Goal: Task Accomplishment & Management: Use online tool/utility

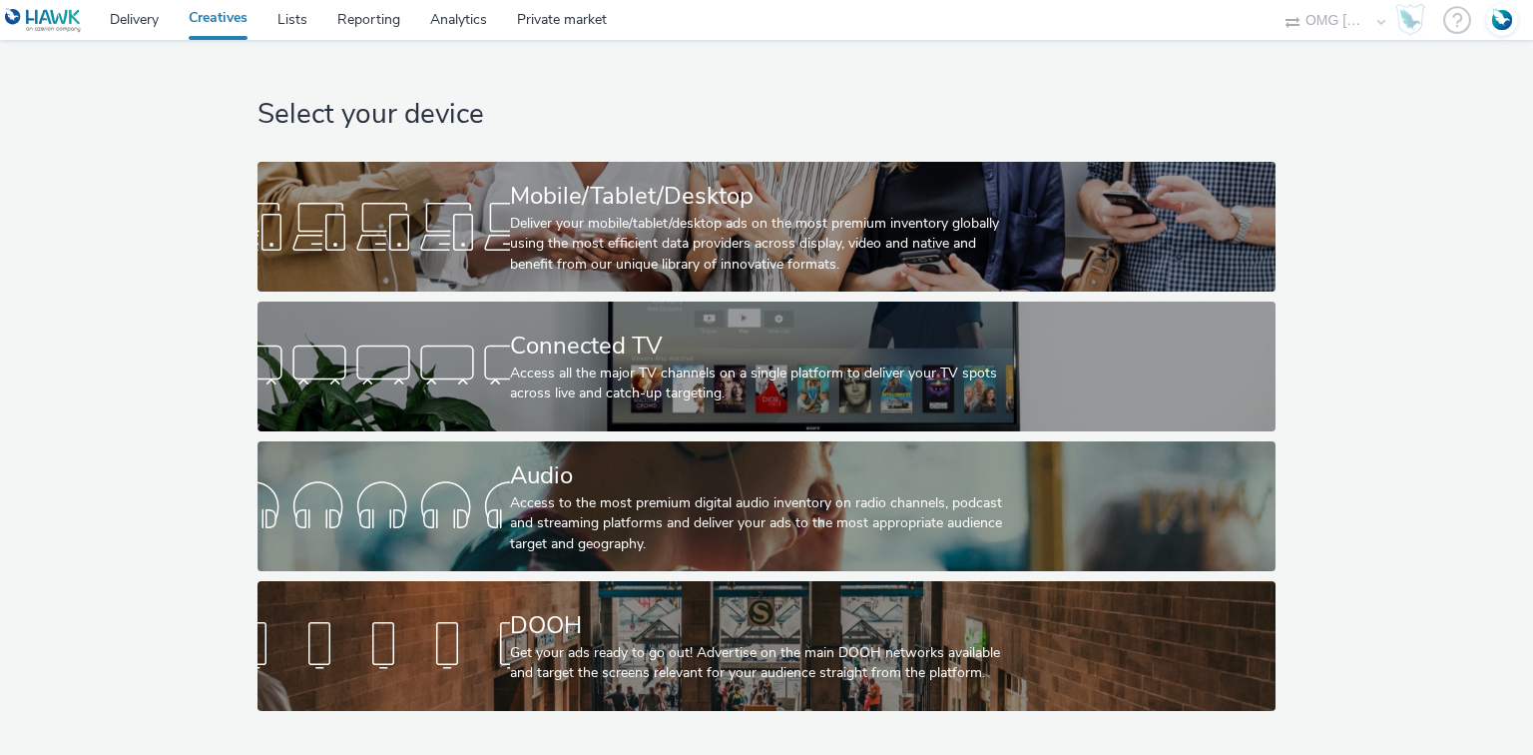
select select "736c65be-d9cf-44d3-ad4f-8a567b391e95"
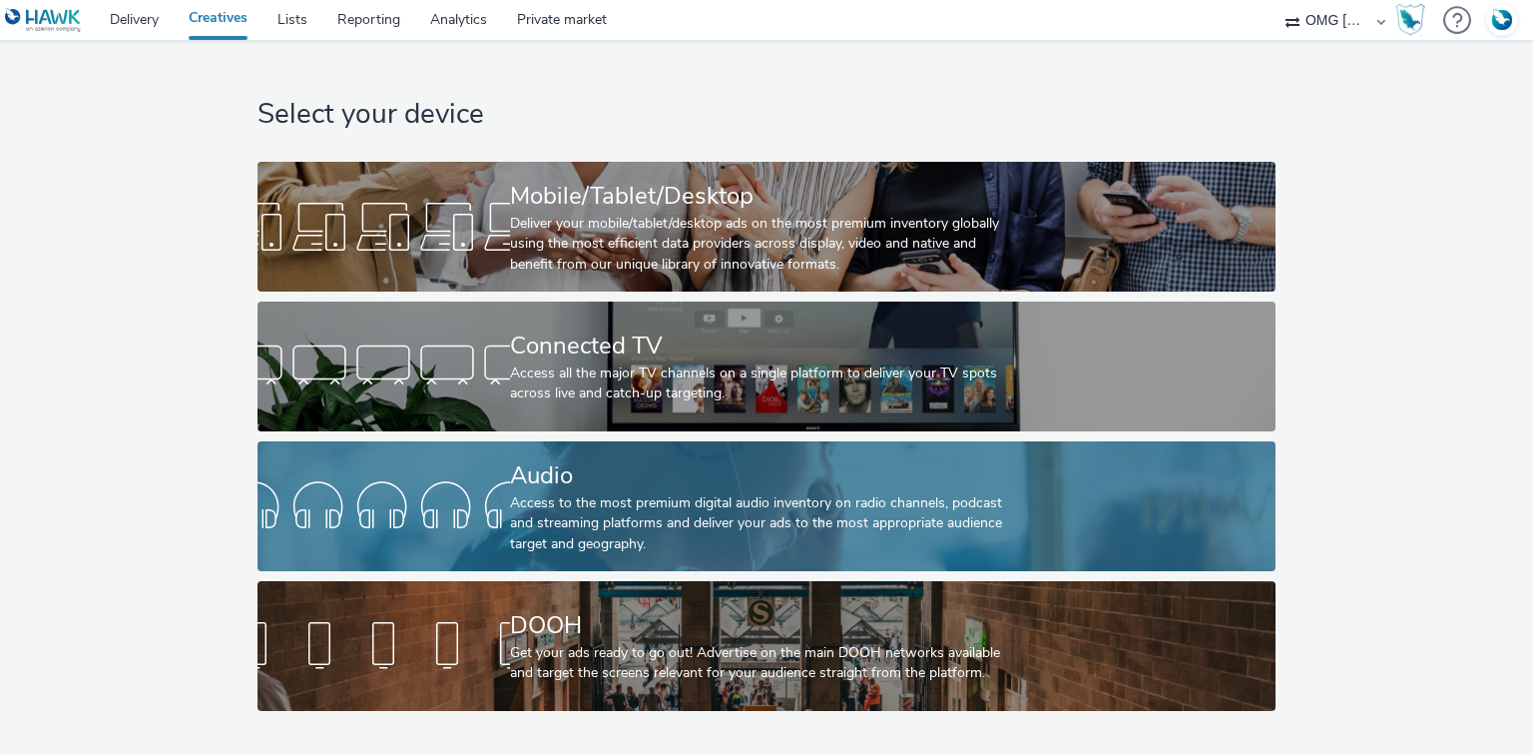
click at [570, 511] on div "Access to the most premium digital audio inventory on radio channels, podcast a…" at bounding box center [762, 523] width 505 height 61
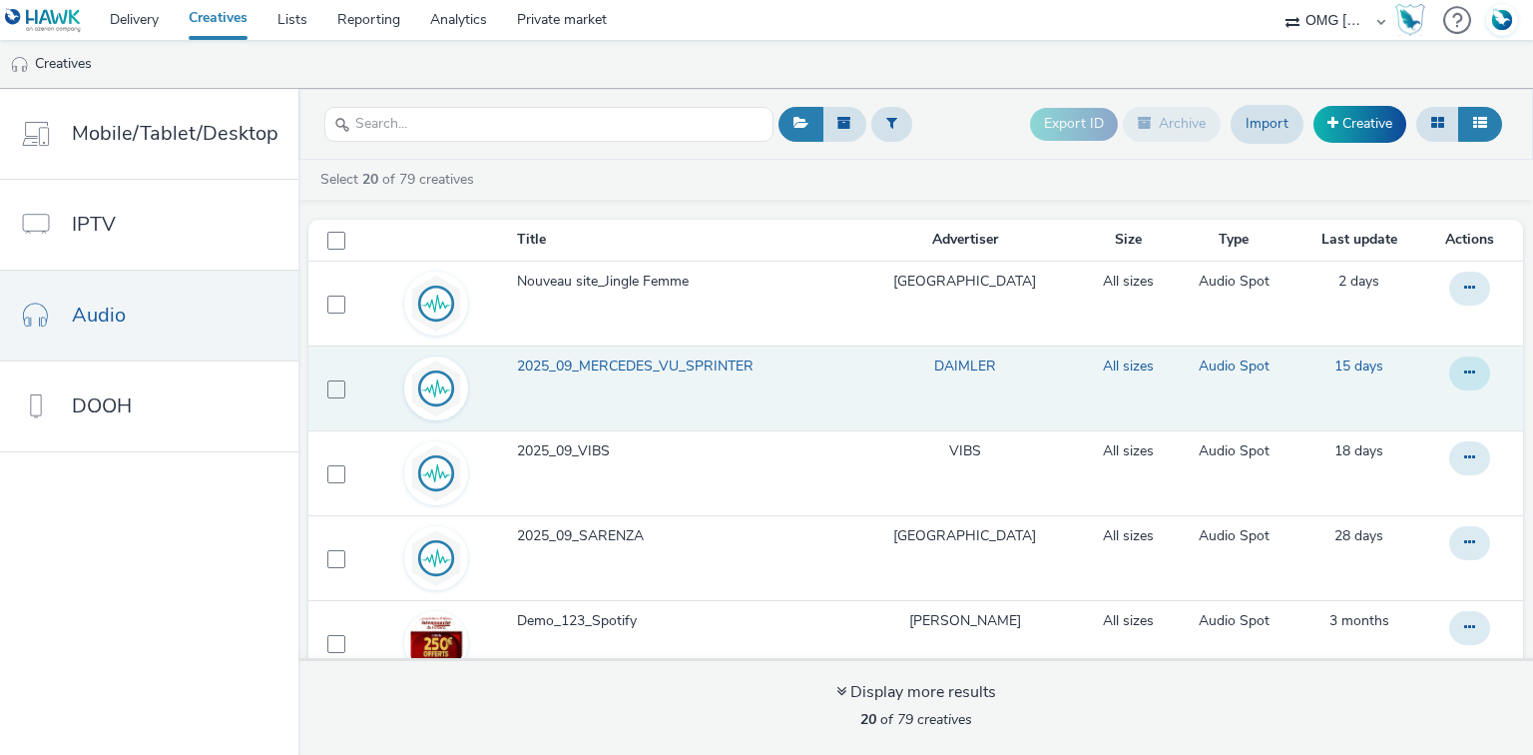
click at [1464, 371] on icon at bounding box center [1469, 372] width 11 height 14
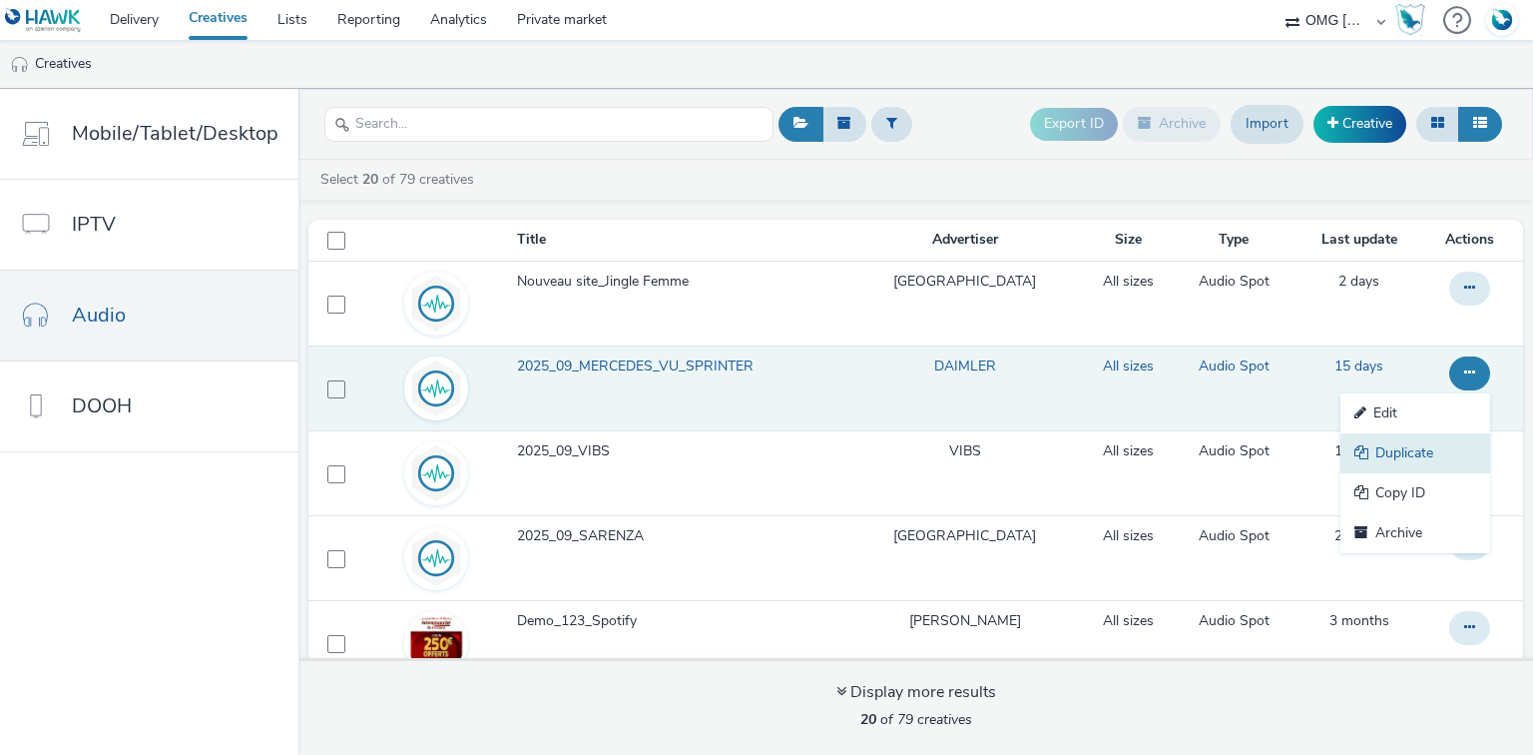
click at [1376, 451] on link "Duplicate" at bounding box center [1415, 453] width 150 height 40
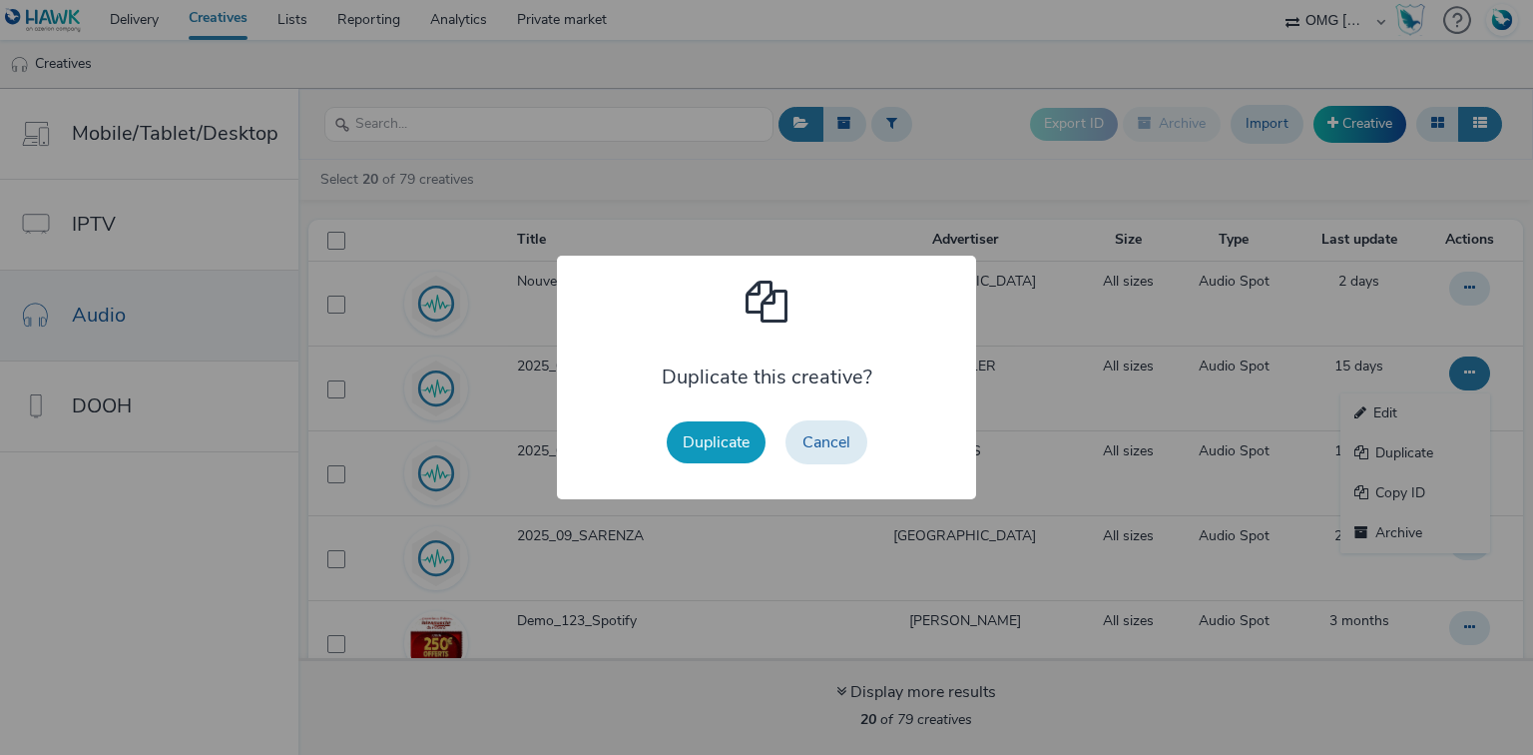
click at [709, 450] on button "Duplicate" at bounding box center [716, 442] width 99 height 42
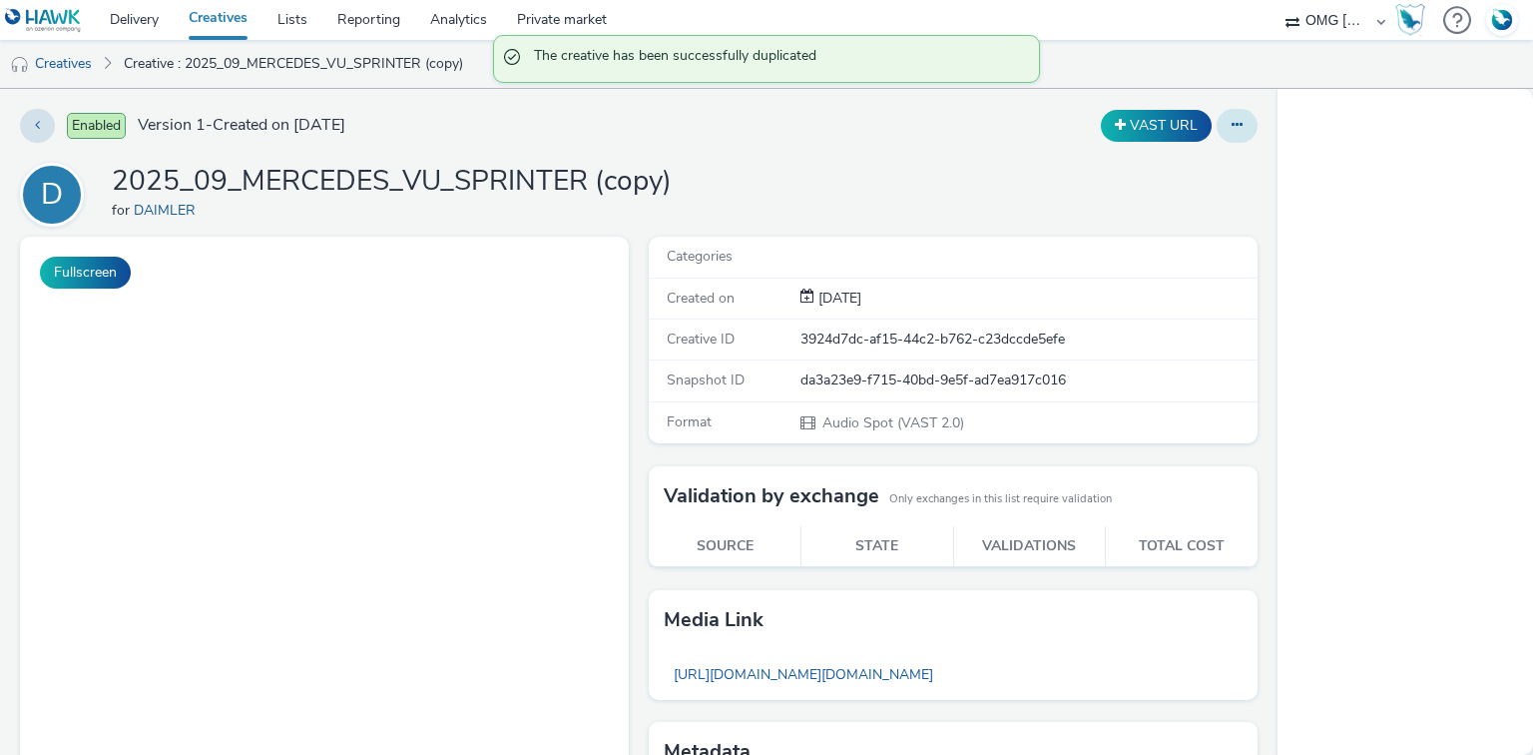
click at [1217, 131] on button at bounding box center [1237, 126] width 41 height 34
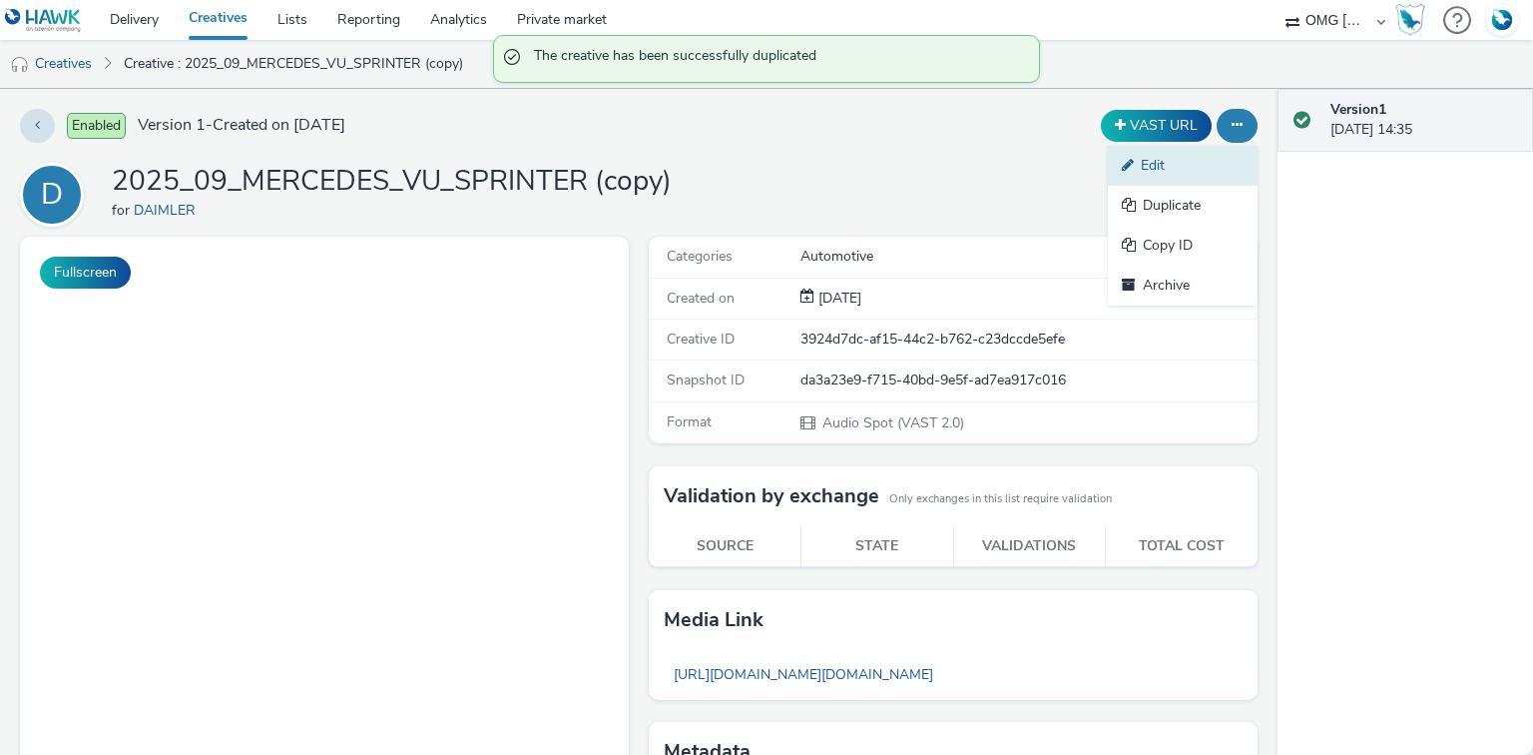
click at [1146, 164] on link "Edit" at bounding box center [1183, 166] width 150 height 40
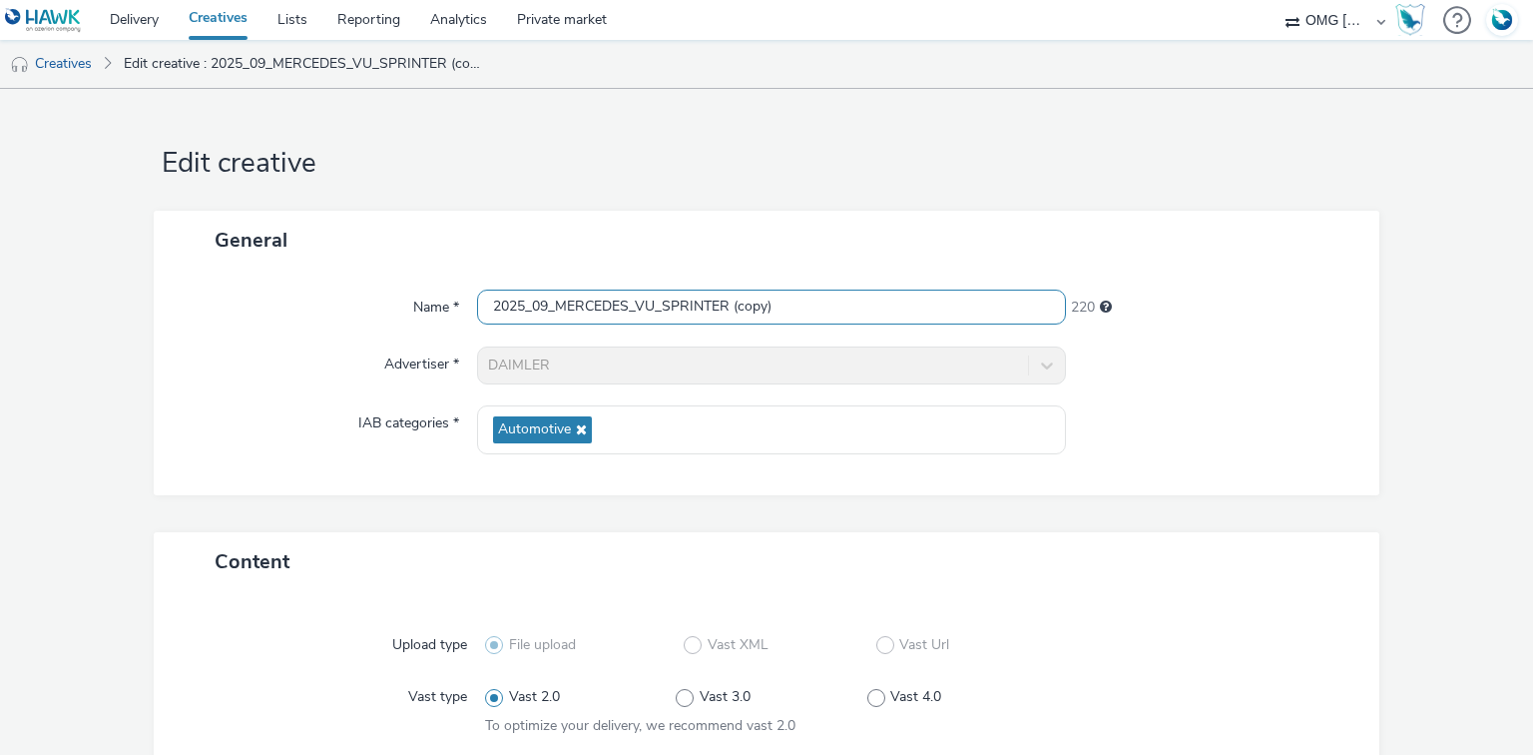
drag, startPoint x: 633, startPoint y: 303, endPoint x: 842, endPoint y: 319, distance: 210.2
click at [842, 319] on input "2025_09_MERCEDES_VU_SPRINTER (copy)" at bounding box center [771, 306] width 588 height 35
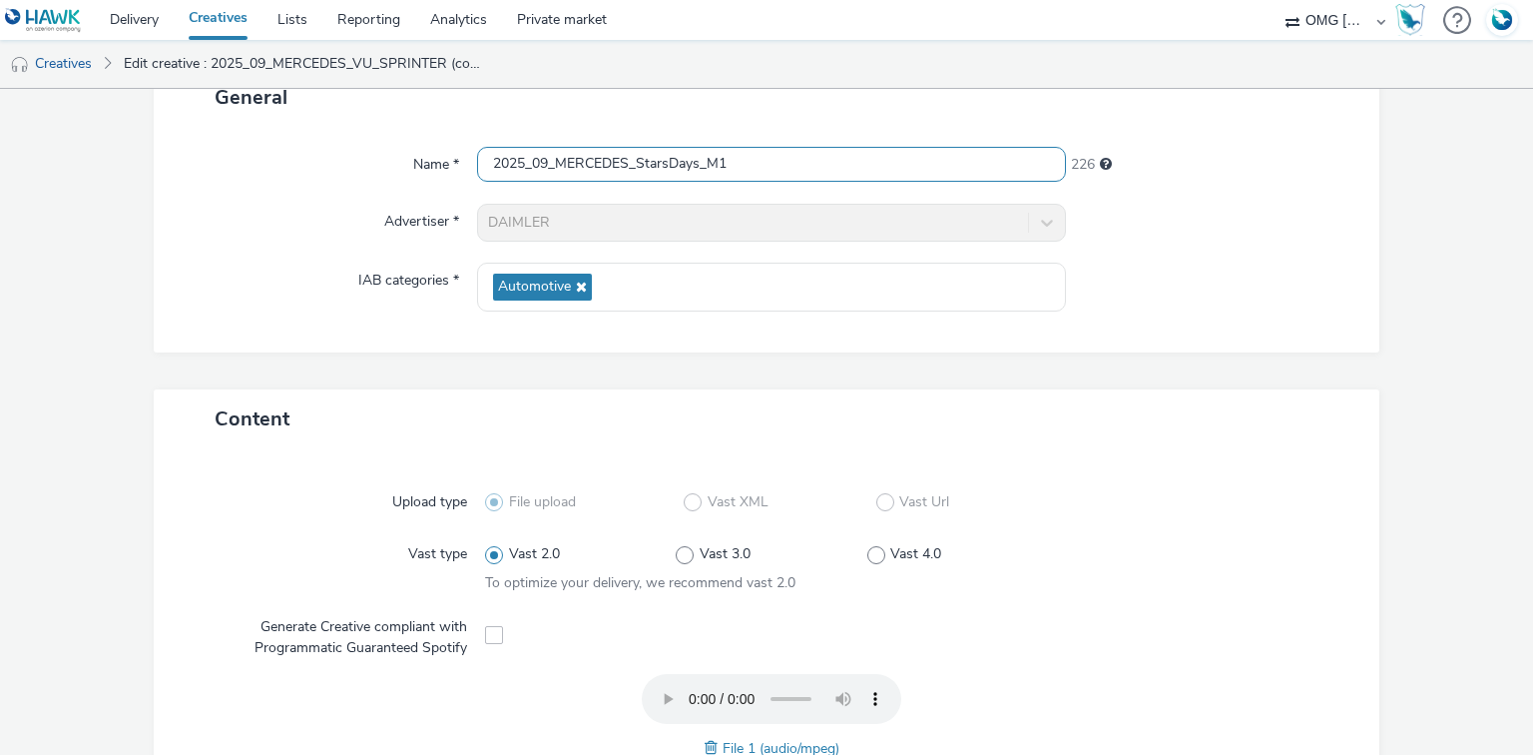
scroll to position [399, 0]
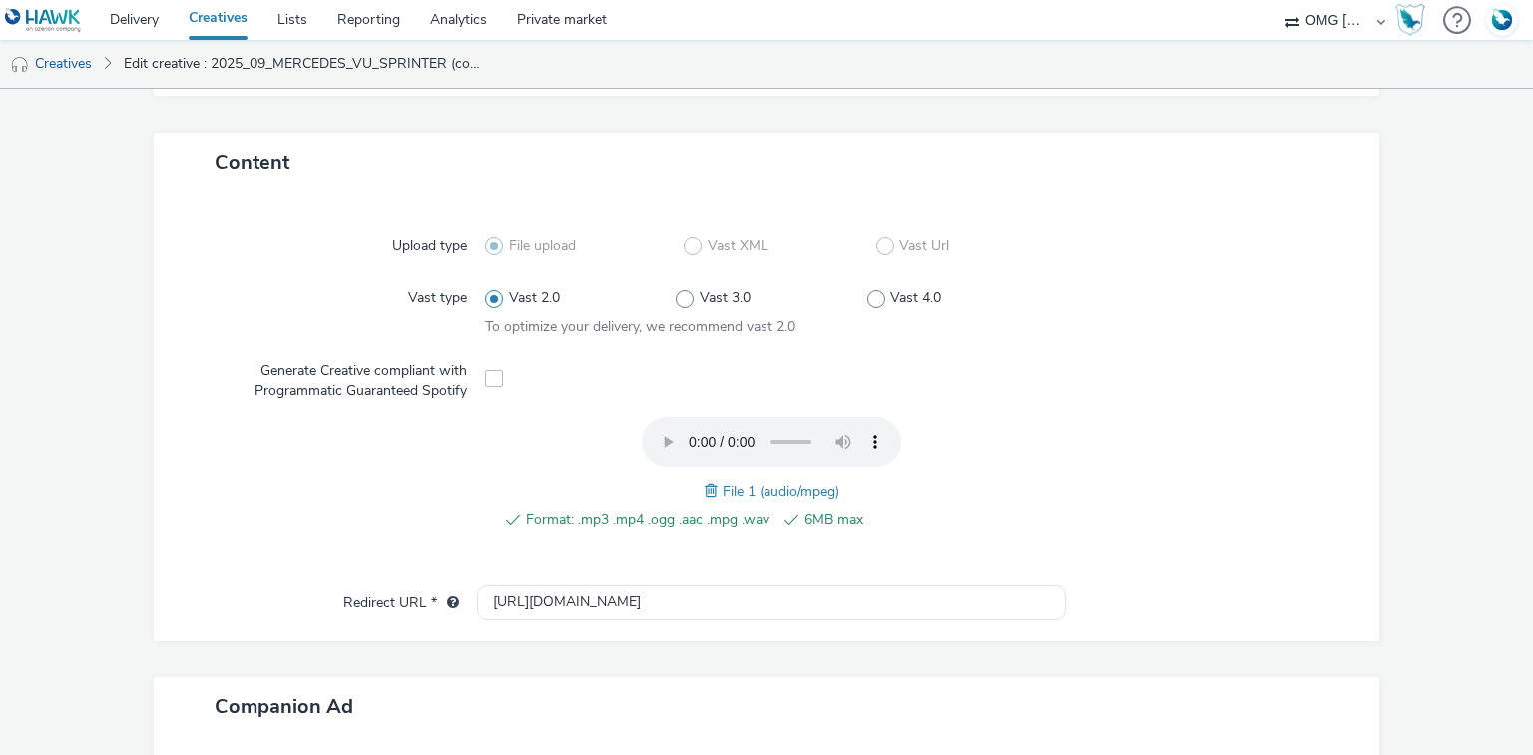
type input "2025_09_MERCEDES_StarsDays_M1"
click at [711, 491] on span at bounding box center [714, 491] width 18 height 22
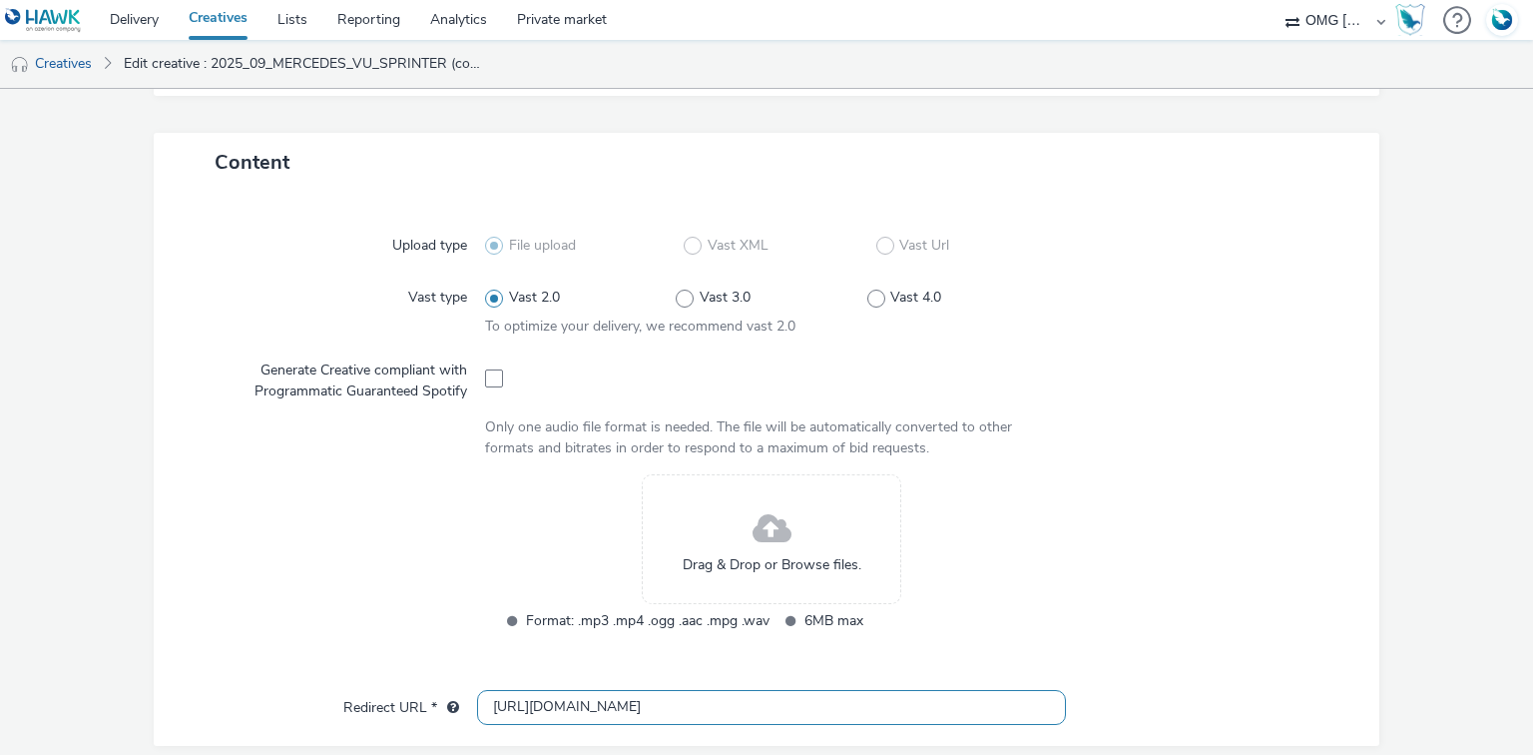
click at [514, 708] on input "http://daimler.fr" at bounding box center [771, 707] width 588 height 35
type input "https://daimler.fr"
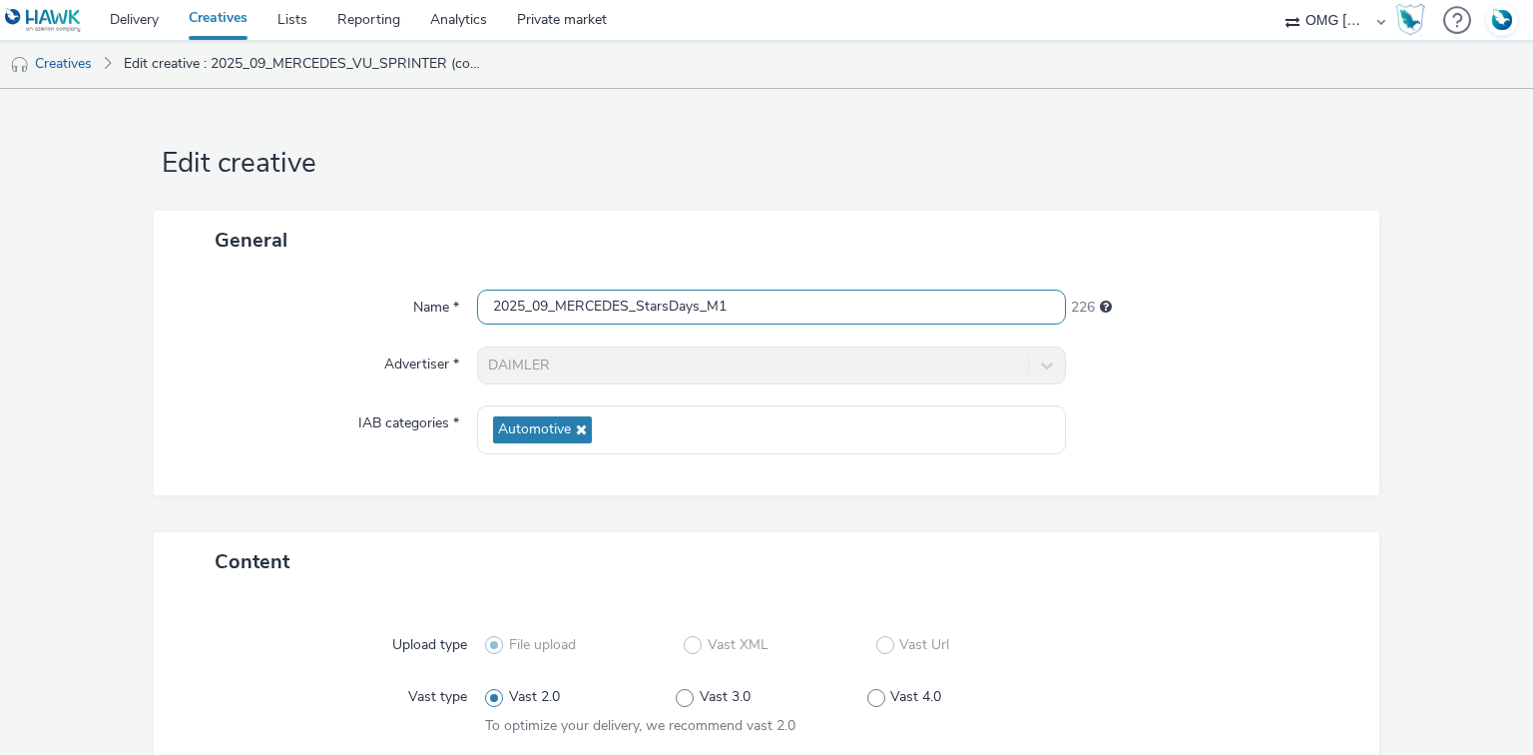
click at [546, 309] on input "2025_09_MERCEDES_StarsDays_M1" at bounding box center [771, 306] width 588 height 35
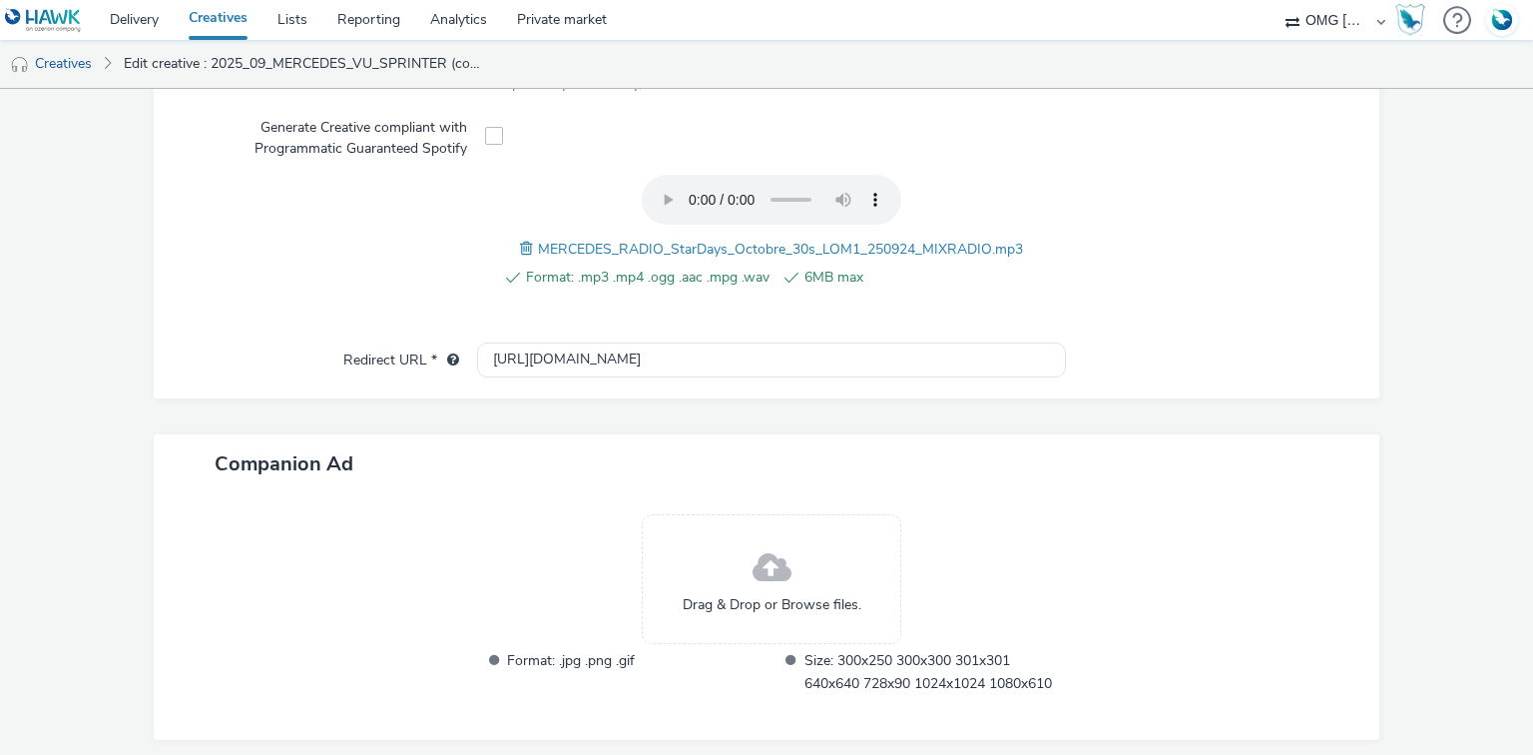
scroll to position [713, 0]
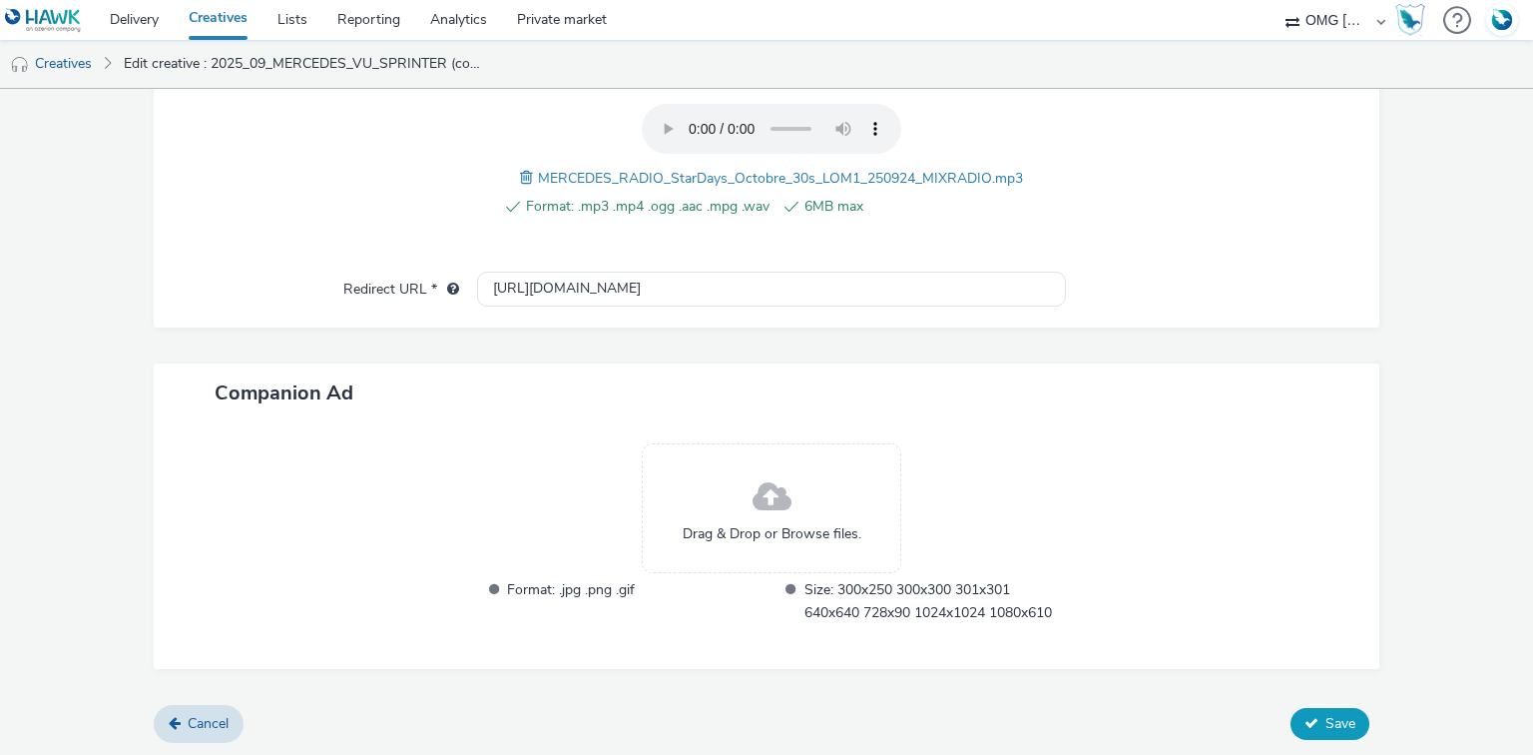
type input "2025_10_MERCEDES_StarsDays_M1"
click at [1325, 727] on span "Save" at bounding box center [1340, 723] width 30 height 19
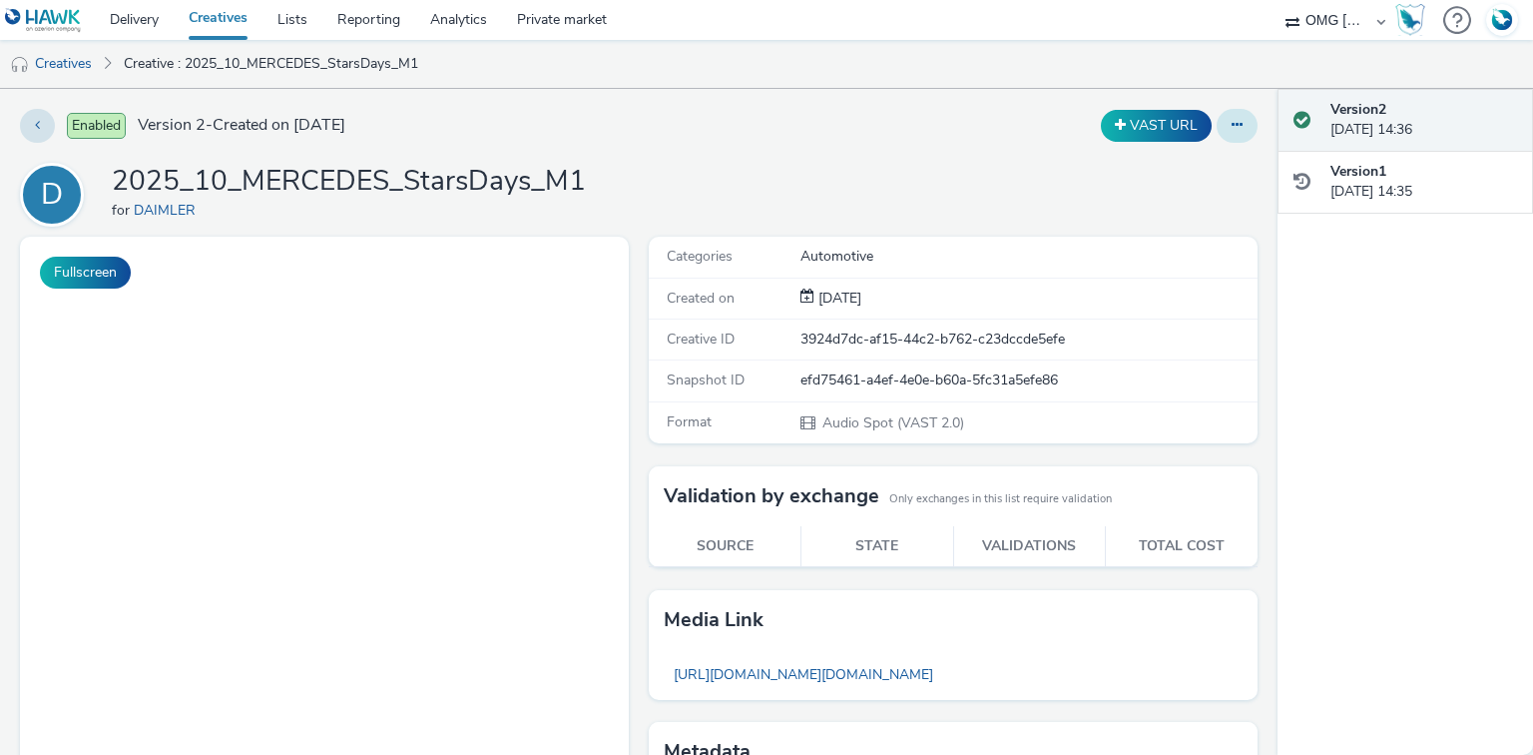
click at [1234, 128] on button at bounding box center [1237, 126] width 41 height 34
click at [1187, 210] on link "Duplicate" at bounding box center [1183, 206] width 150 height 40
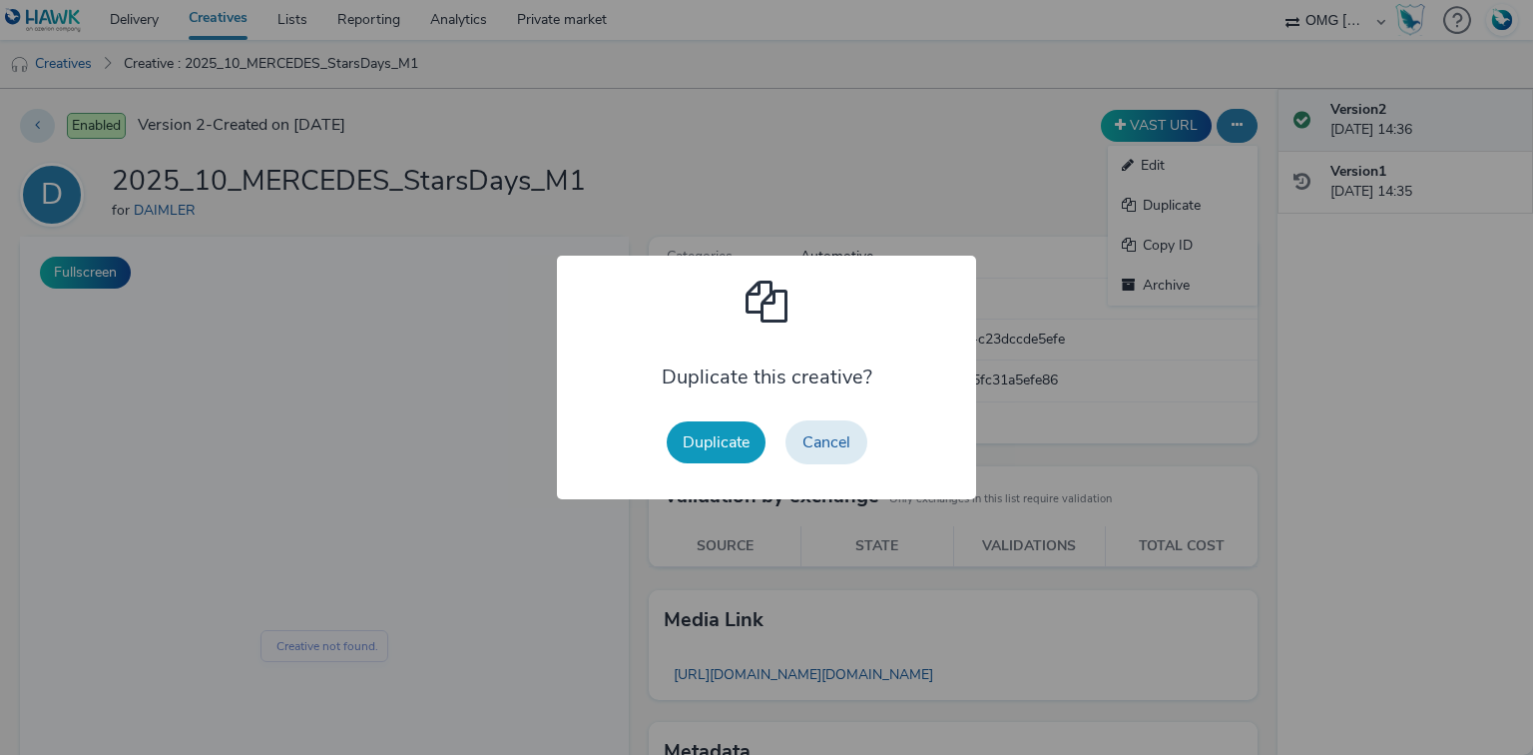
click at [731, 438] on button "Duplicate" at bounding box center [716, 442] width 99 height 42
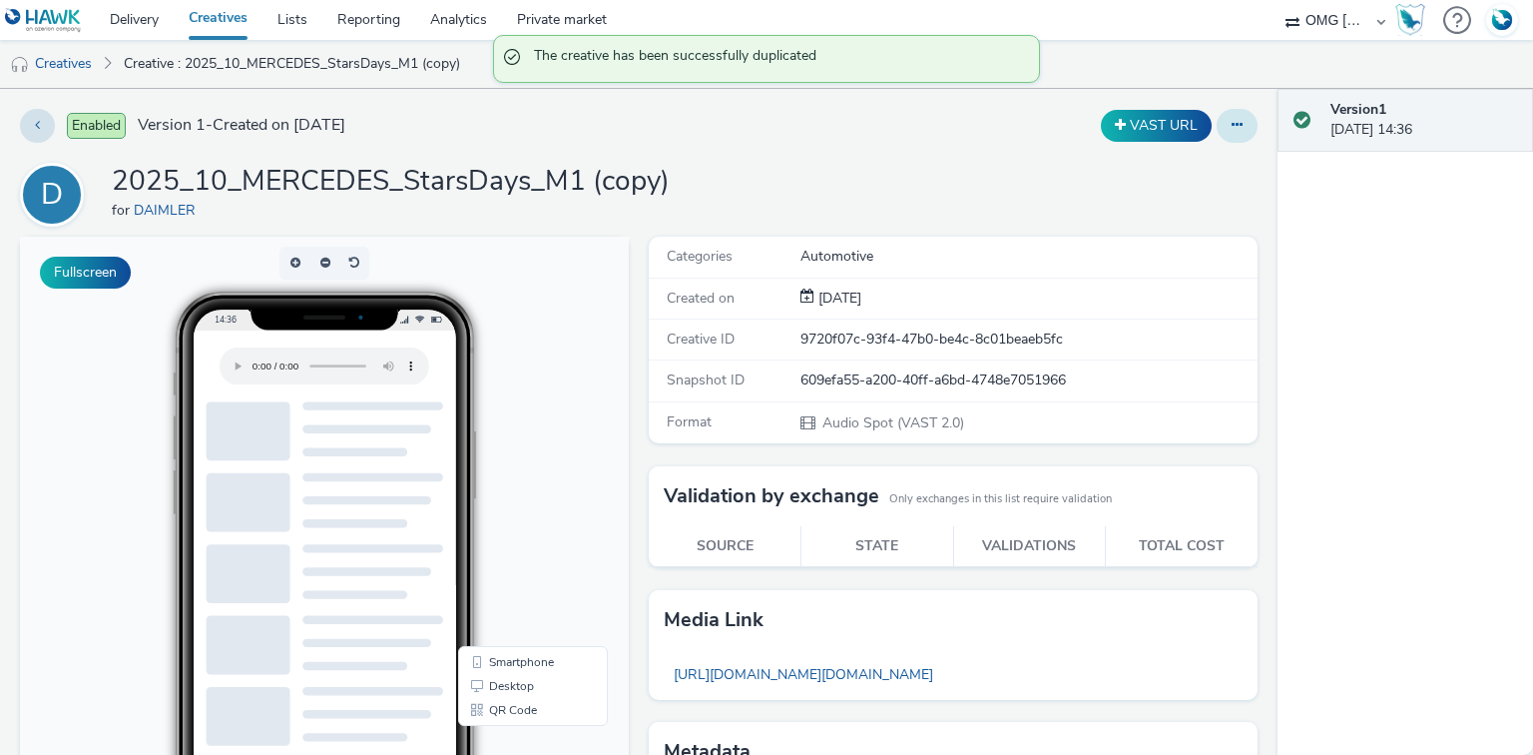
click at [1217, 126] on button at bounding box center [1237, 126] width 41 height 34
click at [1194, 164] on link "Edit" at bounding box center [1183, 166] width 150 height 40
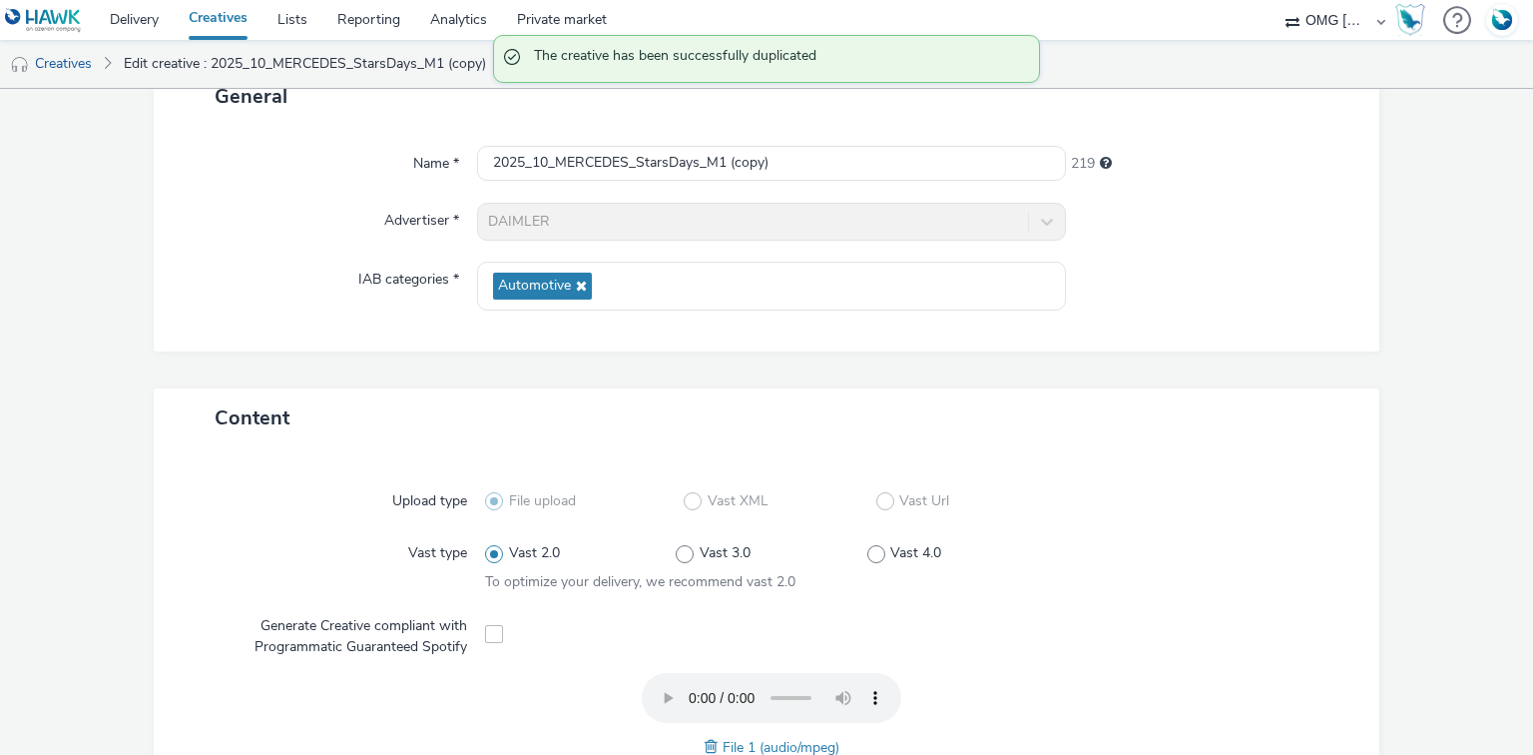
scroll to position [240, 0]
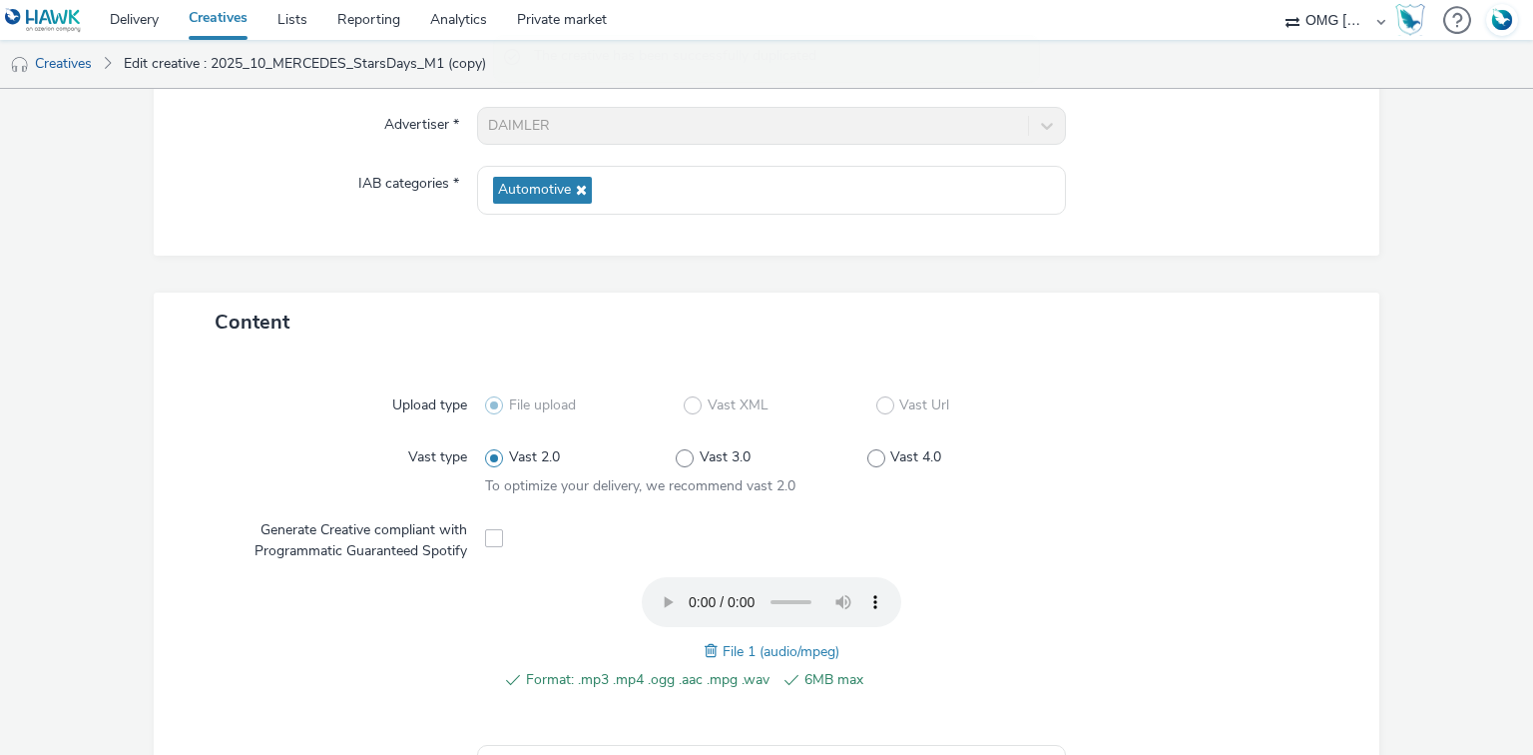
click at [705, 644] on span at bounding box center [714, 651] width 18 height 22
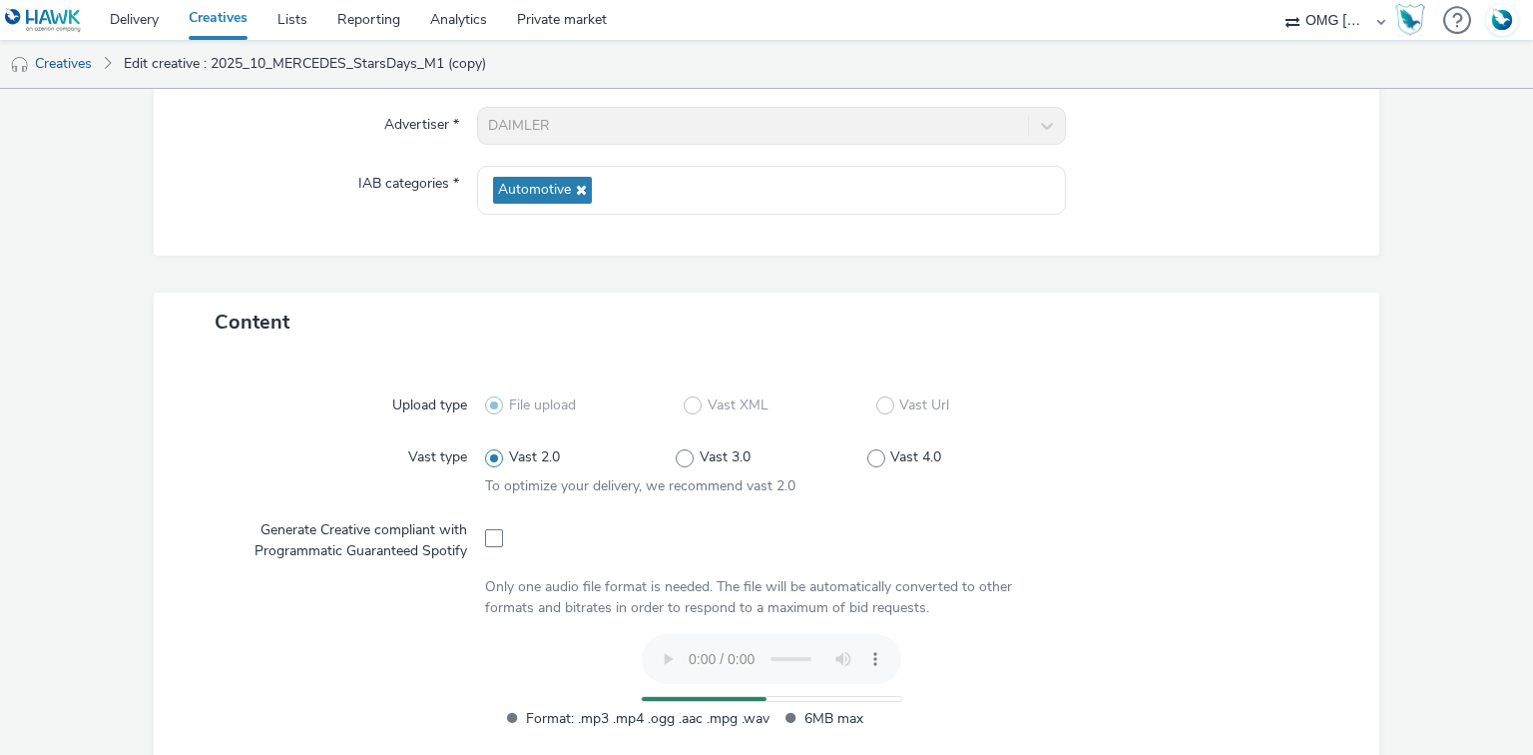
scroll to position [0, 0]
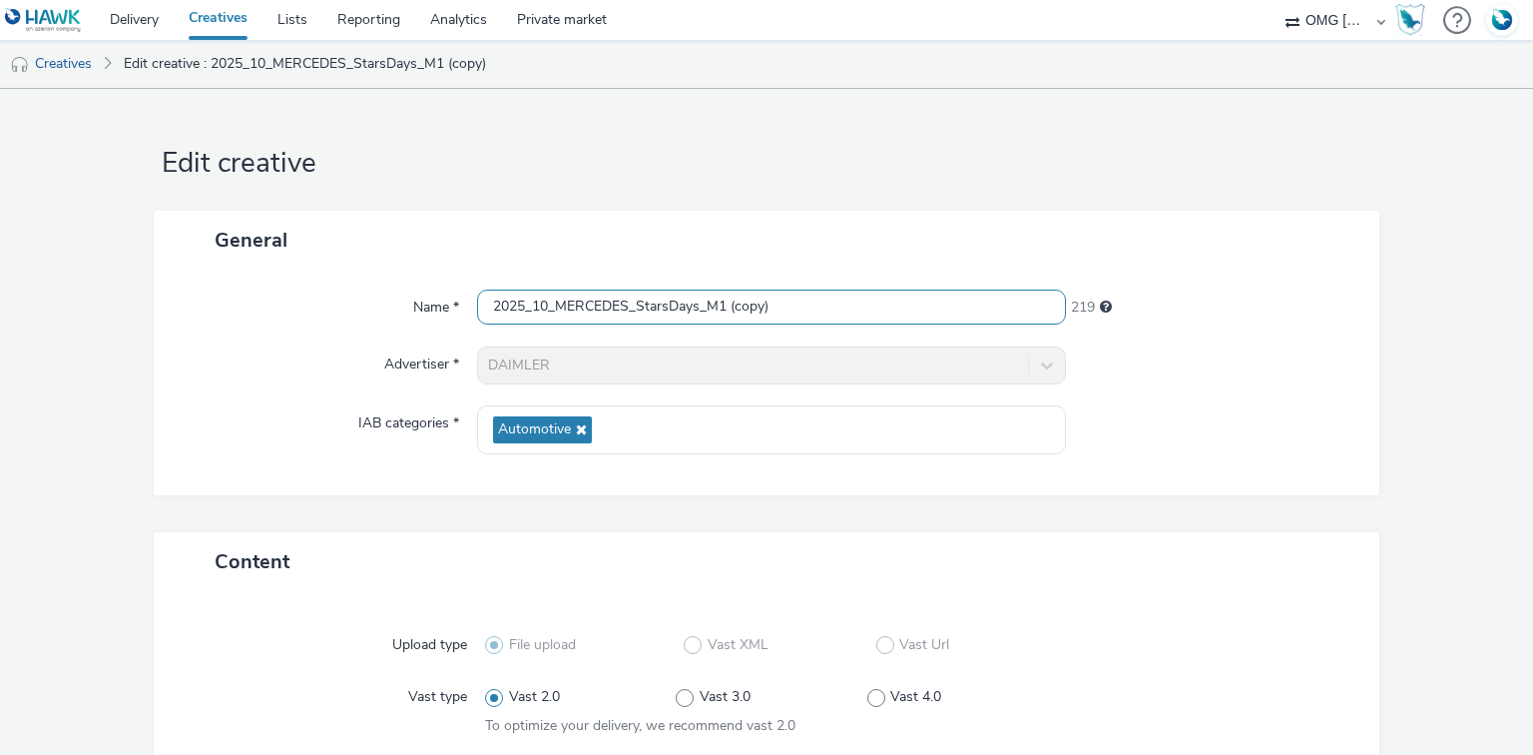
drag, startPoint x: 877, startPoint y: 329, endPoint x: 941, endPoint y: 339, distance: 64.7
click at [941, 339] on div "Name * 2025_10_MERCEDES_StarsDays_M1 (copy) 219 Advertiser * DAIMLER IAB catego…" at bounding box center [767, 382] width 1227 height 226
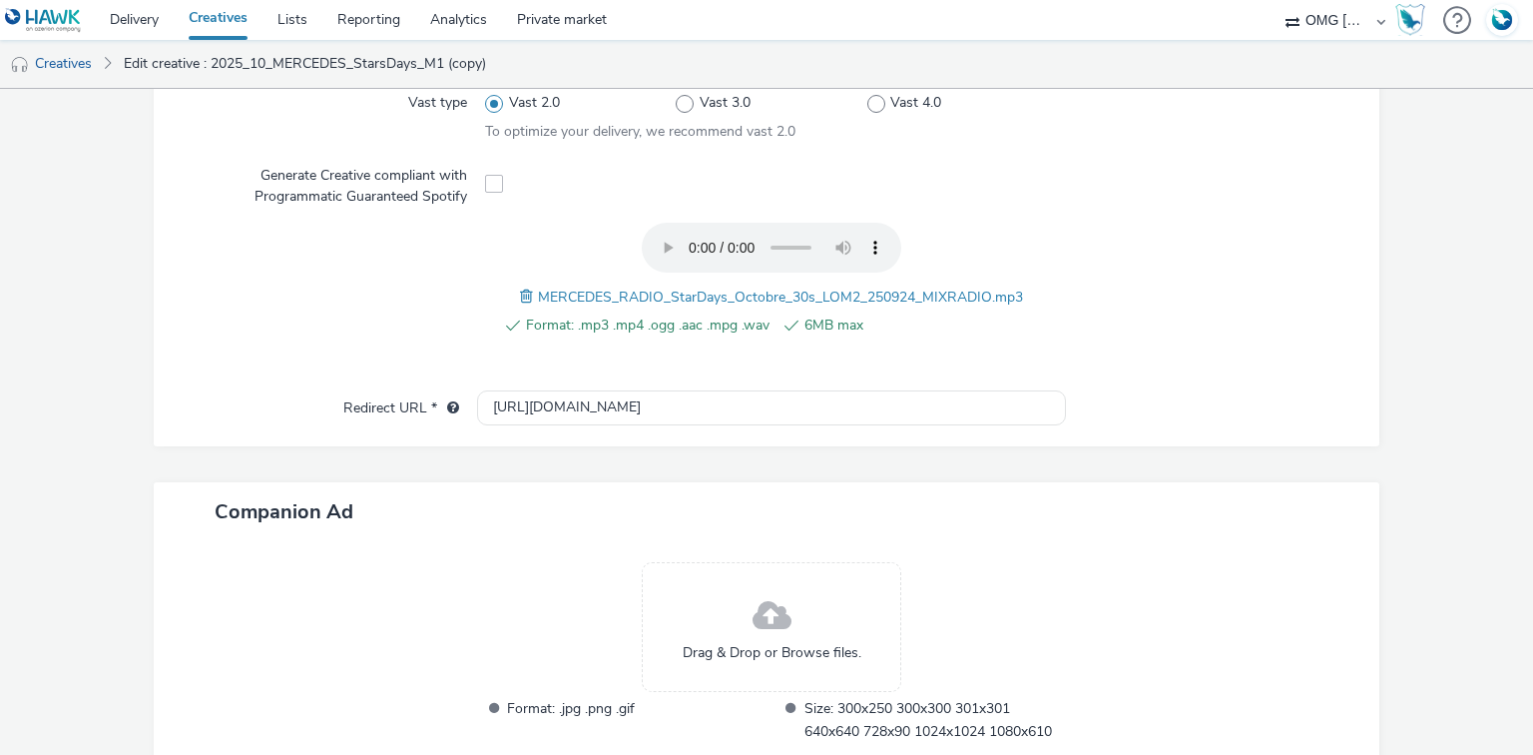
scroll to position [713, 0]
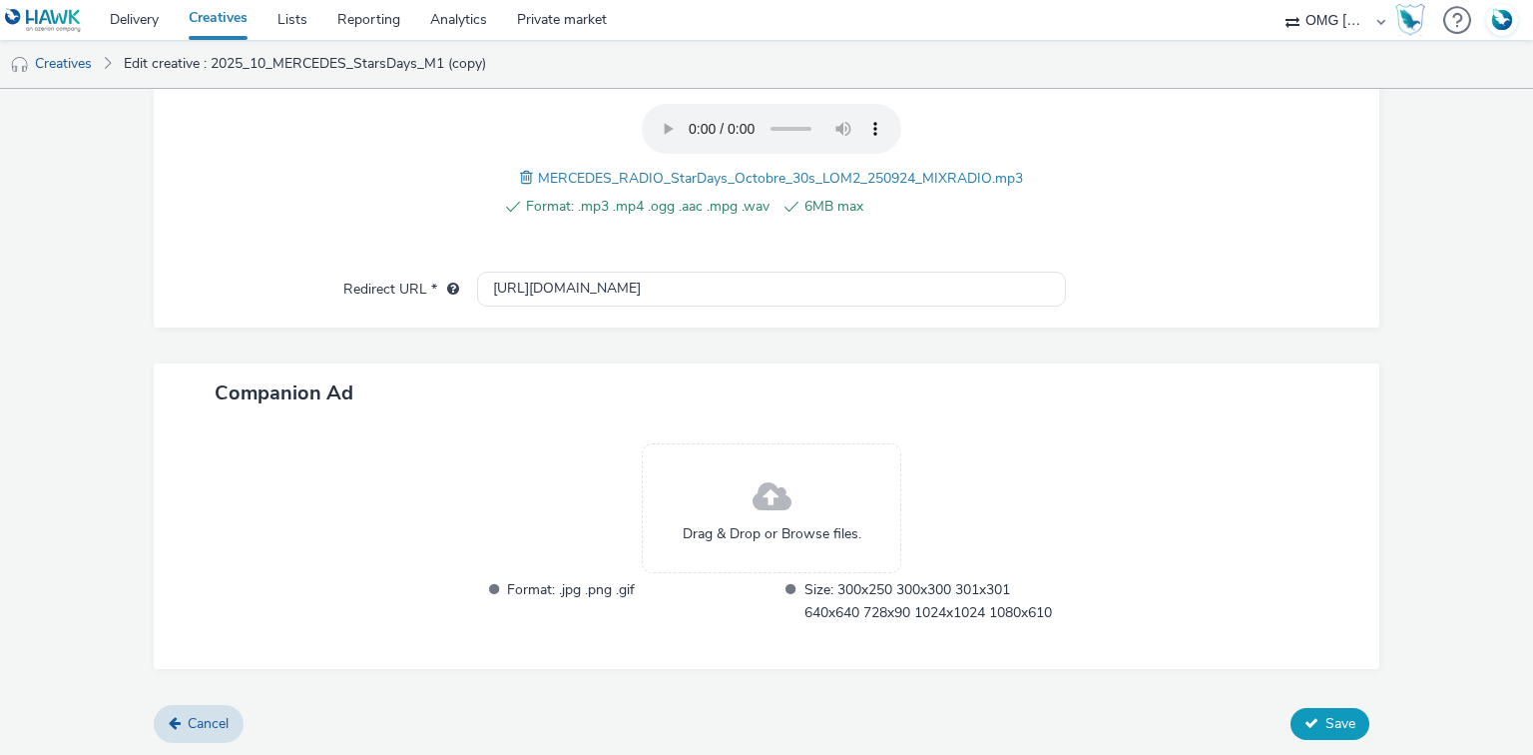
type input "2025_10_MERCEDES_StarsDays_M2"
click at [1325, 720] on span "Save" at bounding box center [1340, 723] width 30 height 19
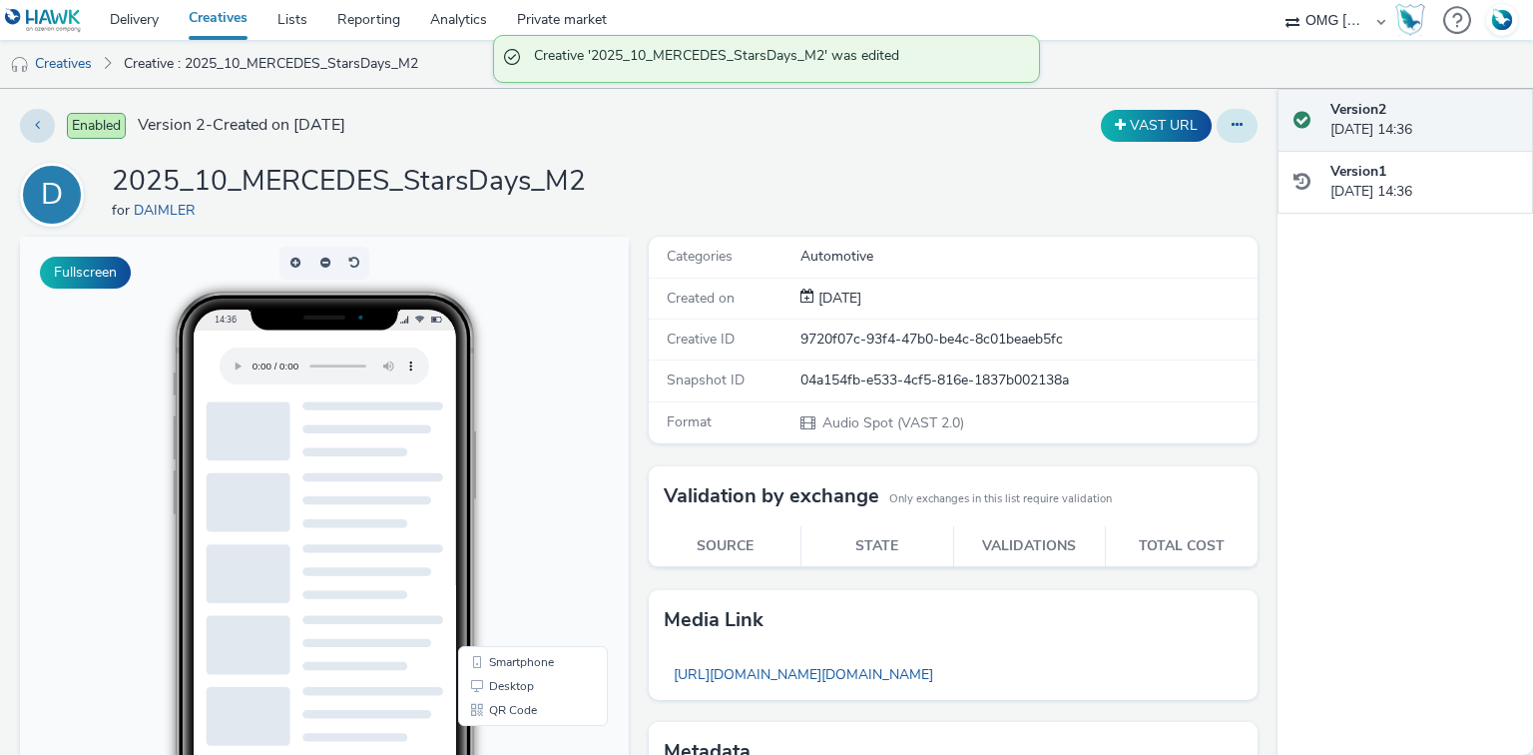
click at [1232, 121] on icon at bounding box center [1237, 125] width 11 height 14
click at [1180, 205] on link "Duplicate" at bounding box center [1183, 206] width 150 height 40
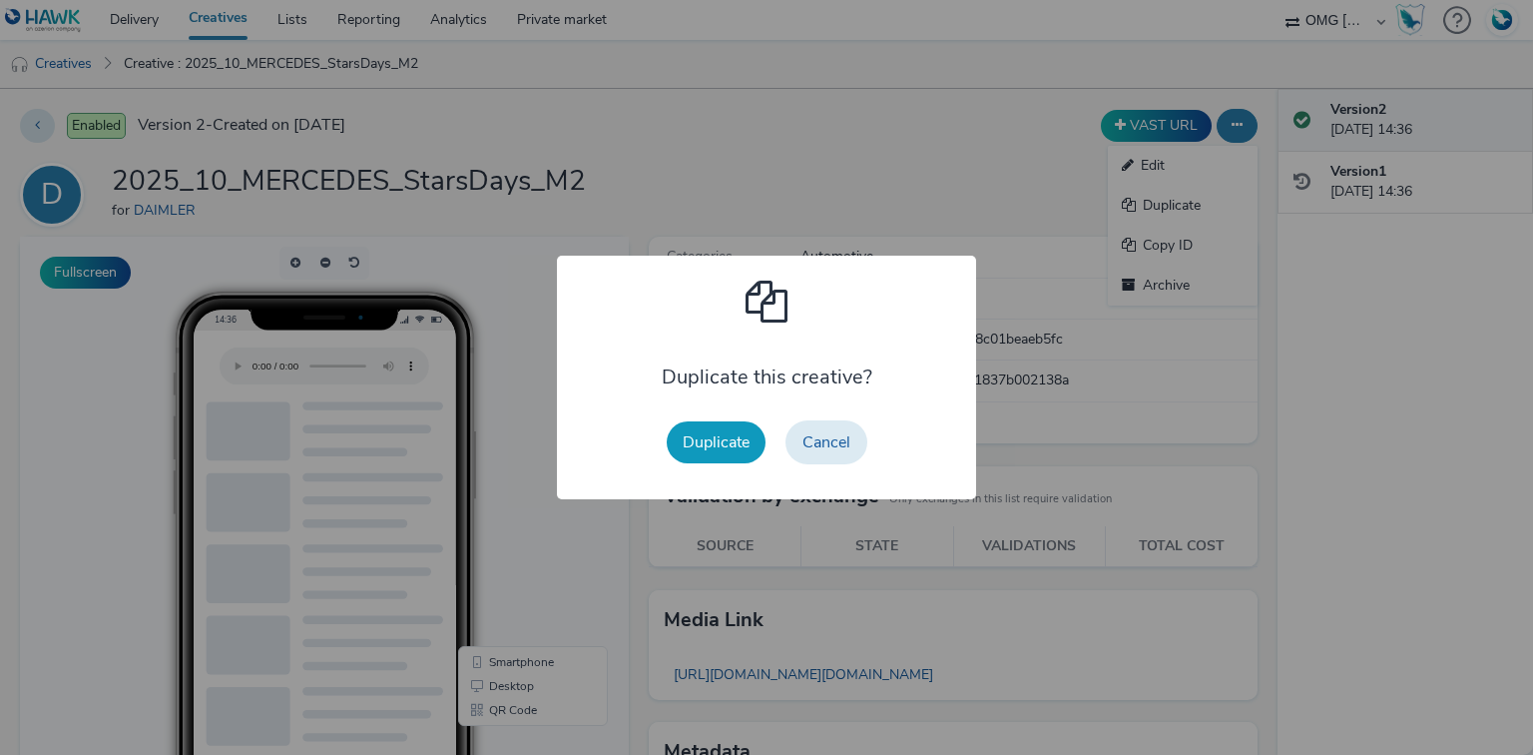
click at [739, 451] on button "Duplicate" at bounding box center [716, 442] width 99 height 42
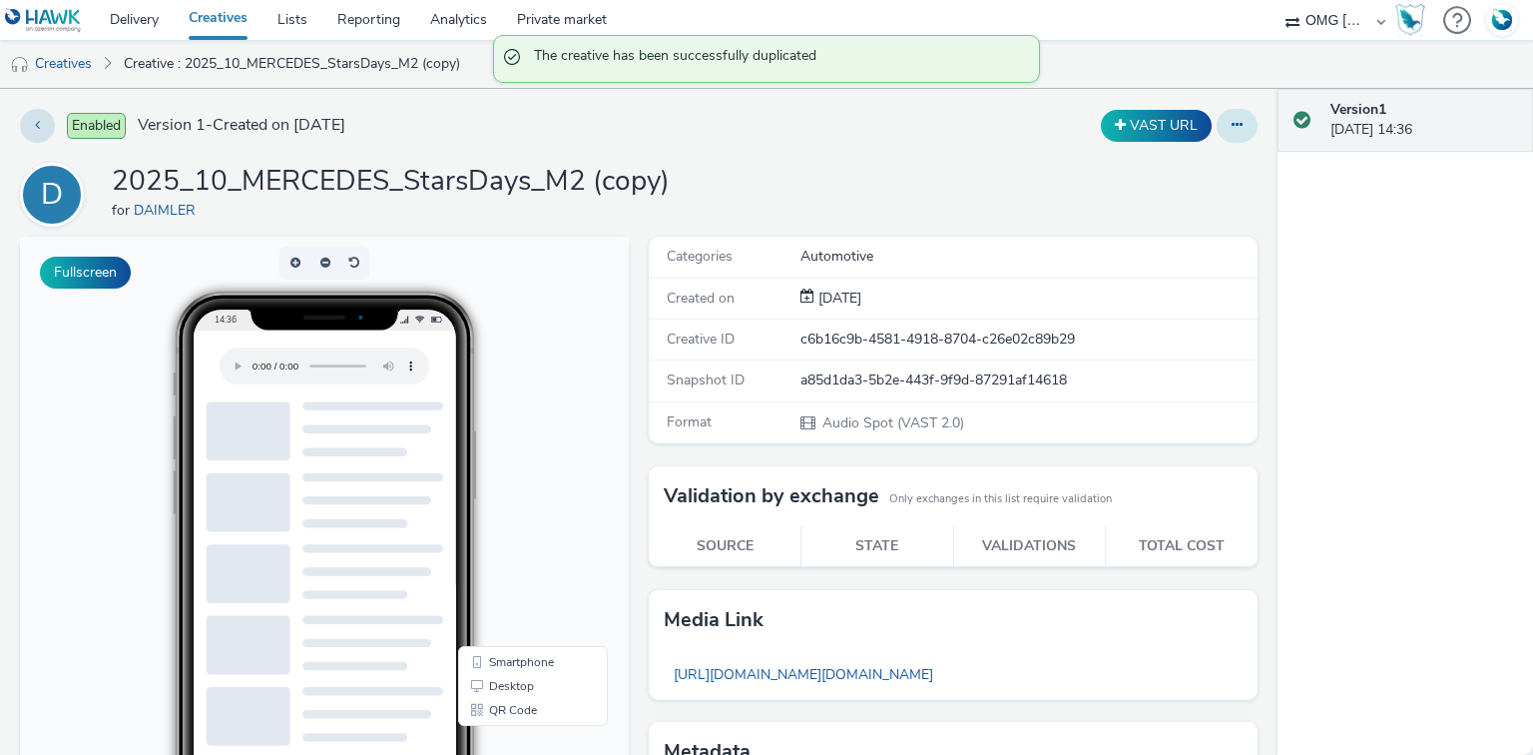
click at [1243, 128] on button at bounding box center [1237, 126] width 41 height 34
click at [1182, 162] on link "Edit" at bounding box center [1183, 166] width 150 height 40
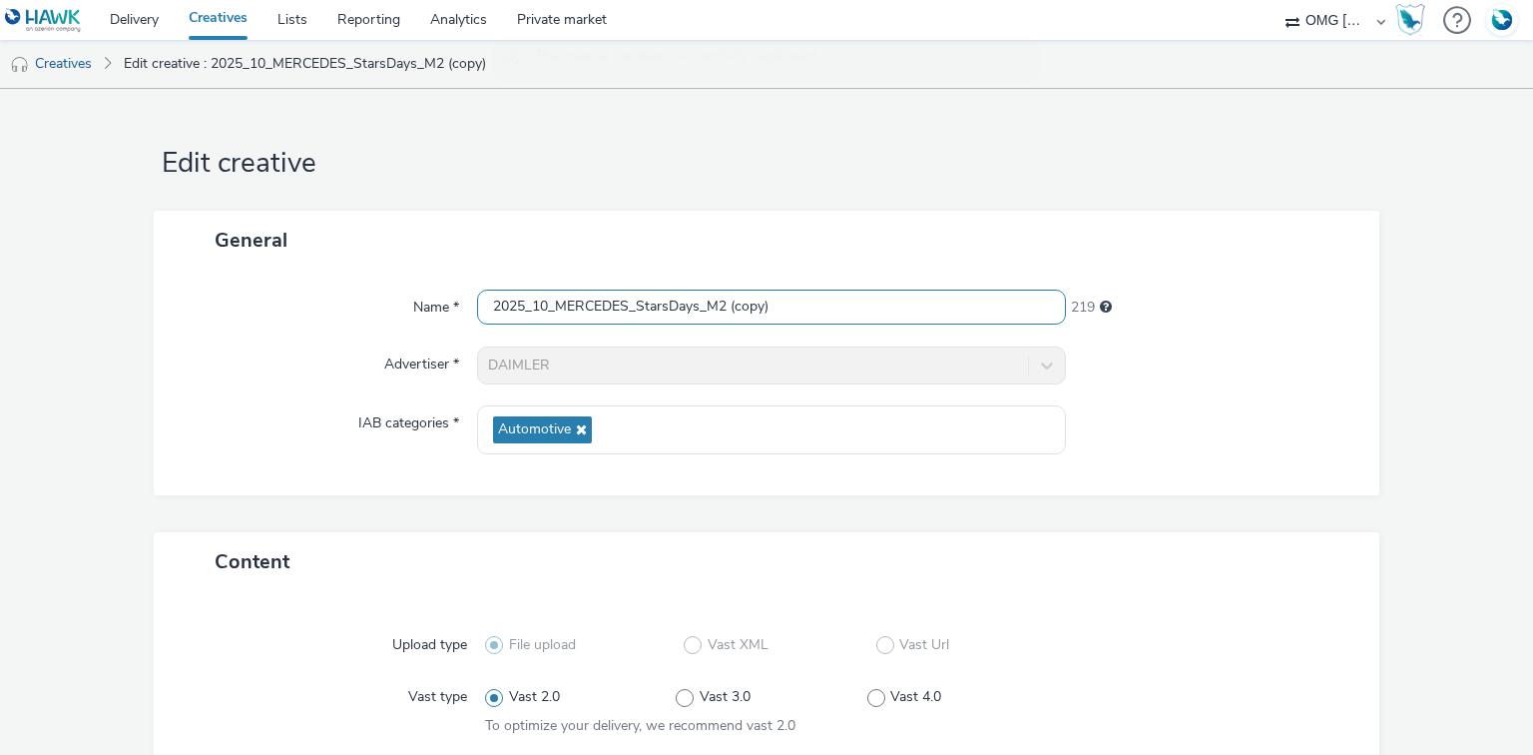
drag, startPoint x: 771, startPoint y: 321, endPoint x: 813, endPoint y: 327, distance: 43.3
click at [813, 327] on div "Name * 2025_10_MERCEDES_StarsDays_M2 (copy) 219 Advertiser * DAIMLER IAB catego…" at bounding box center [767, 382] width 1227 height 226
type input "2025_10_MERCEDES_StarsDays_M3"
click at [1226, 379] on div at bounding box center [1213, 365] width 294 height 38
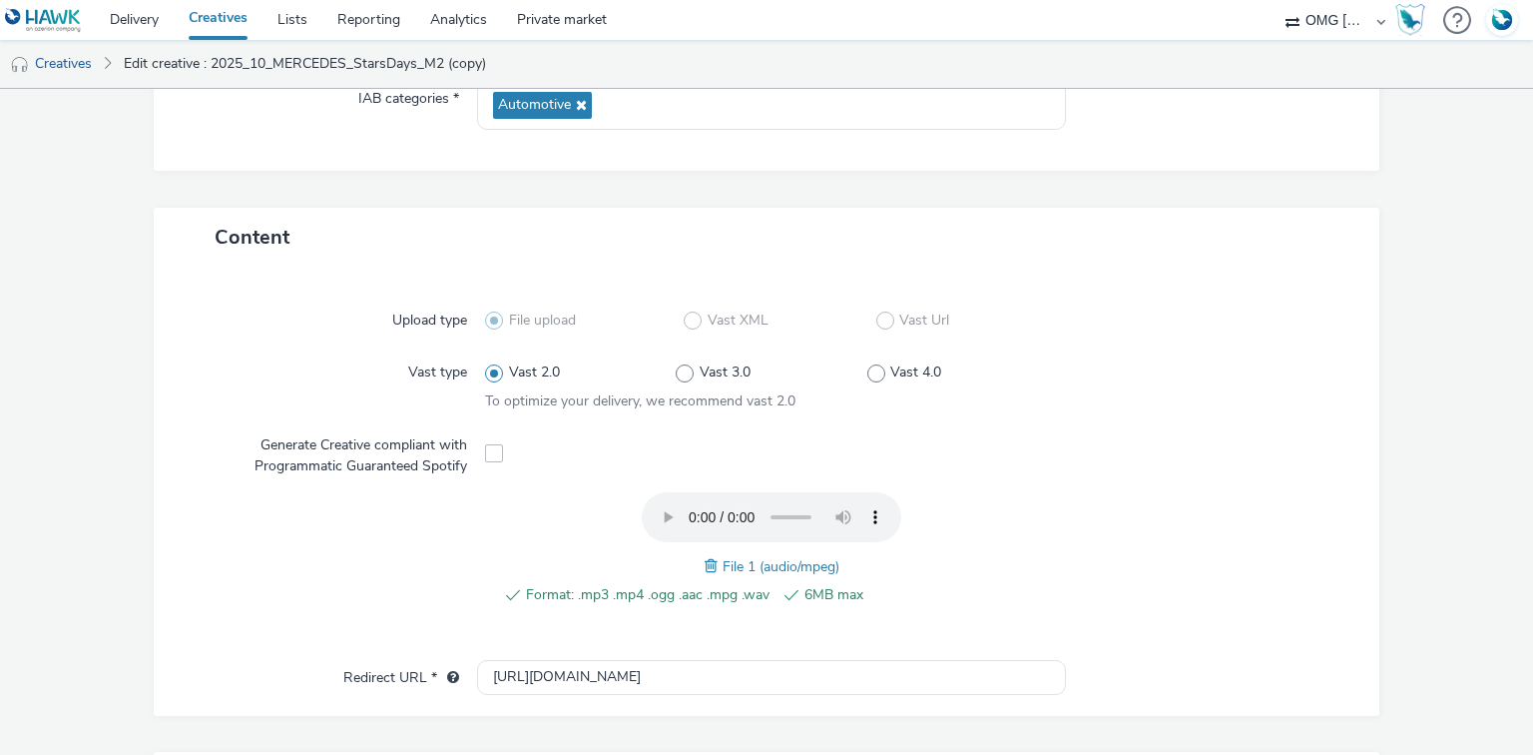
scroll to position [399, 0]
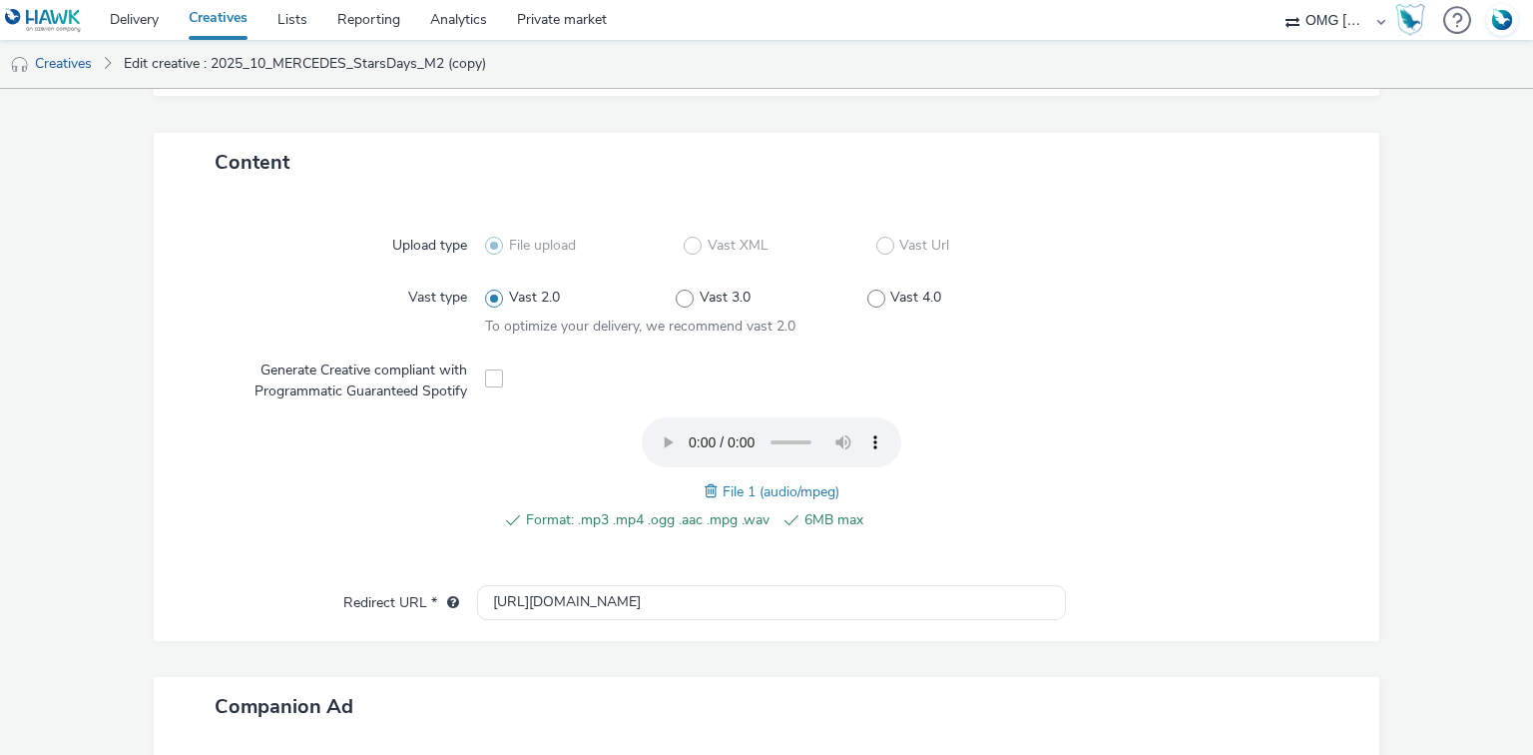
click at [711, 488] on span at bounding box center [714, 491] width 18 height 22
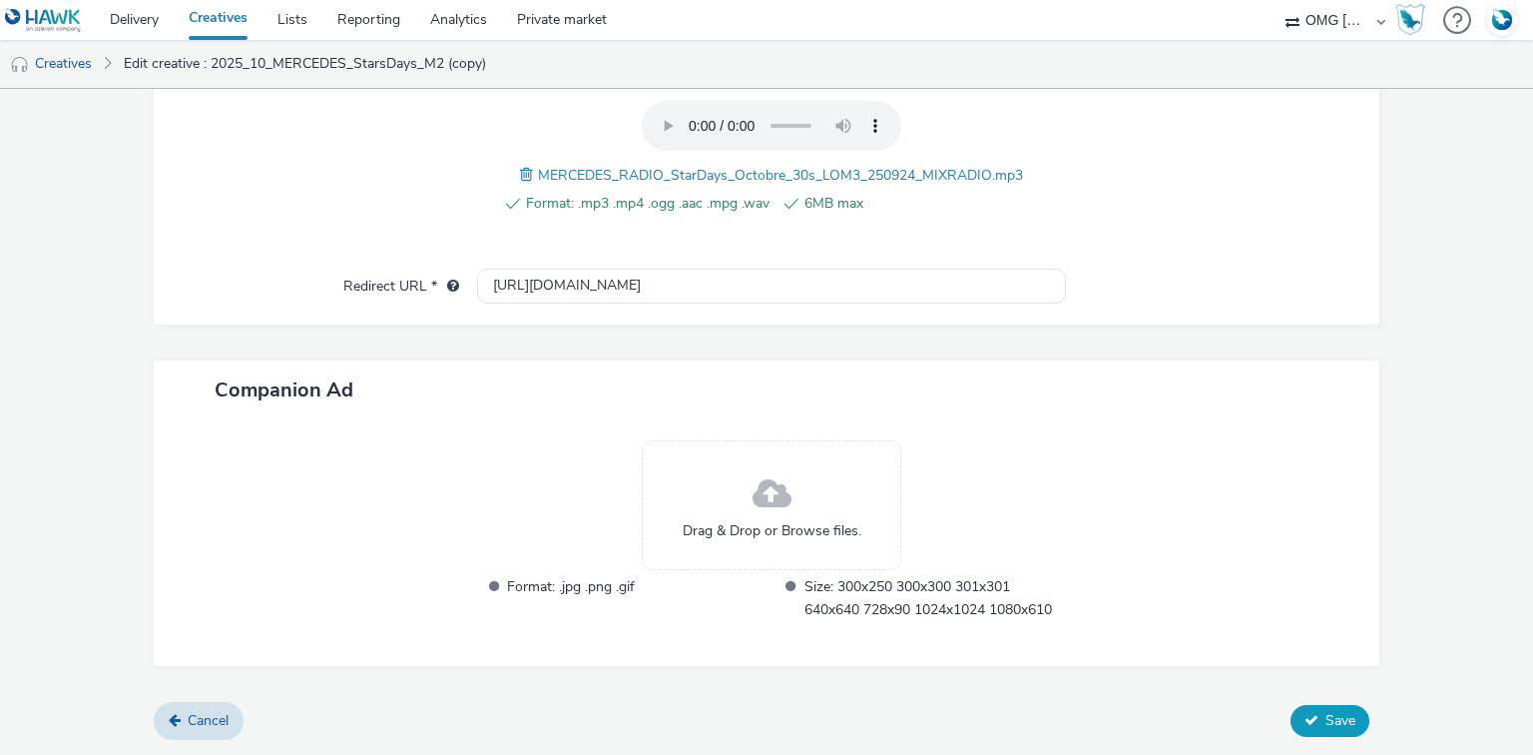
scroll to position [695, 0]
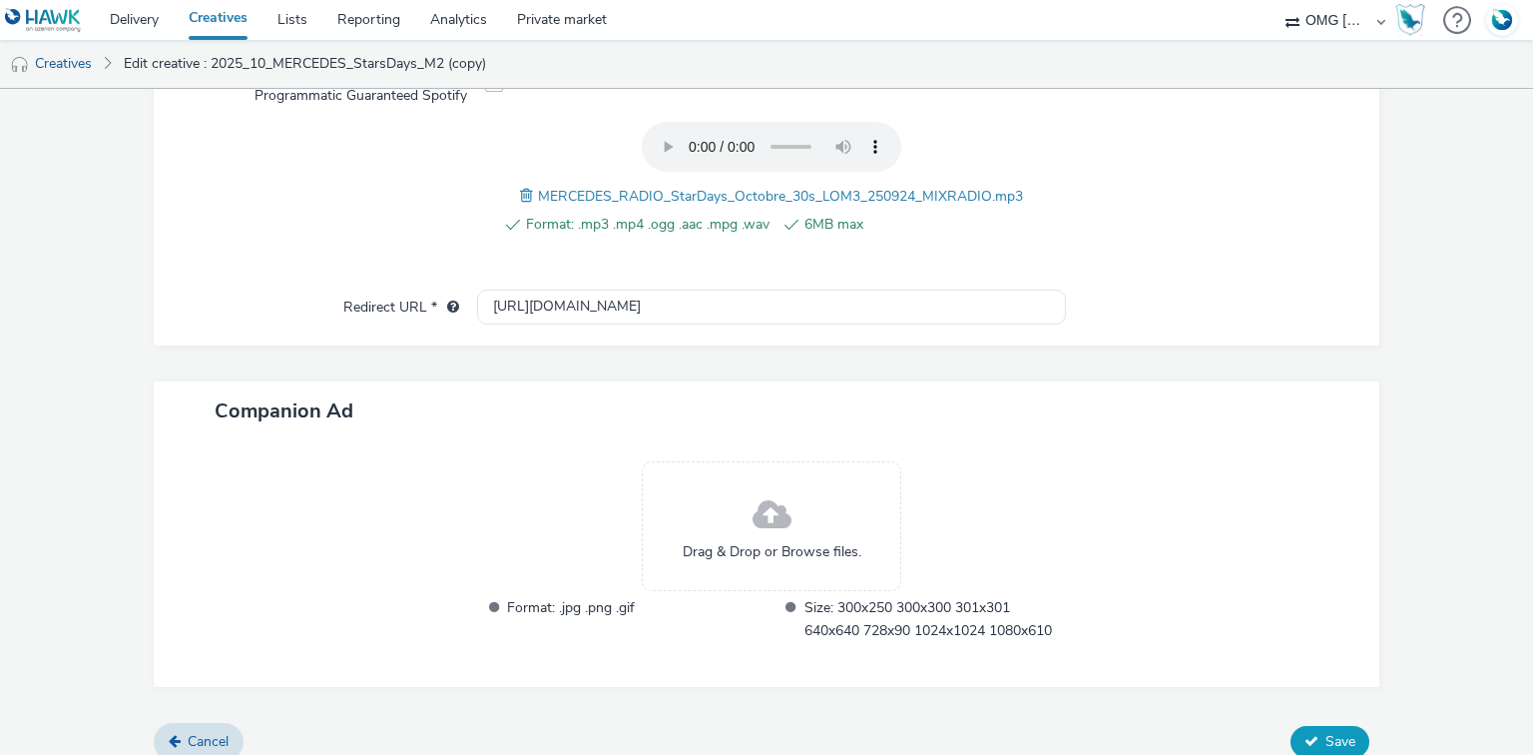
click at [1313, 733] on button "Save" at bounding box center [1330, 742] width 79 height 32
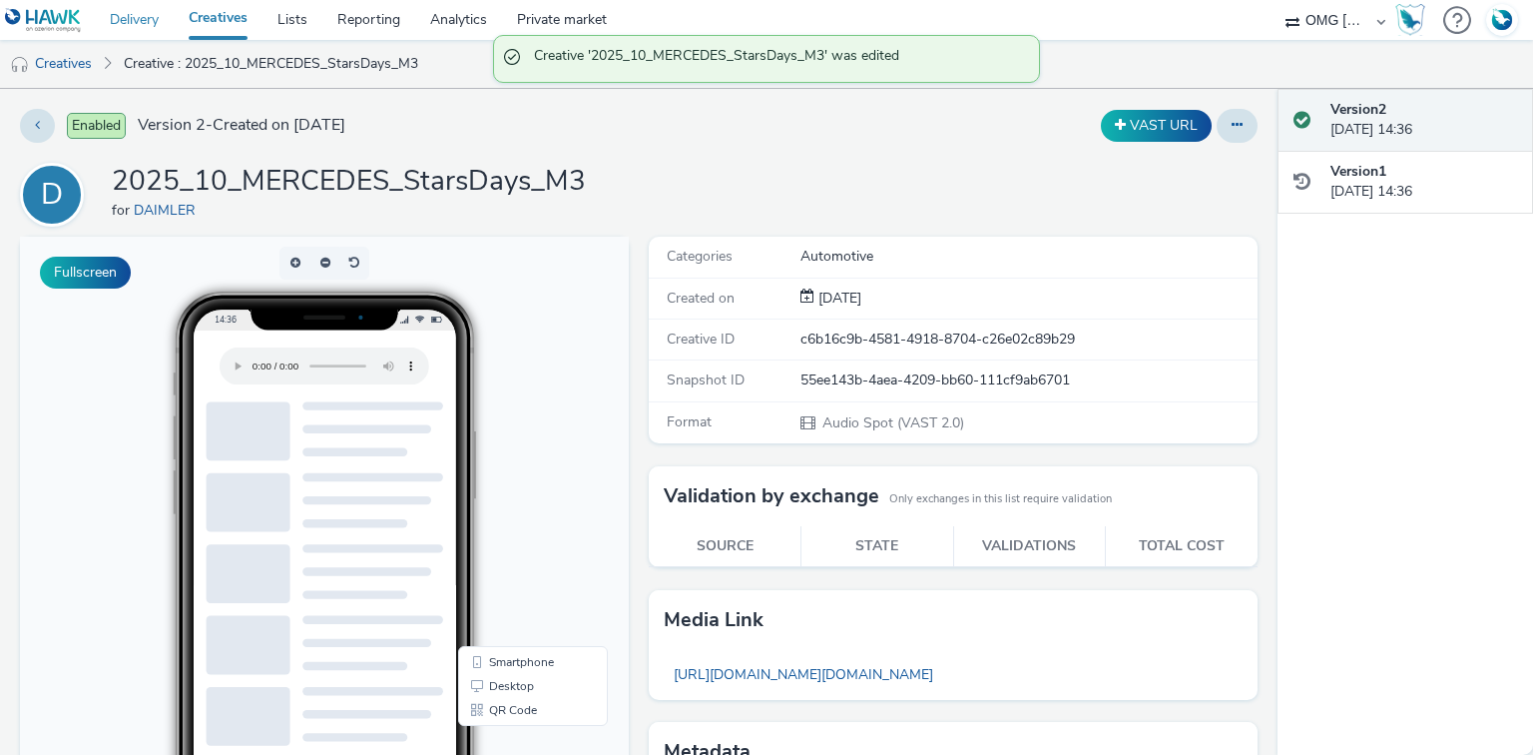
click at [143, 13] on link "Delivery" at bounding box center [134, 20] width 79 height 40
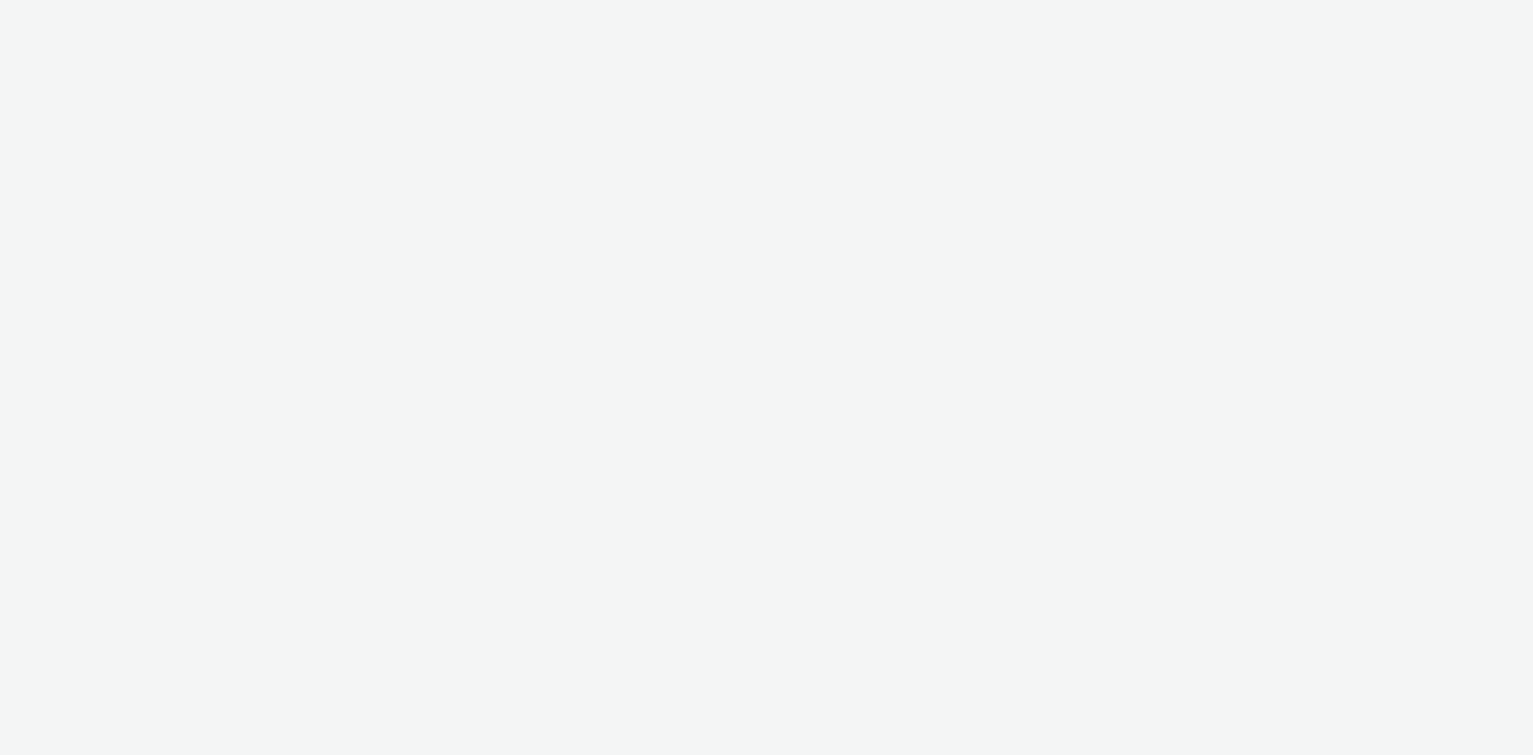
select select "120df370-56d5-4af5-baa5-7e7bf0f81b39"
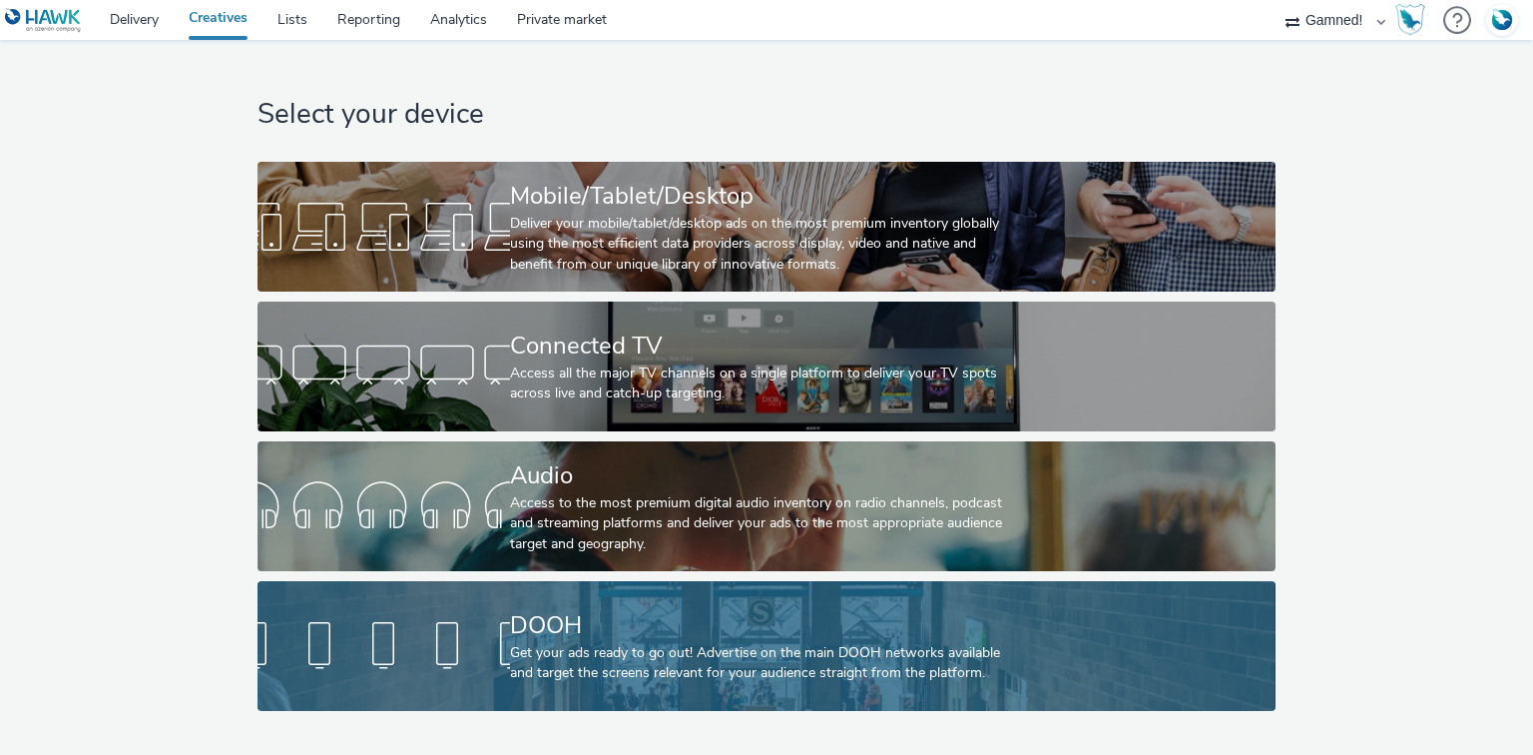
click at [562, 627] on div "DOOH" at bounding box center [762, 625] width 505 height 35
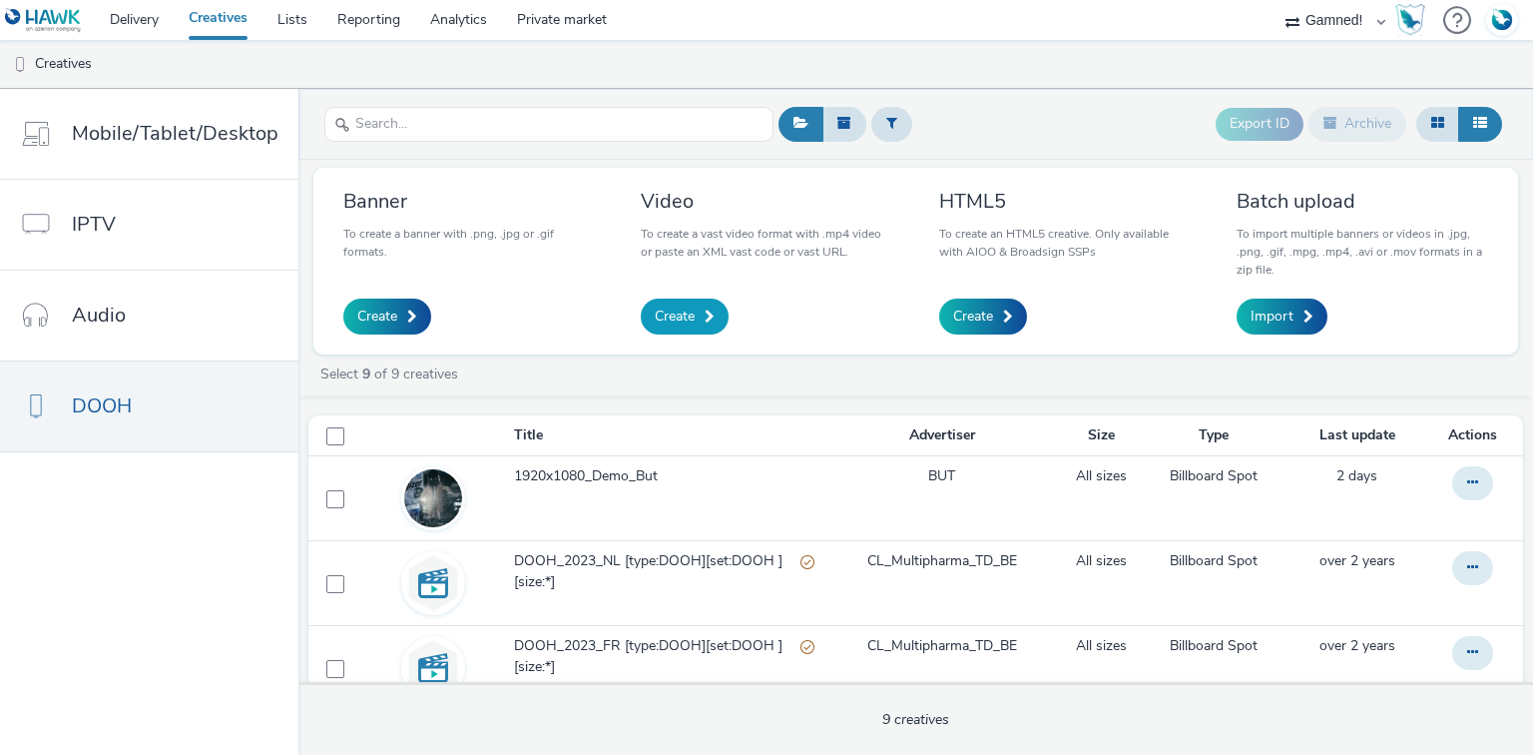
click at [706, 315] on span at bounding box center [710, 316] width 10 height 14
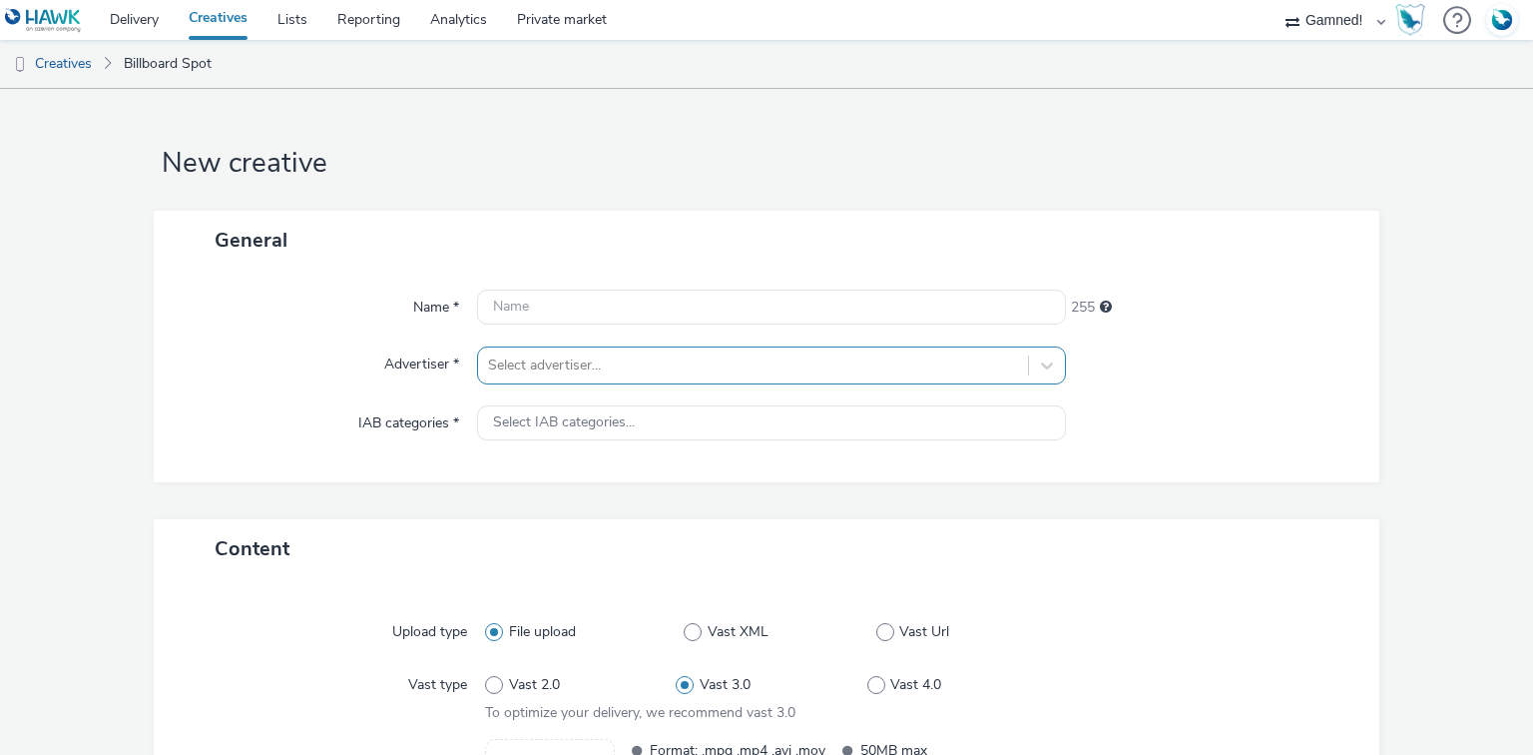
click at [607, 349] on div "Select advertiser..." at bounding box center [752, 365] width 549 height 32
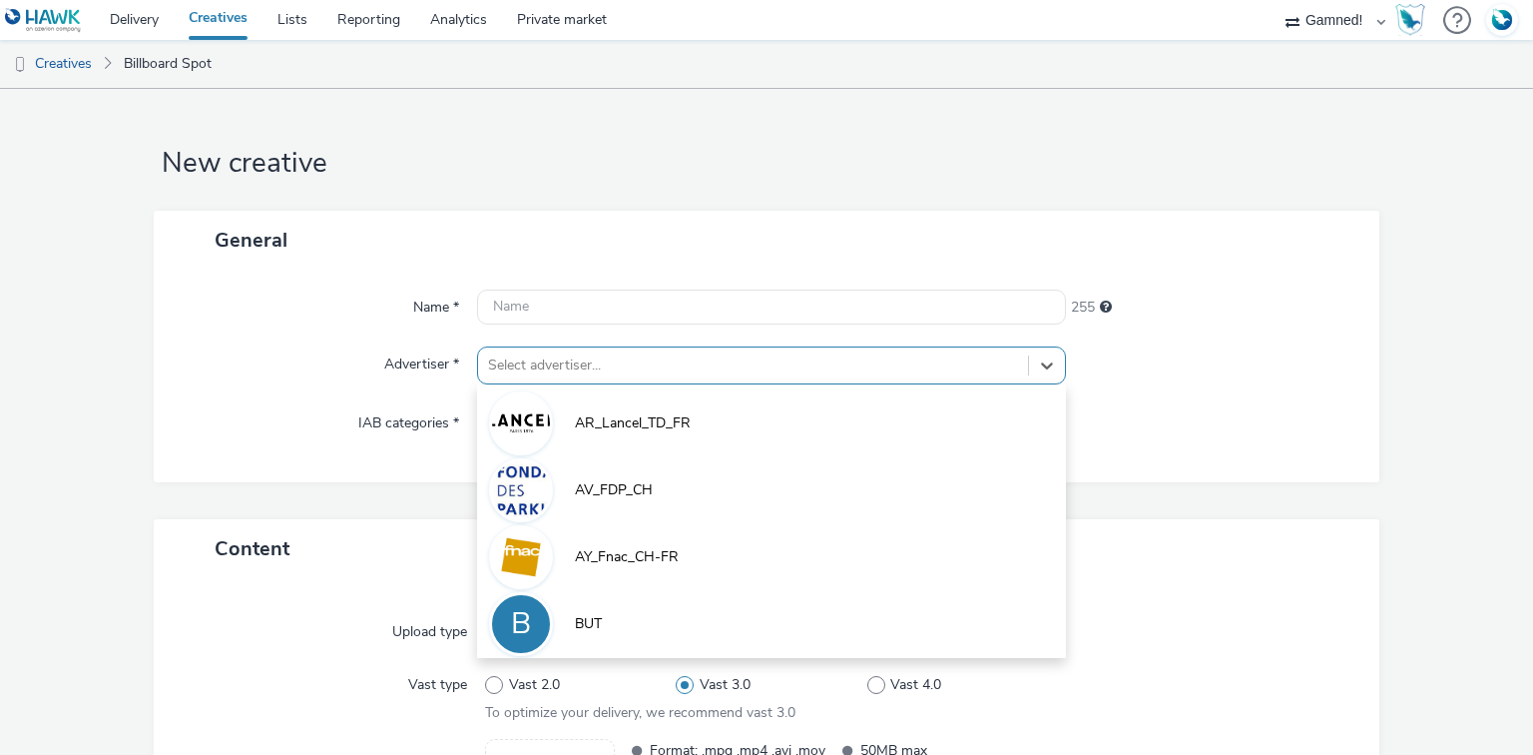
scroll to position [25, 0]
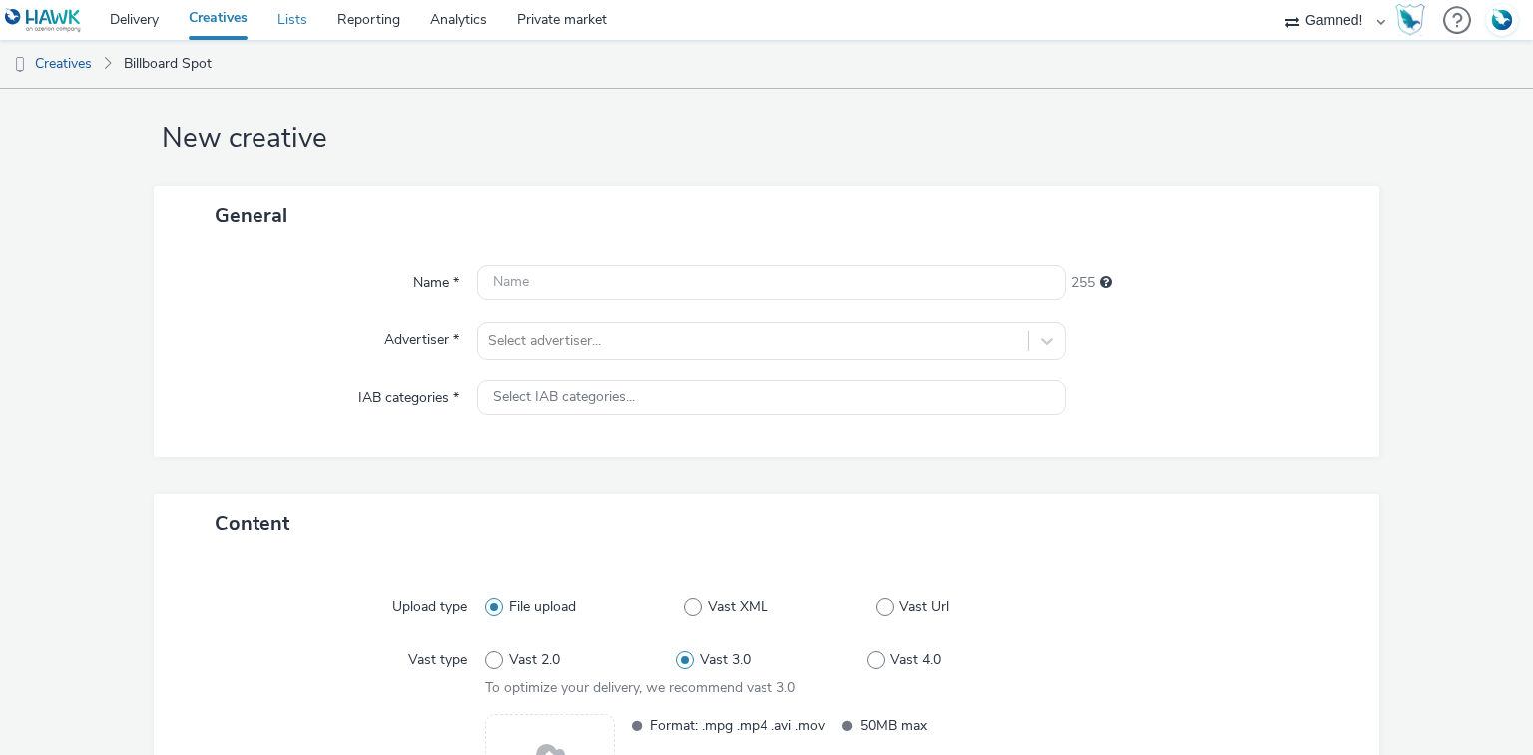
click at [299, 14] on link "Lists" at bounding box center [292, 20] width 60 height 40
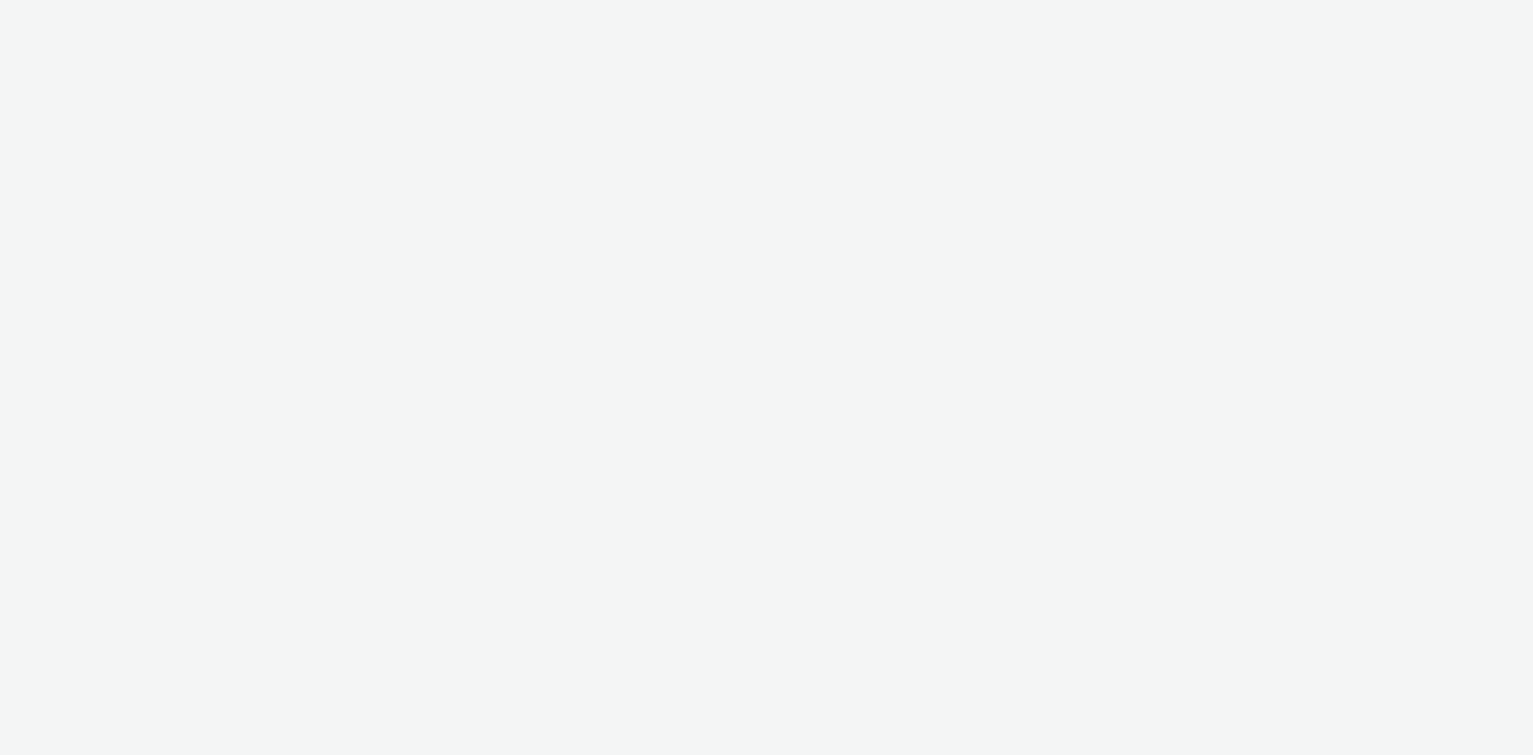
select select "120df370-56d5-4af5-baa5-7e7bf0f81b39"
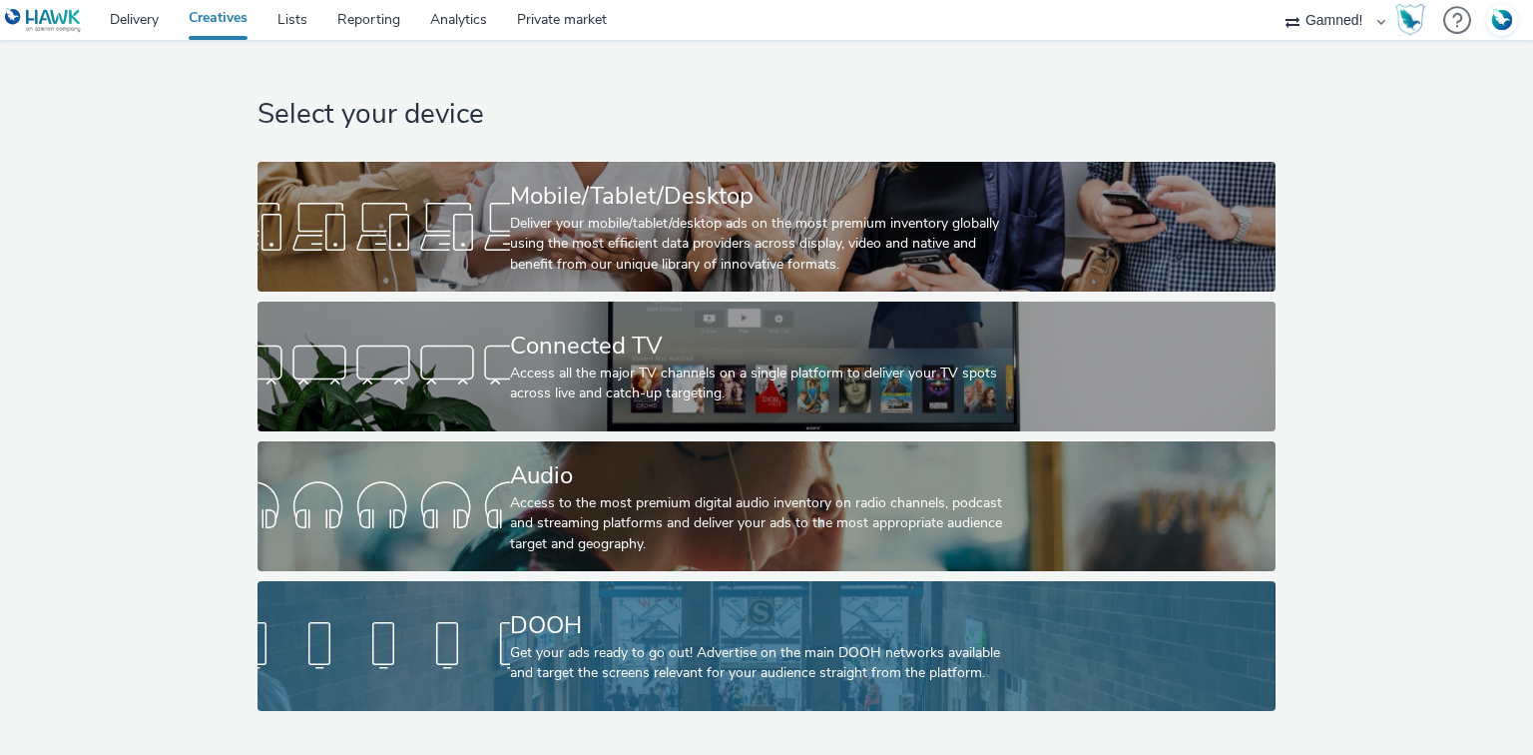
click at [538, 637] on div "DOOH" at bounding box center [762, 625] width 505 height 35
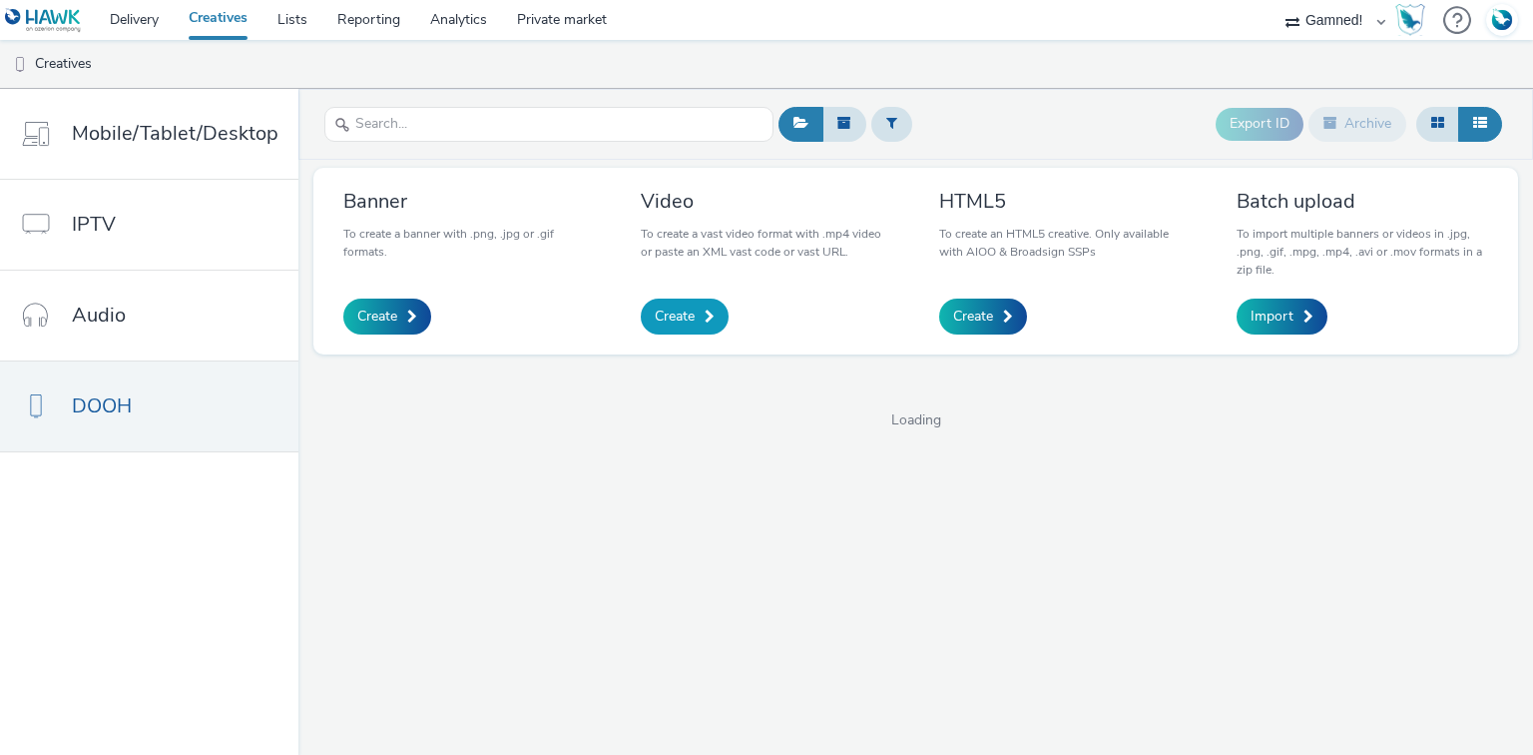
click at [655, 304] on link "Create" at bounding box center [685, 316] width 88 height 36
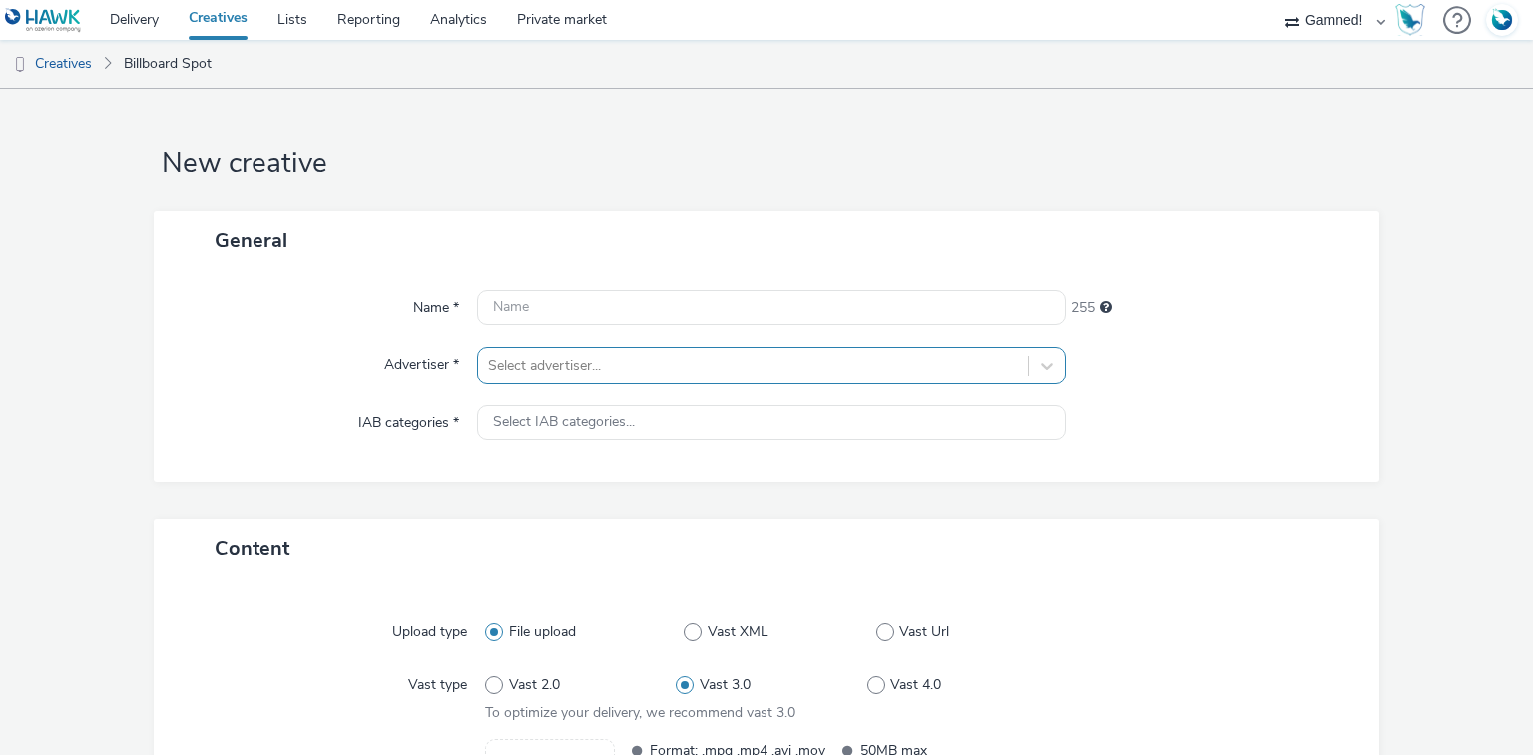
click at [567, 377] on div "Select advertiser..." at bounding box center [771, 365] width 588 height 38
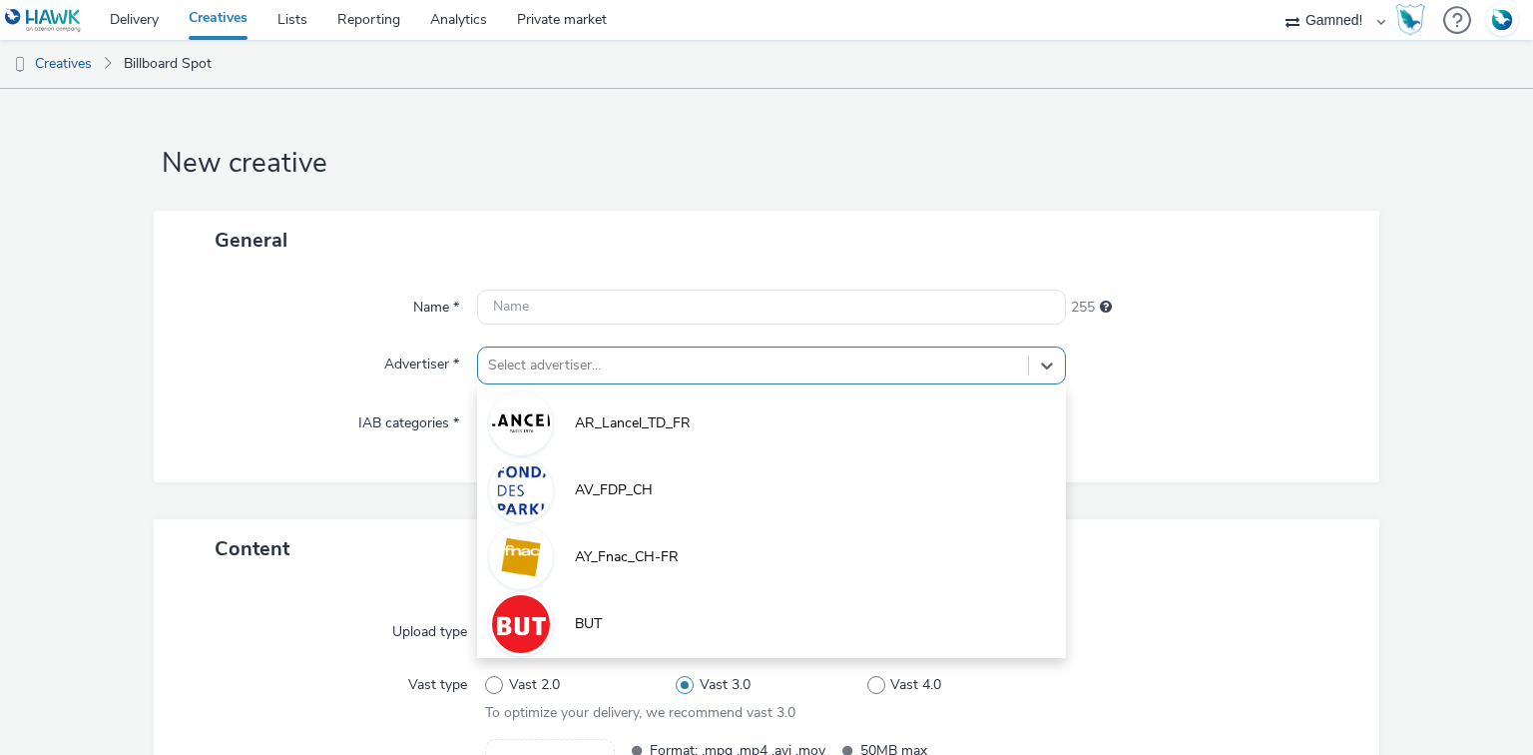
scroll to position [25, 0]
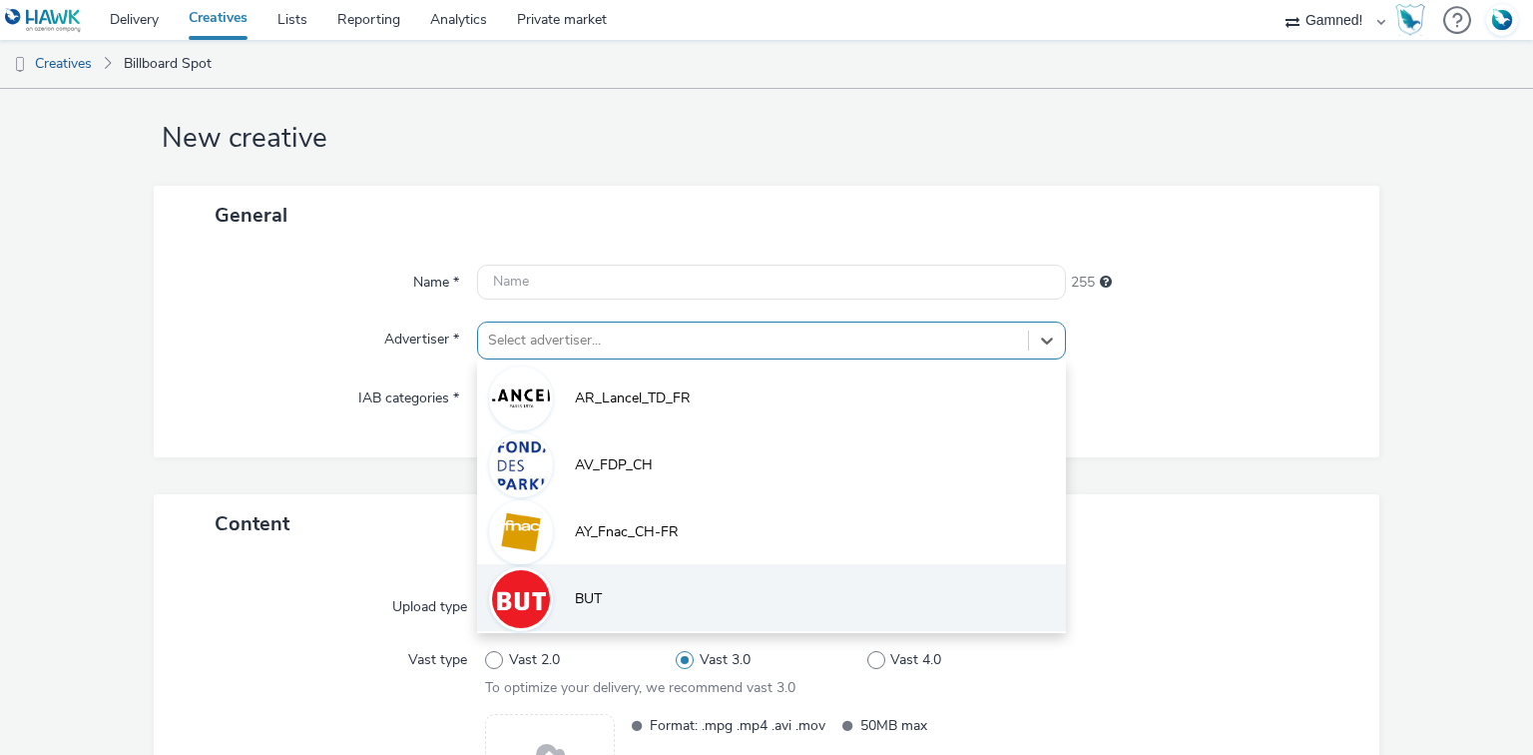
click at [617, 607] on li "BUT" at bounding box center [771, 597] width 588 height 67
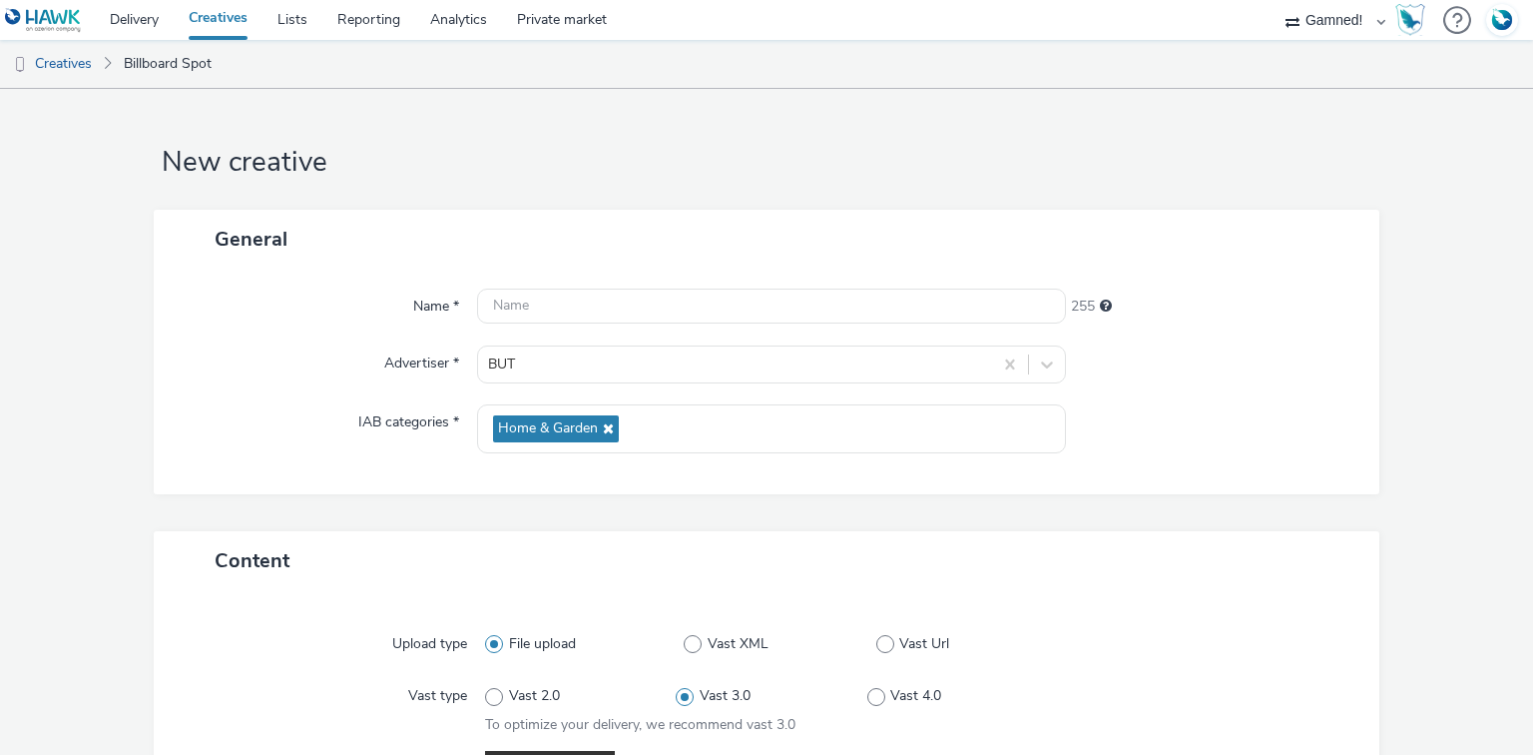
scroll to position [0, 0]
click at [523, 301] on input "text" at bounding box center [771, 306] width 588 height 35
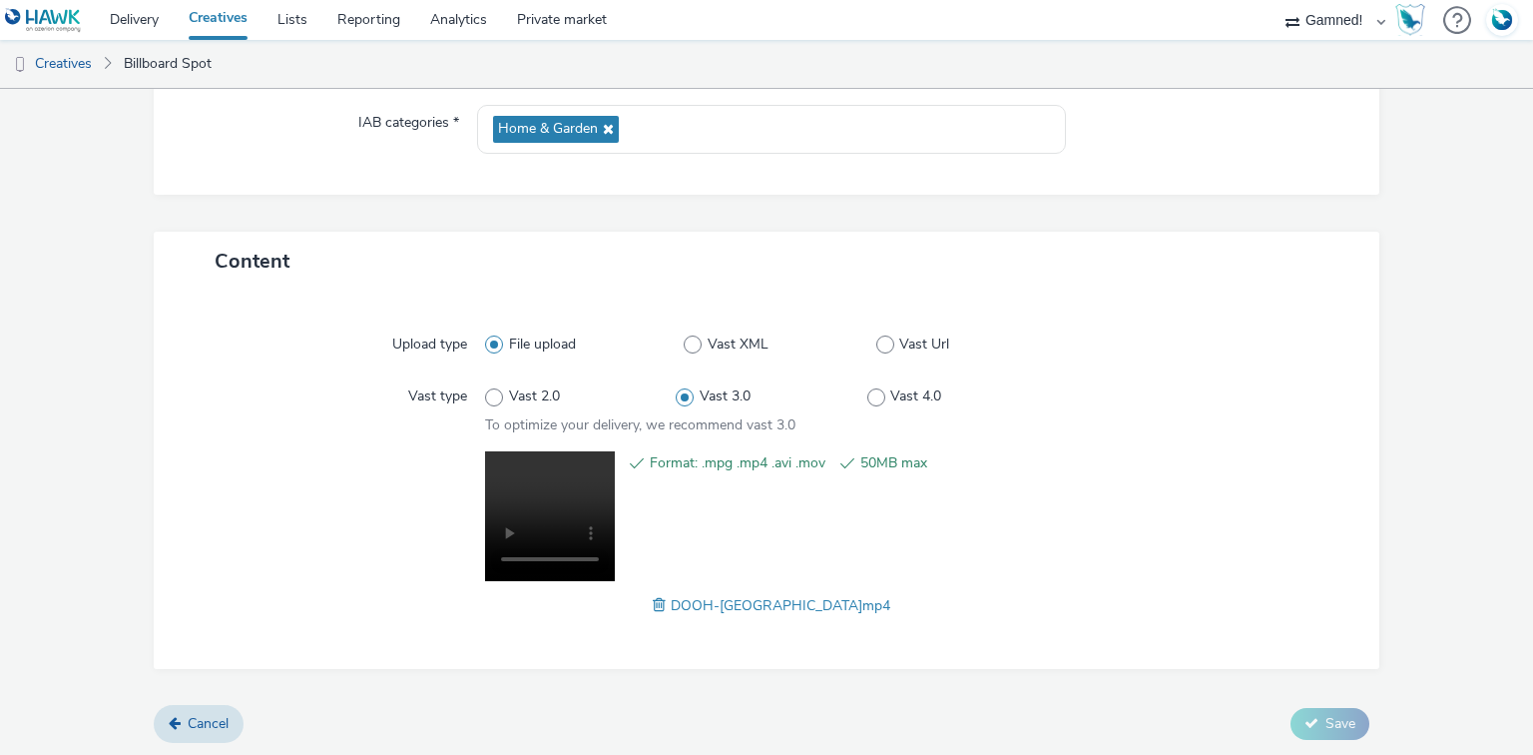
click at [731, 599] on span "DOOH-GARE Cafetière.mp4" at bounding box center [781, 605] width 220 height 19
copy span "DOOH-GARE Cafetière.mp4"
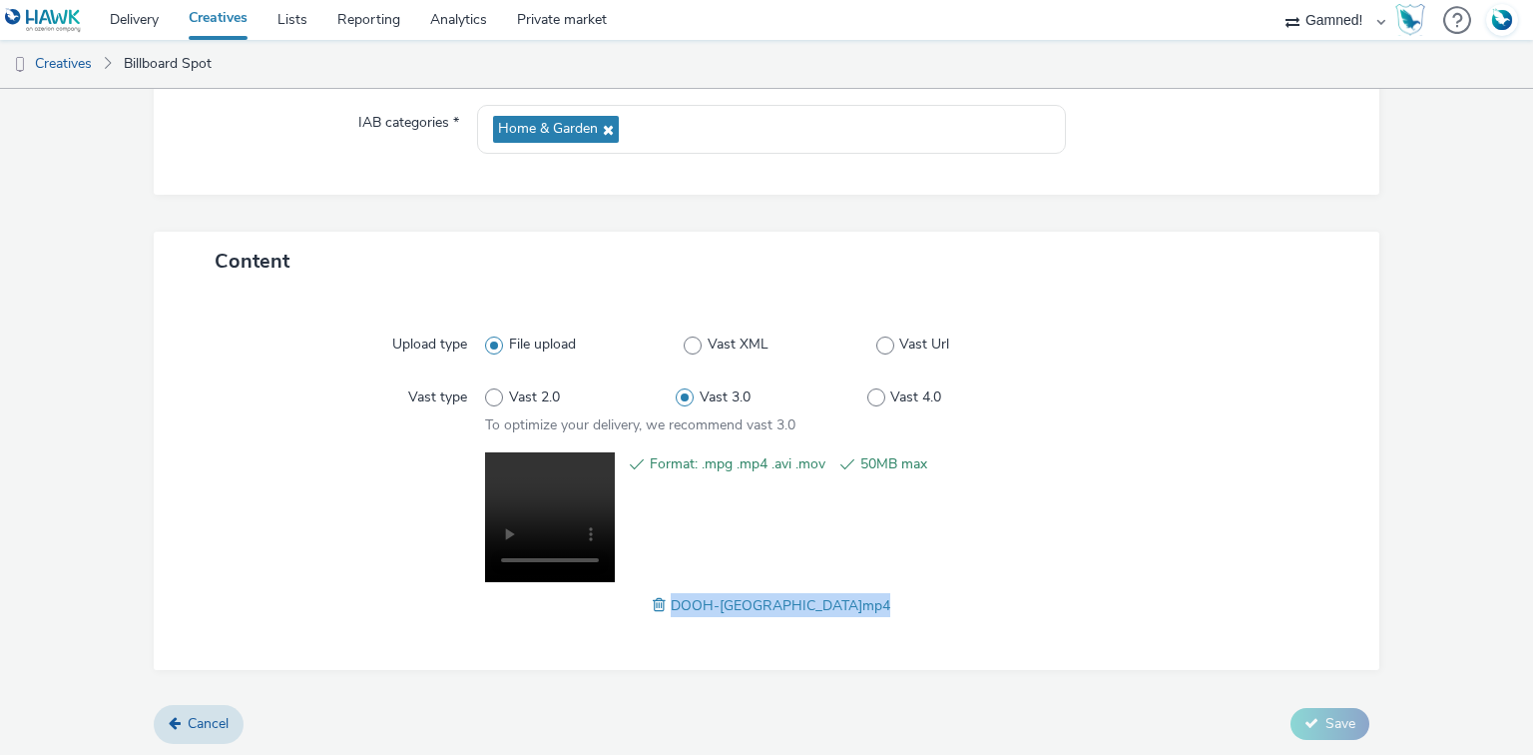
scroll to position [0, 0]
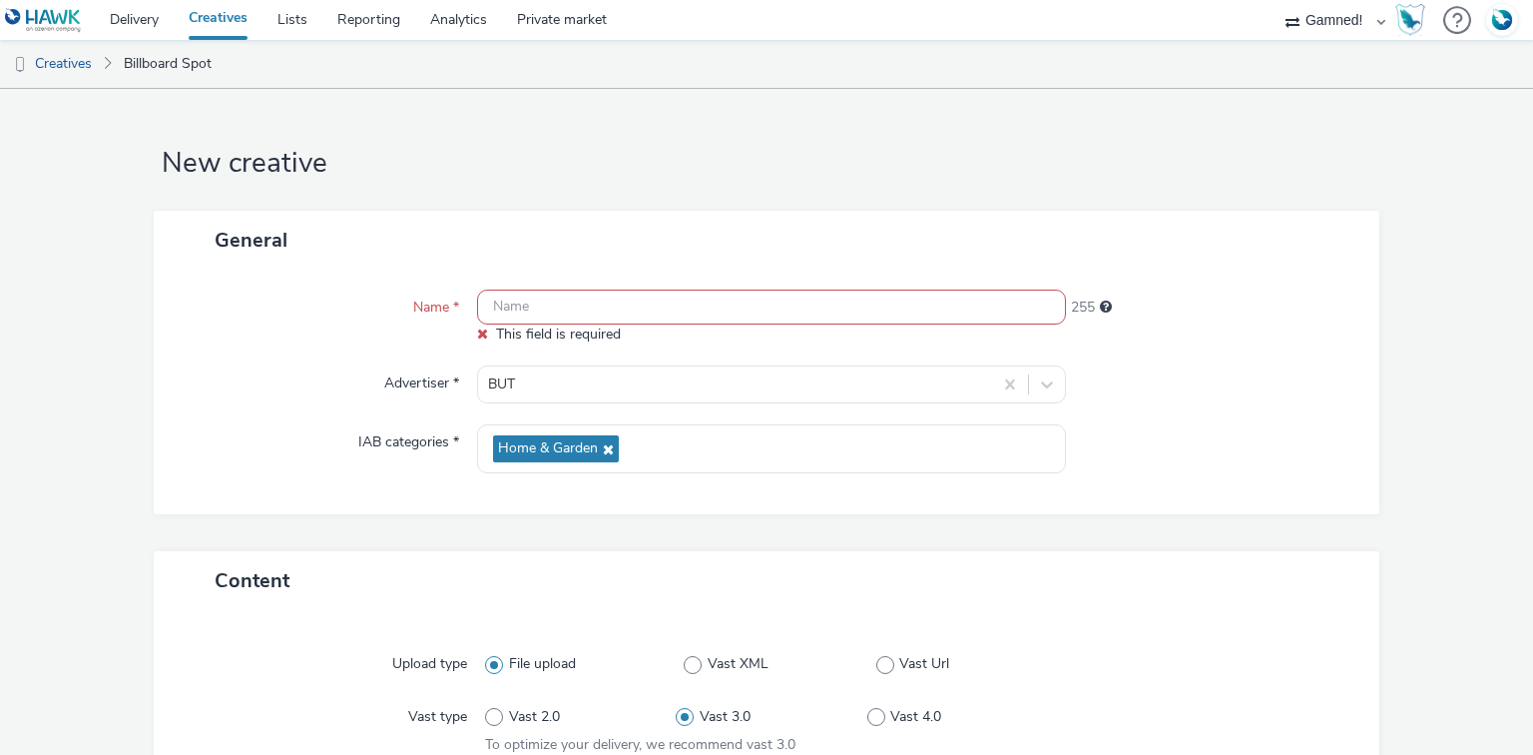
click at [536, 313] on input "text" at bounding box center [771, 306] width 588 height 35
paste input "DOOH-GARE Cafetière.mp4"
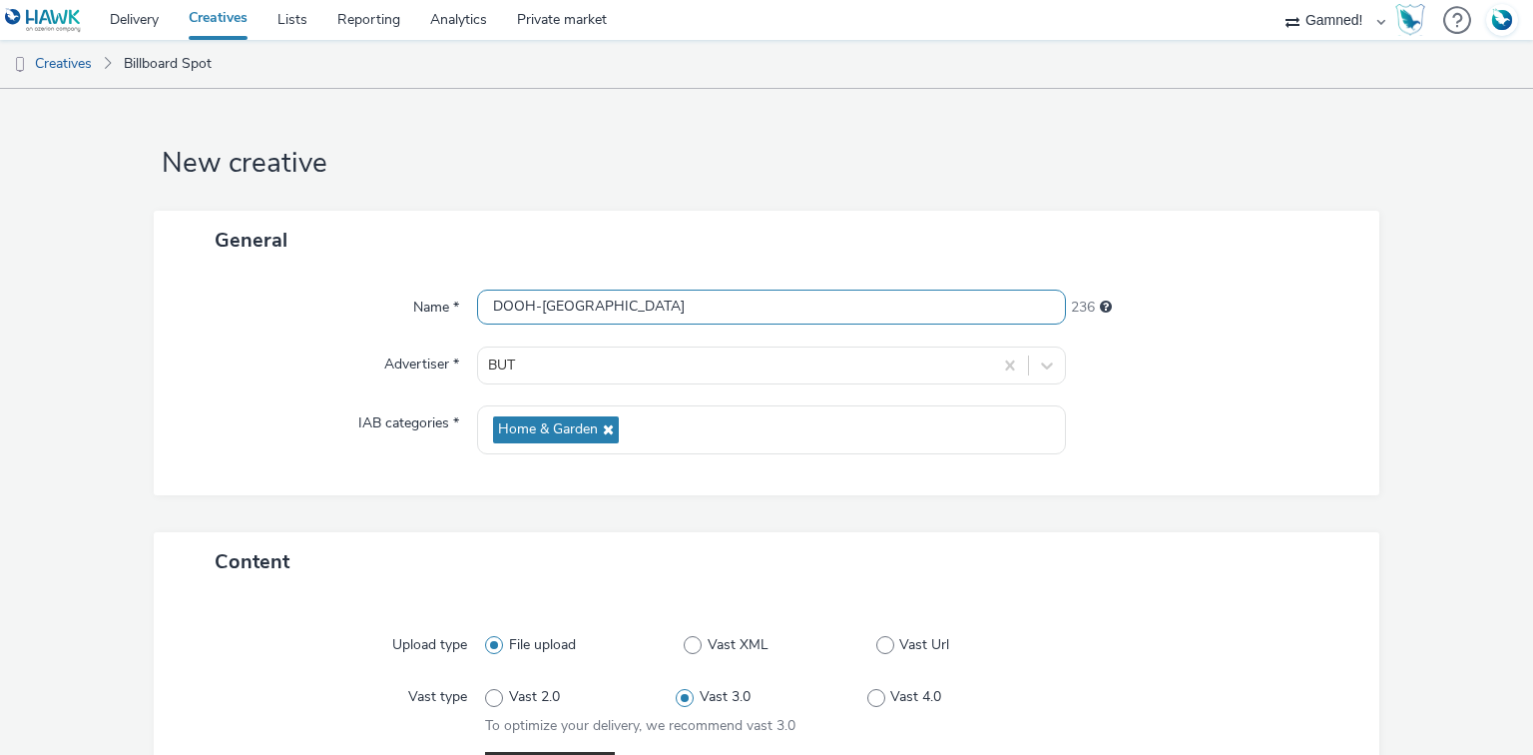
type input "DOOH-GARE Cafetière"
click at [1331, 442] on div at bounding box center [1213, 429] width 294 height 49
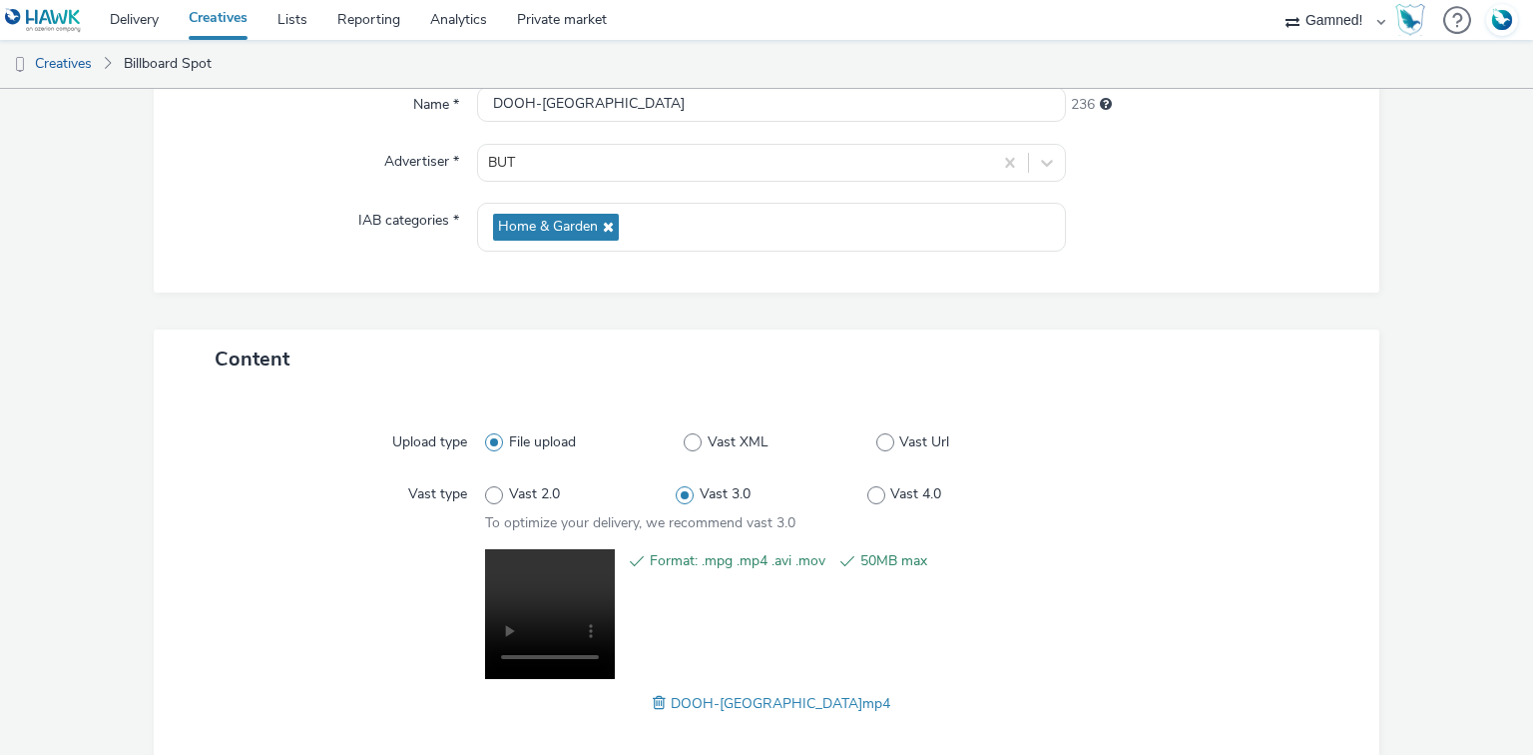
scroll to position [300, 0]
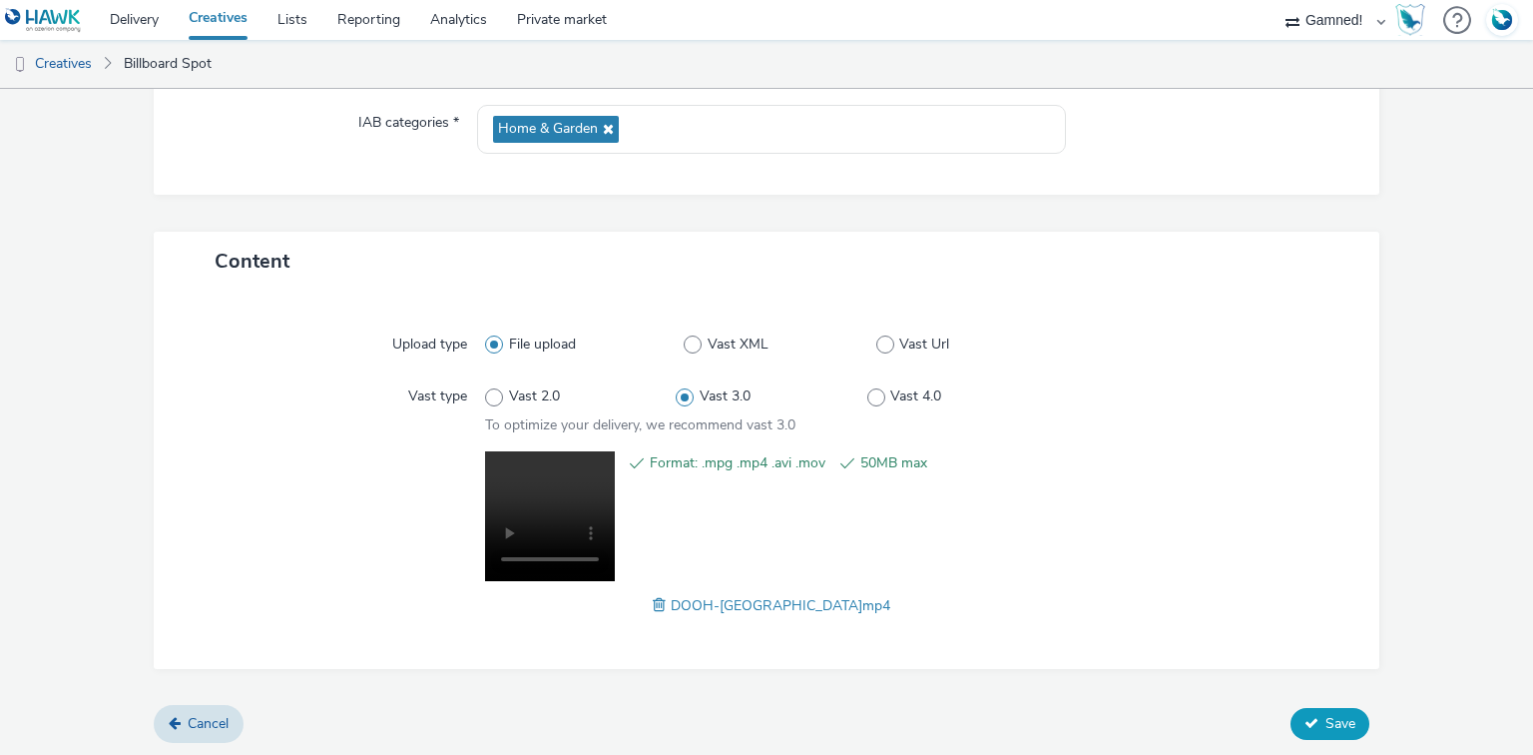
click at [1325, 715] on span "Save" at bounding box center [1340, 723] width 30 height 19
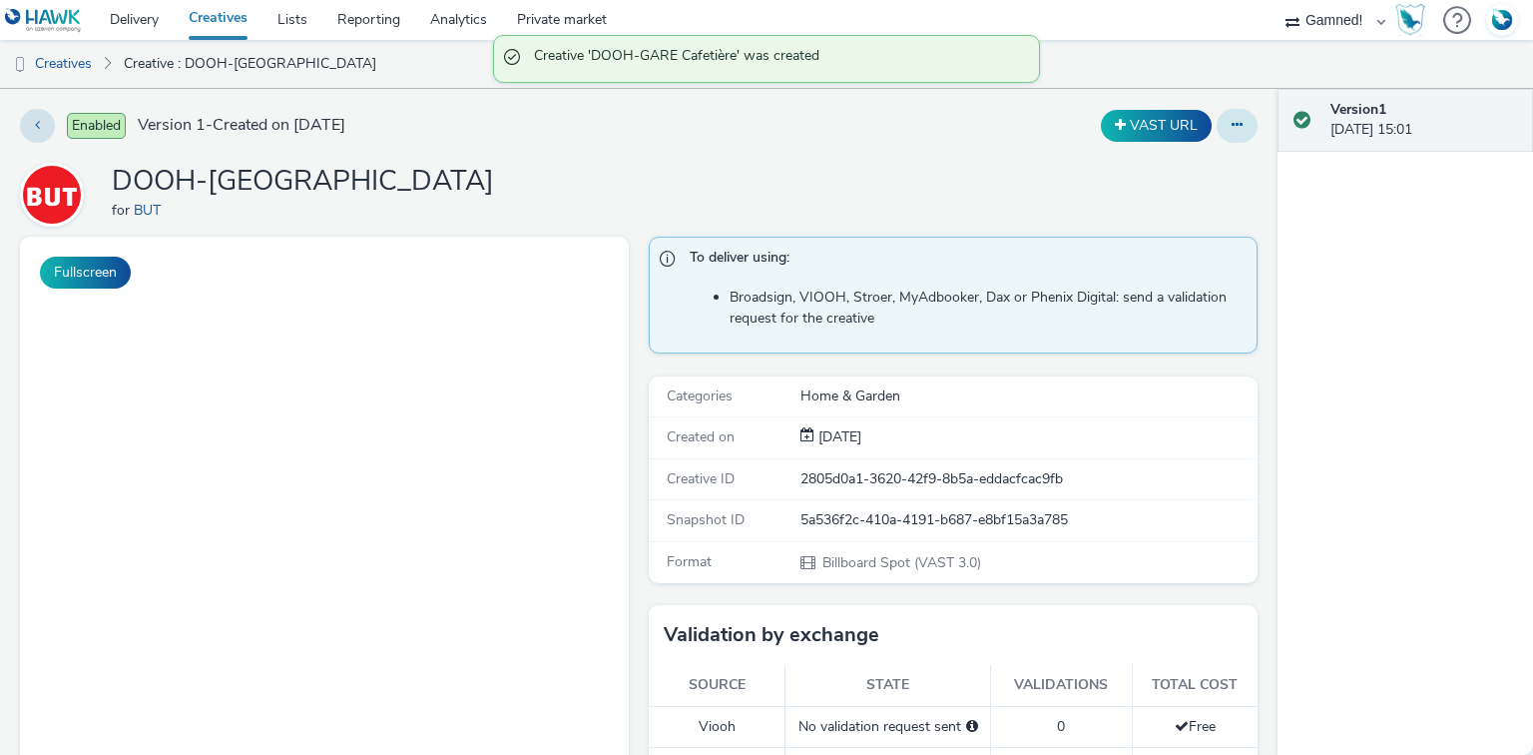
click at [1232, 126] on icon at bounding box center [1237, 125] width 11 height 14
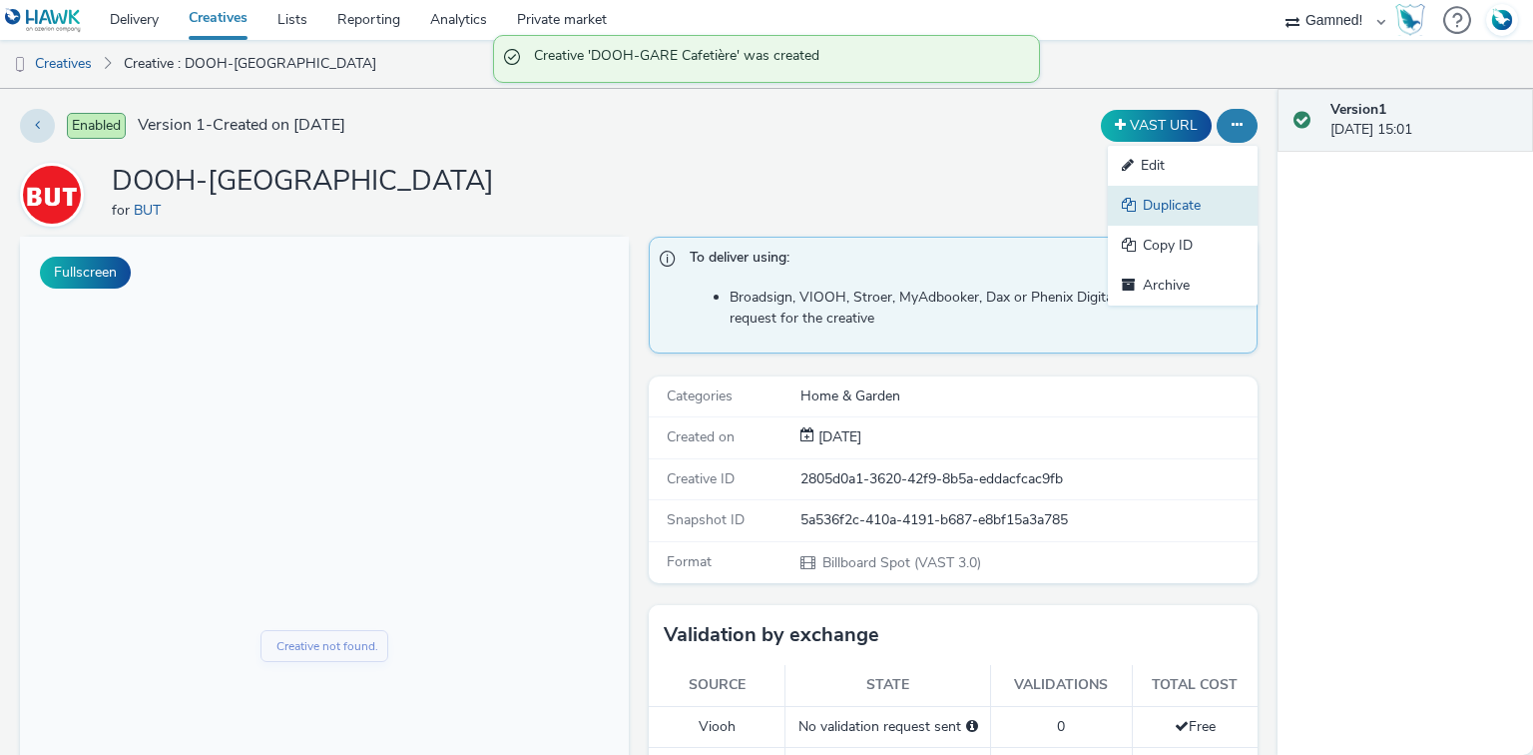
click at [1170, 205] on link "Duplicate" at bounding box center [1183, 206] width 150 height 40
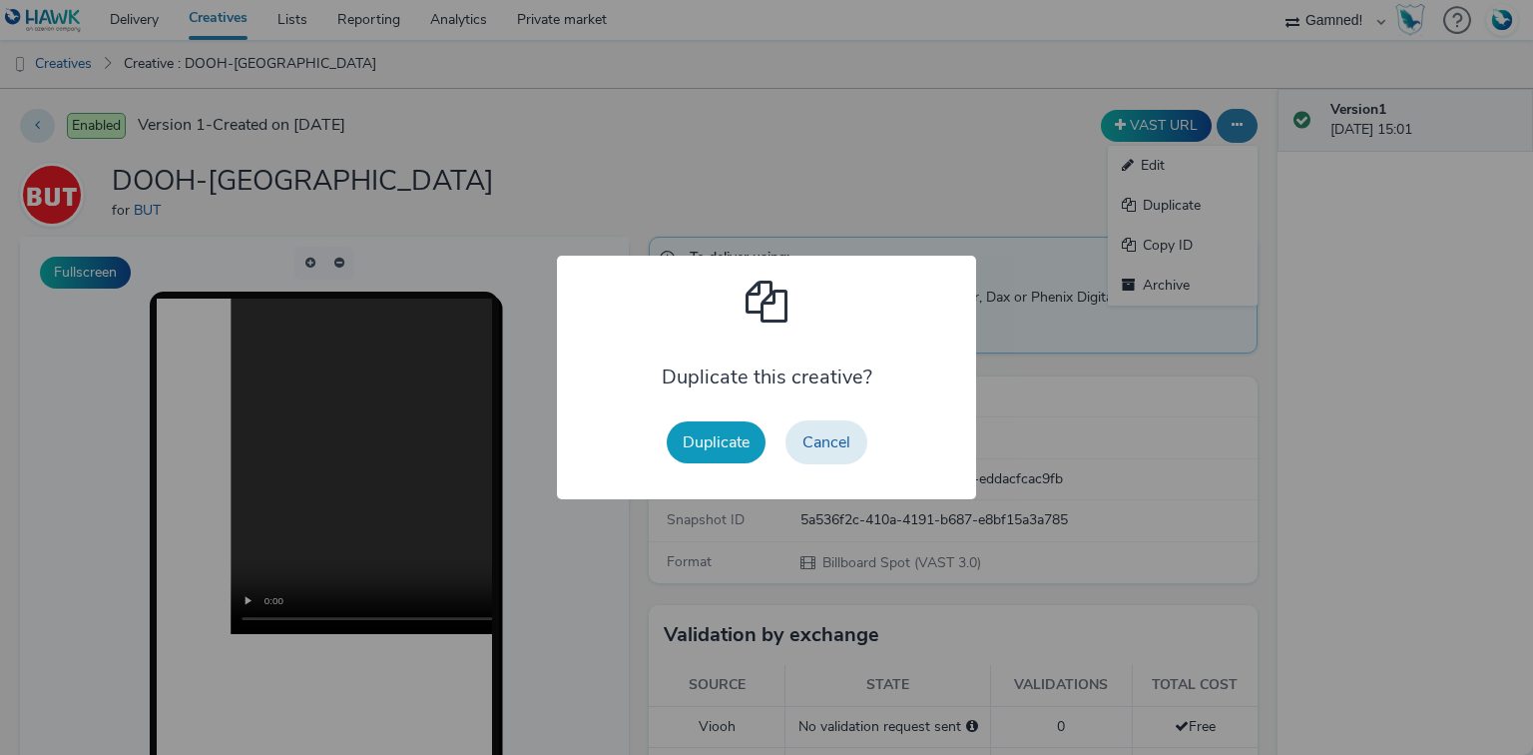
click at [723, 435] on button "Duplicate" at bounding box center [716, 442] width 99 height 42
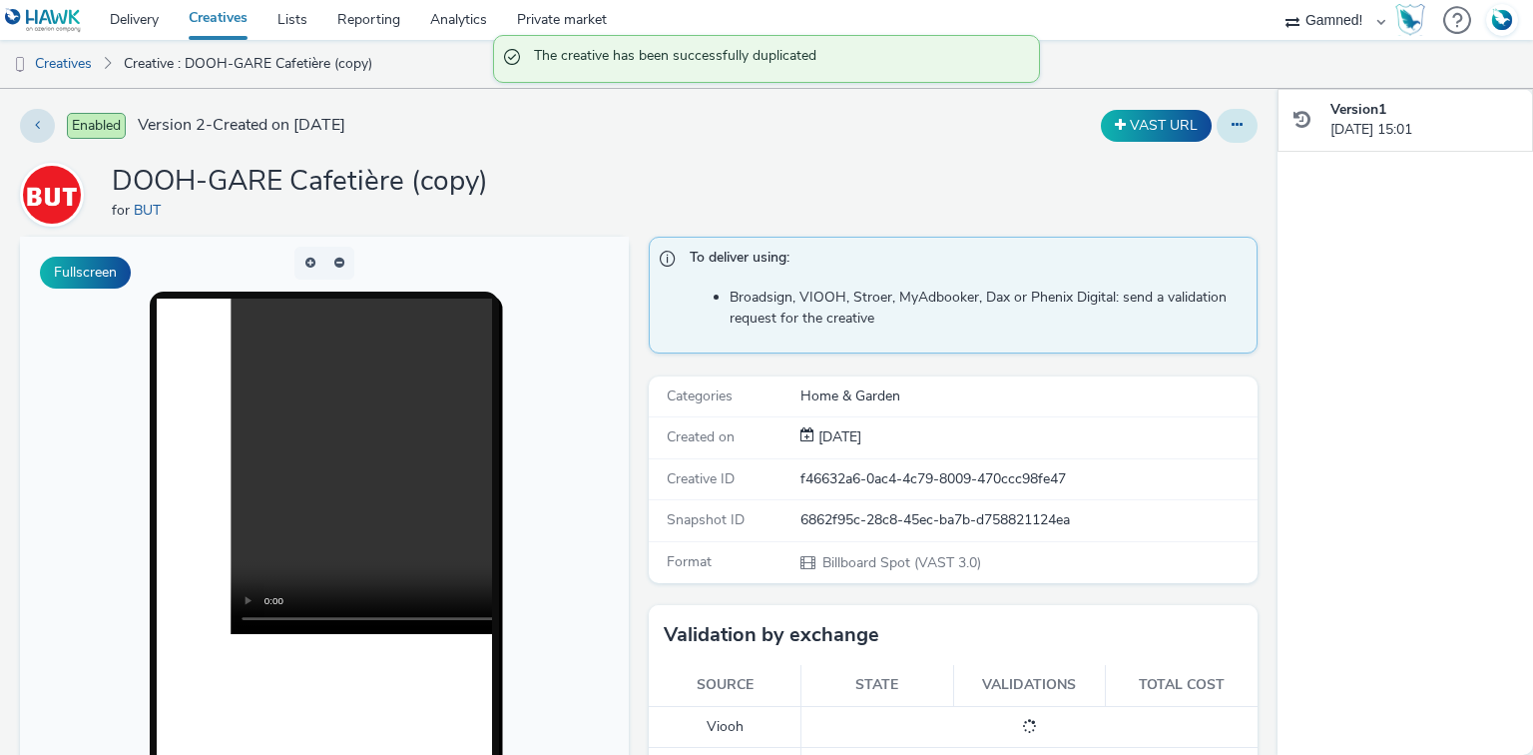
click at [1239, 124] on button at bounding box center [1237, 126] width 41 height 34
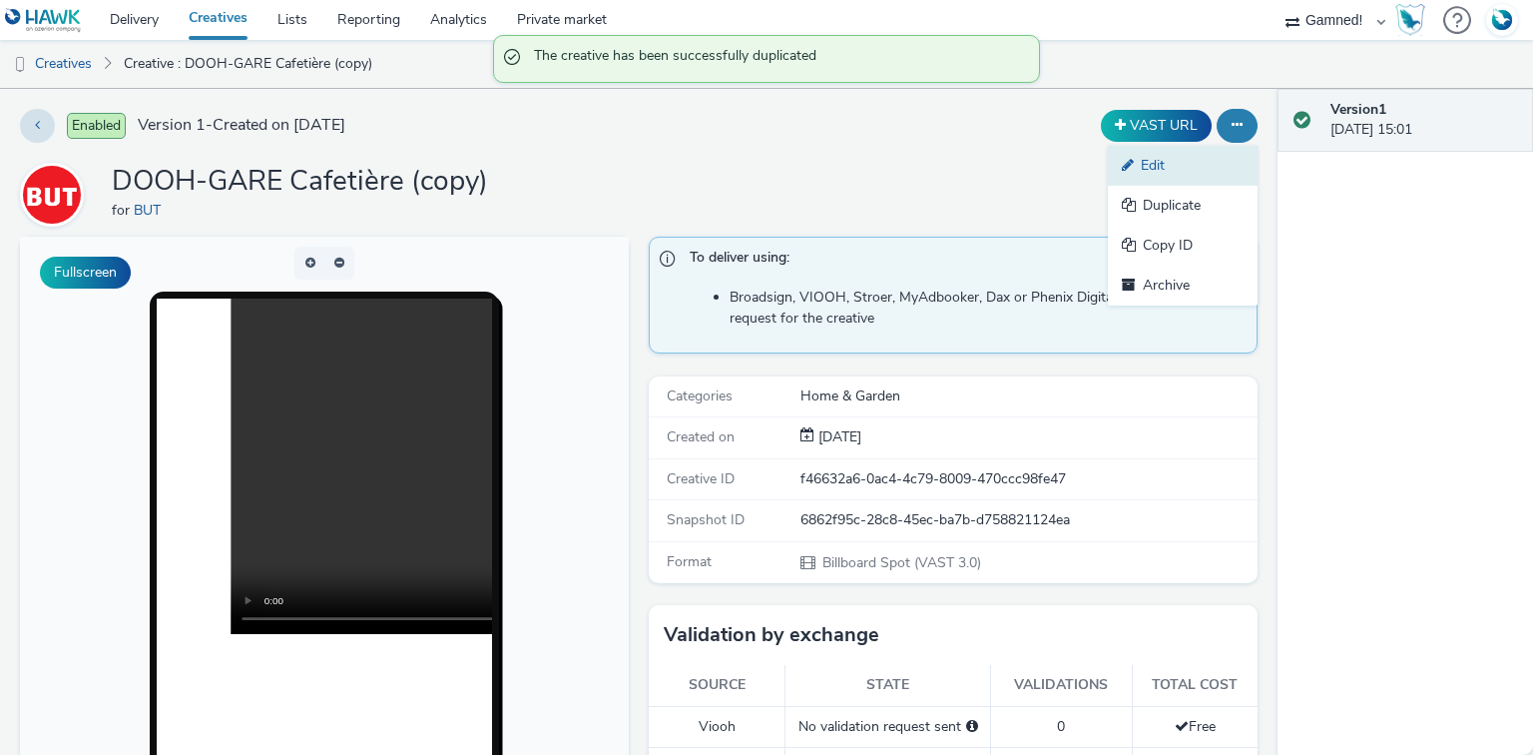
click at [1195, 160] on link "Edit" at bounding box center [1183, 166] width 150 height 40
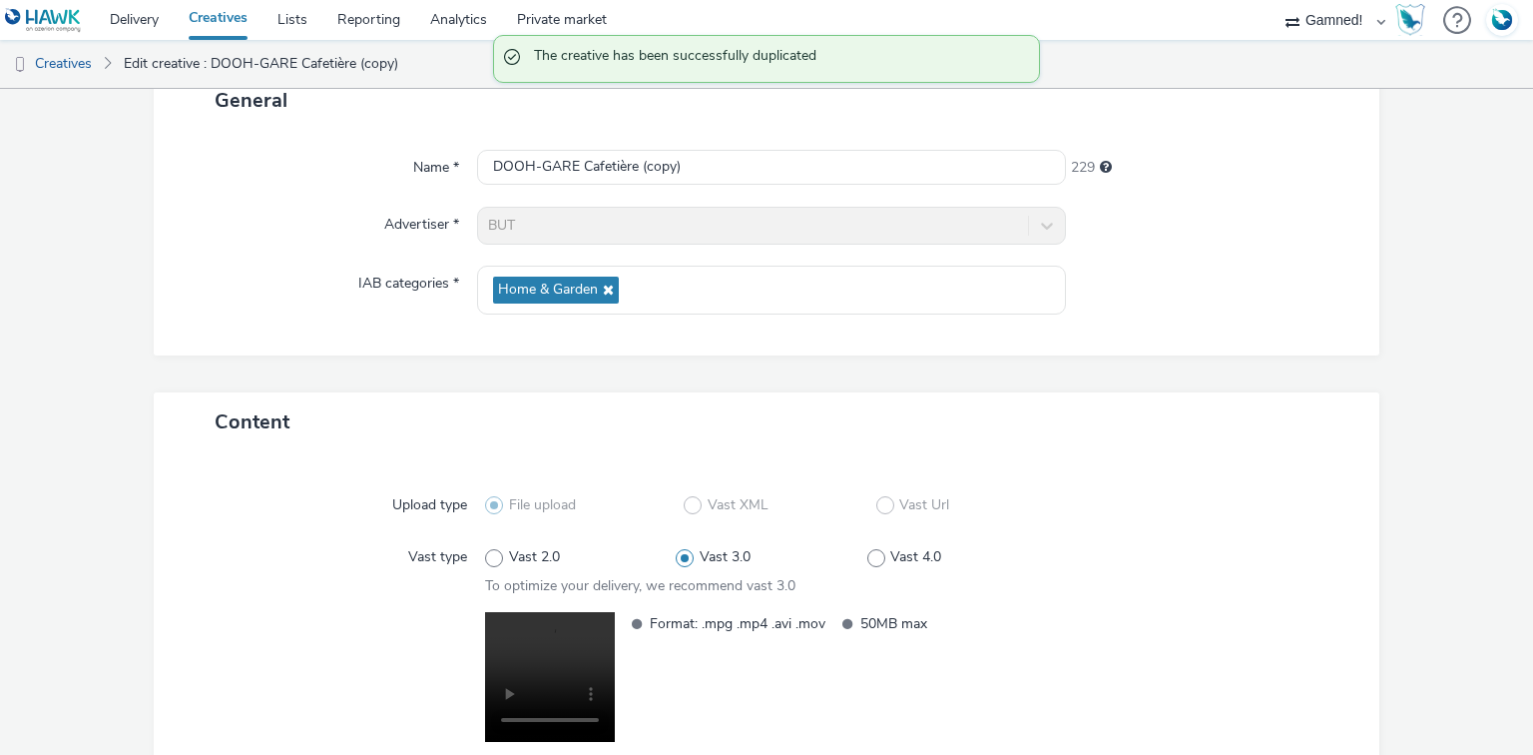
scroll to position [300, 0]
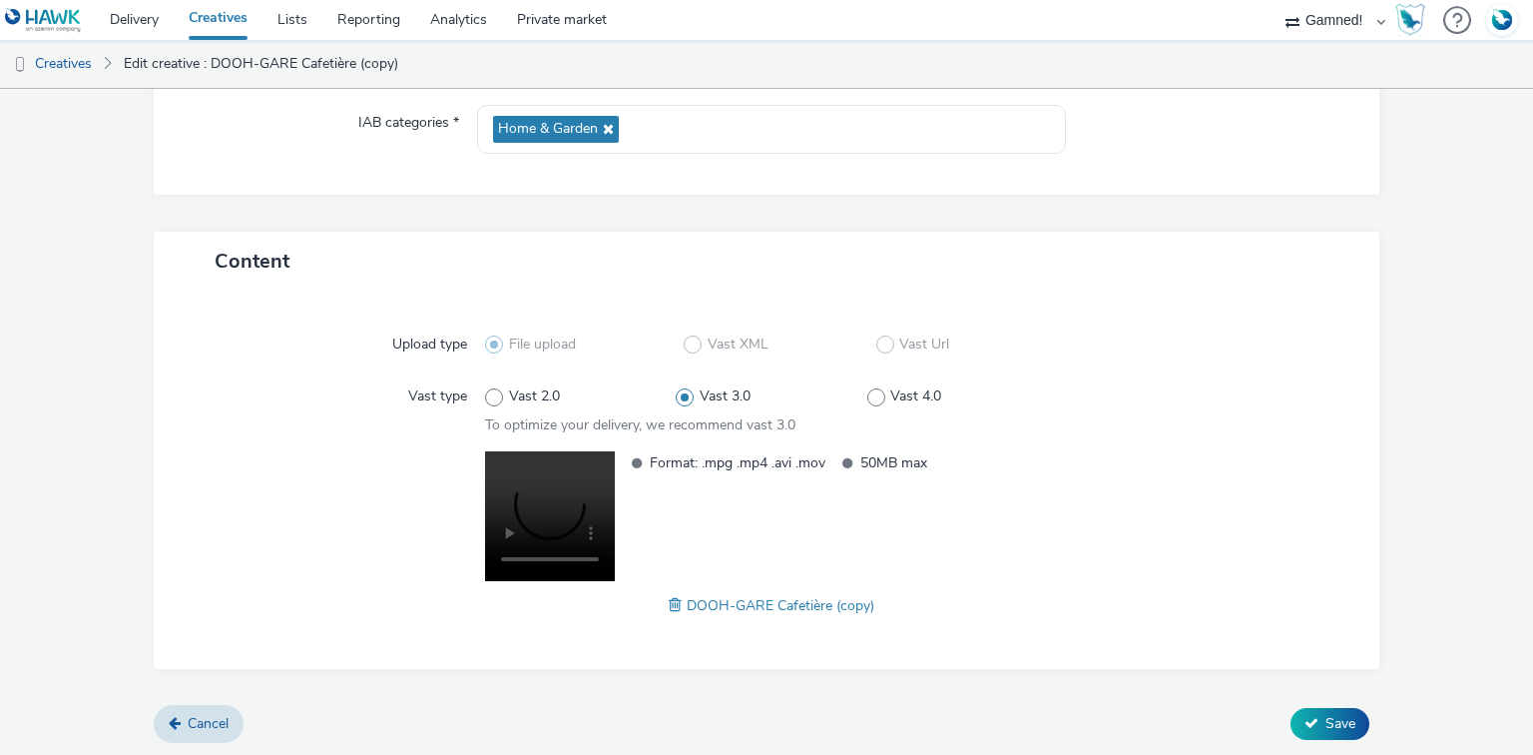
click at [676, 602] on span at bounding box center [678, 605] width 18 height 22
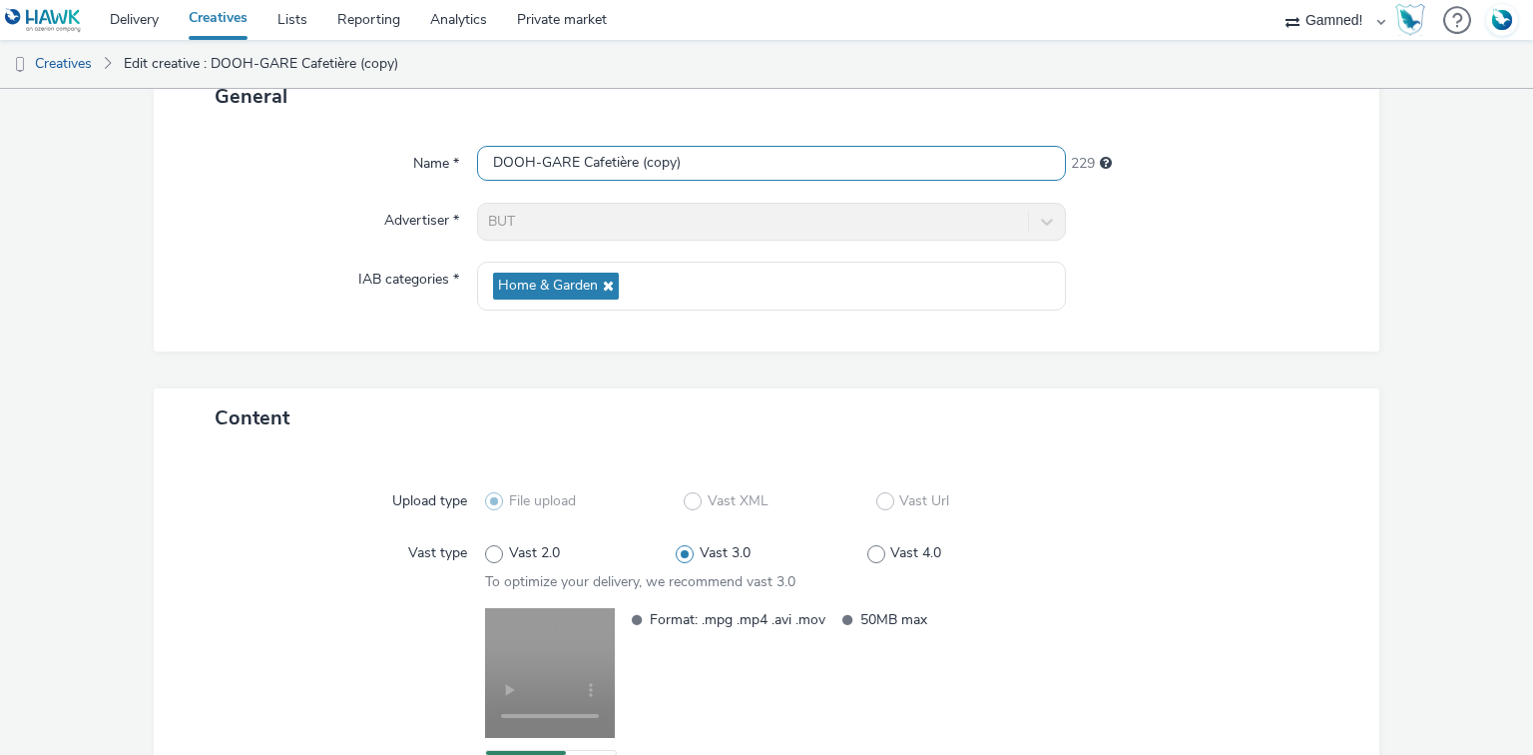
scroll to position [0, 0]
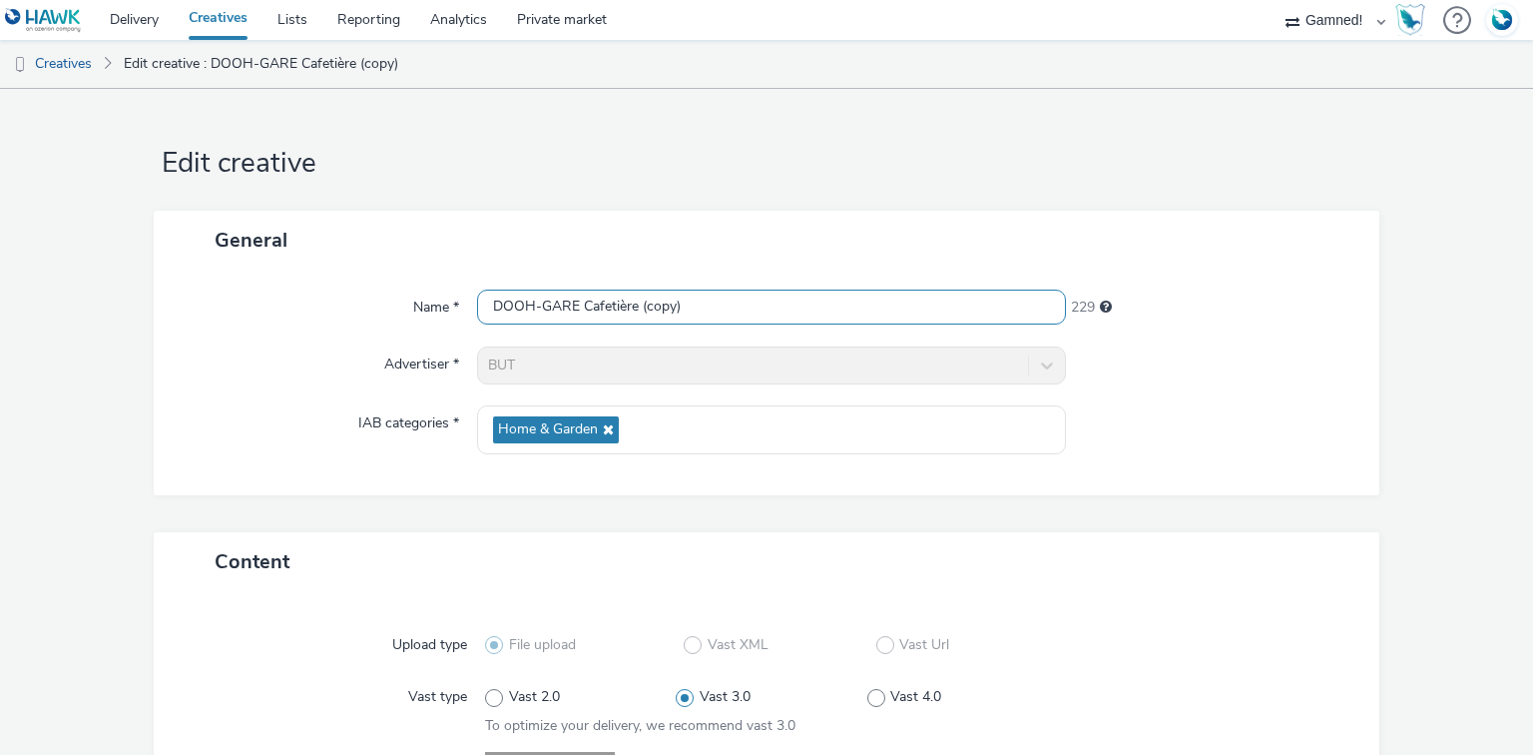
click at [552, 322] on input "DOOH-GARE Cafetière (copy)" at bounding box center [771, 306] width 588 height 35
click at [552, 308] on input "DOOH-GARE Cafetière (copy)" at bounding box center [771, 306] width 588 height 35
paste input "LIT"
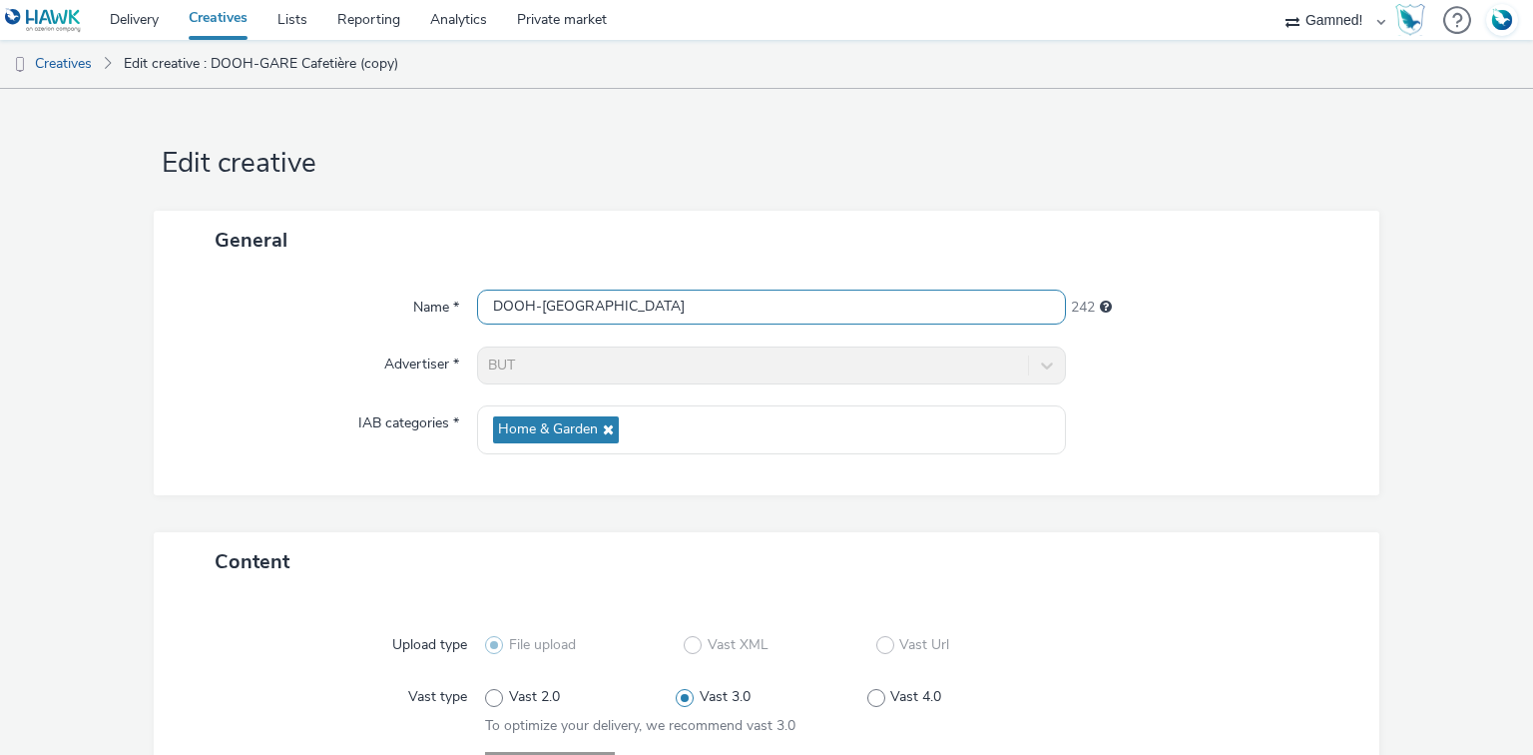
scroll to position [283, 0]
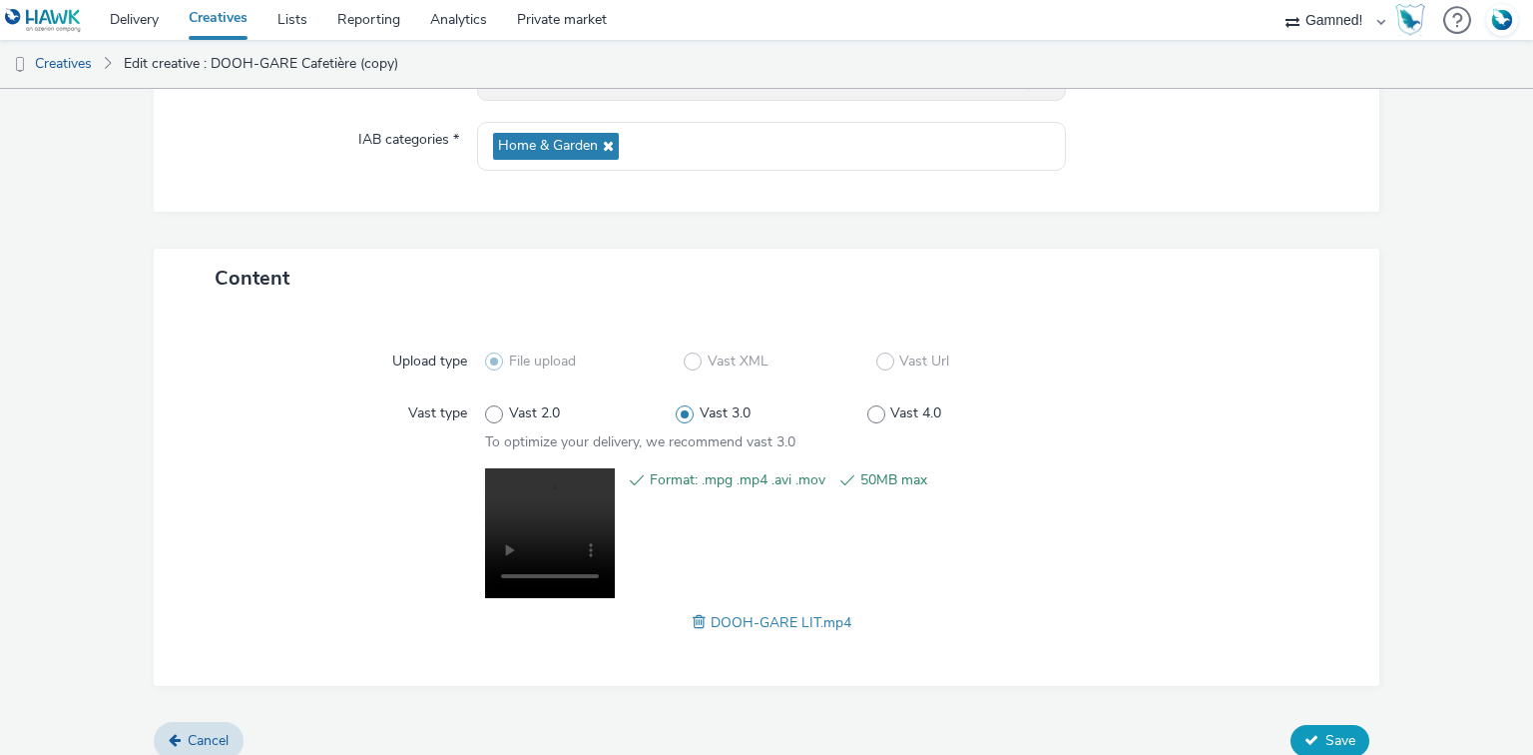
type input "DOOH-GARE LIT"
click at [1335, 727] on button "Save" at bounding box center [1330, 741] width 79 height 32
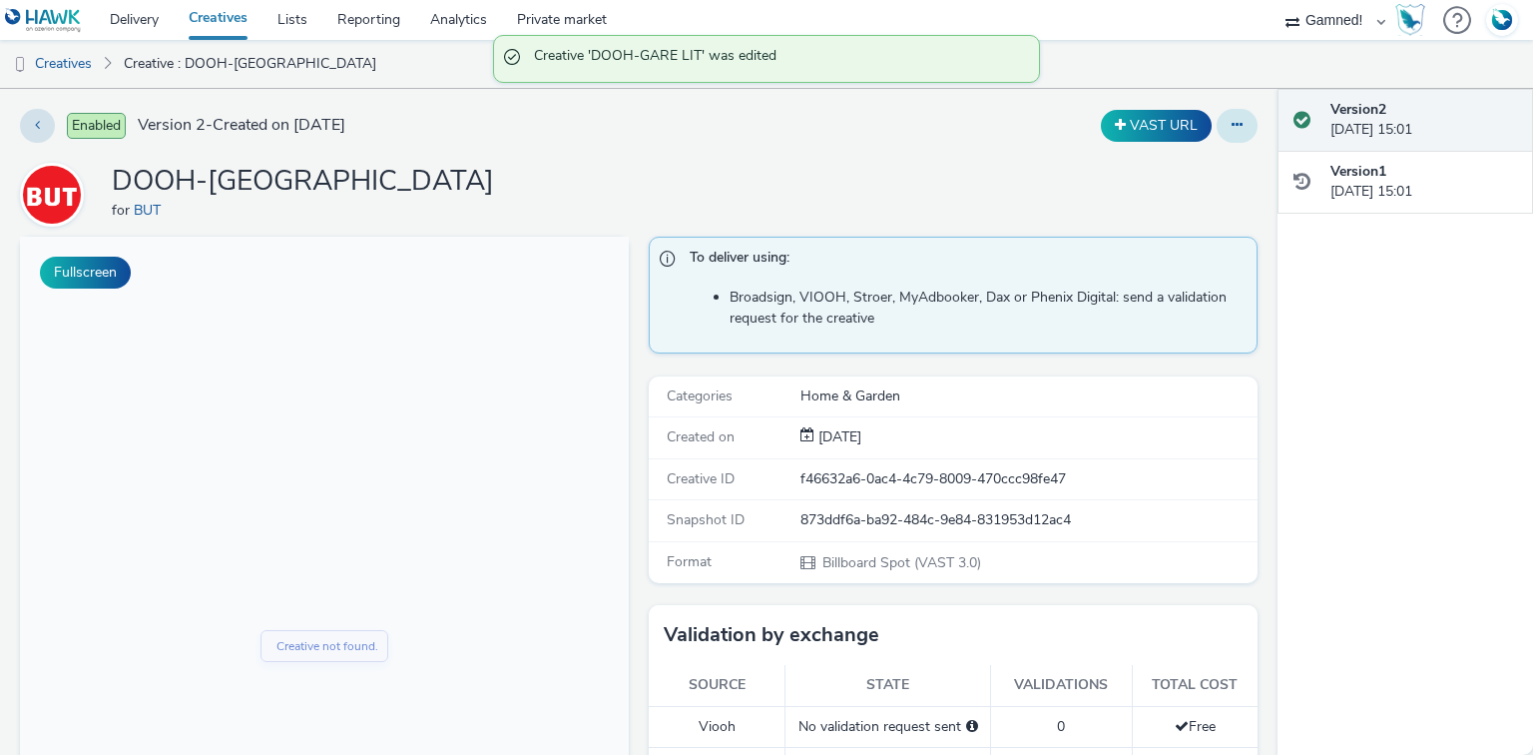
click at [1218, 124] on button at bounding box center [1237, 126] width 41 height 34
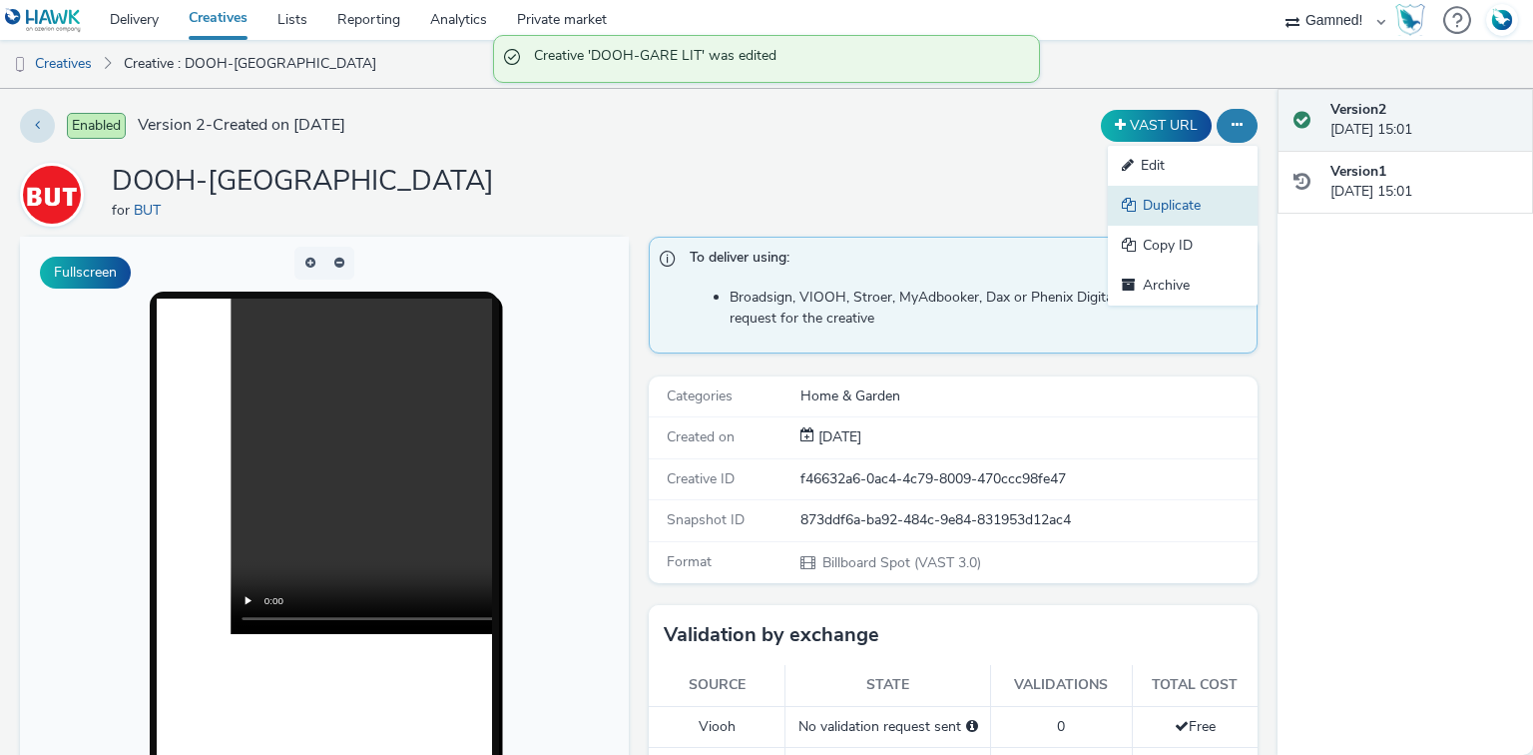
click at [1162, 205] on link "Duplicate" at bounding box center [1183, 206] width 150 height 40
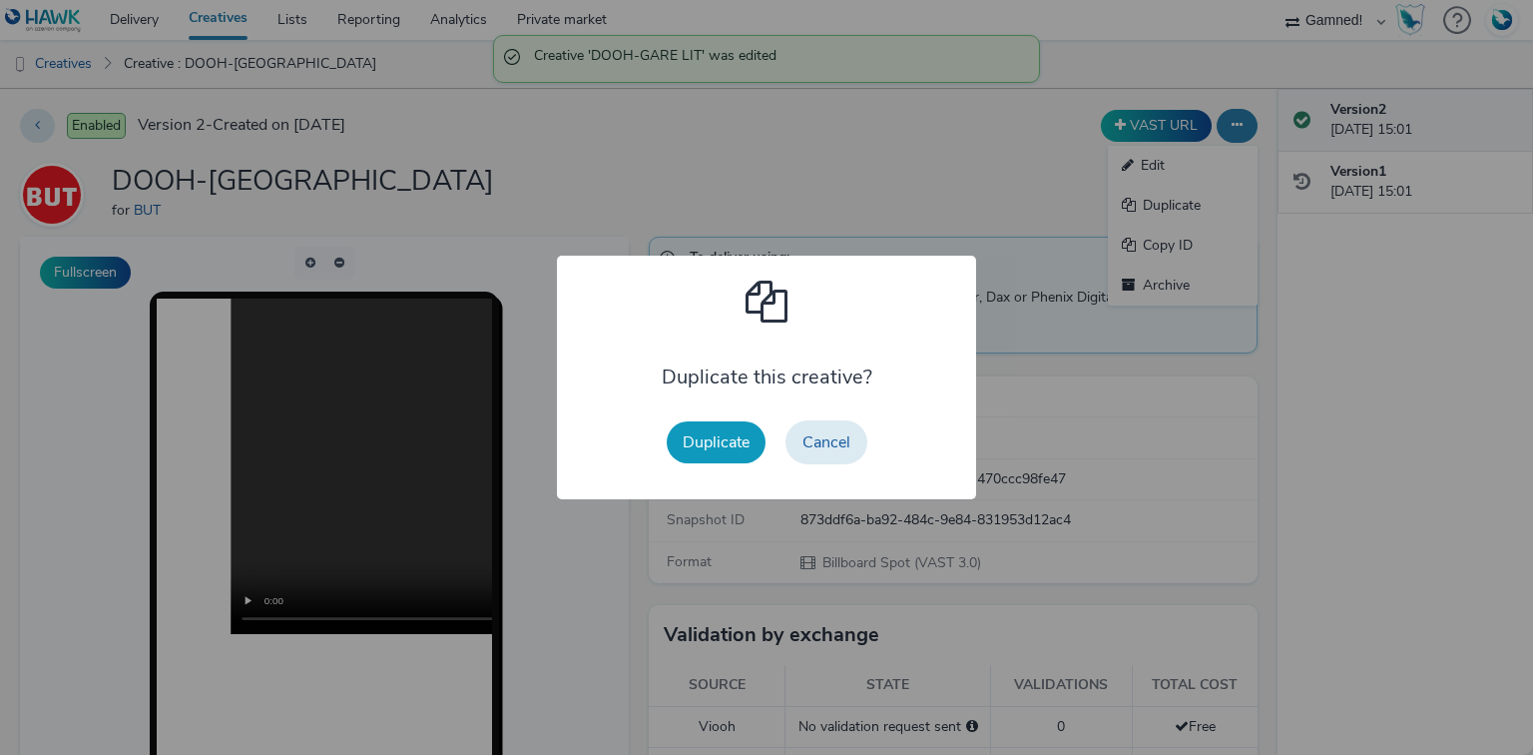
click at [699, 448] on button "Duplicate" at bounding box center [716, 442] width 99 height 42
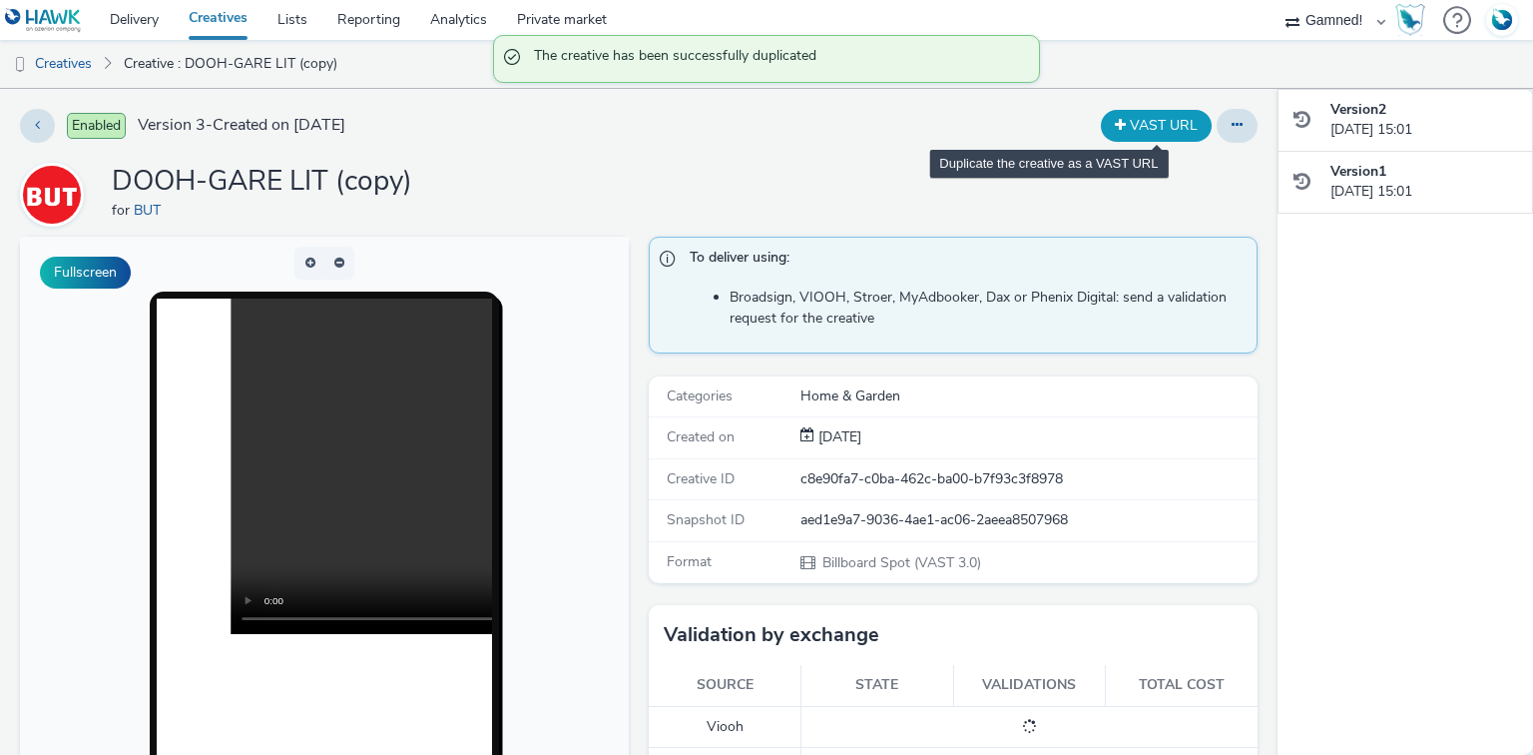
drag, startPoint x: 1239, startPoint y: 131, endPoint x: 1175, endPoint y: 140, distance: 64.5
click at [1238, 131] on button at bounding box center [1237, 126] width 41 height 34
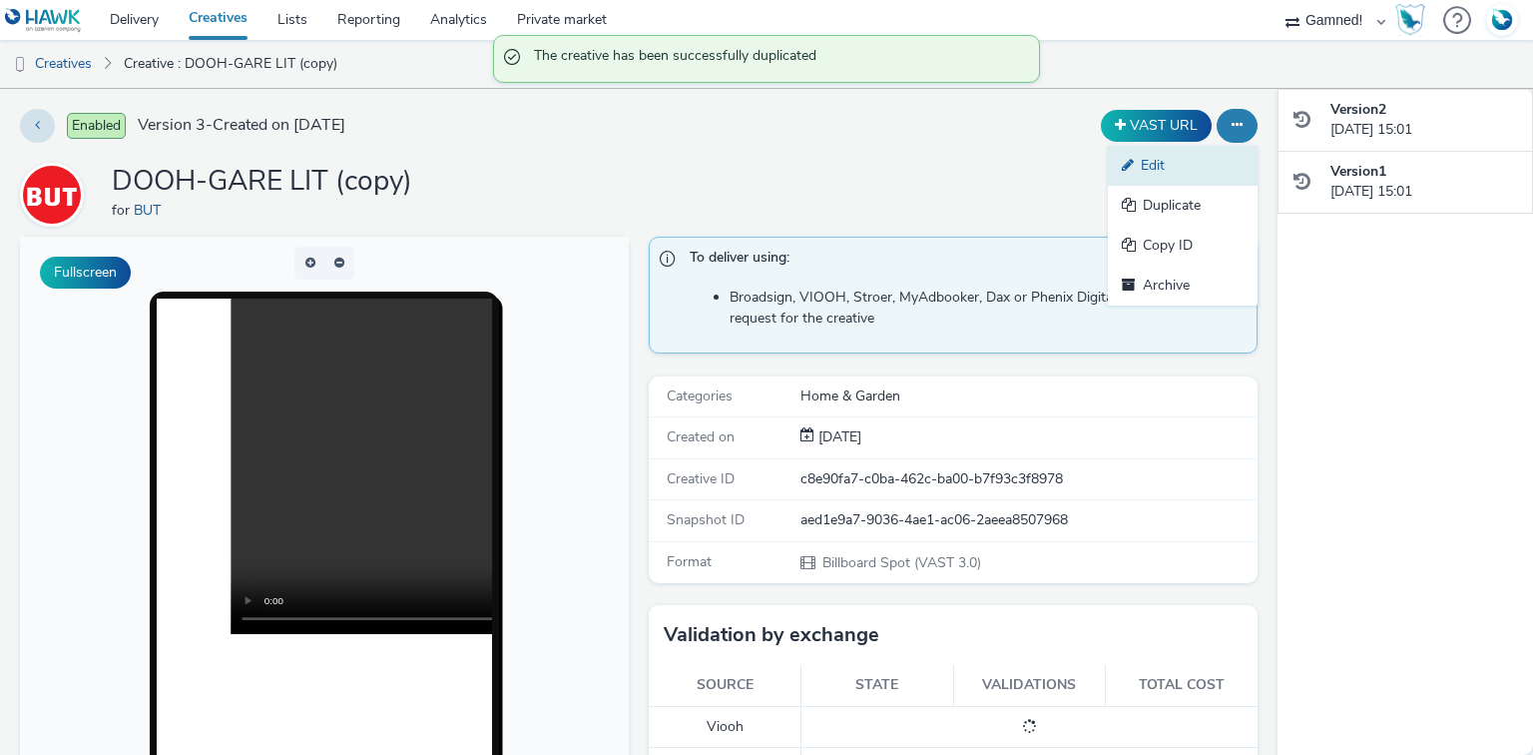
click at [1160, 162] on link "Edit" at bounding box center [1183, 166] width 150 height 40
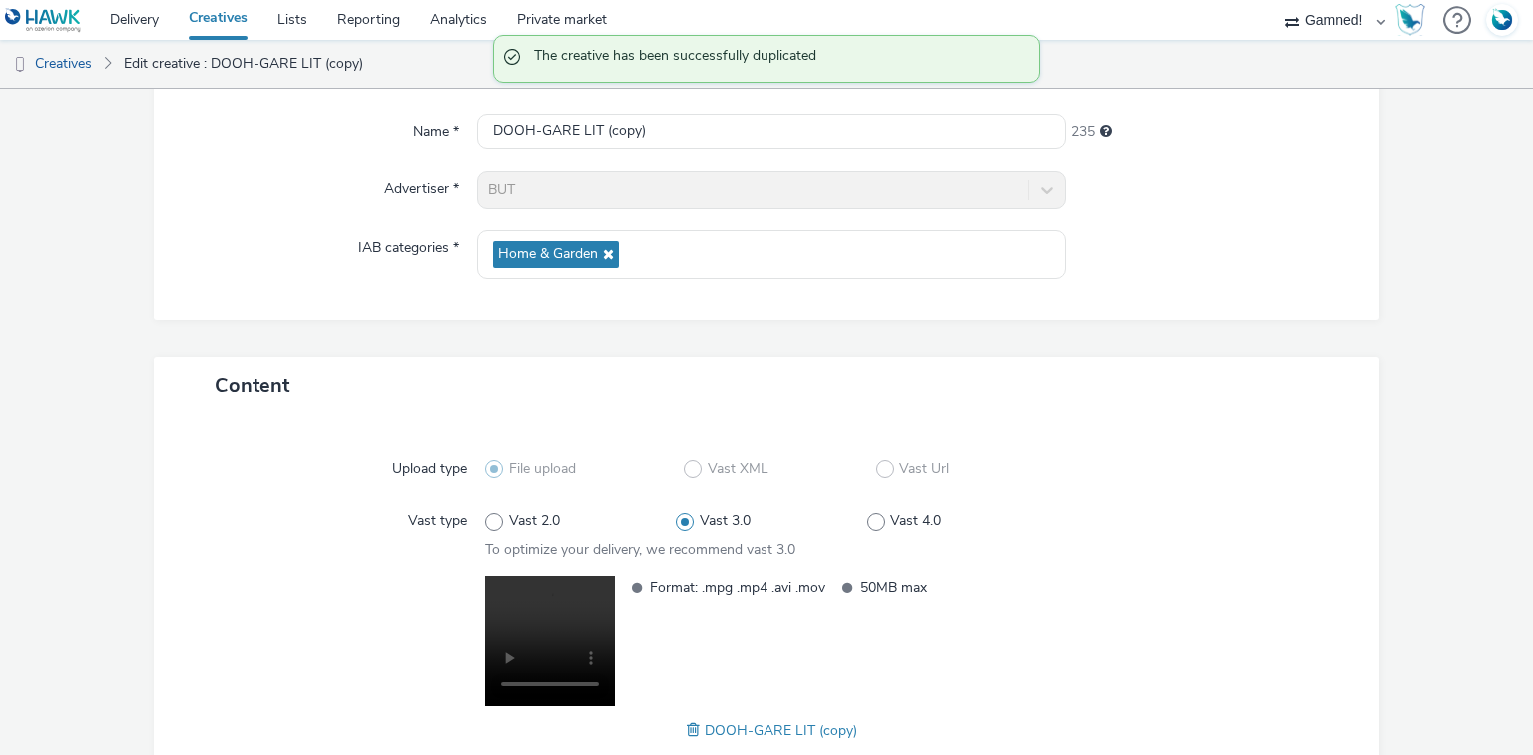
scroll to position [300, 0]
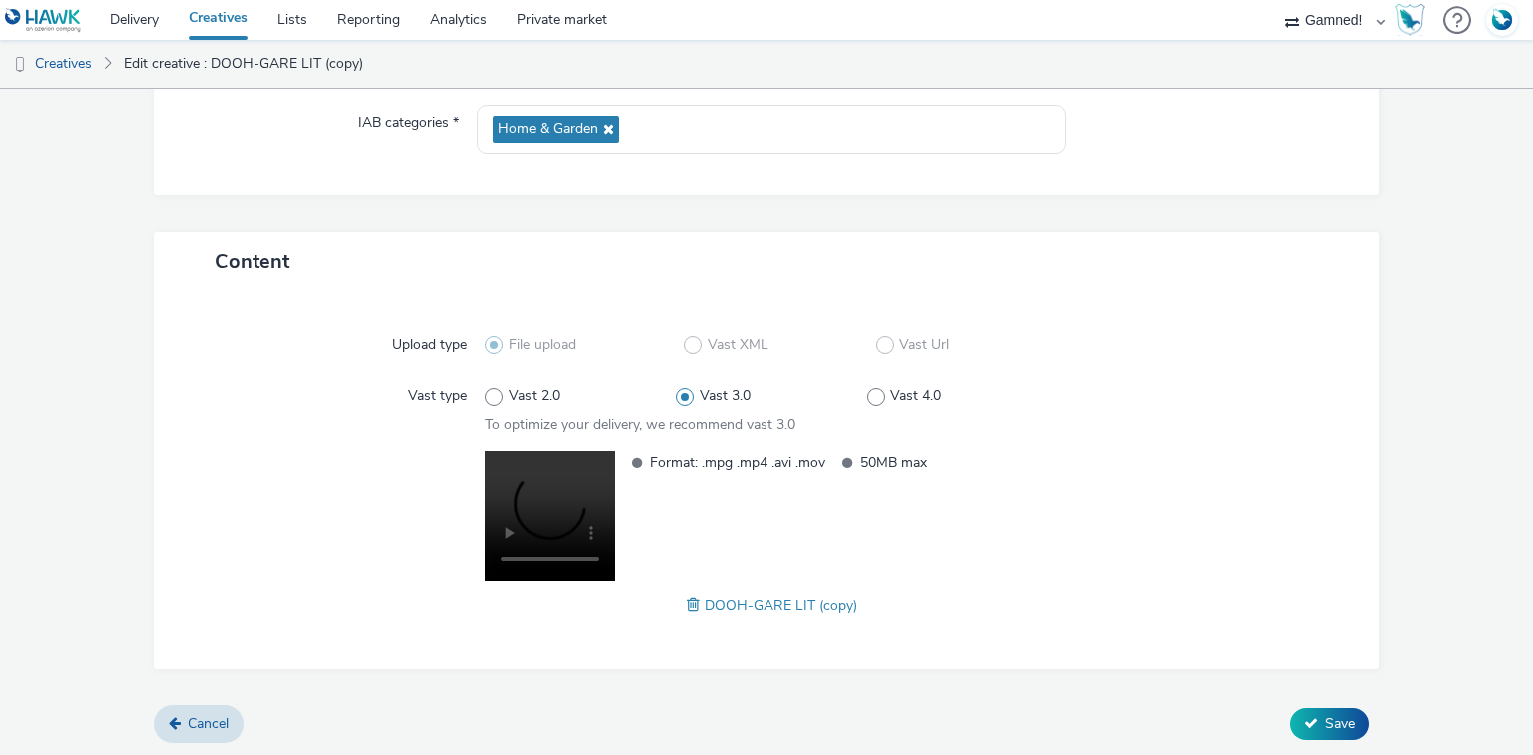
click at [688, 603] on span at bounding box center [696, 605] width 18 height 22
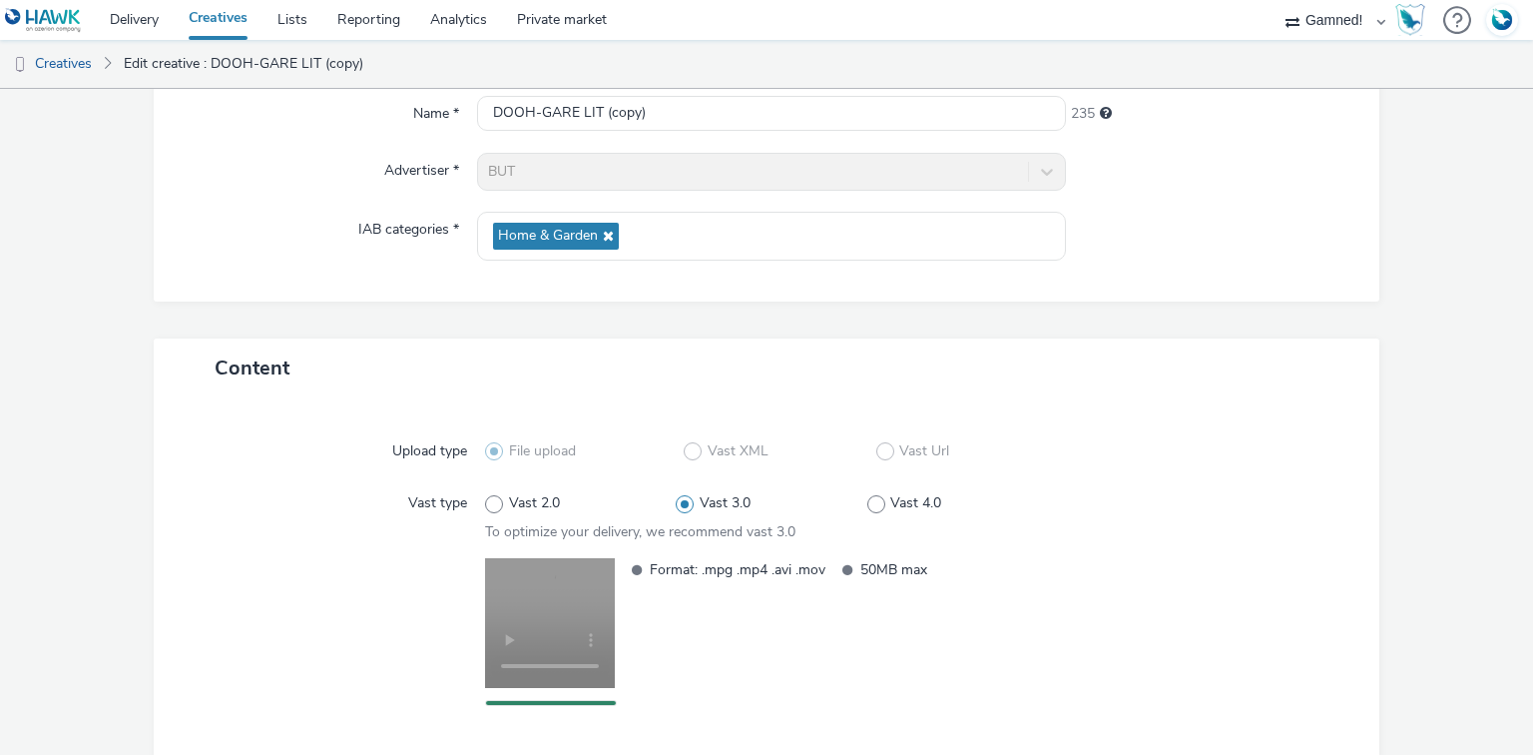
scroll to position [0, 0]
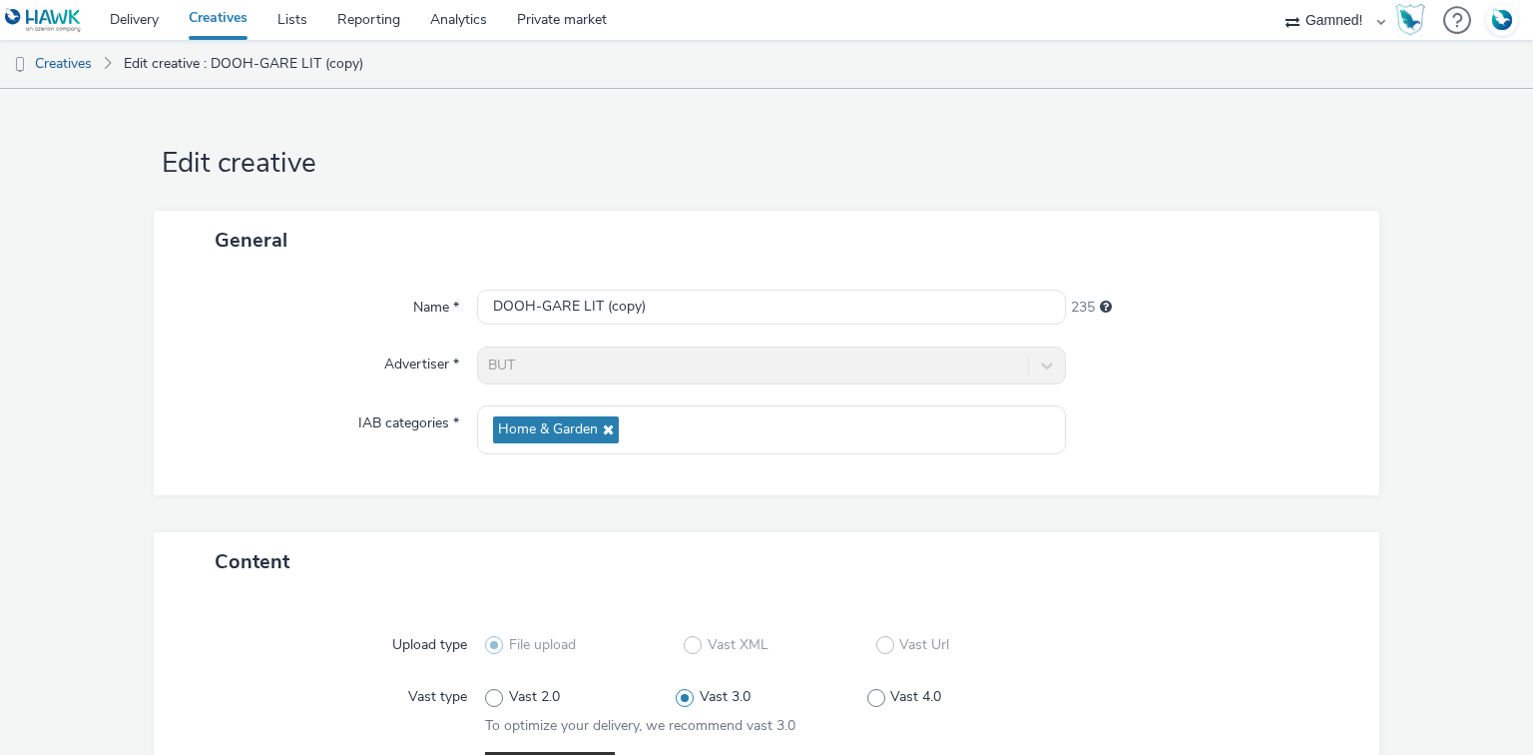
click at [559, 326] on div "Name * DOOH-GARE LIT (copy) 235 Advertiser * BUT IAB categories * Home & Garden" at bounding box center [767, 382] width 1227 height 226
click at [562, 309] on input "DOOH-GARE LIT (copy)" at bounding box center [771, 306] width 588 height 35
paste input "-Aspi-Dyson"
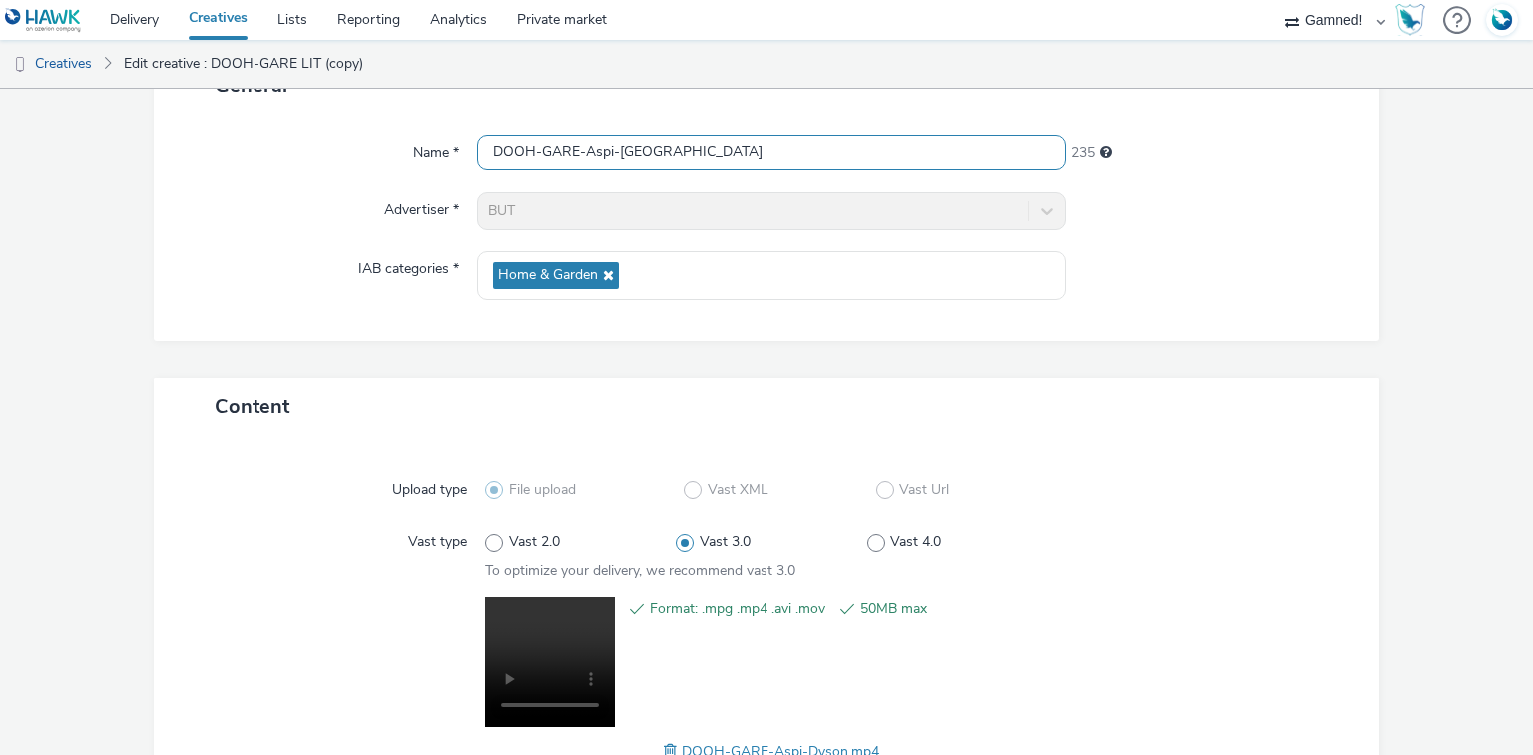
scroll to position [300, 0]
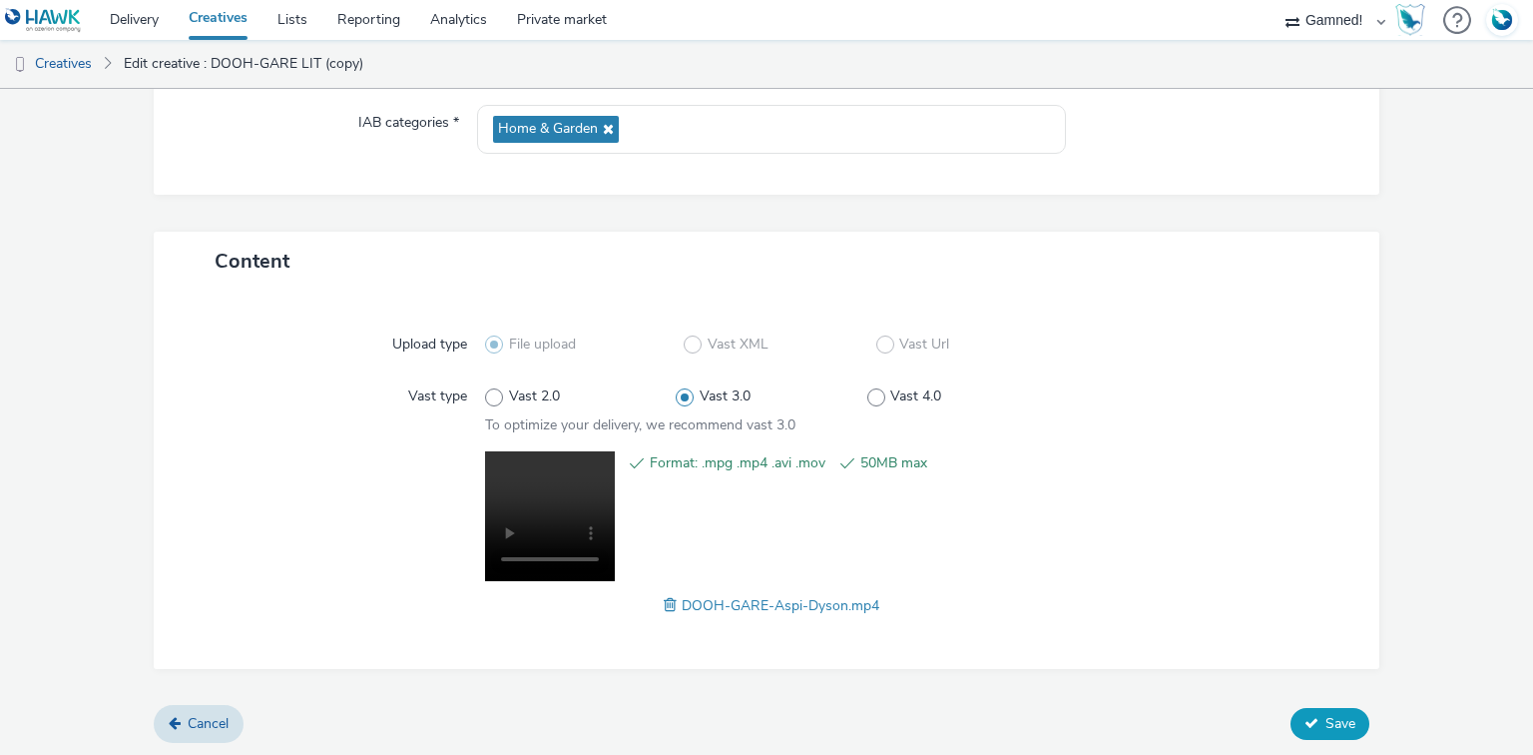
type input "DOOH-GARE-Aspi-[GEOGRAPHIC_DATA]"
click at [1325, 714] on span "Save" at bounding box center [1340, 723] width 30 height 19
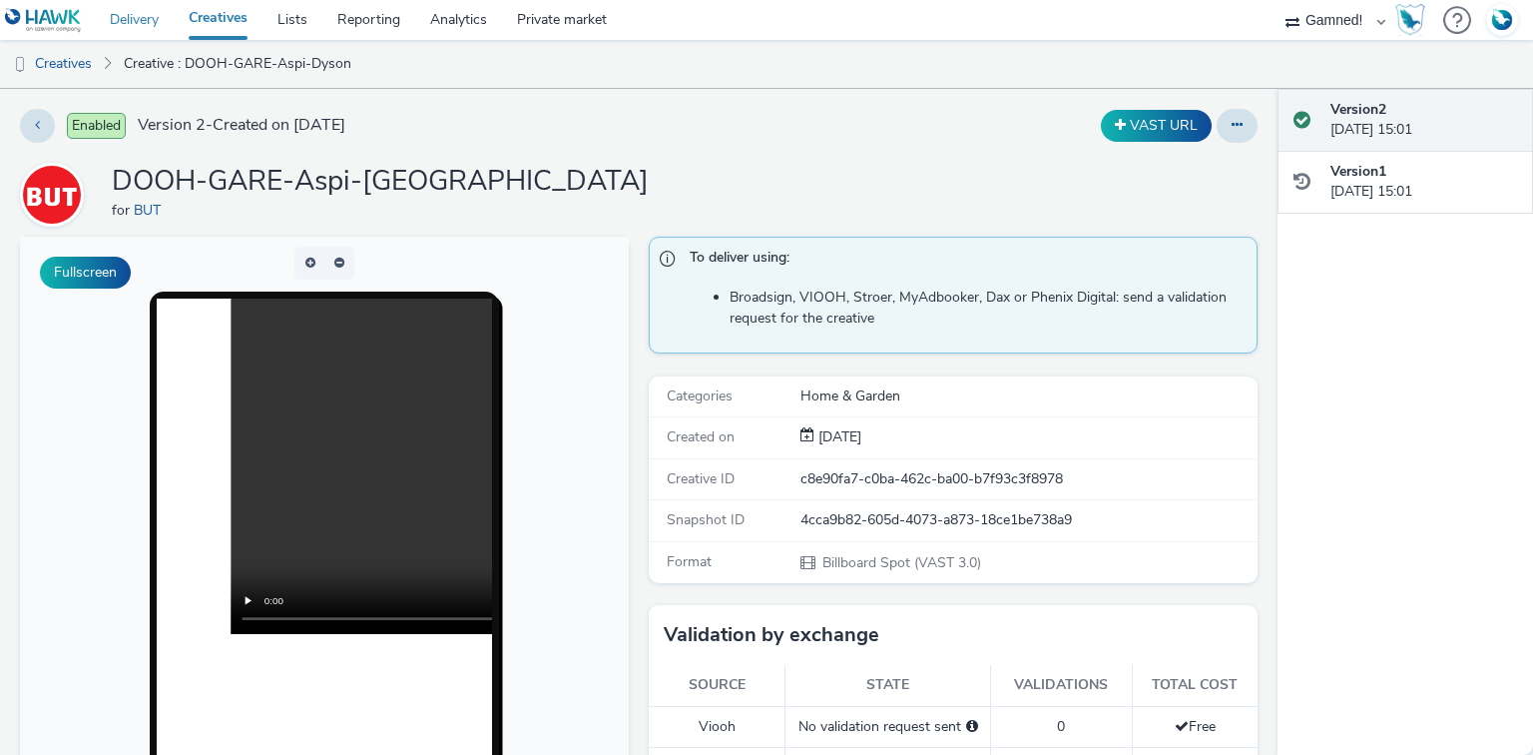
click at [139, 18] on link "Delivery" at bounding box center [134, 20] width 79 height 40
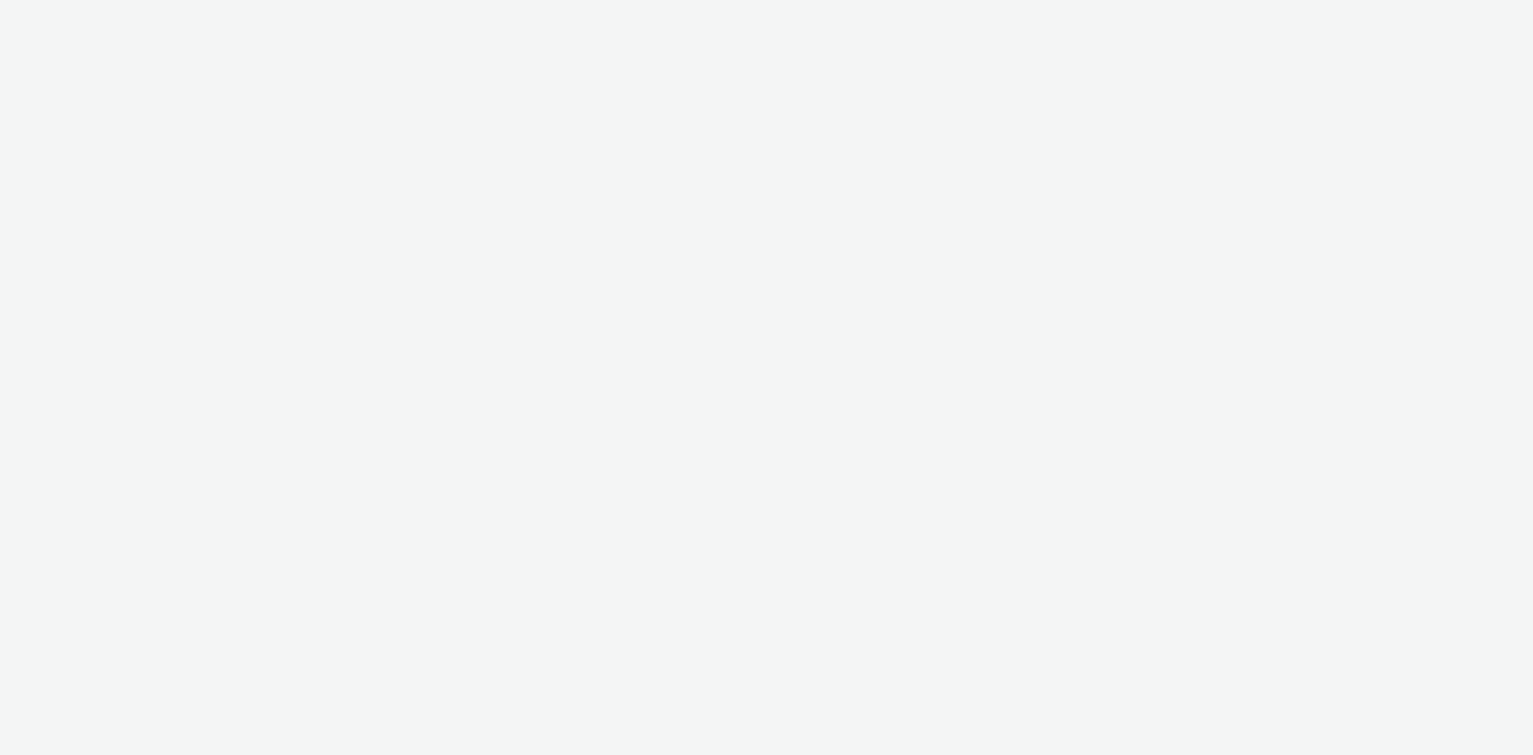
select select "120df370-56d5-4af5-baa5-7e7bf0f81b39"
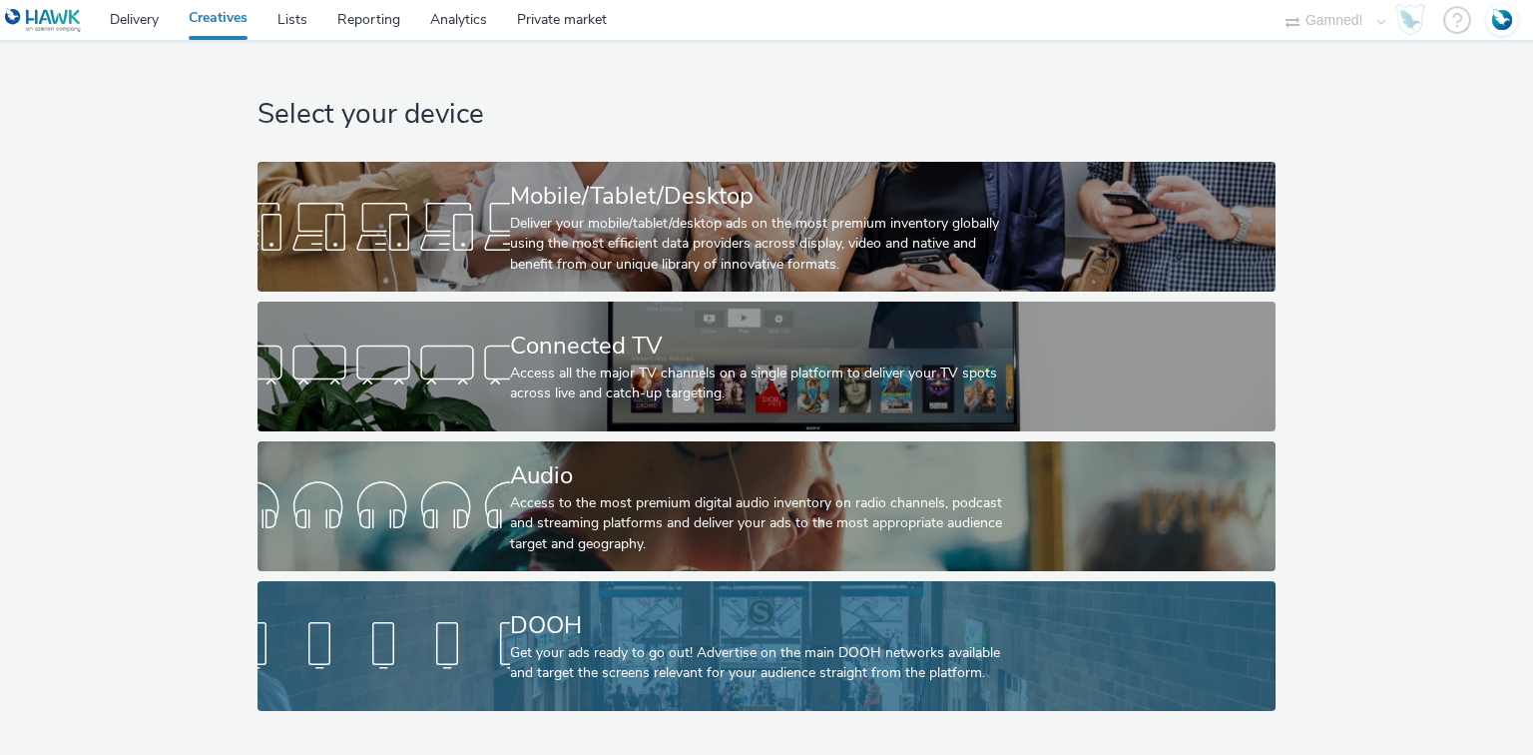
click at [603, 633] on div "DOOH" at bounding box center [762, 625] width 505 height 35
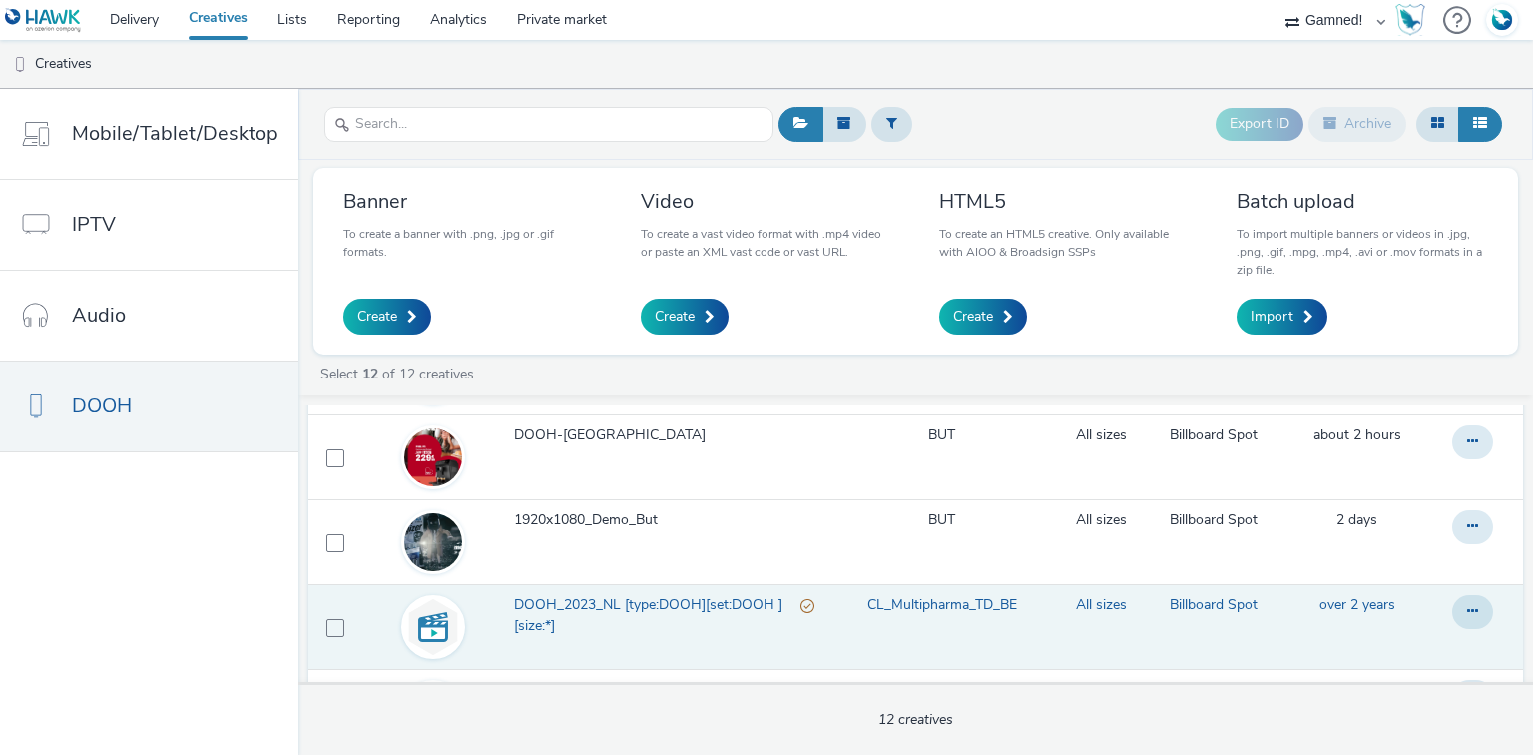
scroll to position [240, 0]
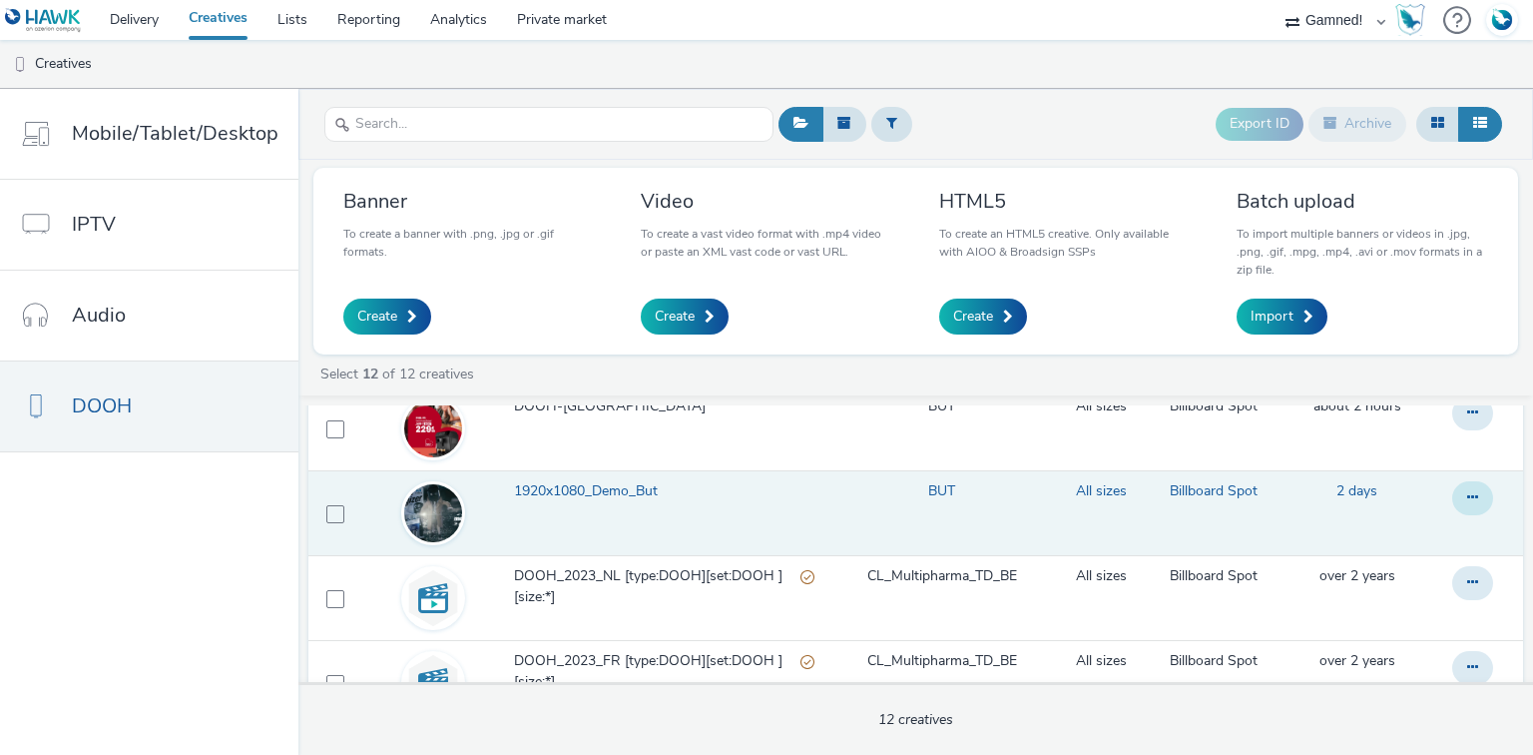
click at [1467, 493] on icon at bounding box center [1472, 497] width 11 height 14
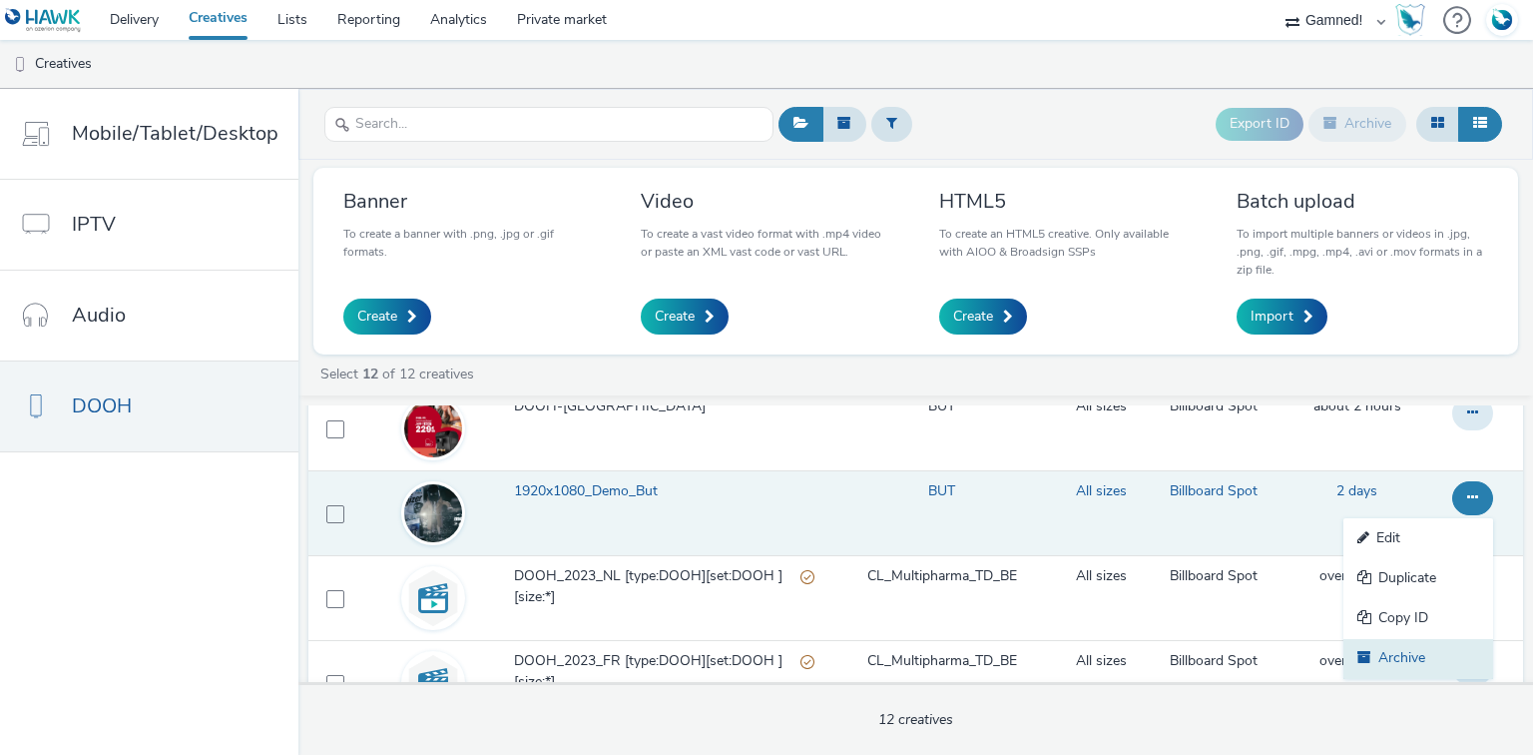
click at [1373, 651] on link "Archive" at bounding box center [1418, 659] width 150 height 40
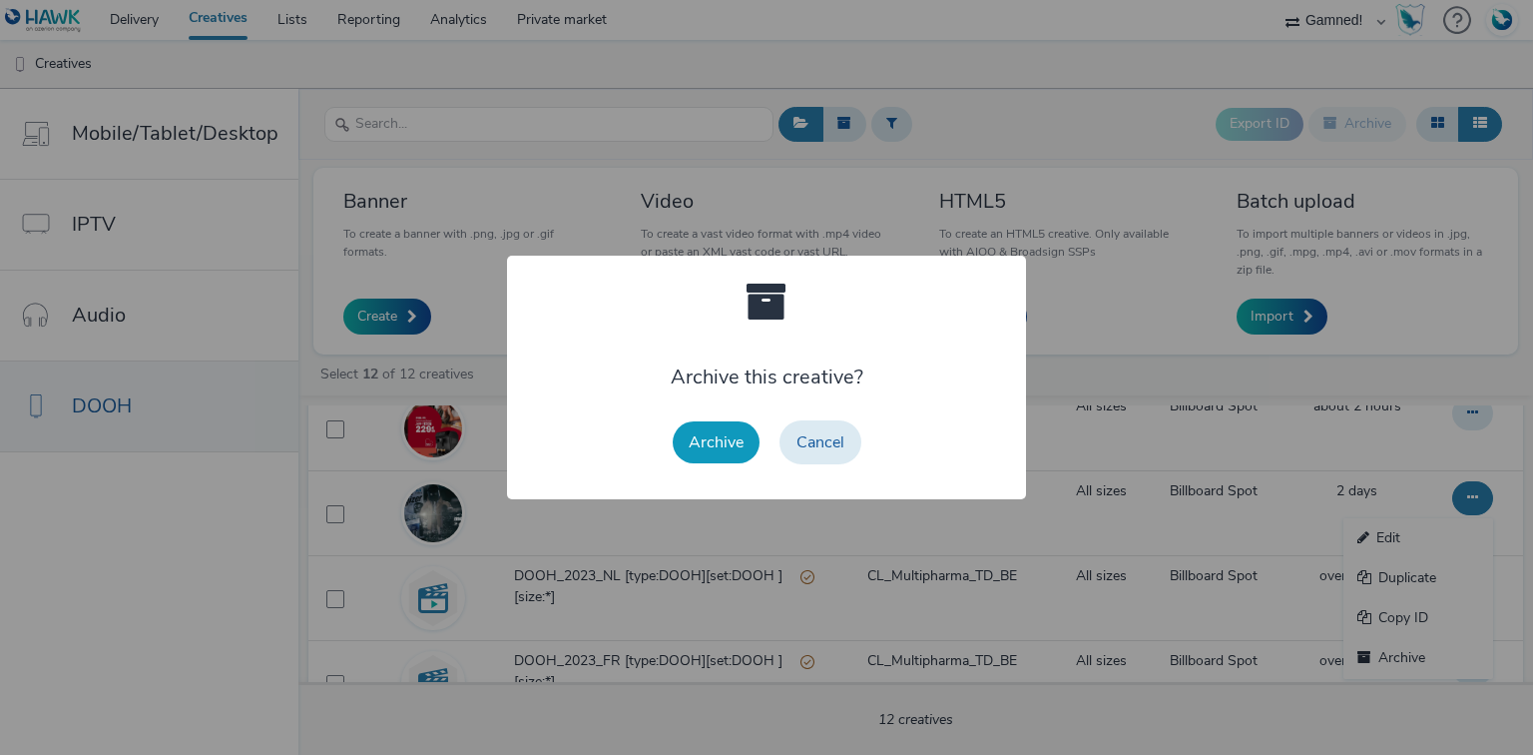
click at [734, 447] on button "Archive" at bounding box center [716, 442] width 87 height 42
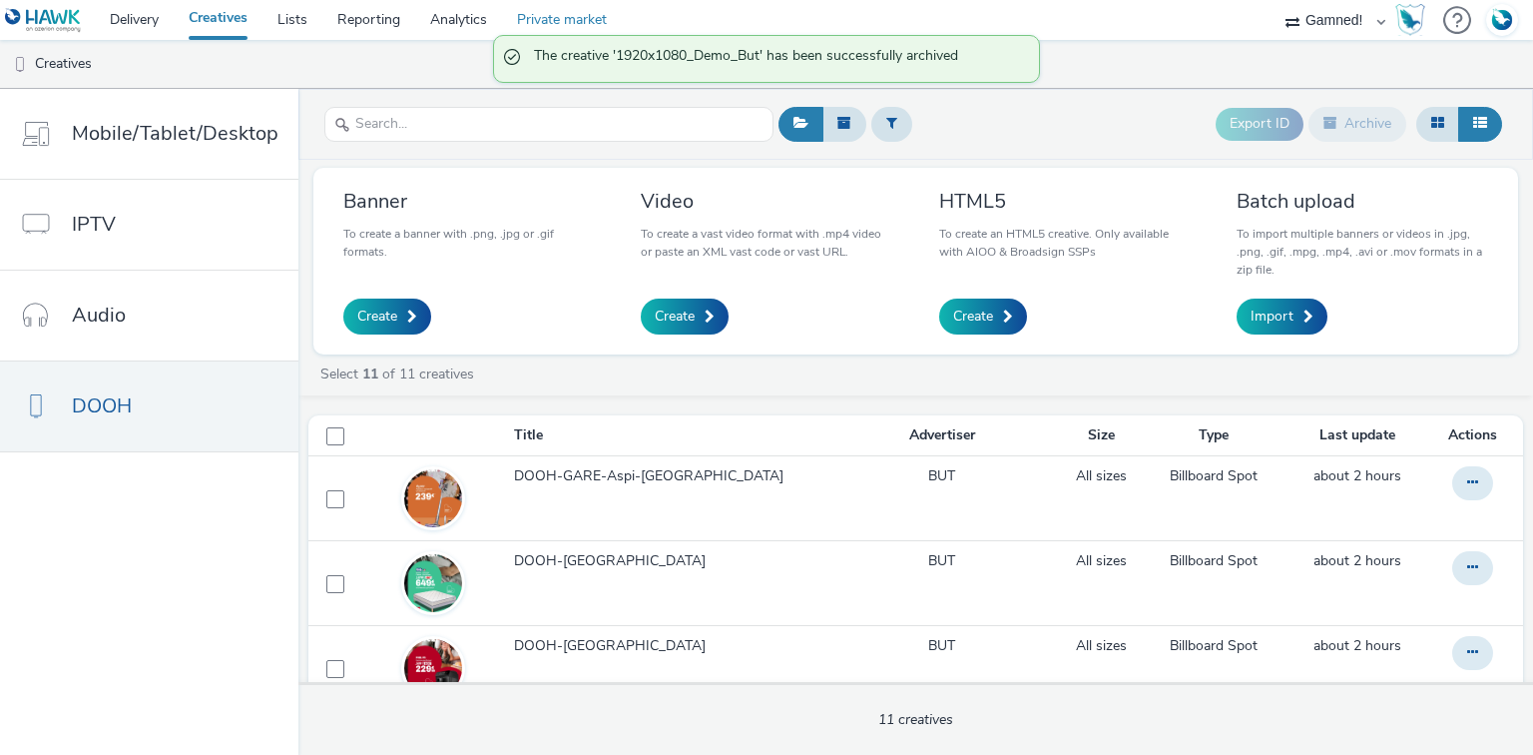
click at [577, 24] on link "Private market" at bounding box center [562, 20] width 120 height 40
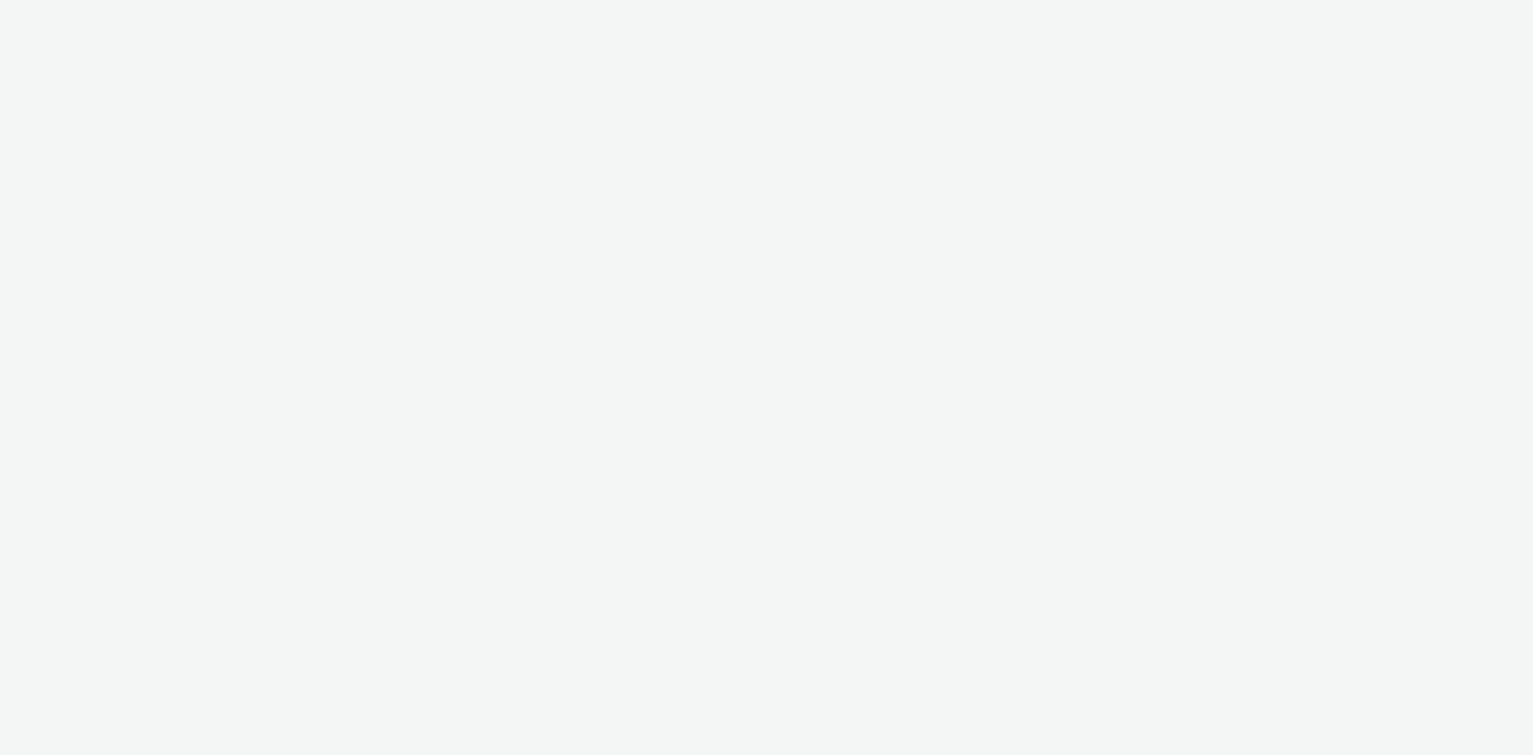
select select "120df370-56d5-4af5-baa5-7e7bf0f81b39"
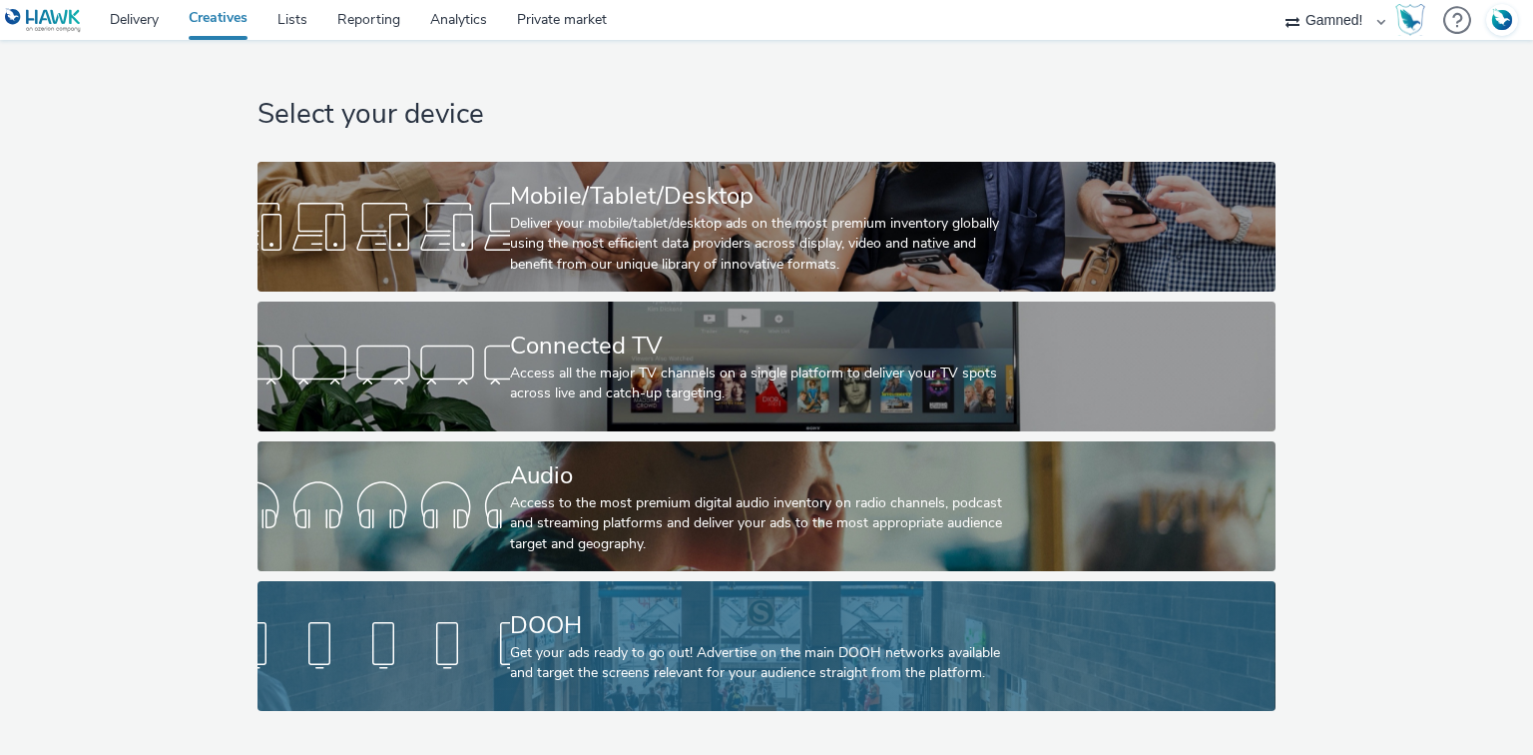
click at [619, 624] on div "DOOH" at bounding box center [762, 625] width 505 height 35
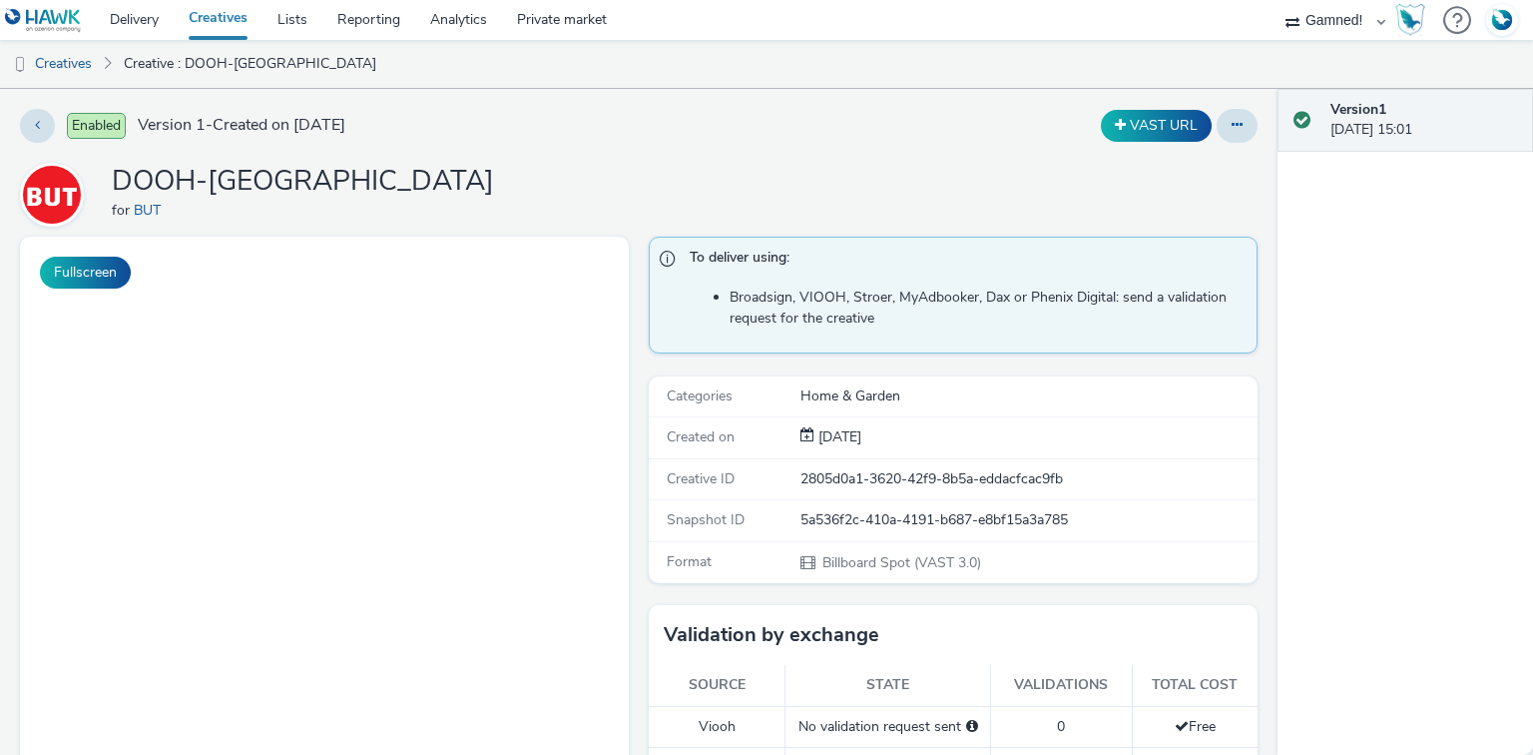
select select "120df370-56d5-4af5-baa5-7e7bf0f81b39"
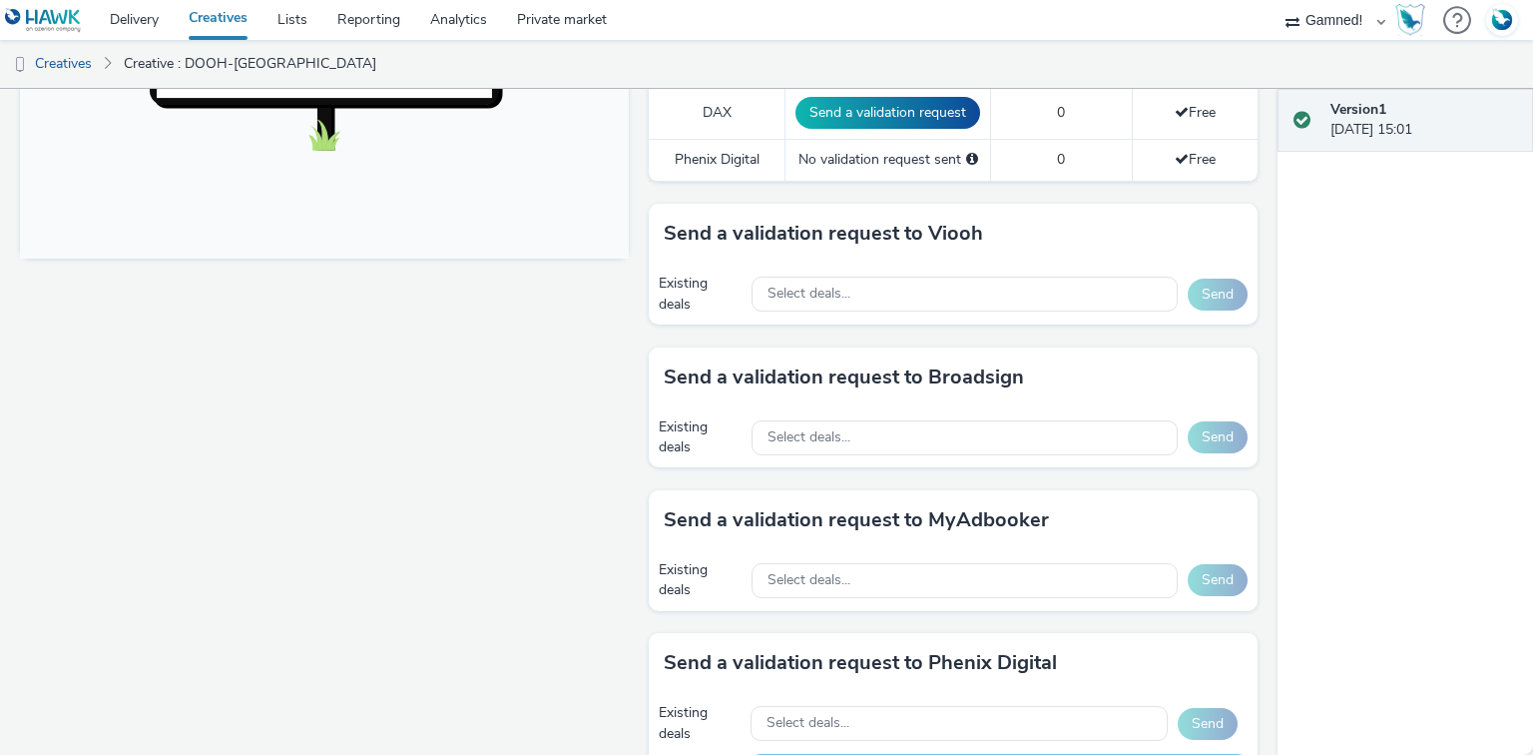
scroll to position [878, 0]
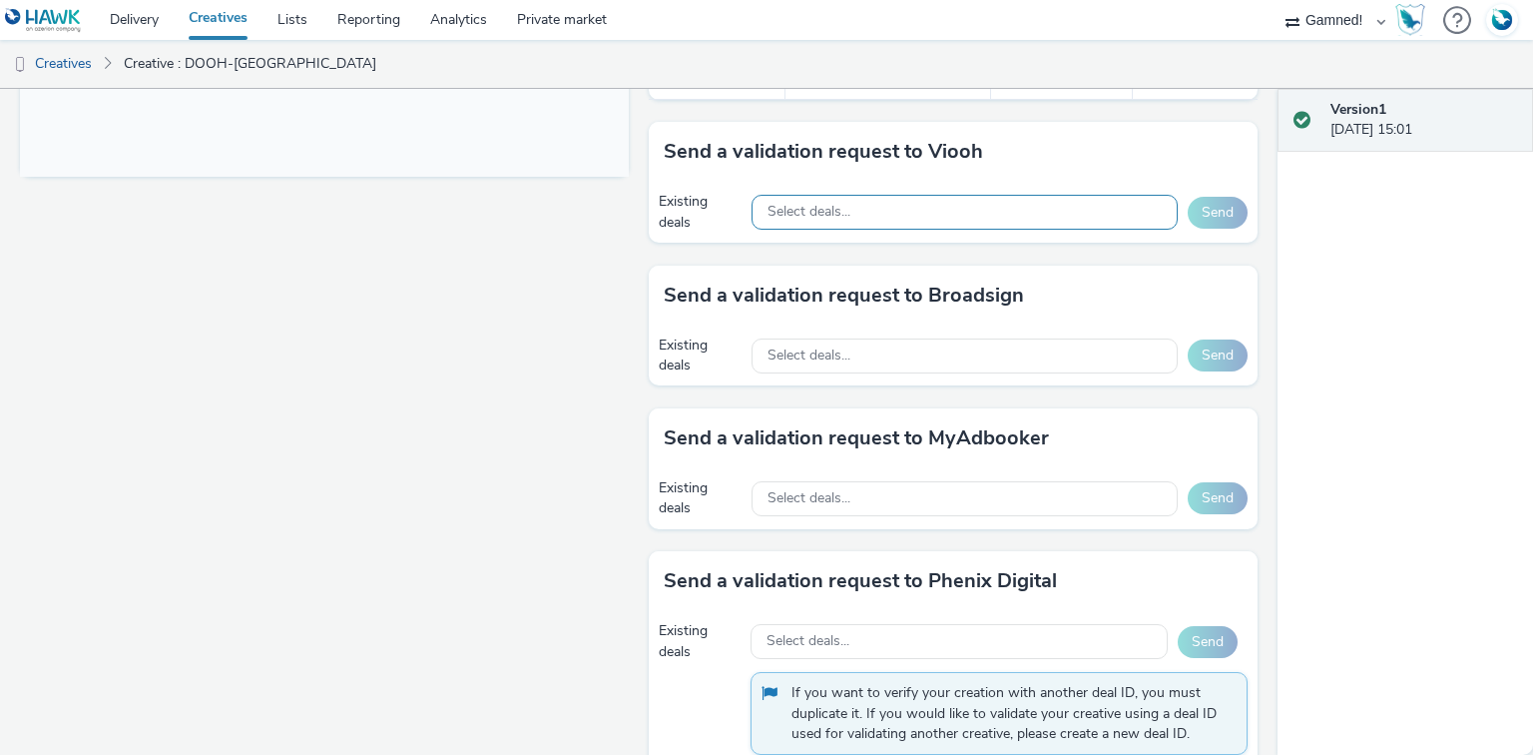
click at [821, 195] on div "Select deals..." at bounding box center [965, 212] width 426 height 35
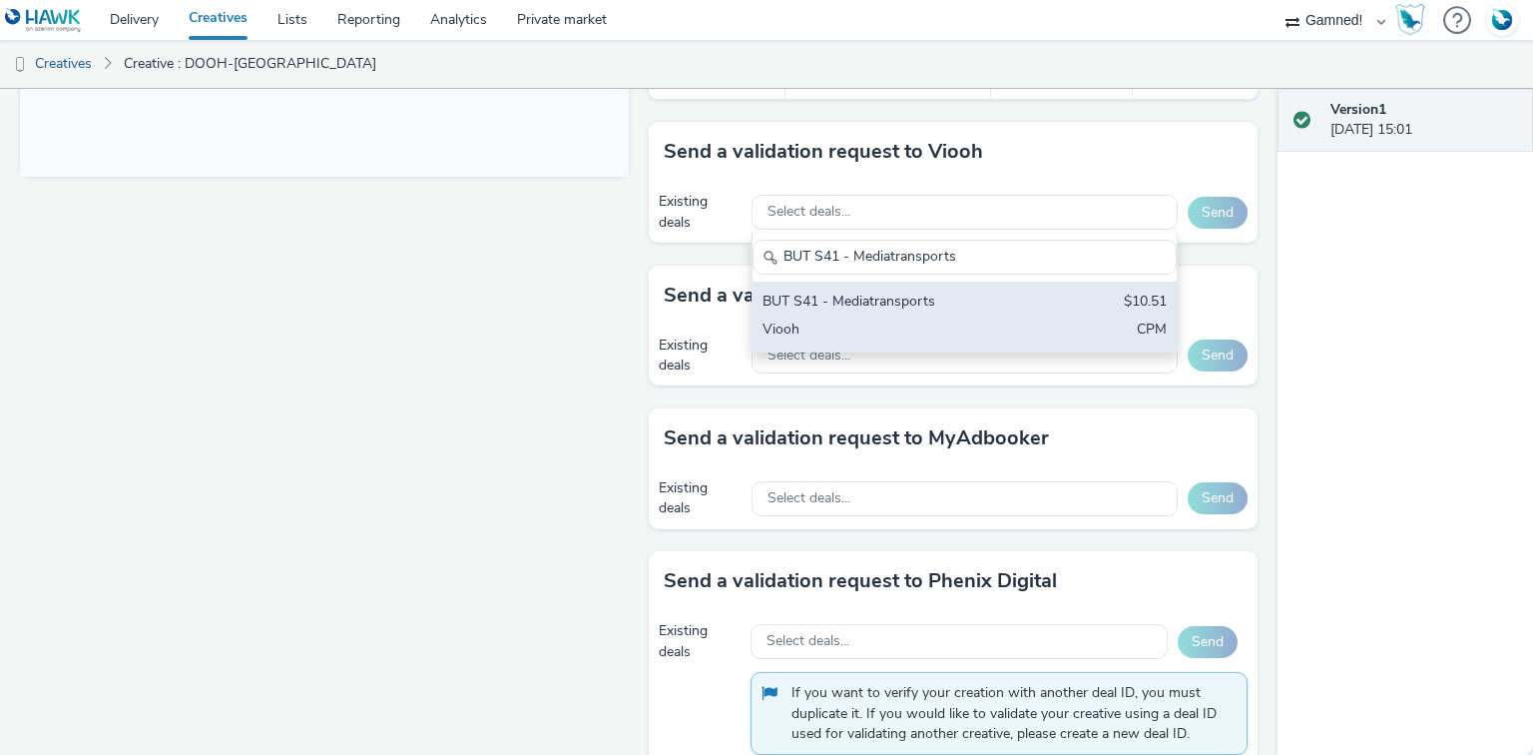
type input "BUT S41 - Mediatransports"
click at [886, 292] on div "BUT S41 - Mediatransports" at bounding box center [895, 302] width 265 height 23
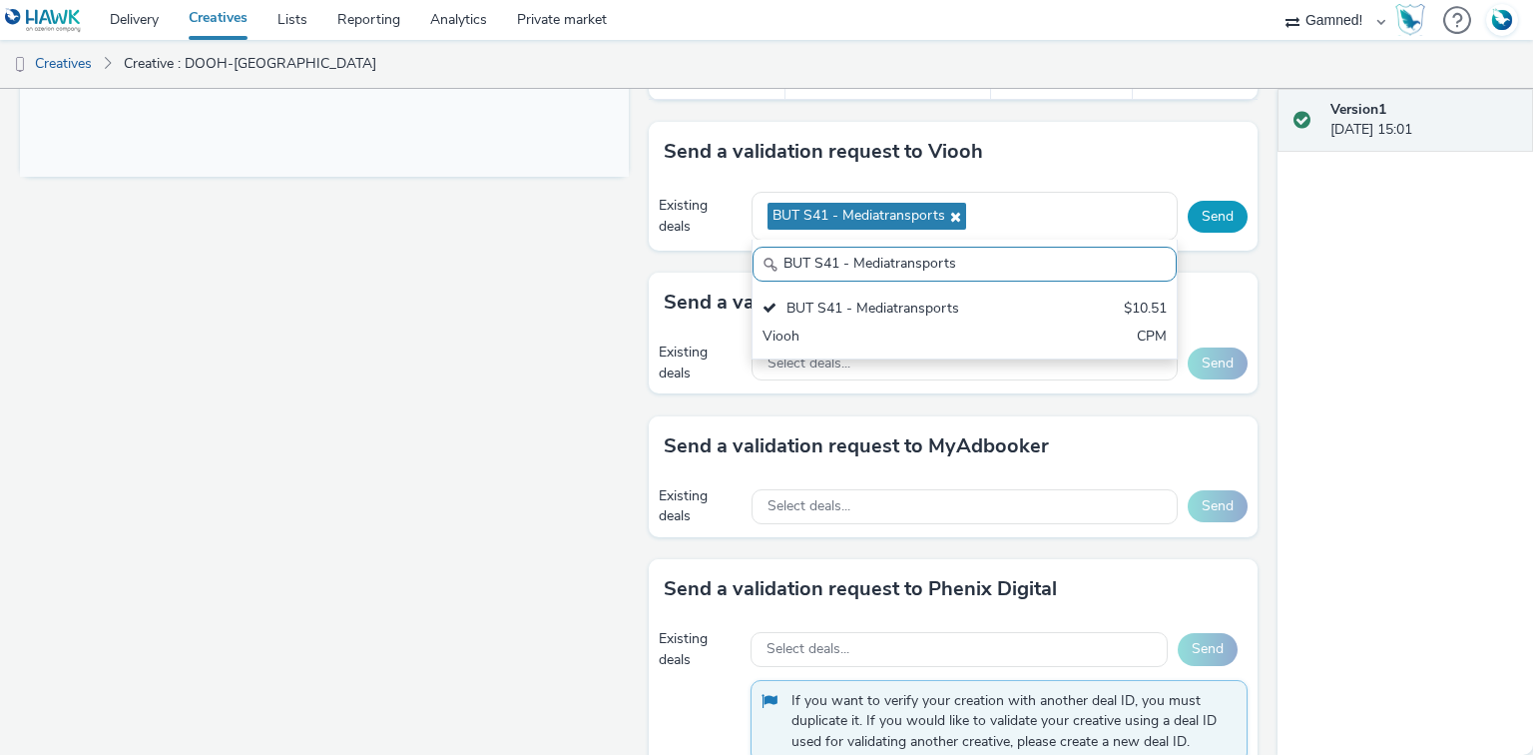
click at [1200, 210] on button "Send" at bounding box center [1218, 217] width 60 height 32
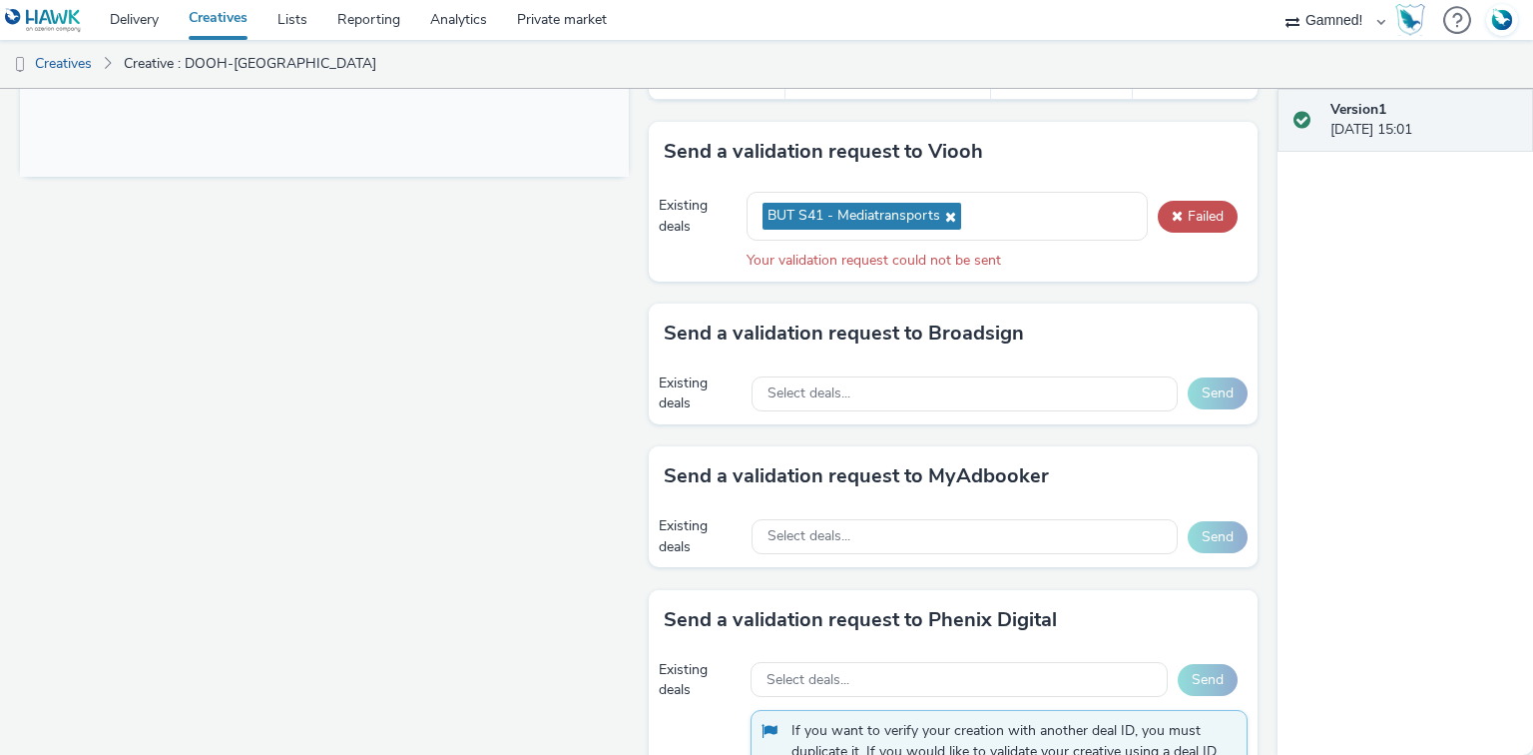
scroll to position [798, 0]
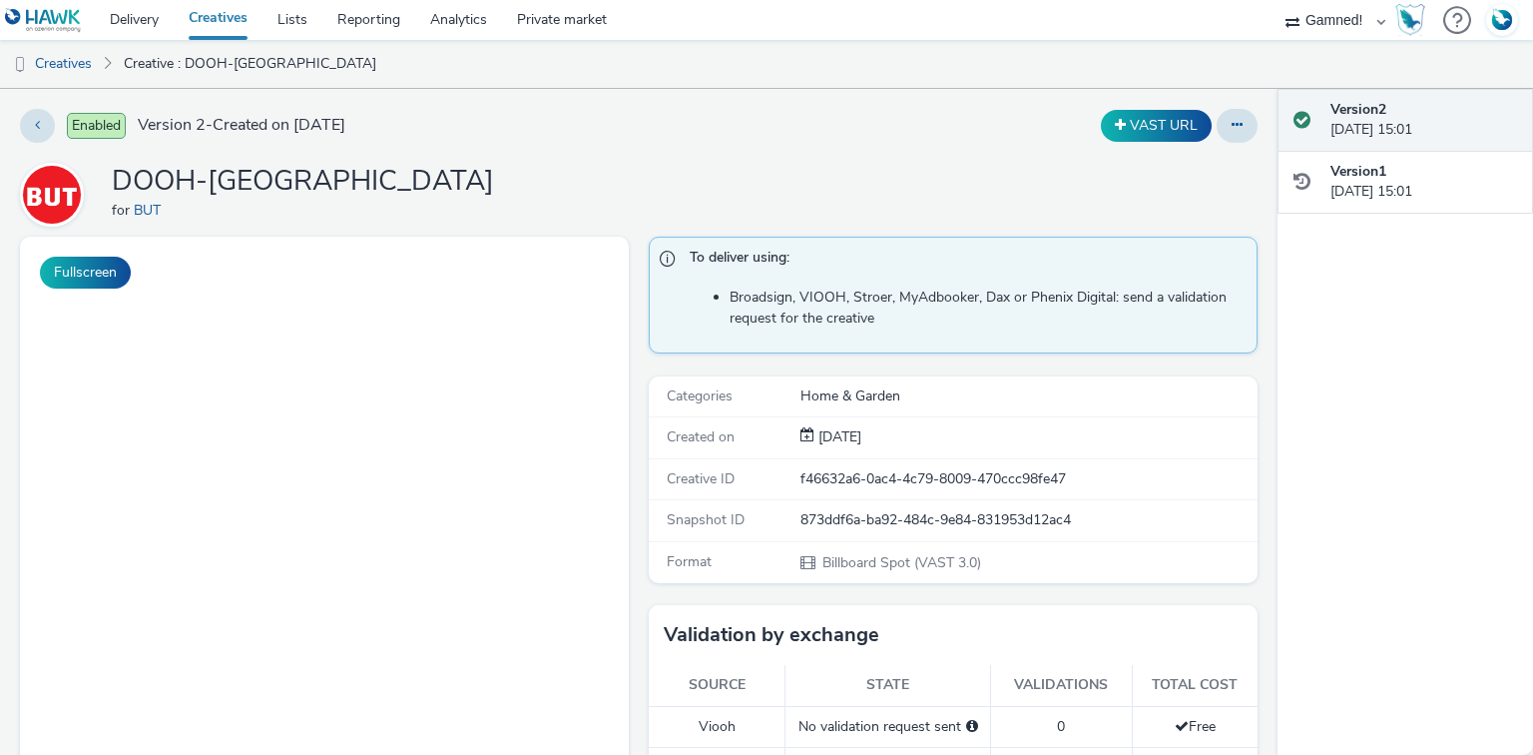
select select "120df370-56d5-4af5-baa5-7e7bf0f81b39"
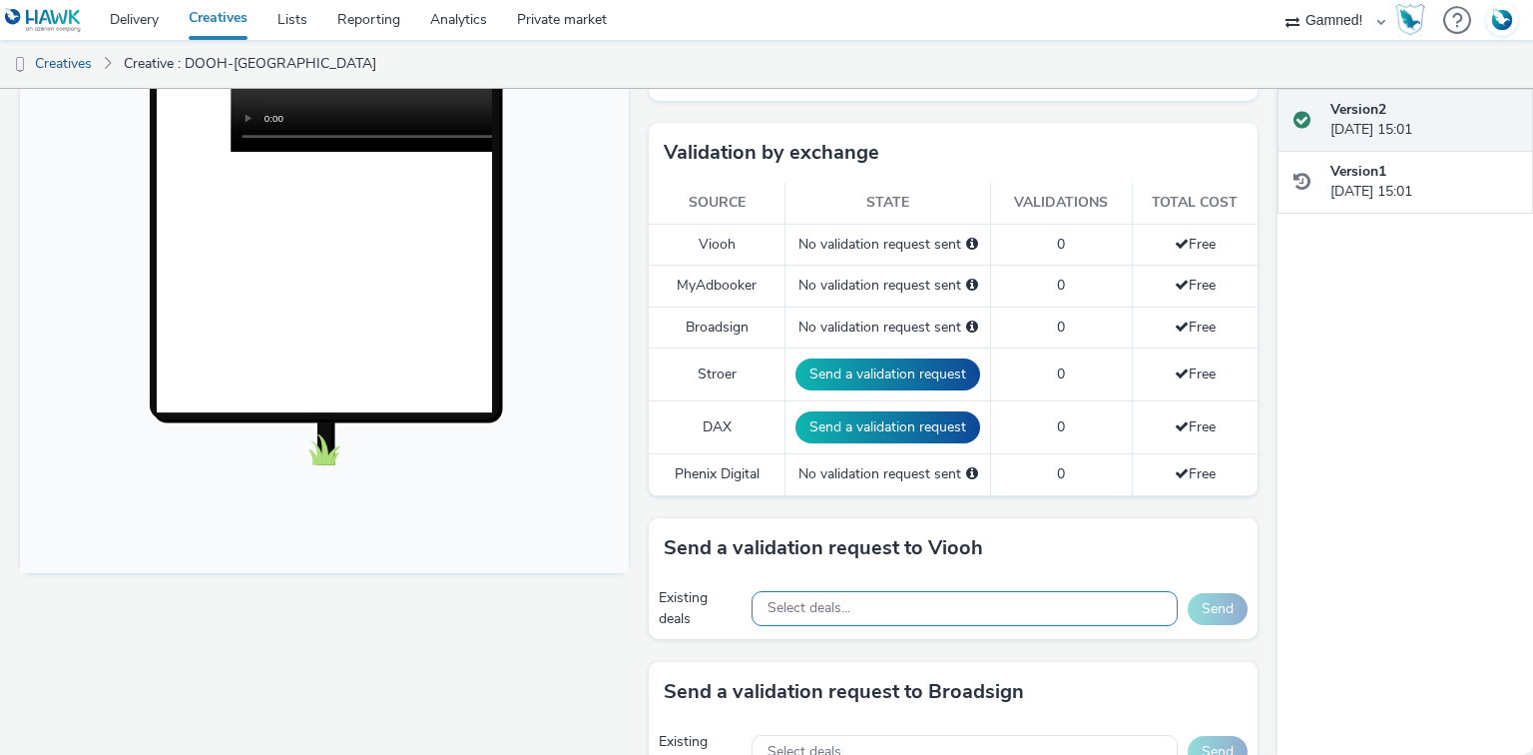
scroll to position [639, 0]
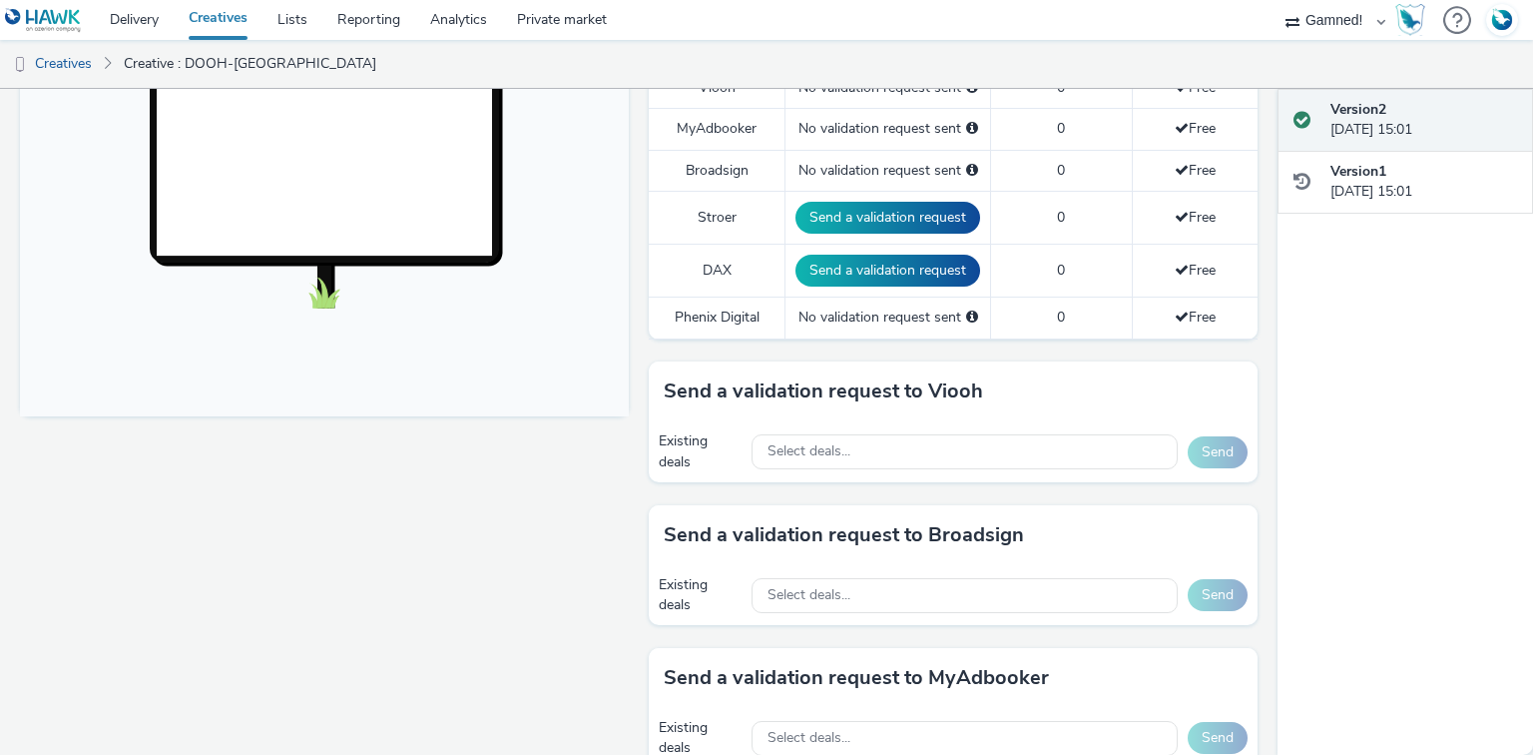
click at [843, 431] on div "Select deals..." at bounding box center [965, 451] width 426 height 41
click at [842, 462] on div "Select deals..." at bounding box center [965, 451] width 426 height 35
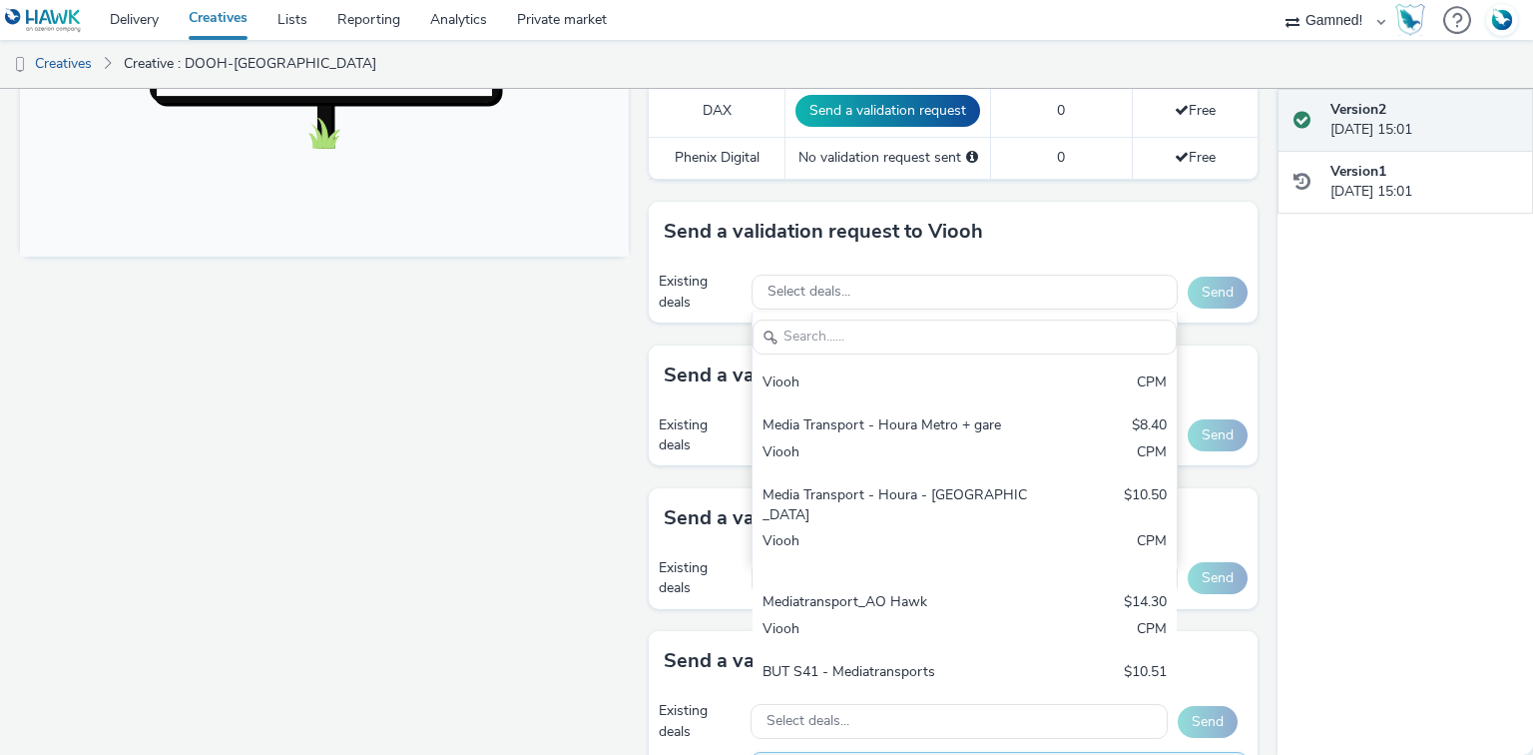
scroll to position [243, 0]
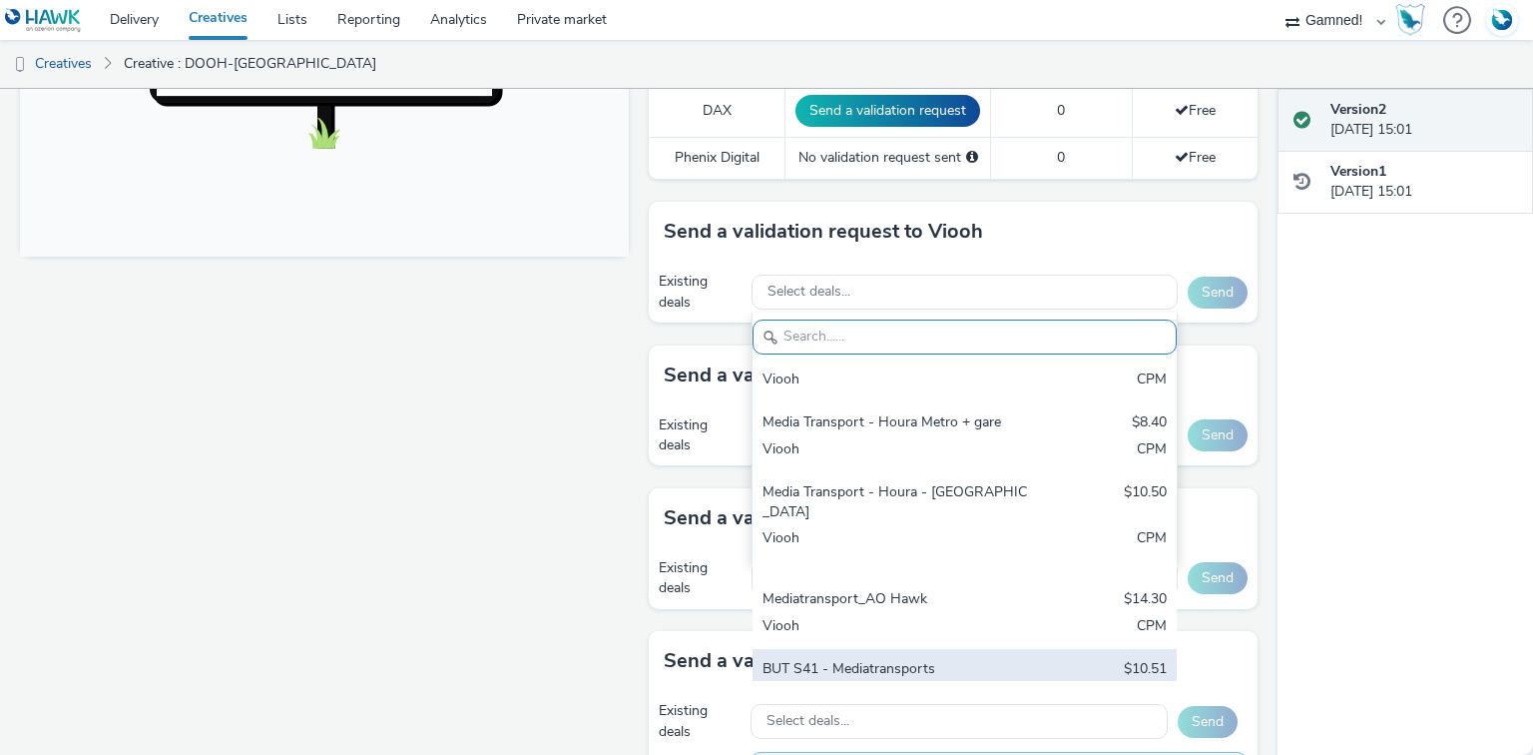
click at [957, 686] on div "Viooh" at bounding box center [895, 697] width 265 height 23
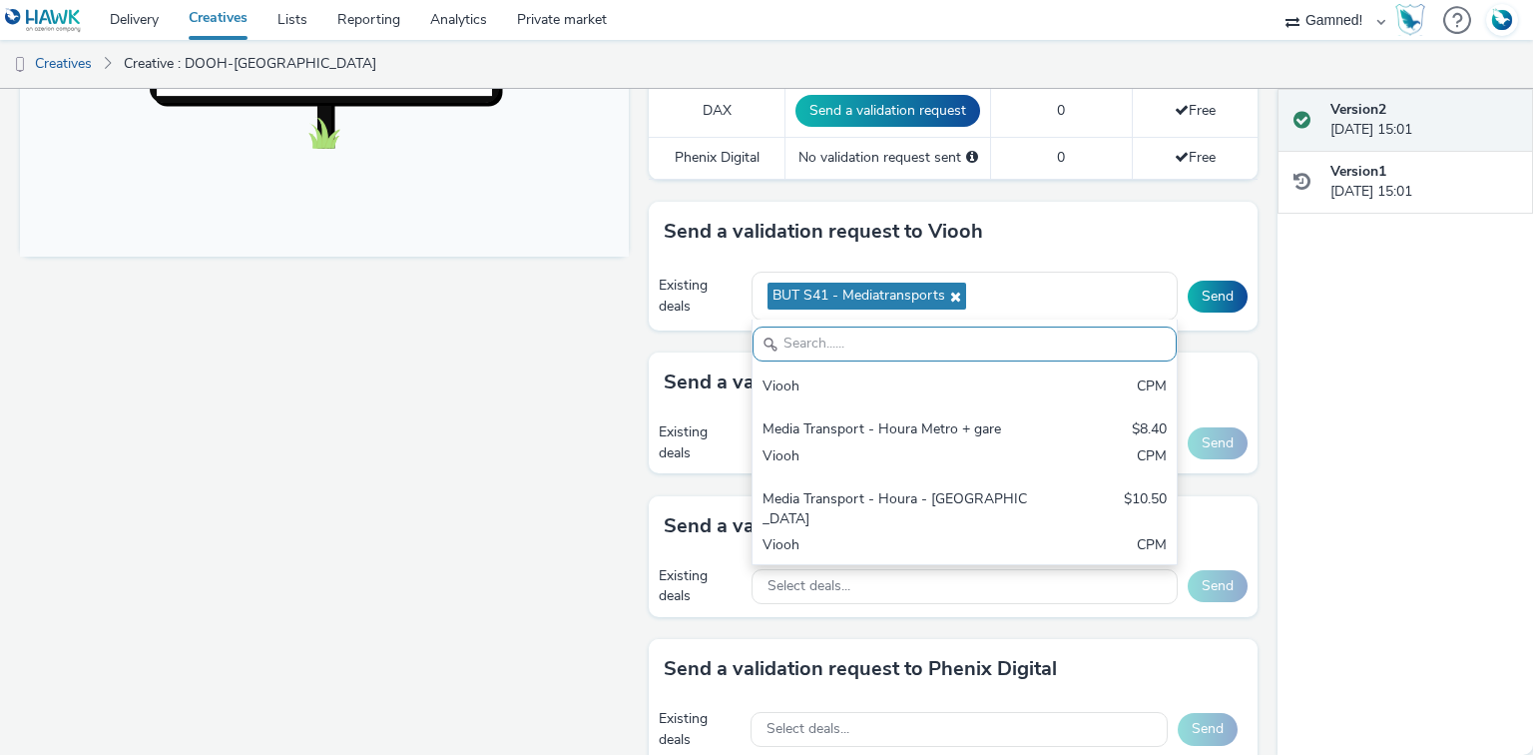
drag, startPoint x: 1207, startPoint y: 314, endPoint x: 1202, endPoint y: 290, distance: 24.5
click at [1206, 313] on div "Existing deals BUT S41 - Mediatransports JCDBE_Hawk_Gamned_Multipharma_Malls_NG…" at bounding box center [953, 295] width 609 height 69
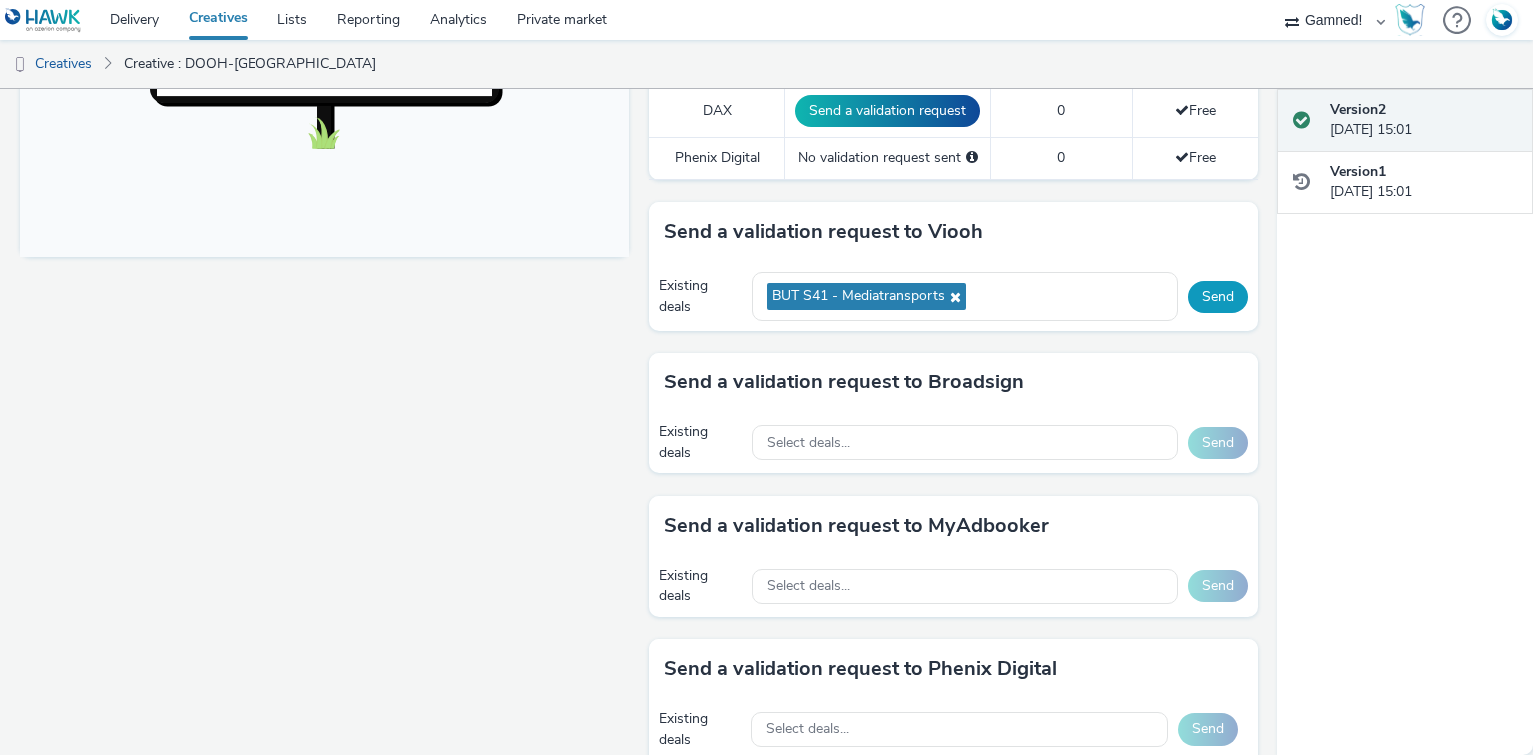
click at [1202, 290] on button "Send" at bounding box center [1218, 296] width 60 height 32
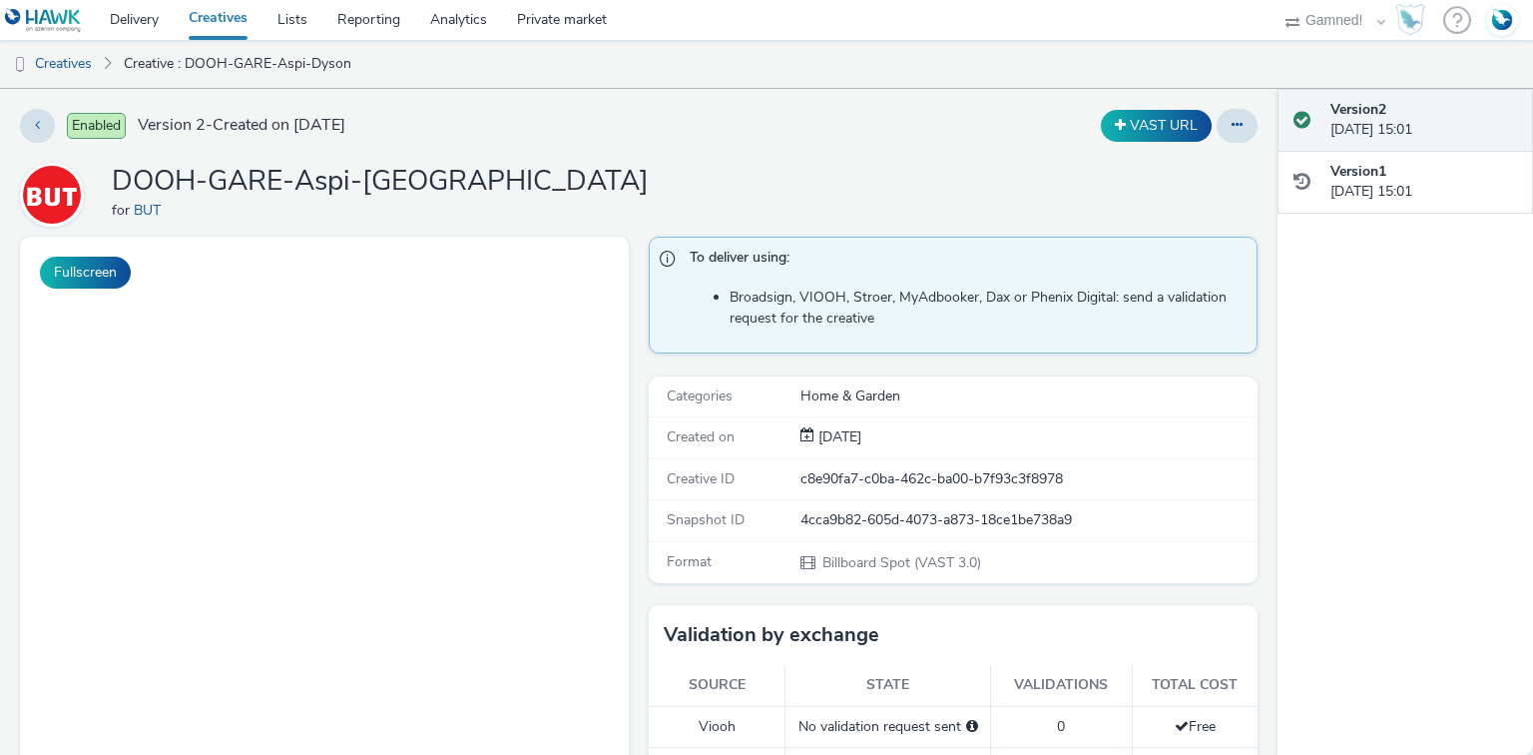
select select "120df370-56d5-4af5-baa5-7e7bf0f81b39"
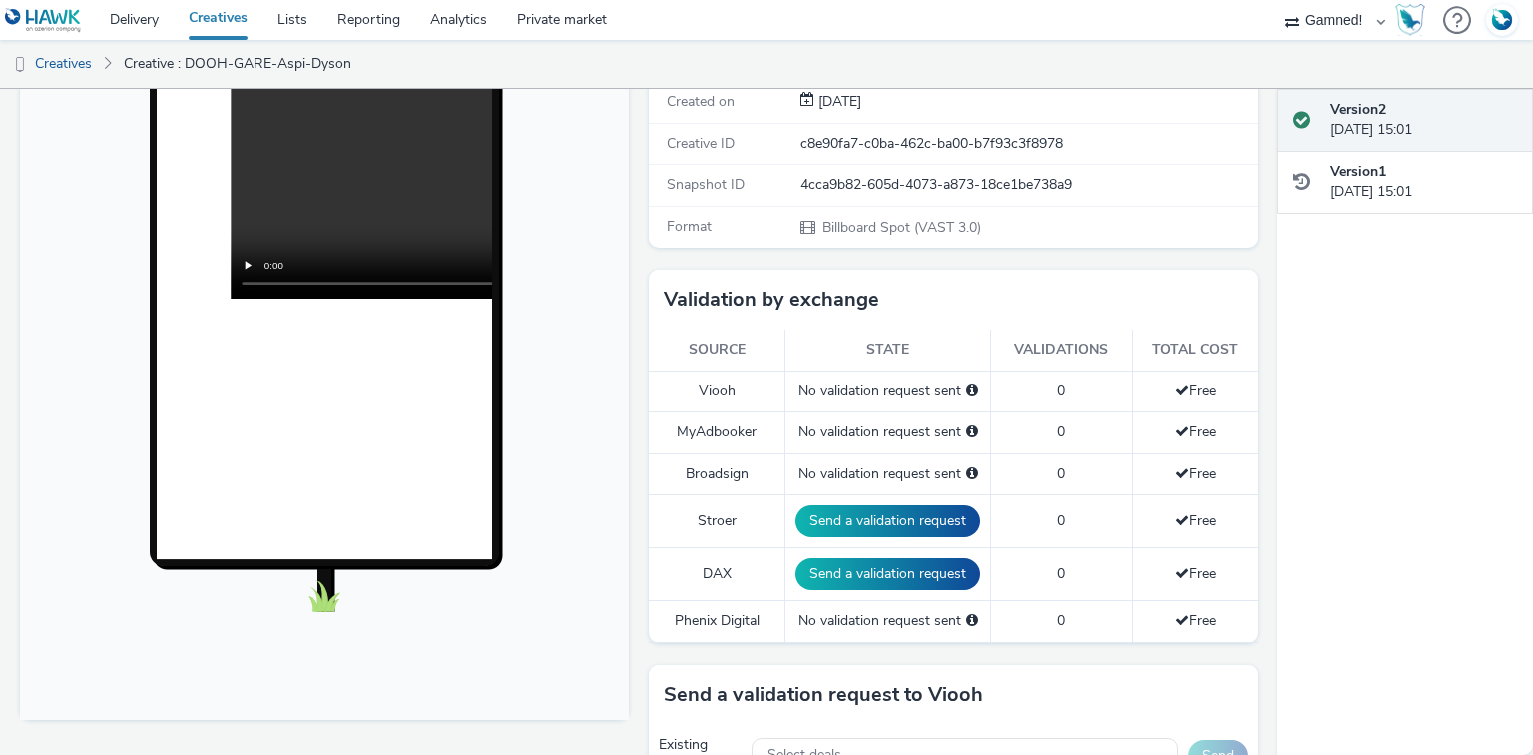
scroll to position [479, 0]
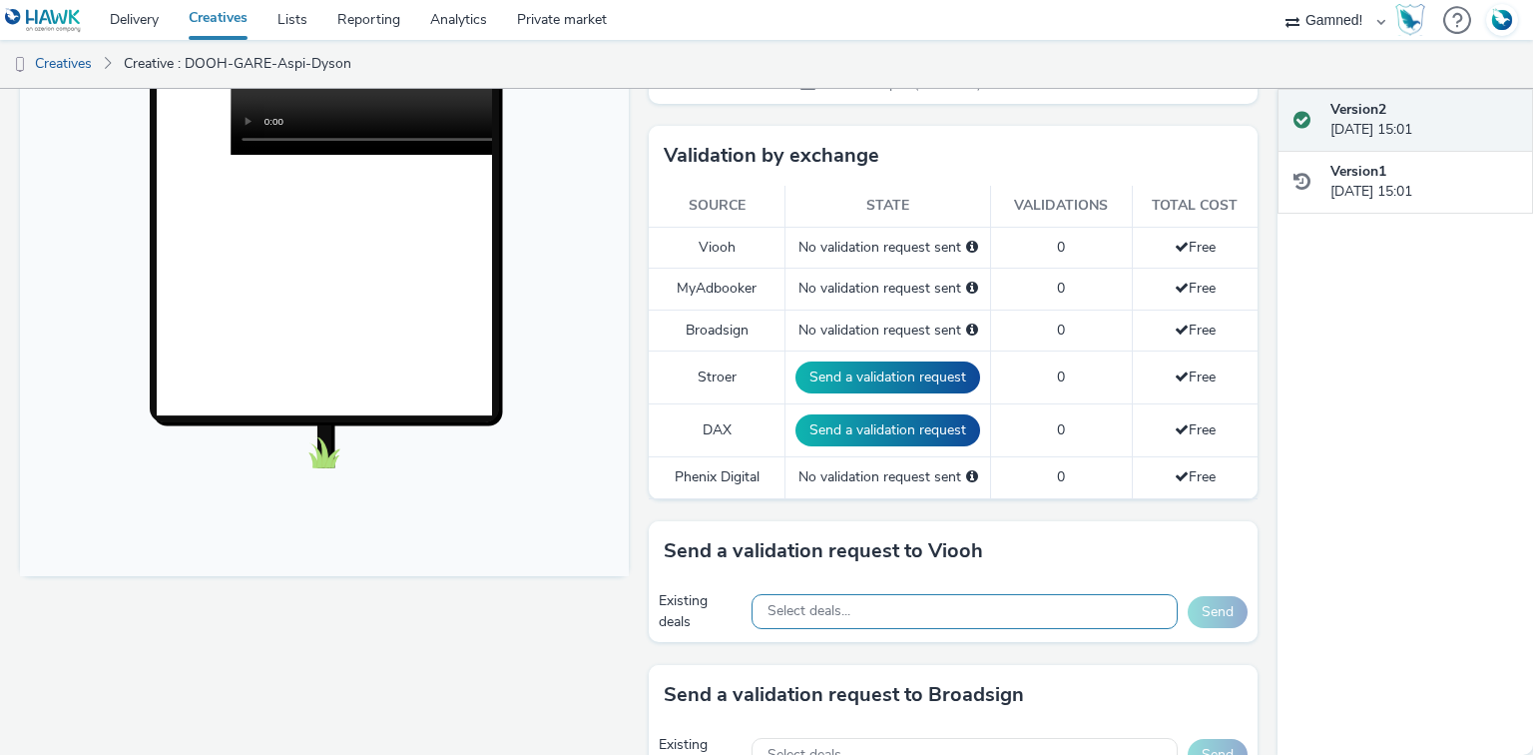
click at [871, 601] on div "Select deals..." at bounding box center [965, 611] width 426 height 35
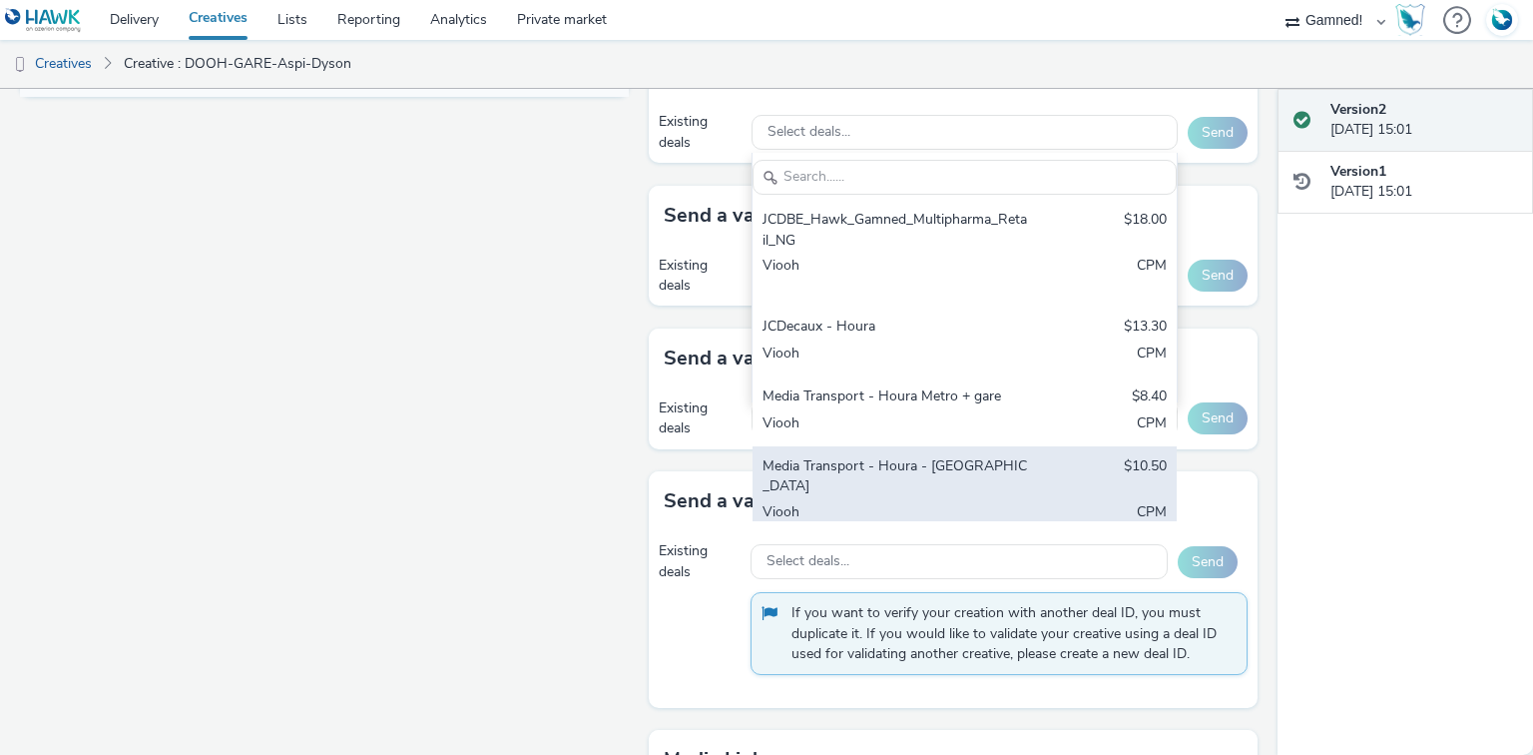
scroll to position [243, 0]
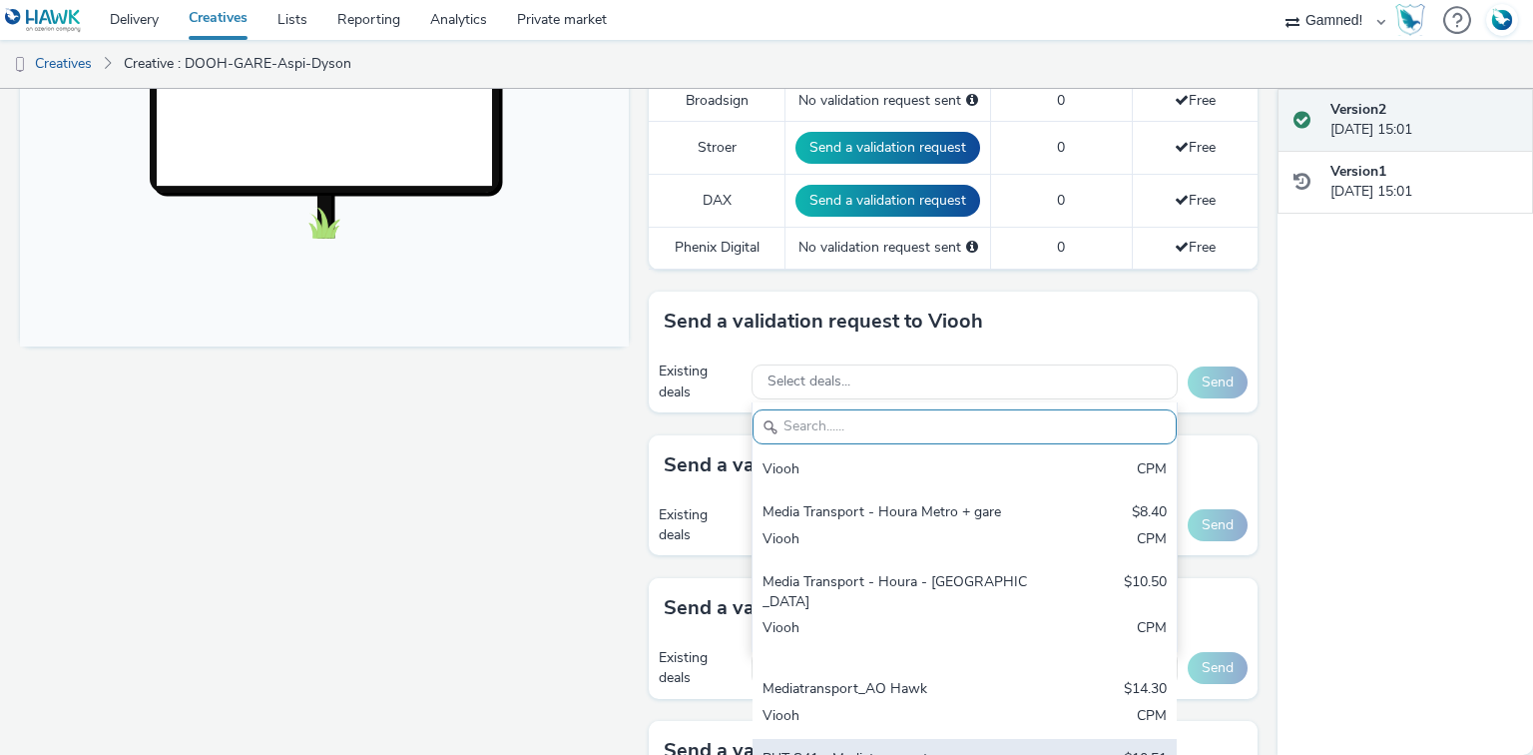
click at [826, 749] on div "BUT S41 - Mediatransports" at bounding box center [895, 760] width 265 height 23
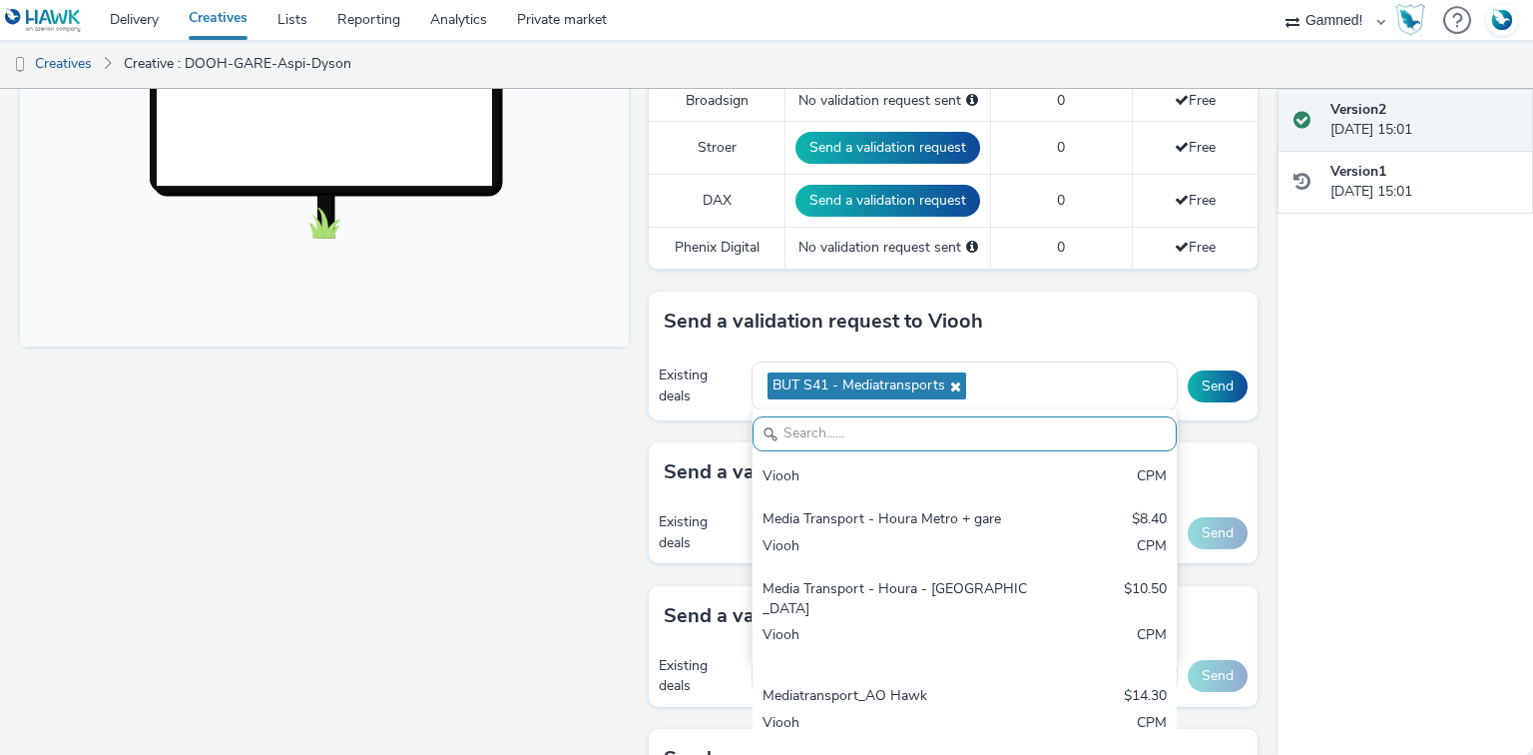
click at [584, 414] on div "Fullscreen" at bounding box center [329, 406] width 619 height 1757
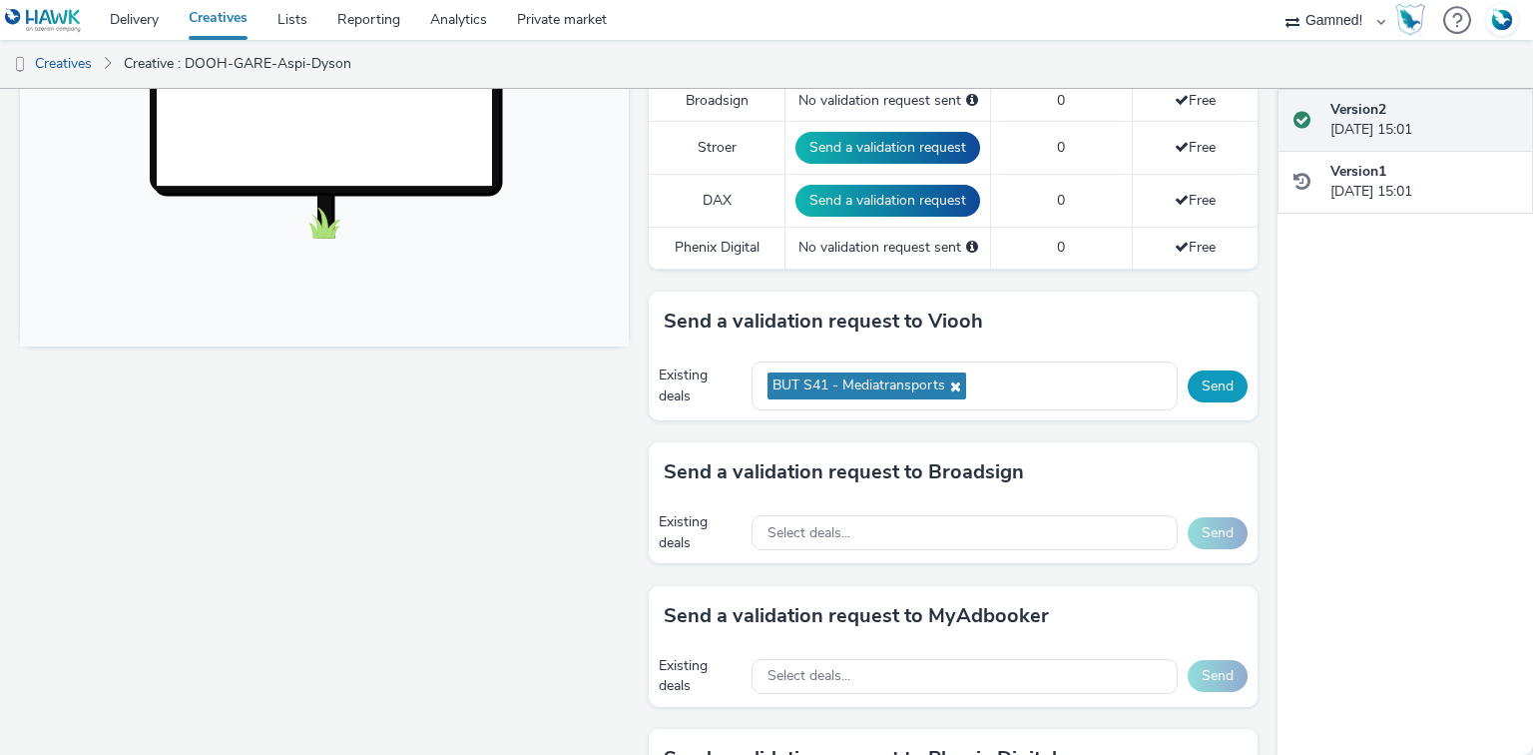
click at [1212, 371] on button "Send" at bounding box center [1218, 386] width 60 height 32
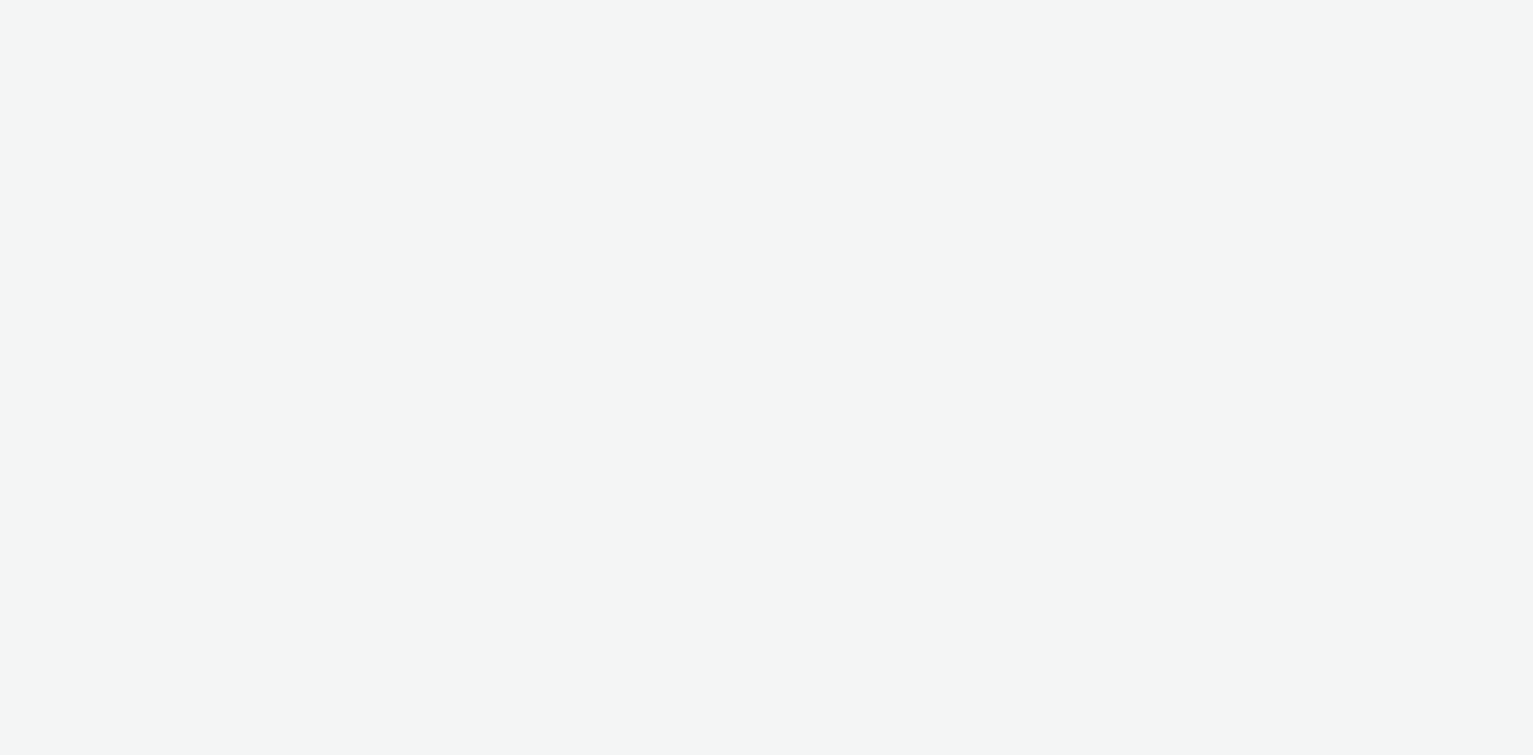
select select "120df370-56d5-4af5-baa5-7e7bf0f81b39"
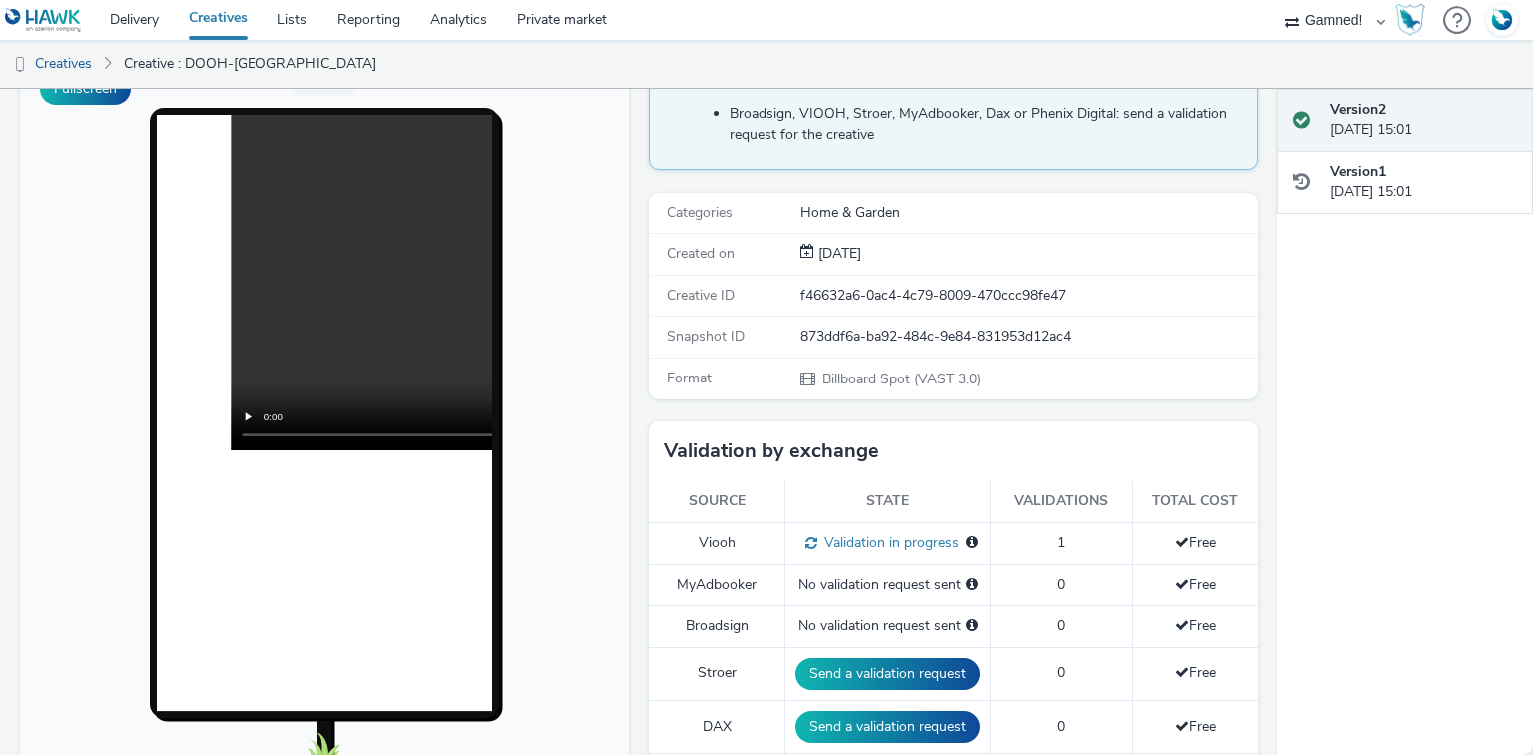
scroll to position [80, 0]
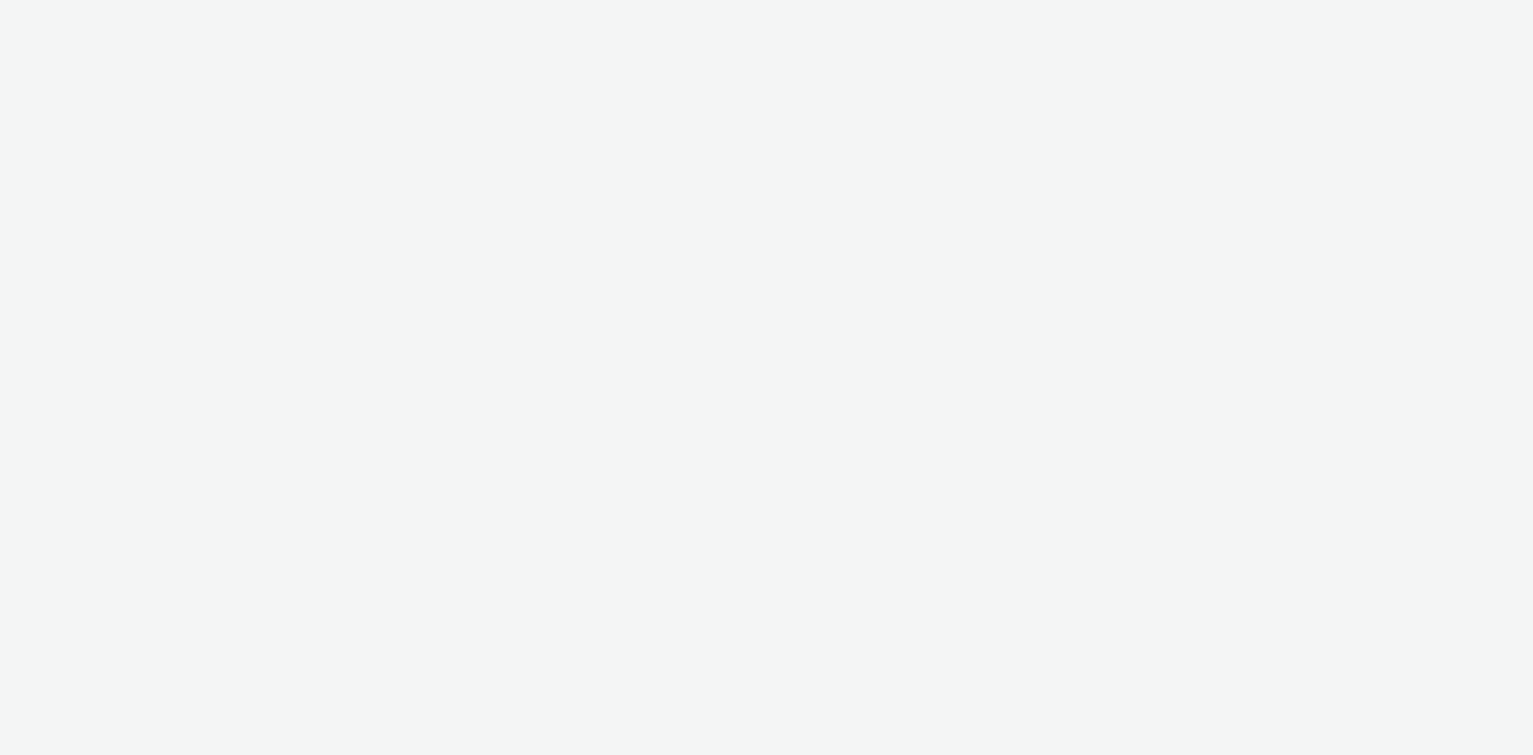
select select "120df370-56d5-4af5-baa5-7e7bf0f81b39"
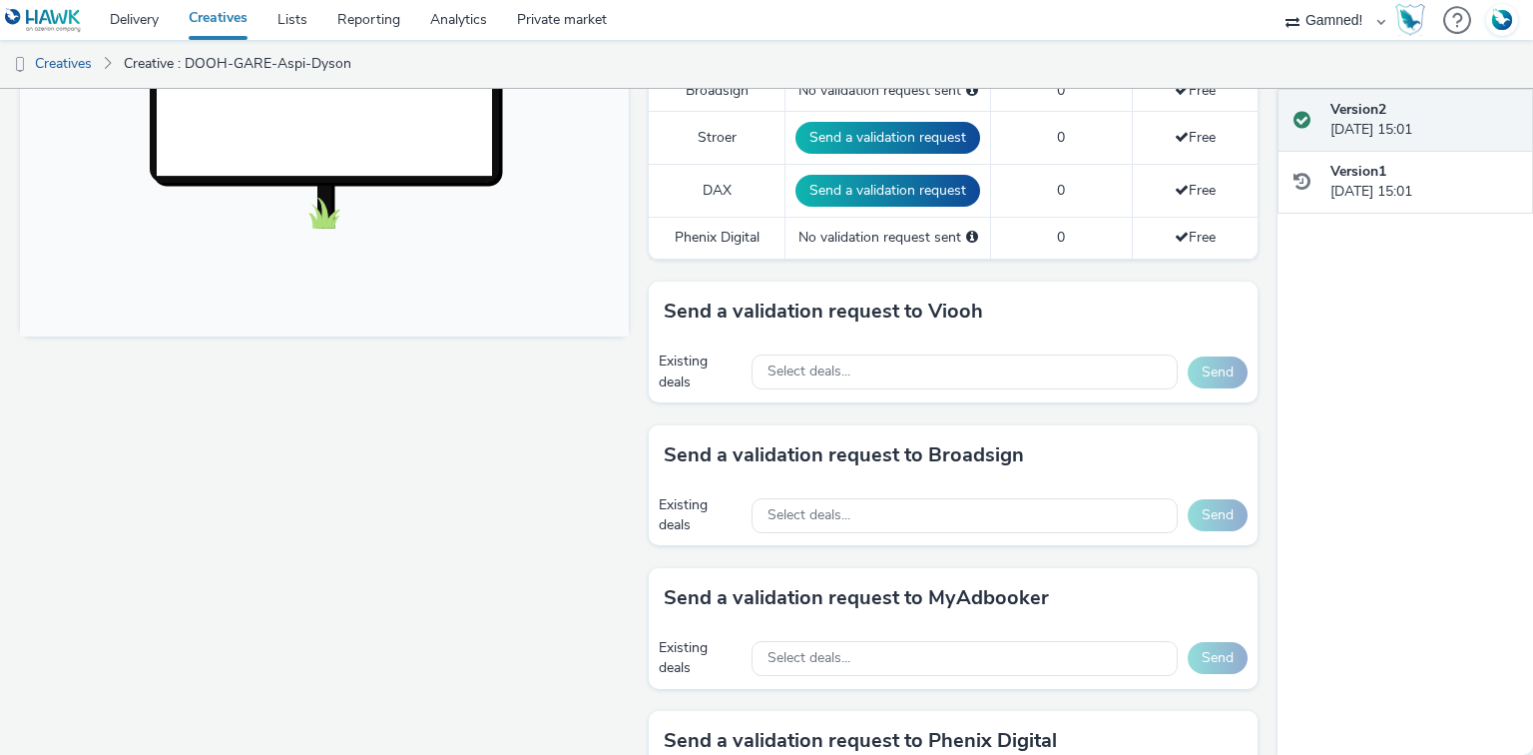
scroll to position [798, 0]
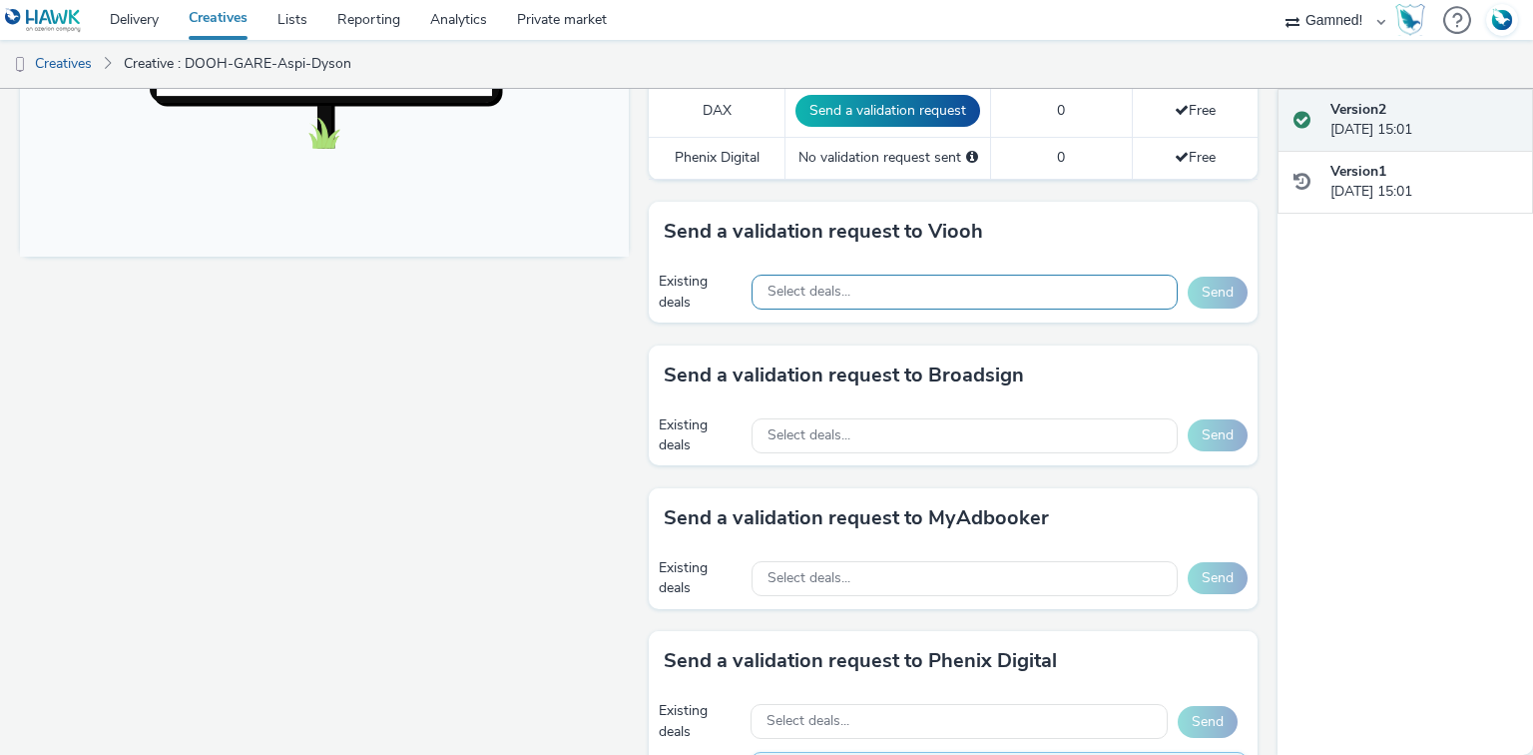
click at [859, 280] on div "Select deals..." at bounding box center [965, 291] width 426 height 35
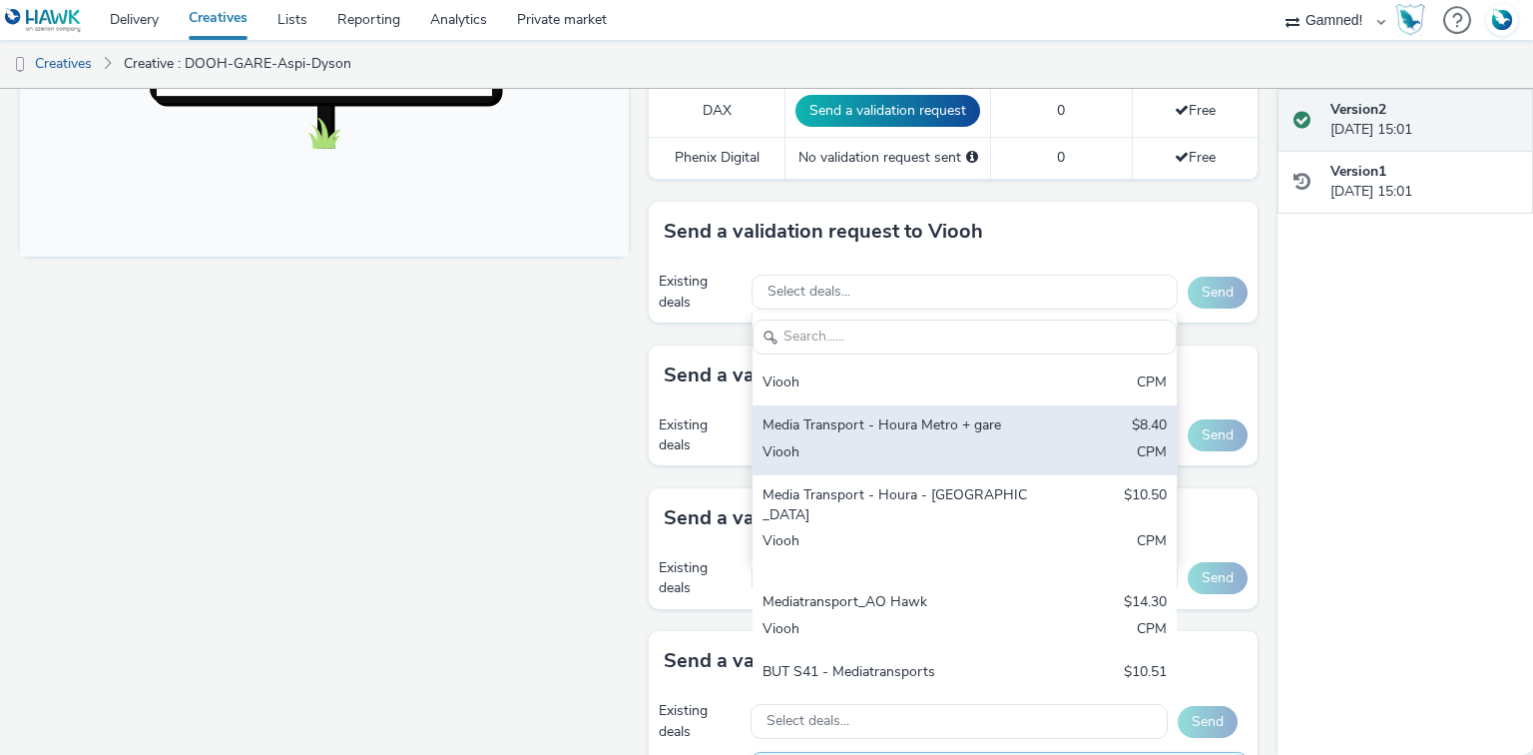
scroll to position [243, 0]
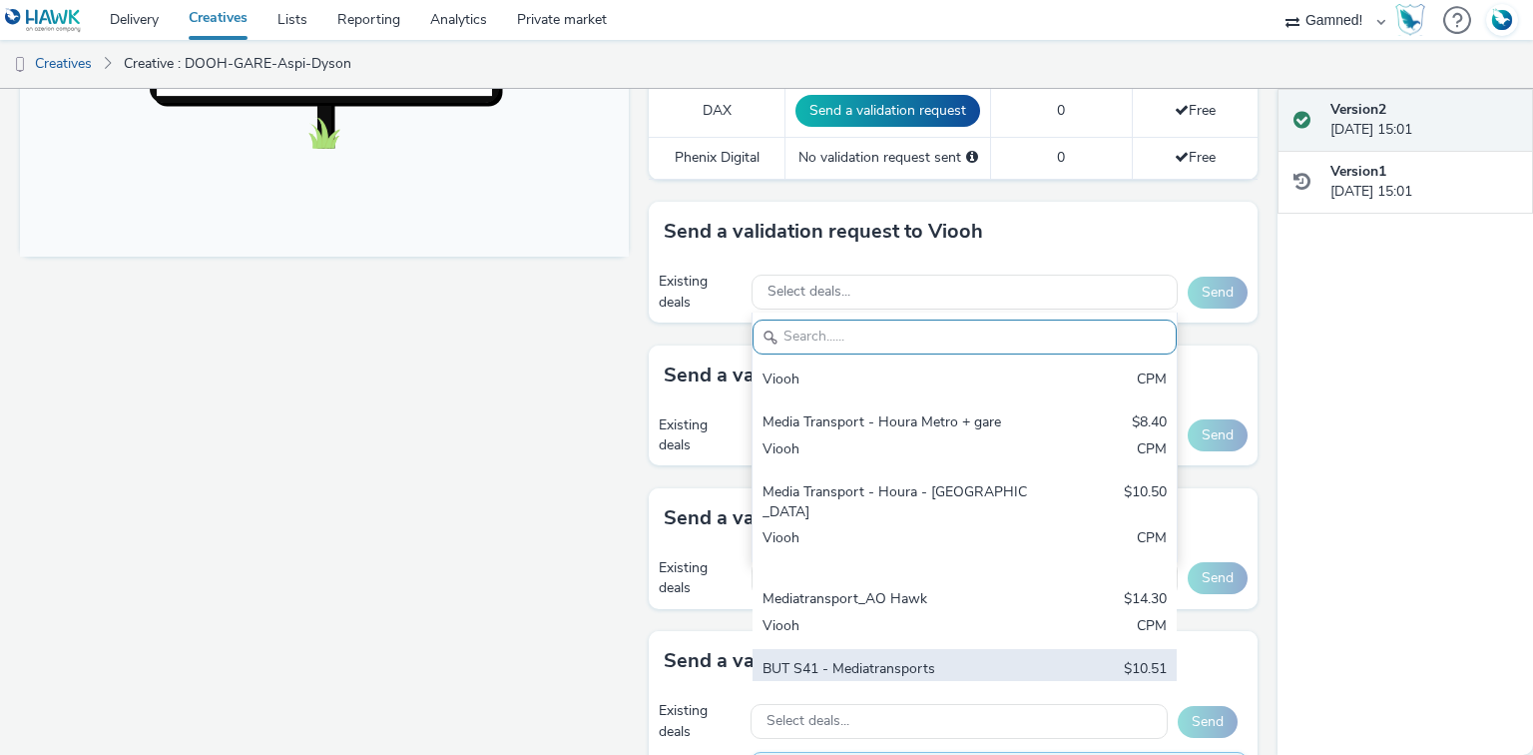
click at [970, 659] on div "BUT S41 - Mediatransports" at bounding box center [895, 670] width 265 height 23
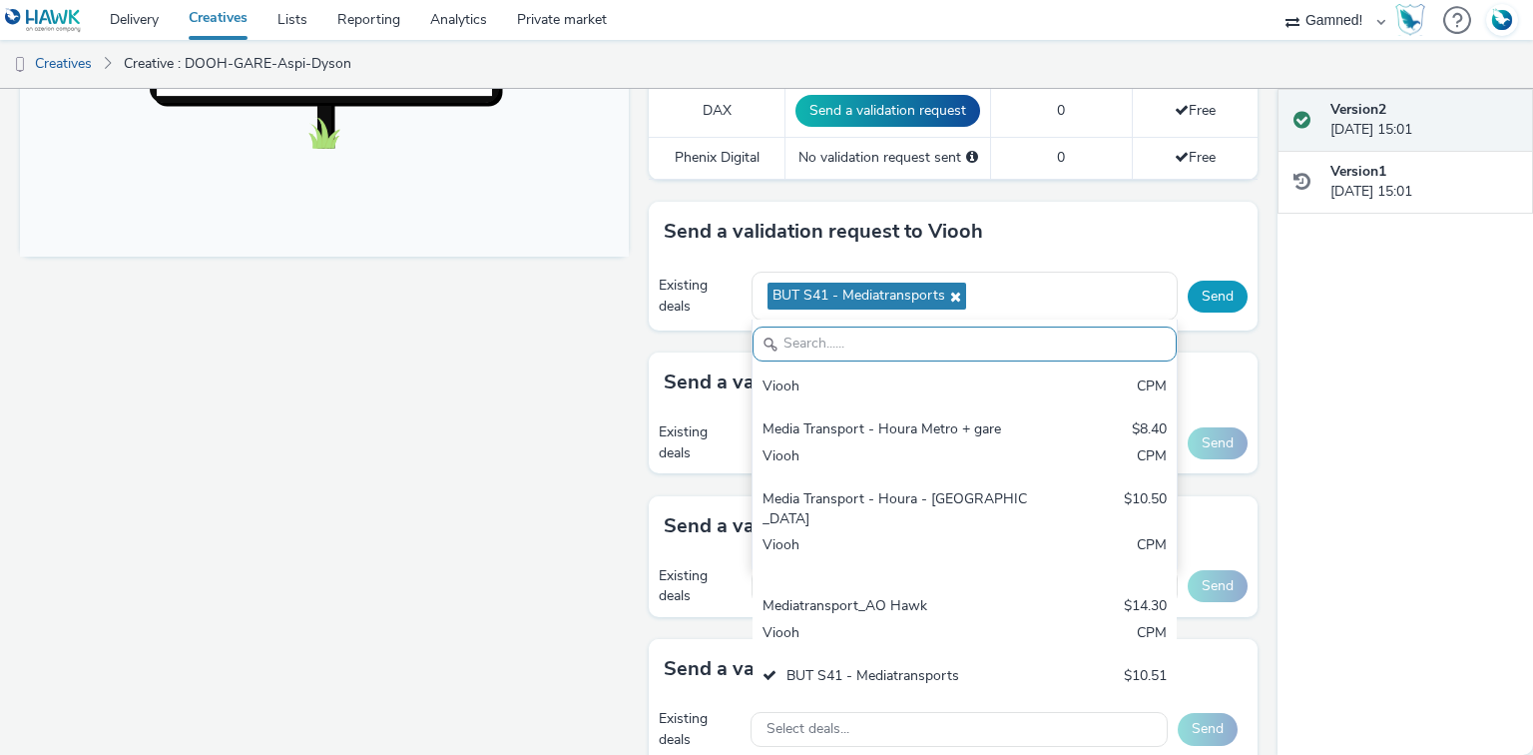
click at [1198, 288] on button "Send" at bounding box center [1218, 296] width 60 height 32
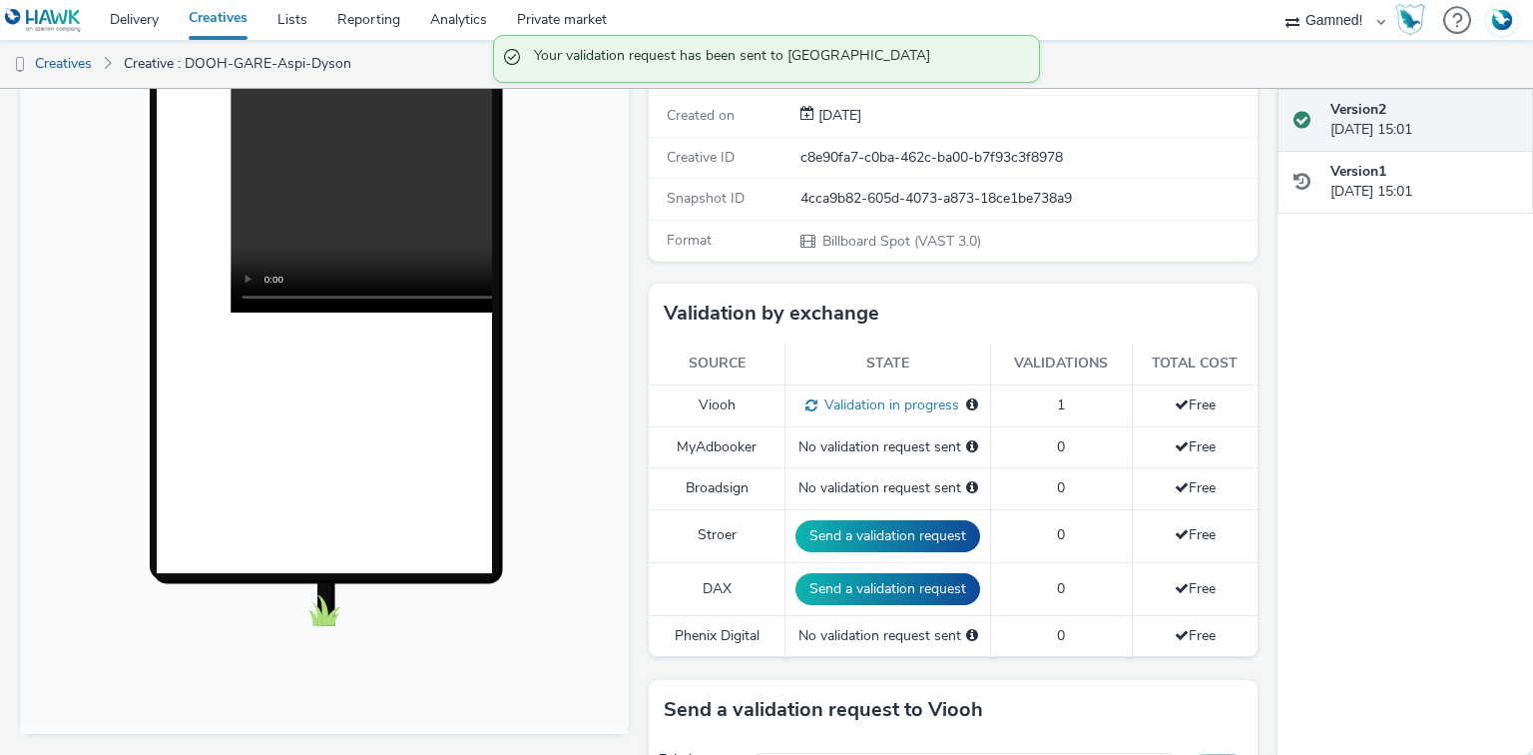
scroll to position [319, 0]
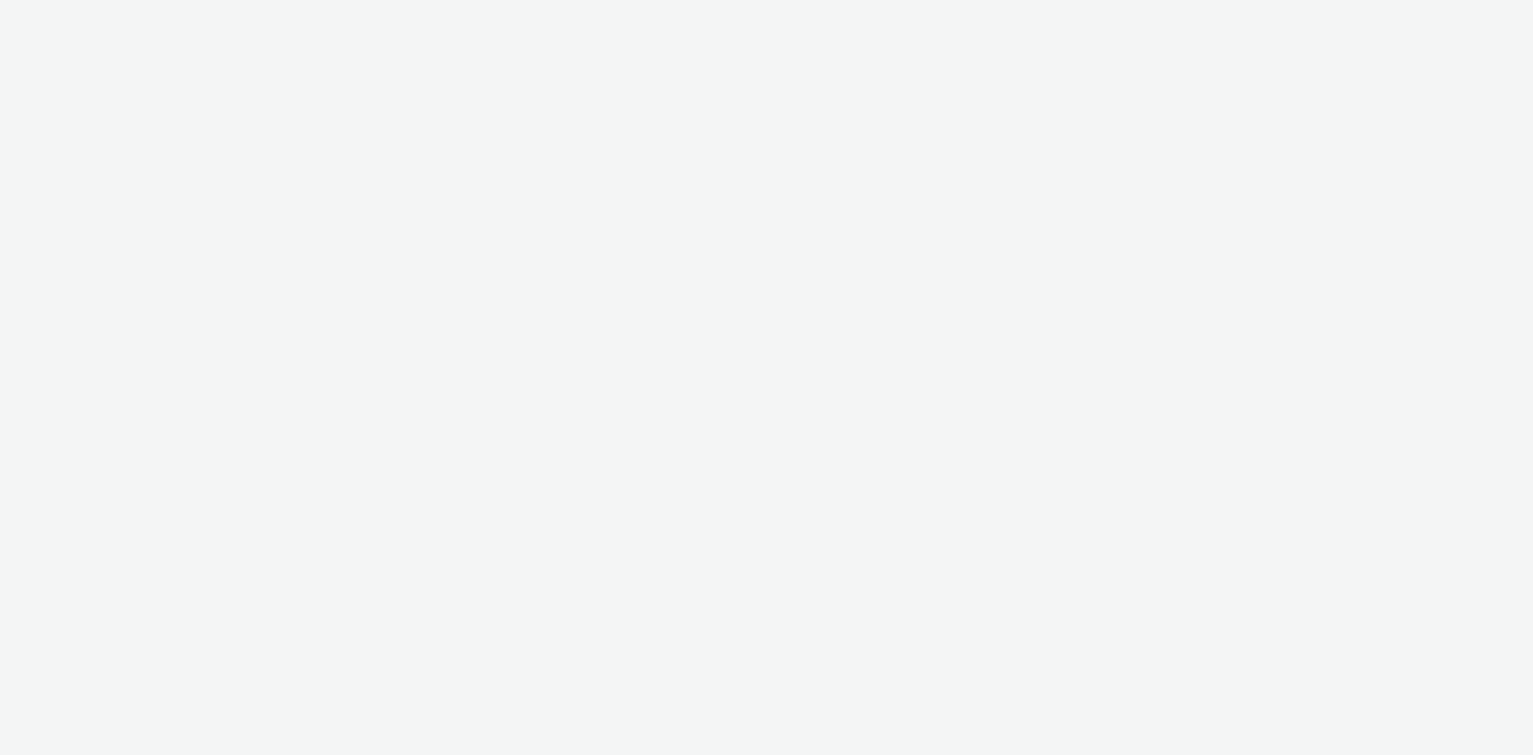
select select "120df370-56d5-4af5-baa5-7e7bf0f81b39"
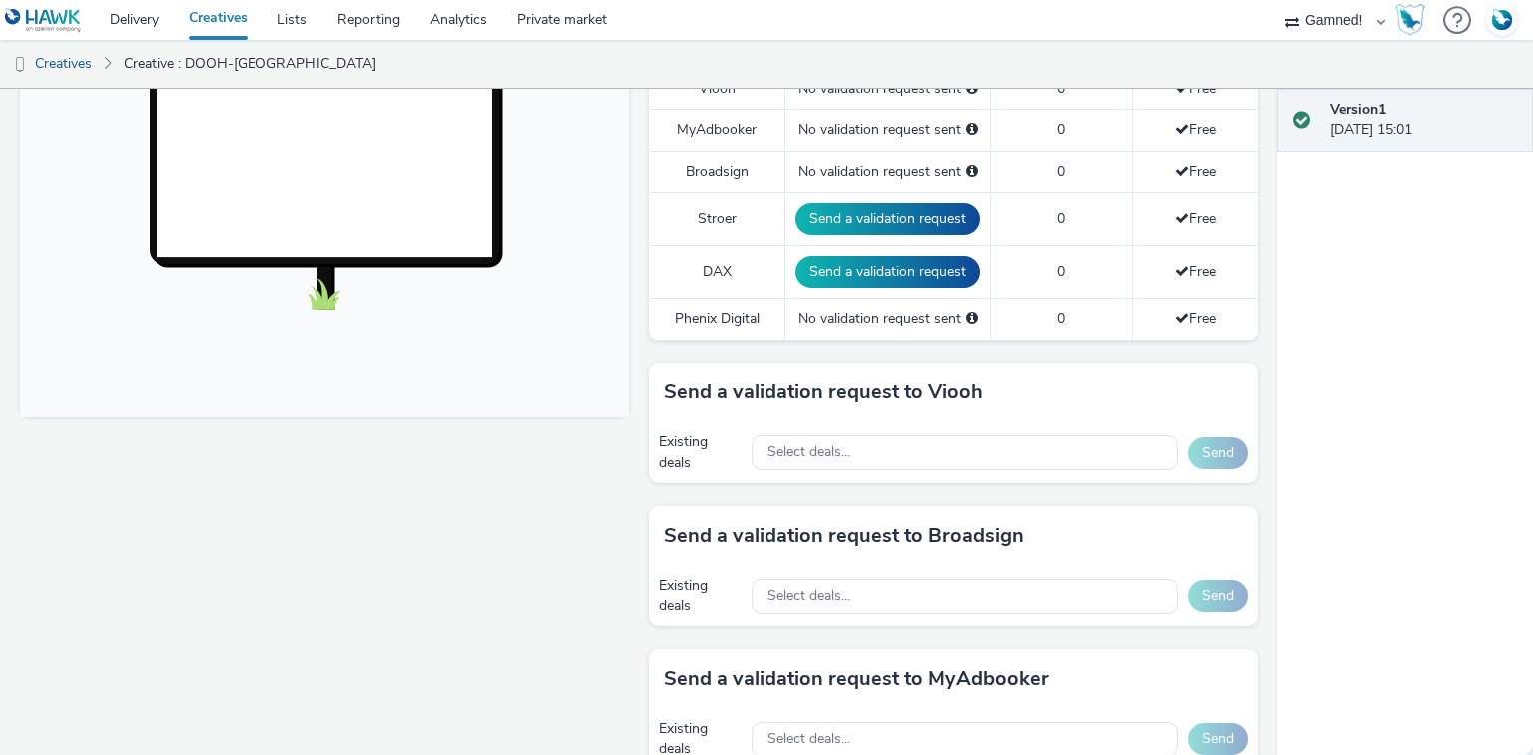
scroll to position [639, 0]
click at [876, 450] on div "Select deals..." at bounding box center [965, 451] width 426 height 35
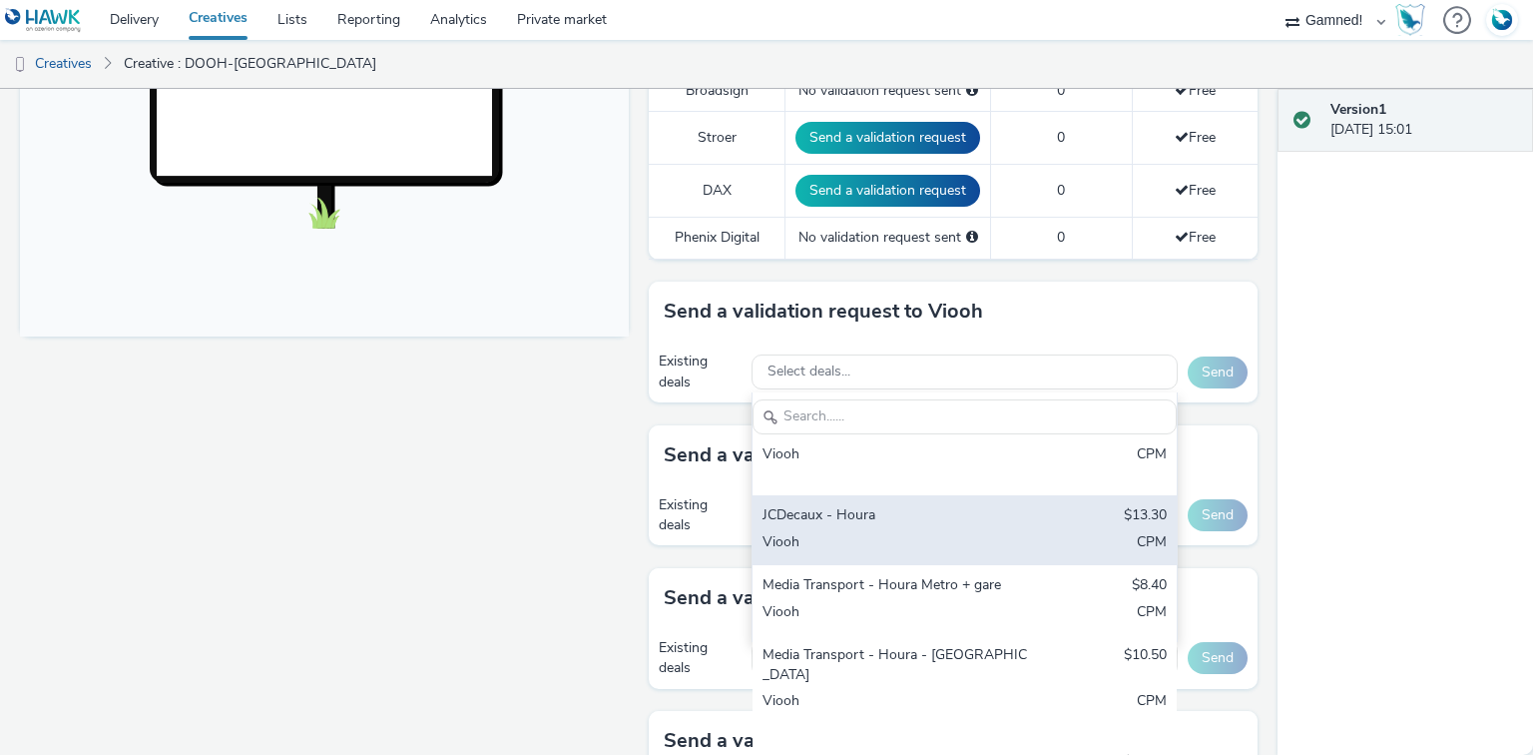
scroll to position [240, 0]
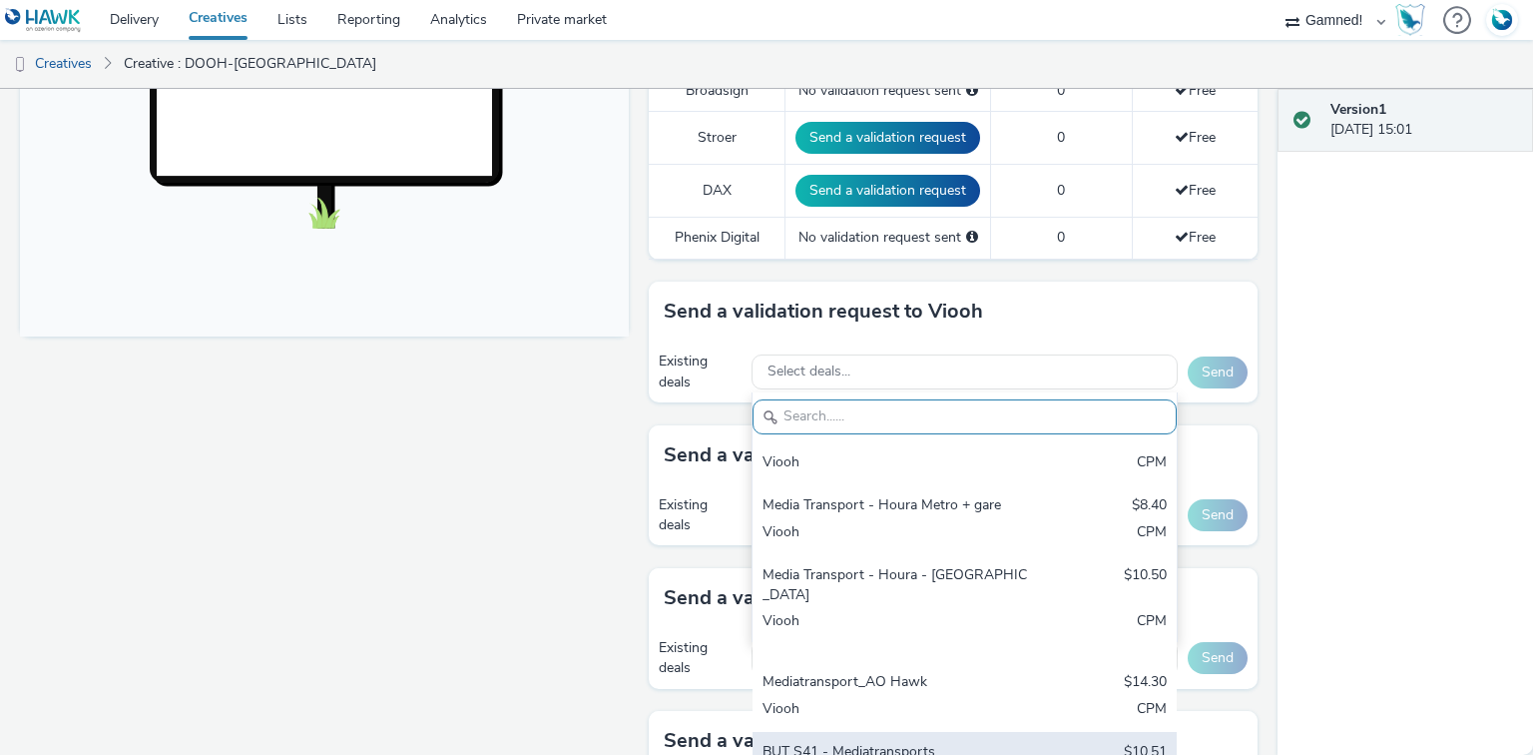
click at [950, 742] on div "BUT S41 - Mediatransports" at bounding box center [895, 753] width 265 height 23
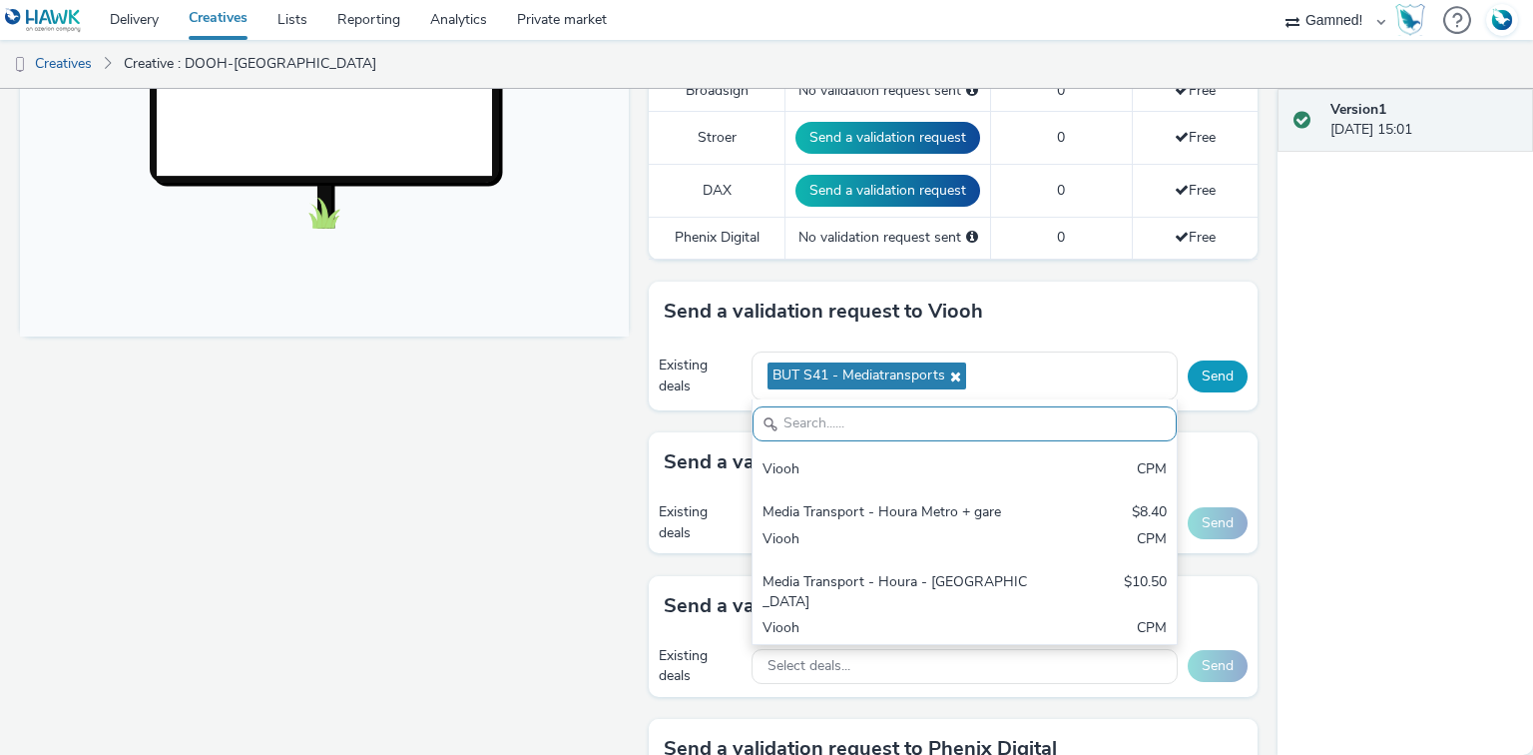
click at [1210, 362] on button "Send" at bounding box center [1218, 376] width 60 height 32
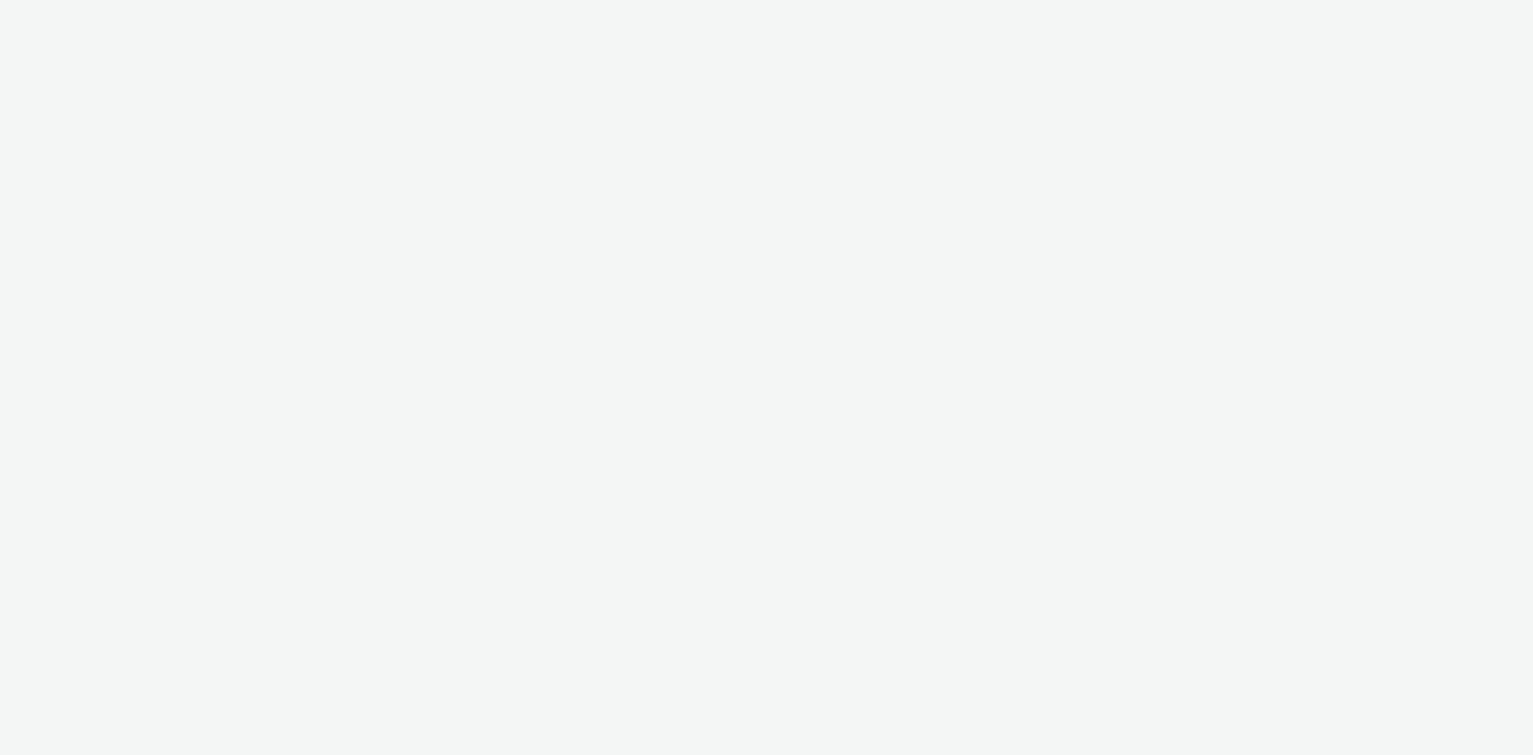
select select "08a58170-7f08-4922-abc8-b2d1eb407230"
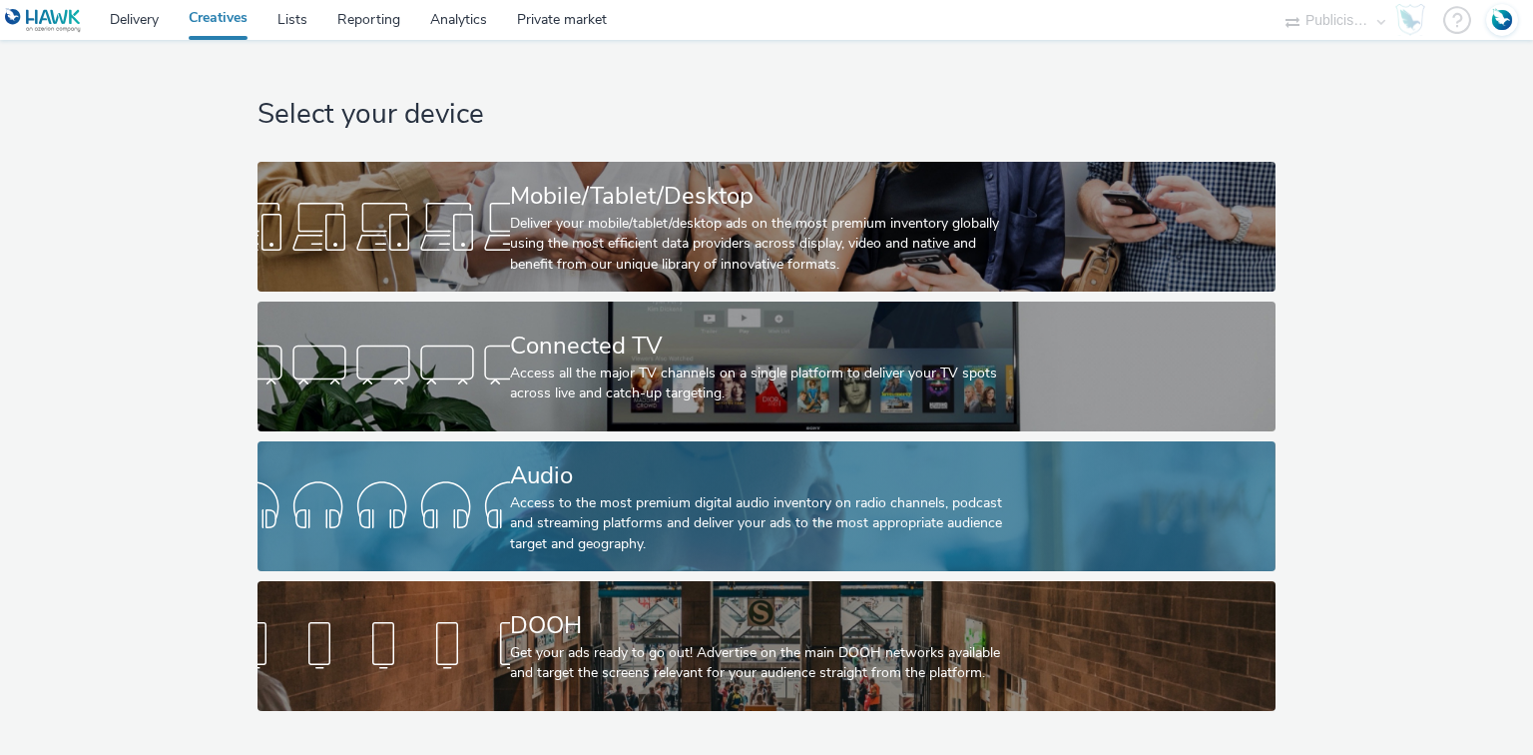
click at [650, 470] on div "Audio" at bounding box center [762, 475] width 505 height 35
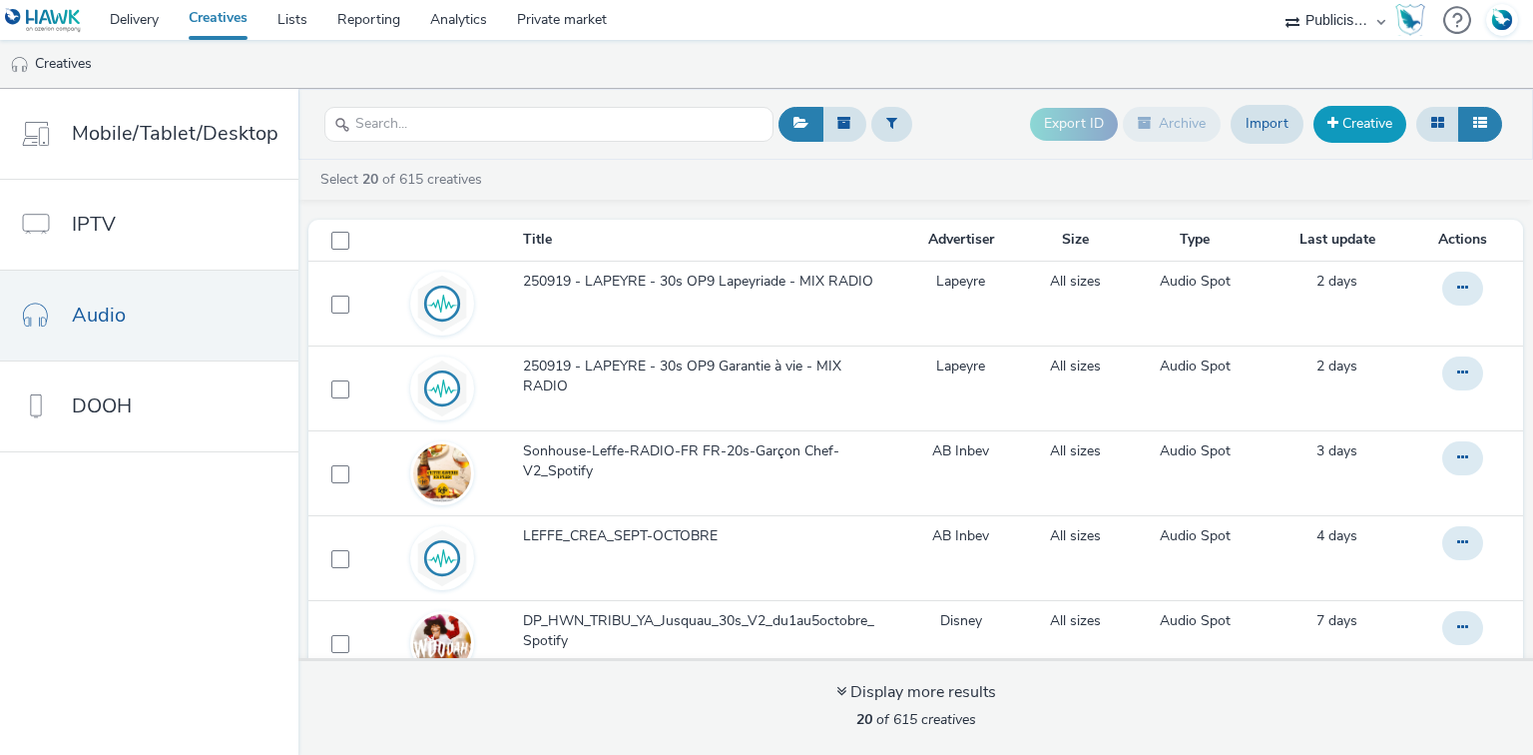
click at [1356, 128] on link "Creative" at bounding box center [1359, 124] width 93 height 36
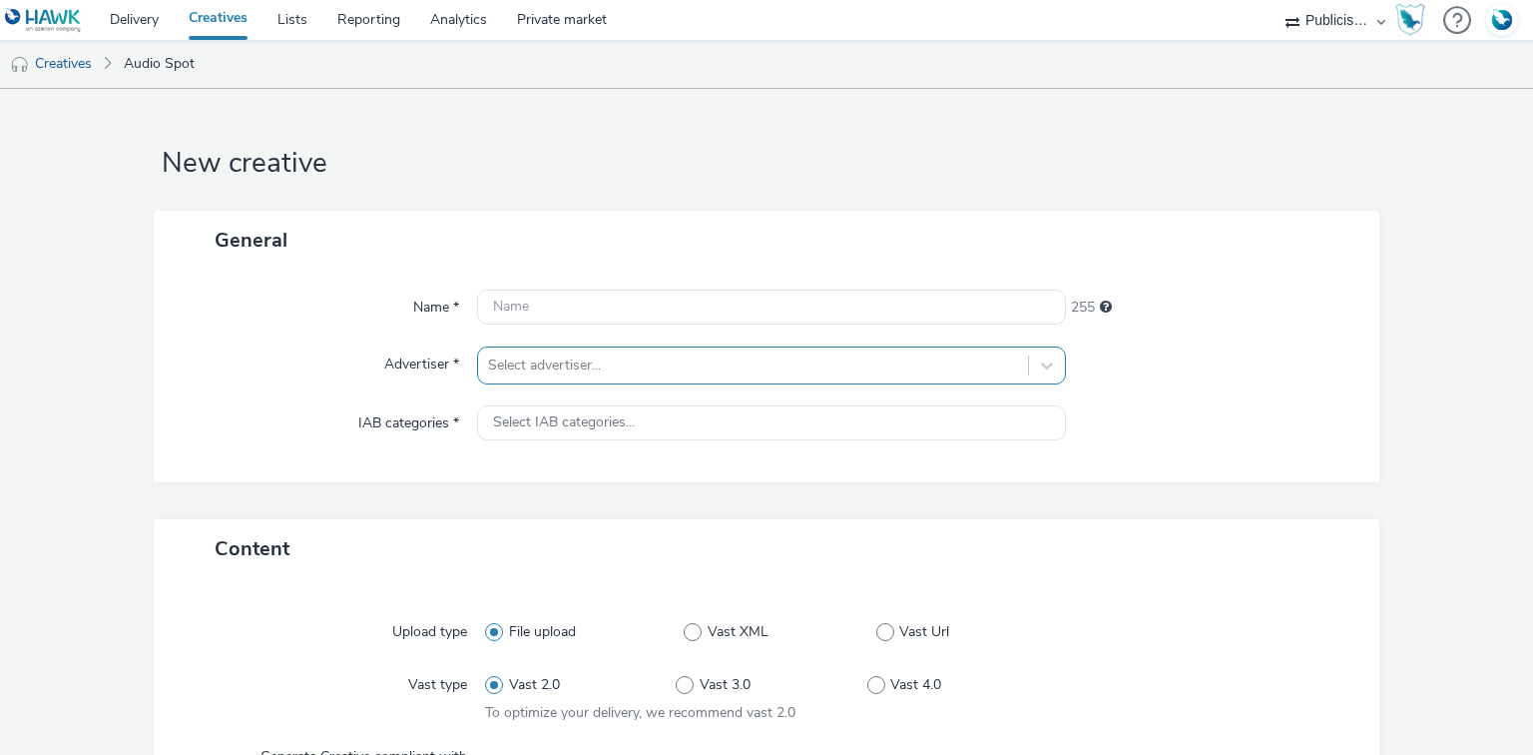
click at [545, 353] on div at bounding box center [752, 365] width 529 height 24
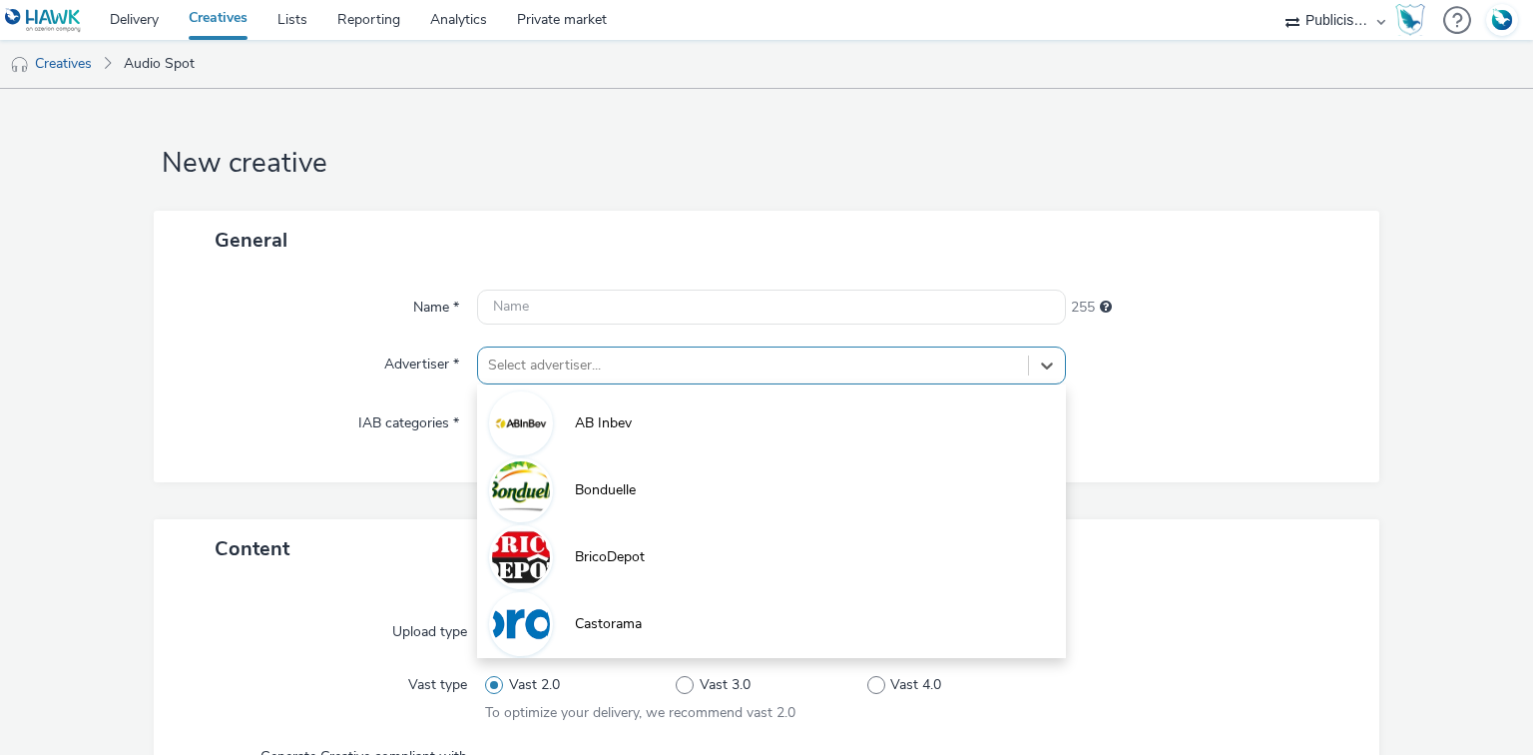
scroll to position [25, 0]
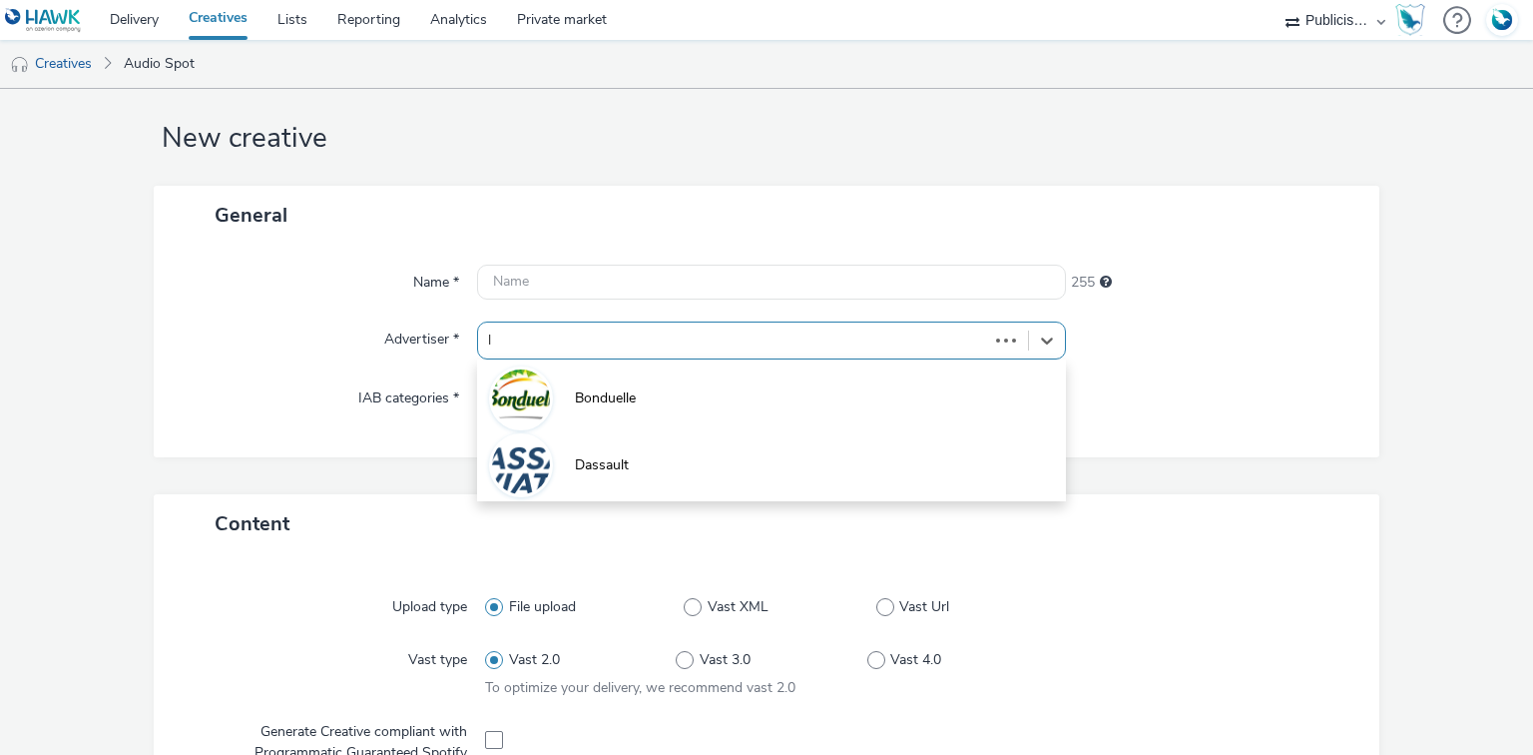
type input "li"
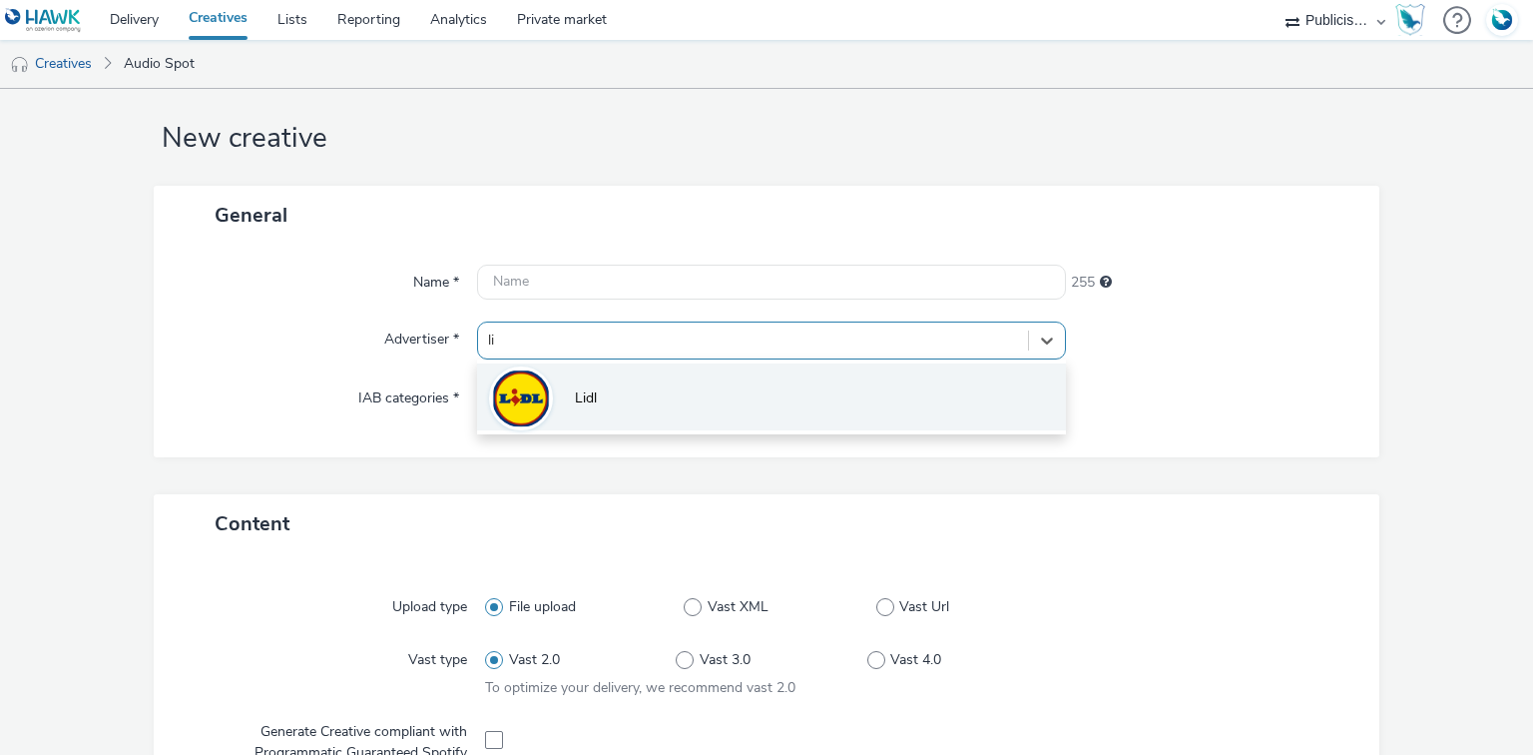
click at [570, 394] on li "Lidl" at bounding box center [771, 396] width 588 height 67
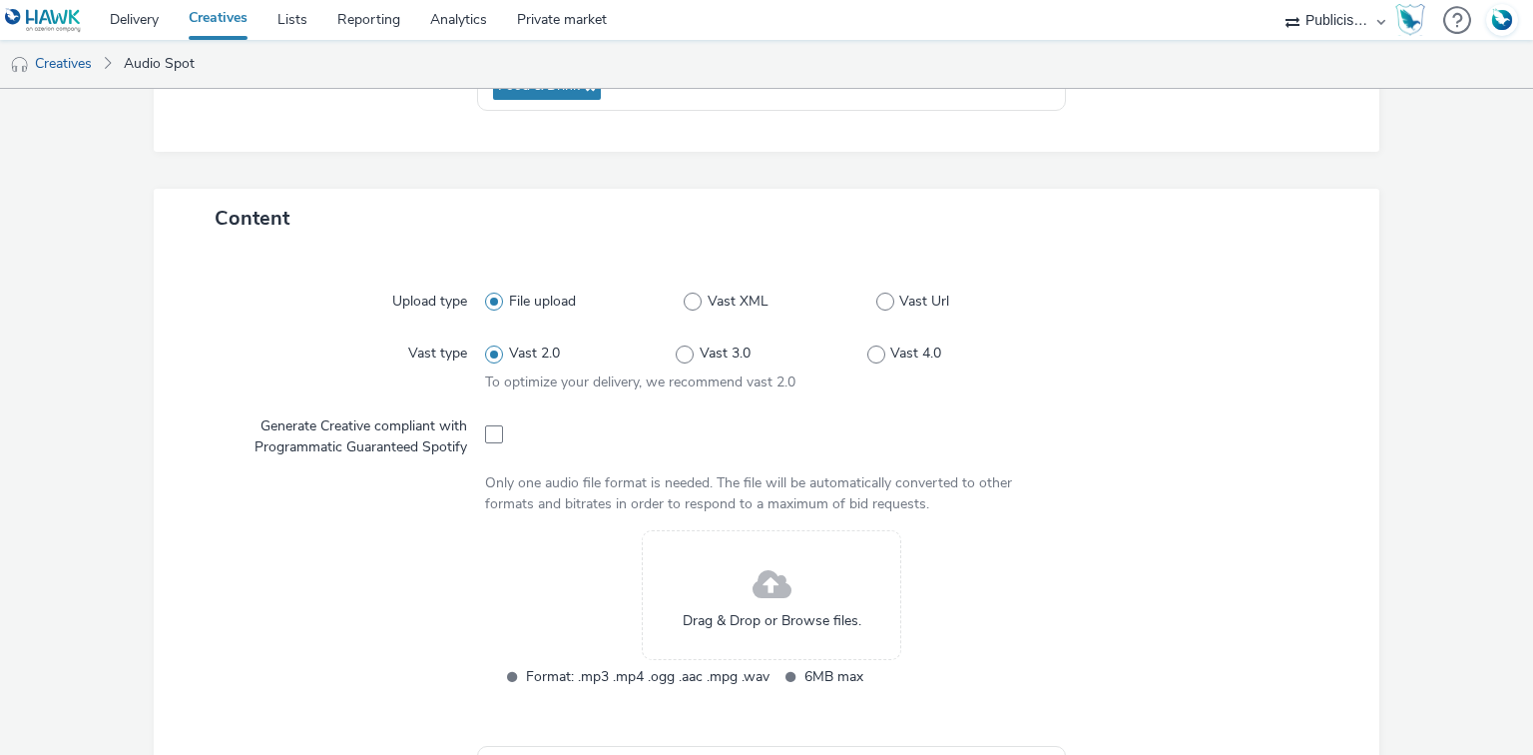
scroll to position [344, 0]
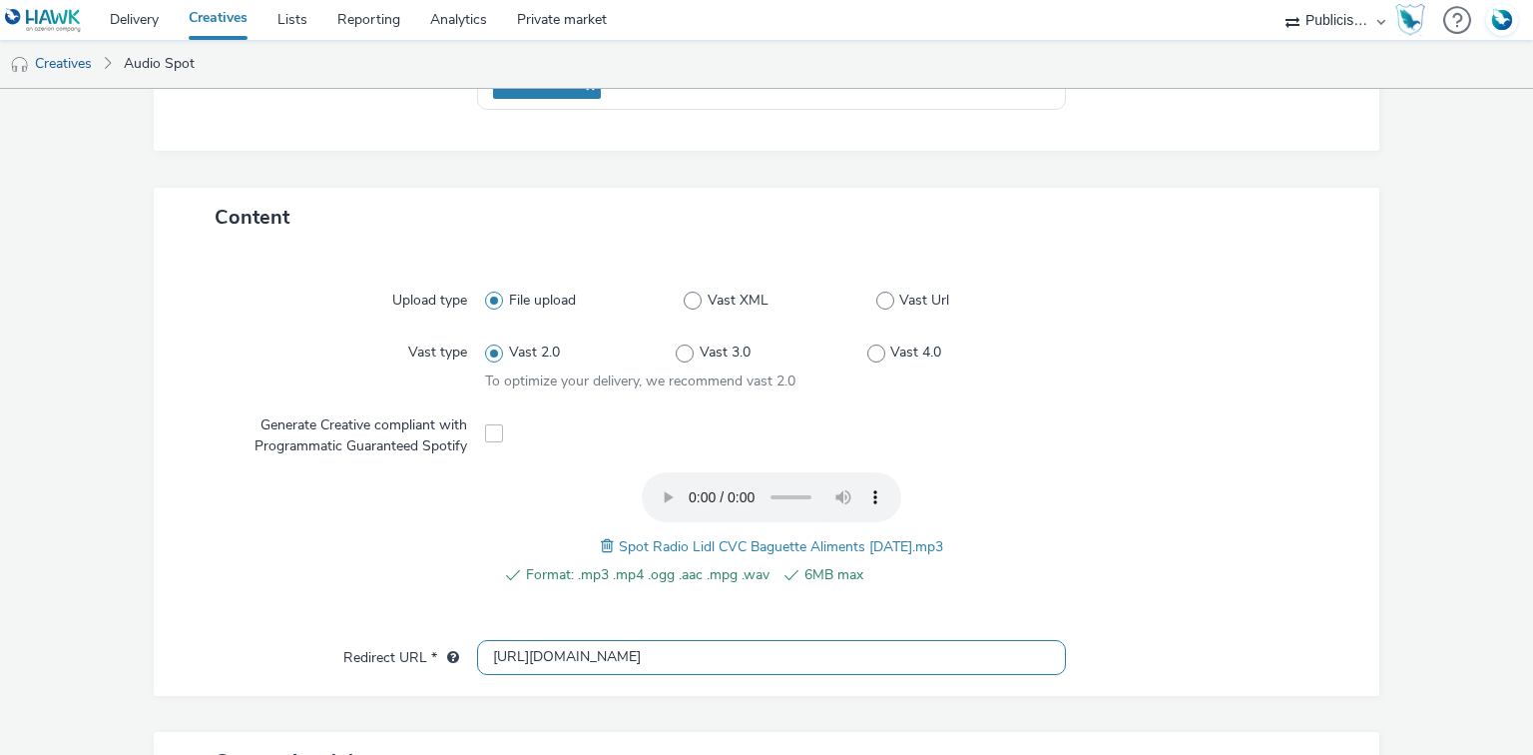
click at [511, 660] on input "http://lidl.fr" at bounding box center [771, 657] width 588 height 35
click at [515, 659] on input "http://lidl.fr" at bounding box center [771, 657] width 588 height 35
type input "https://lidl.fr"
click at [699, 547] on span "Spot Radio Lidl CVC Baguette Aliments 29-09-25.mp3" at bounding box center [781, 546] width 324 height 19
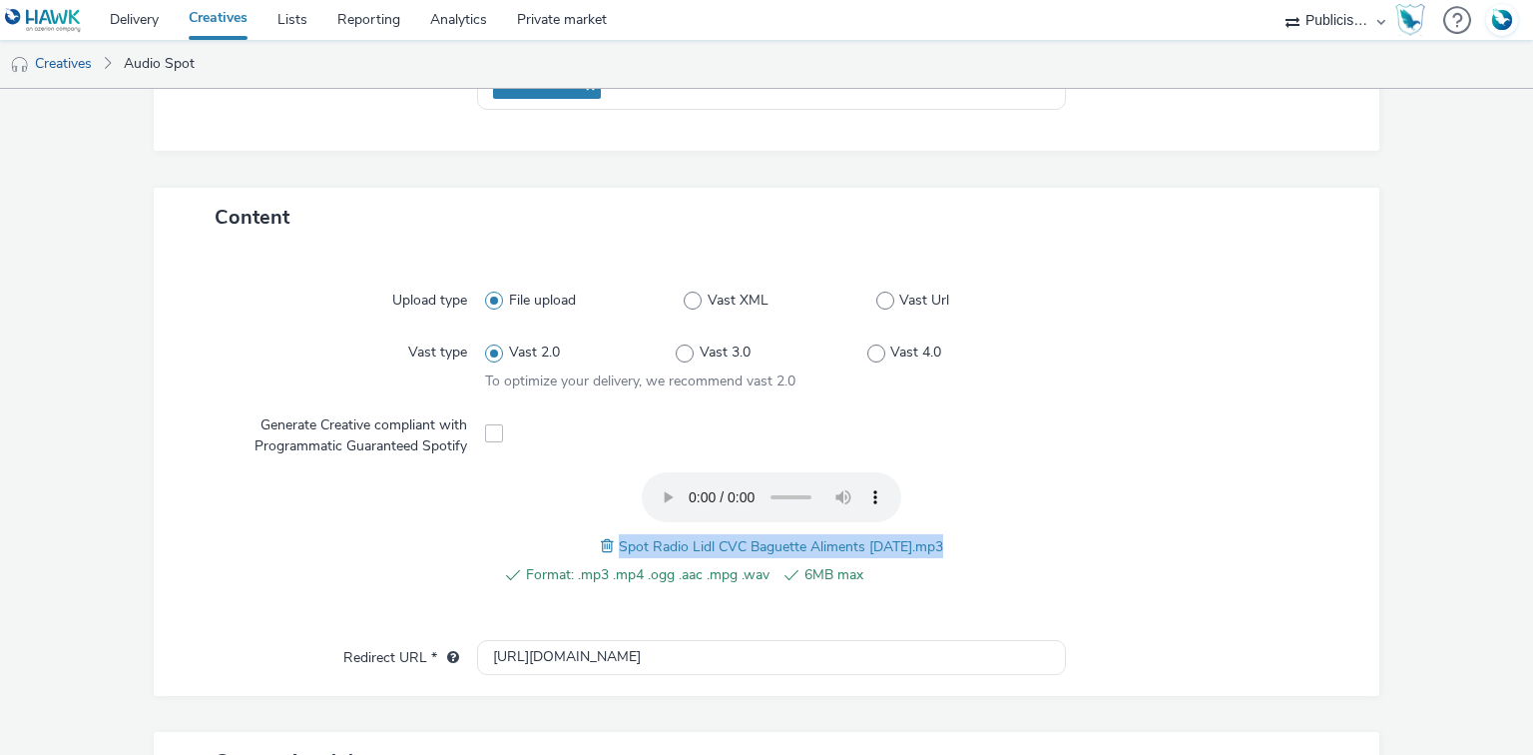
click at [699, 547] on span "Spot Radio Lidl CVC Baguette Aliments 29-09-25.mp3" at bounding box center [781, 546] width 324 height 19
copy span "Spot Radio Lidl CVC Baguette Aliments 29-09-25.mp3"
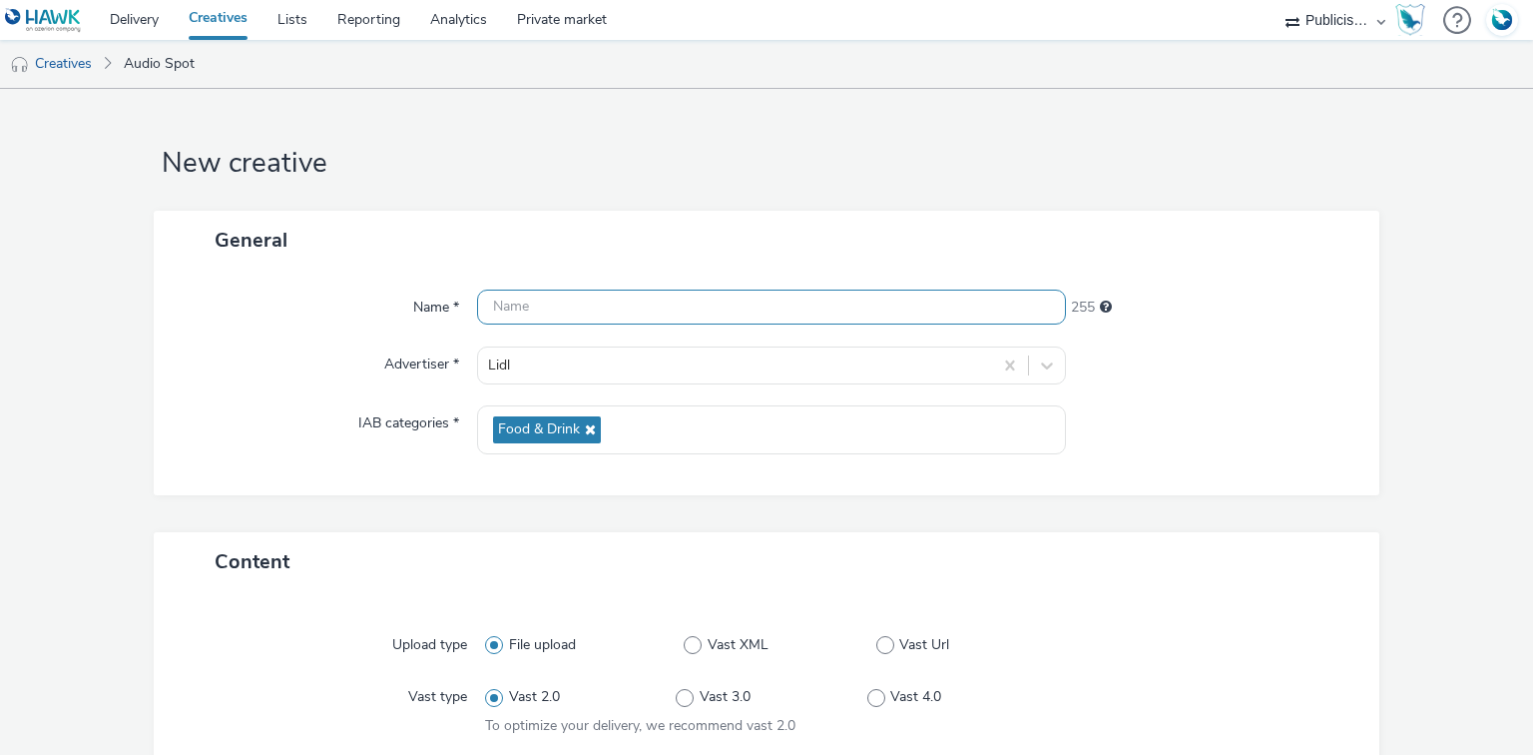
click at [572, 295] on input "text" at bounding box center [771, 306] width 588 height 35
paste input "Spot Radio Lidl CVC Baguette Aliments 29-09-25.mp3"
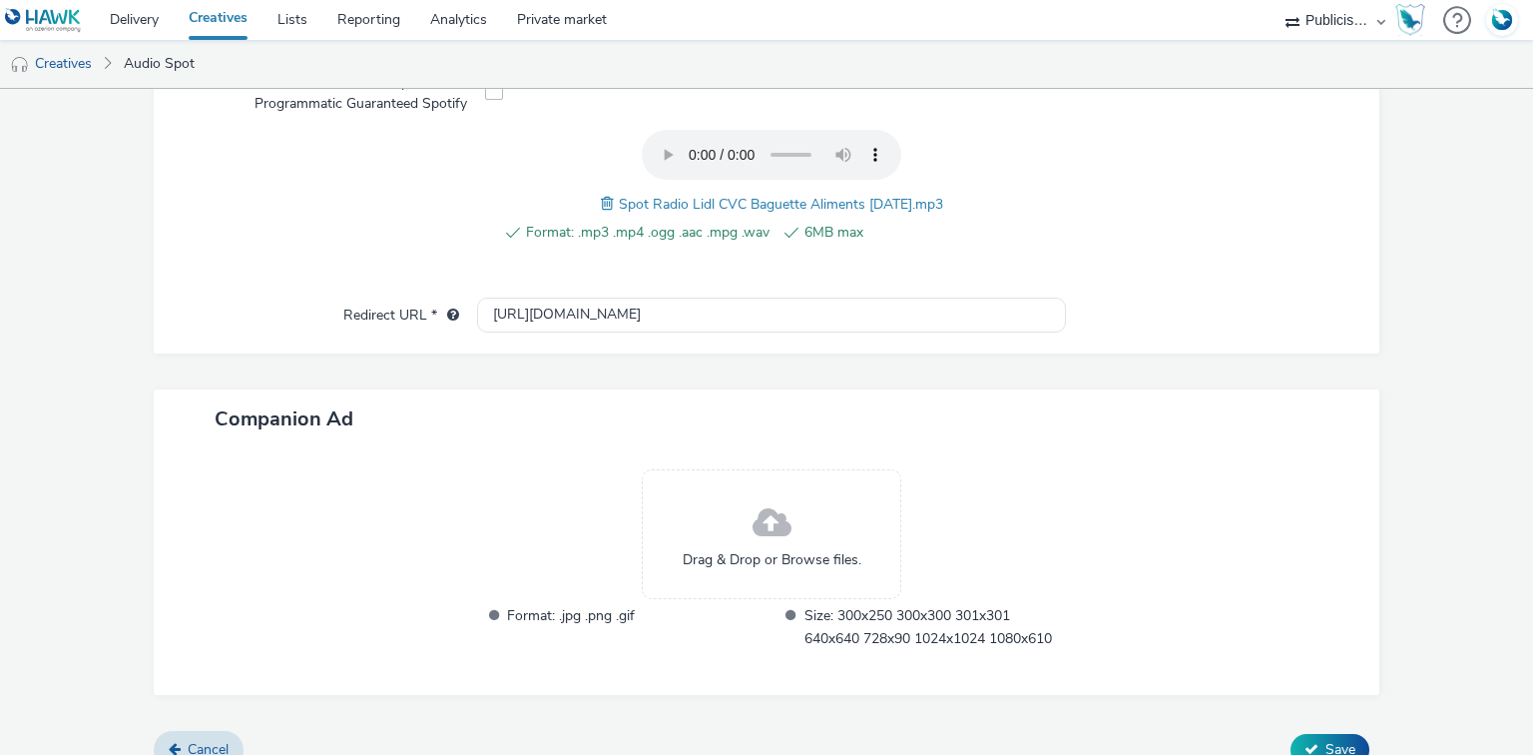
scroll to position [713, 0]
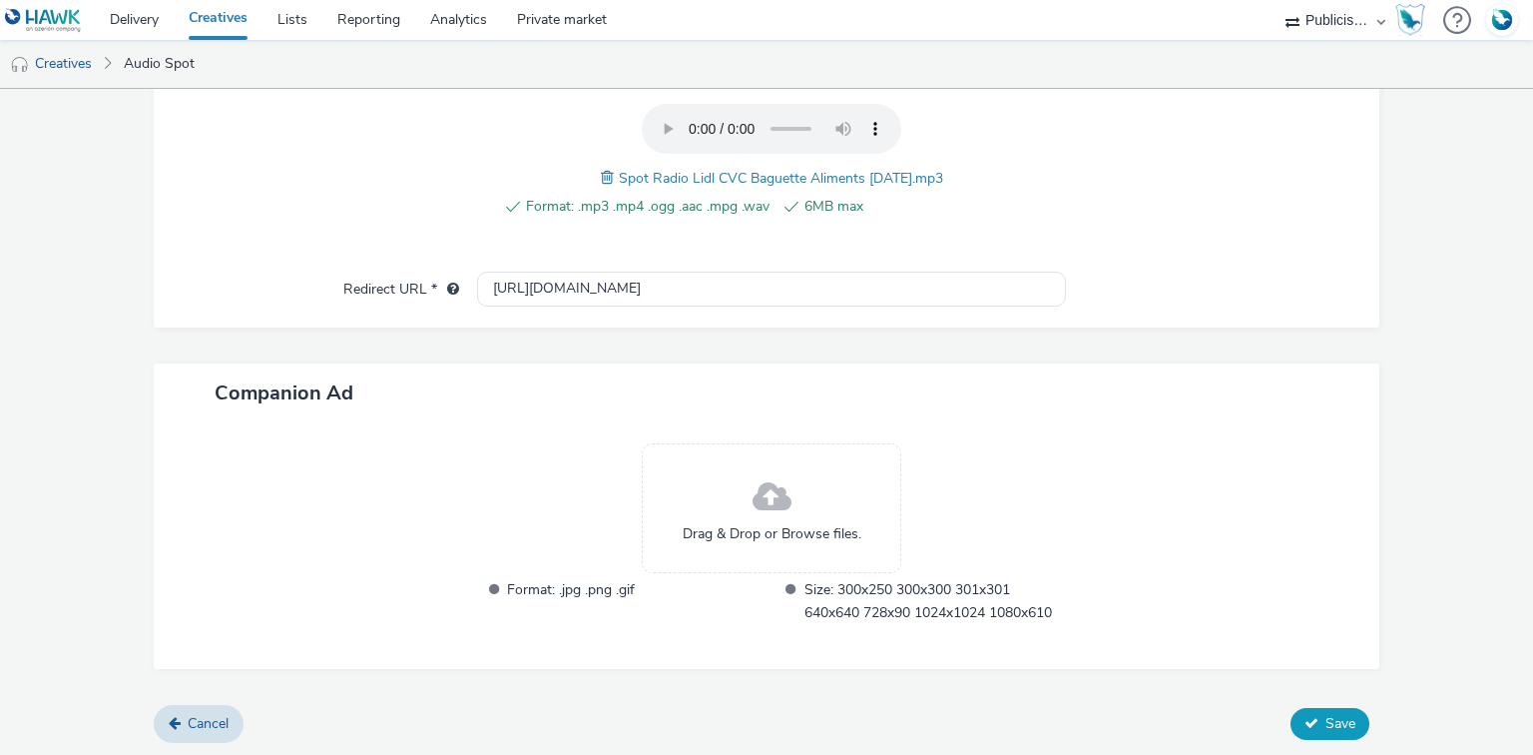
type input "Spot Radio Lidl CVC Baguette Aliments 29-09-25"
click at [1325, 723] on span "Save" at bounding box center [1340, 723] width 30 height 19
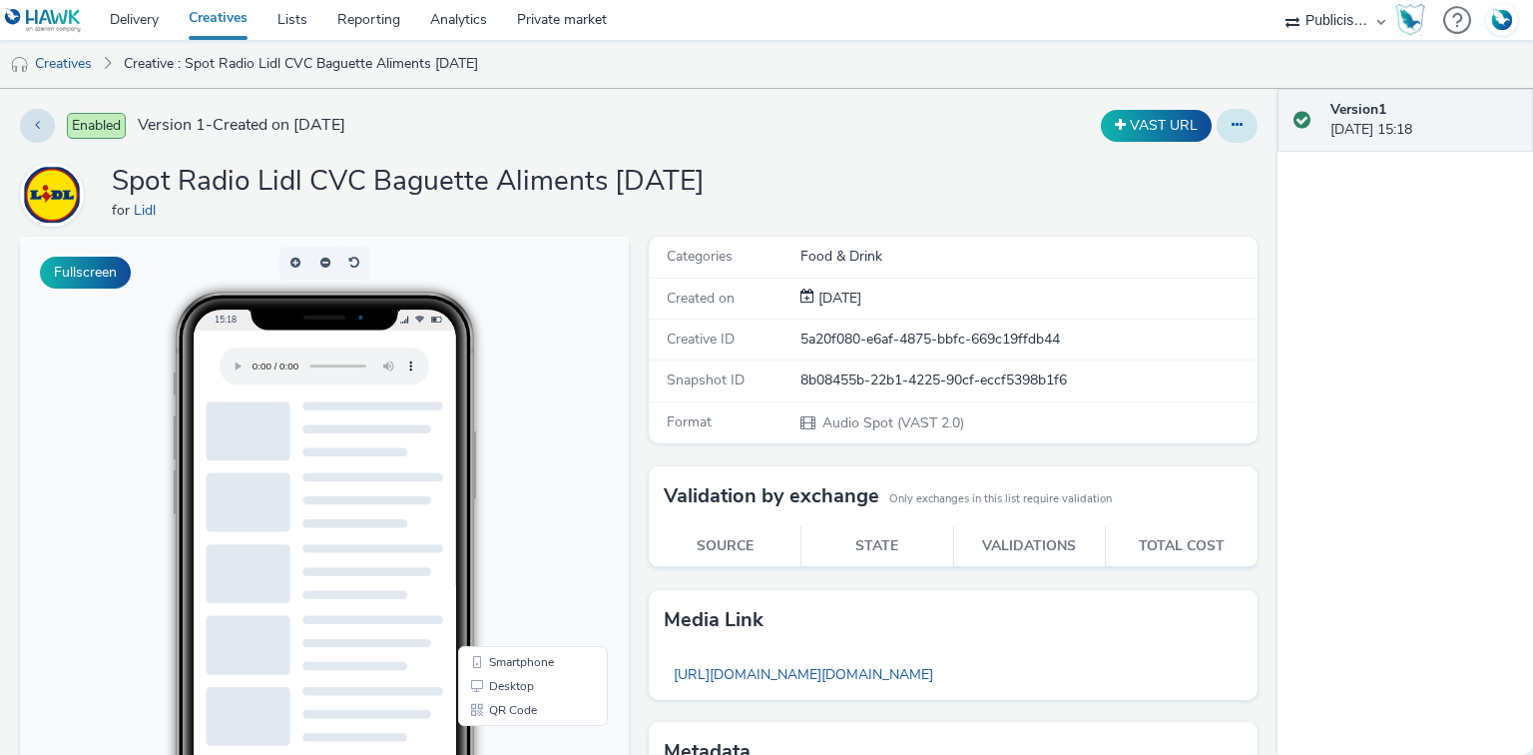
click at [1232, 127] on icon at bounding box center [1237, 125] width 11 height 14
click at [1154, 206] on link "Duplicate" at bounding box center [1183, 206] width 150 height 40
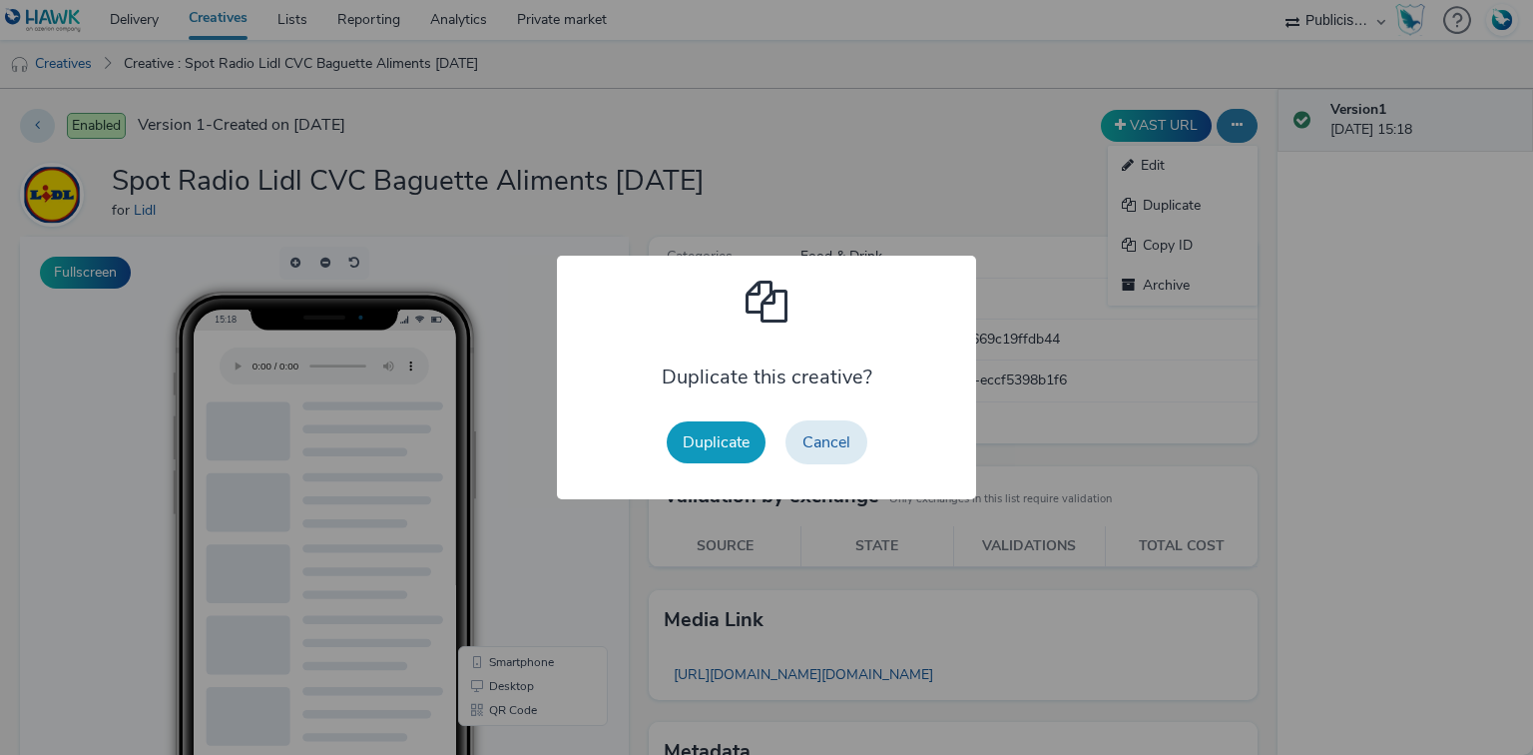
click at [718, 434] on button "Duplicate" at bounding box center [716, 442] width 99 height 42
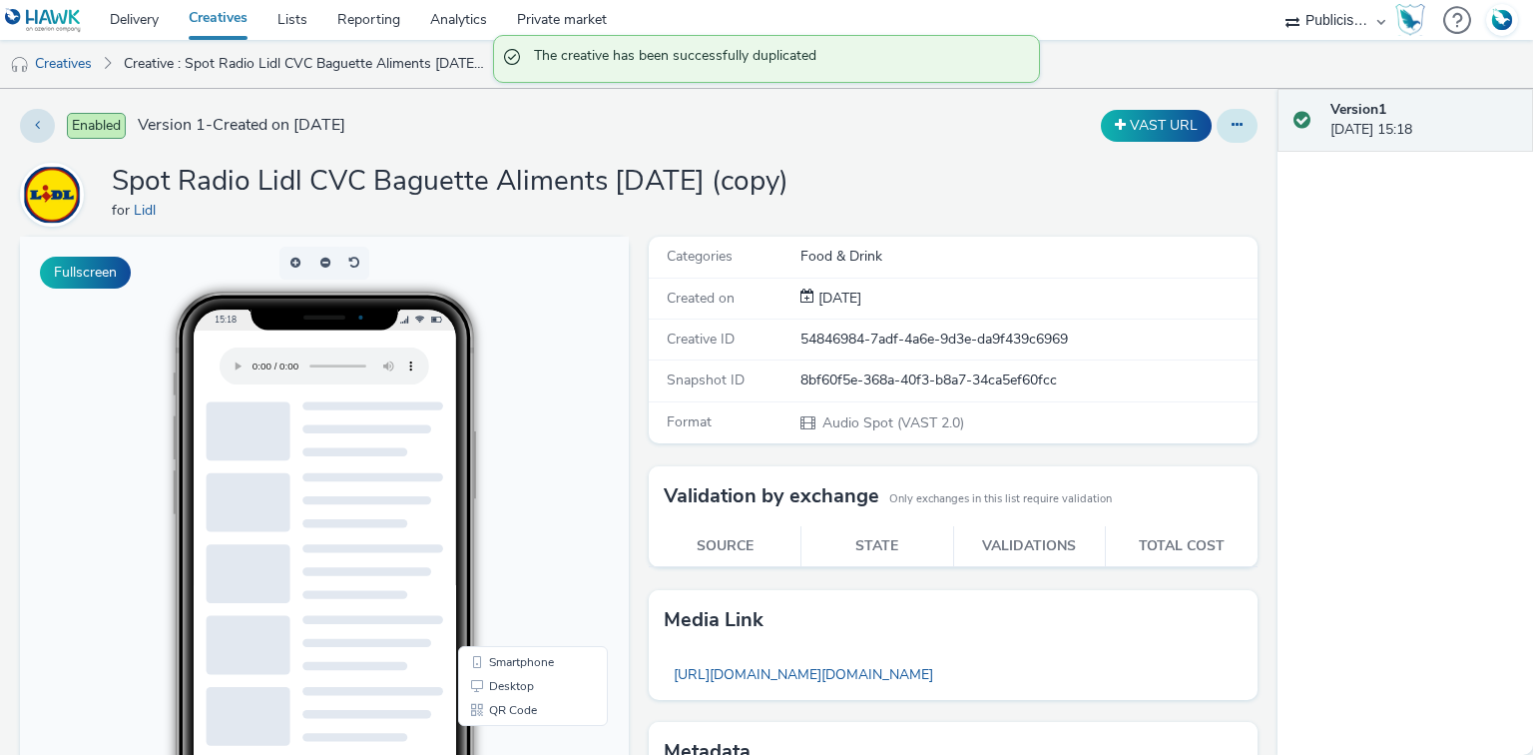
click at [1232, 127] on icon at bounding box center [1237, 125] width 11 height 14
click at [1172, 170] on link "Edit" at bounding box center [1183, 166] width 150 height 40
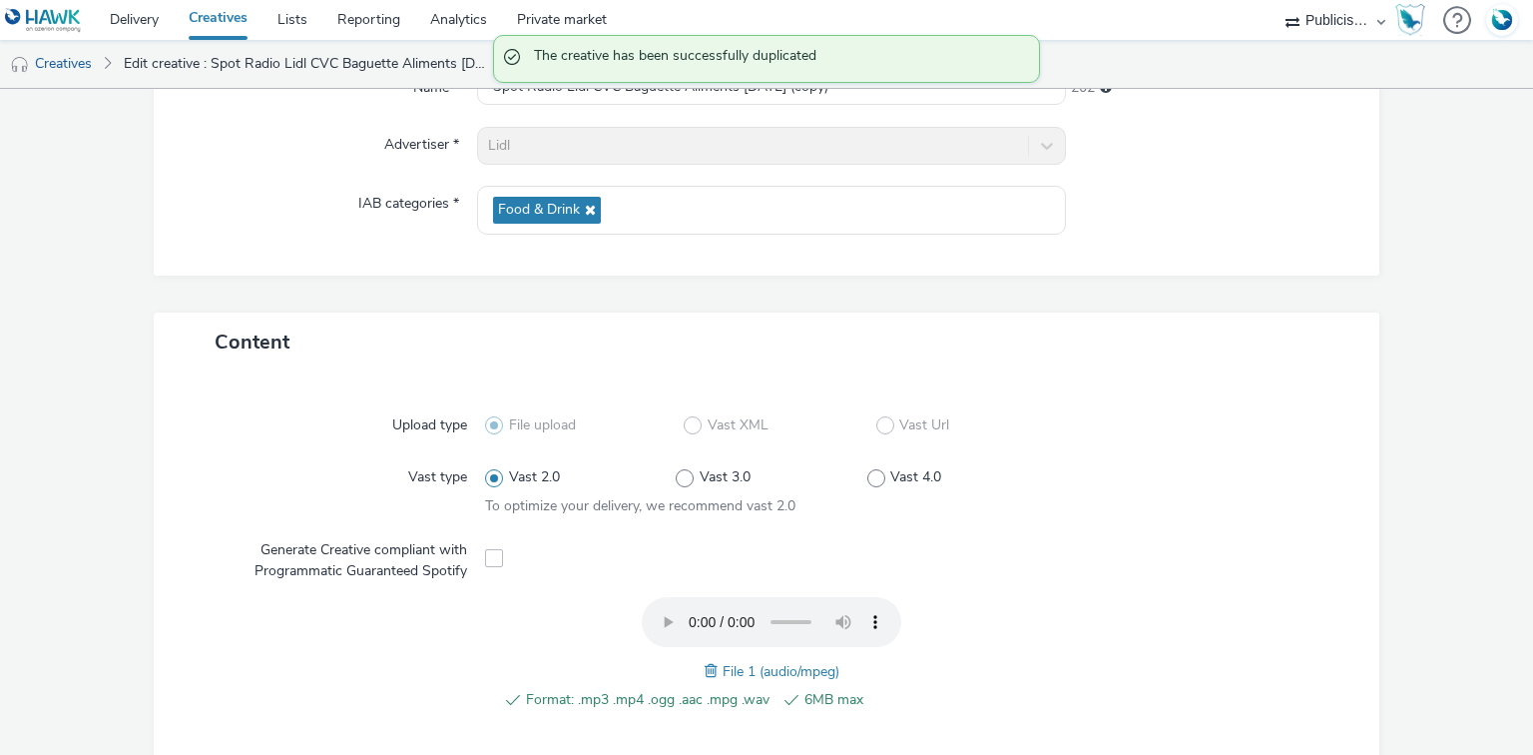
scroll to position [240, 0]
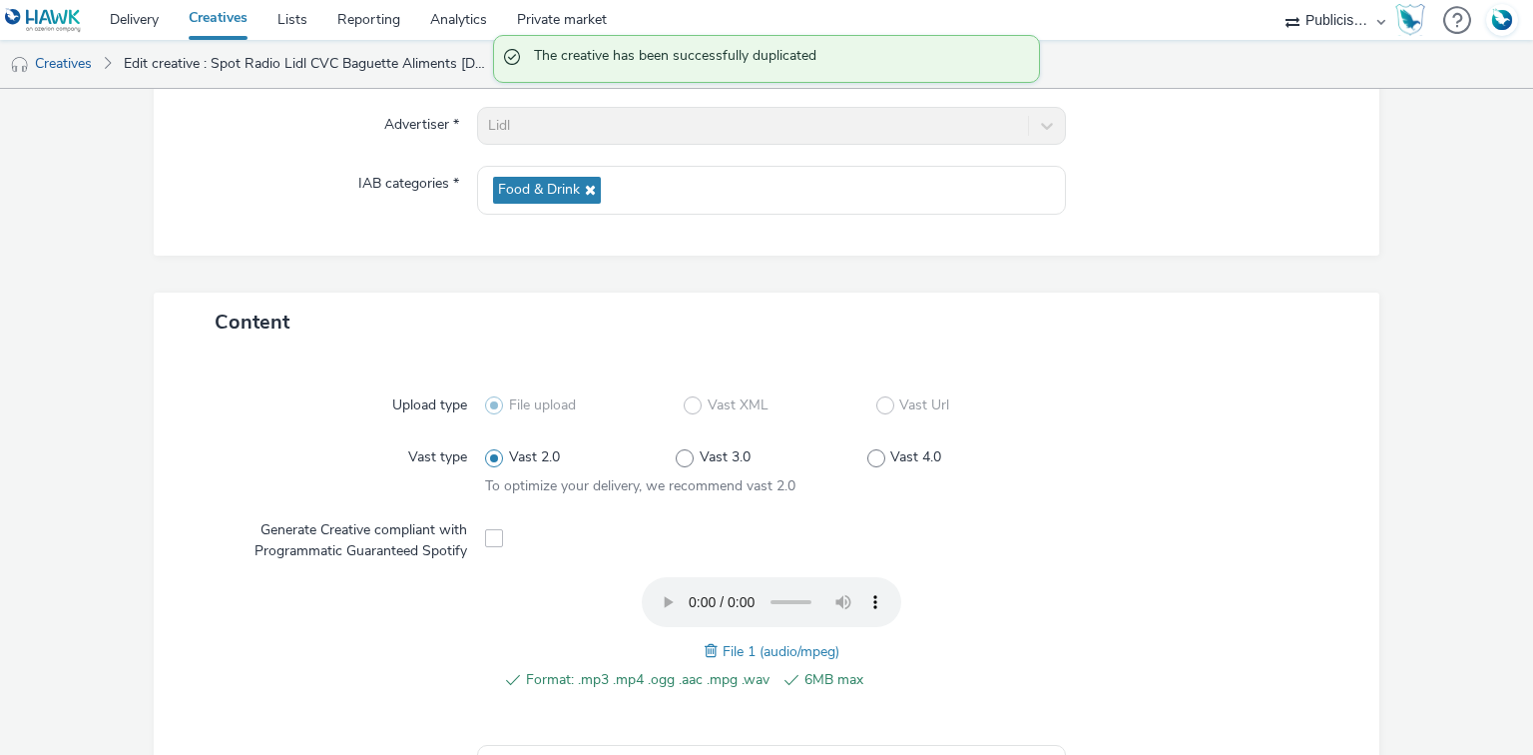
click at [706, 646] on span at bounding box center [714, 651] width 18 height 22
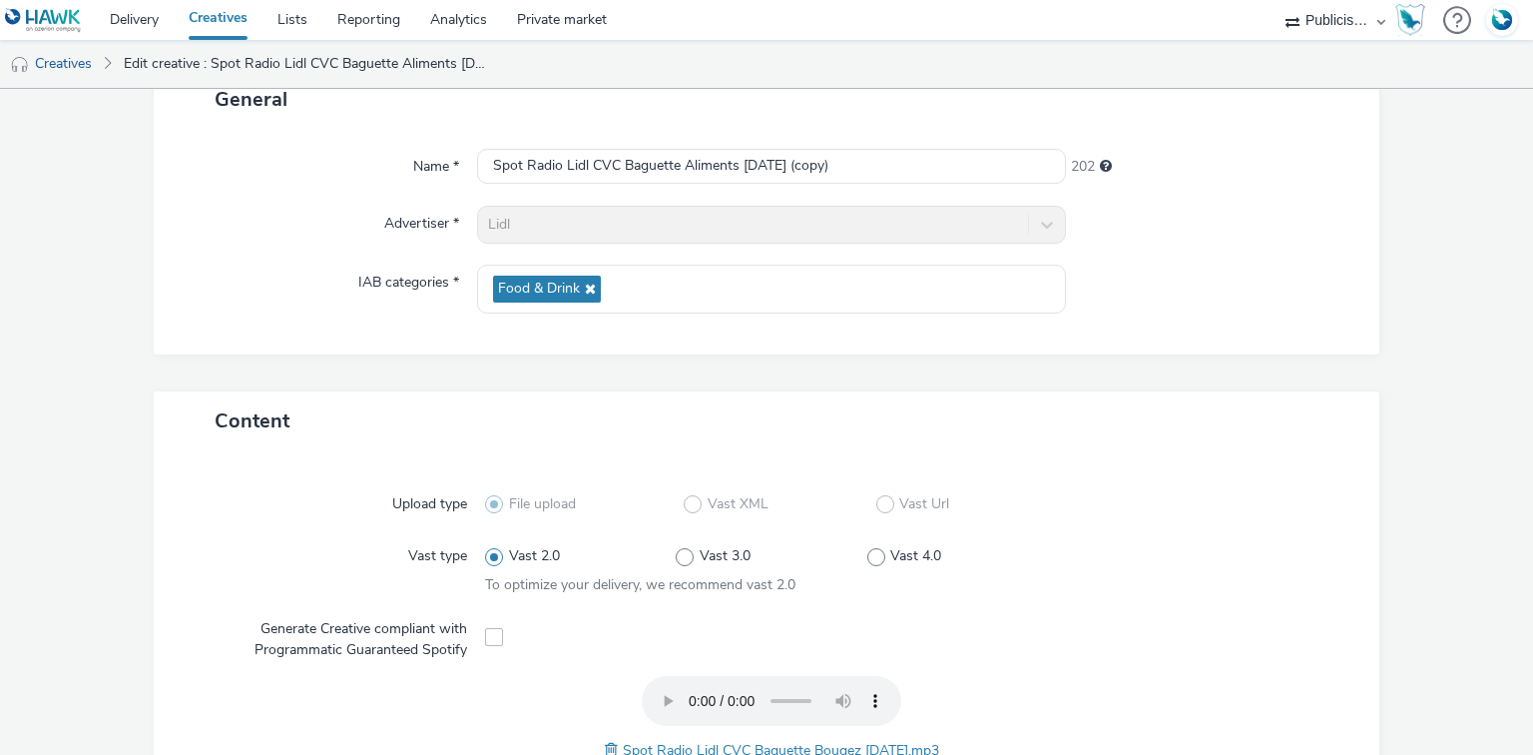
scroll to position [0, 0]
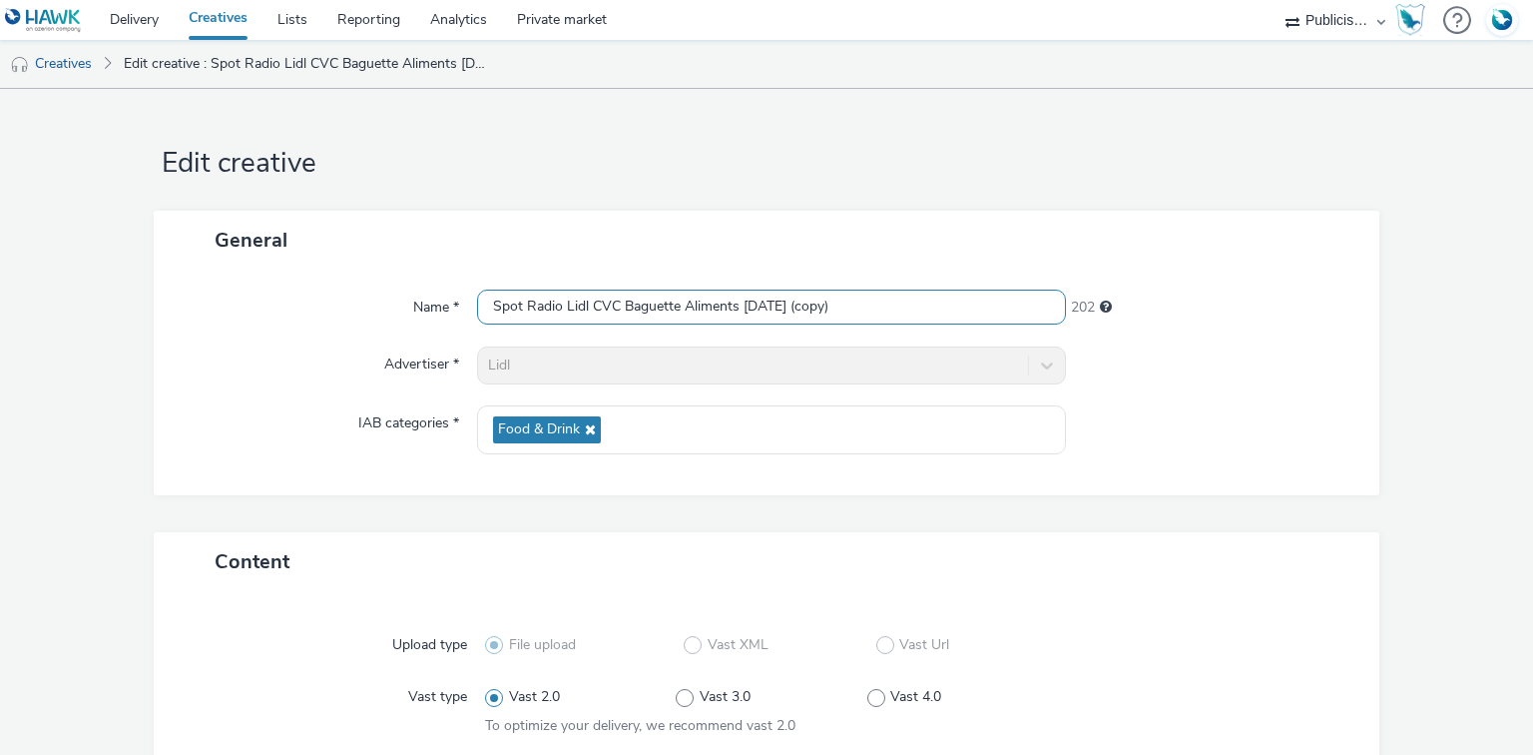
click at [614, 311] on input "Spot Radio Lidl CVC Baguette Aliments 29-09-25 (copy)" at bounding box center [771, 306] width 588 height 35
paste input "Bougez 29-09-25"
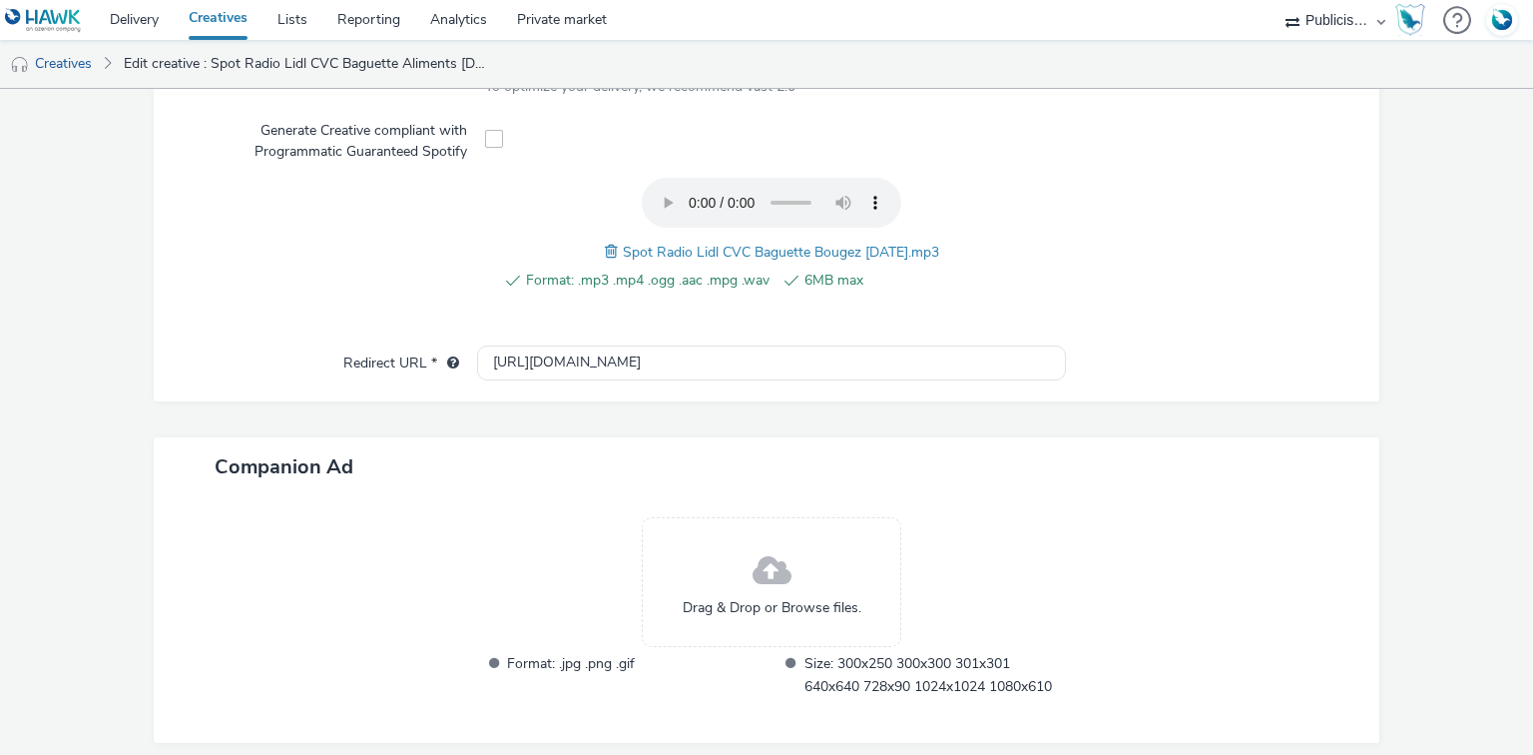
scroll to position [713, 0]
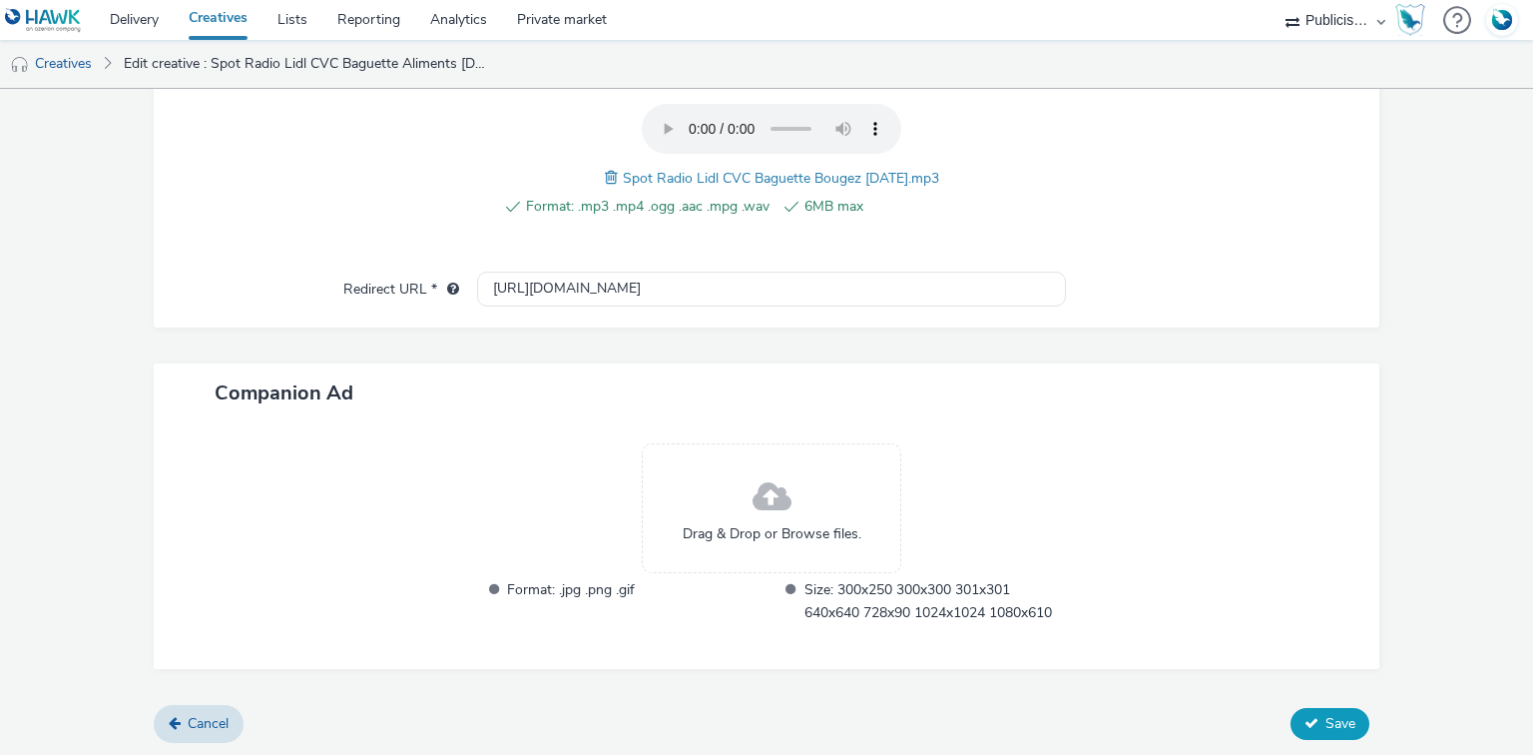
type input "Spot Radio Lidl CVC Baguette Bougez 29-09-25"
click at [1301, 729] on button "Save" at bounding box center [1330, 724] width 79 height 32
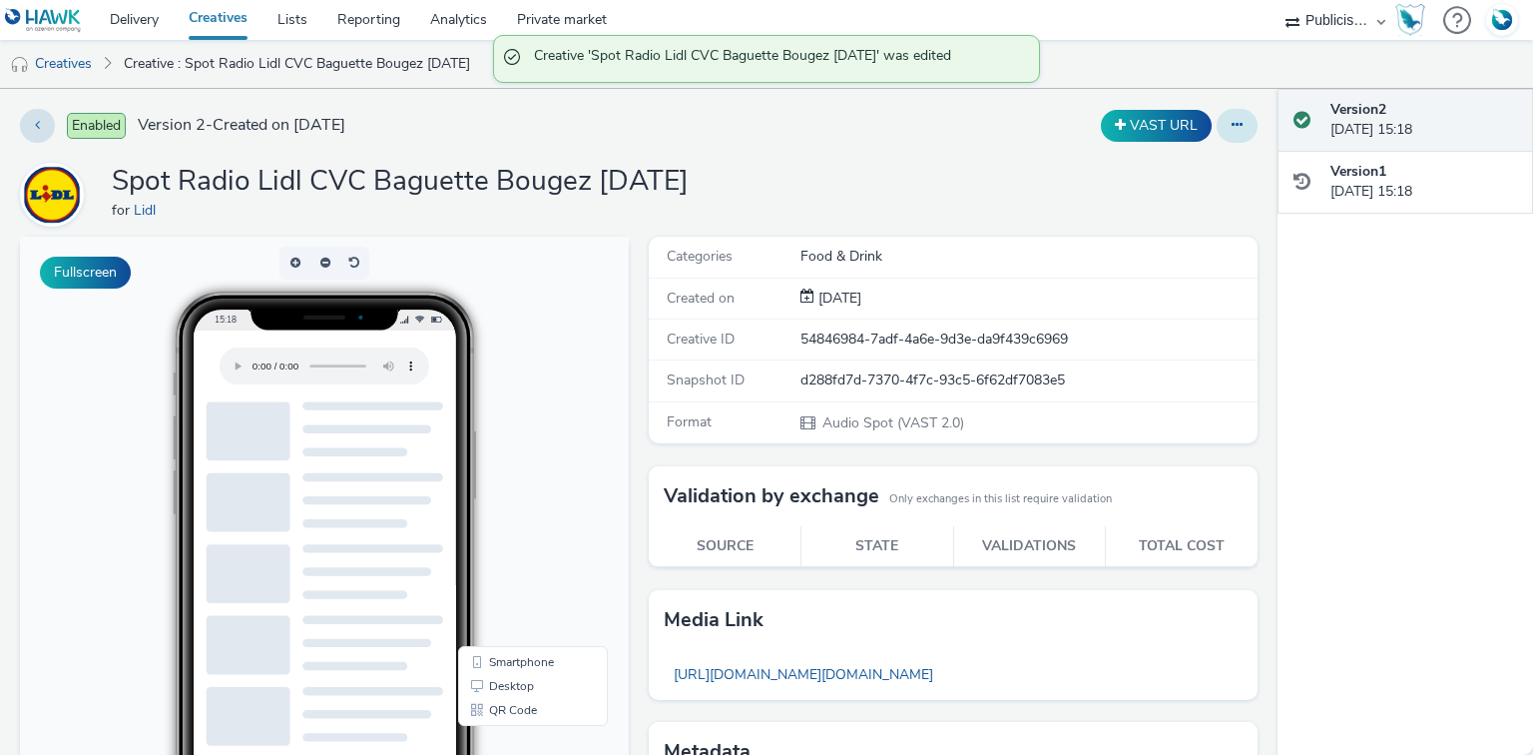
click at [1223, 116] on button at bounding box center [1237, 126] width 41 height 34
click at [1179, 195] on link "Duplicate" at bounding box center [1183, 206] width 150 height 40
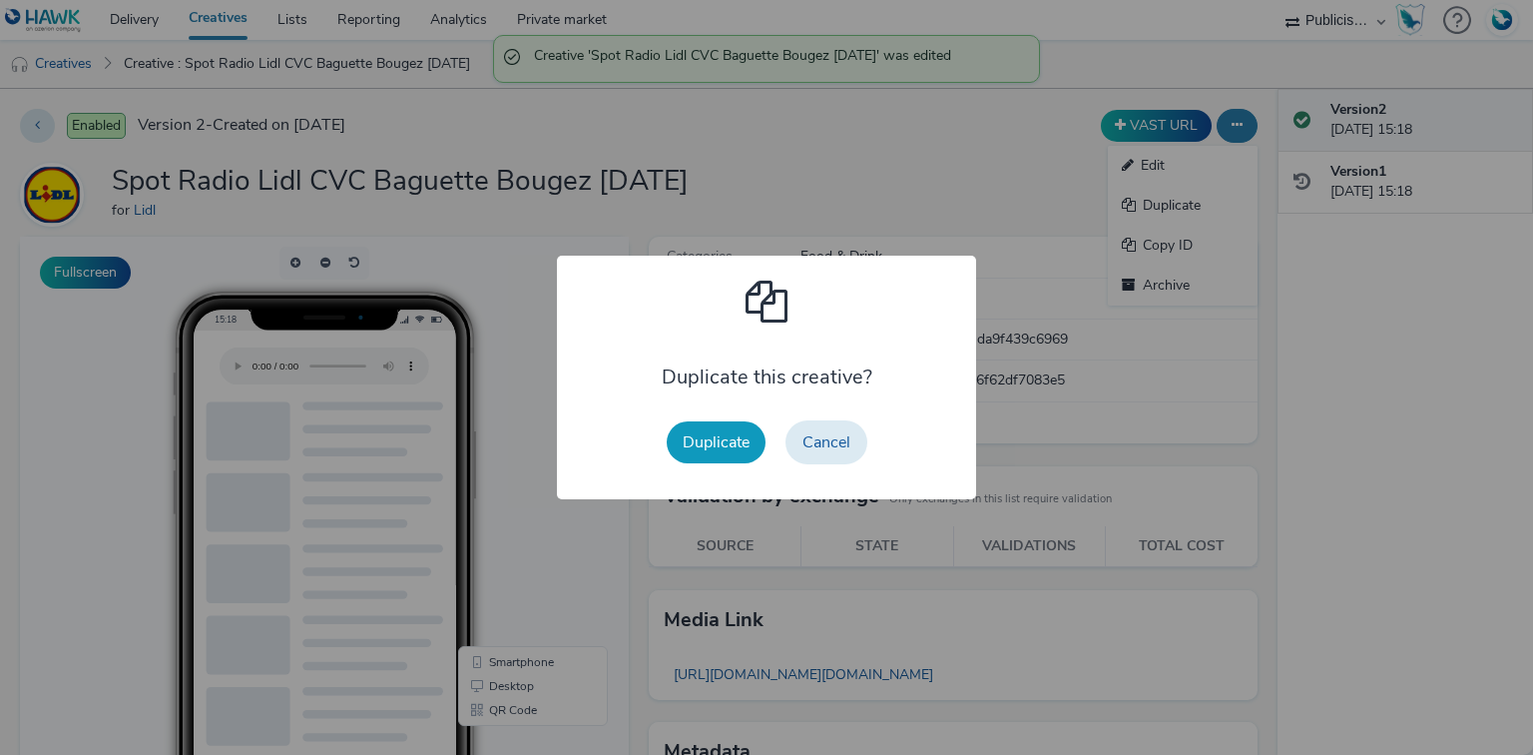
click at [696, 438] on button "Duplicate" at bounding box center [716, 442] width 99 height 42
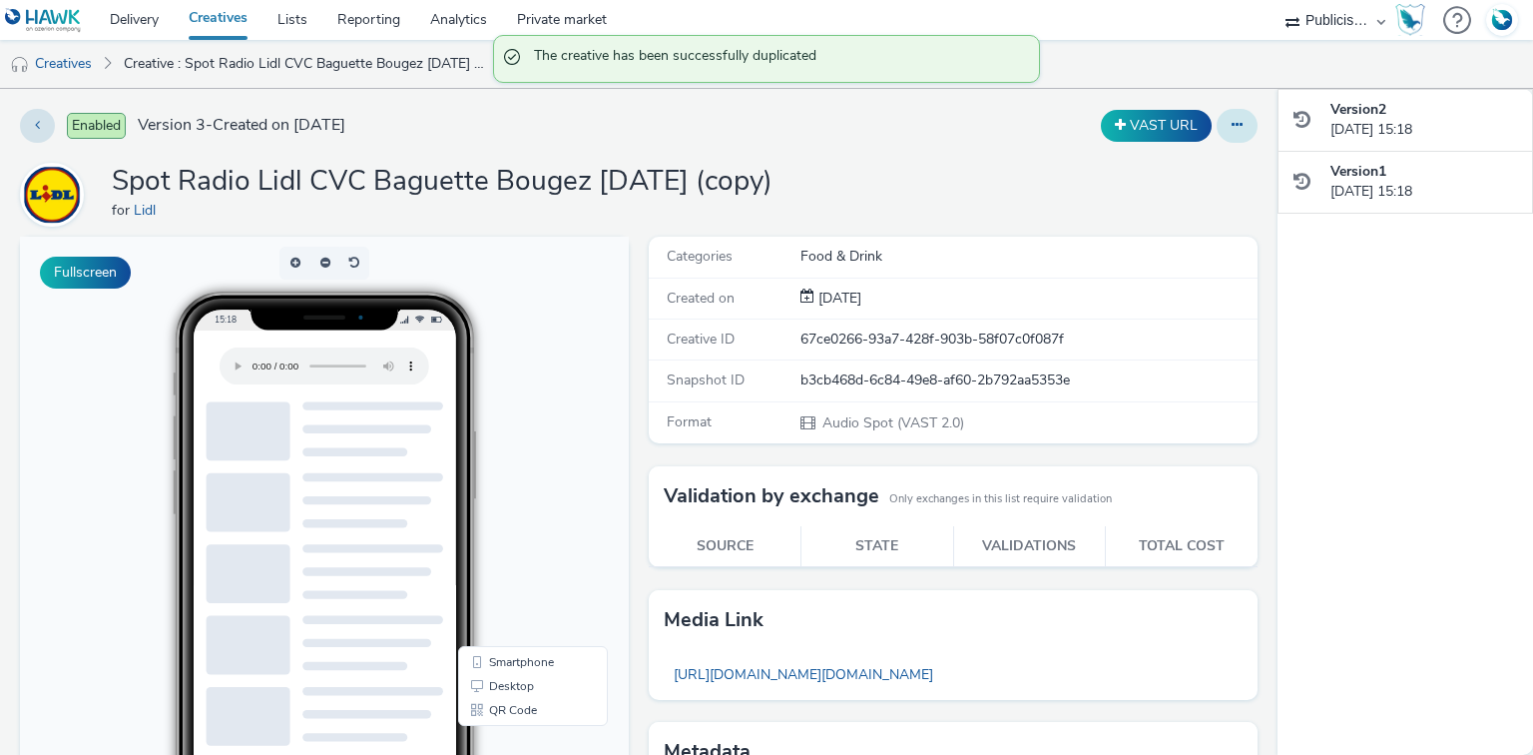
click at [1232, 129] on icon at bounding box center [1237, 125] width 11 height 14
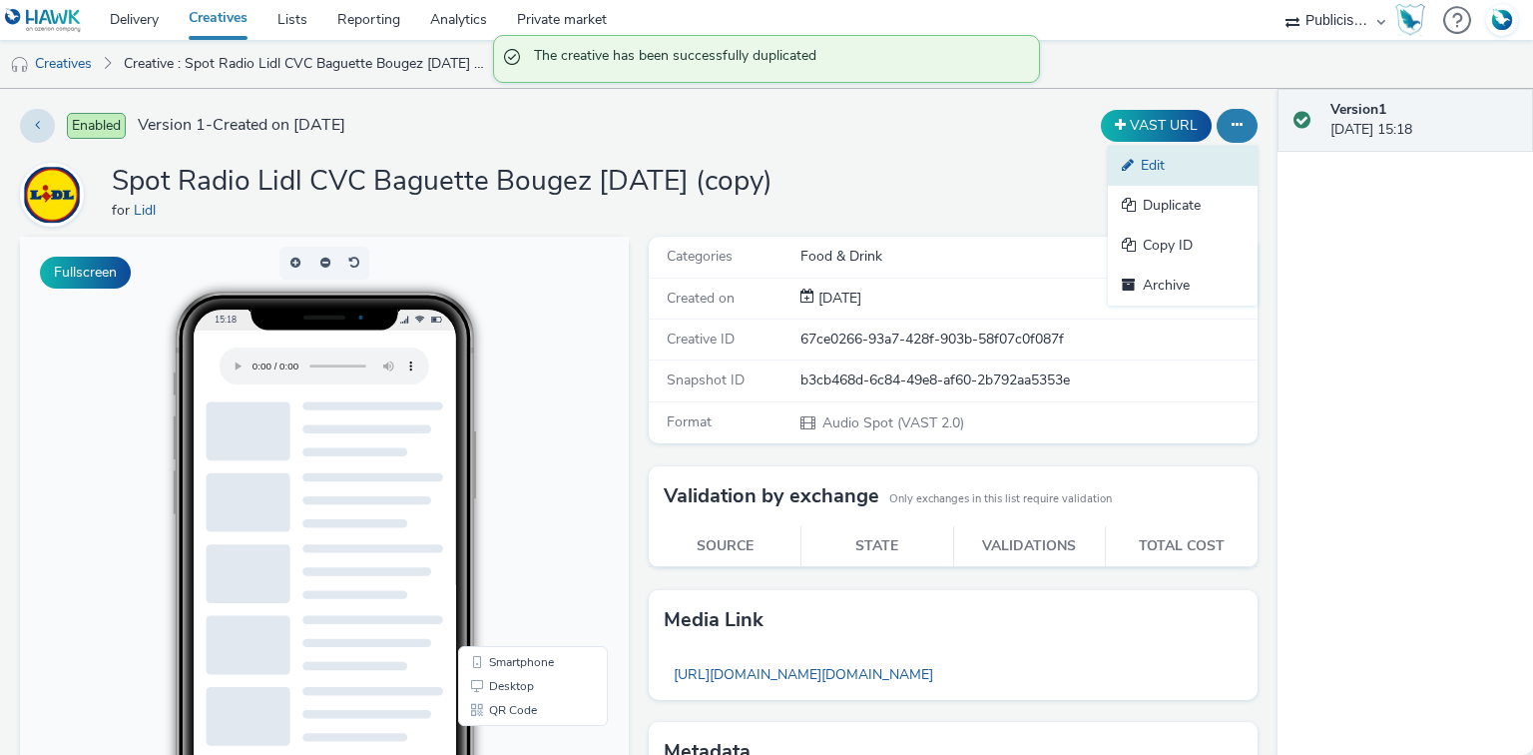
click at [1187, 170] on link "Edit" at bounding box center [1183, 166] width 150 height 40
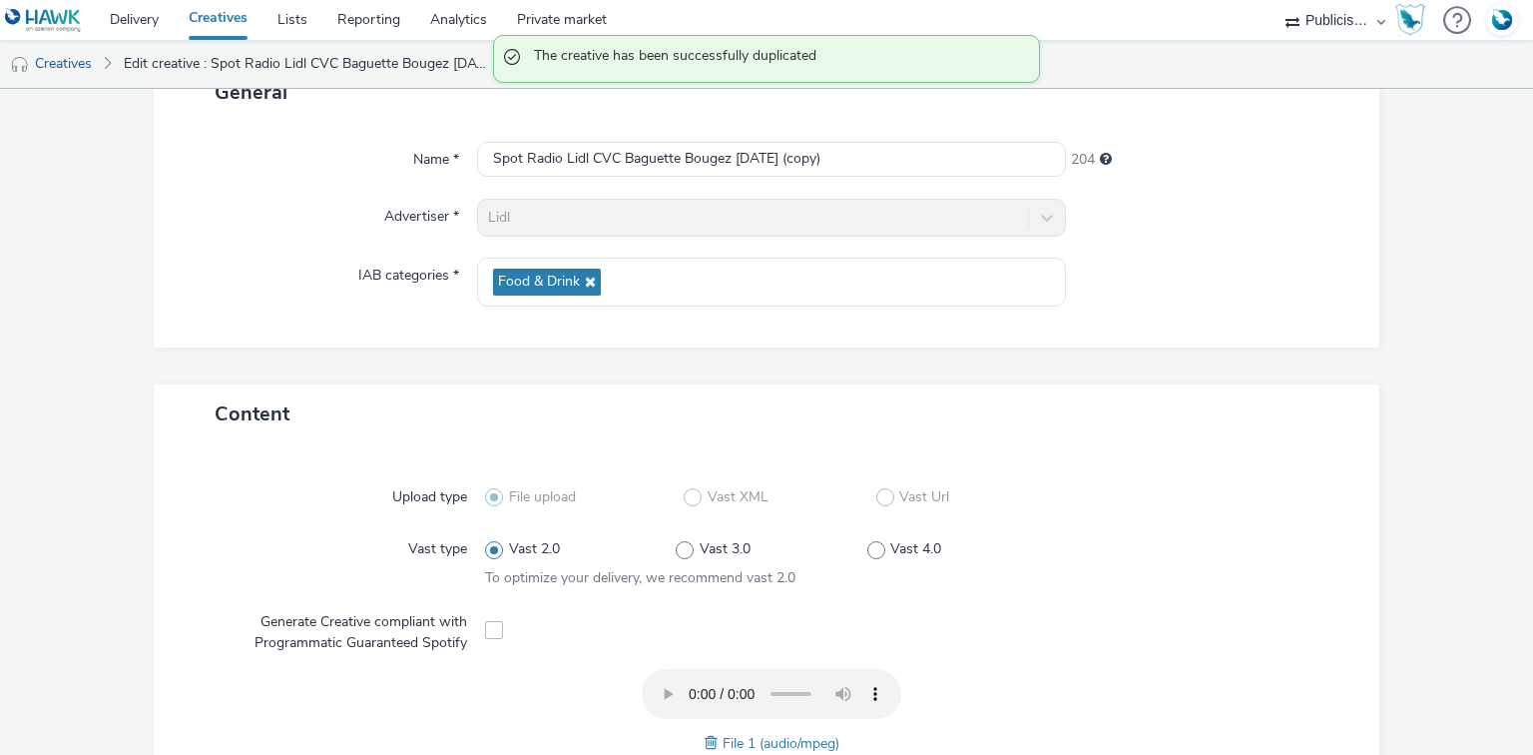
scroll to position [319, 0]
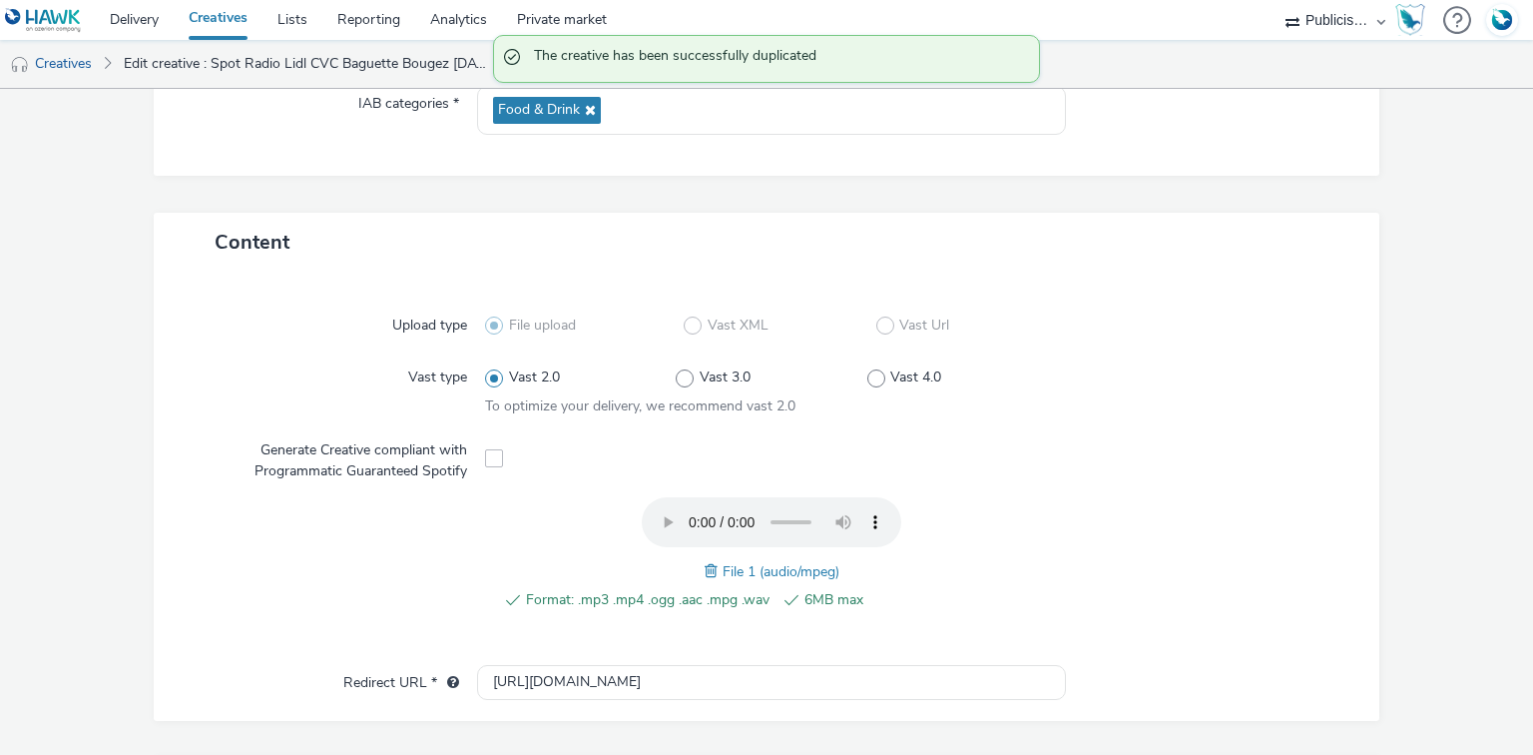
click at [705, 568] on span at bounding box center [714, 571] width 18 height 22
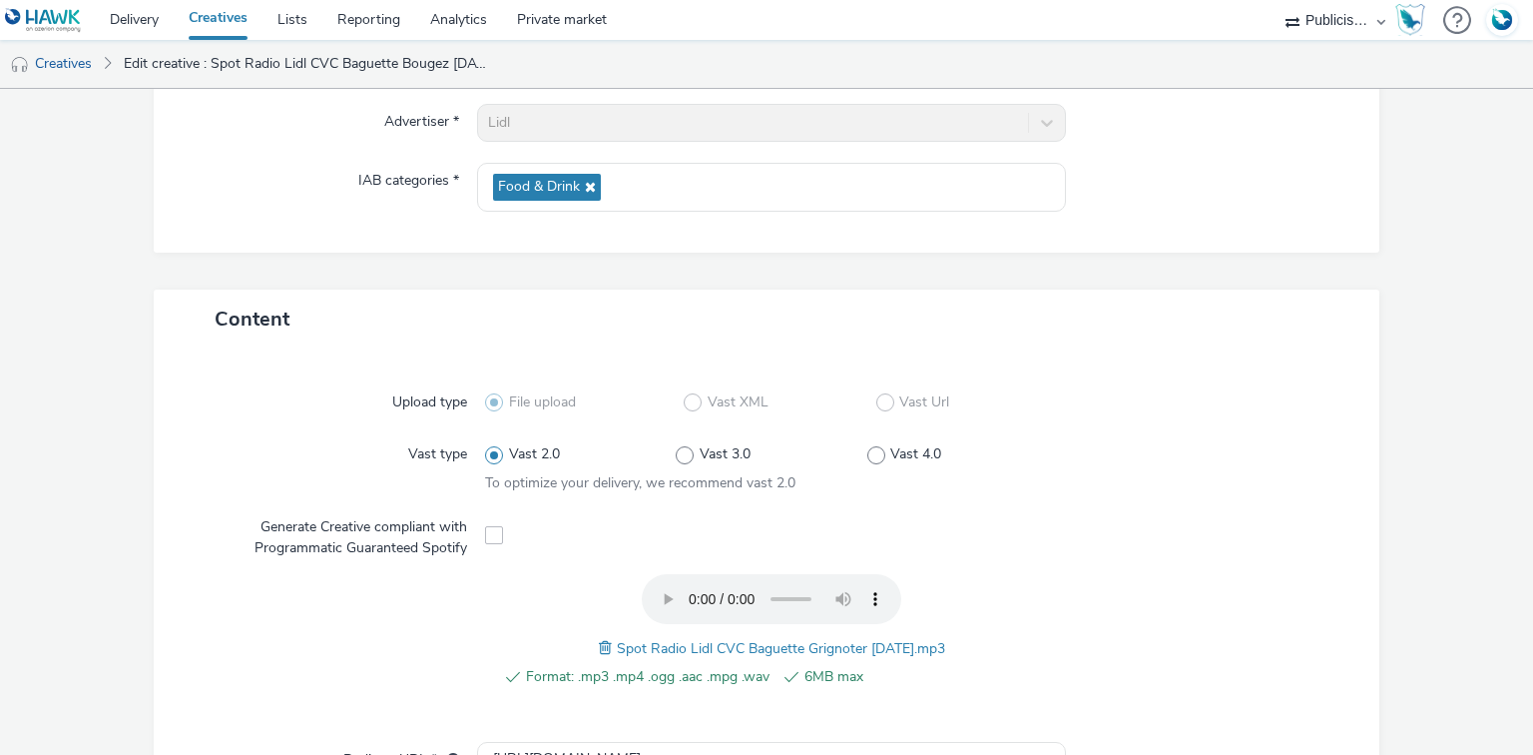
scroll to position [160, 0]
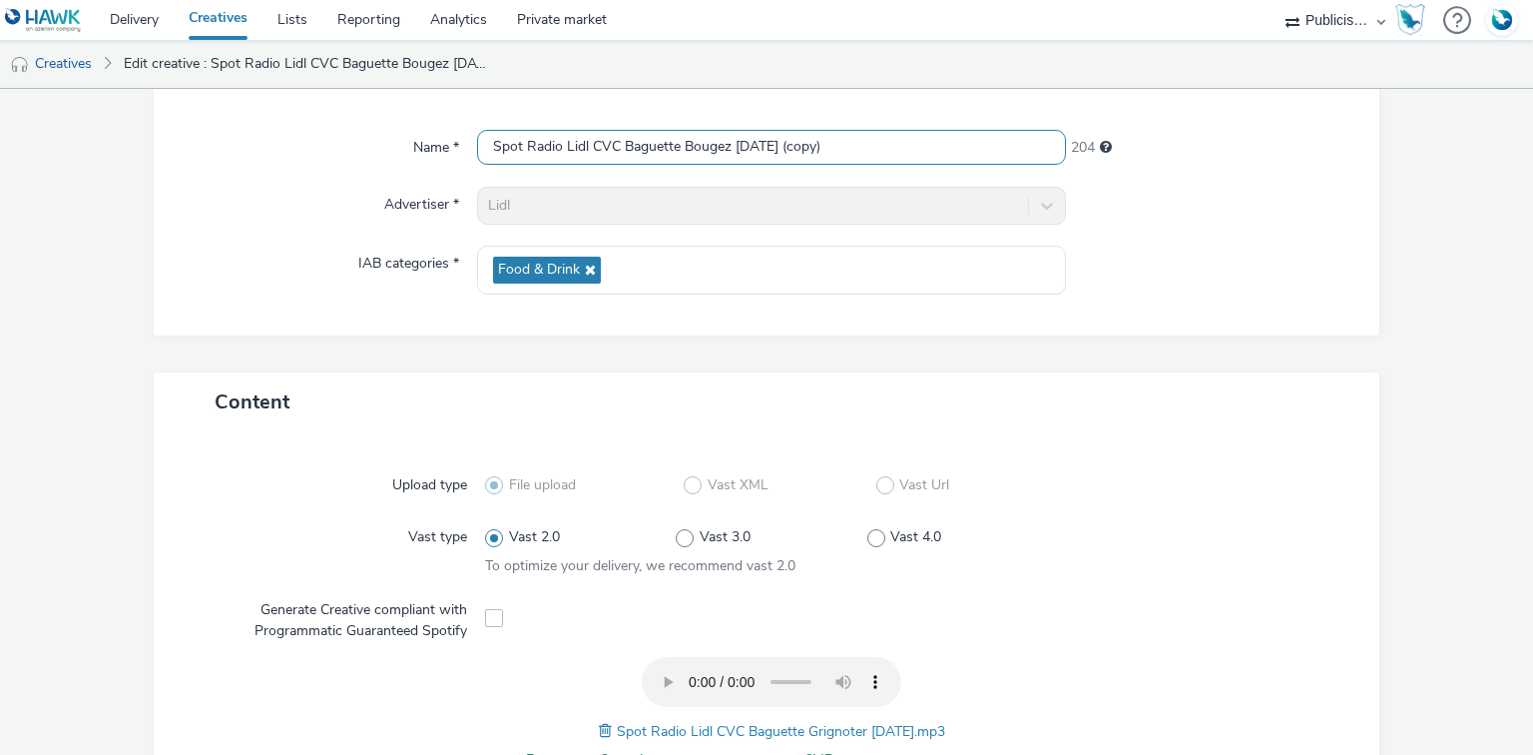
click at [606, 149] on input "Spot Radio Lidl CVC Baguette Bougez 29-09-25 (copy)" at bounding box center [771, 147] width 588 height 35
paste input "Grignoter 29-09-25"
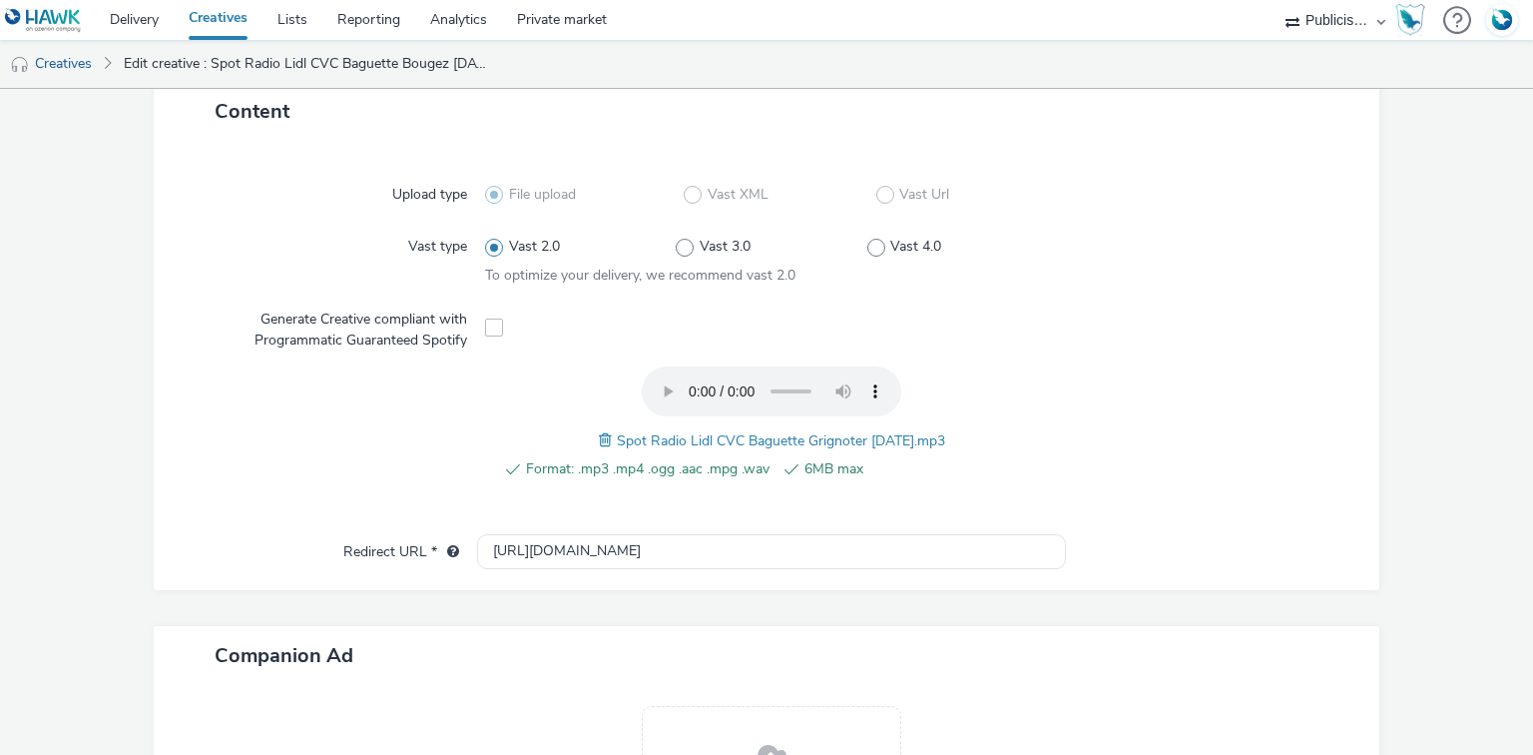
scroll to position [713, 0]
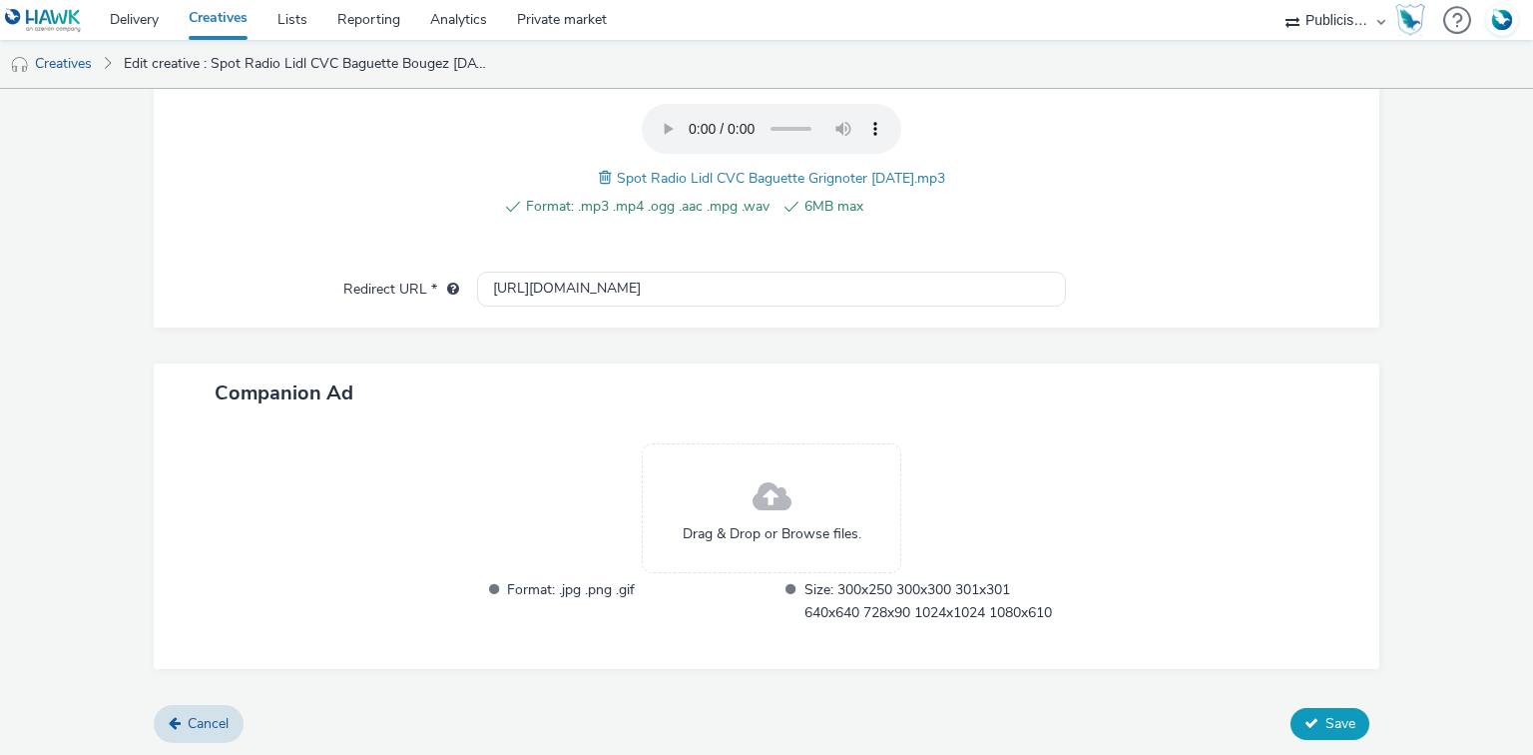
type input "Spot Radio Lidl CVC Baguette Grignoter 29-09-25"
click at [1327, 715] on span "Save" at bounding box center [1340, 723] width 30 height 19
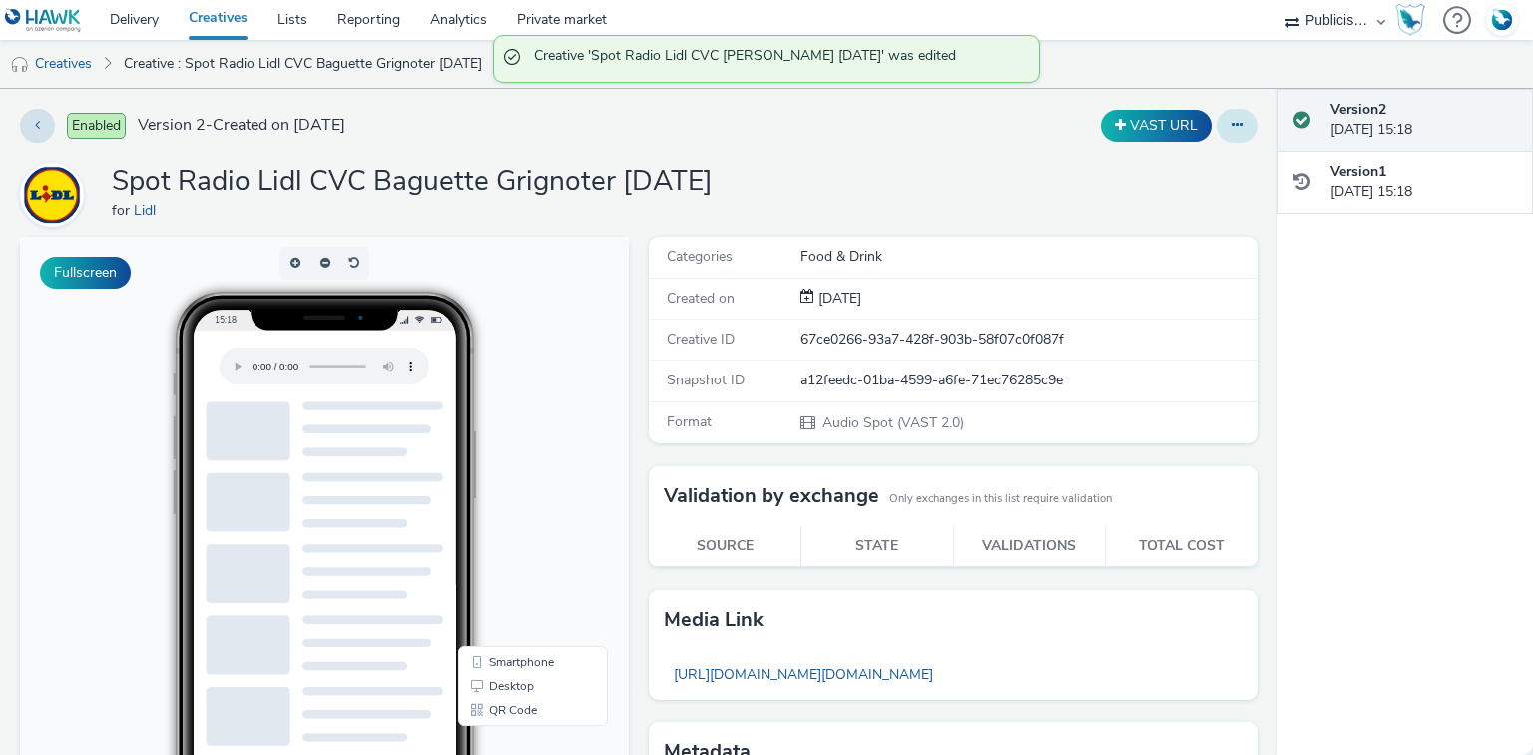
click at [1232, 125] on button at bounding box center [1237, 126] width 41 height 34
click at [1147, 203] on link "Duplicate" at bounding box center [1183, 206] width 150 height 40
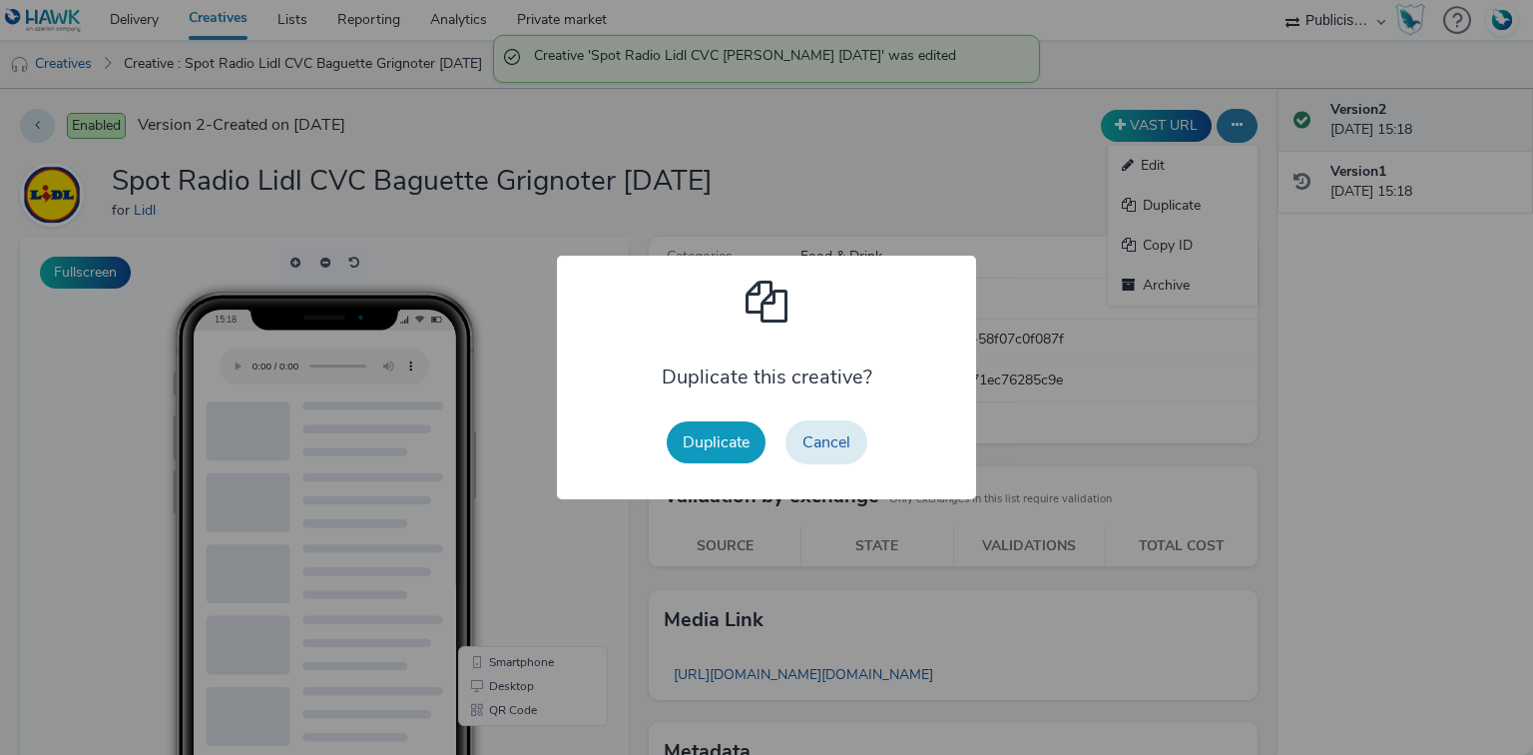
click at [679, 446] on button "Duplicate" at bounding box center [716, 442] width 99 height 42
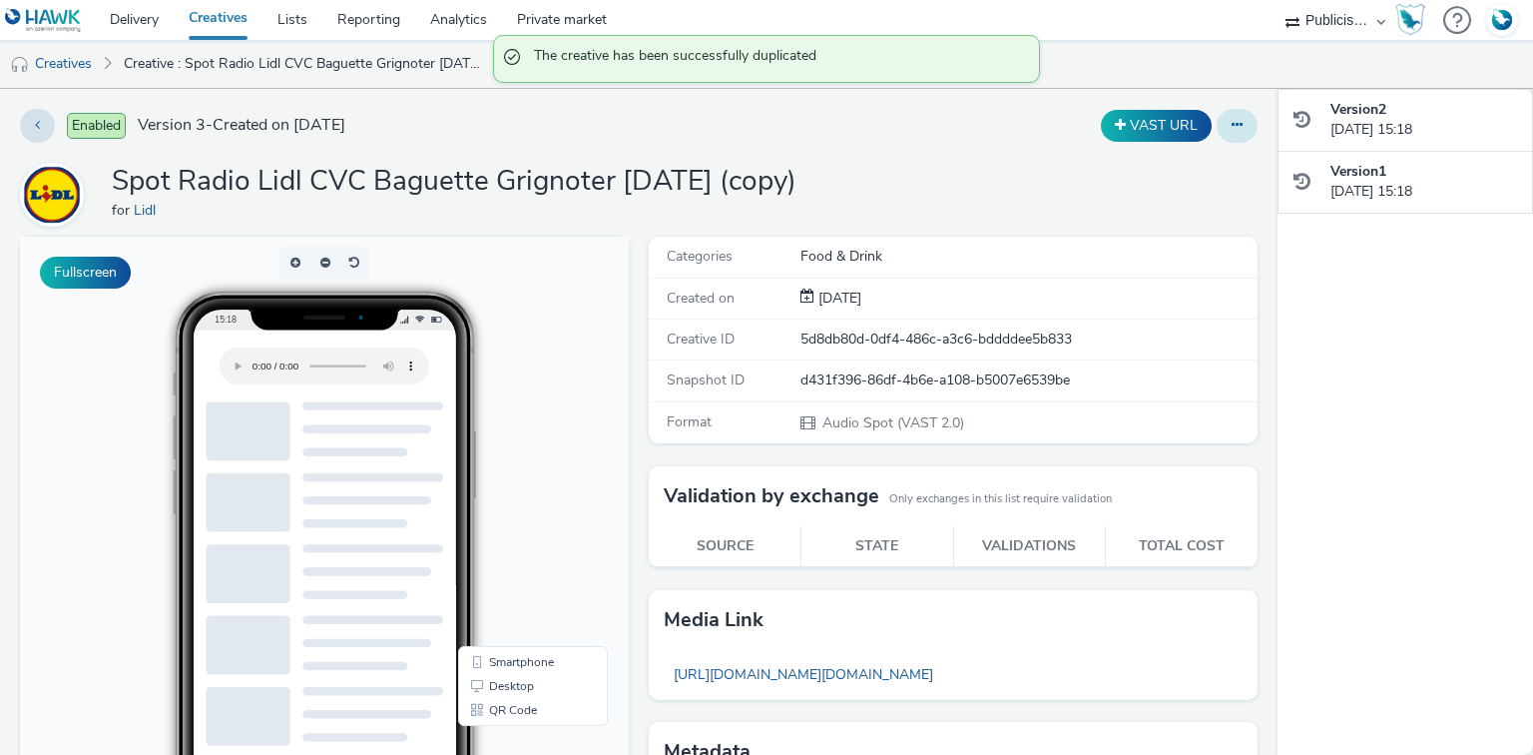
click at [1235, 124] on button at bounding box center [1237, 126] width 41 height 34
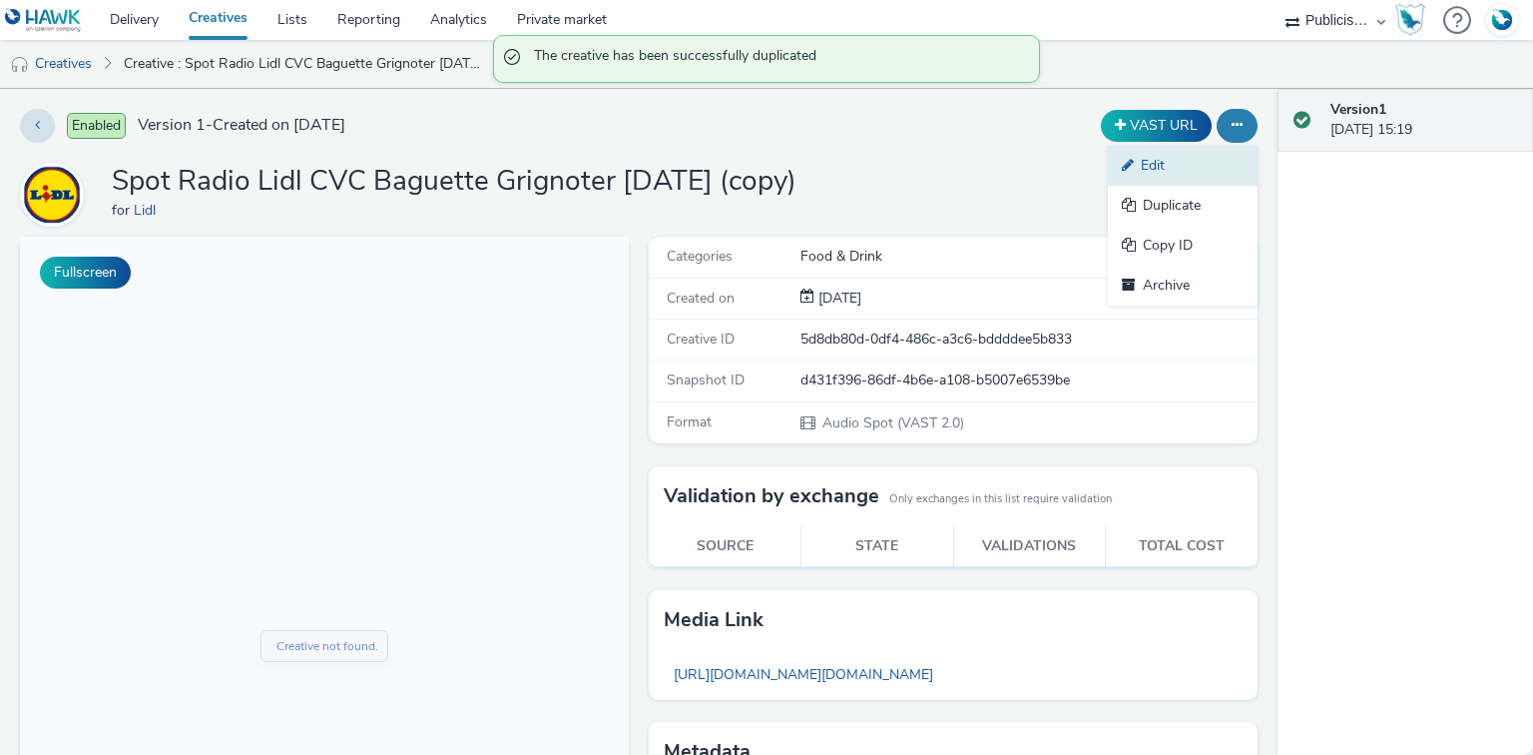
click at [1175, 160] on link "Edit" at bounding box center [1183, 166] width 150 height 40
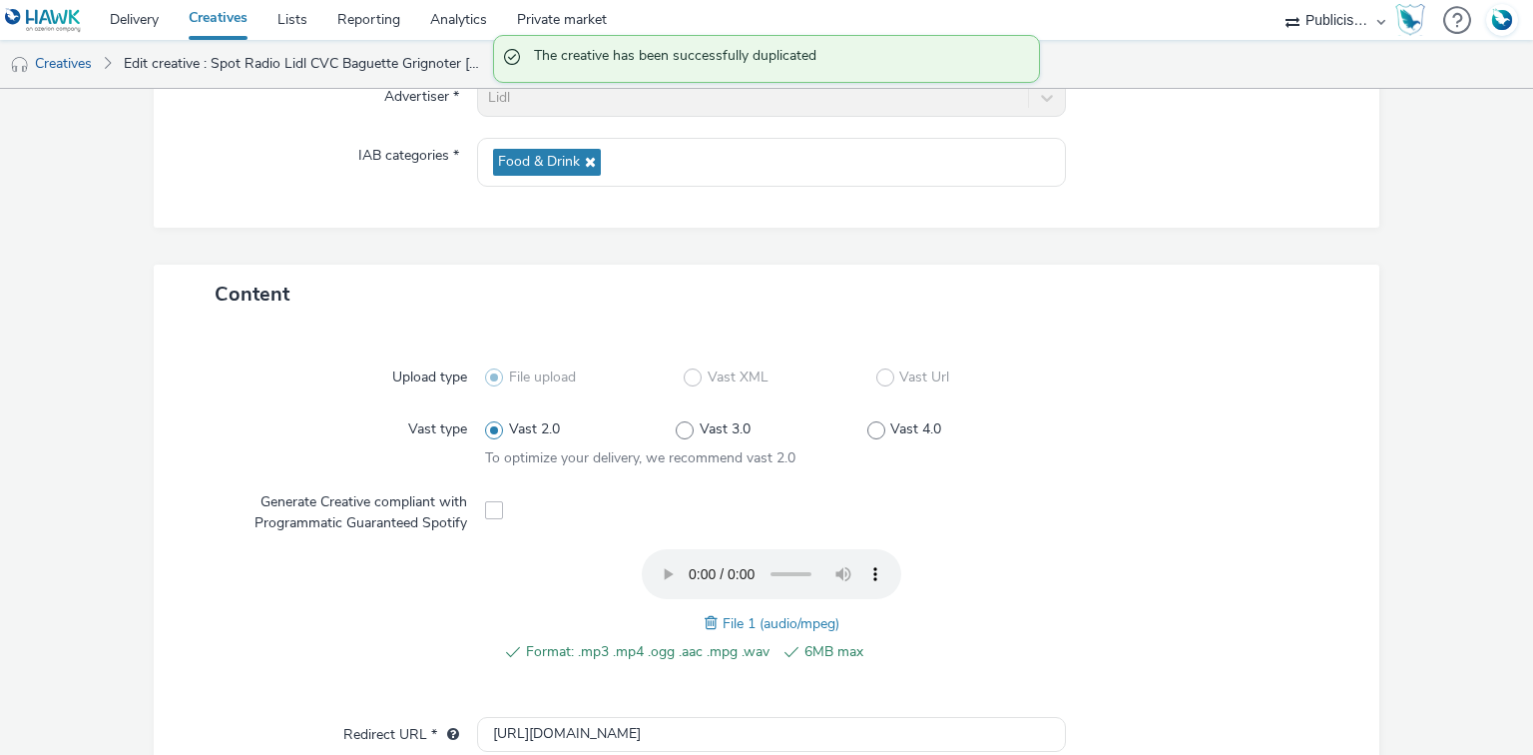
scroll to position [479, 0]
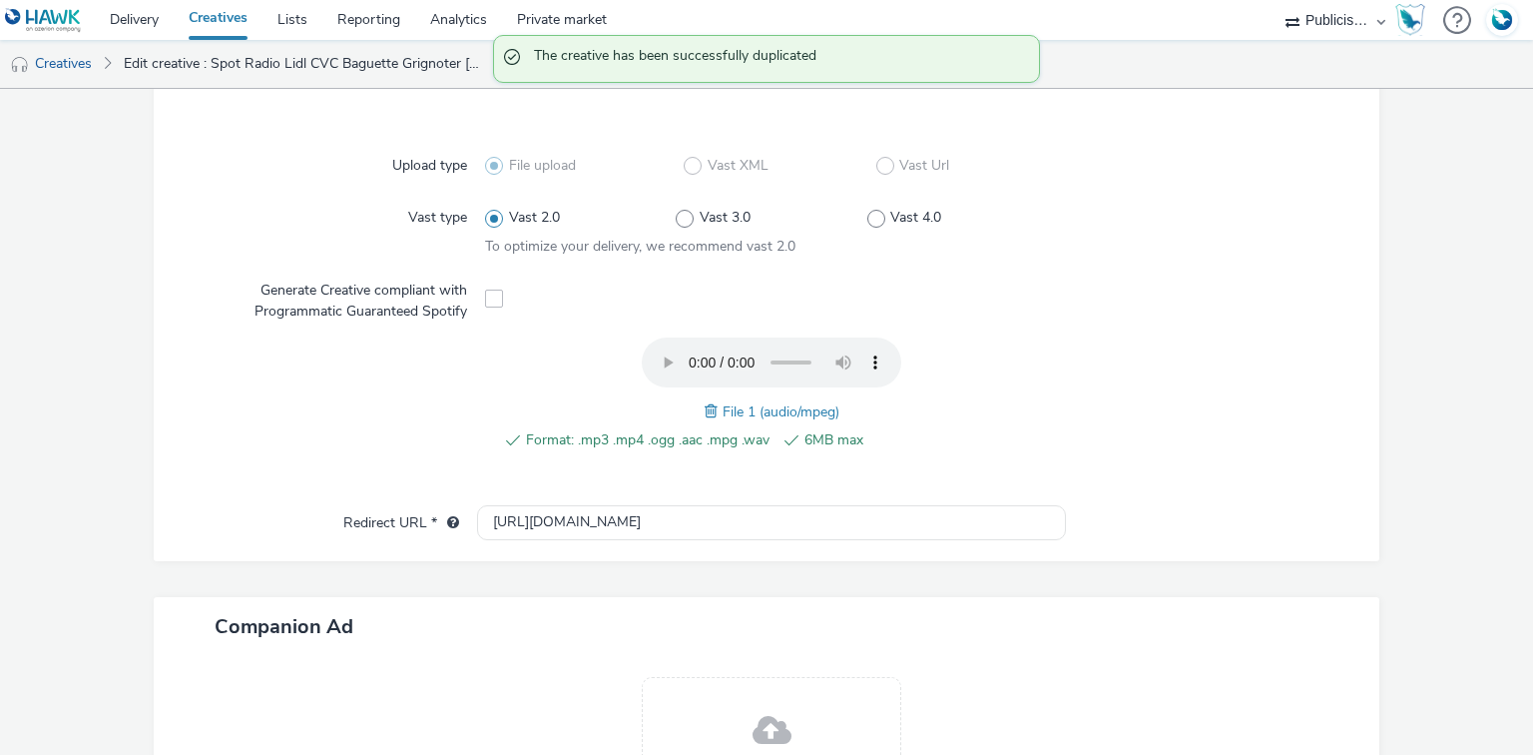
click at [709, 407] on span at bounding box center [714, 411] width 18 height 22
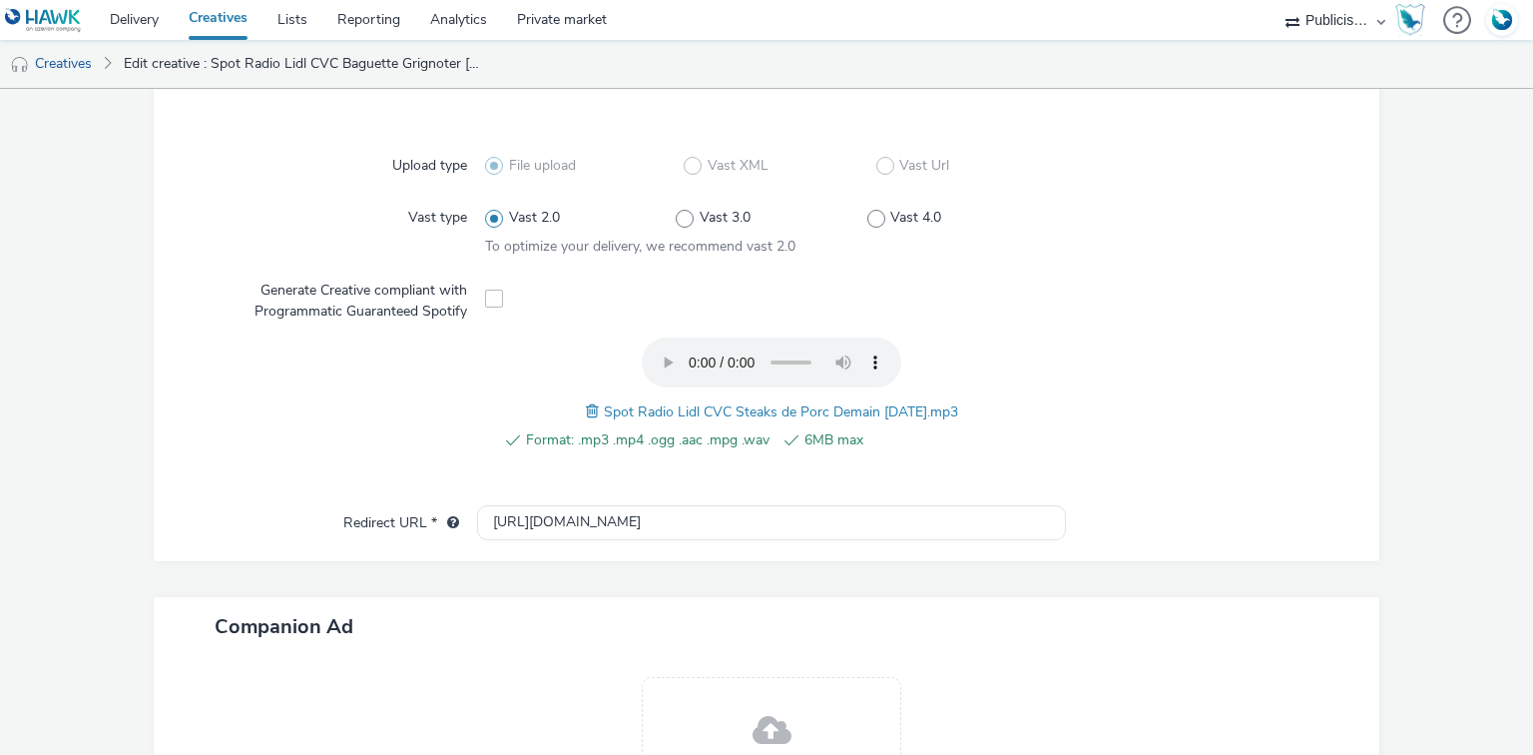
scroll to position [80, 0]
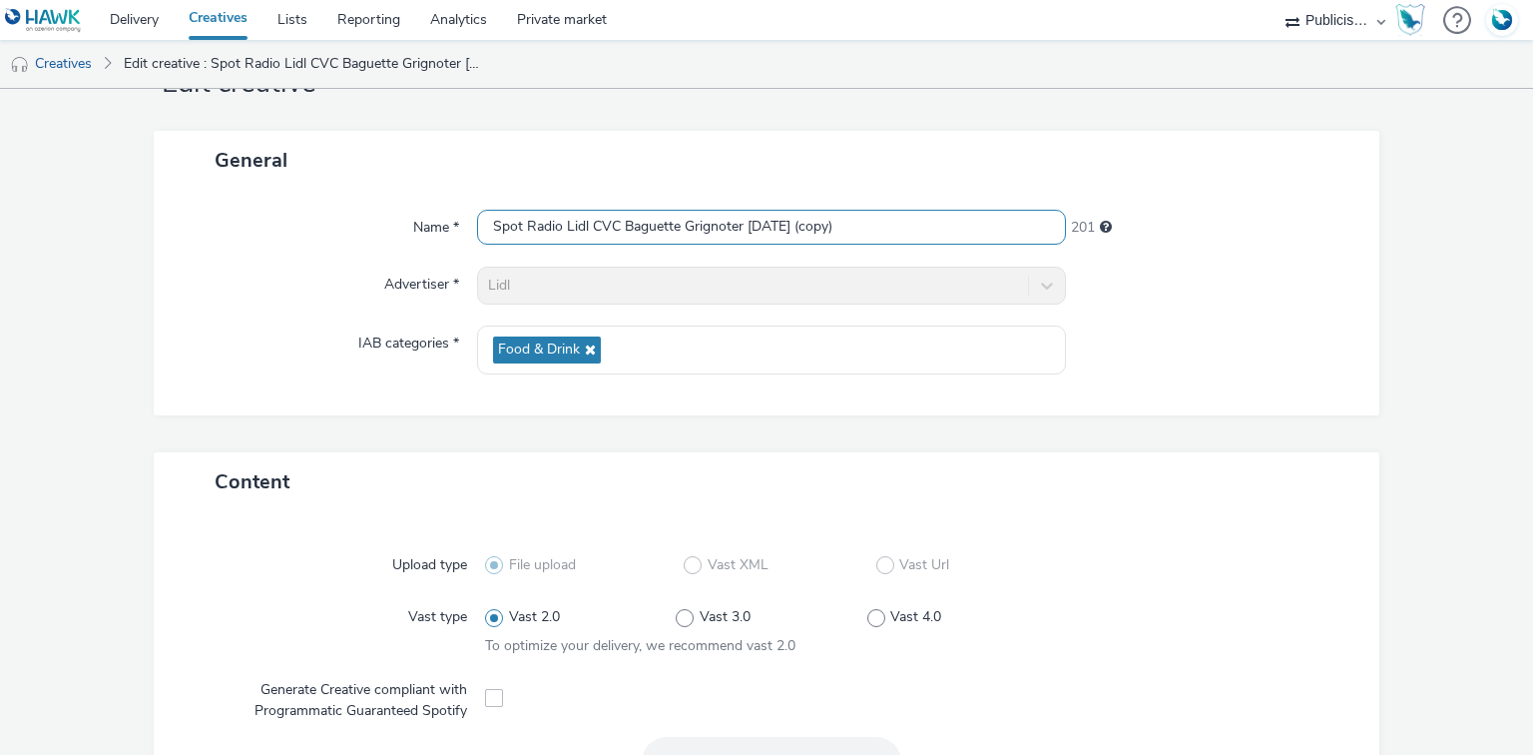
click at [600, 228] on input "Spot Radio Lidl CVC Baguette Grignoter 29-09-25 (copy)" at bounding box center [771, 227] width 588 height 35
paste input "Steaks de Porc Demain 23-09-25"
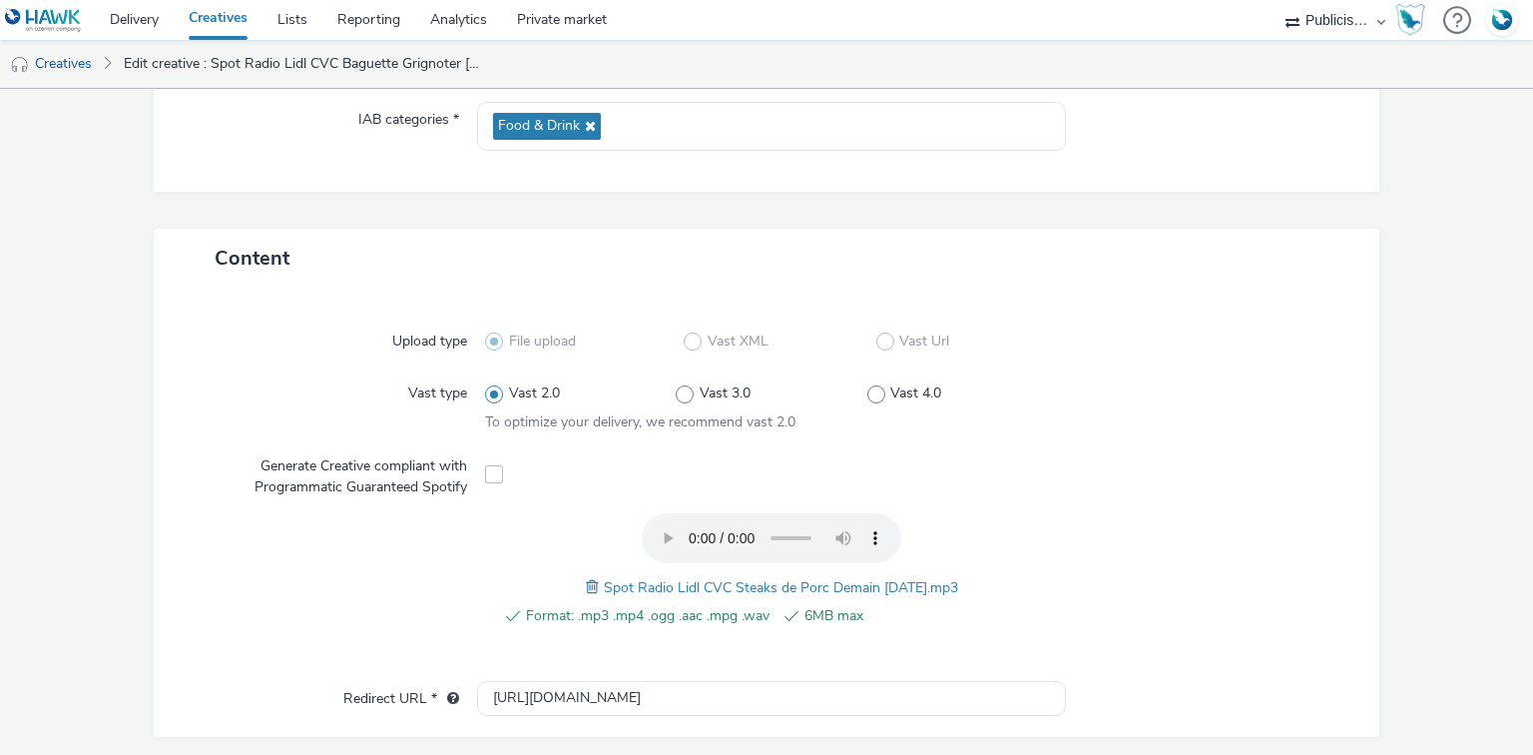
scroll to position [713, 0]
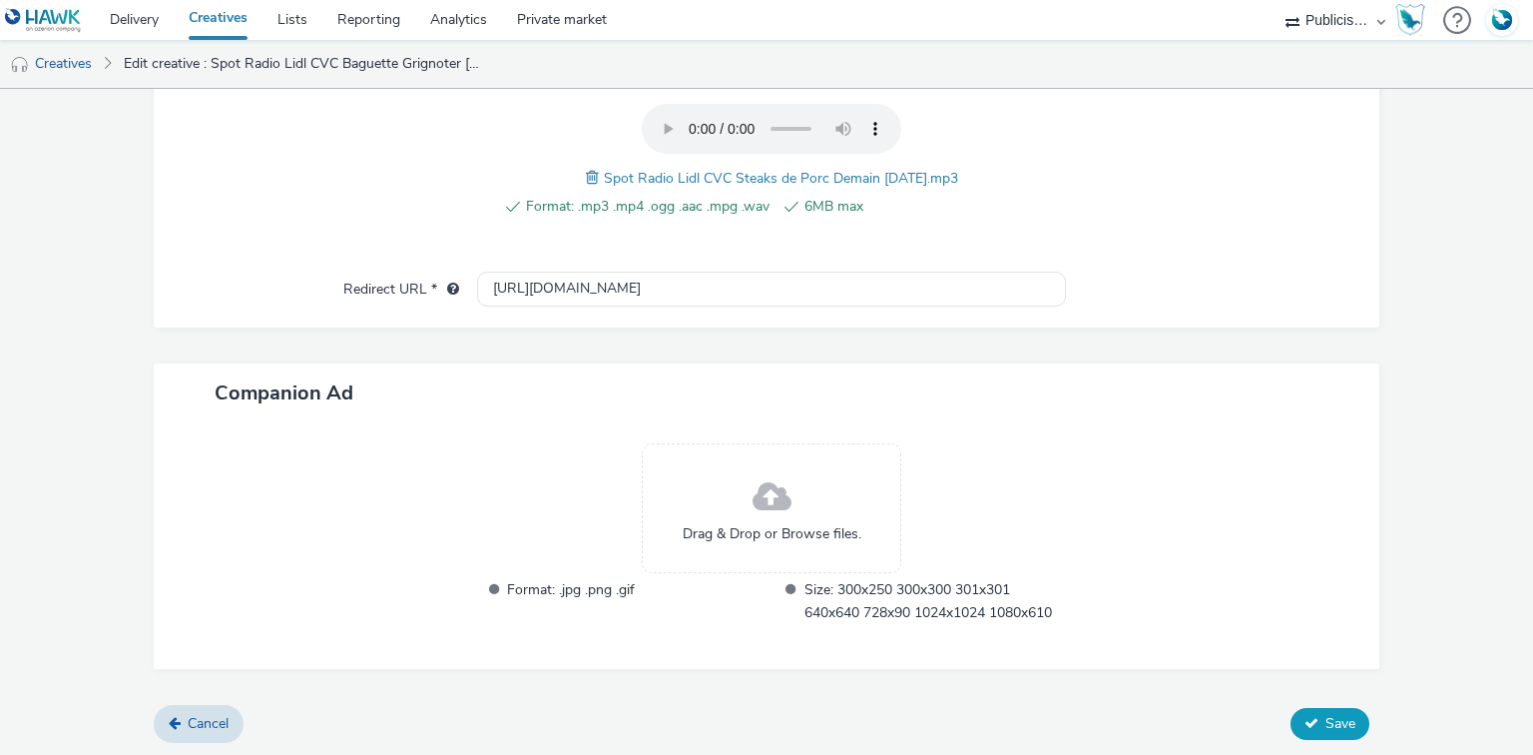
type input "Spot Radio Lidl CVC Steaks de Porc Demain 23-09-25"
click at [1327, 735] on button "Save" at bounding box center [1330, 724] width 79 height 32
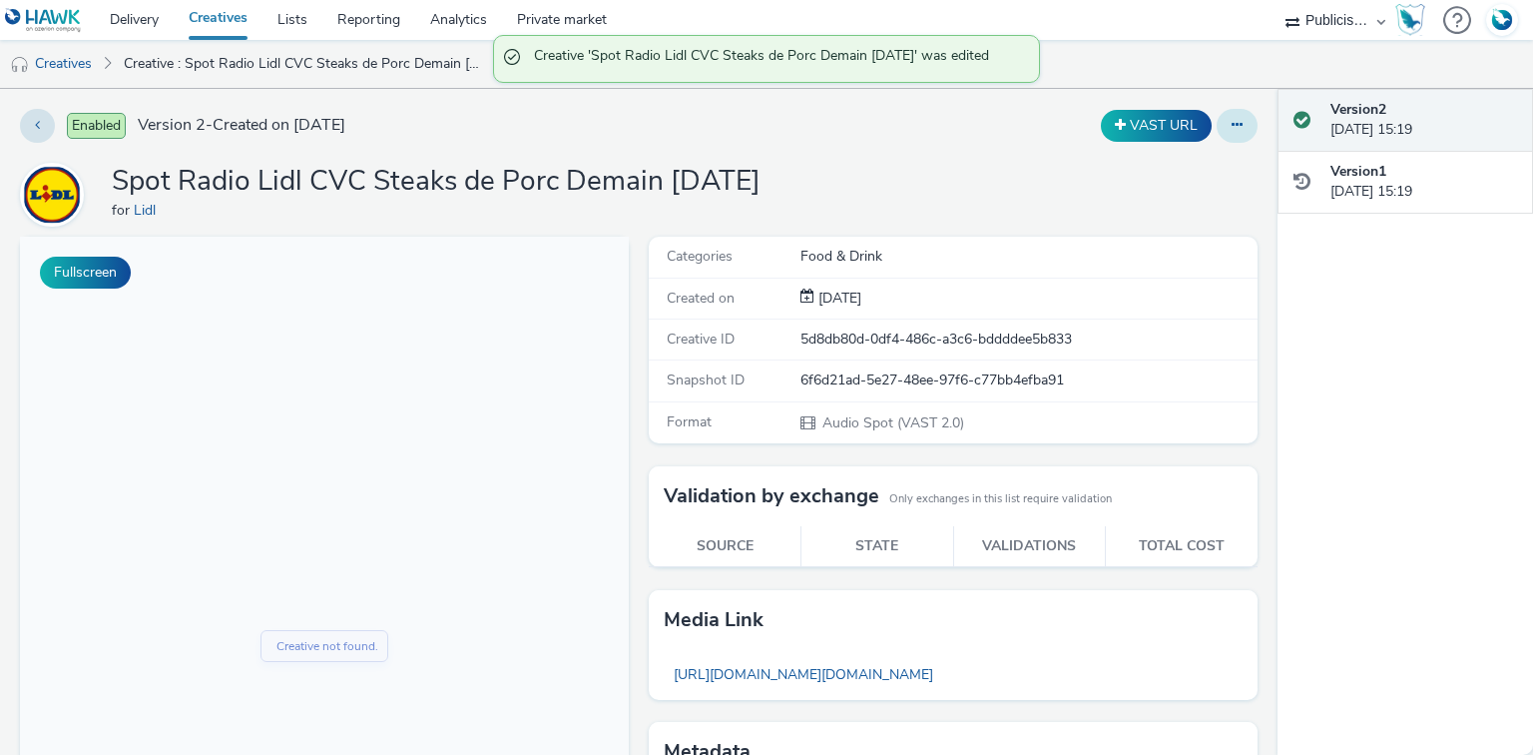
click at [1232, 119] on icon at bounding box center [1237, 125] width 11 height 14
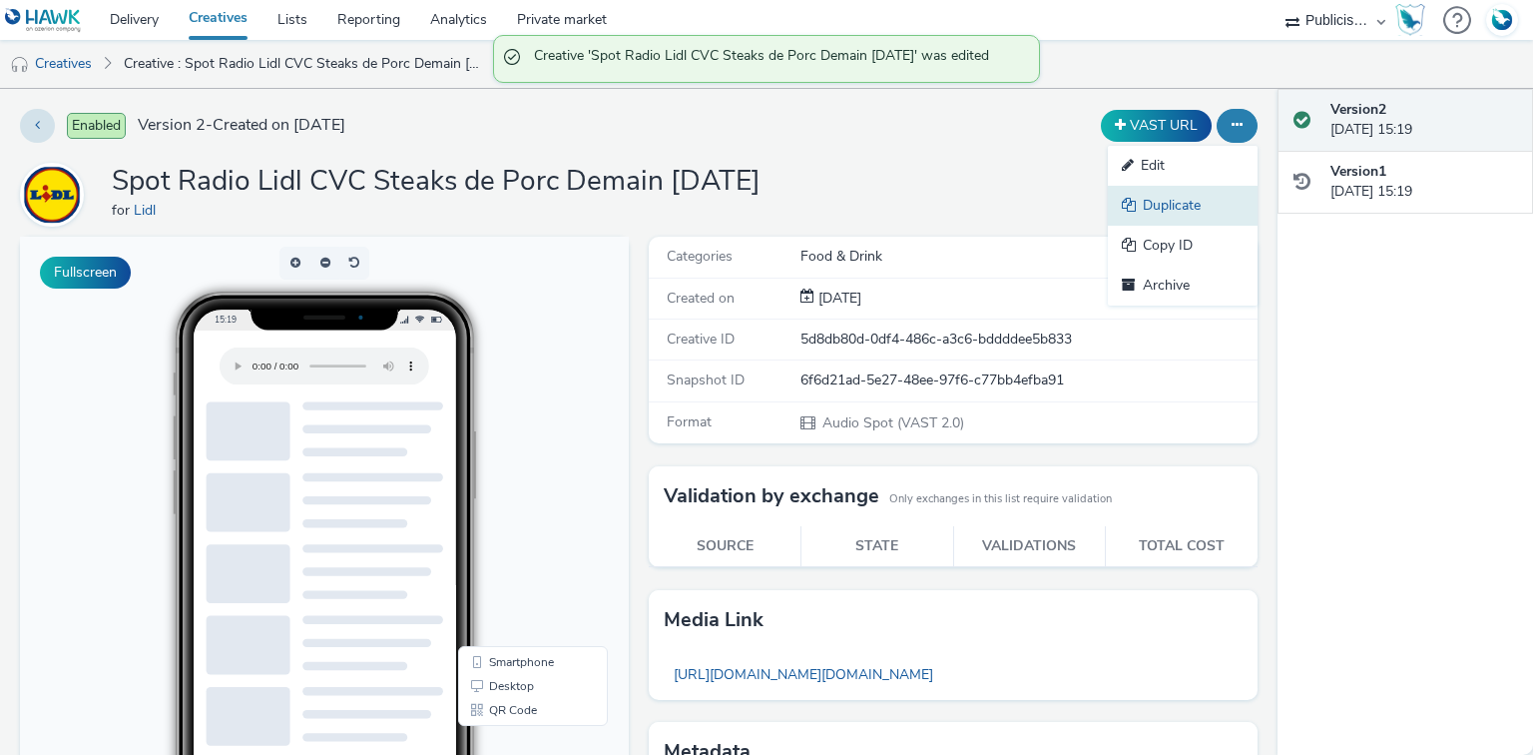
click at [1134, 208] on link "Duplicate" at bounding box center [1183, 206] width 150 height 40
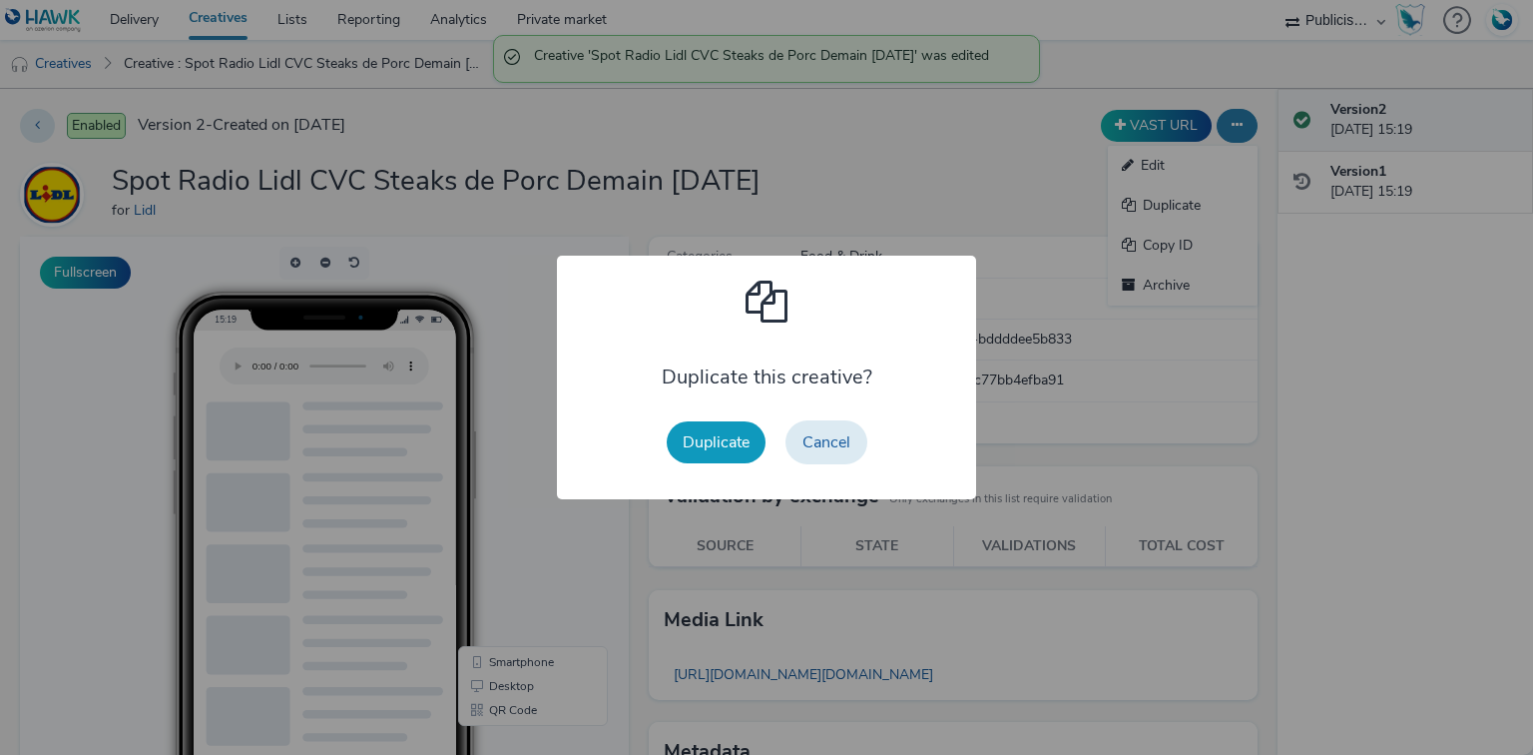
click at [713, 444] on button "Duplicate" at bounding box center [716, 442] width 99 height 42
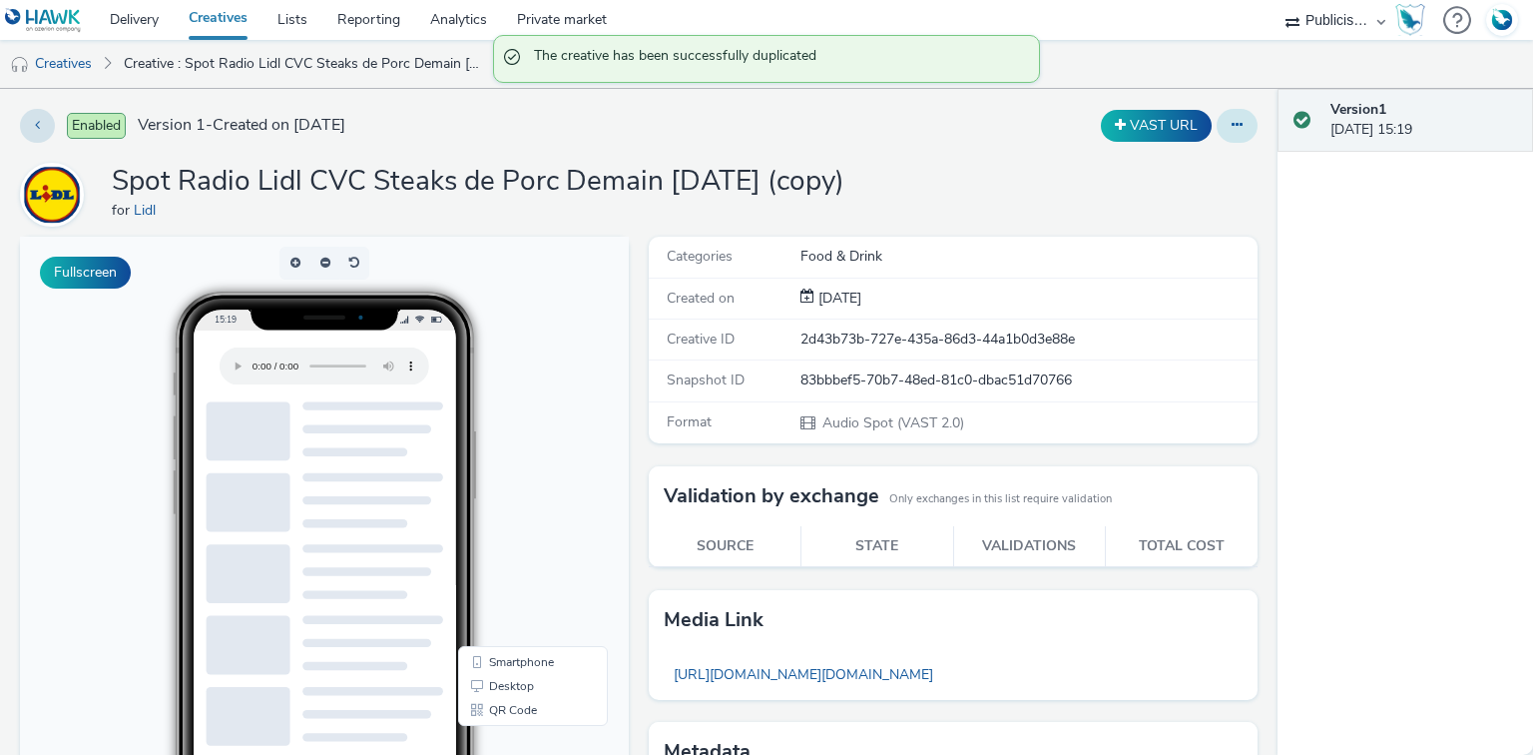
click at [1237, 121] on button at bounding box center [1237, 126] width 41 height 34
click at [1150, 158] on link "Edit" at bounding box center [1183, 166] width 150 height 40
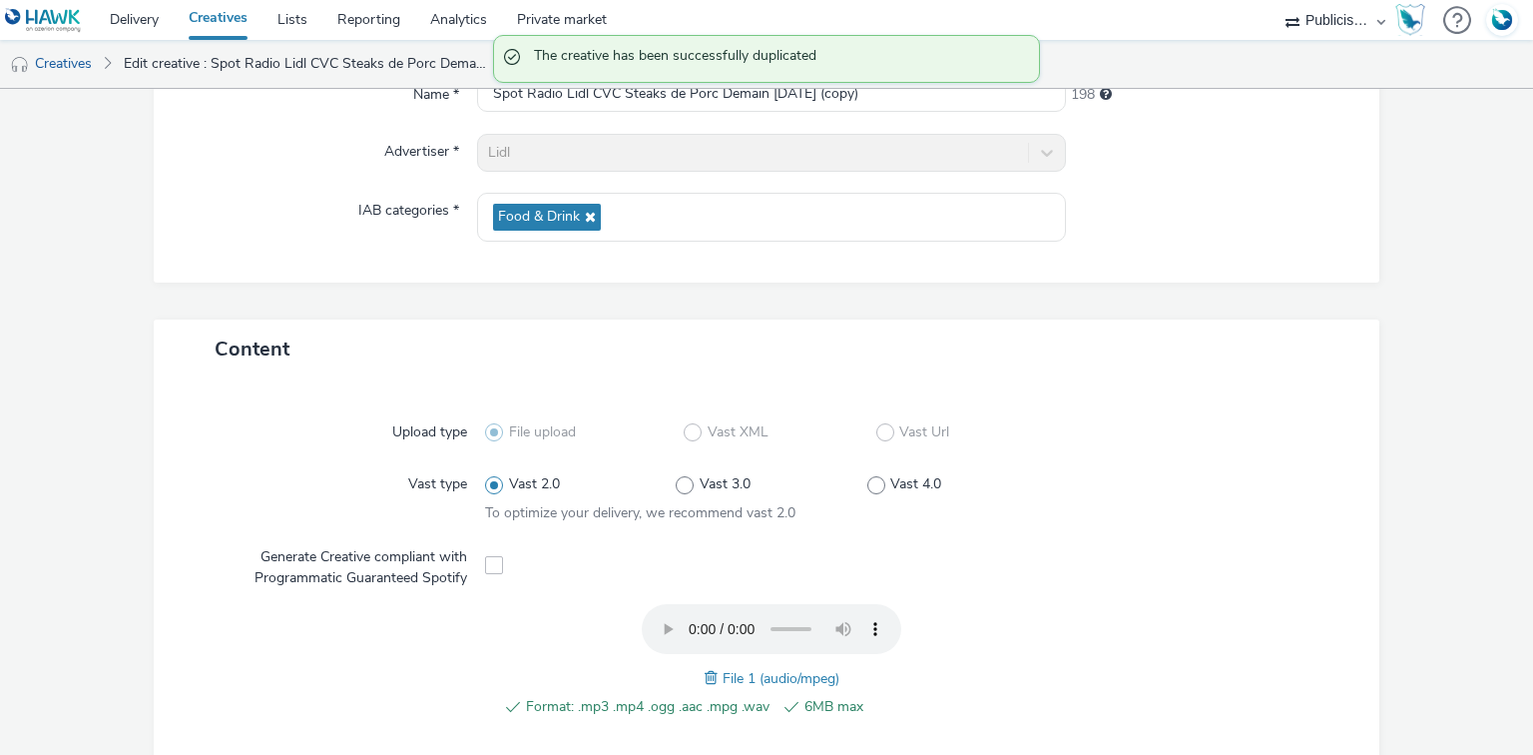
scroll to position [639, 0]
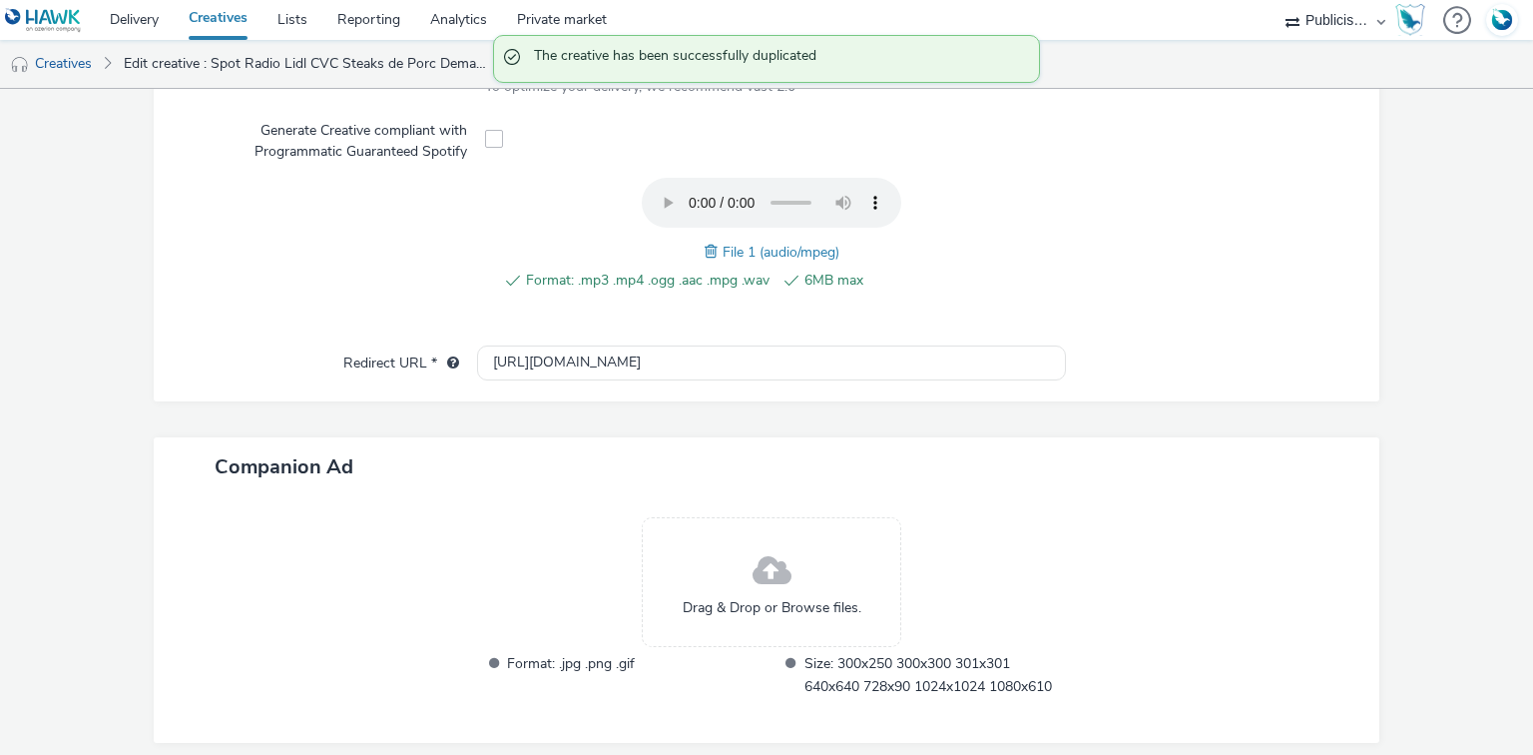
click at [705, 250] on span at bounding box center [714, 252] width 18 height 22
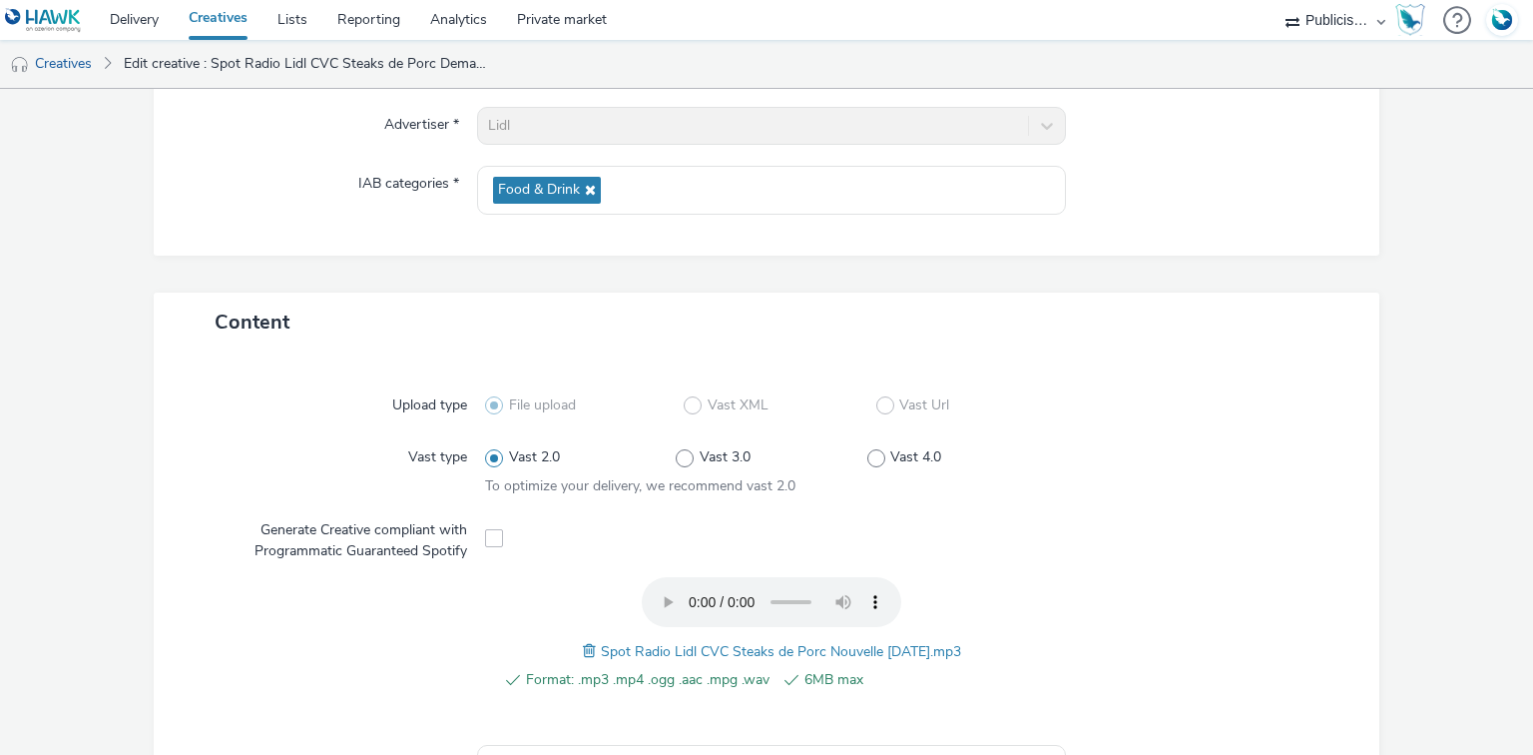
scroll to position [80, 0]
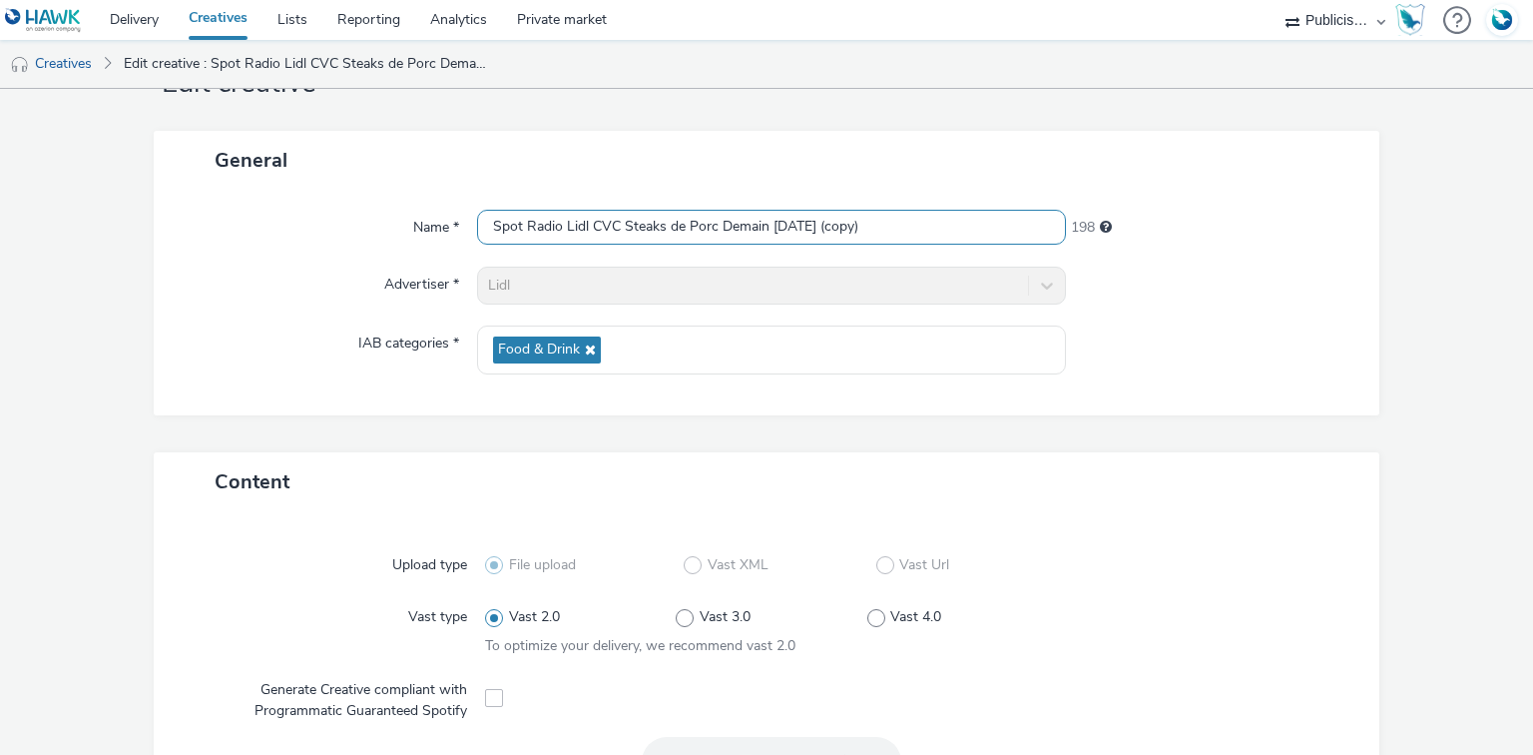
click at [576, 215] on input "Spot Radio Lidl CVC Steaks de Porc Demain 23-09-25 (copy)" at bounding box center [771, 227] width 588 height 35
paste input "Nouvelle 29-09-25"
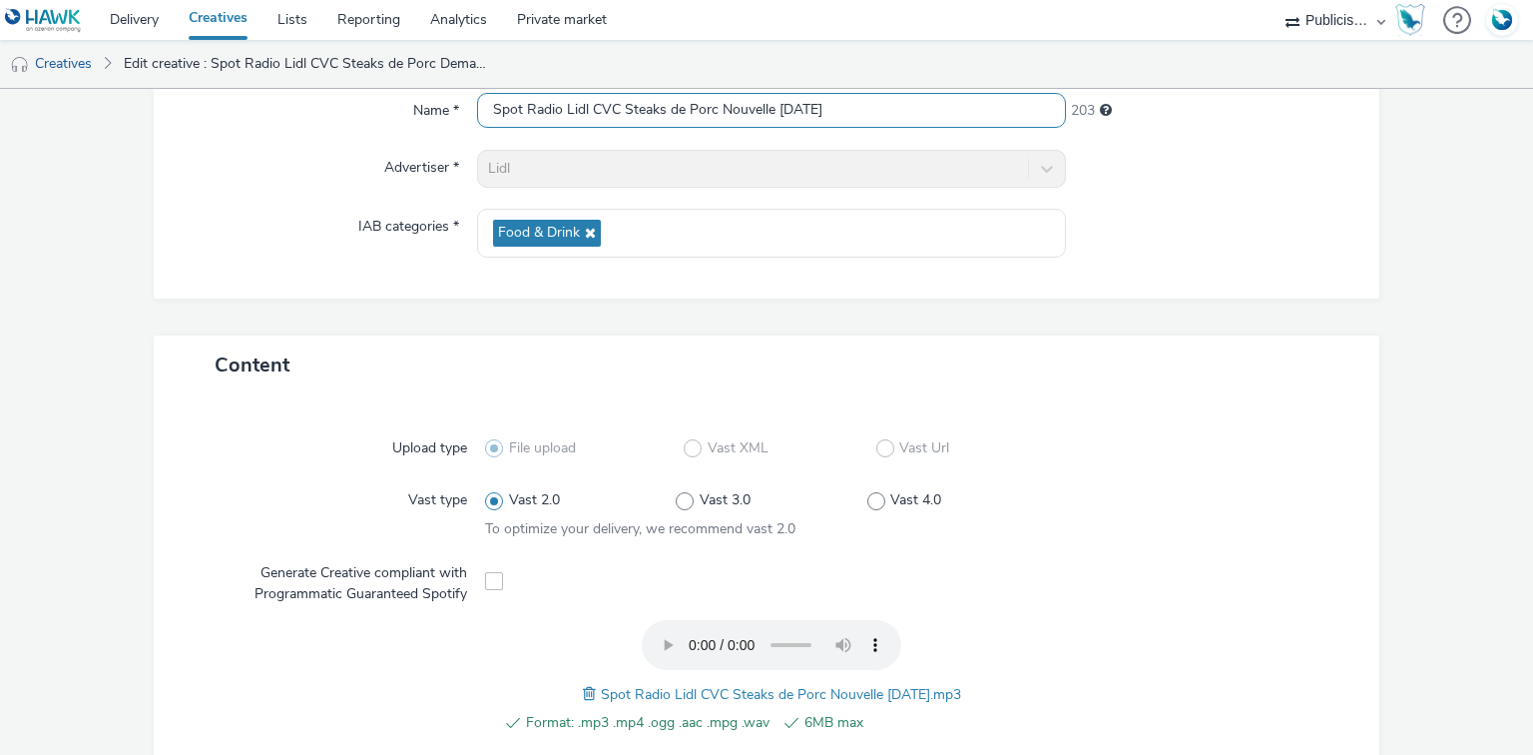
scroll to position [713, 0]
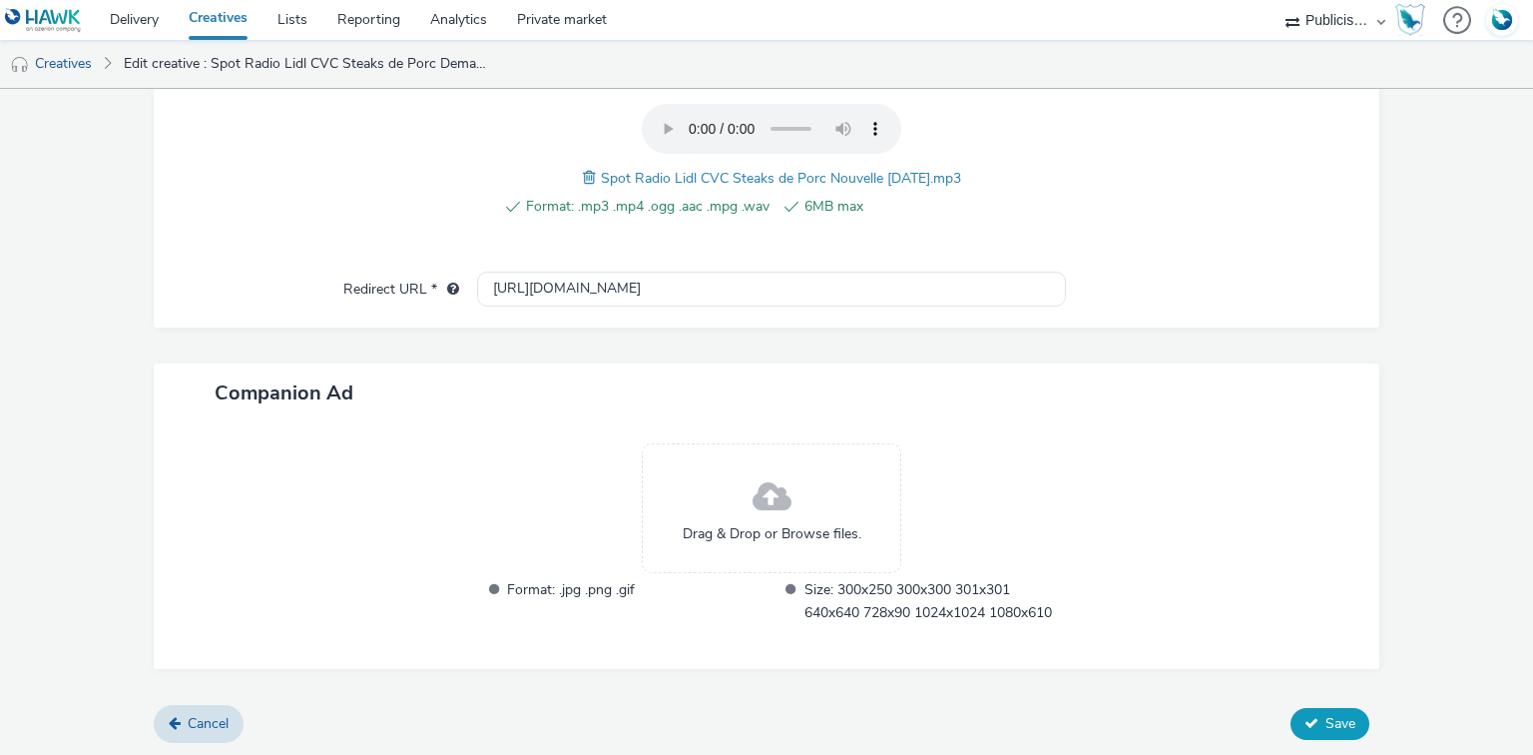
type input "Spot Radio Lidl CVC Steaks de Porc Nouvelle 29-09-25"
click at [1349, 729] on button "Save" at bounding box center [1330, 724] width 79 height 32
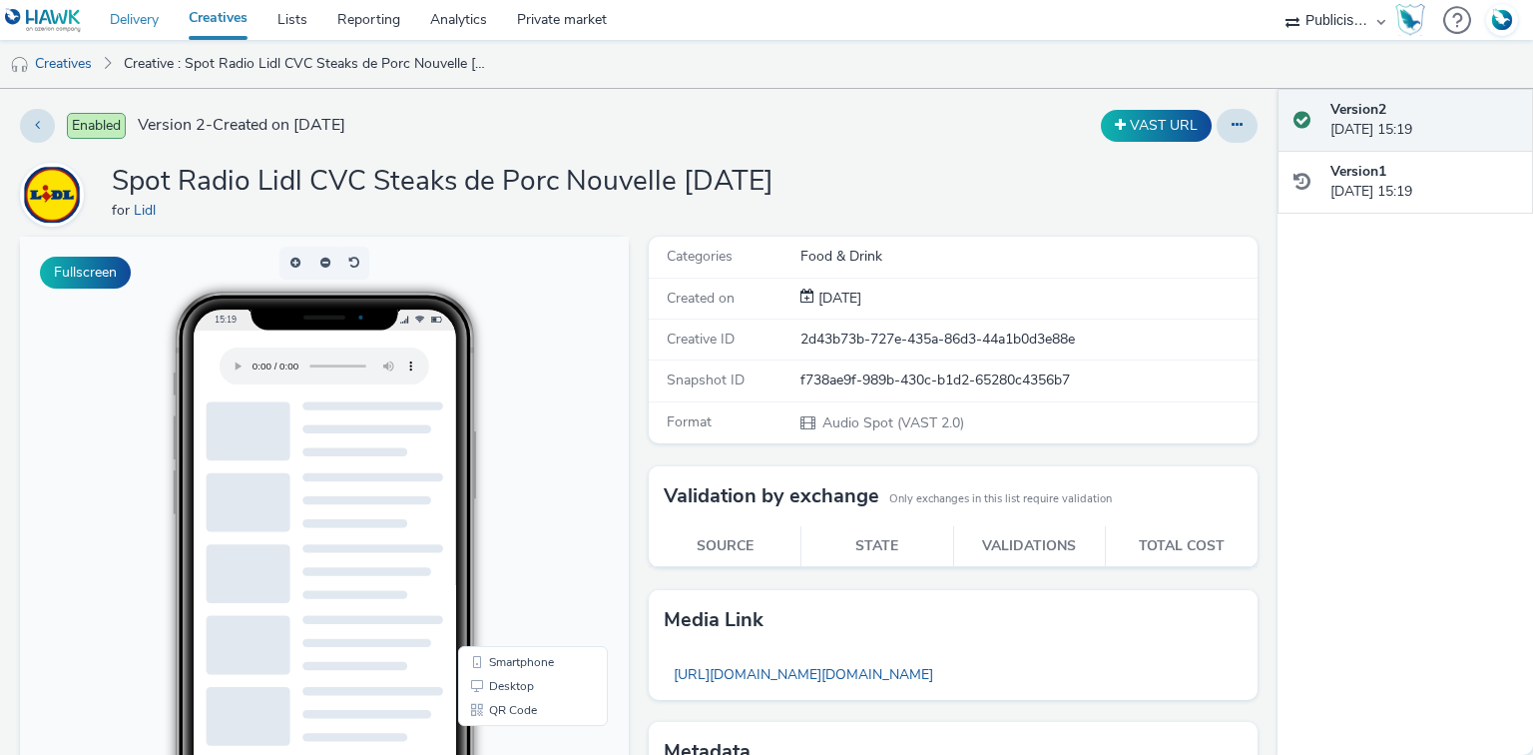
click at [136, 19] on link "Delivery" at bounding box center [134, 20] width 79 height 40
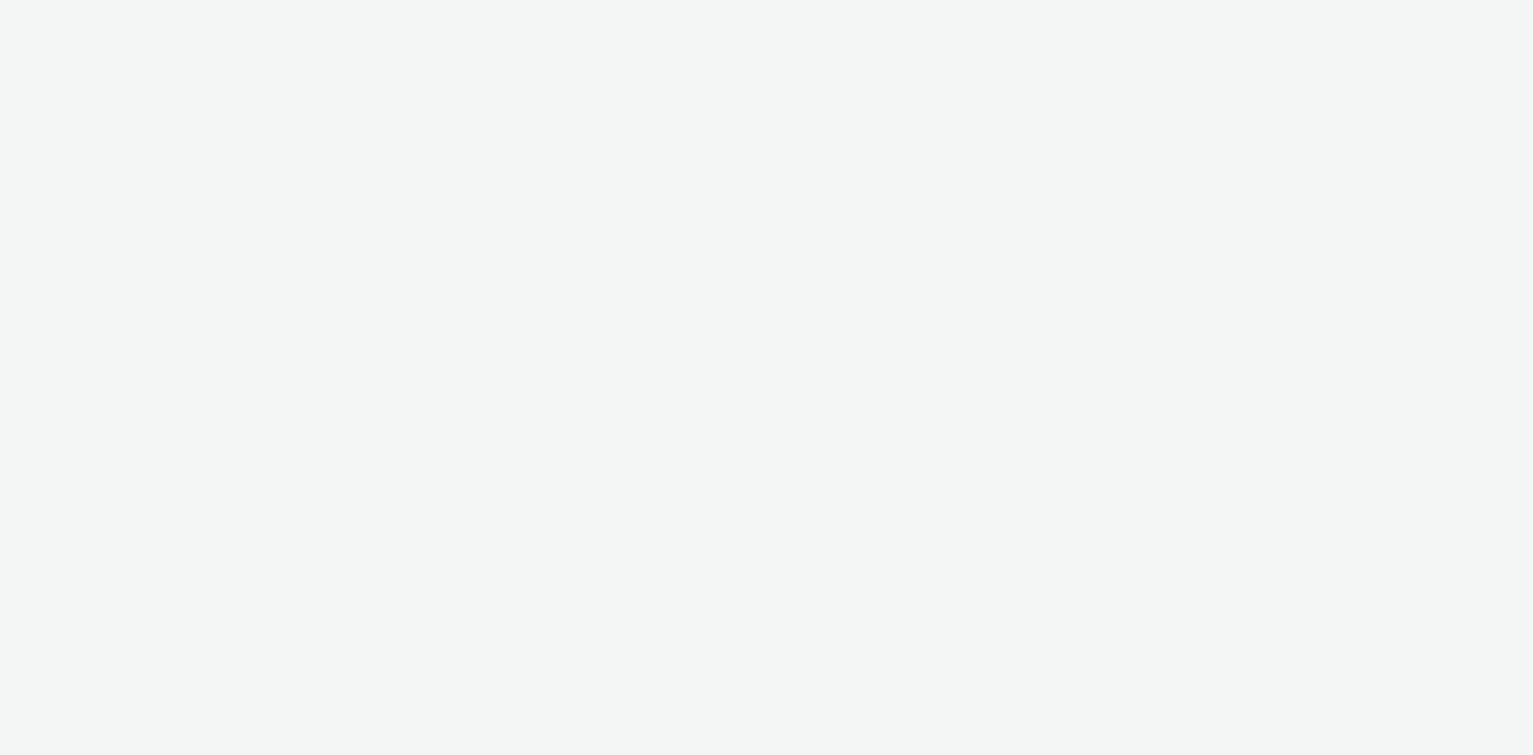
select select "d07aba32-d775-4fed-a722-f10c6504dd64"
select select "f97d6638-e0a1-4f7a-bf46-55015878e29e"
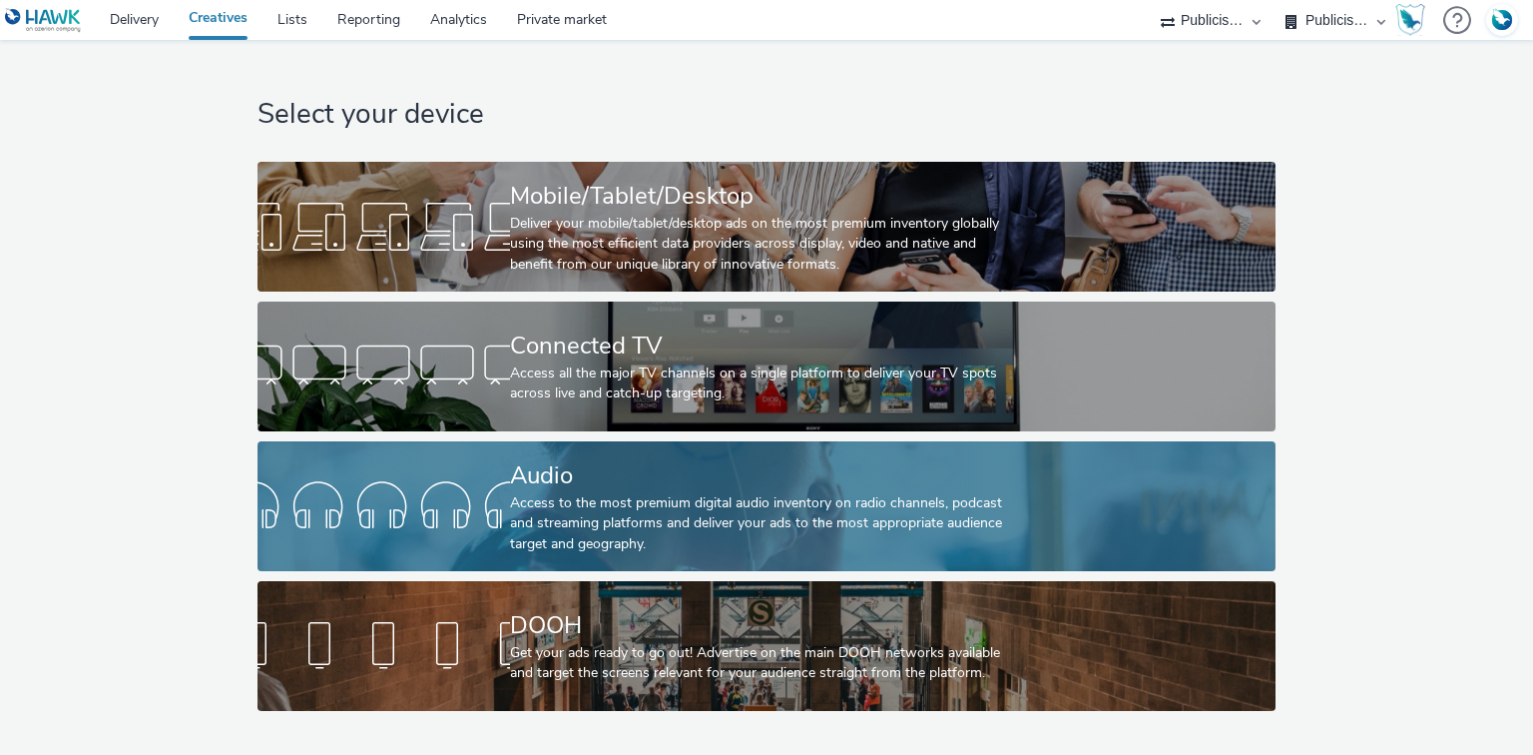
click at [538, 484] on div "Audio" at bounding box center [762, 475] width 505 height 35
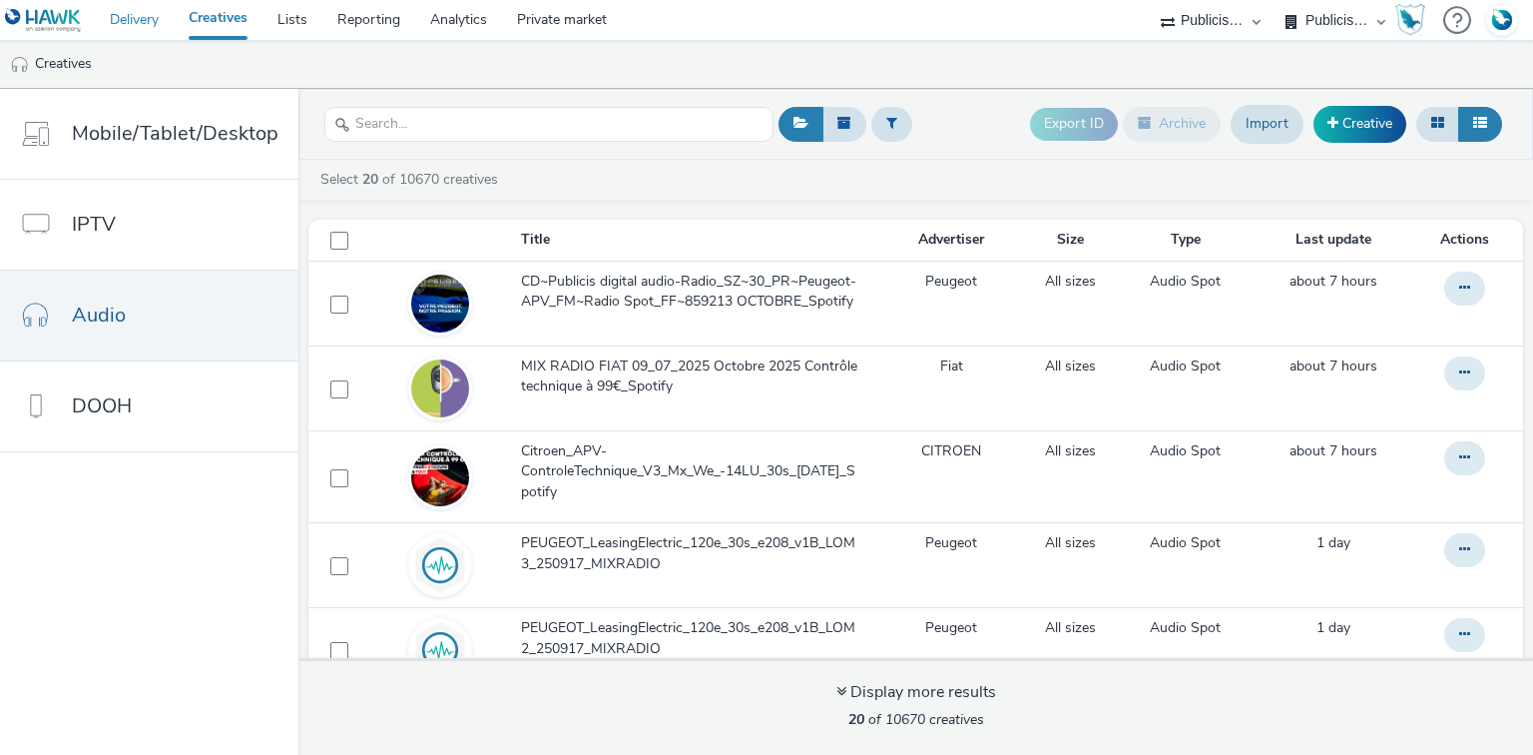
click at [152, 20] on link "Delivery" at bounding box center [134, 20] width 79 height 40
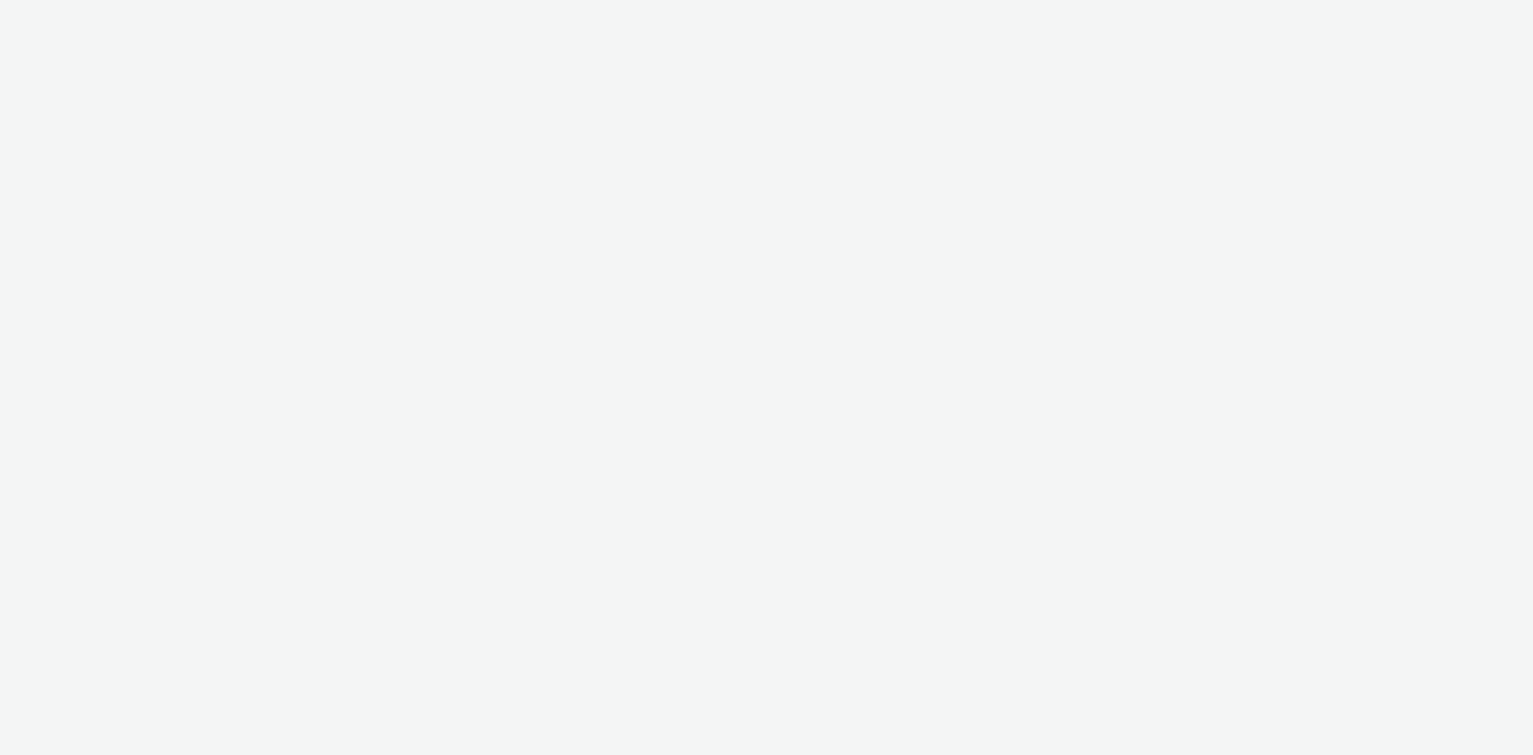
select select "d07aba32-d775-4fed-a722-f10c6504dd64"
select select "f97d6638-e0a1-4f7a-bf46-55015878e29e"
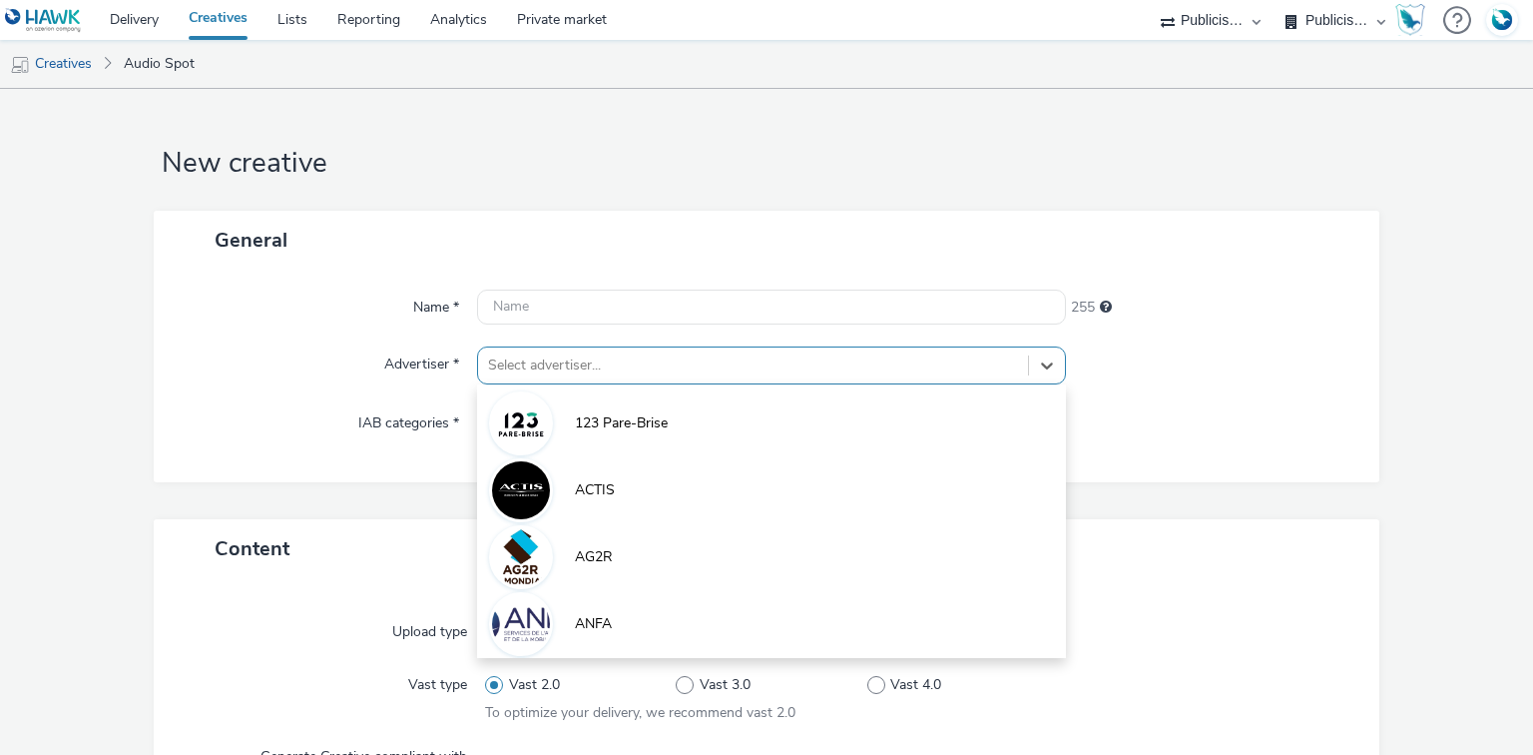
click at [519, 360] on div "Select advertiser..." at bounding box center [752, 365] width 549 height 32
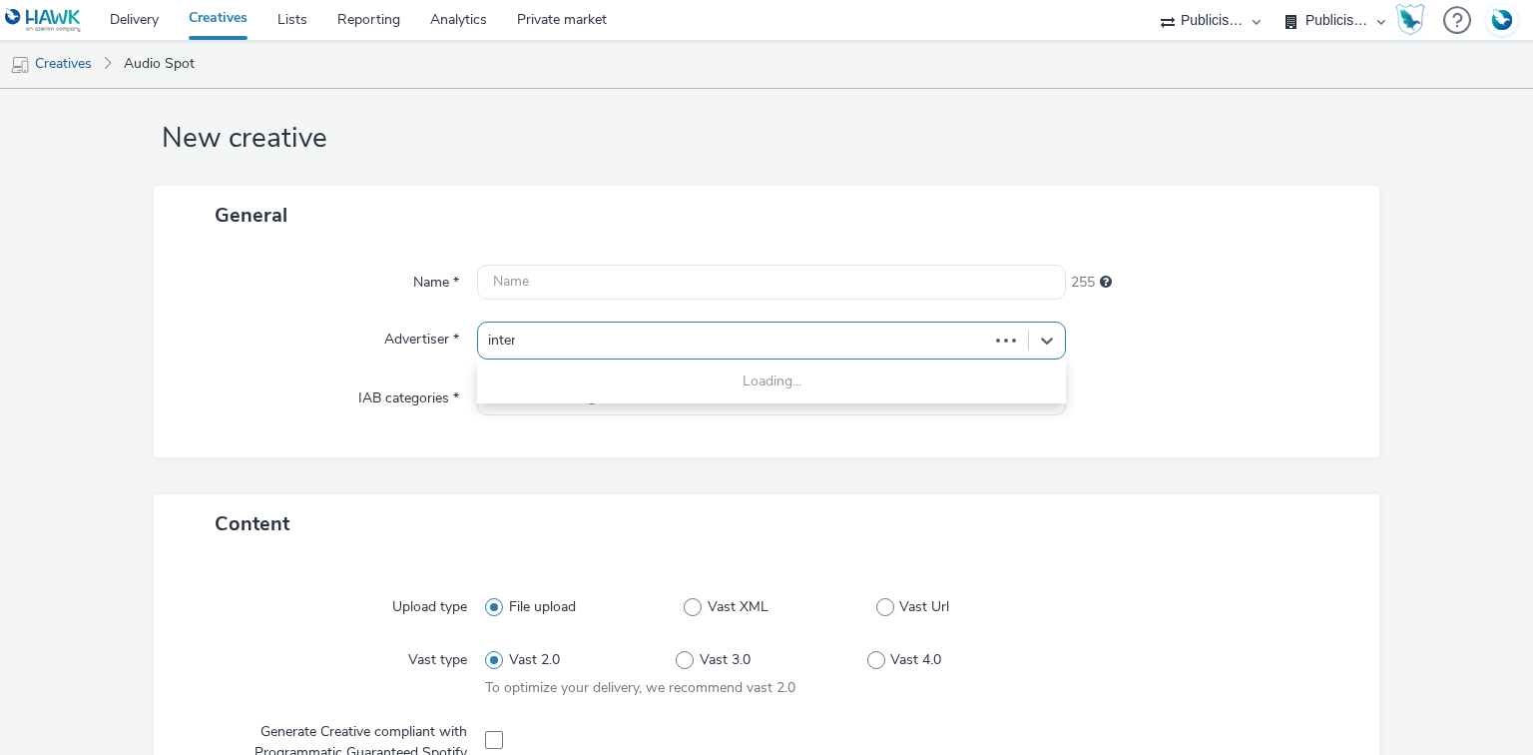
type input "interm"
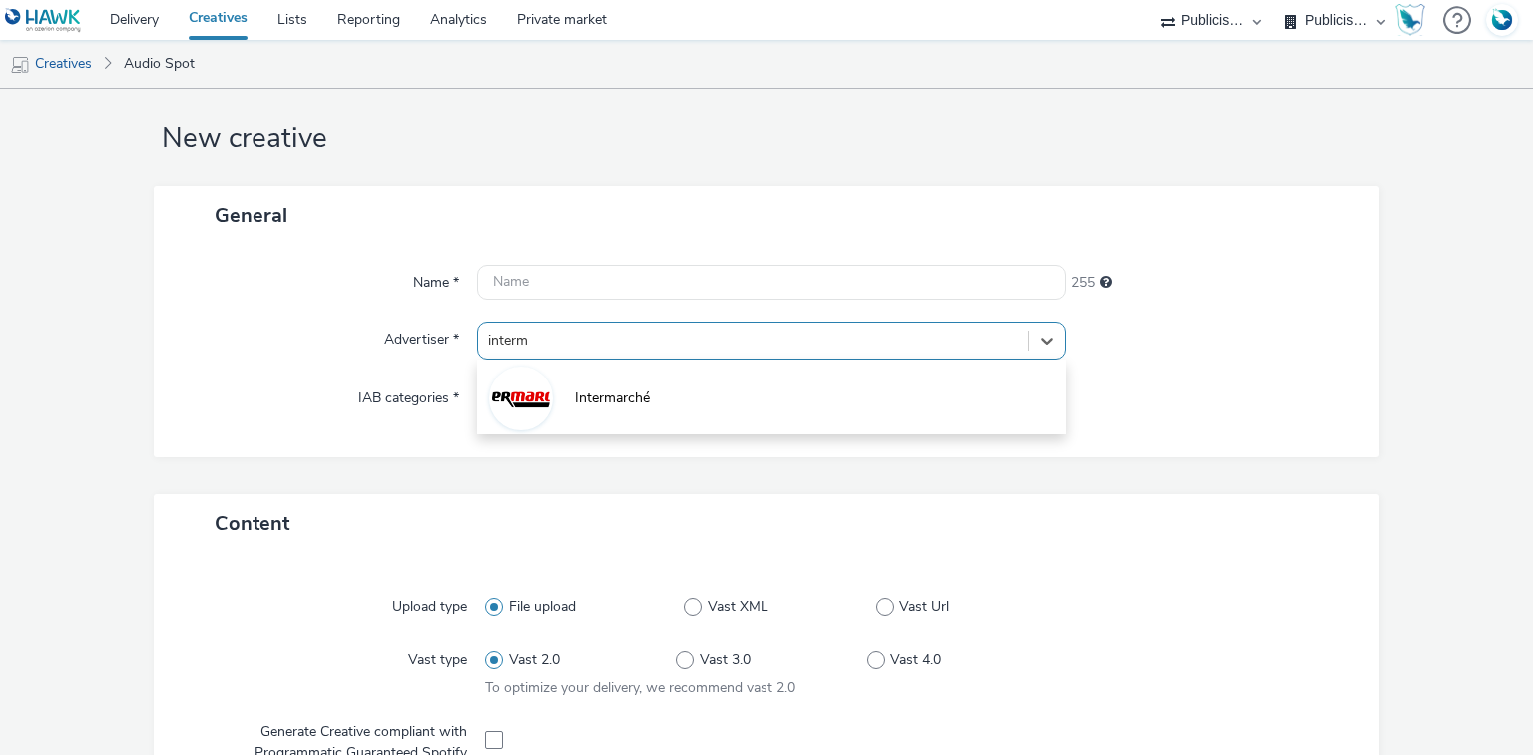
drag, startPoint x: 539, startPoint y: 401, endPoint x: 552, endPoint y: 398, distance: 13.3
click at [540, 401] on img at bounding box center [521, 398] width 58 height 58
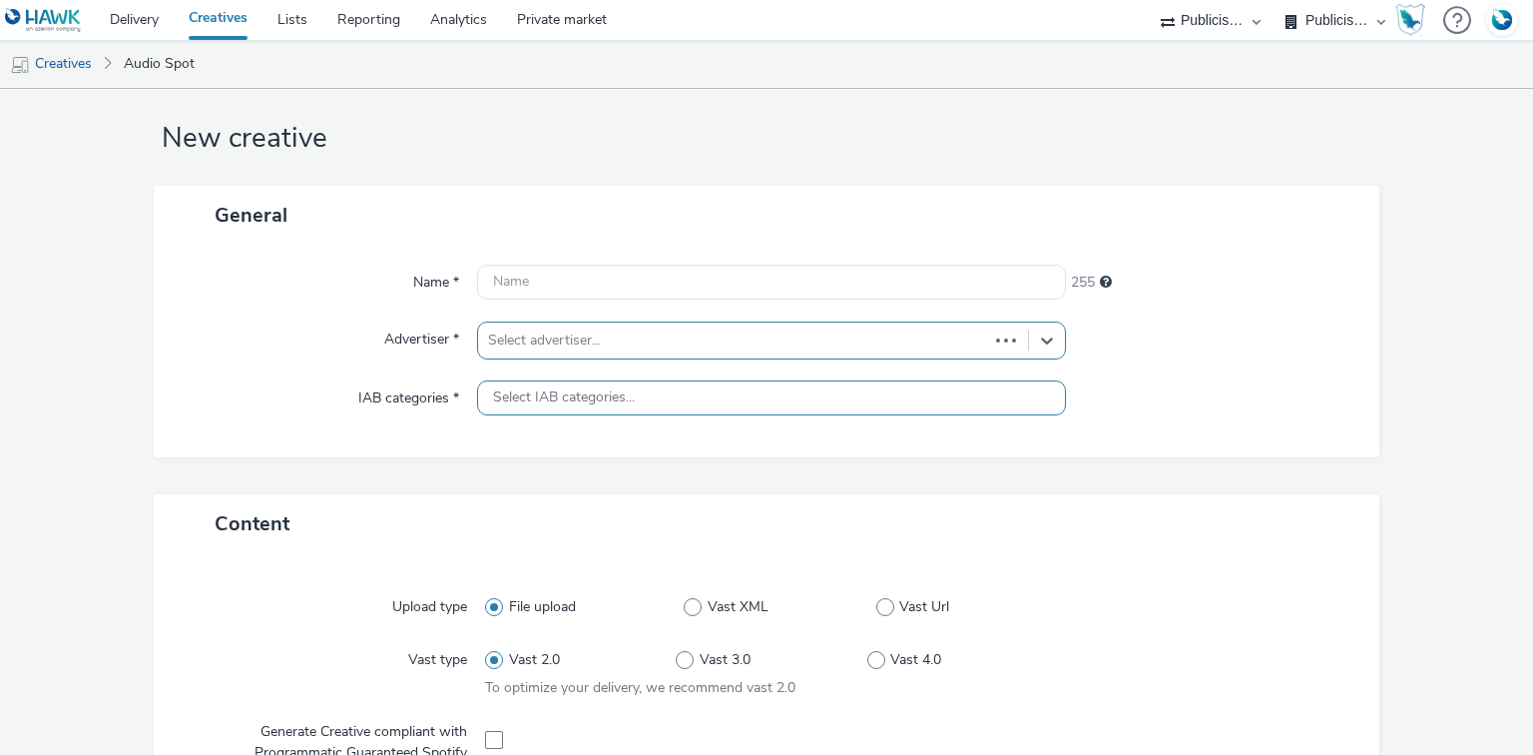
type input "[URL][DOMAIN_NAME]"
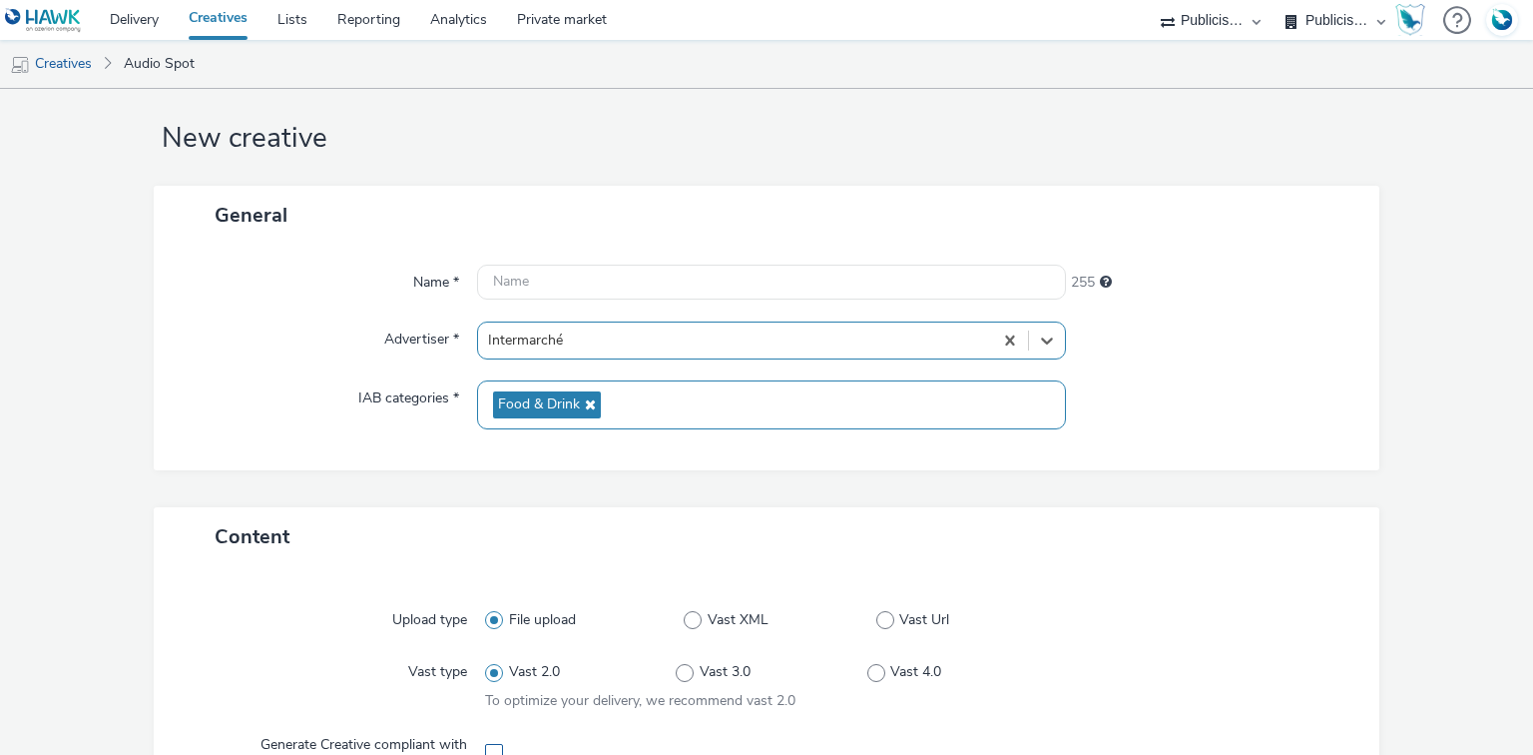
click at [487, 745] on span at bounding box center [494, 753] width 18 height 18
checkbox input "true"
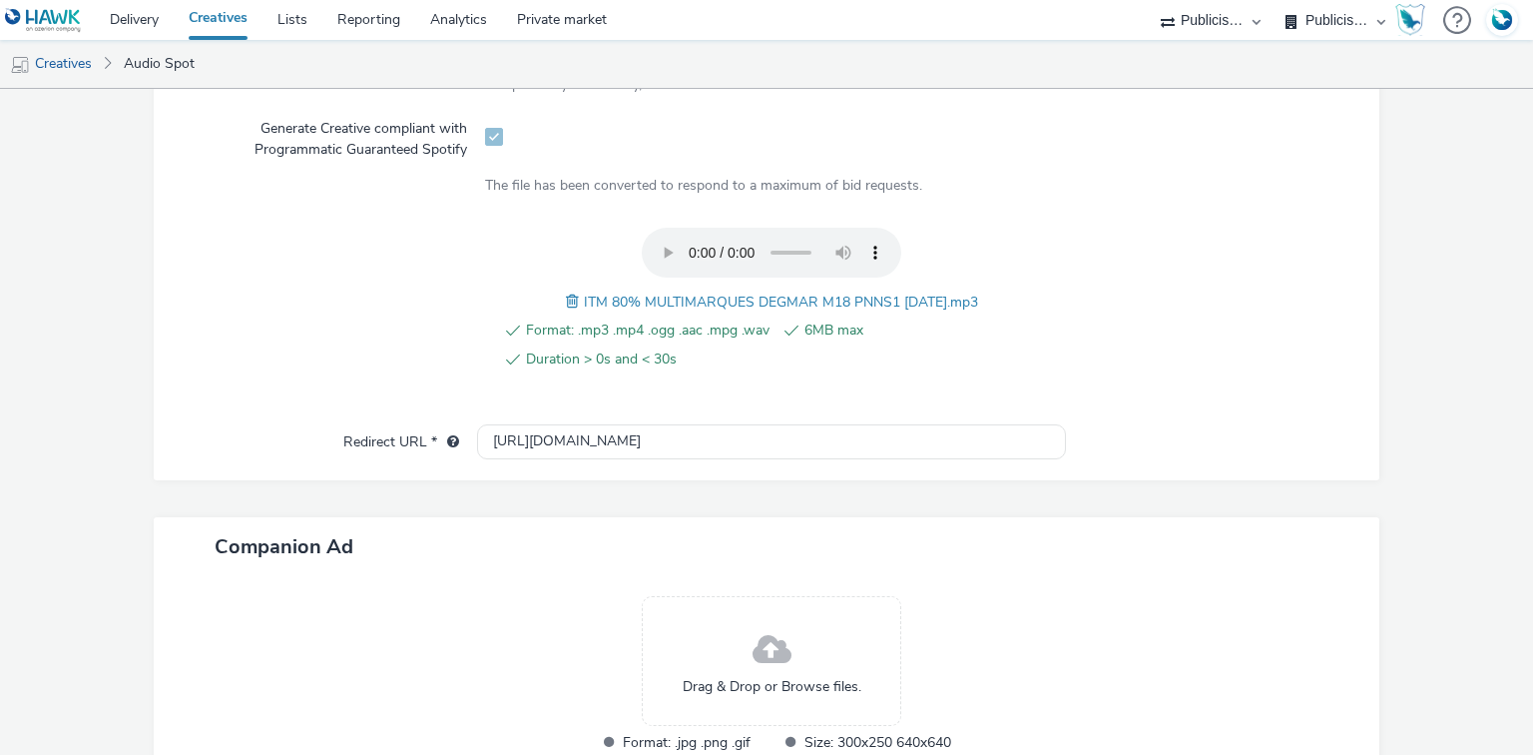
scroll to position [771, 0]
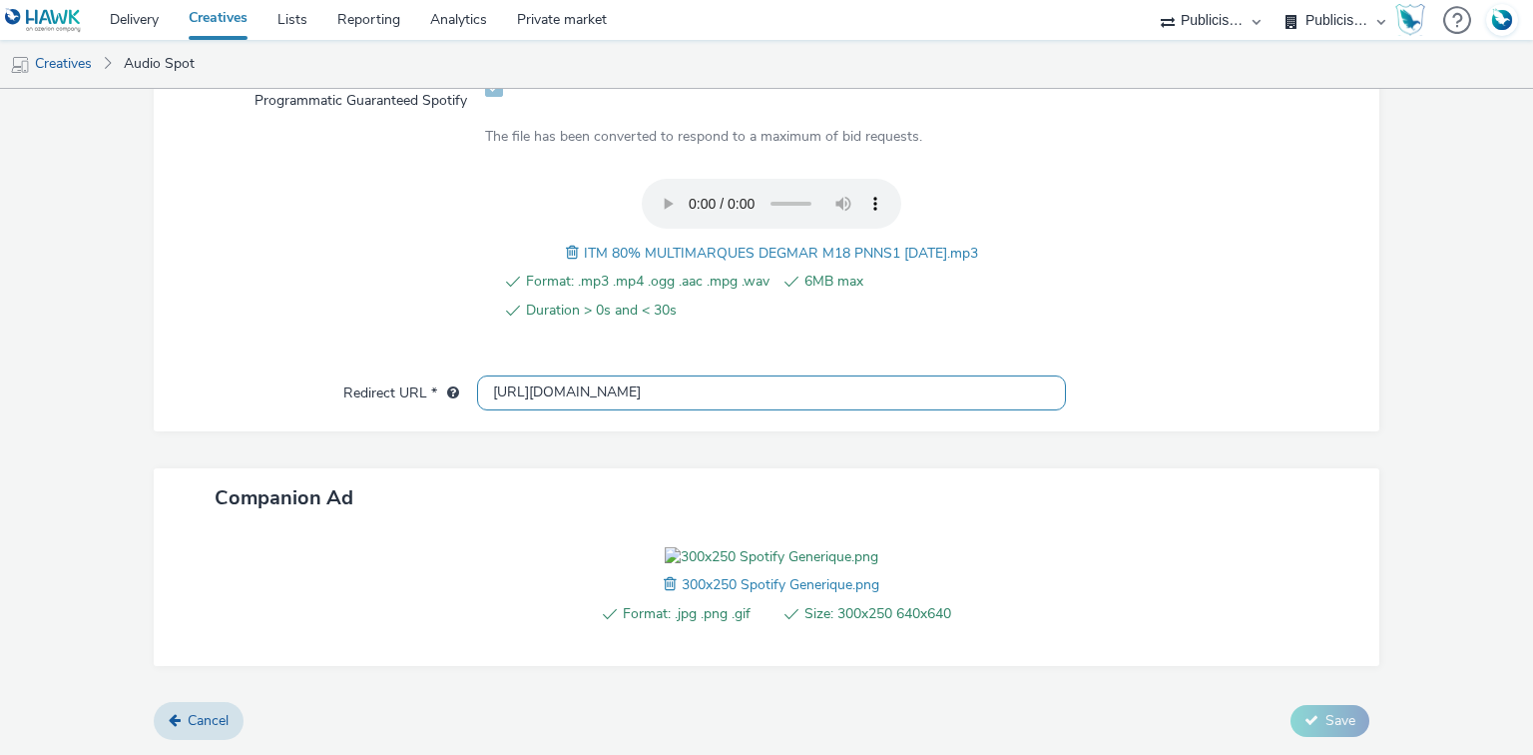
click at [555, 375] on input "[URL][DOMAIN_NAME]" at bounding box center [771, 392] width 588 height 35
paste input "s://[DOMAIN_NAME]/ddm/trackclk/N1477227.5175845SPOTIFY/B34019909.428638497;dc_t…"
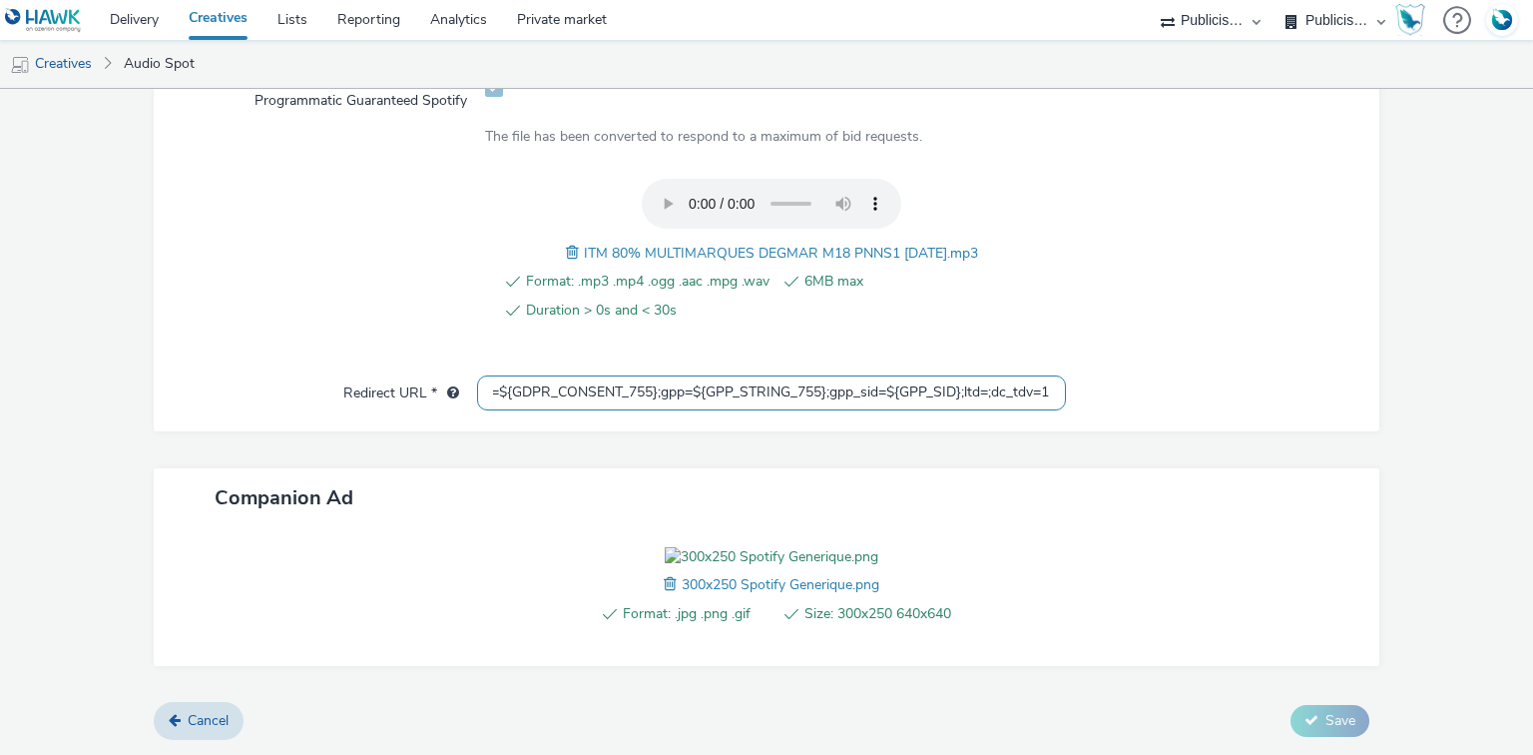
type input "https://[DOMAIN_NAME]/ddm/trackclk/N1477227.5175845SPOTIFY/B34019909.428638497;…"
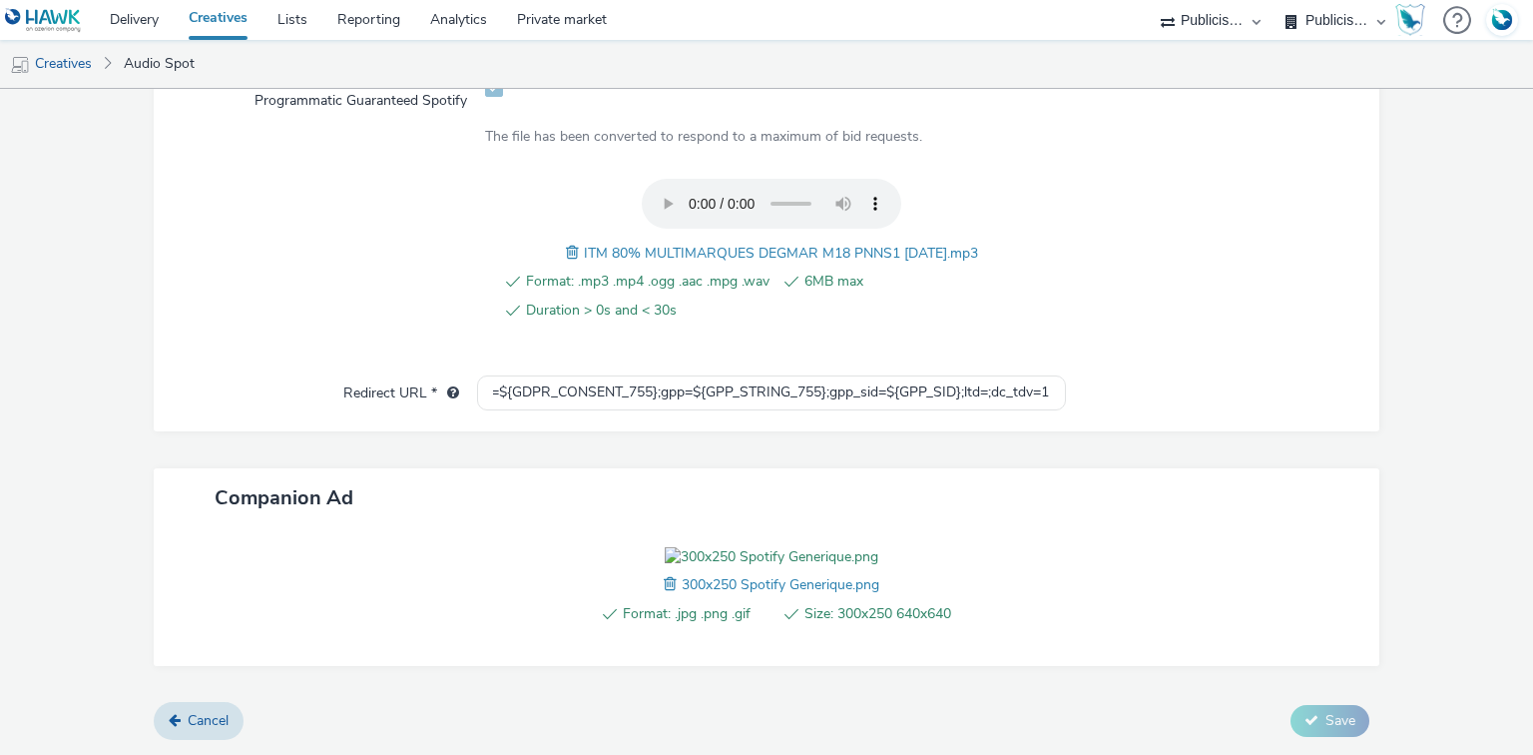
click at [335, 269] on form "New creative General Name * 255 Advertiser * Intermarché IAB categories * Food …" at bounding box center [766, 76] width 1533 height 1355
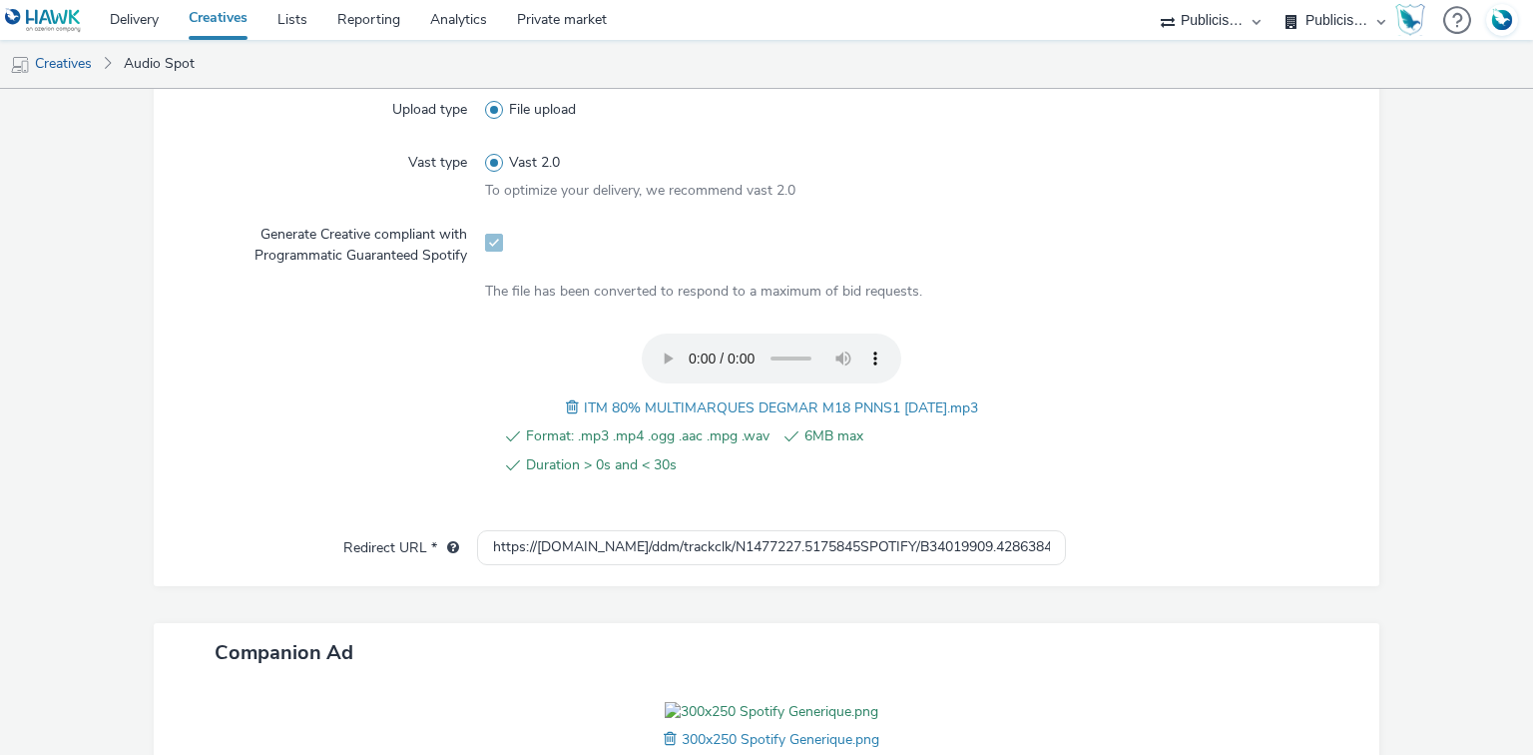
scroll to position [639, 0]
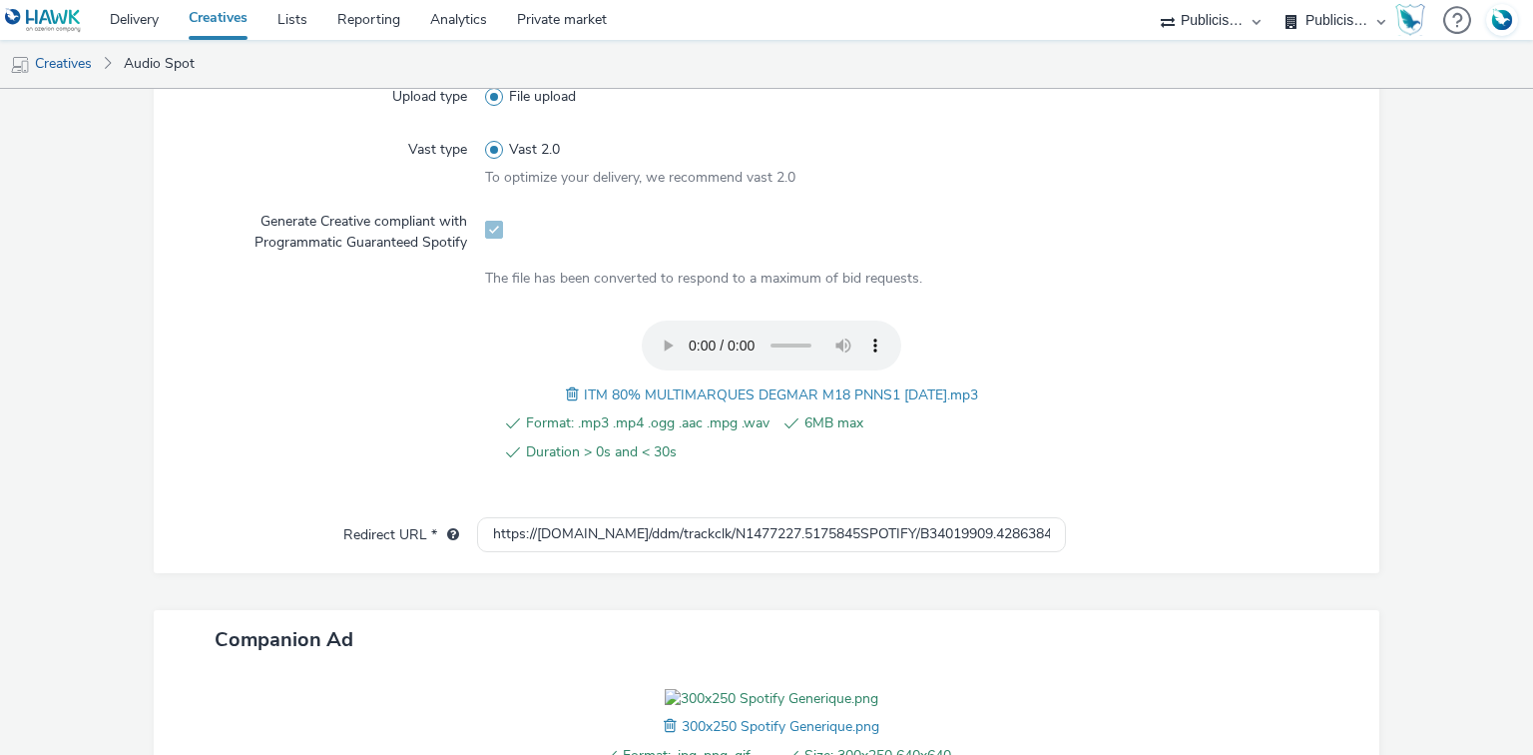
click at [619, 405] on div "Format: .mp3 .mp4 .ogg .aac .mpg .wav 6MB max Duration > 0s and < 30s ITM 80% M…" at bounding box center [771, 402] width 572 height 165
click at [619, 399] on span "ITM 80% MULTIMARQUES DEGMAR M18 PNNS1 [DATE].mp3" at bounding box center [781, 394] width 394 height 19
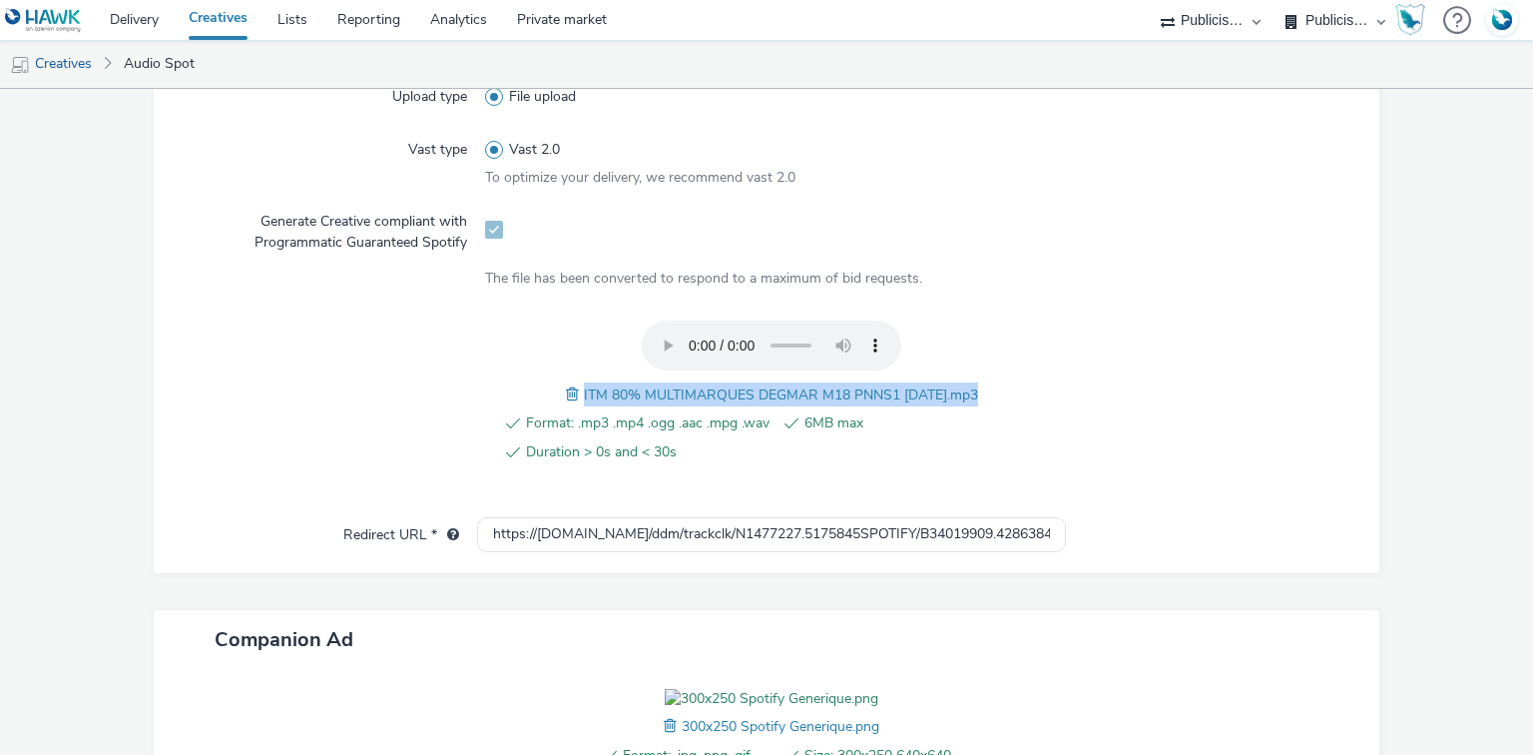
click at [619, 399] on span "ITM 80% MULTIMARQUES DEGMAR M18 PNNS1 [DATE].mp3" at bounding box center [781, 394] width 394 height 19
copy span "ITM 80% MULTIMARQUES DEGMAR M18 PNNS1 [DATE].mp3"
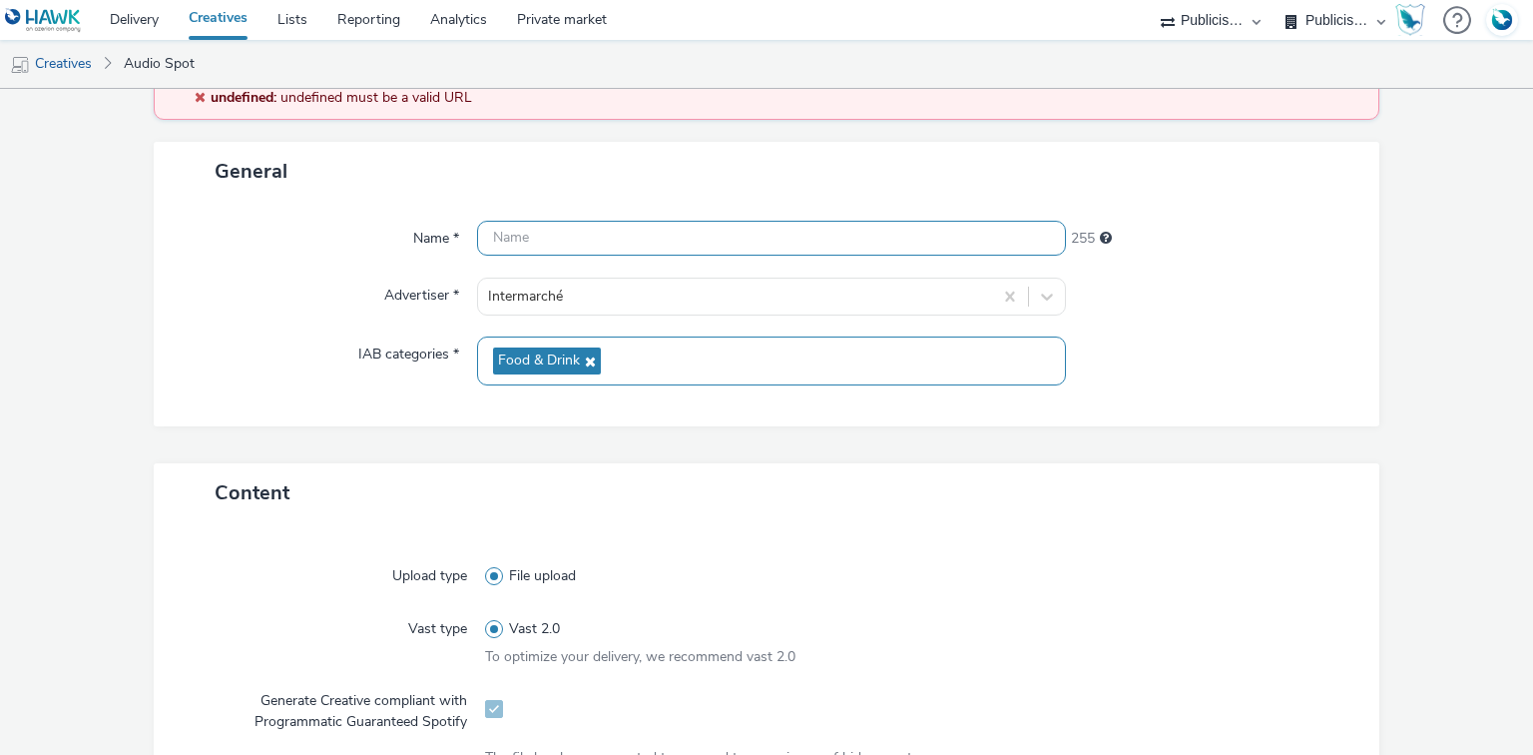
click at [527, 225] on input "text" at bounding box center [771, 238] width 588 height 35
paste input "ITM 80% MULTIMARQUES DEGMAR M18 PNNS1 [DATE].mp3"
type input "ITM 80% MULTIMARQUES DEGMAR M18 PNNS1 [DATE]_Spotify"
drag, startPoint x: 865, startPoint y: 240, endPoint x: 967, endPoint y: 252, distance: 102.5
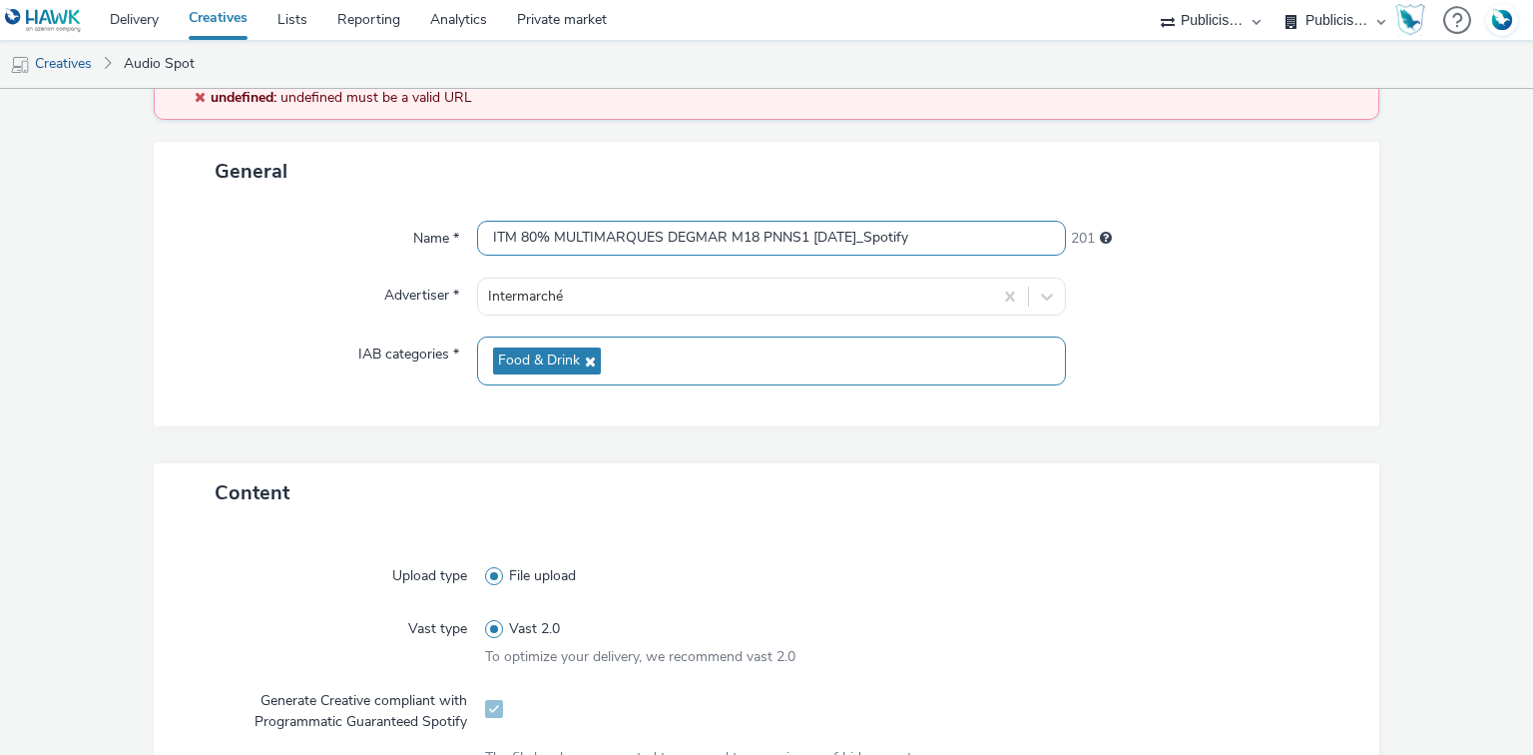
click at [970, 253] on input "ITM 80% MULTIMARQUES DEGMAR M18 PNNS1 [DATE]_Spotify" at bounding box center [771, 238] width 588 height 35
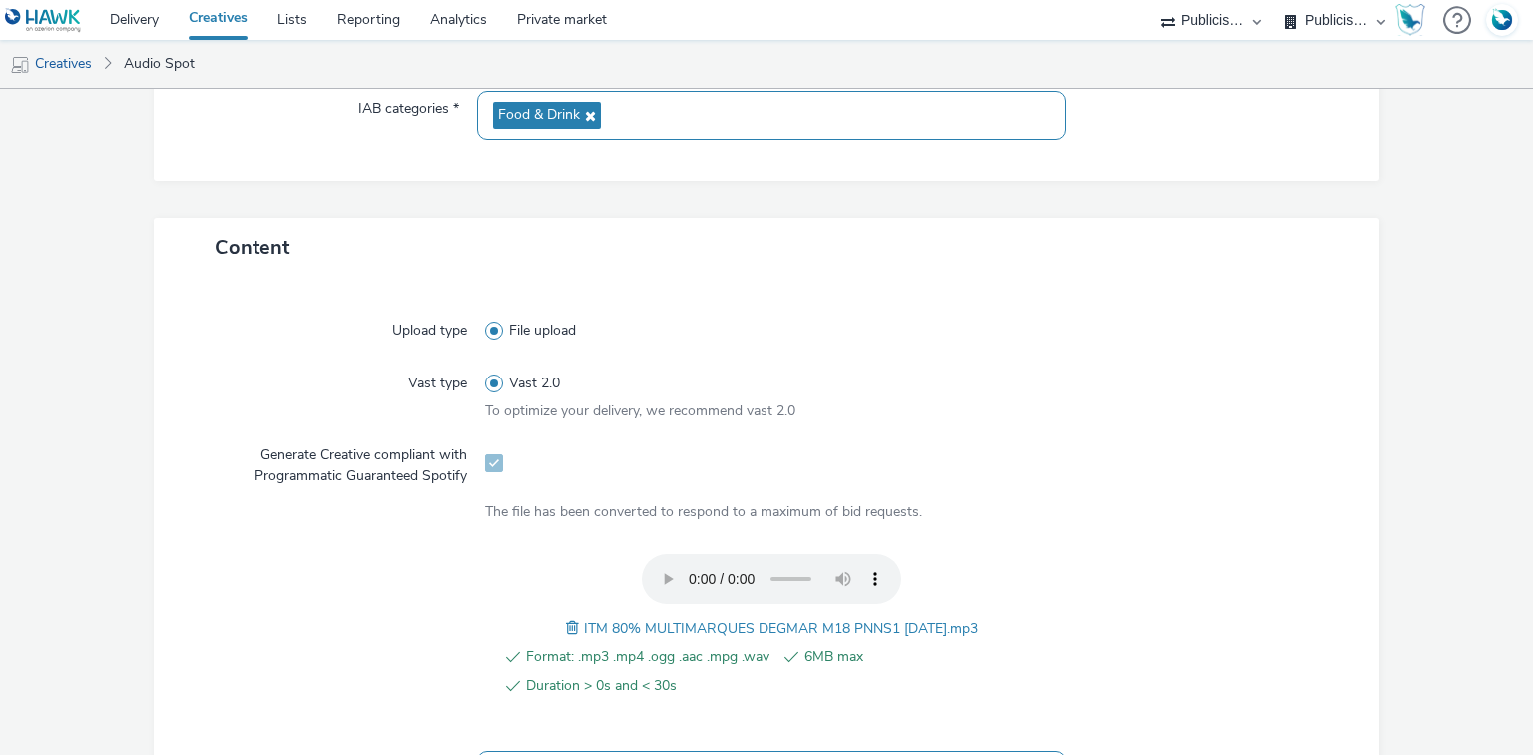
scroll to position [719, 0]
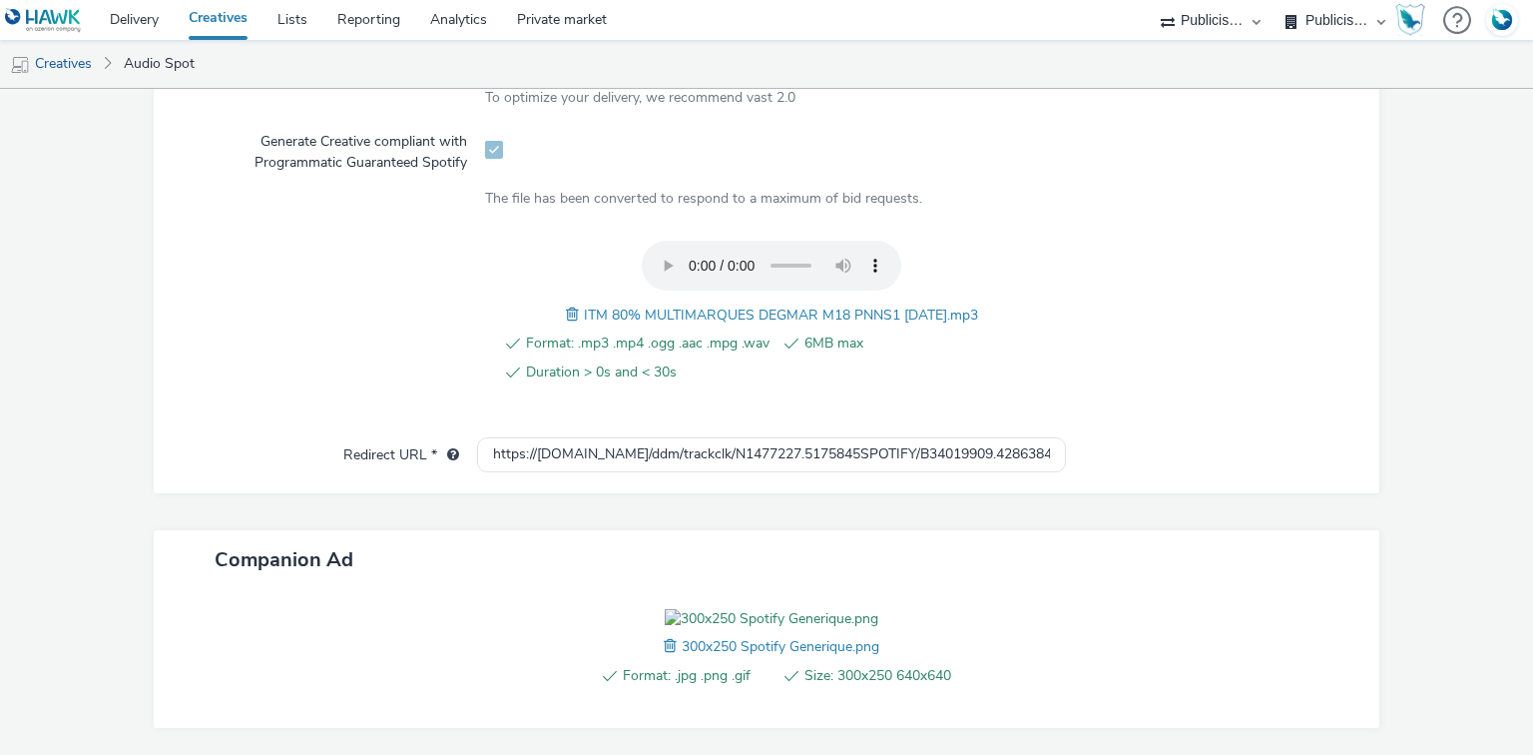
click at [724, 469] on div "https://[DOMAIN_NAME]/ddm/trackclk/N1477227.5175845SPOTIFY/B34019909.428638497;…" at bounding box center [771, 455] width 588 height 36
click at [730, 457] on input "https://[DOMAIN_NAME]/ddm/trackclk/N1477227.5175845SPOTIFY/B34019909.428638497;…" at bounding box center [771, 454] width 588 height 35
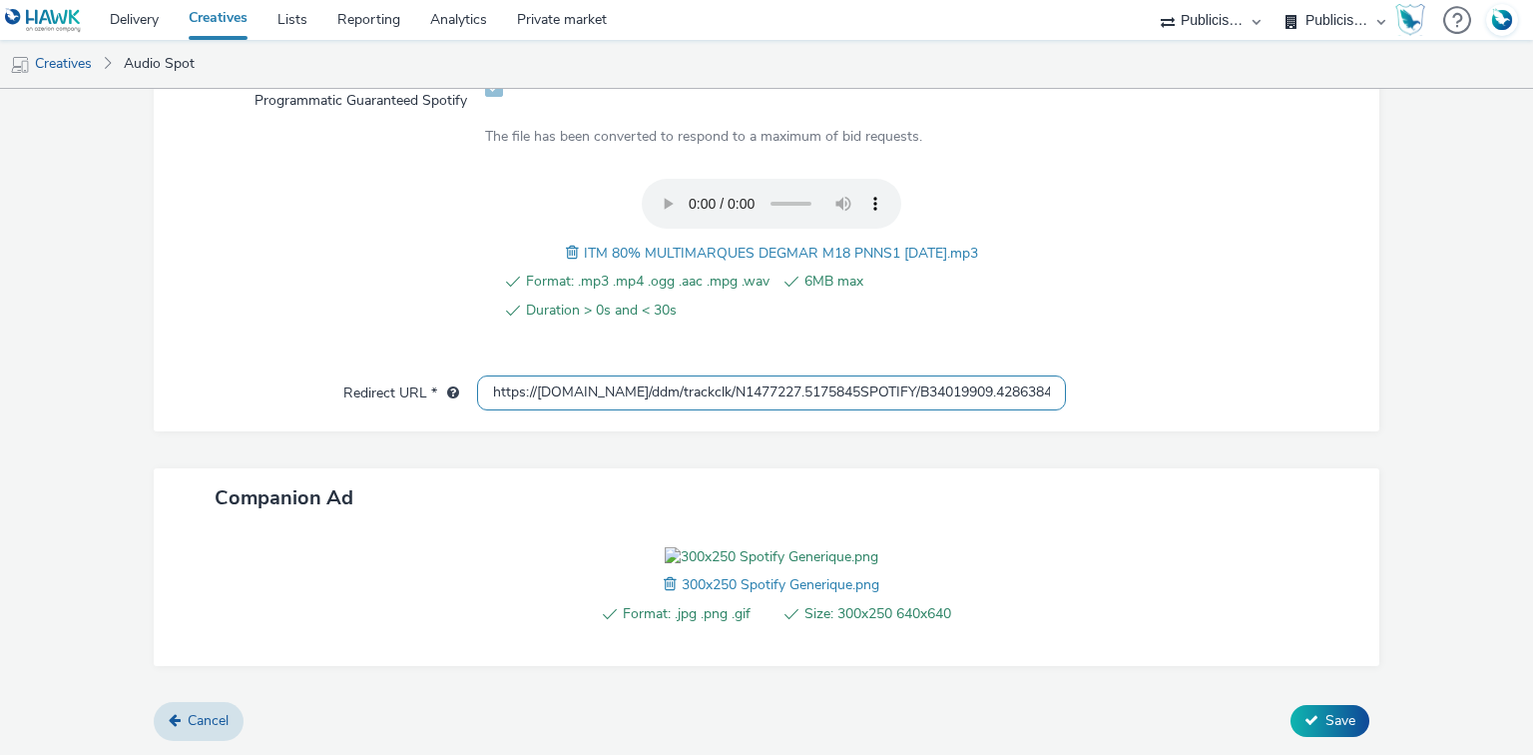
scroll to position [890, 0]
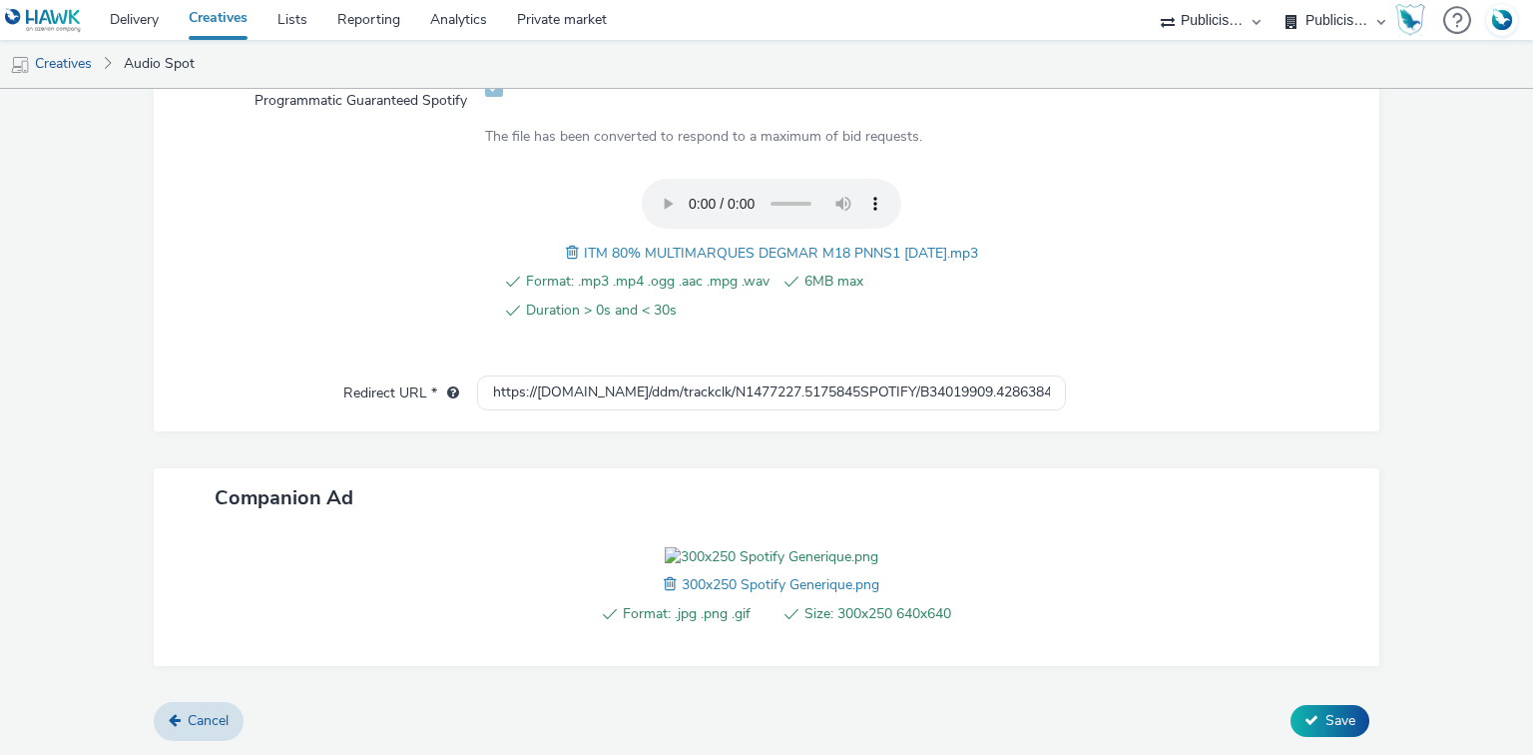
click at [1194, 554] on div at bounding box center [1213, 596] width 294 height 99
click at [1305, 722] on icon at bounding box center [1311, 720] width 14 height 14
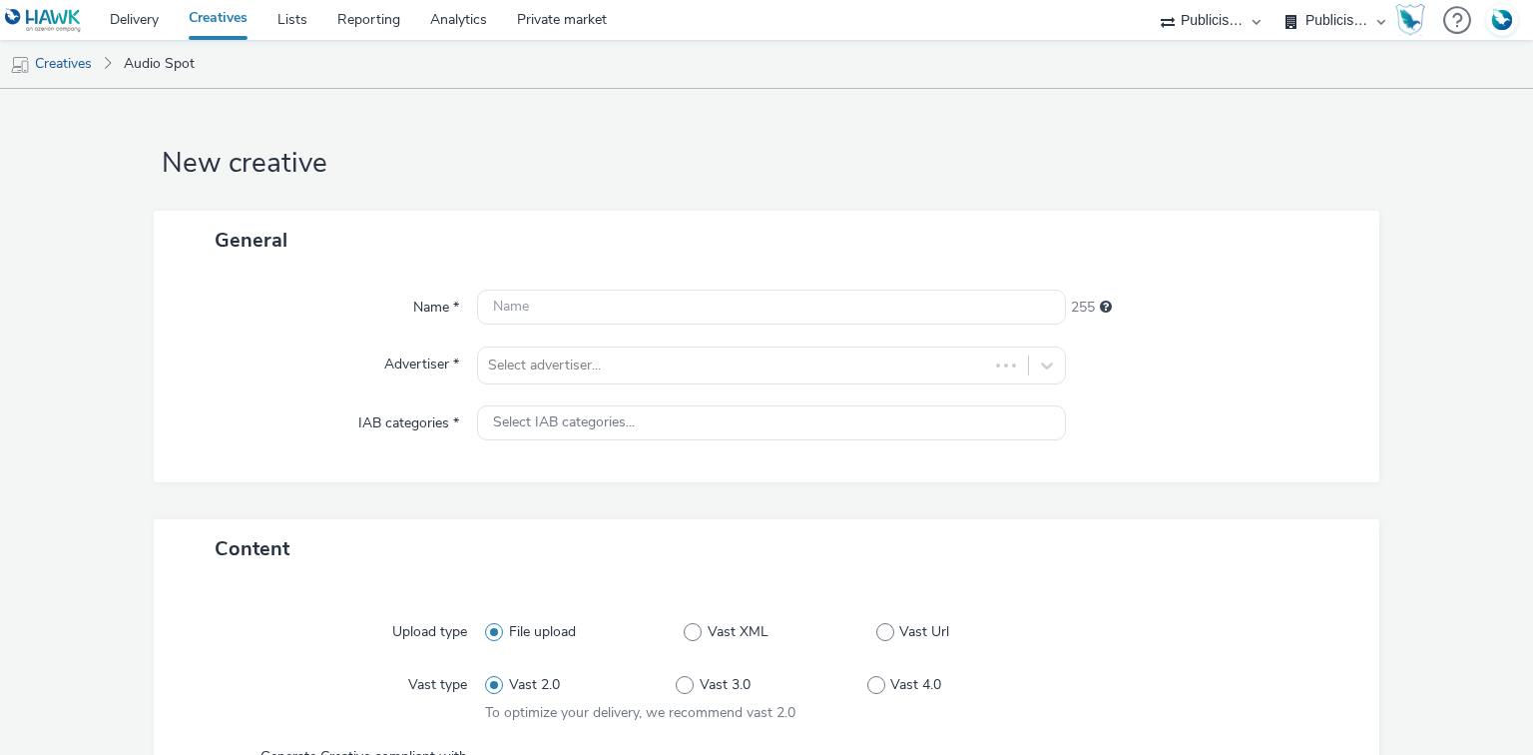
select select "d07aba32-d775-4fed-a722-f10c6504dd64"
select select "f97d6638-e0a1-4f7a-bf46-55015878e29e"
click at [563, 363] on div at bounding box center [752, 365] width 529 height 24
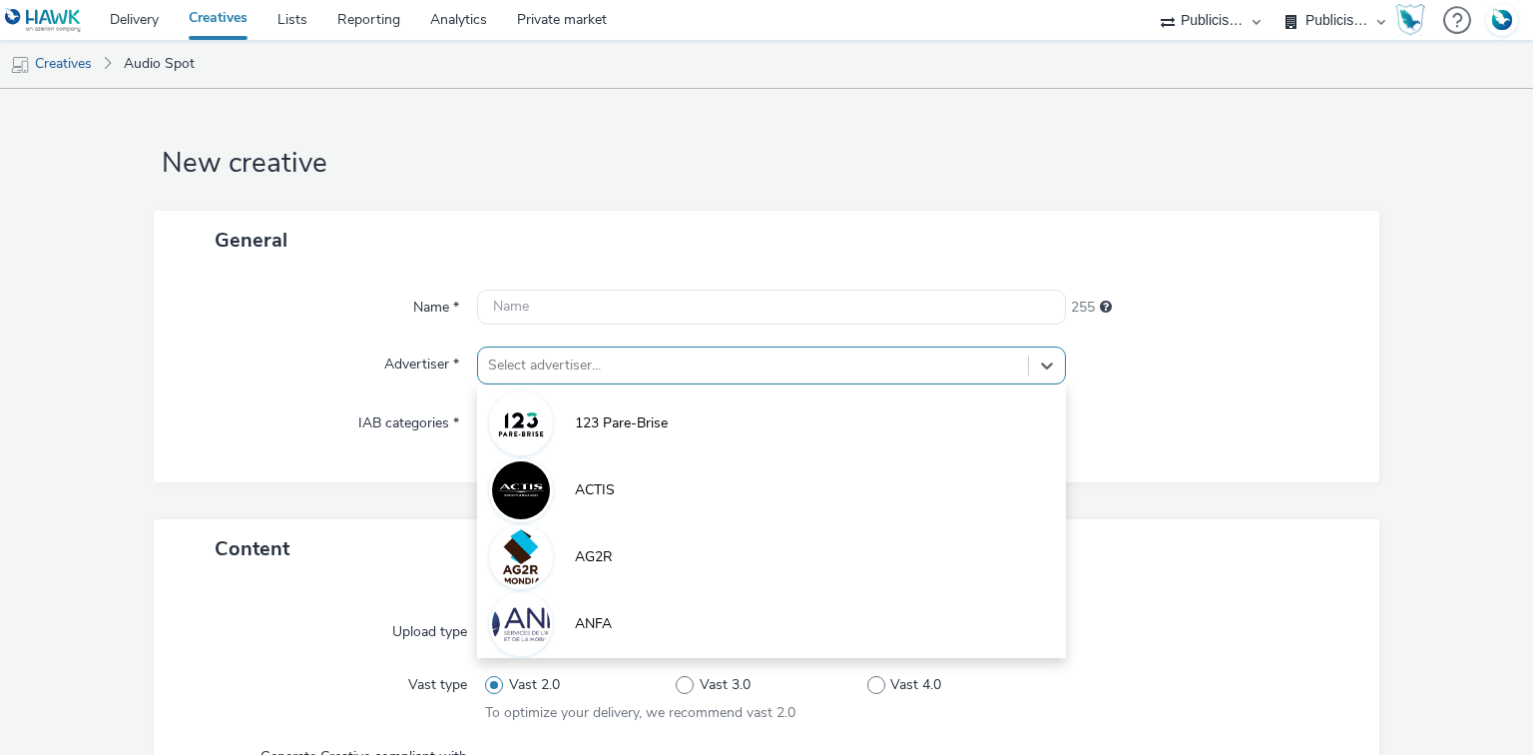
scroll to position [25, 0]
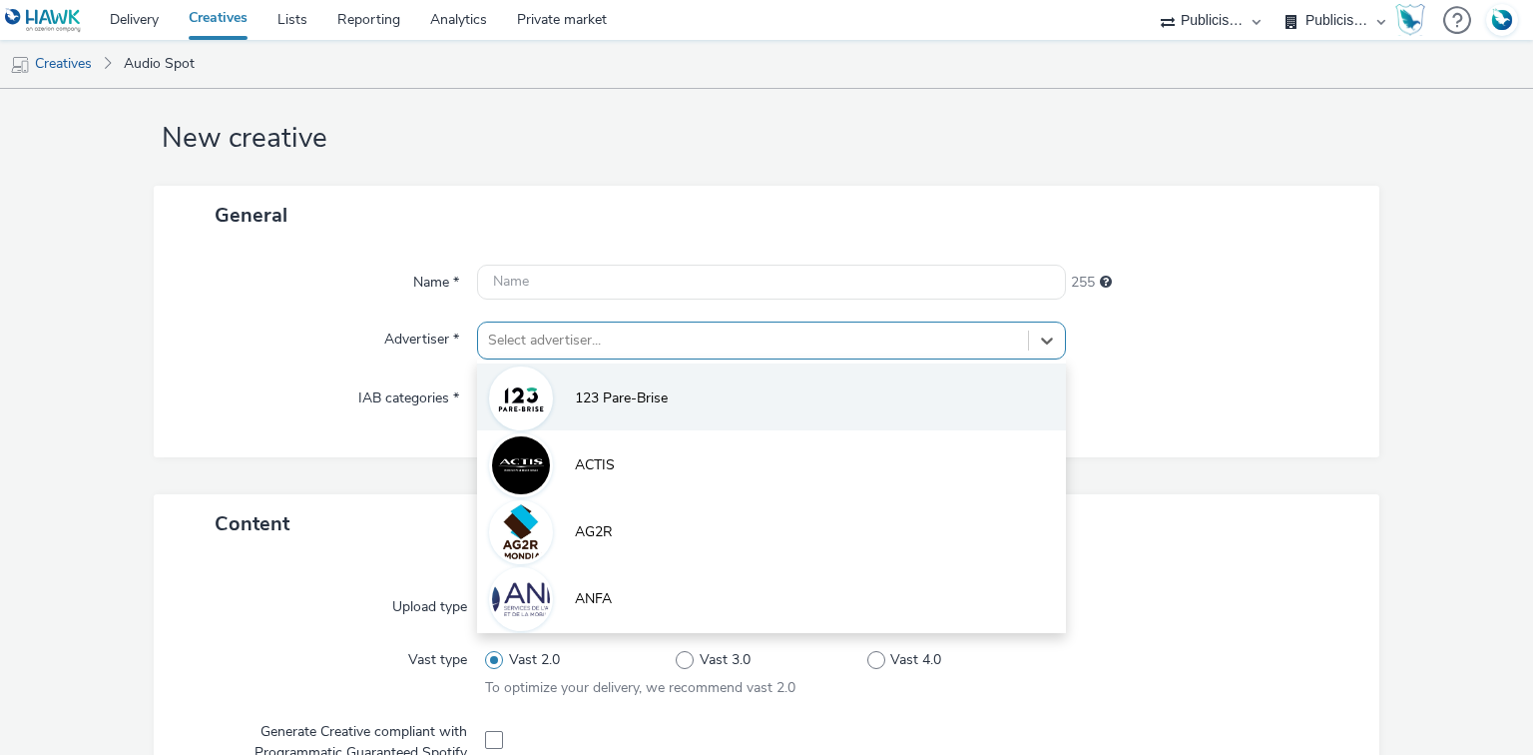
paste input "interm"
type input "interm"
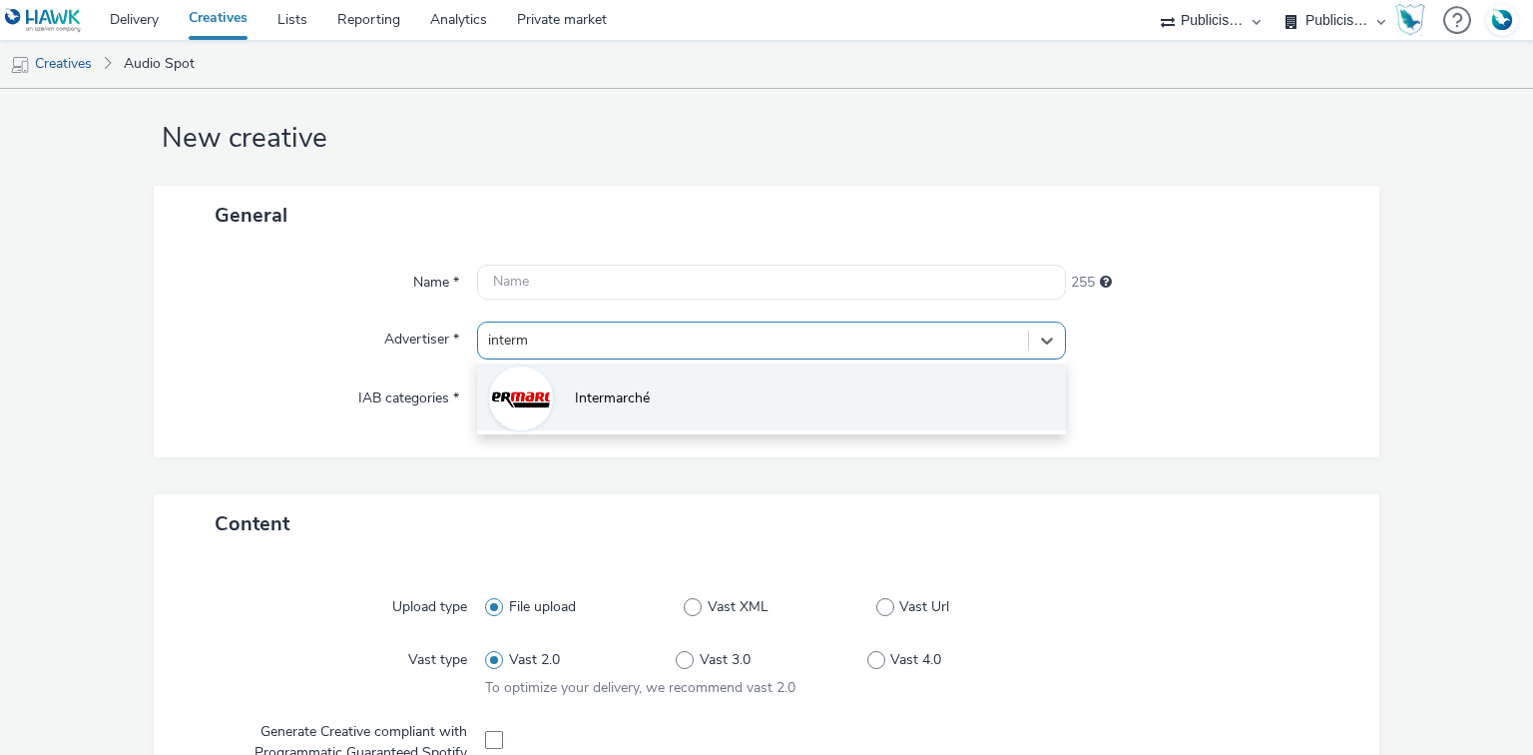
click at [555, 396] on li "Intermarché" at bounding box center [771, 396] width 588 height 67
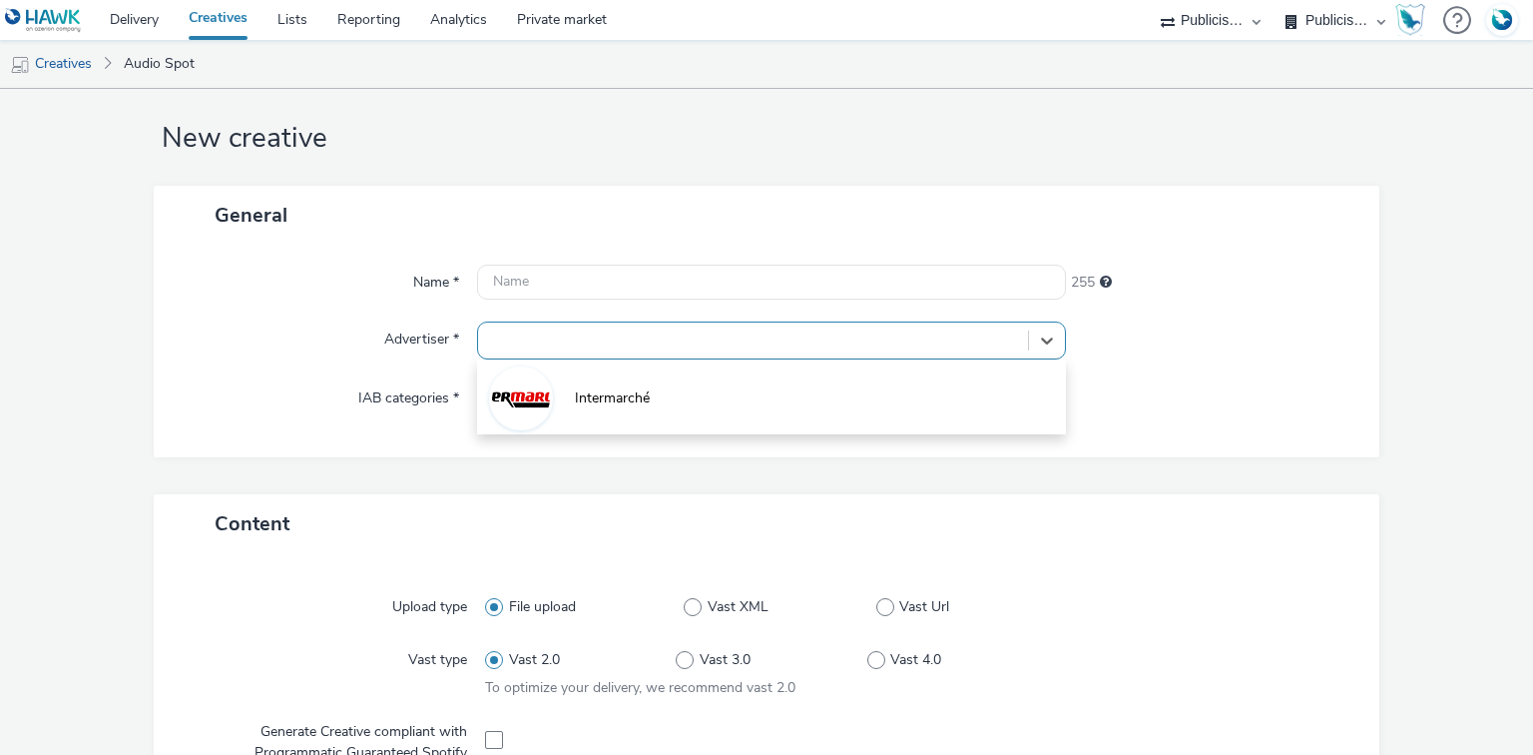
type input "[URL][DOMAIN_NAME]"
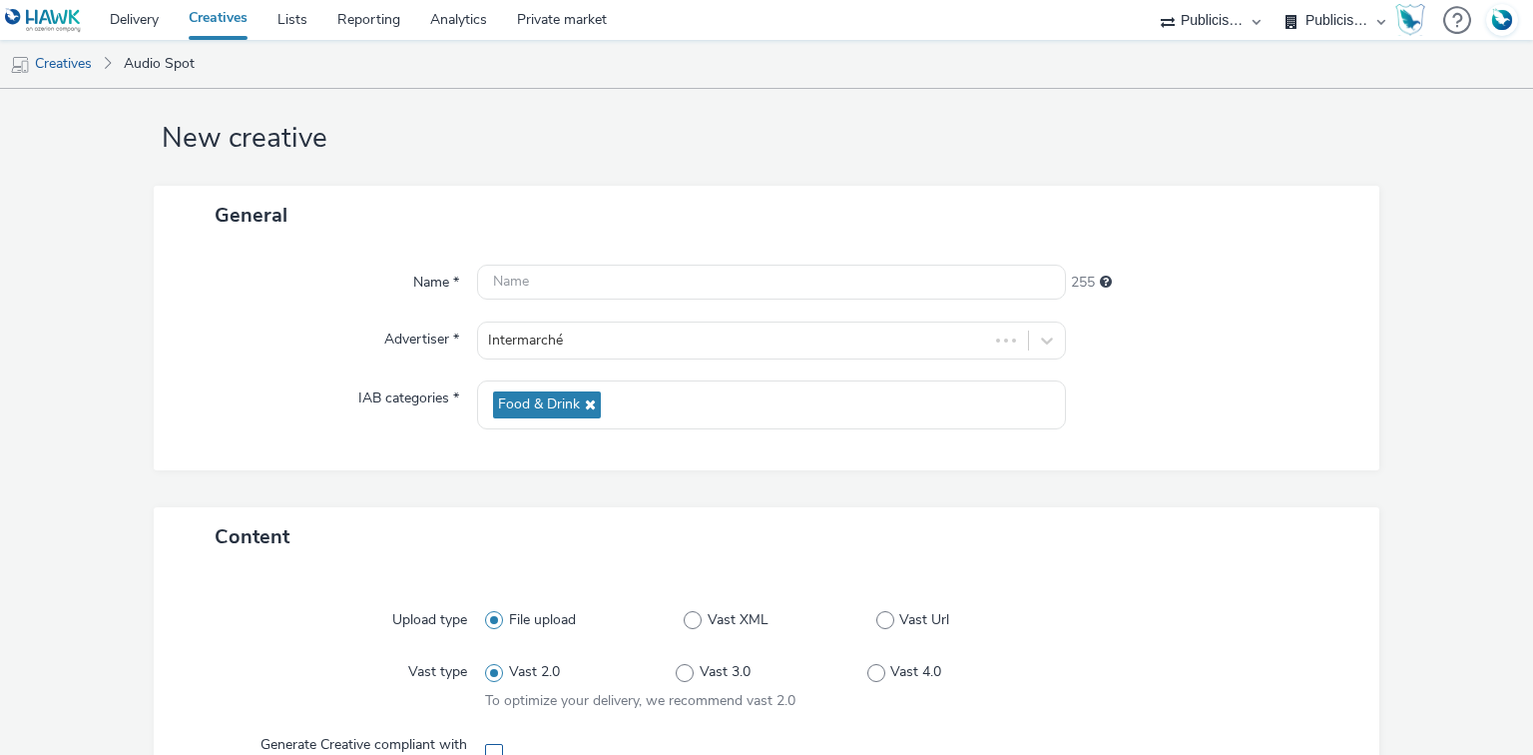
click at [487, 751] on span at bounding box center [494, 753] width 18 height 18
checkbox input "true"
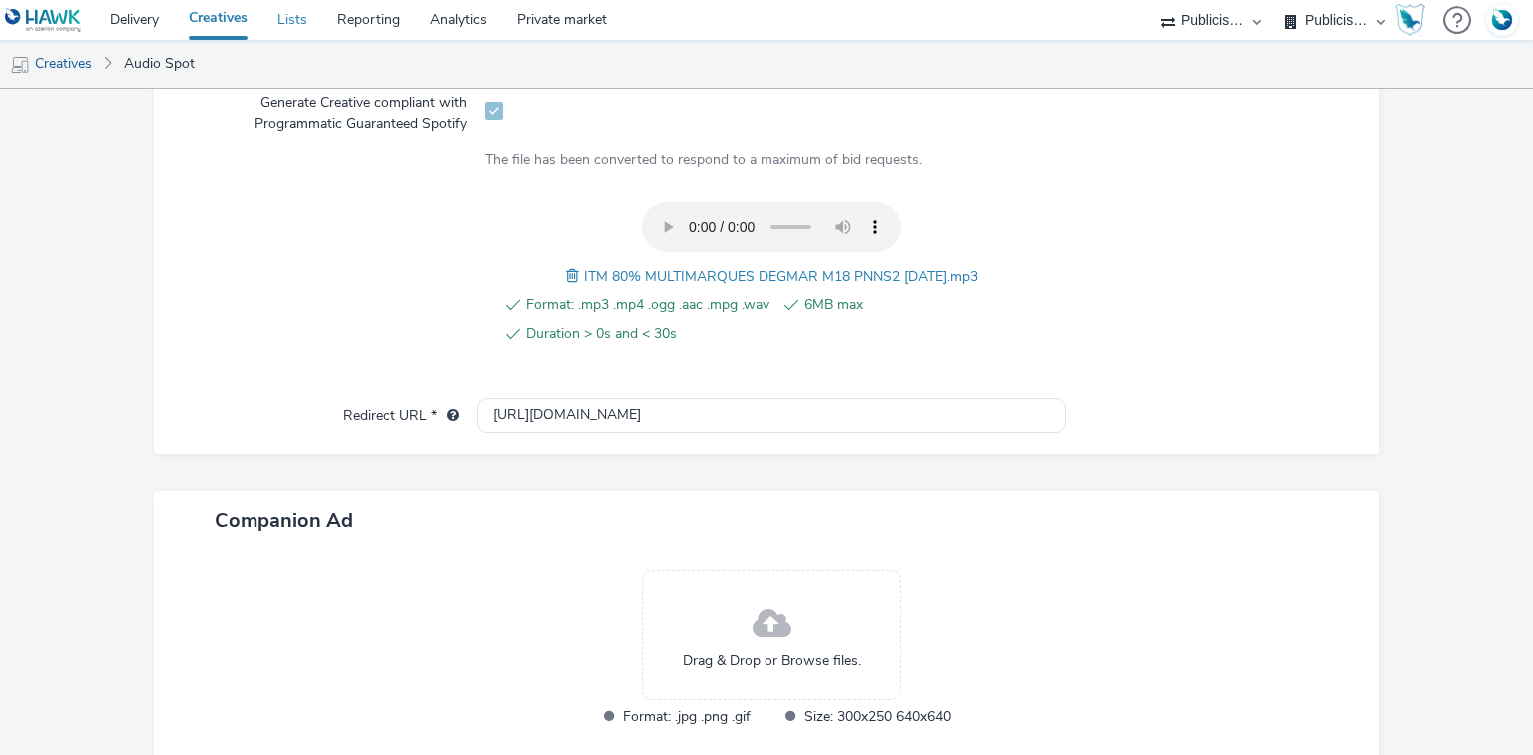
scroll to position [771, 0]
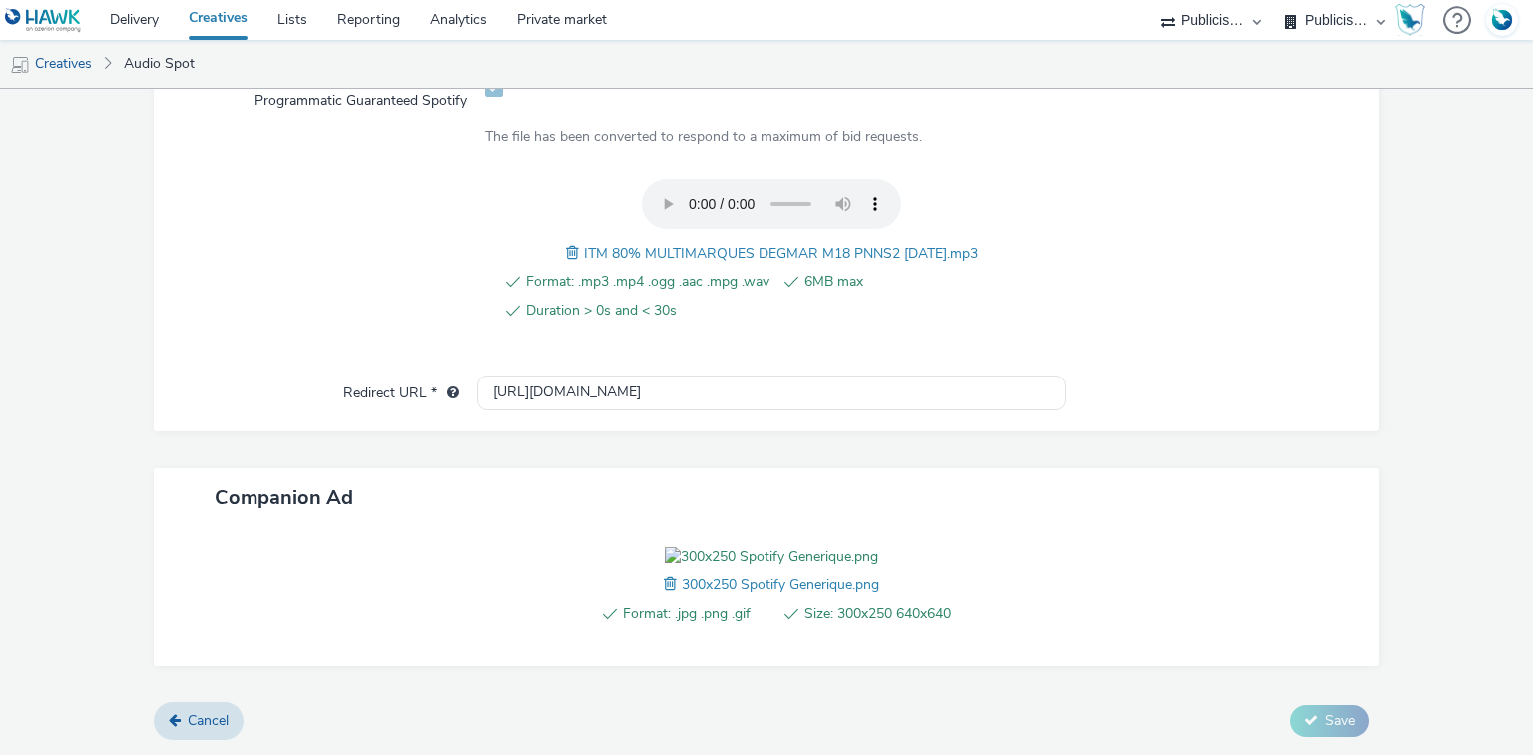
click at [684, 244] on span "ITM 80% MULTIMARQUES DEGMAR M18 PNNS2 [DATE].mp3" at bounding box center [781, 253] width 394 height 19
click at [684, 244] on span "ITM 80% MULTIMARQUES DEGMAR M18 PNNS2 12.09.25.mp3" at bounding box center [781, 253] width 394 height 19
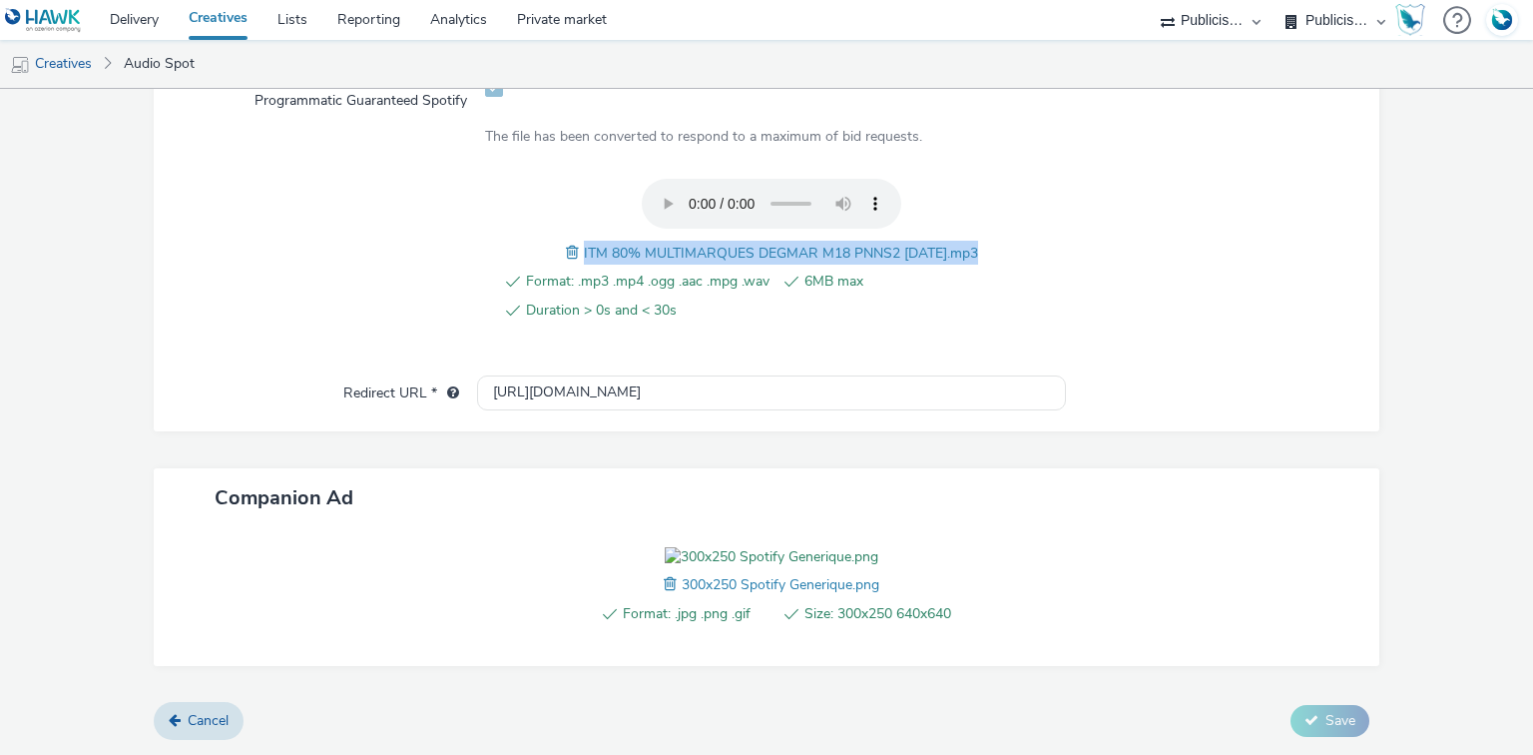
click at [684, 244] on span "ITM 80% MULTIMARQUES DEGMAR M18 PNNS2 12.09.25.mp3" at bounding box center [781, 253] width 394 height 19
copy span "ITM 80% MULTIMARQUES DEGMAR M18 PNNS2 12.09.25.mp3"
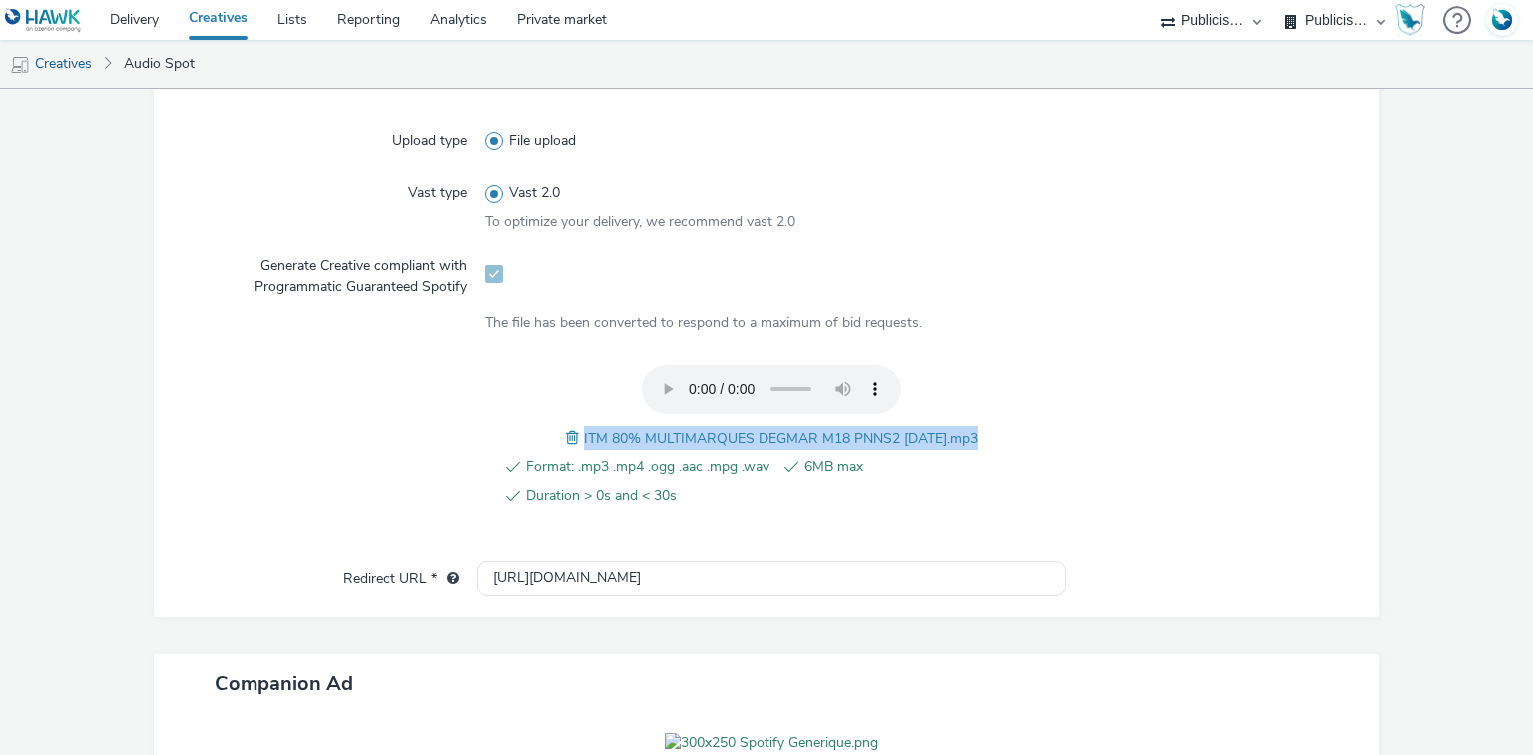
scroll to position [212, 0]
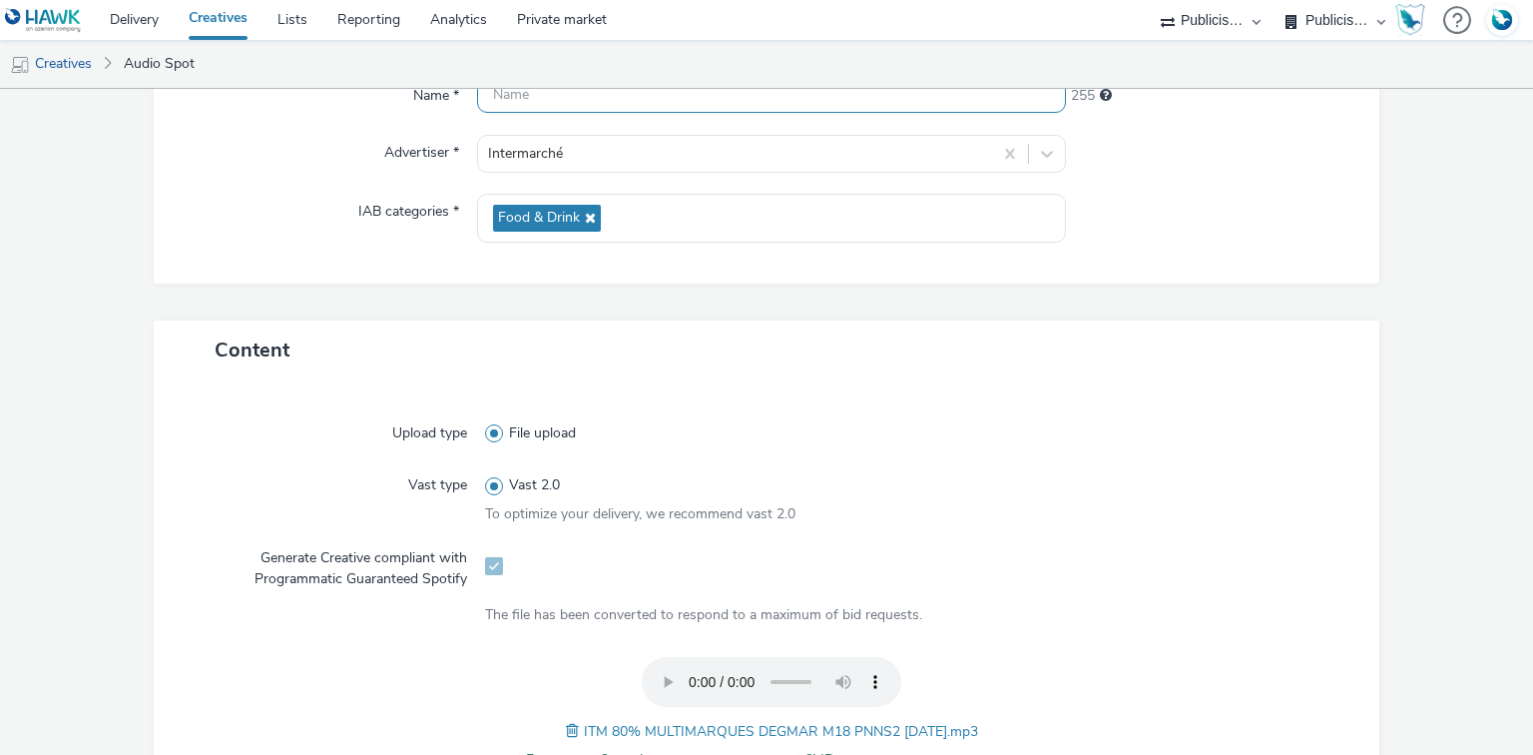
click at [540, 103] on input "text" at bounding box center [771, 95] width 588 height 35
paste input "ITM 80% MULTIMARQUES DEGMAR M18 PNNS2 12.09.25.mp3"
paste input "_Spotify"
type input "ITM 80% MULTIMARQUES DEGMAR M18 PNNS2 12.09.25_Spotify"
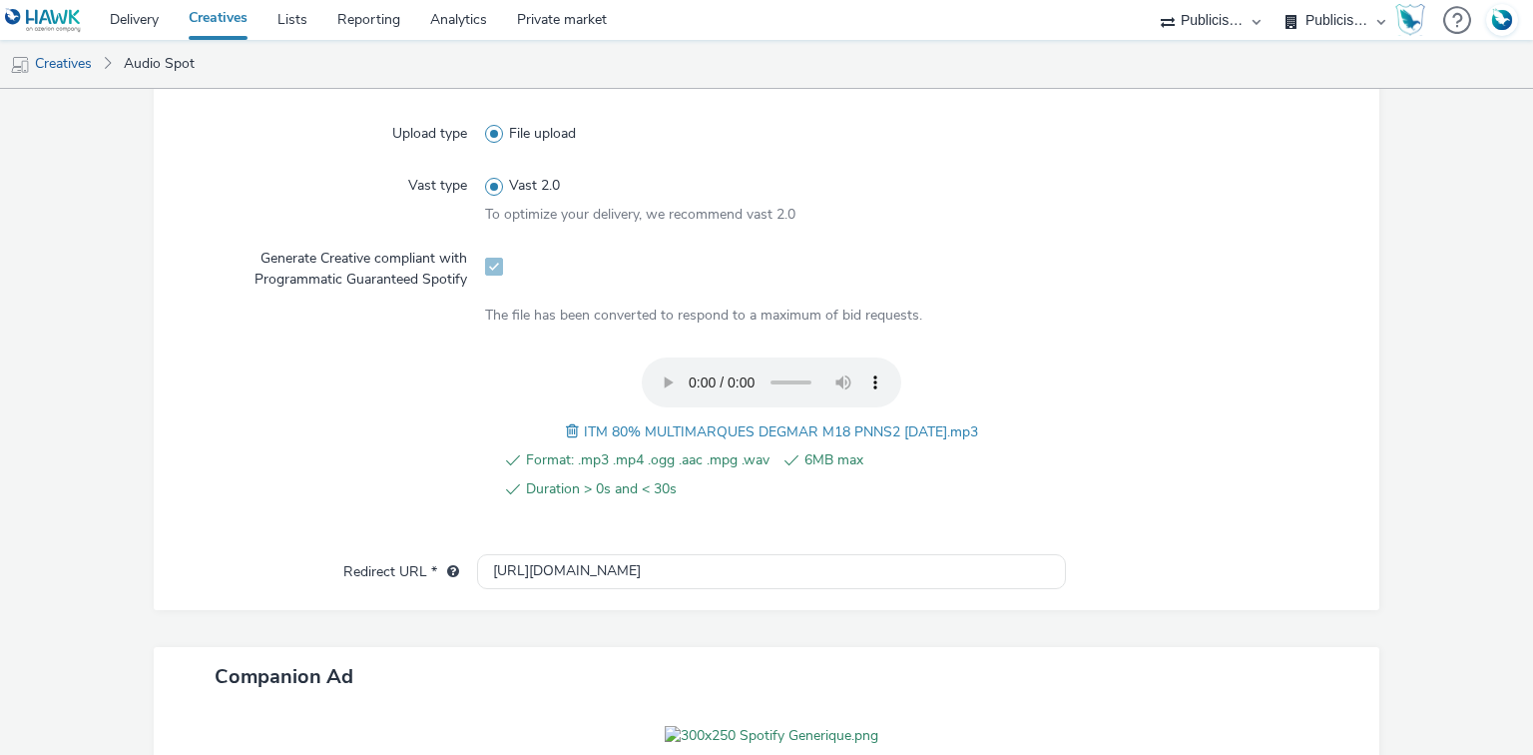
scroll to position [689, 0]
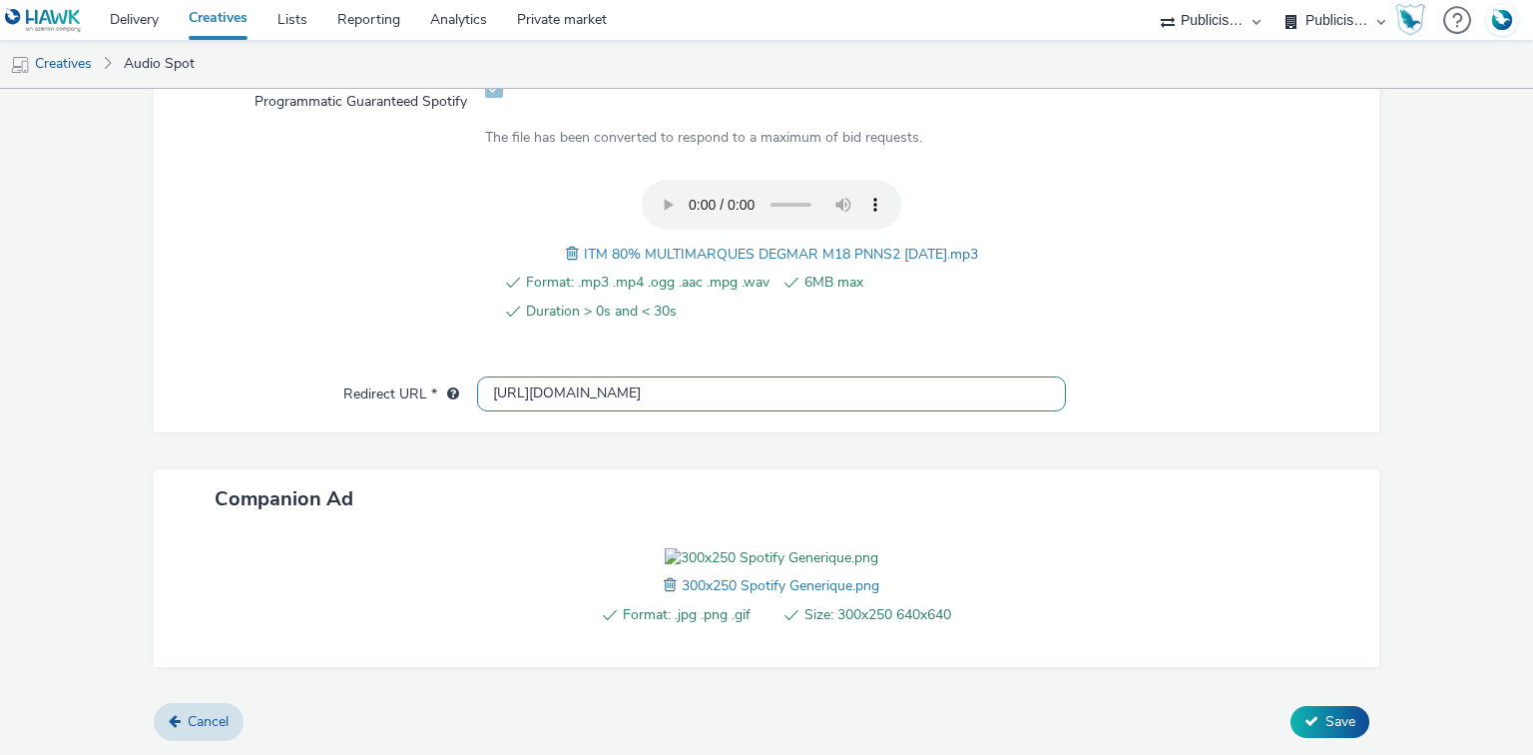
click at [573, 395] on input "[URL][DOMAIN_NAME]" at bounding box center [771, 393] width 588 height 35
paste input "s://[DOMAIN_NAME]/ddm/trackclk/N1477227.5175845SPOTIFY/B34019909.428638497;dc_t…"
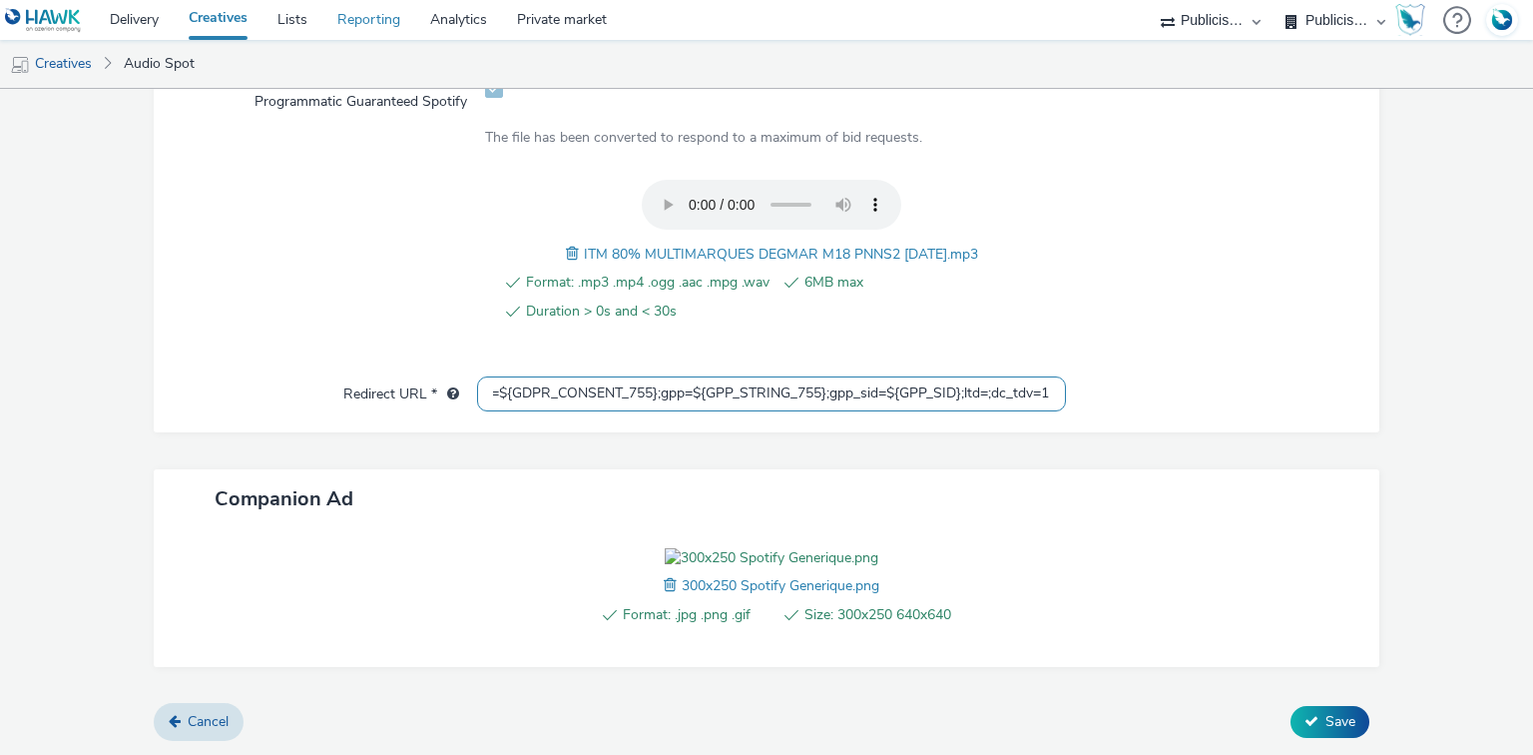
type input "https://[DOMAIN_NAME]/ddm/trackclk/N1477227.5175845SPOTIFY/B34019909.428638497;…"
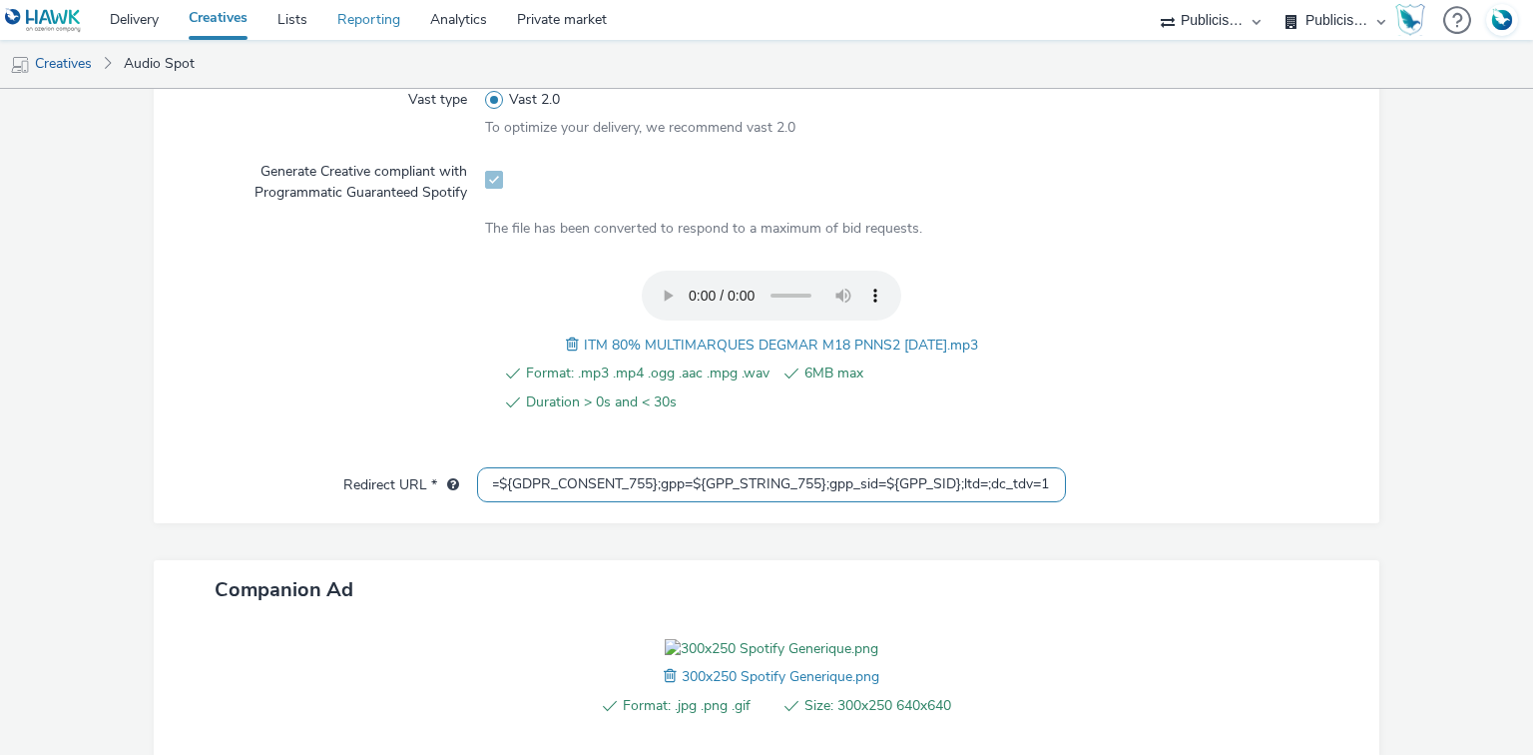
scroll to position [0, 0]
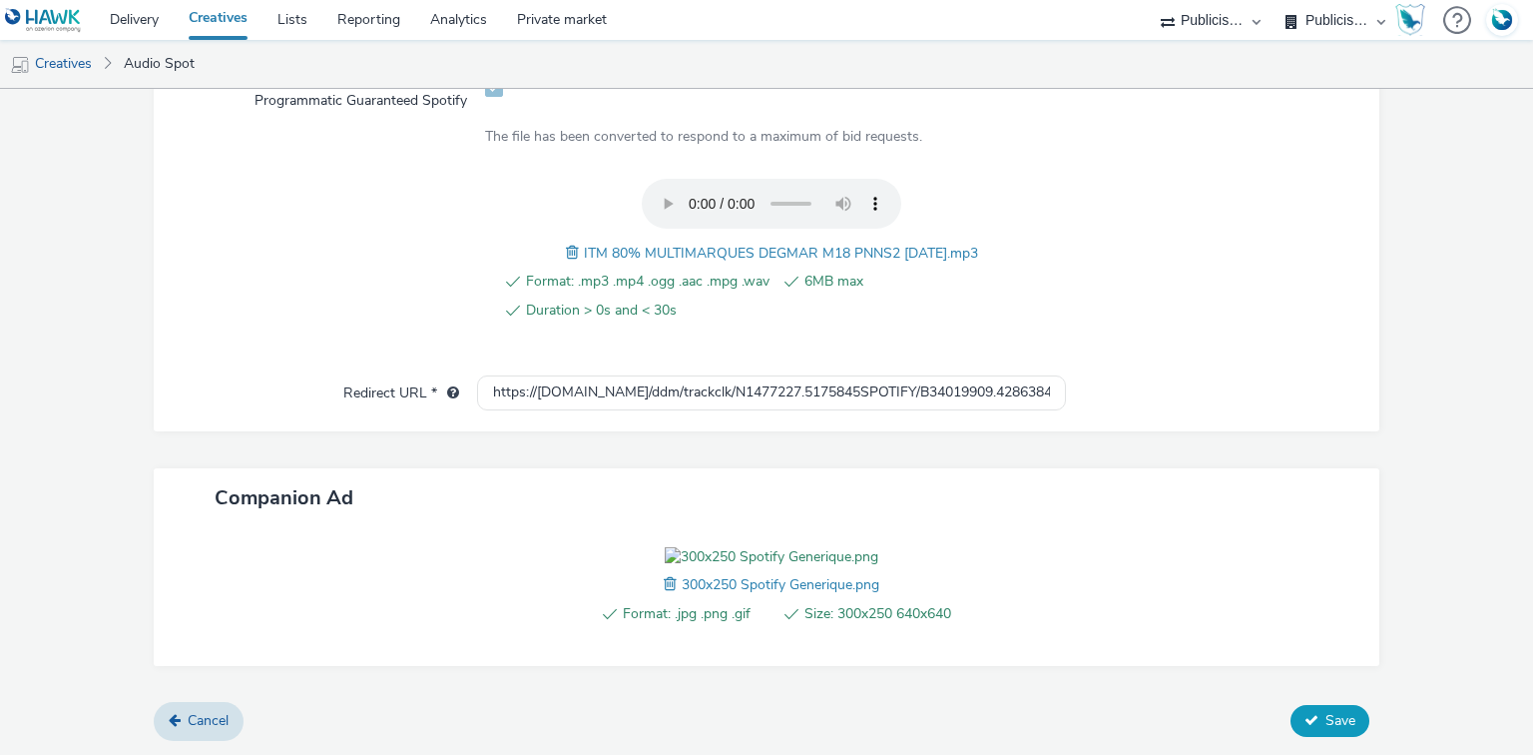
click at [1304, 721] on icon at bounding box center [1311, 720] width 14 height 14
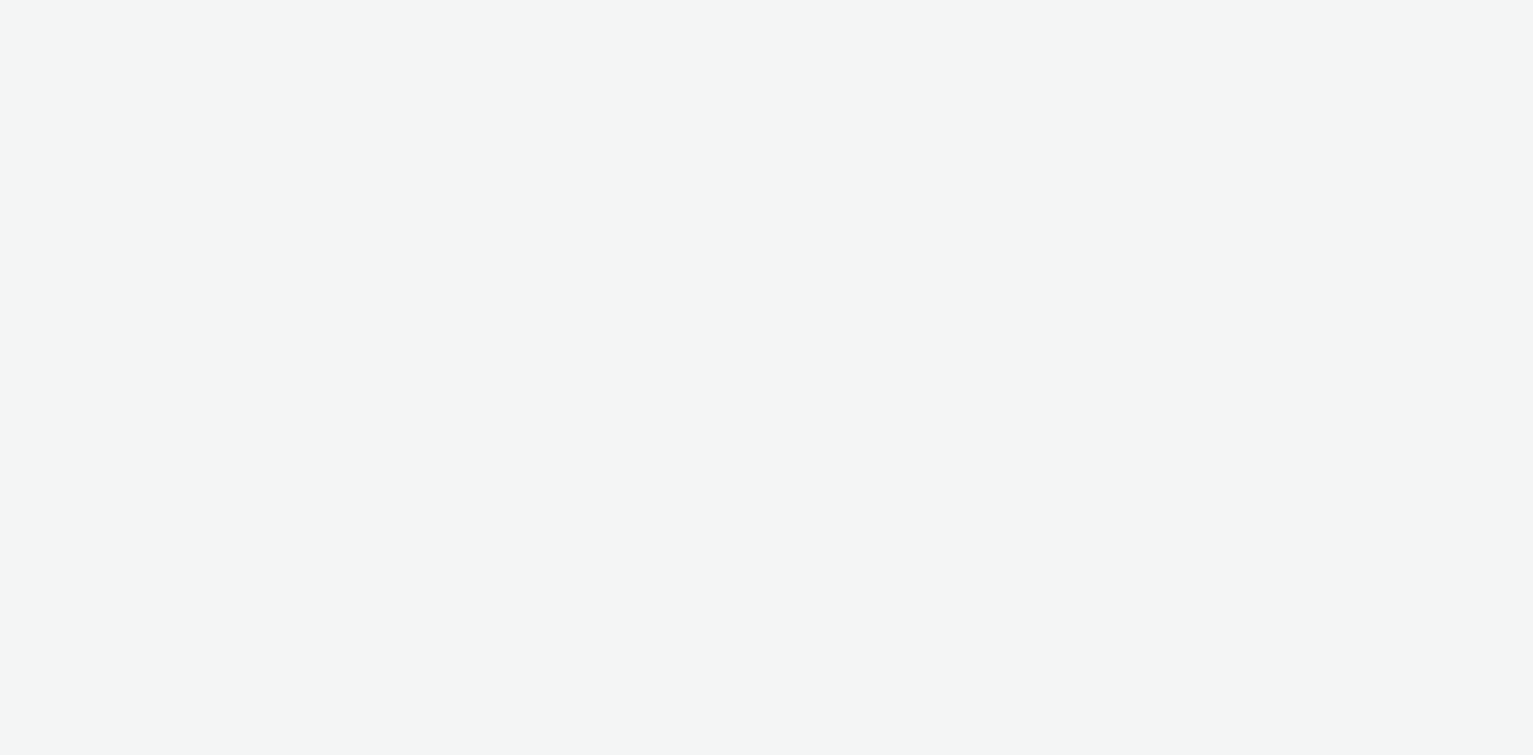
select select "d07aba32-d775-4fed-a722-f10c6504dd64"
select select "f97d6638-e0a1-4f7a-bf46-55015878e29e"
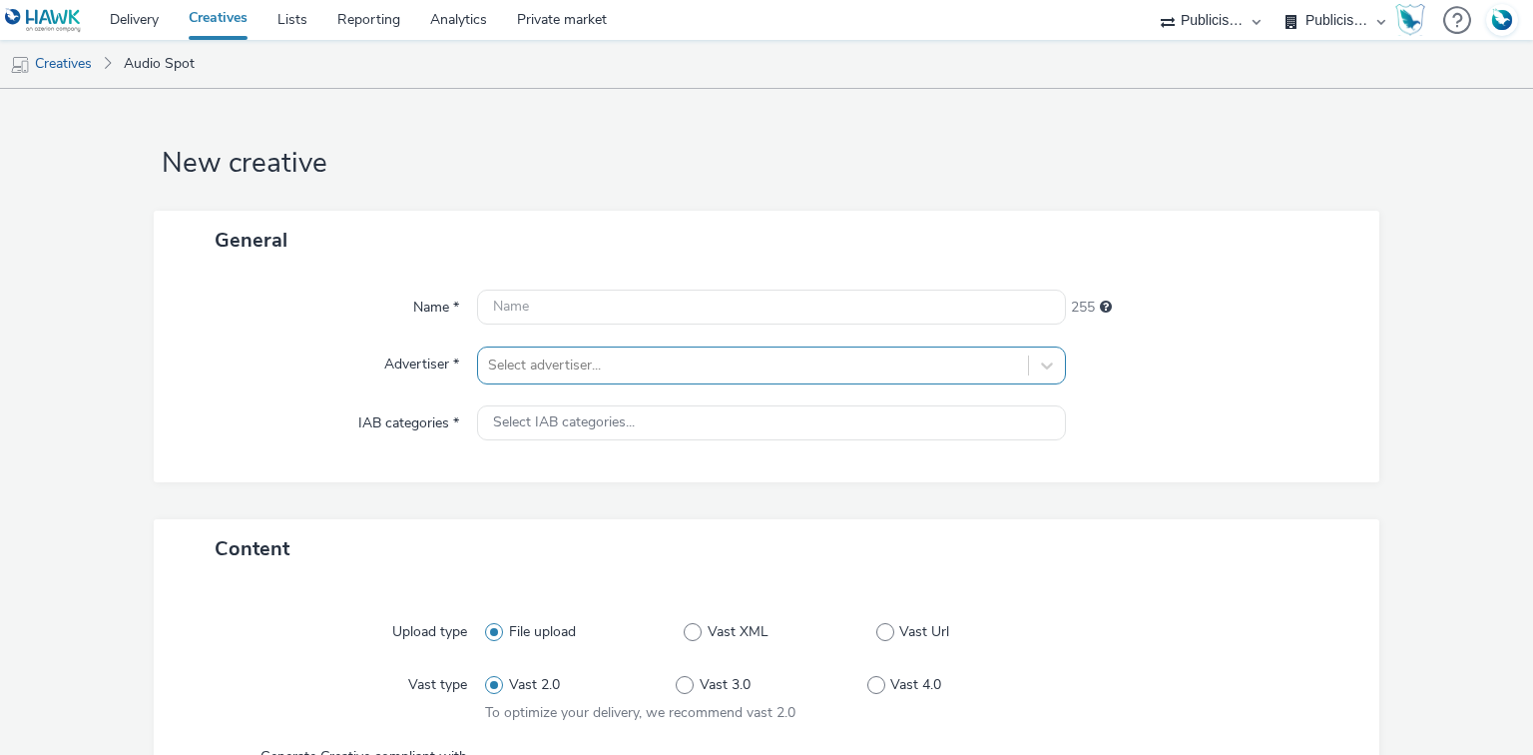
click at [519, 359] on div "Select advertiser..." at bounding box center [752, 365] width 549 height 32
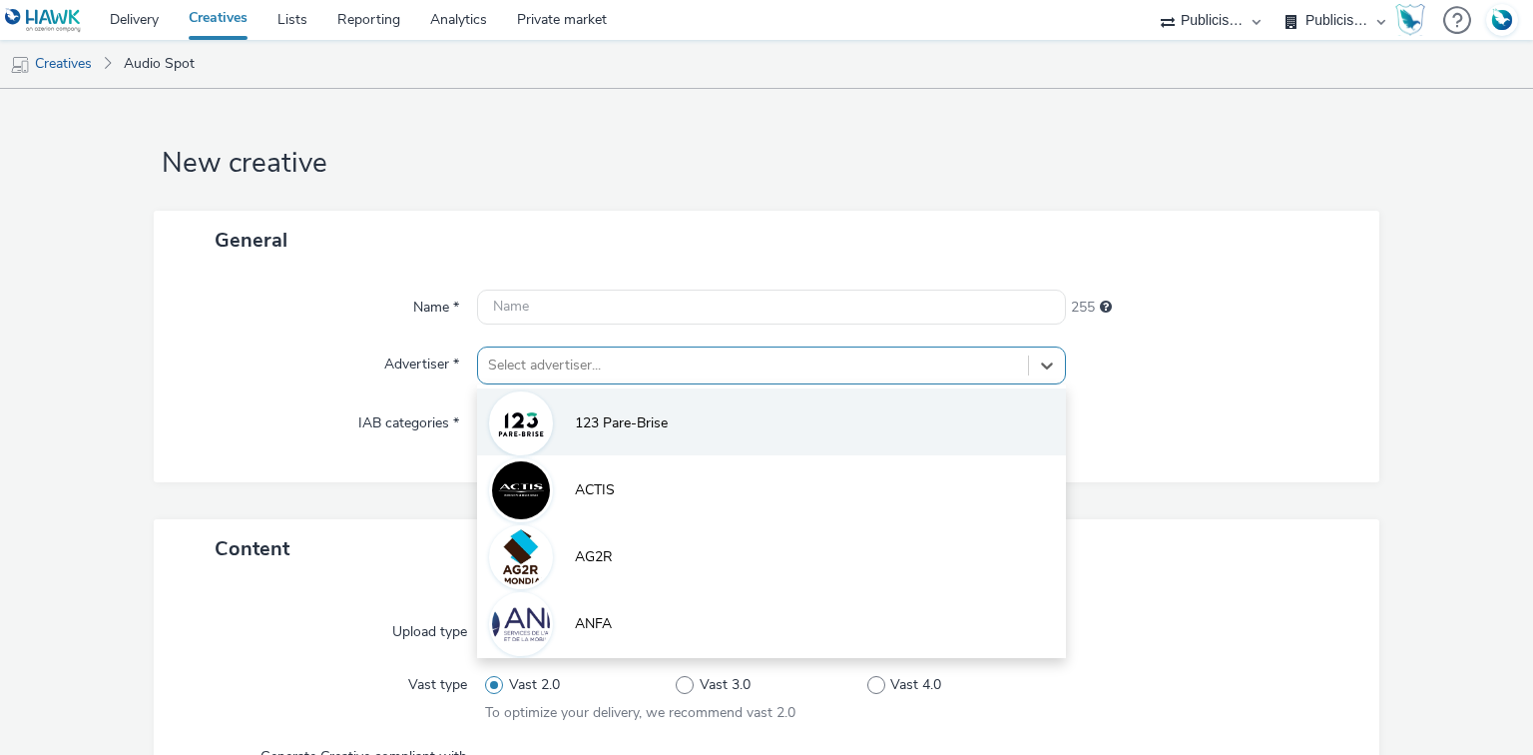
scroll to position [25, 0]
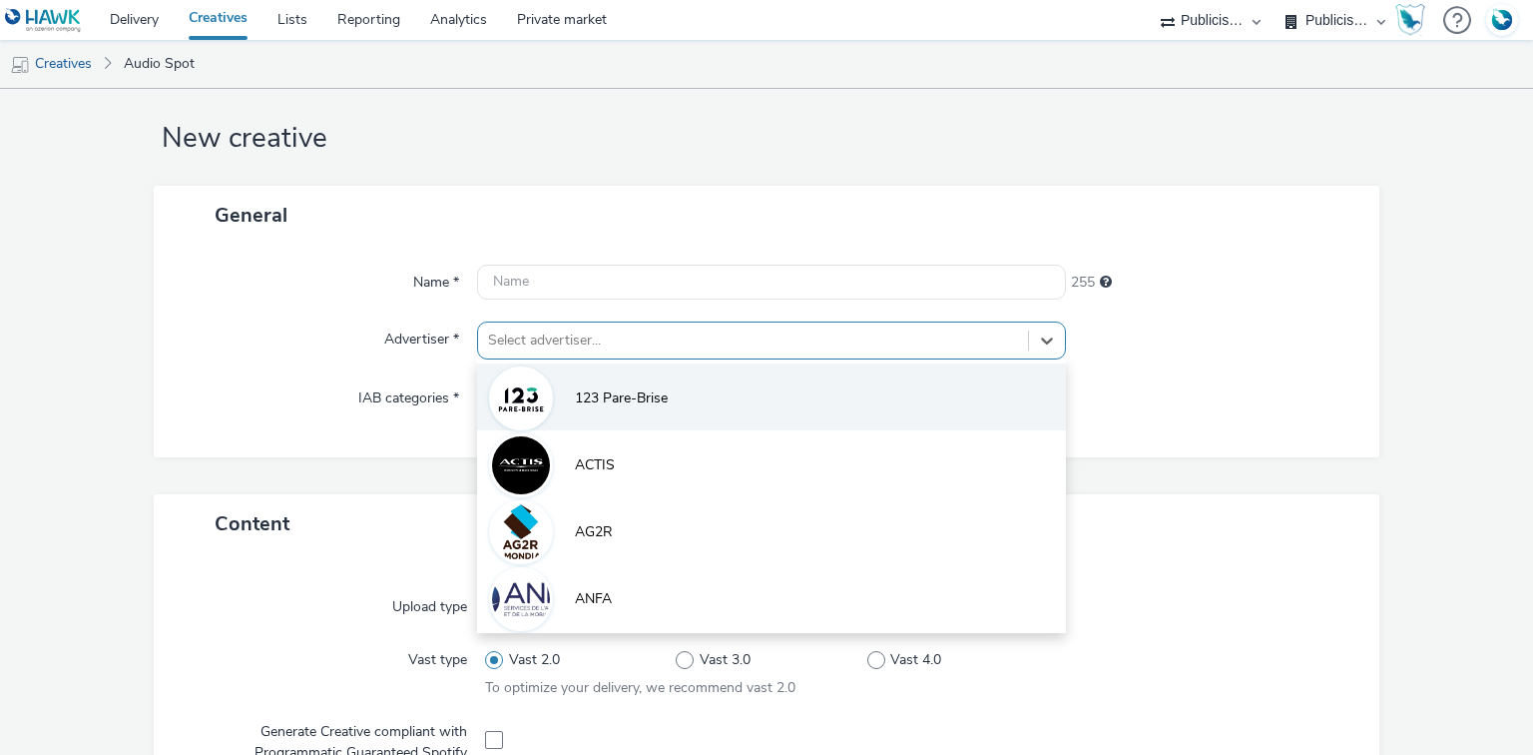
paste input "interm"
type input "interm"
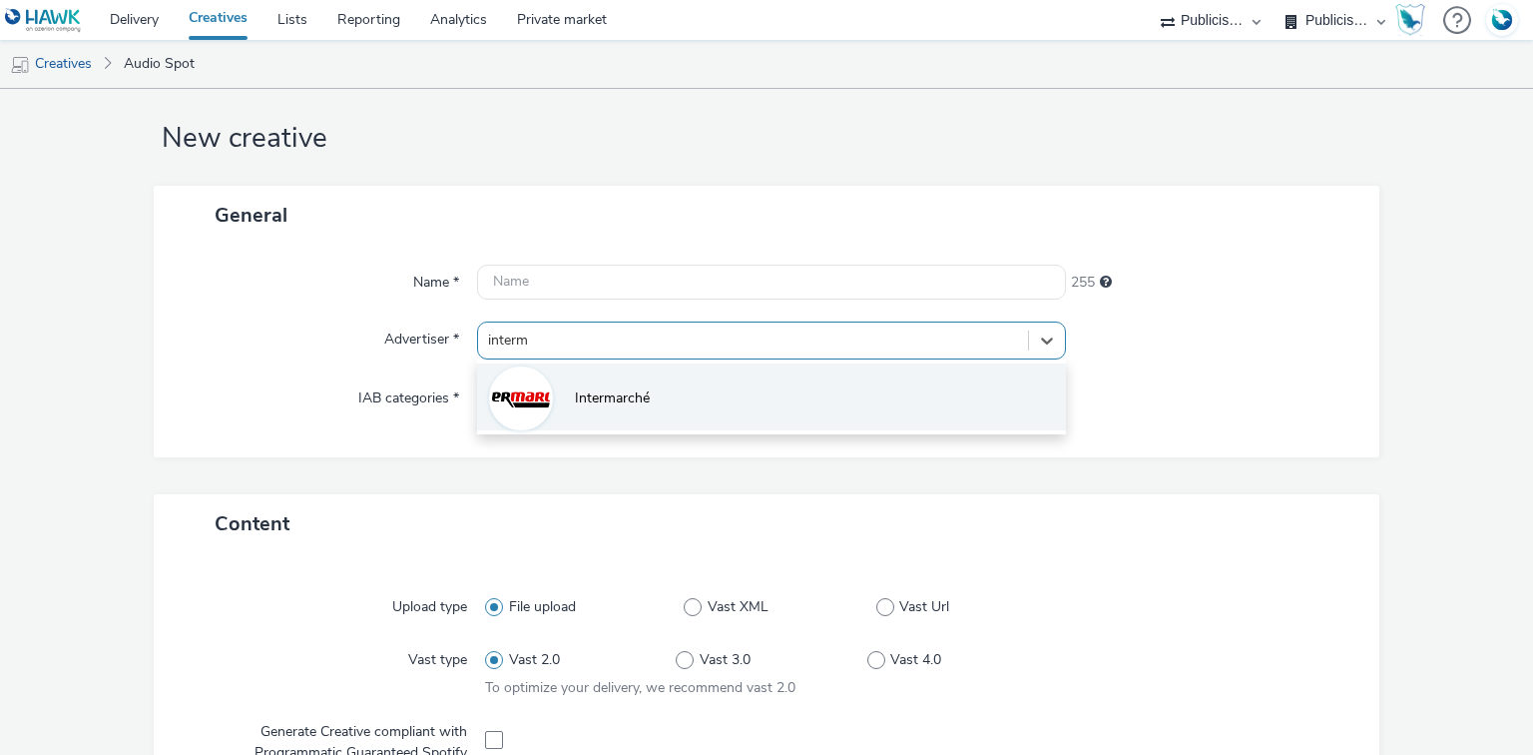
click at [515, 407] on img at bounding box center [521, 398] width 58 height 58
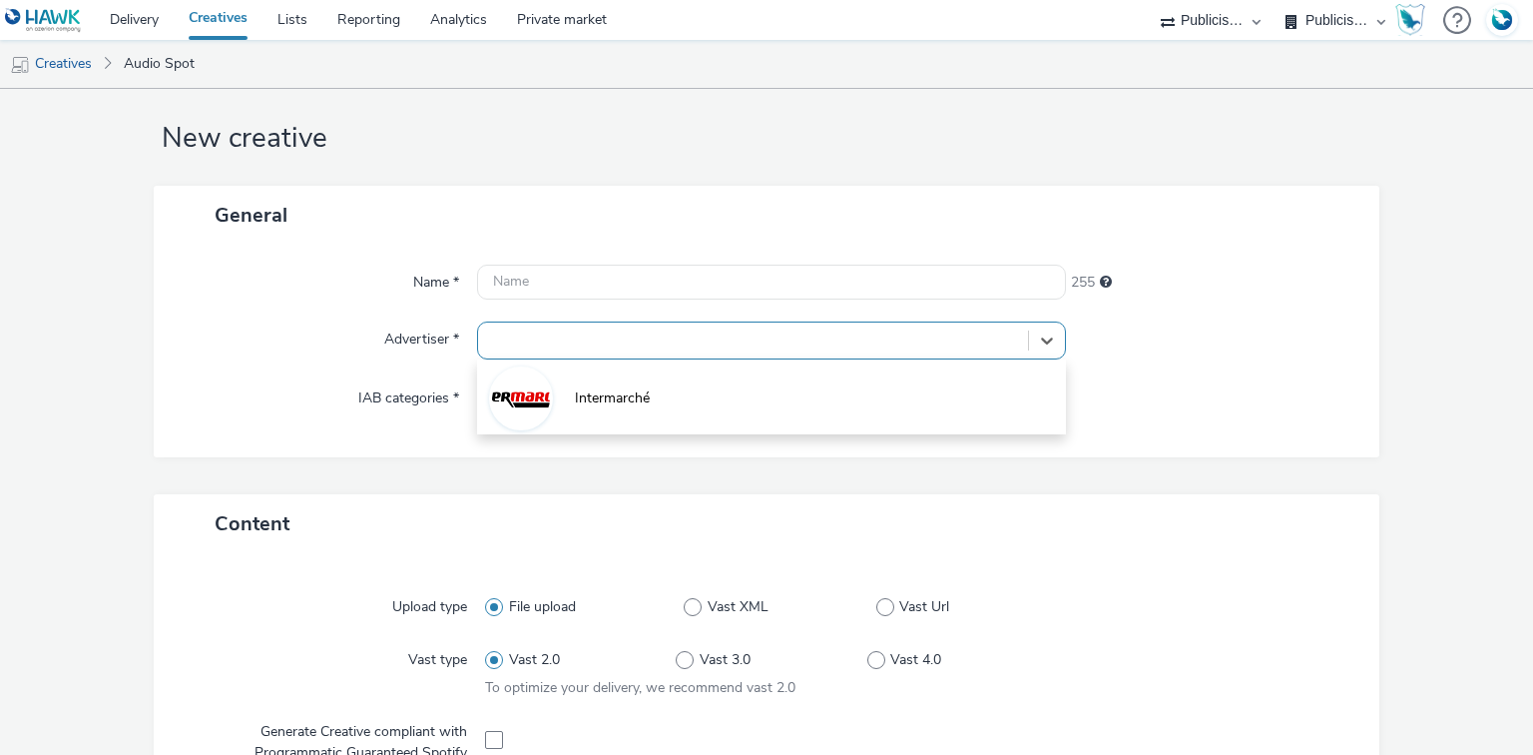
type input "[URL][DOMAIN_NAME]"
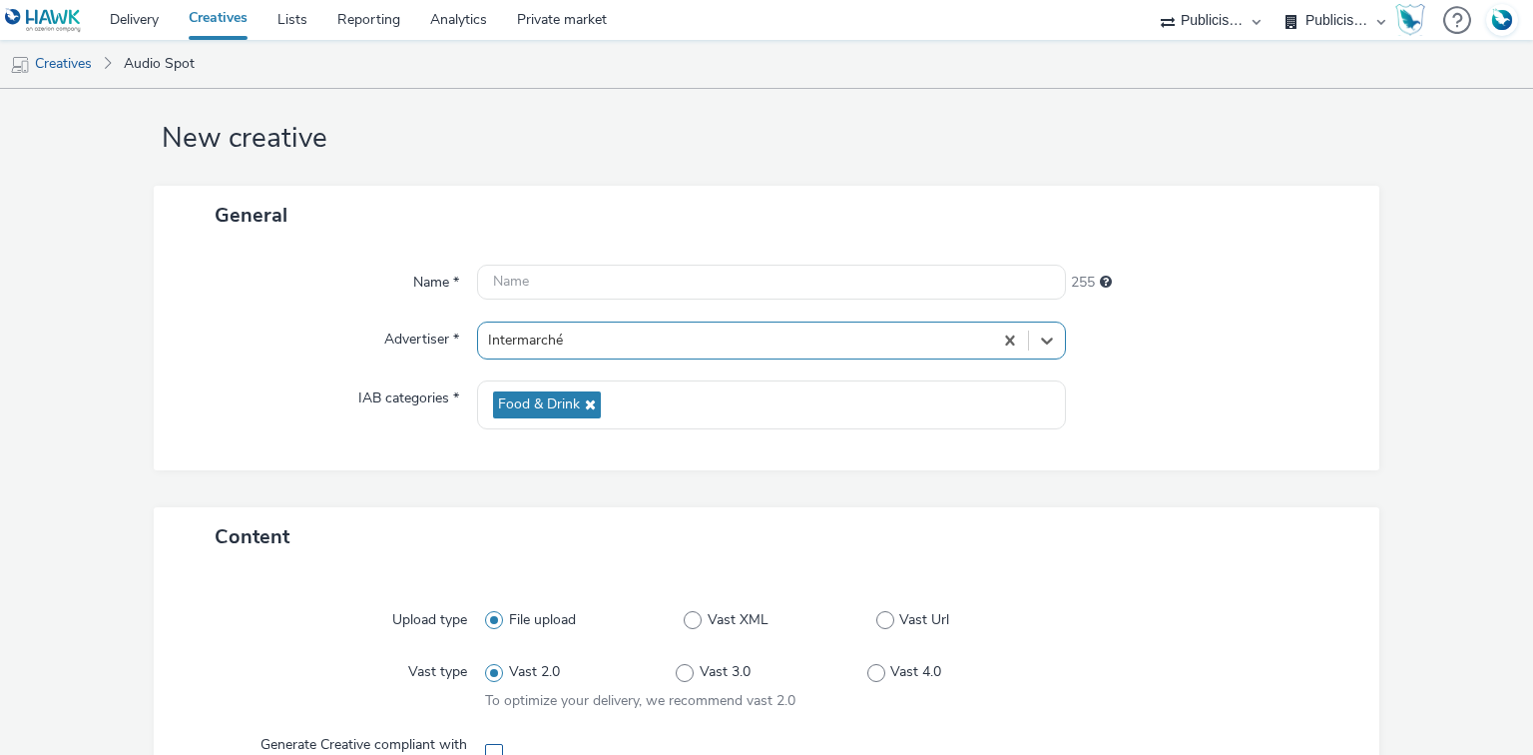
click at [488, 745] on span at bounding box center [494, 753] width 18 height 18
checkbox input "true"
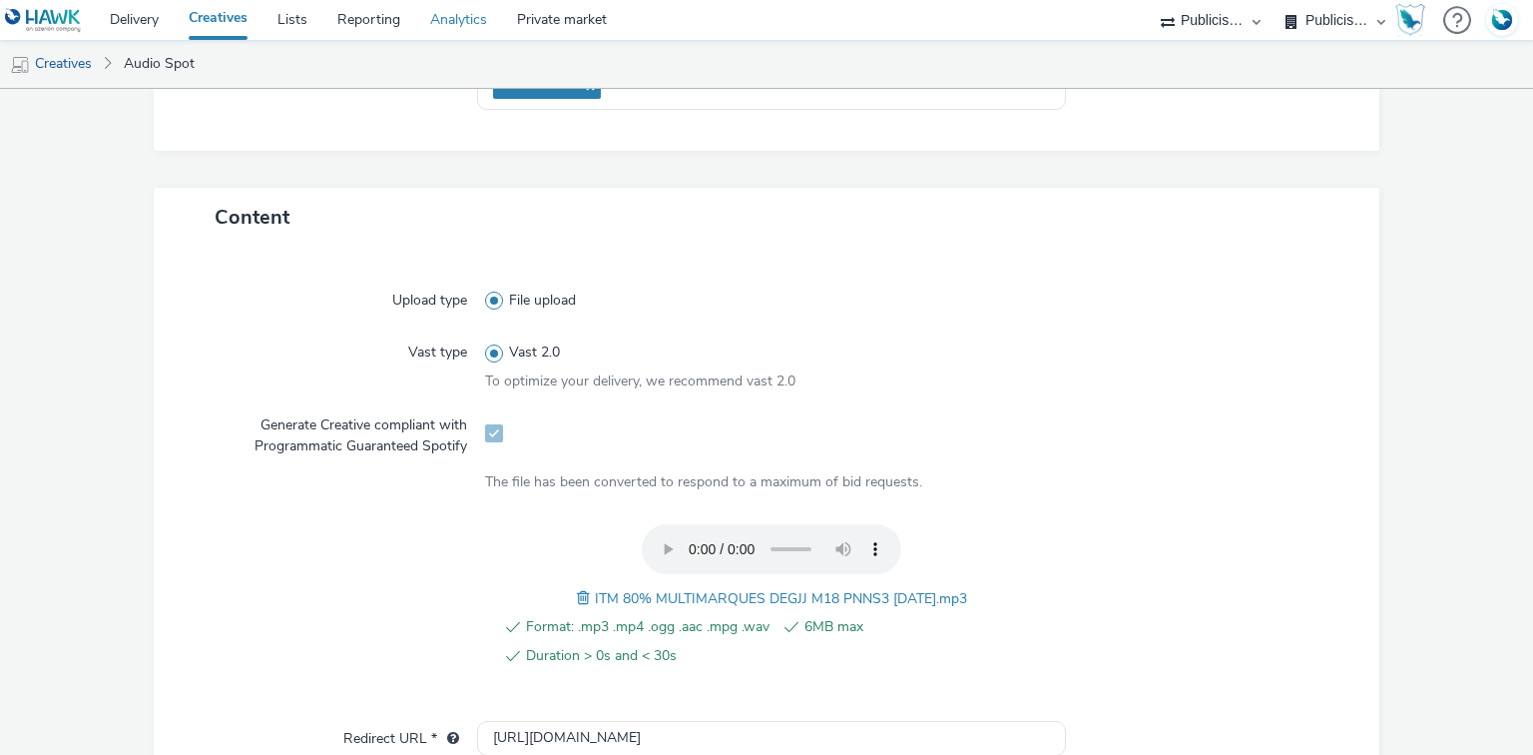
scroll to position [771, 0]
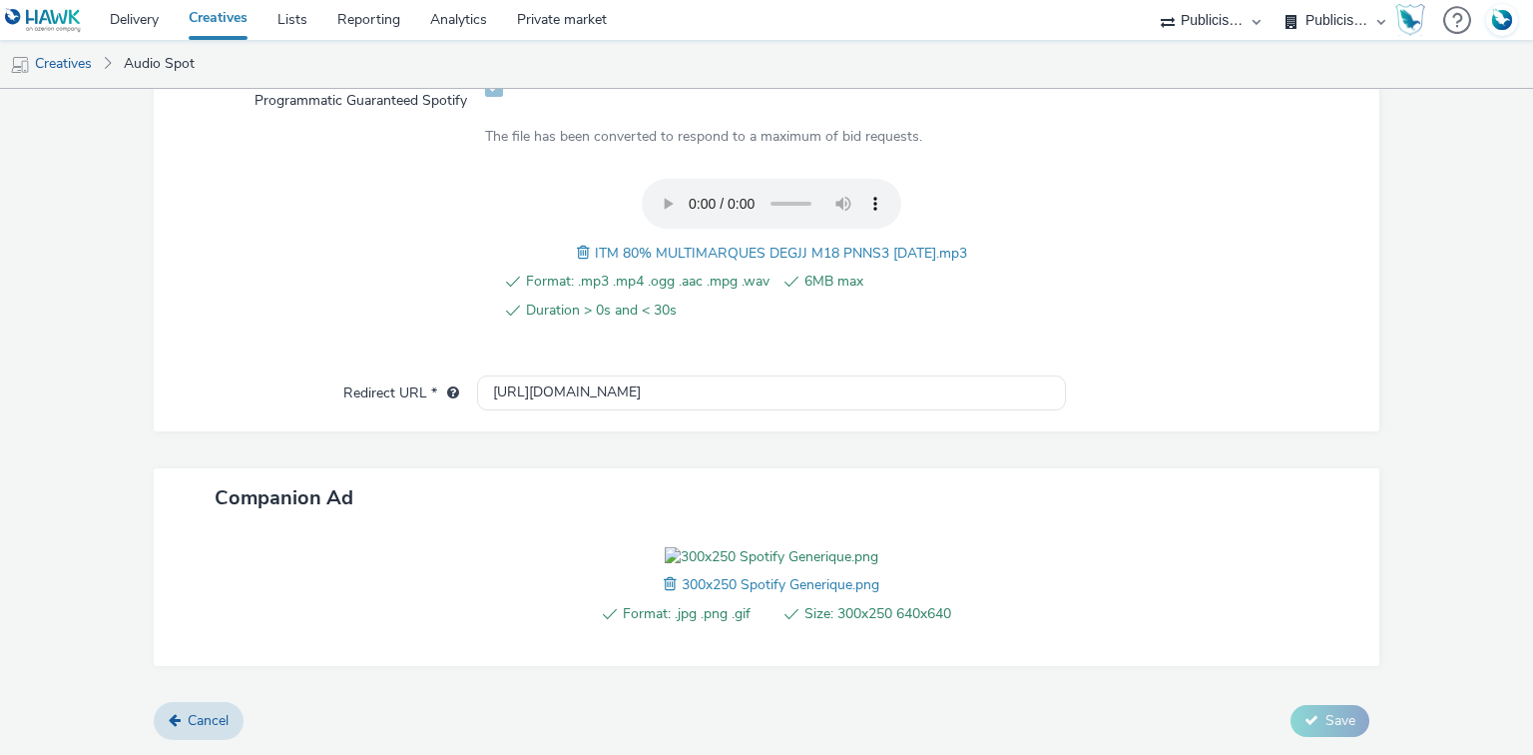
click at [646, 244] on span "ITM 80% MULTIMARQUES DEGJJ M18 PNNS3 12.09.25.mp3" at bounding box center [781, 253] width 372 height 19
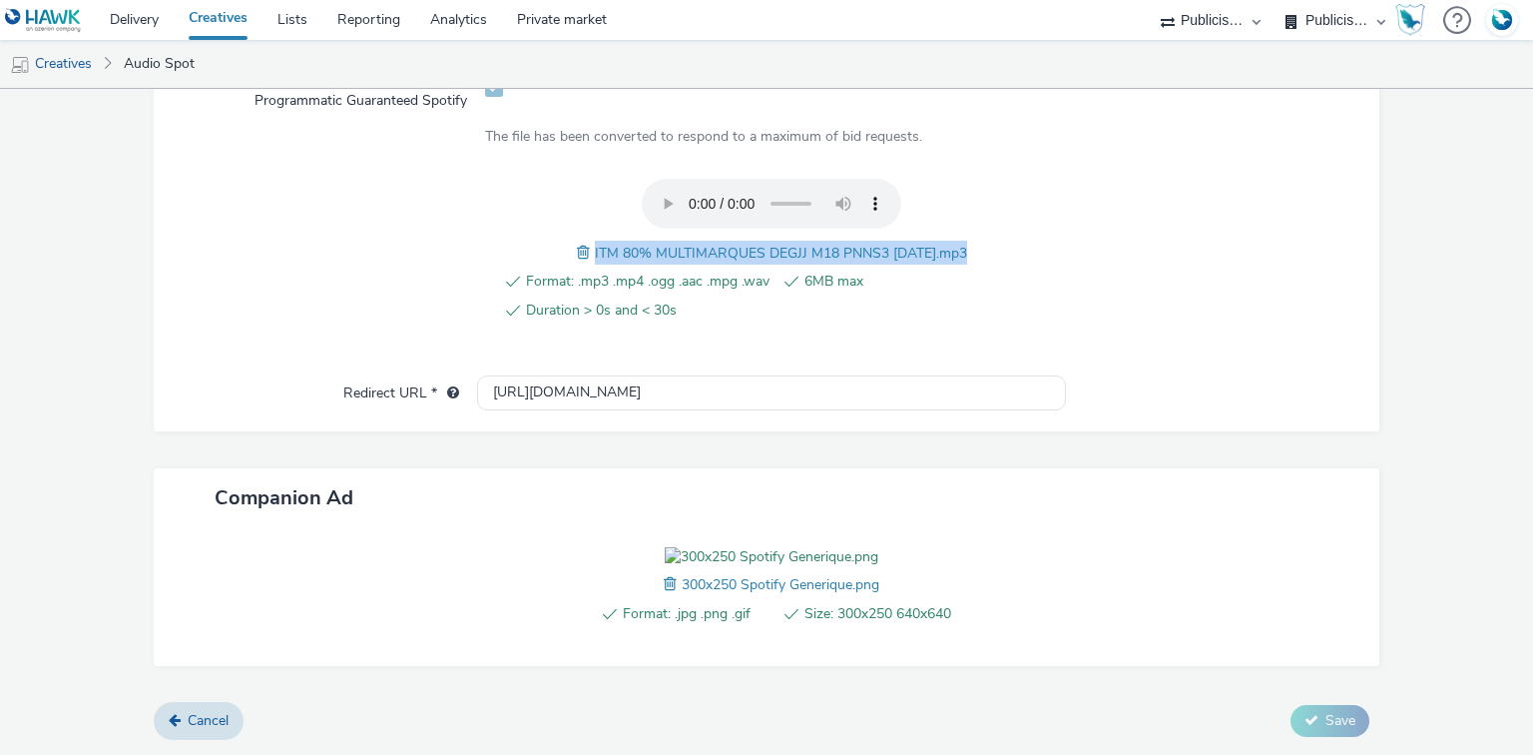
click at [646, 244] on span "ITM 80% MULTIMARQUES DEGJJ M18 PNNS3 12.09.25.mp3" at bounding box center [781, 253] width 372 height 19
copy span "ITM 80% MULTIMARQUES DEGJJ M18 PNNS3 12.09.25.mp3"
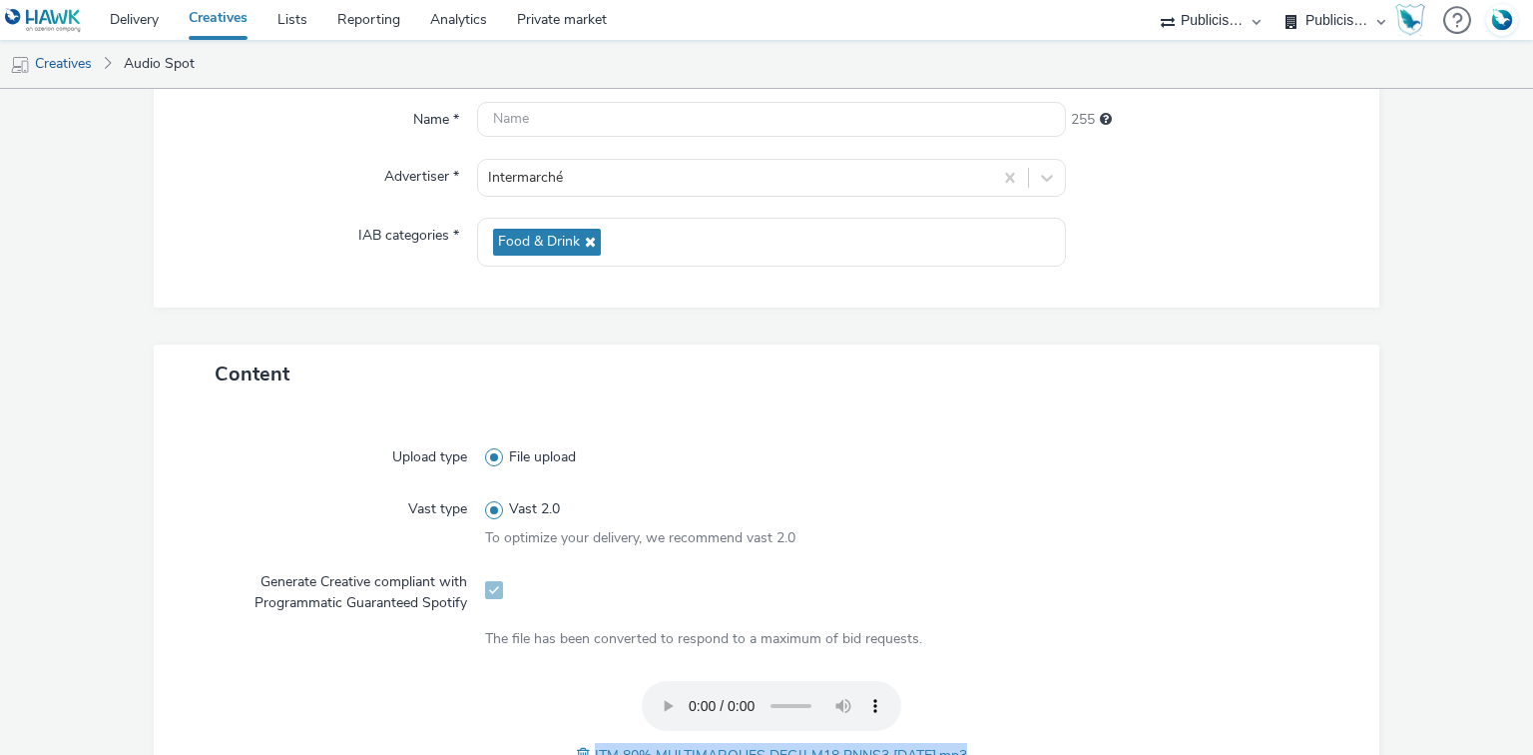
scroll to position [52, 0]
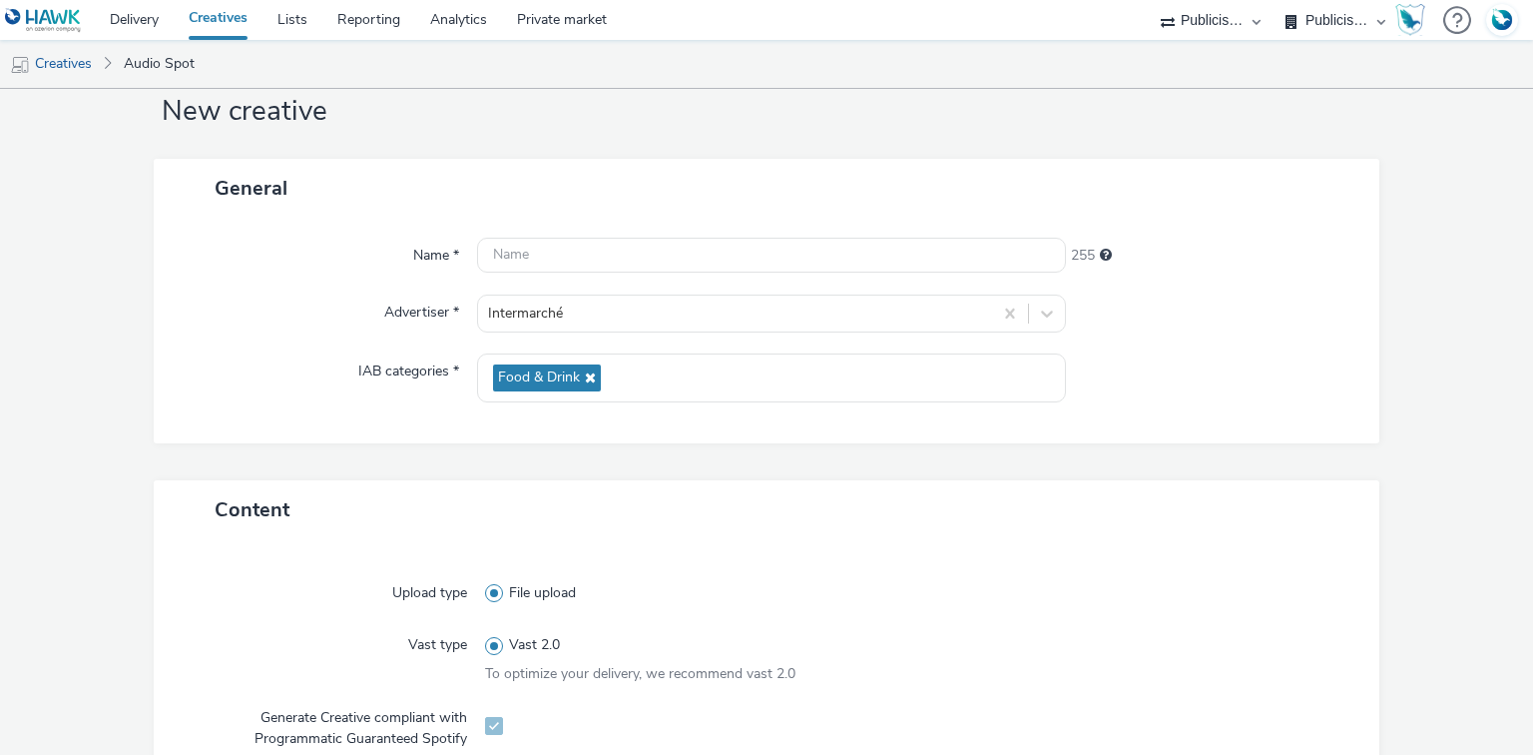
click at [542, 236] on div "Name * 255 Advertiser * Intermarché IAB categories * Food & Drink" at bounding box center [767, 331] width 1227 height 226
click at [546, 248] on input "text" at bounding box center [771, 255] width 588 height 35
paste input "ITM 80% MULTIMARQUES DEGJJ M18 PNNS3 12.09.25.mp3"
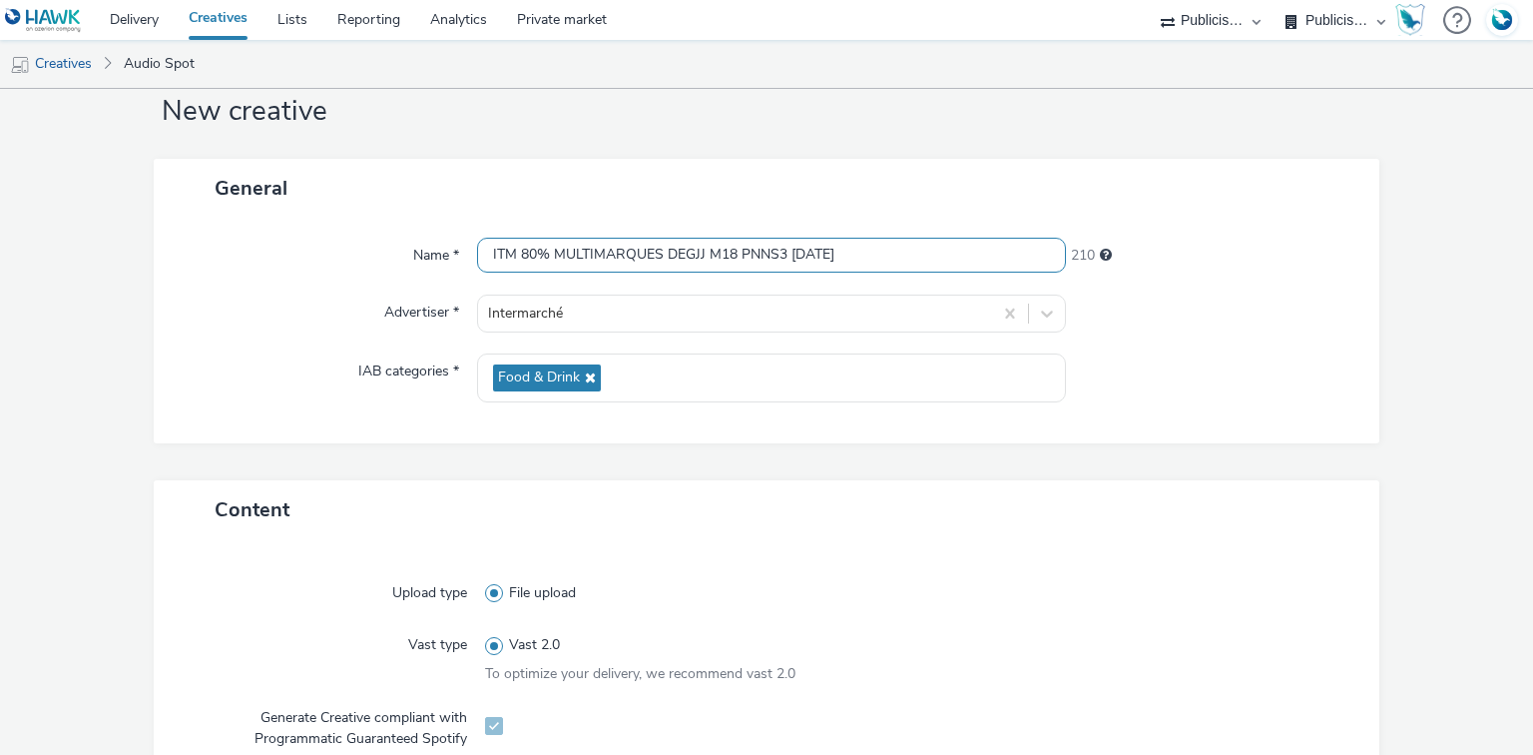
paste input "_Spotify"
type input "ITM 80% MULTIMARQUES DEGJJ M18 PNNS3 12.09.25_Spotify"
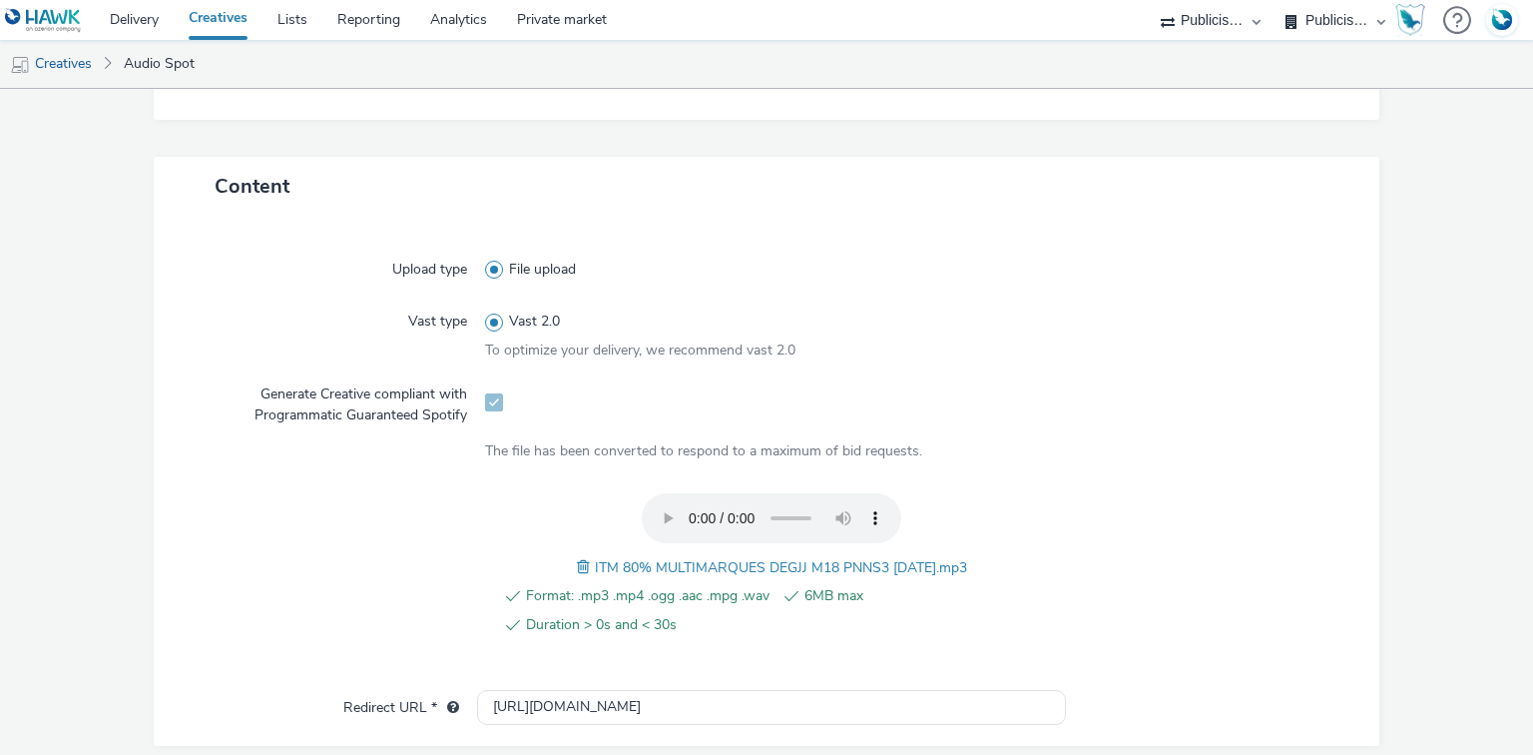
scroll to position [611, 0]
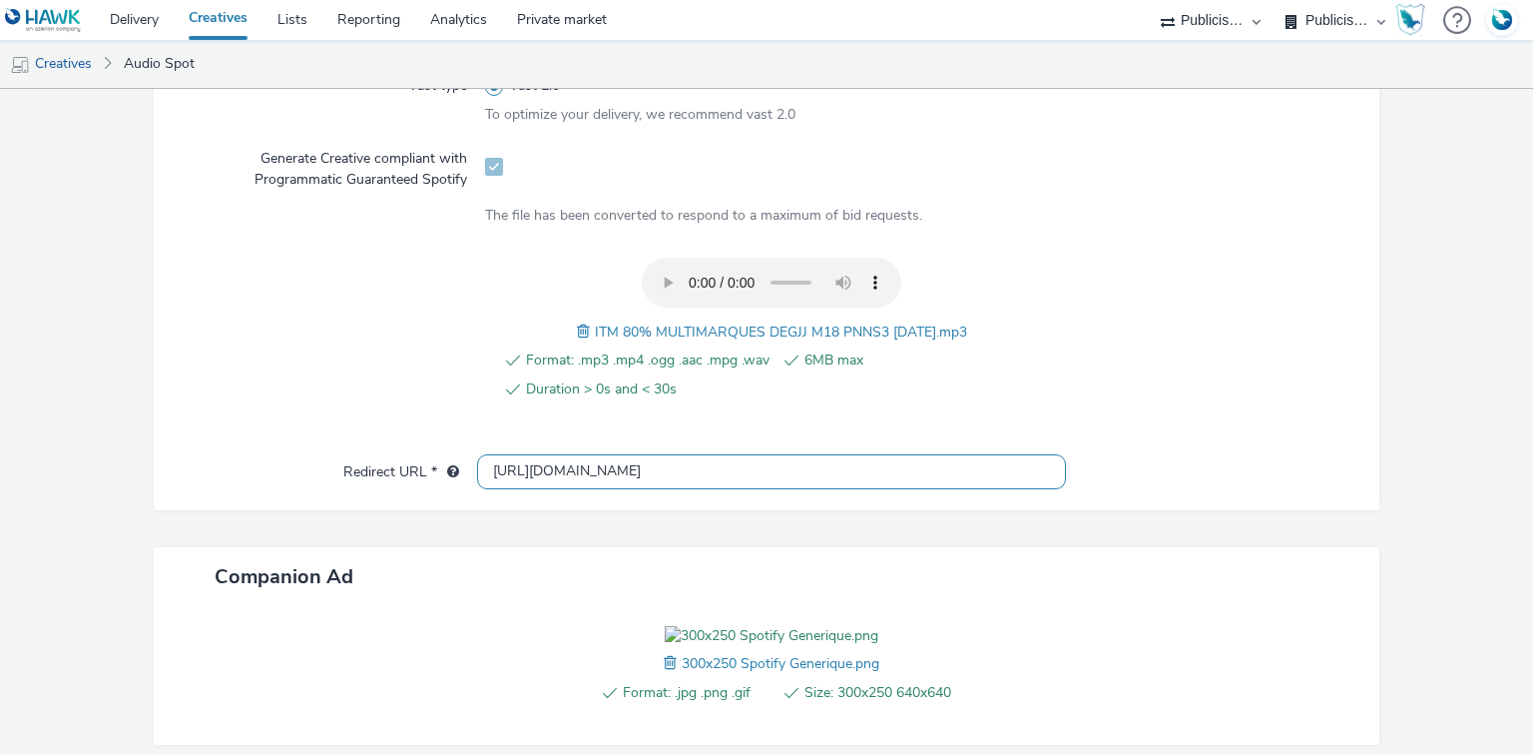
click at [547, 474] on input "[URL][DOMAIN_NAME]" at bounding box center [771, 471] width 588 height 35
paste input "s://[DOMAIN_NAME]/ddm/trackclk/N1477227.5175845SPOTIFY/B34019909.428638497;dc_t…"
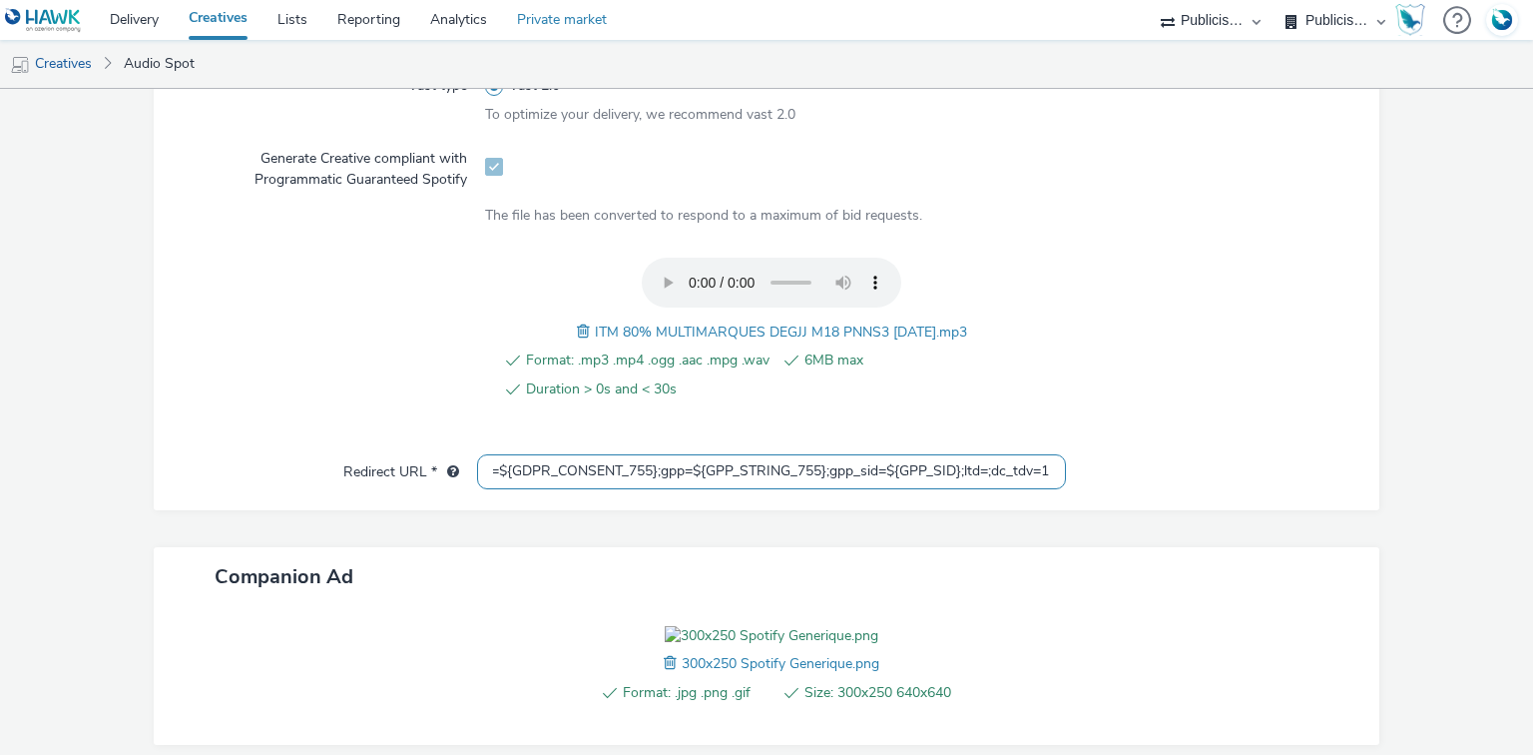
type input "https://[DOMAIN_NAME]/ddm/trackclk/N1477227.5175845SPOTIFY/B34019909.428638497;…"
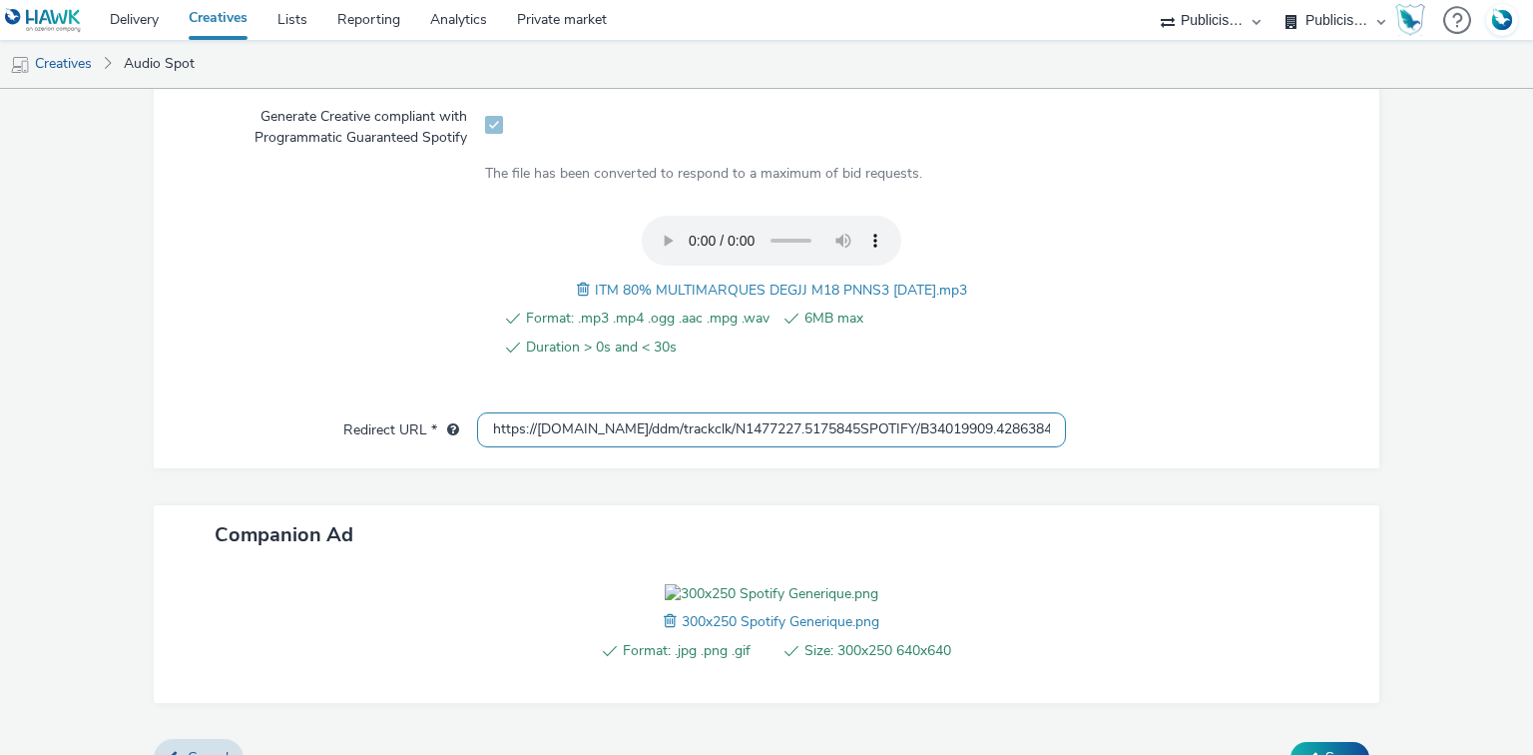
scroll to position [890, 0]
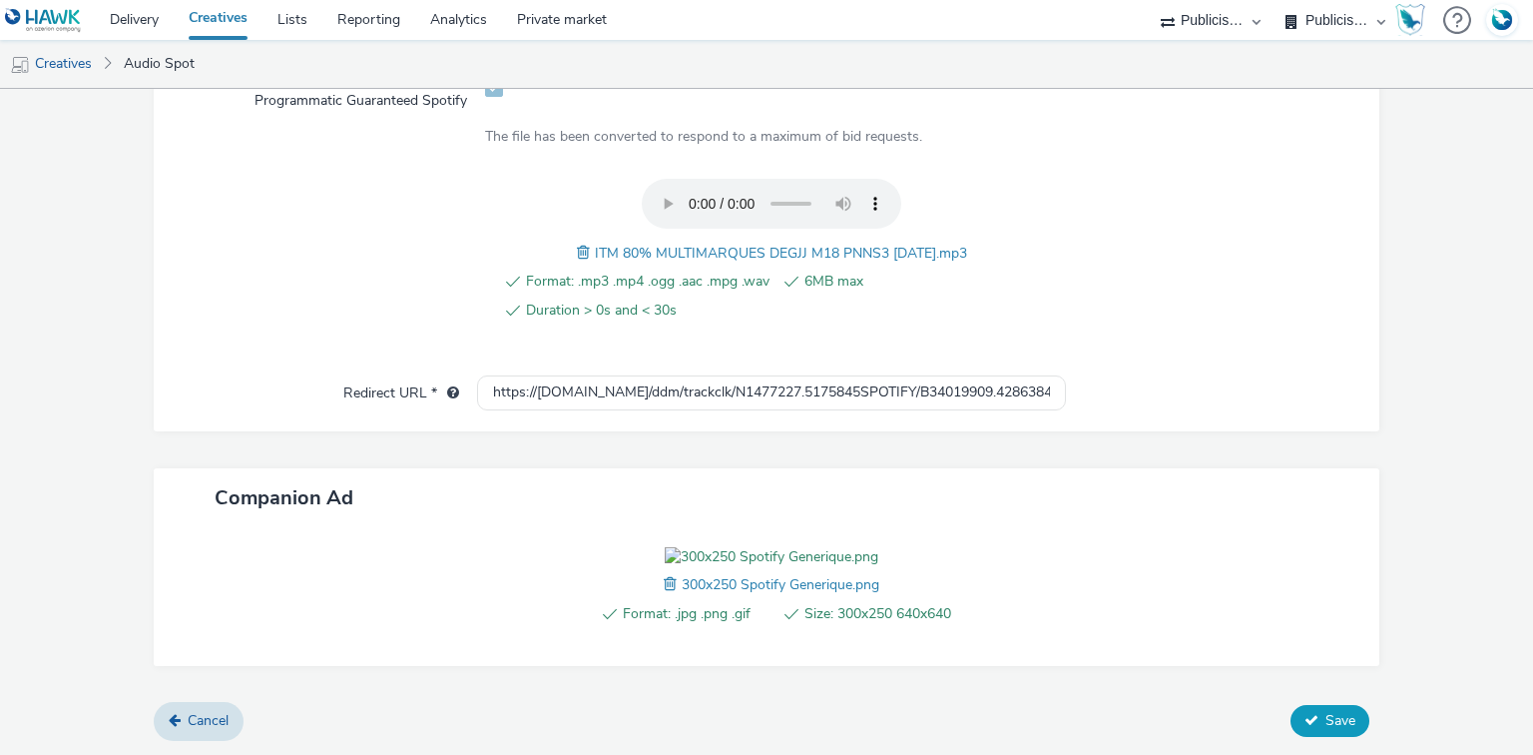
click at [1304, 727] on icon at bounding box center [1311, 720] width 14 height 14
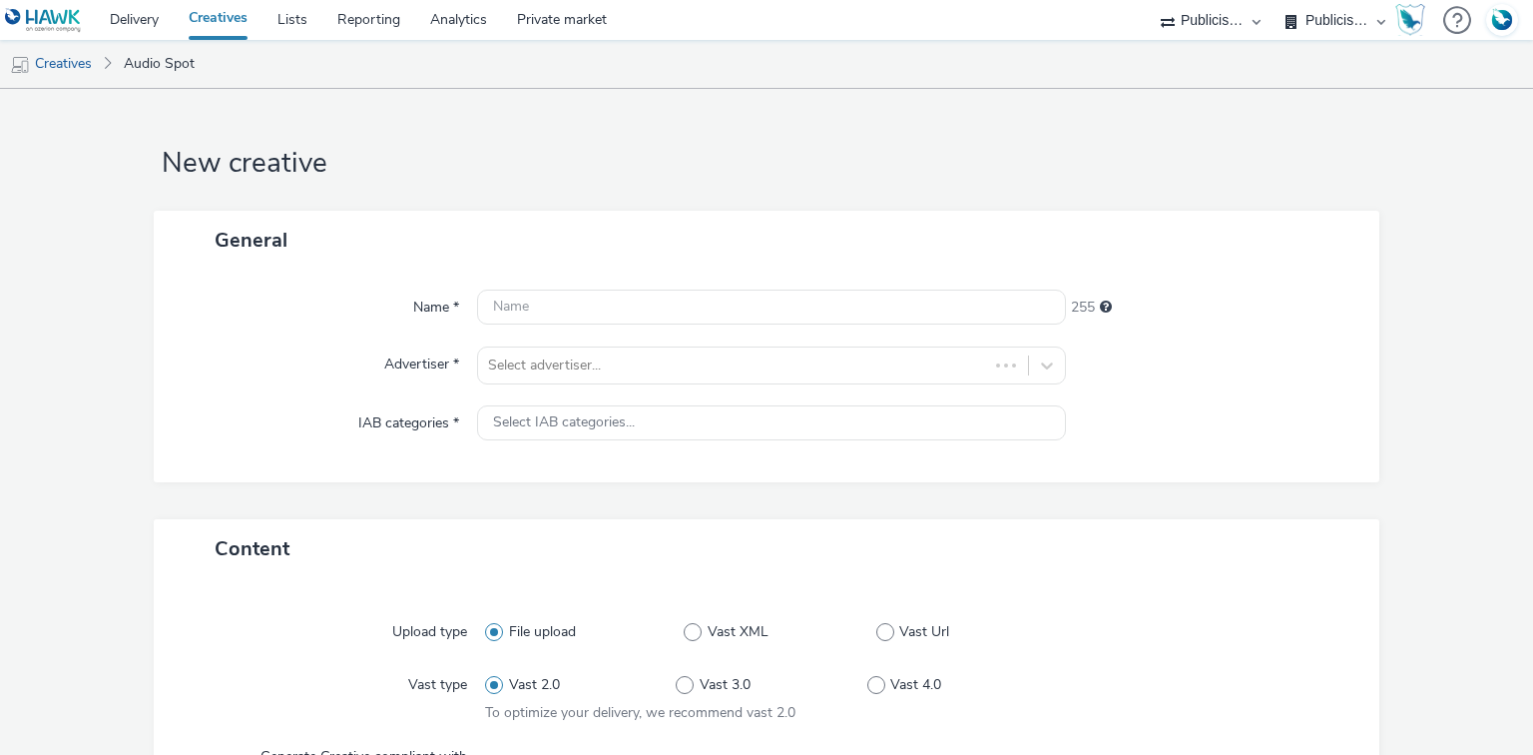
select select "d07aba32-d775-4fed-a722-f10c6504dd64"
select select "f97d6638-e0a1-4f7a-bf46-55015878e29e"
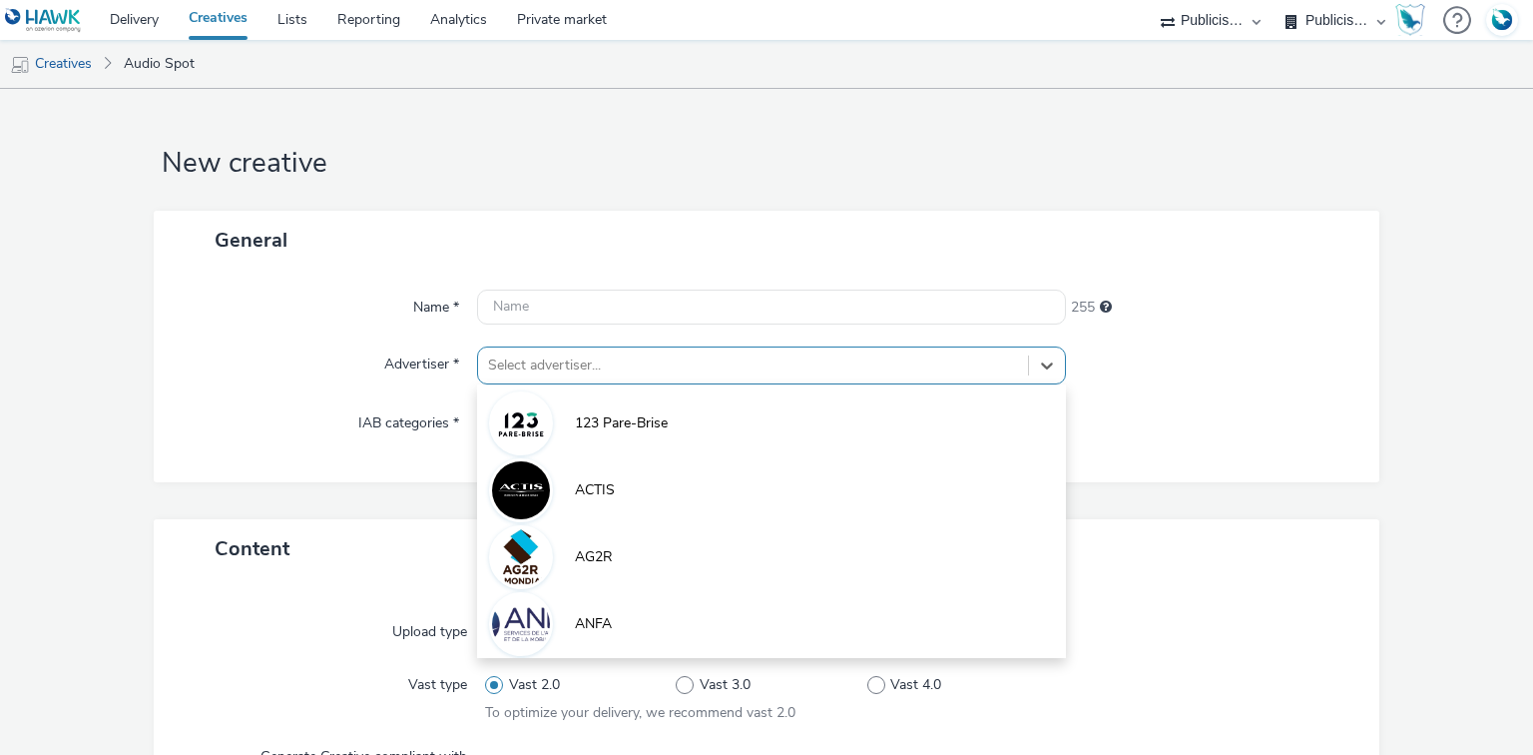
click at [509, 364] on div "option 123 Pare-Brise focused, 1 of 10. 10 results available. Use Up and Down t…" at bounding box center [771, 365] width 588 height 38
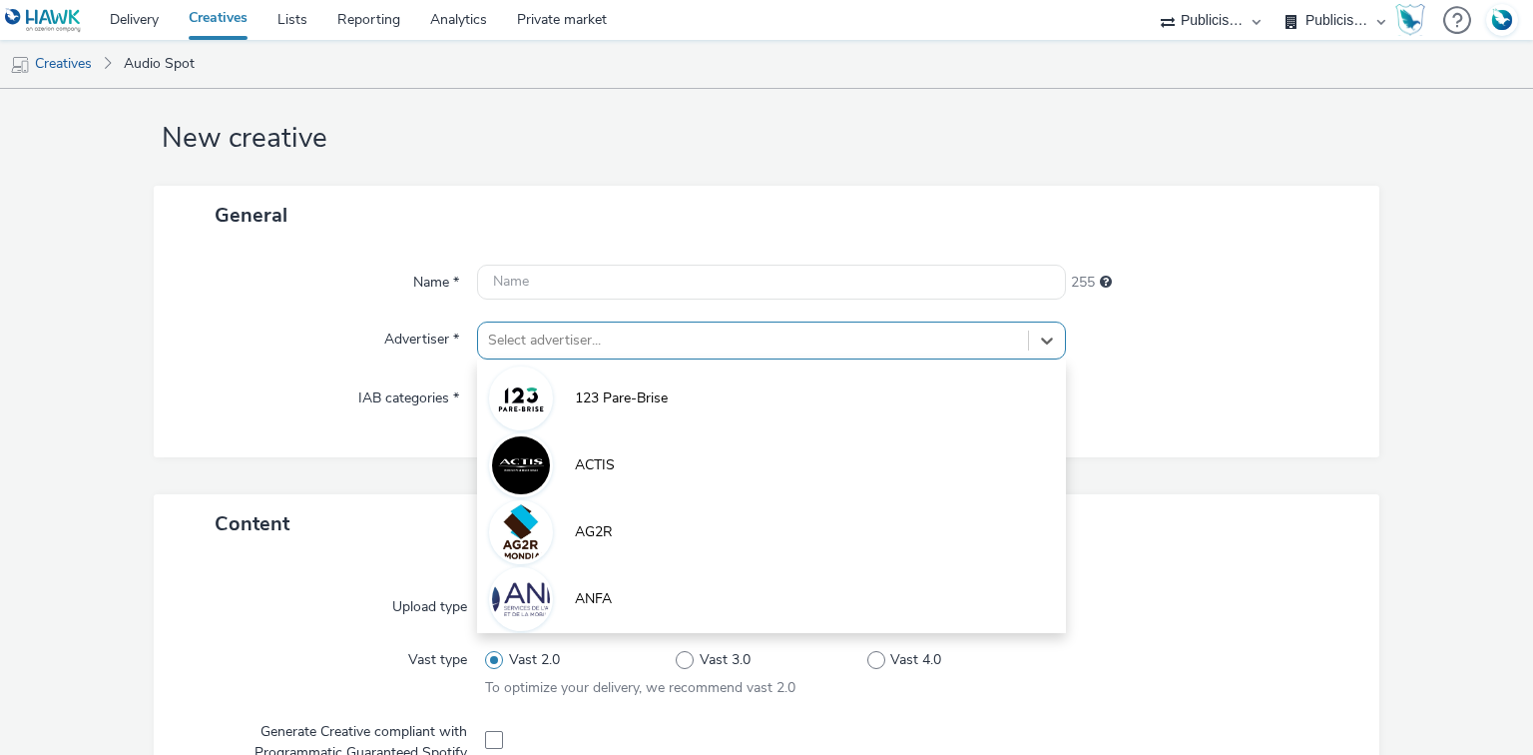
paste input "interm"
type input "interm"
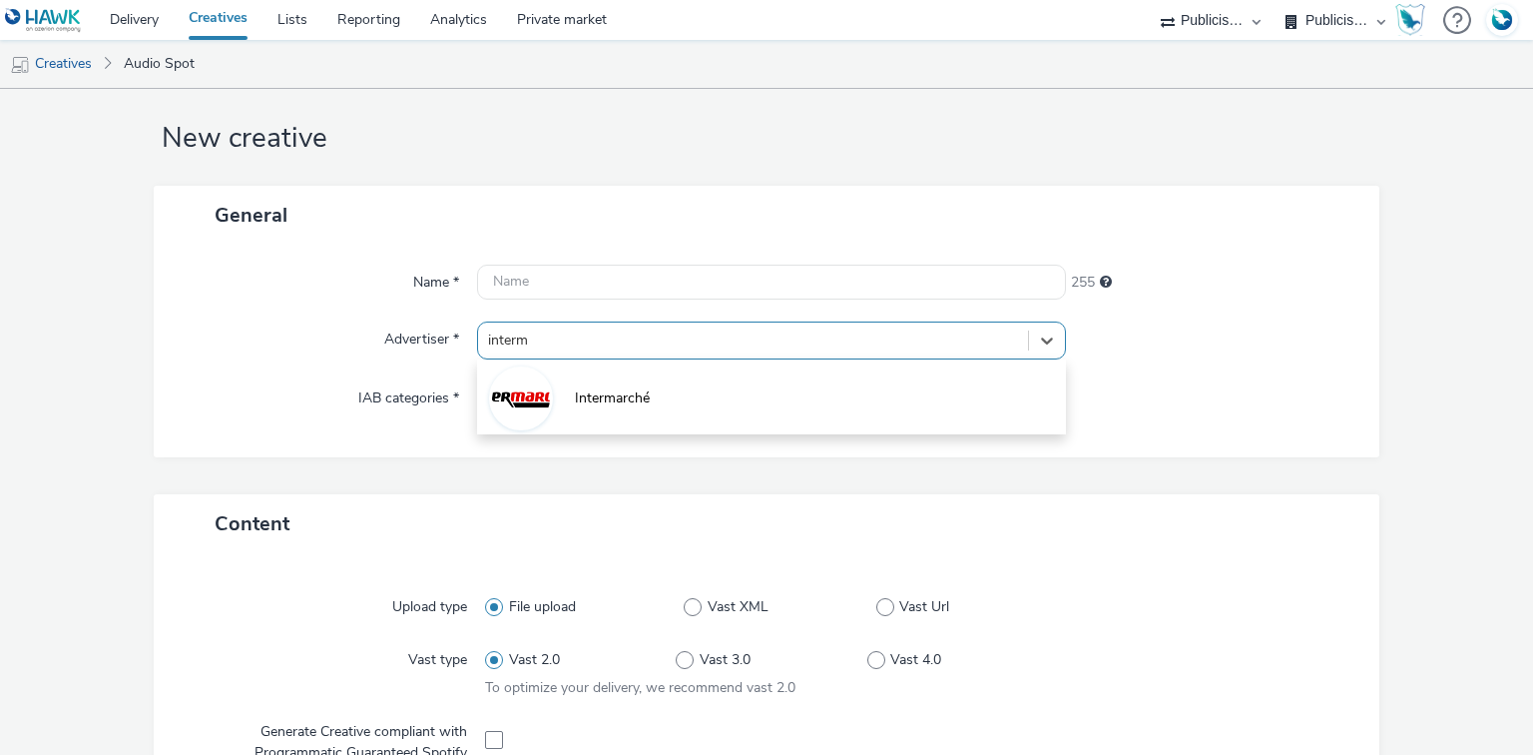
click at [519, 390] on img at bounding box center [521, 398] width 58 height 58
type input "[URL][DOMAIN_NAME]"
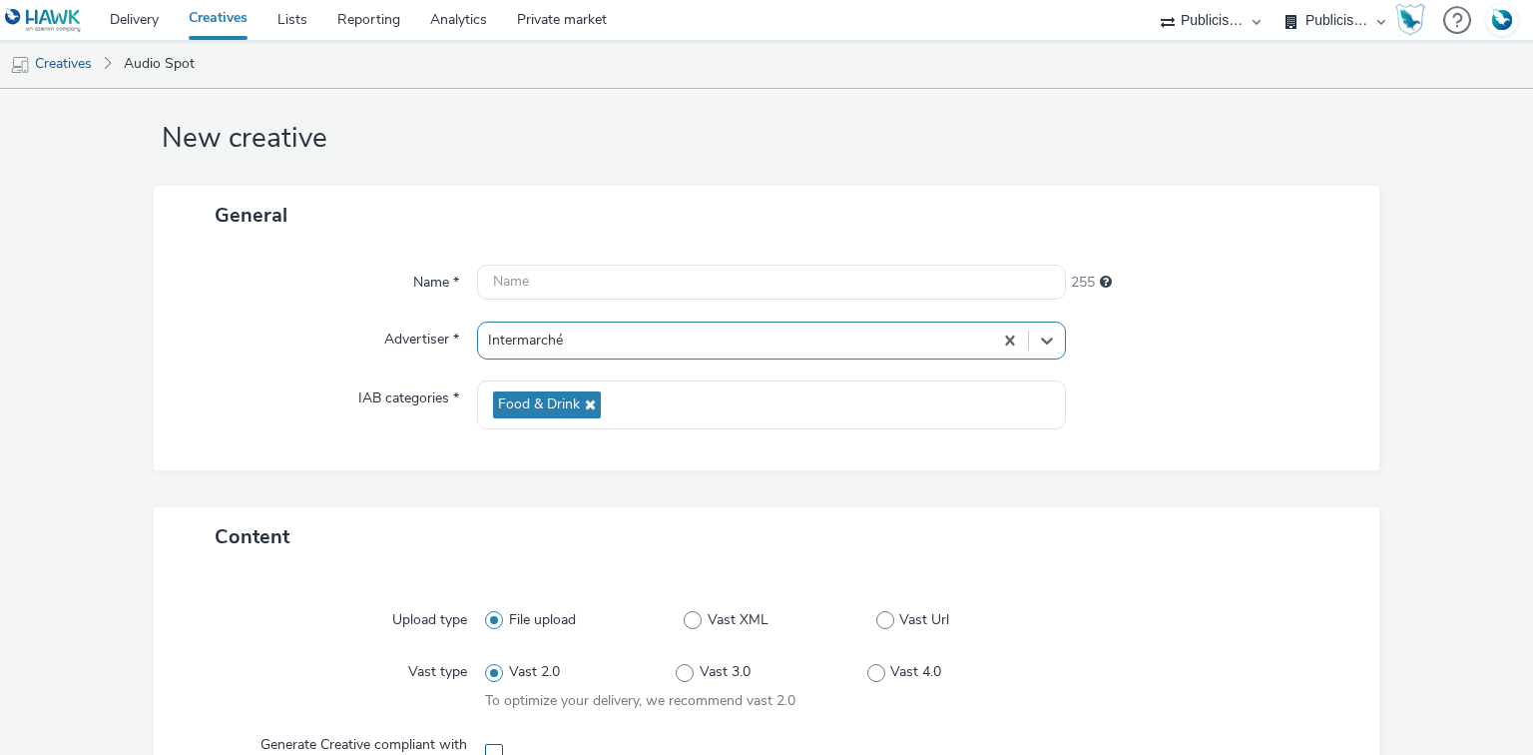
click at [494, 750] on span at bounding box center [494, 753] width 18 height 18
checkbox input "true"
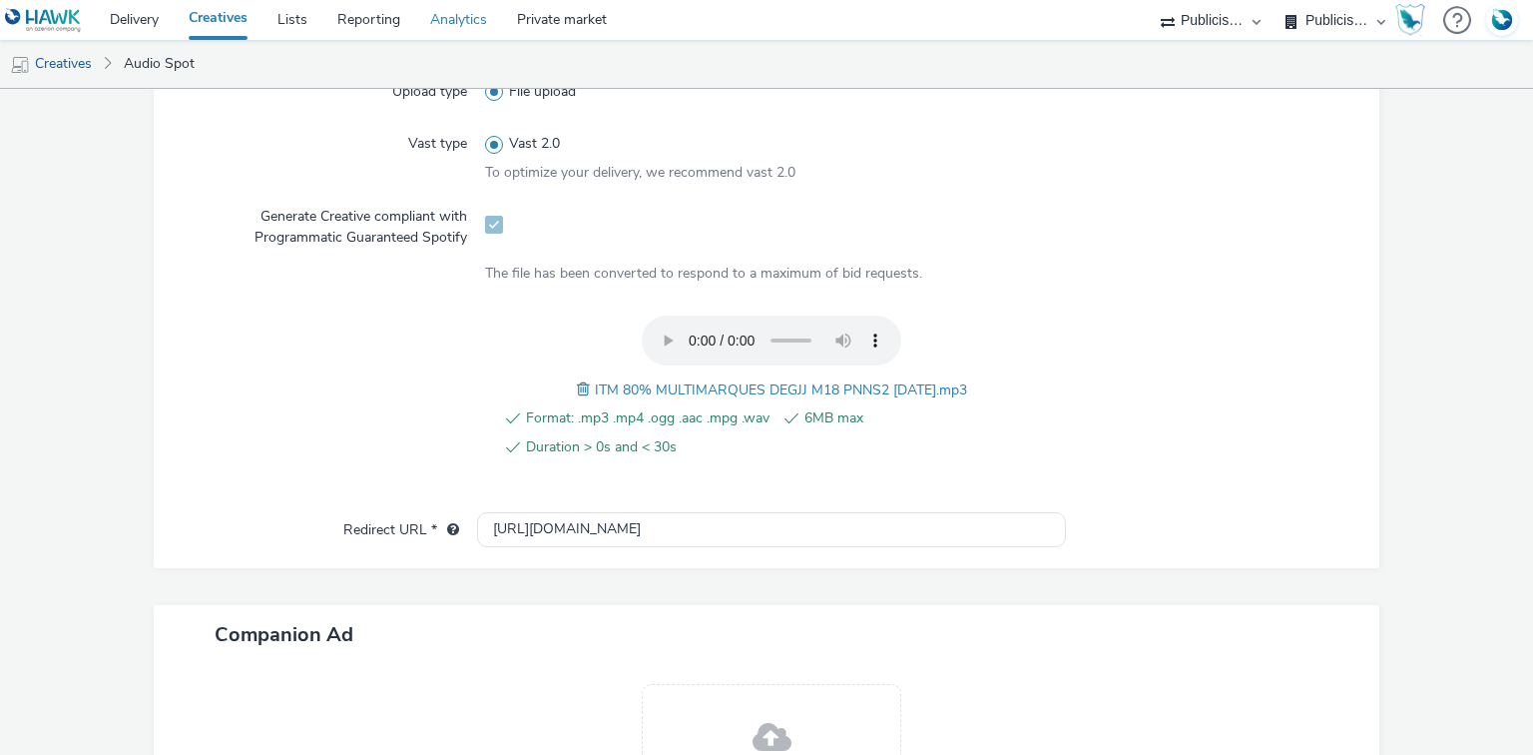
scroll to position [771, 0]
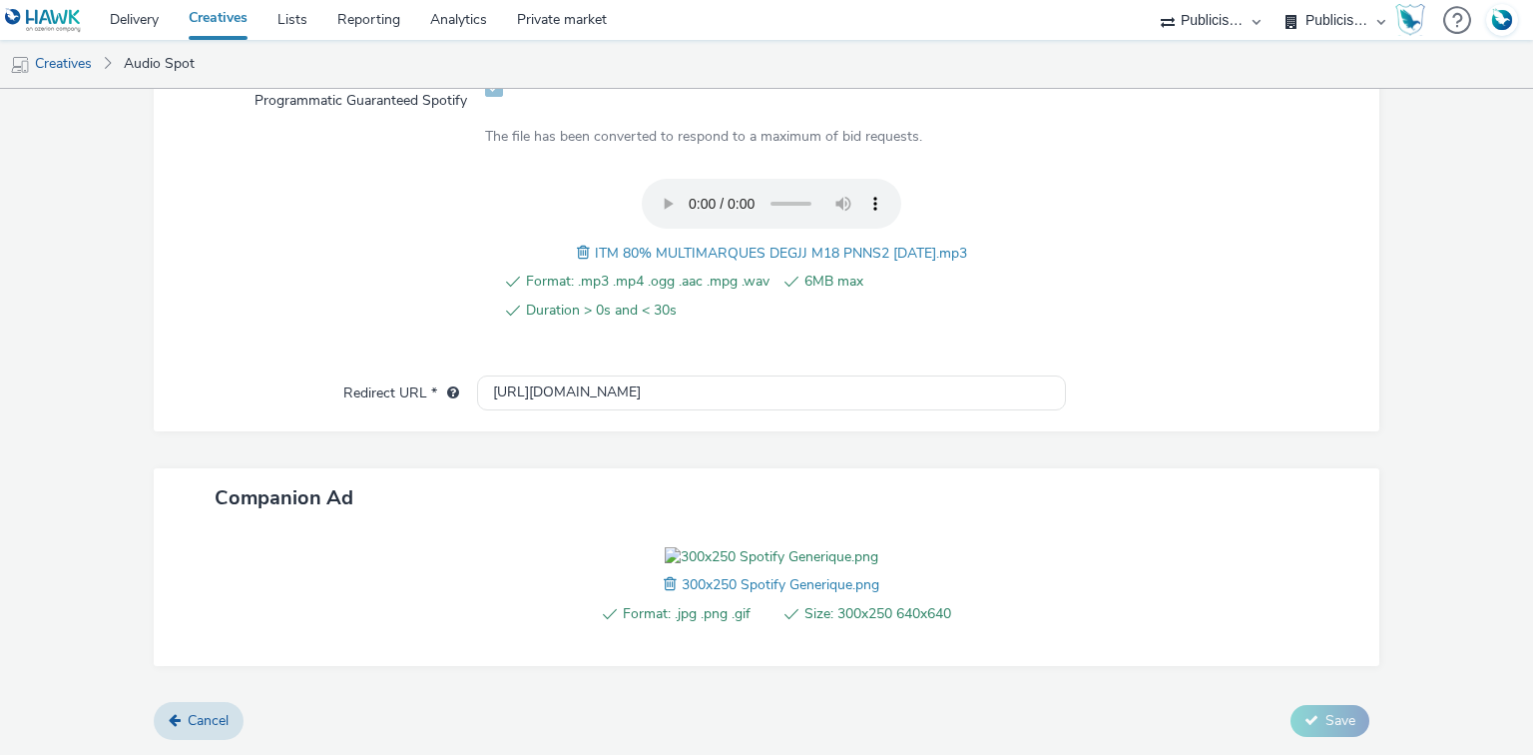
click at [704, 244] on span "ITM 80% MULTIMARQUES DEGJJ M18 PNNS2 [DATE].mp3" at bounding box center [781, 253] width 372 height 19
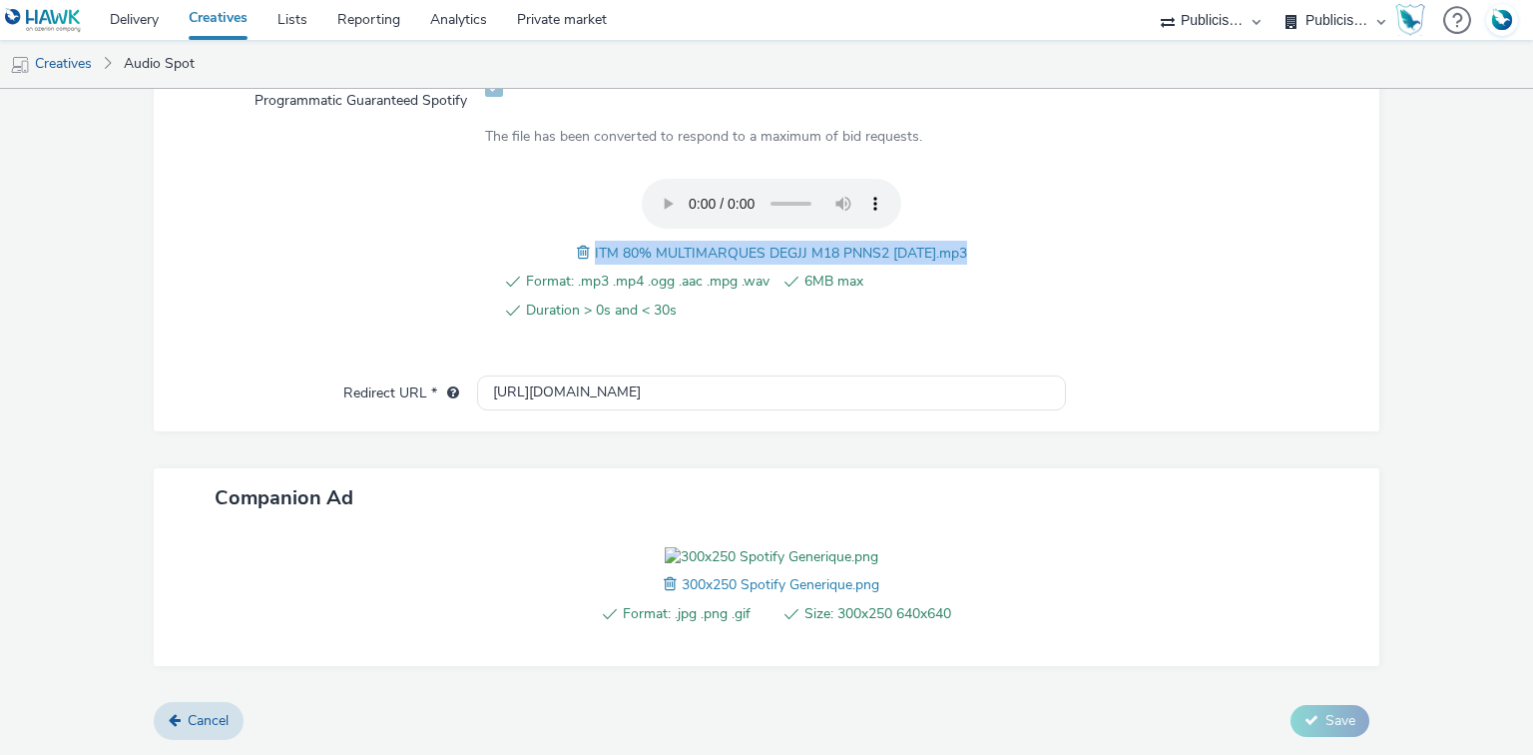
click at [704, 244] on span "ITM 80% MULTIMARQUES DEGJJ M18 PNNS2 [DATE].mp3" at bounding box center [781, 253] width 372 height 19
copy span "ITM 80% MULTIMARQUES DEGJJ M18 PNNS2 [DATE].mp3"
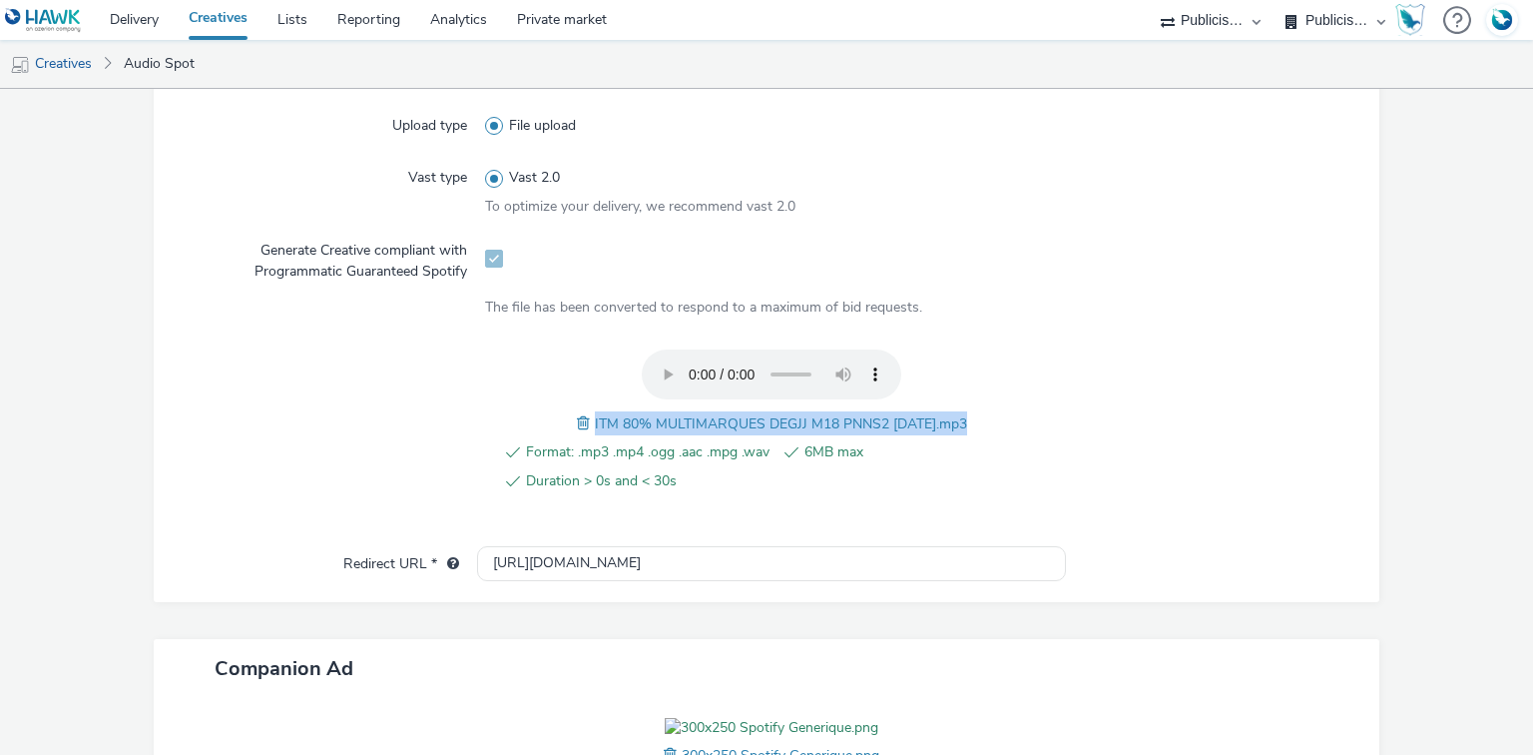
scroll to position [212, 0]
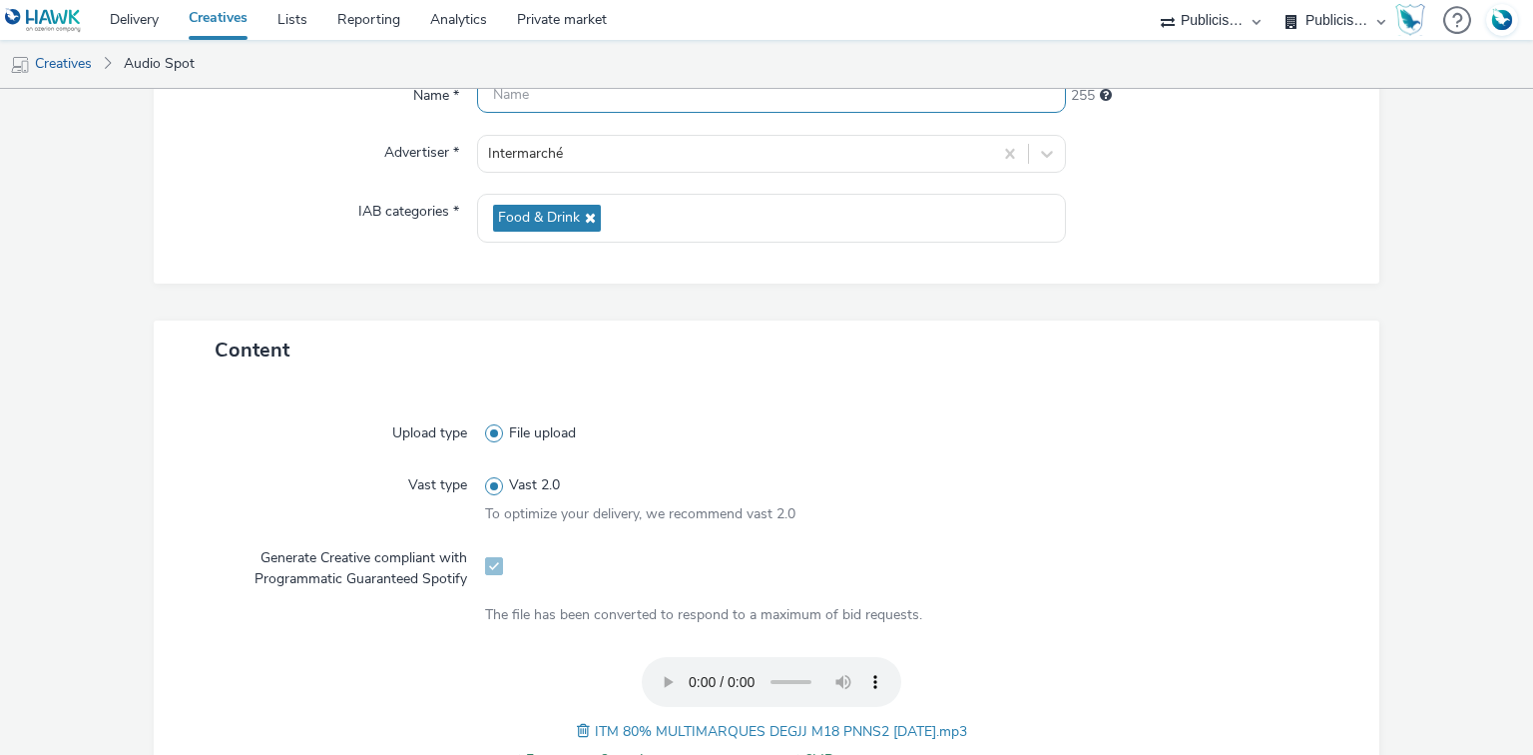
click at [568, 102] on input "text" at bounding box center [771, 95] width 588 height 35
paste input "ITM 80% MULTIMARQUES DEGJJ M18 PNNS2 [DATE].mp3"
paste input "_Spotify"
type input "ITM 80% MULTIMARQUES DEGJJ M18 PNNS2 [DATE]_Spotify"
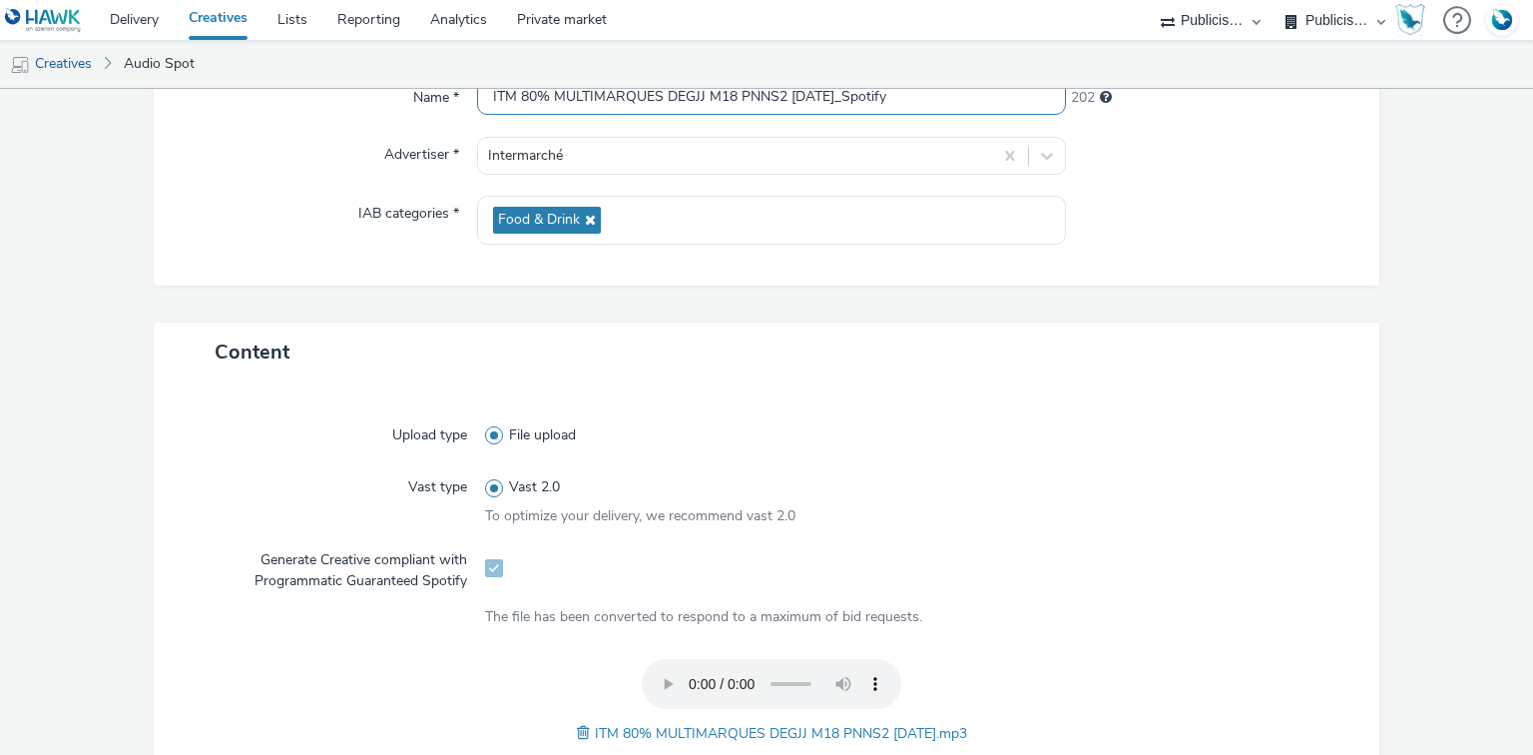
scroll to position [689, 0]
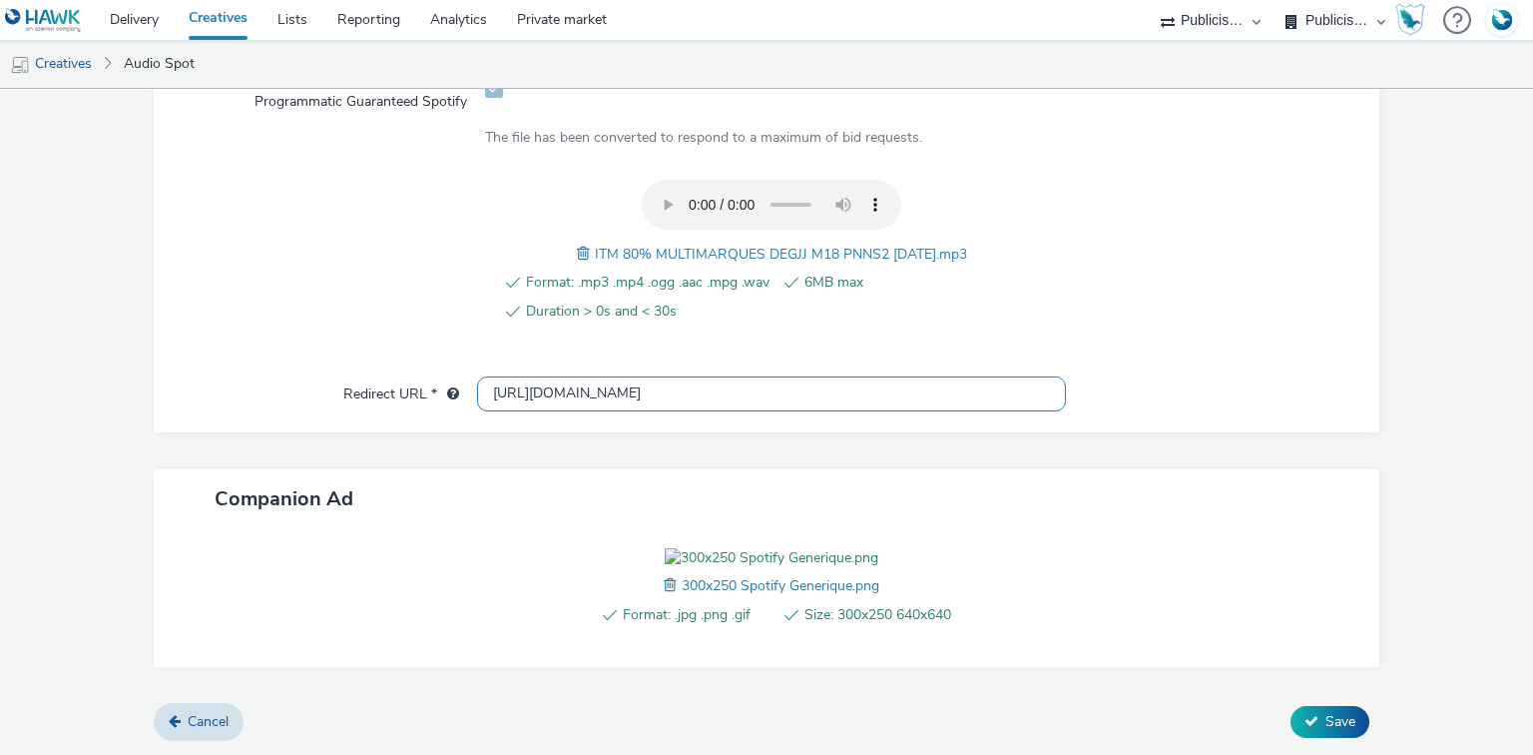
click at [559, 377] on input "[URL][DOMAIN_NAME]" at bounding box center [771, 393] width 588 height 35
paste input "s://[DOMAIN_NAME]/ddm/trackclk/N1477227.5175845SPOTIFY/B34019909.428638497;dc_t…"
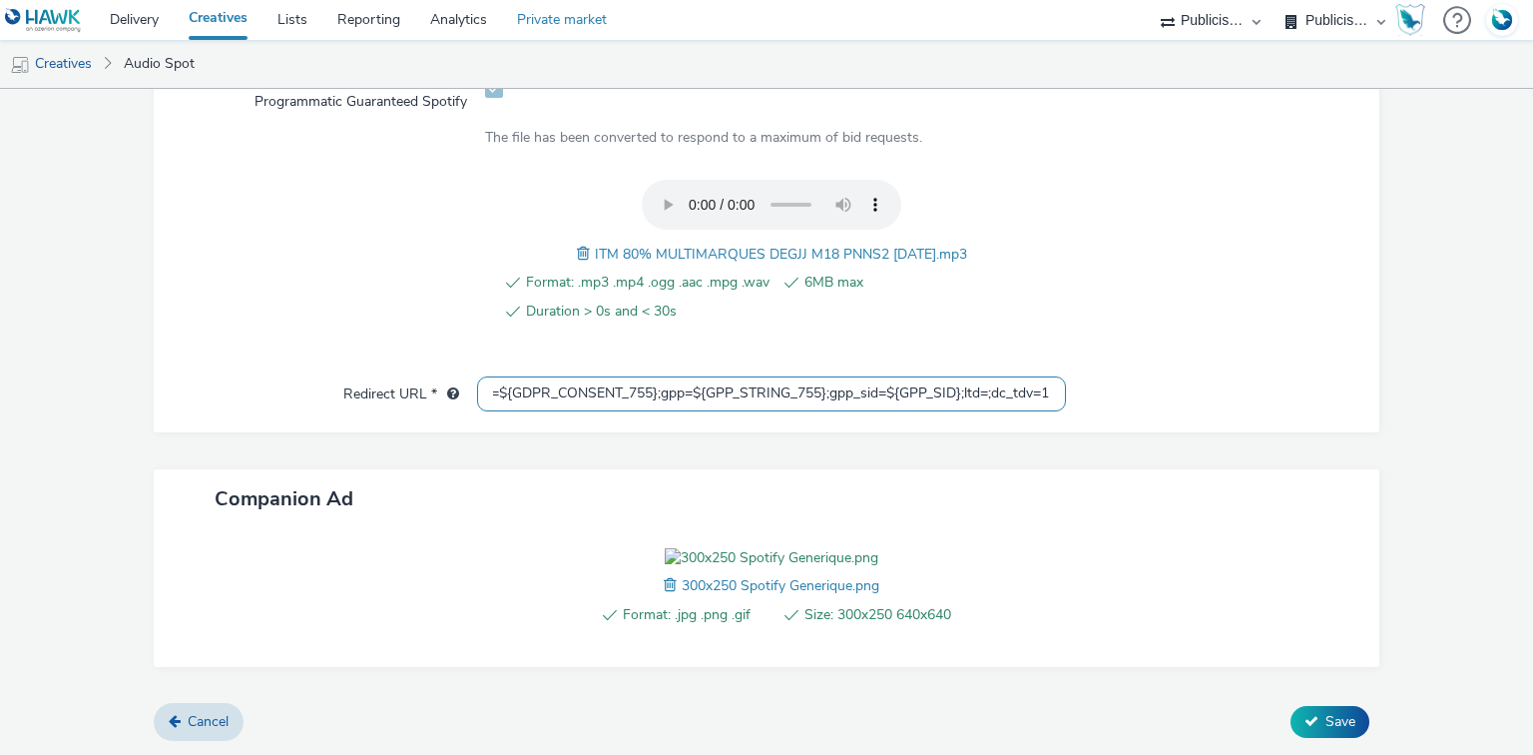
type input "https://[DOMAIN_NAME]/ddm/trackclk/N1477227.5175845SPOTIFY/B34019909.428638497;…"
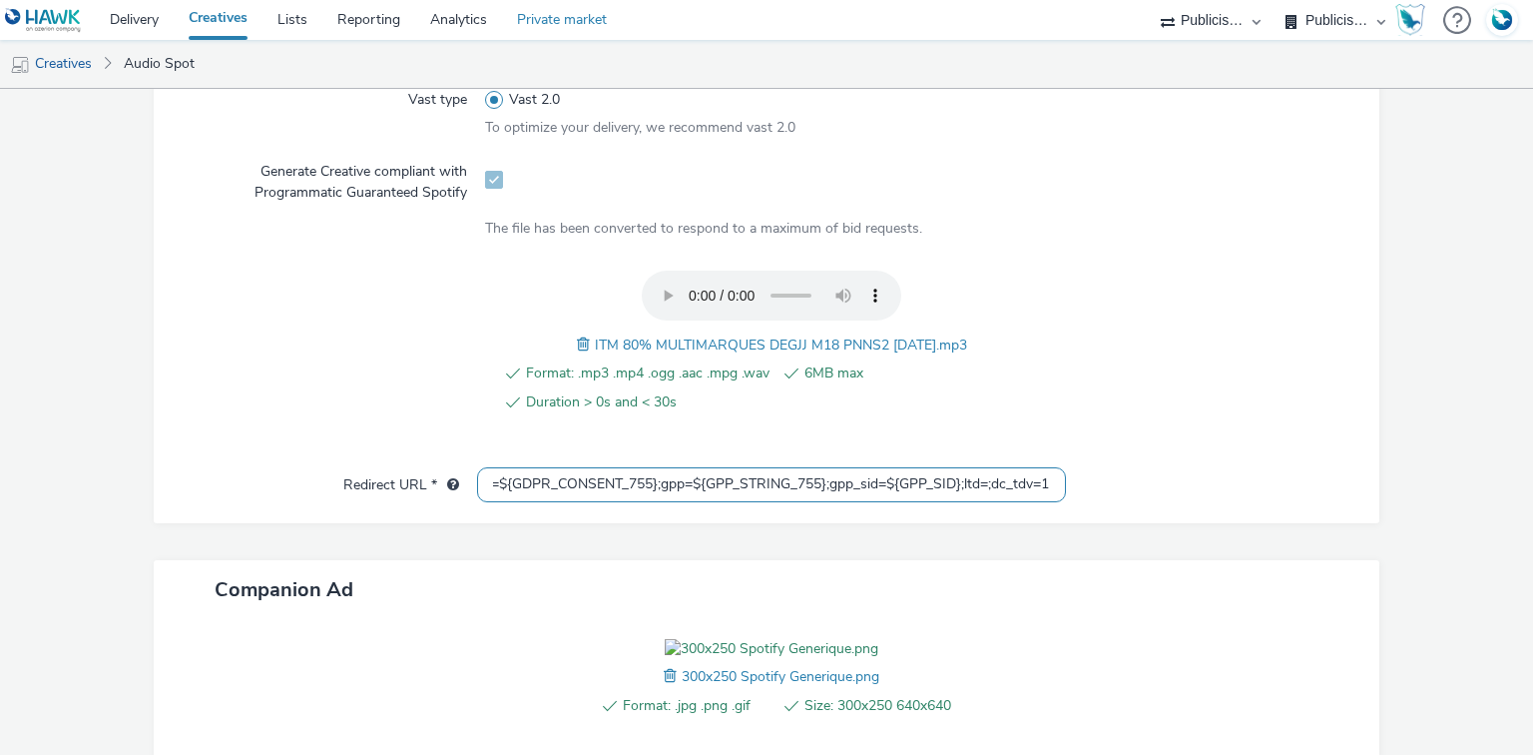
scroll to position [0, 0]
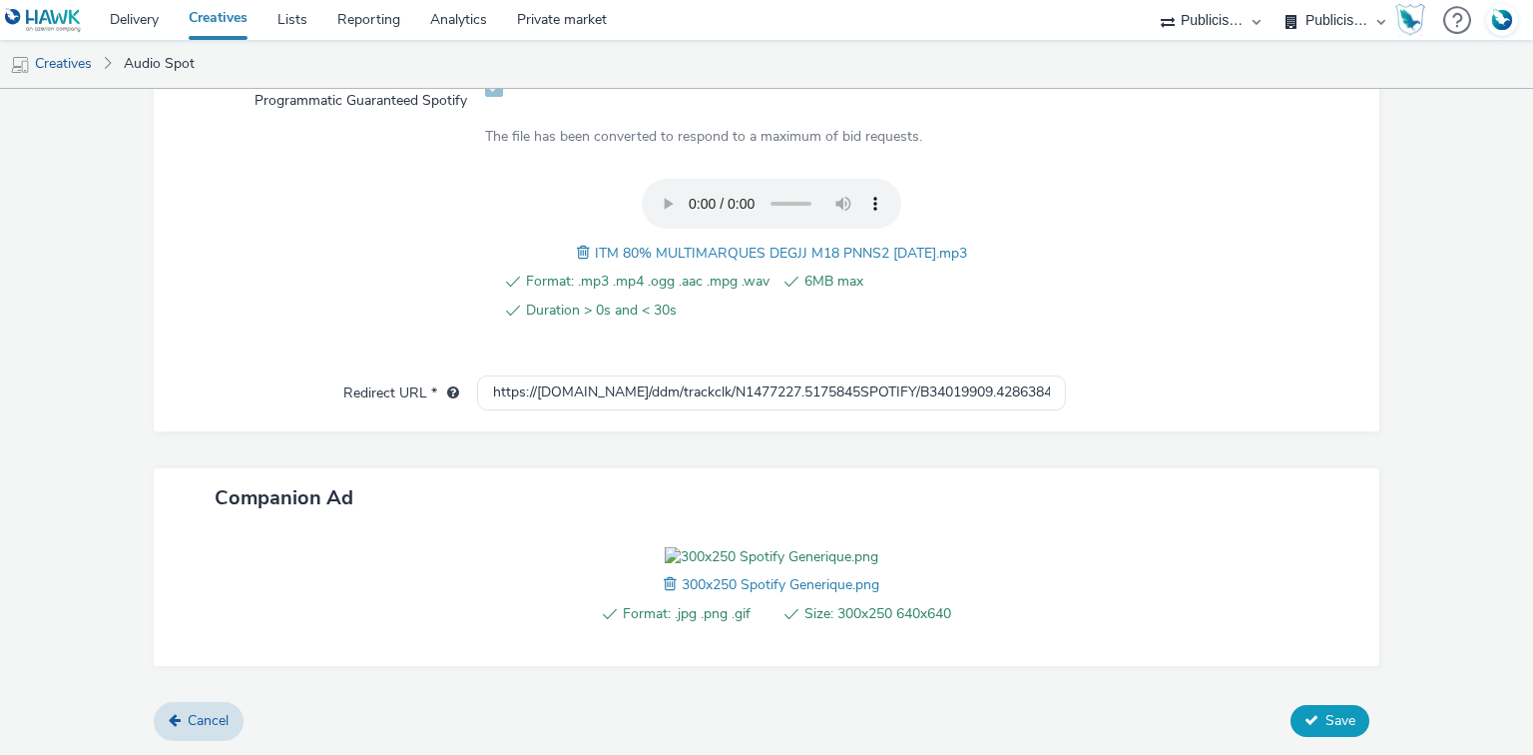
click at [1291, 729] on button "Save" at bounding box center [1330, 721] width 79 height 32
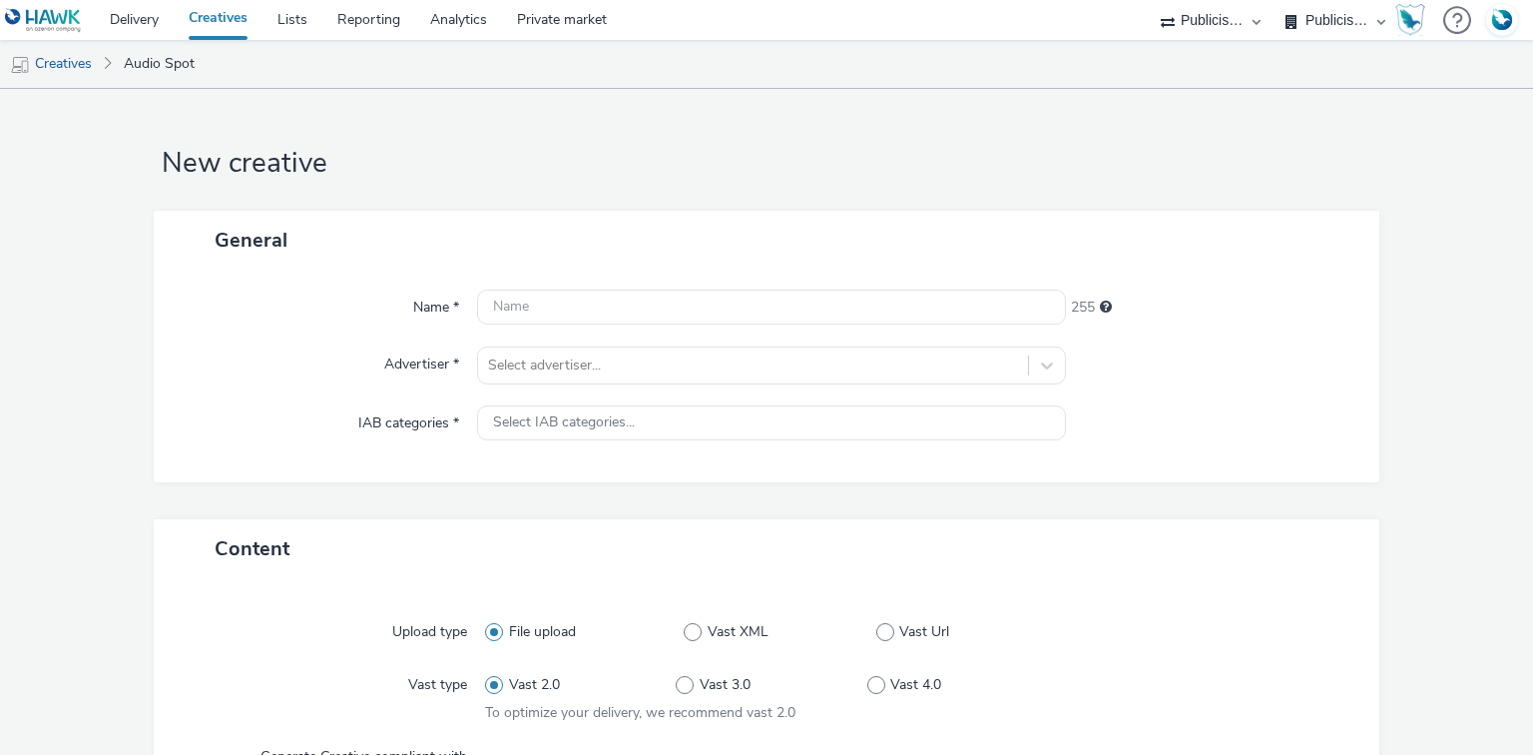
select select "d07aba32-d775-4fed-a722-f10c6504dd64"
select select "f97d6638-e0a1-4f7a-bf46-55015878e29e"
click at [549, 381] on div "Select advertiser..." at bounding box center [771, 365] width 588 height 38
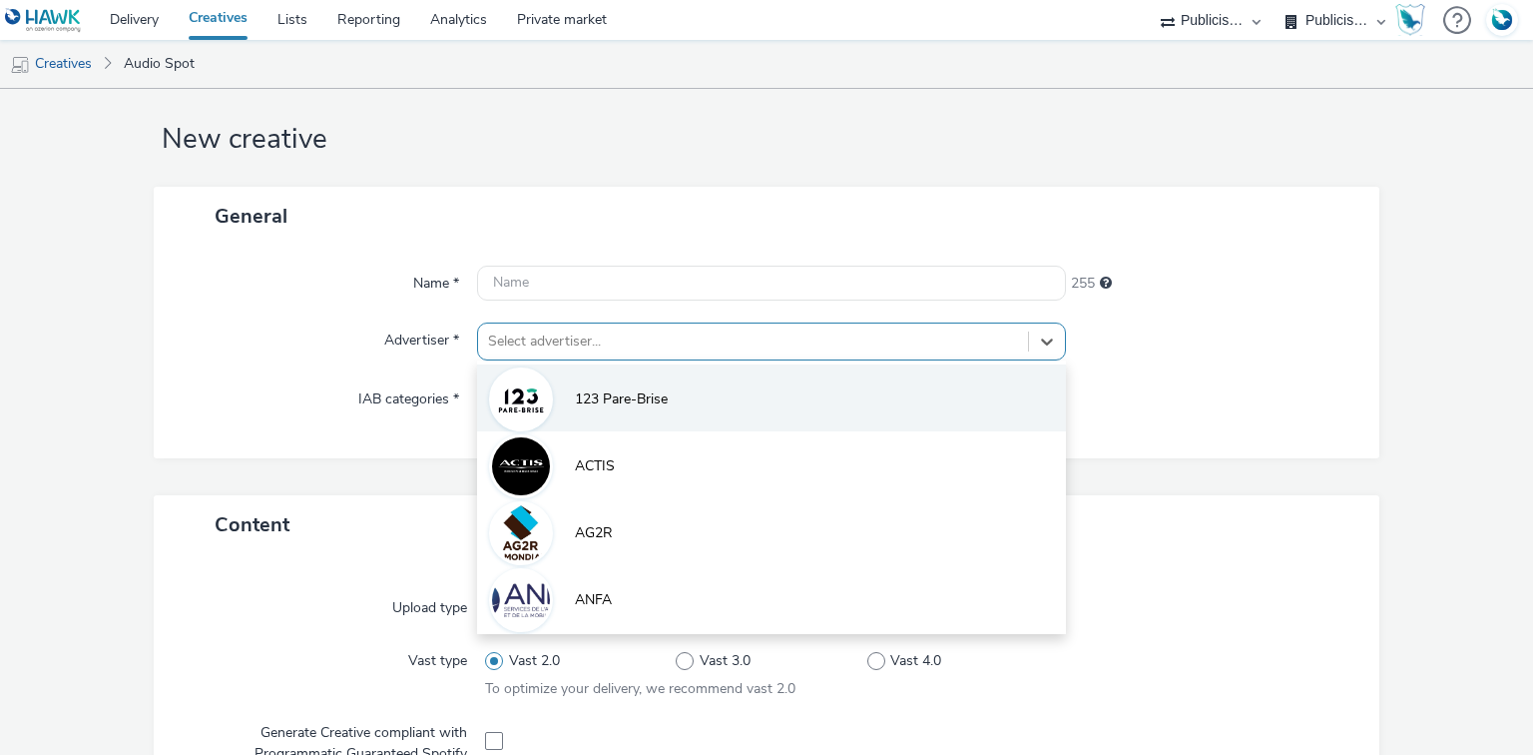
scroll to position [25, 0]
paste input "interm"
type input "interm"
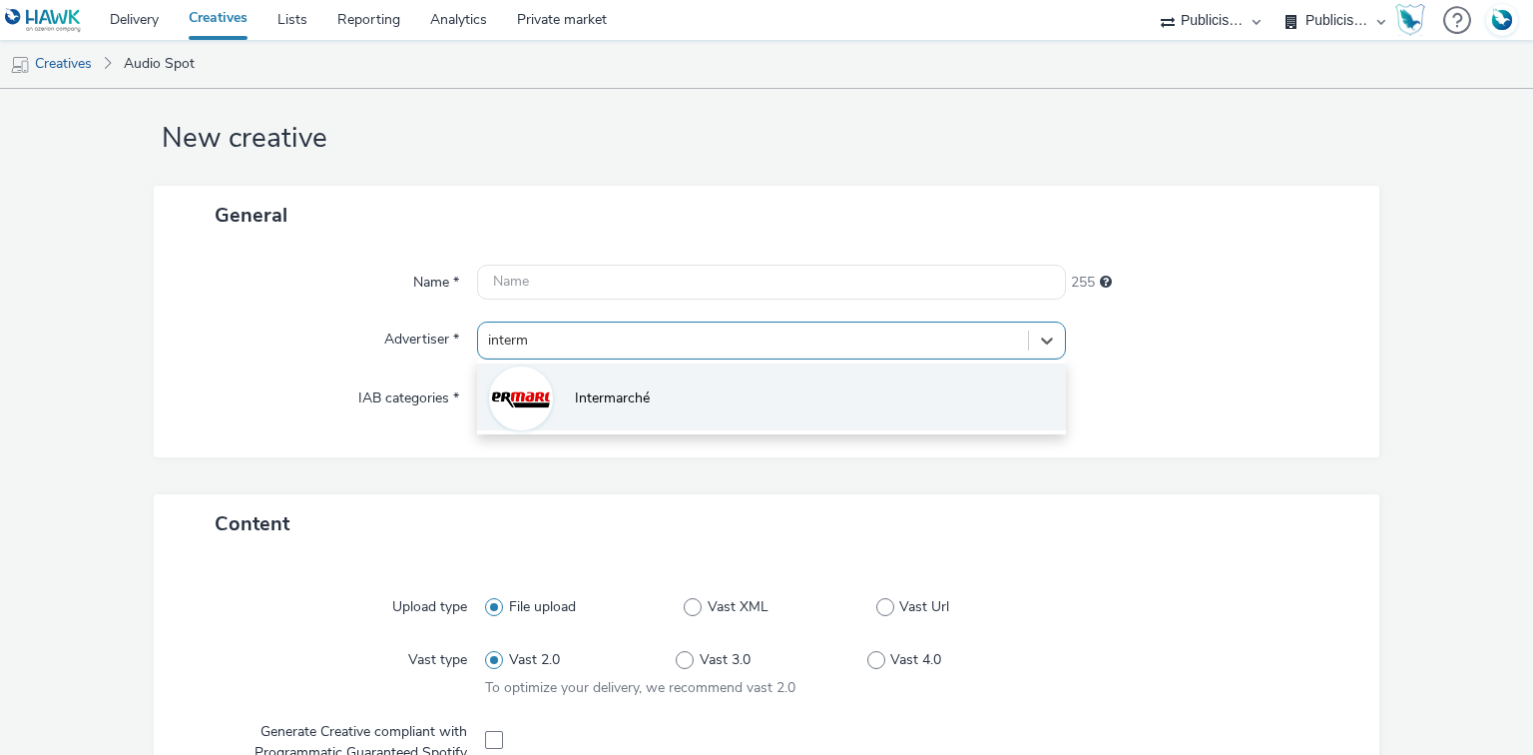
click at [548, 391] on div at bounding box center [521, 398] width 64 height 64
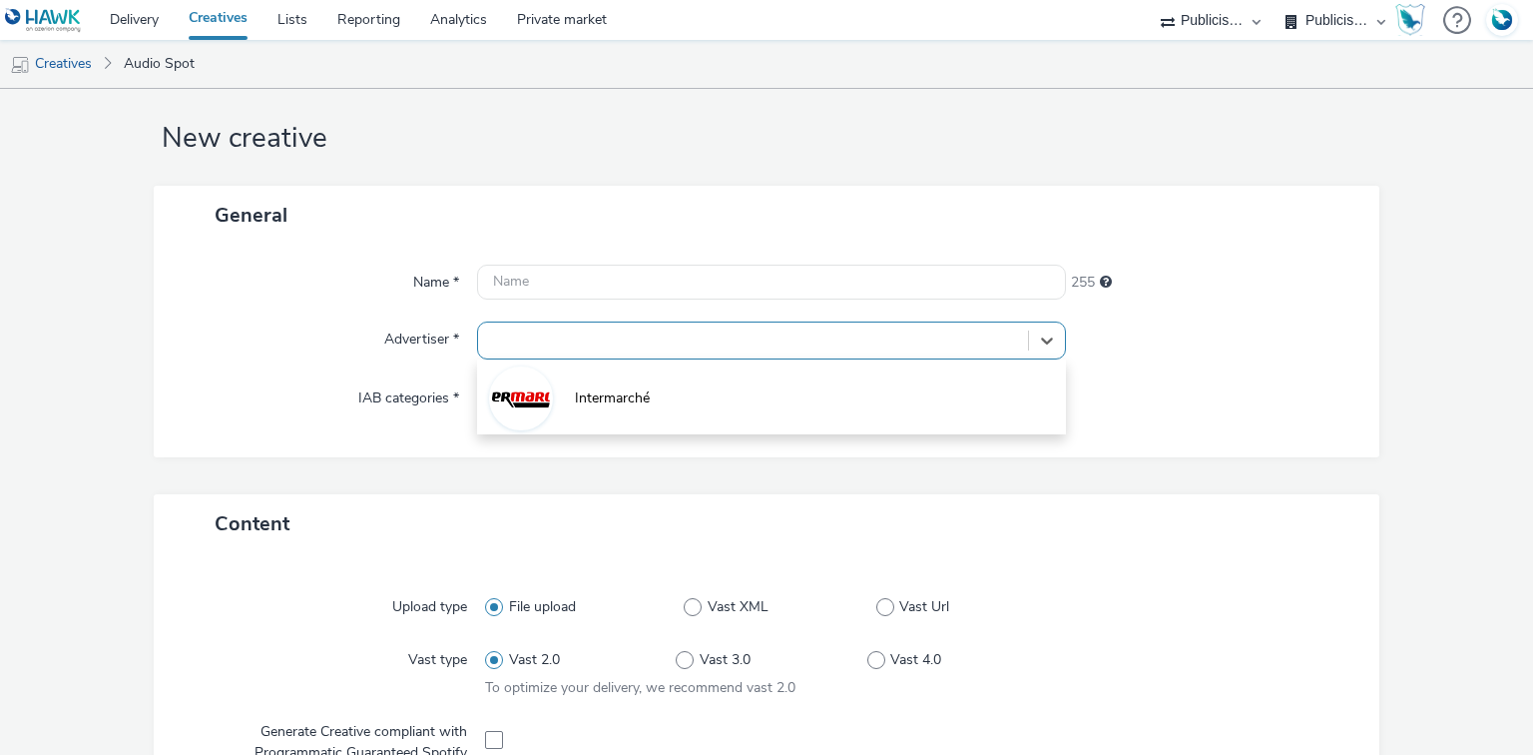
type input "[URL][DOMAIN_NAME]"
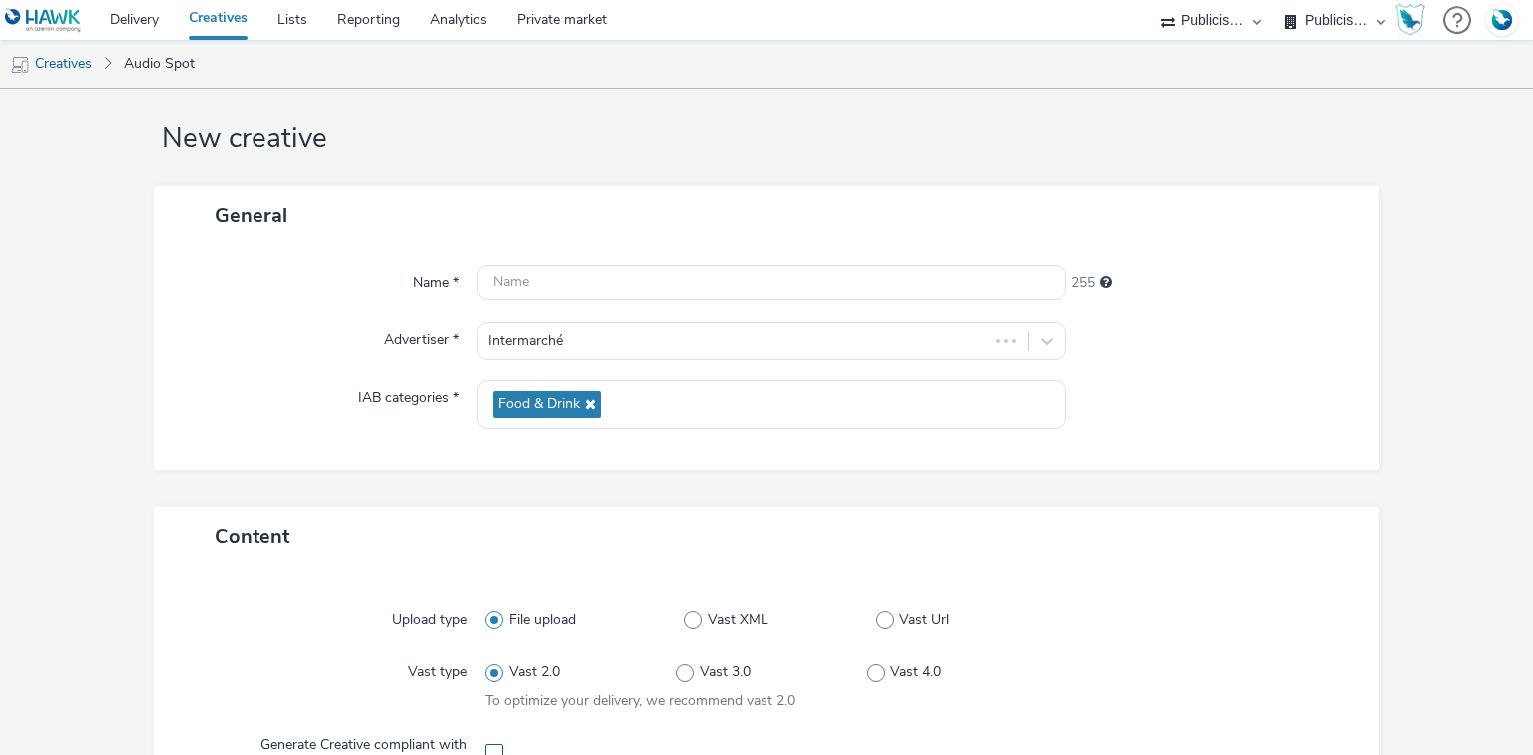
click at [492, 747] on span at bounding box center [494, 753] width 18 height 18
checkbox input "true"
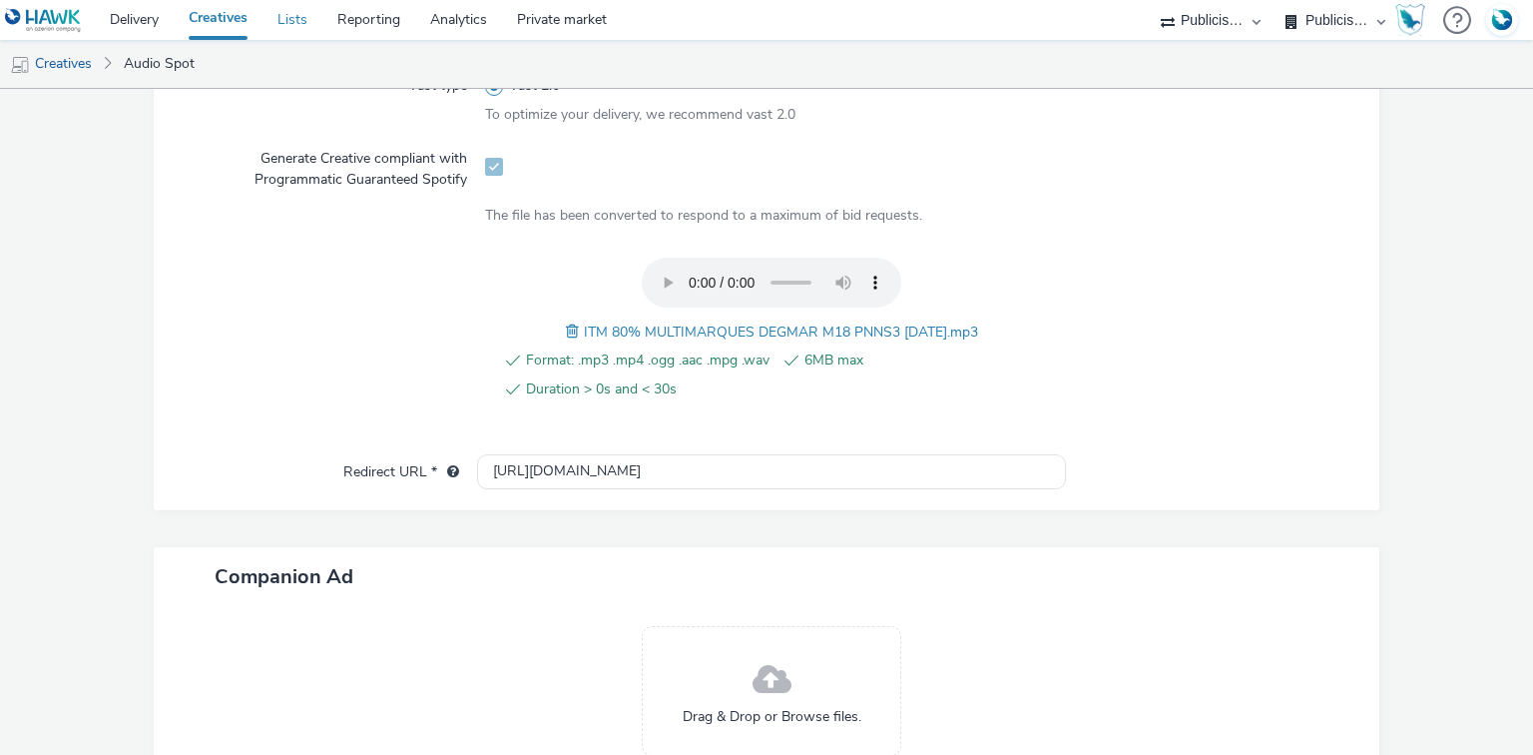
scroll to position [771, 0]
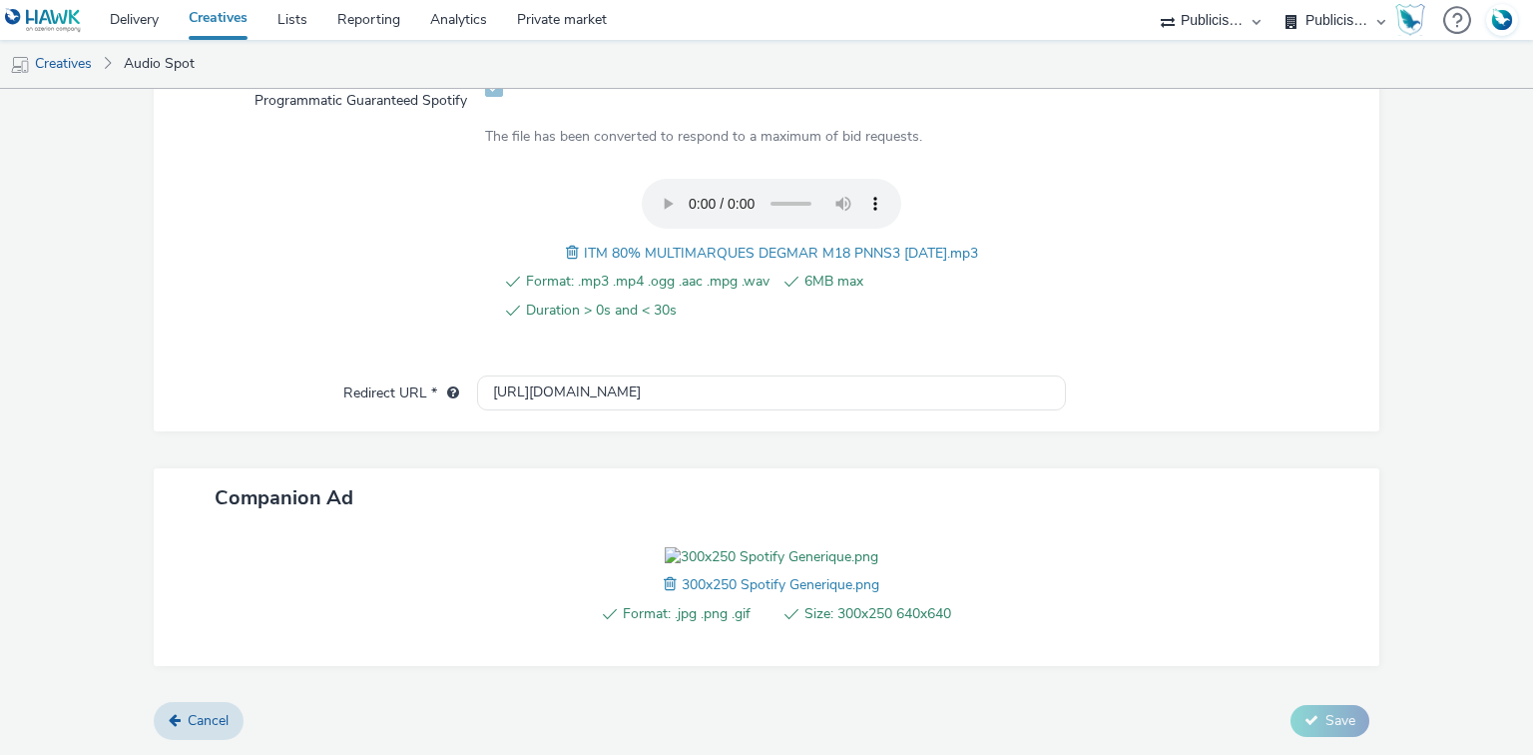
click at [684, 244] on span "ITM 80% MULTIMARQUES DEGMAR M18 PNNS3 12.09.25.mp3" at bounding box center [781, 253] width 394 height 19
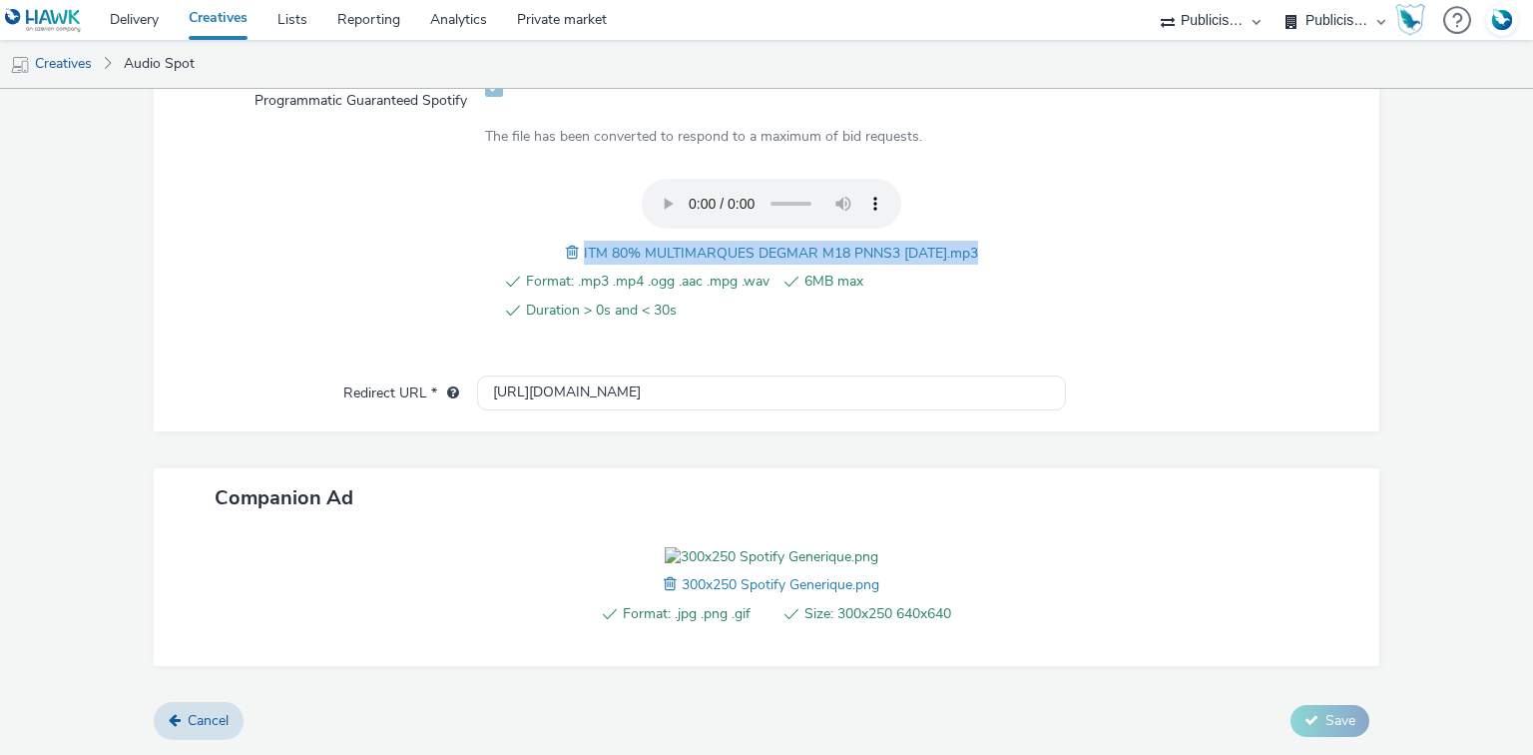
click at [684, 244] on span "ITM 80% MULTIMARQUES DEGMAR M18 PNNS3 12.09.25.mp3" at bounding box center [781, 253] width 394 height 19
copy span "ITM 80% MULTIMARQUES DEGMAR M18 PNNS3 12.09.25.mp3"
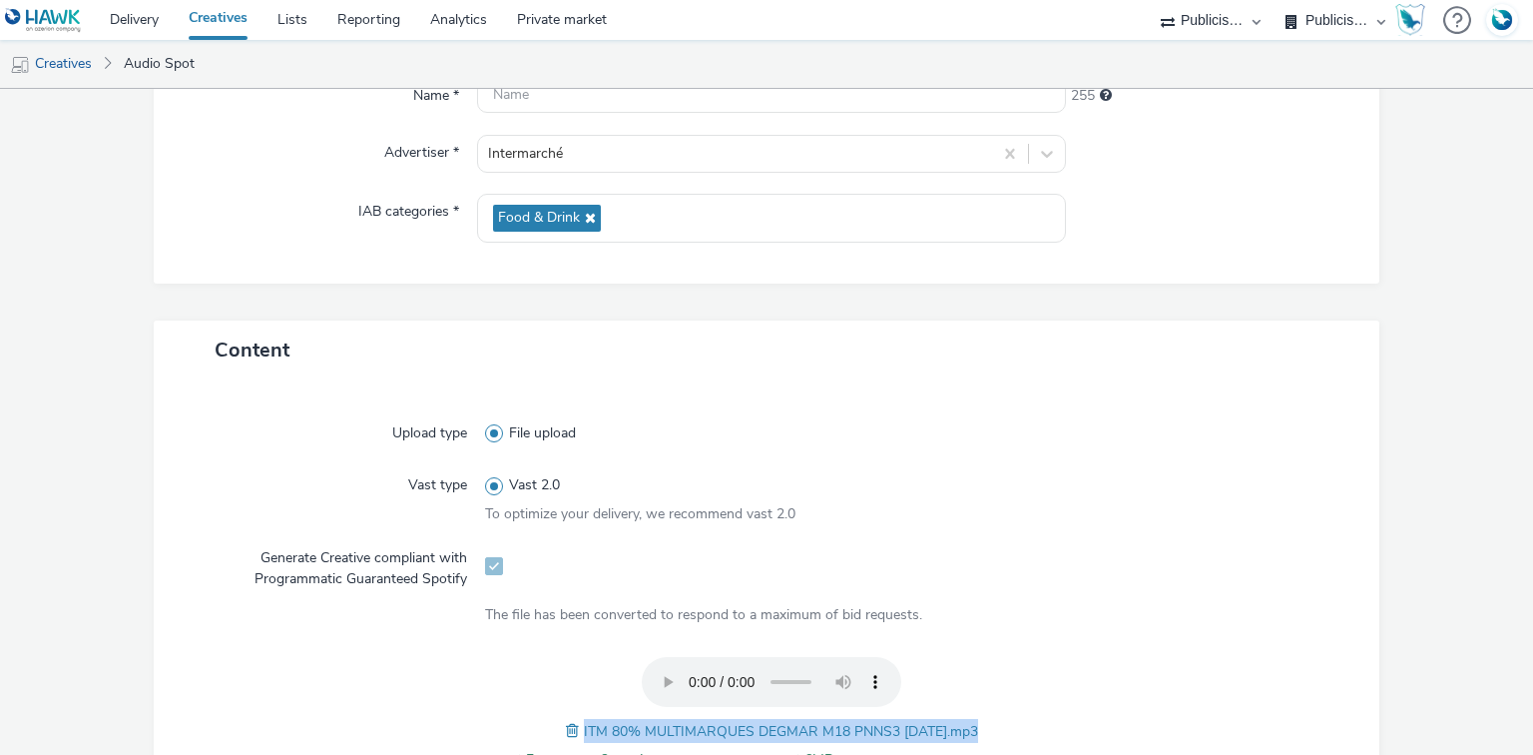
scroll to position [212, 0]
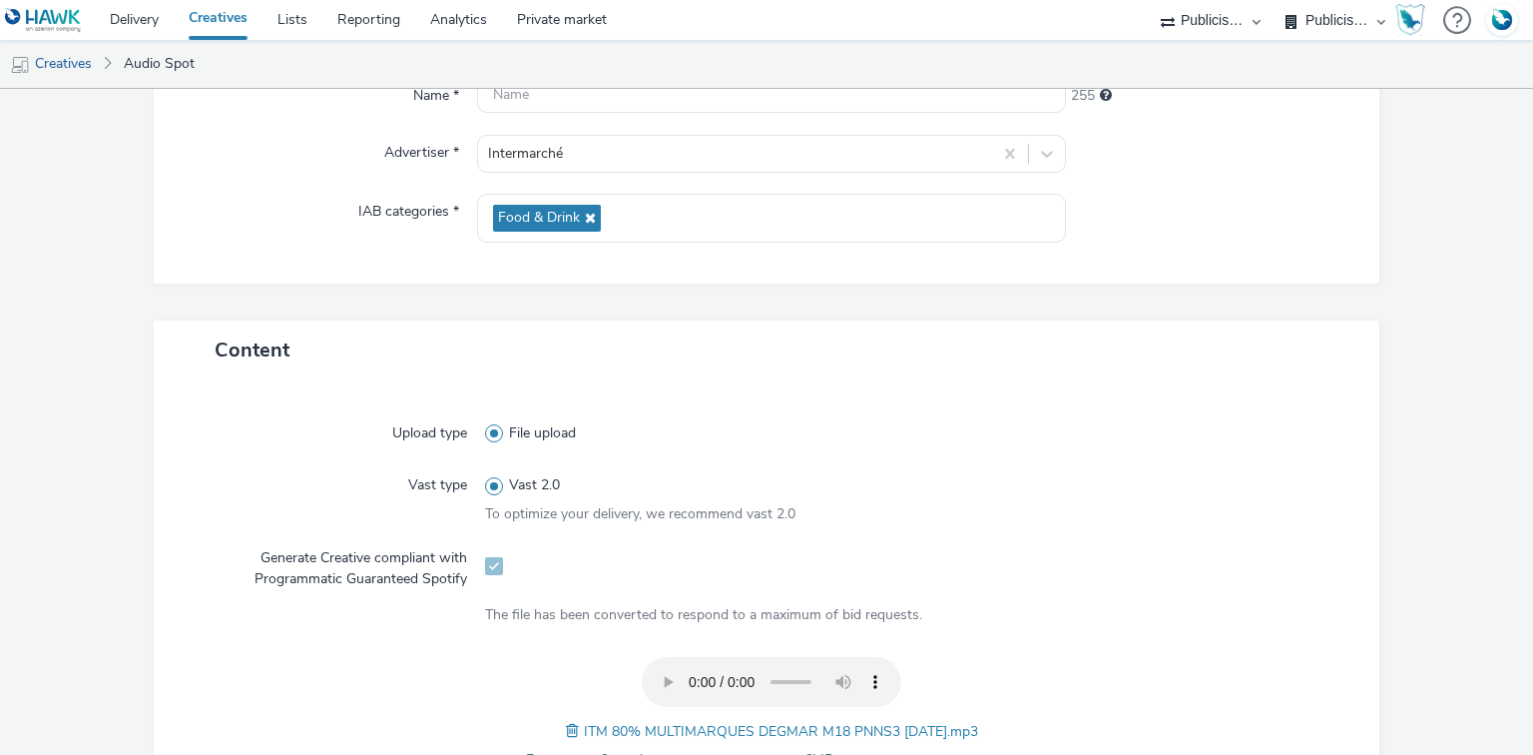
click at [544, 87] on ul "Creatives Audio Spot" at bounding box center [766, 64] width 1533 height 48
click at [543, 92] on input "text" at bounding box center [771, 95] width 588 height 35
paste input "ITM 80% MULTIMARQUES DEGMAR M18 PNNS3 12.09.25.mp3"
paste input "_Spotify"
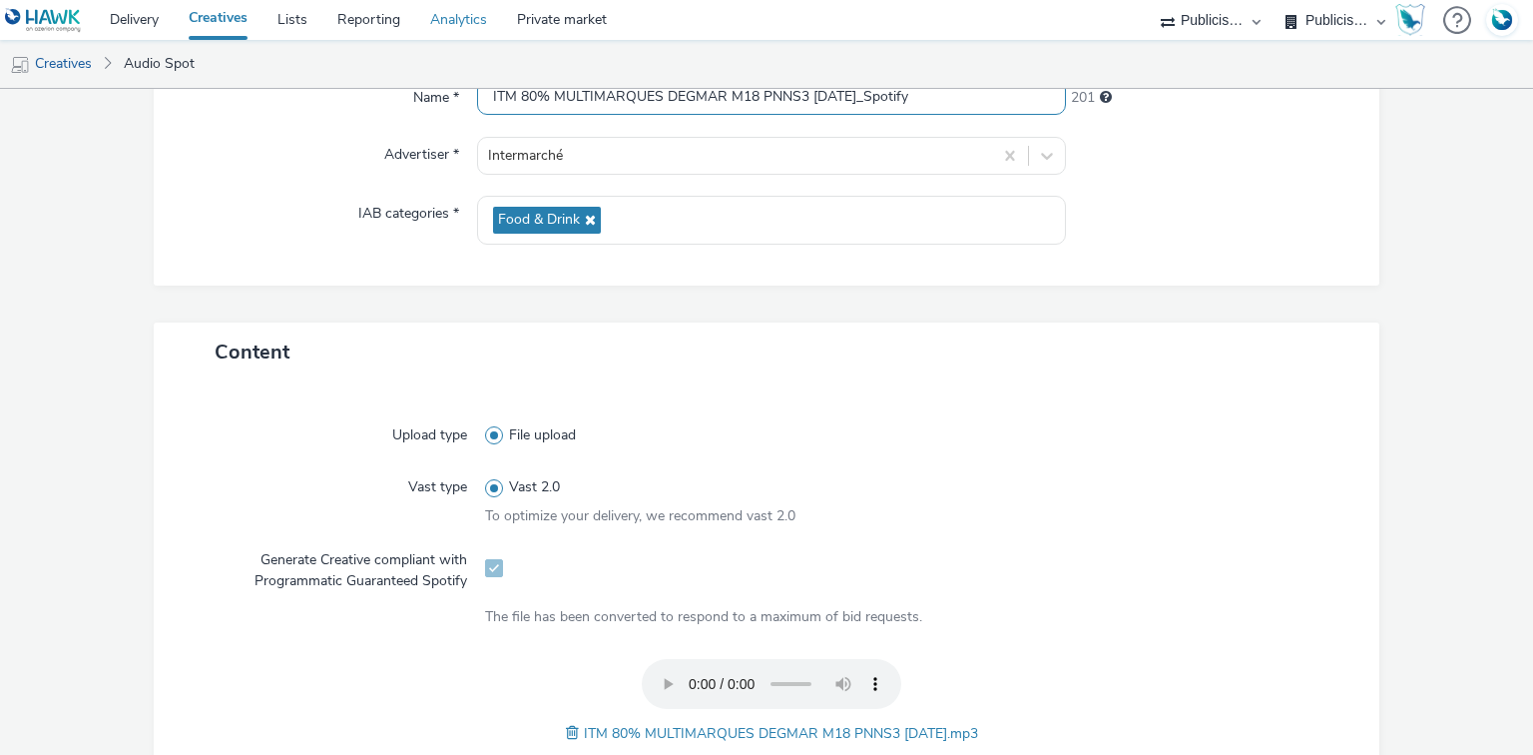
type input "ITM 80% MULTIMARQUES DEGMAR M18 PNNS3 12.09.25_Spotify"
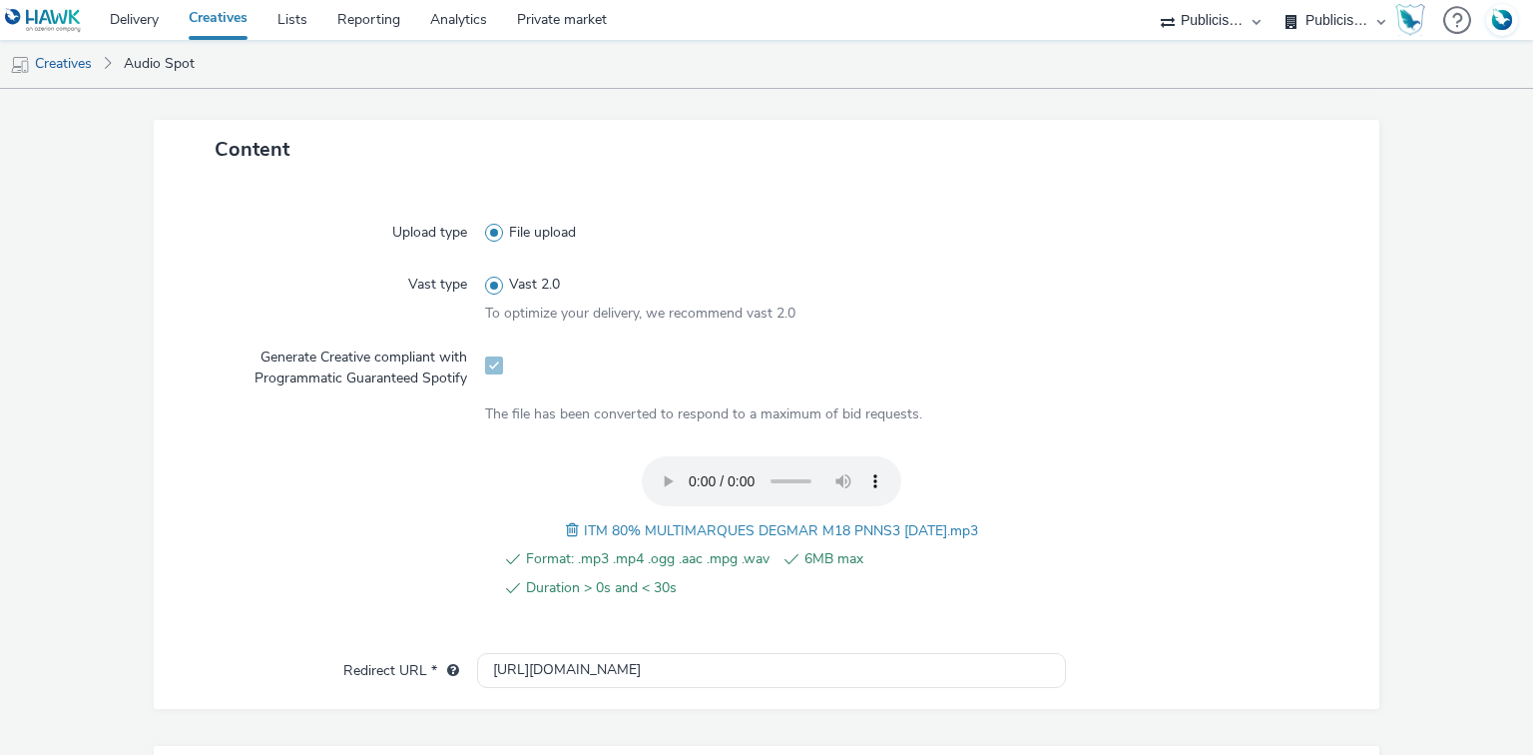
scroll to position [609, 0]
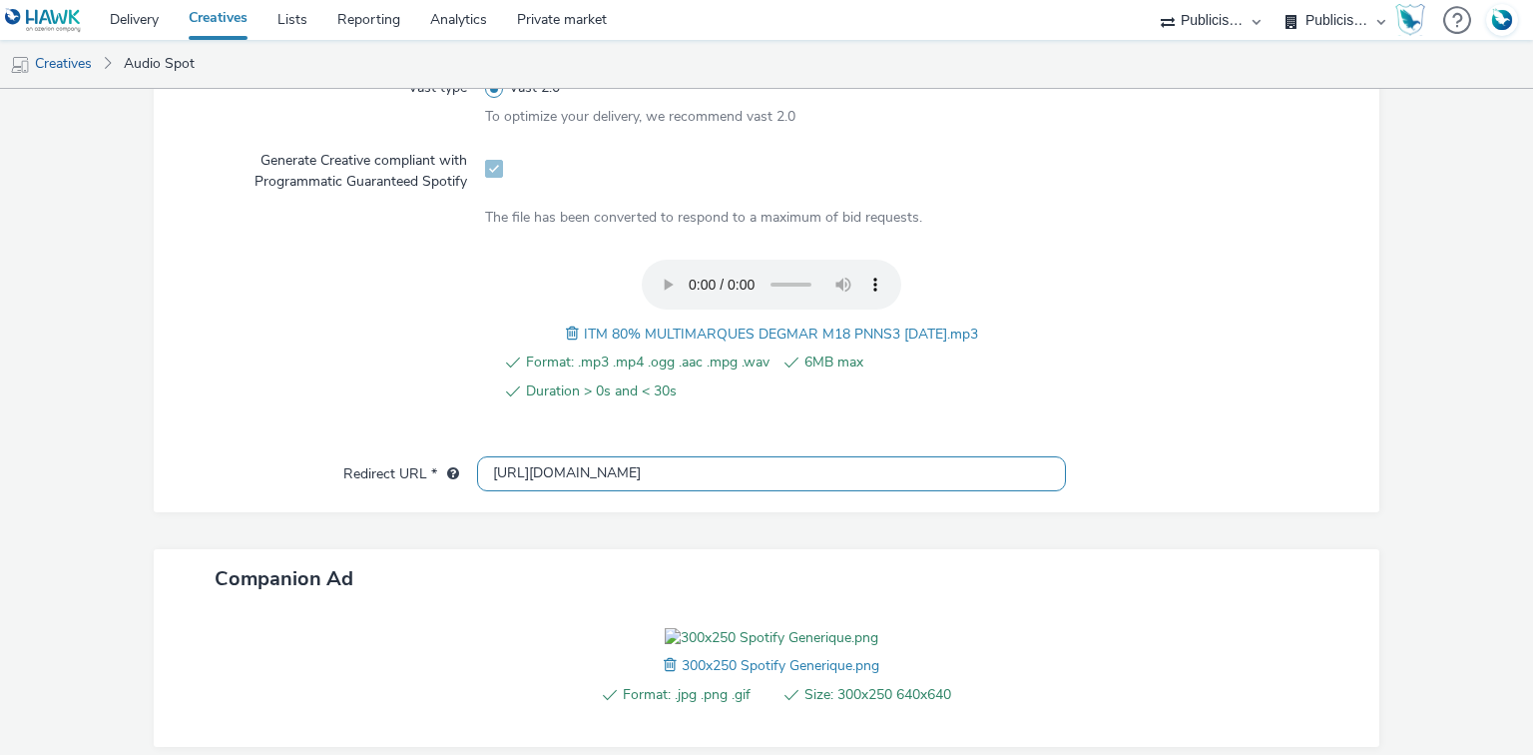
click at [573, 463] on input "[URL][DOMAIN_NAME]" at bounding box center [771, 473] width 588 height 35
click at [573, 463] on input "http://intermarche.com" at bounding box center [771, 473] width 588 height 35
paste input "s://ad.doubleclick.net/ddm/trackclk/N1477227.5175845SPOTIFY/B34019909.428638497…"
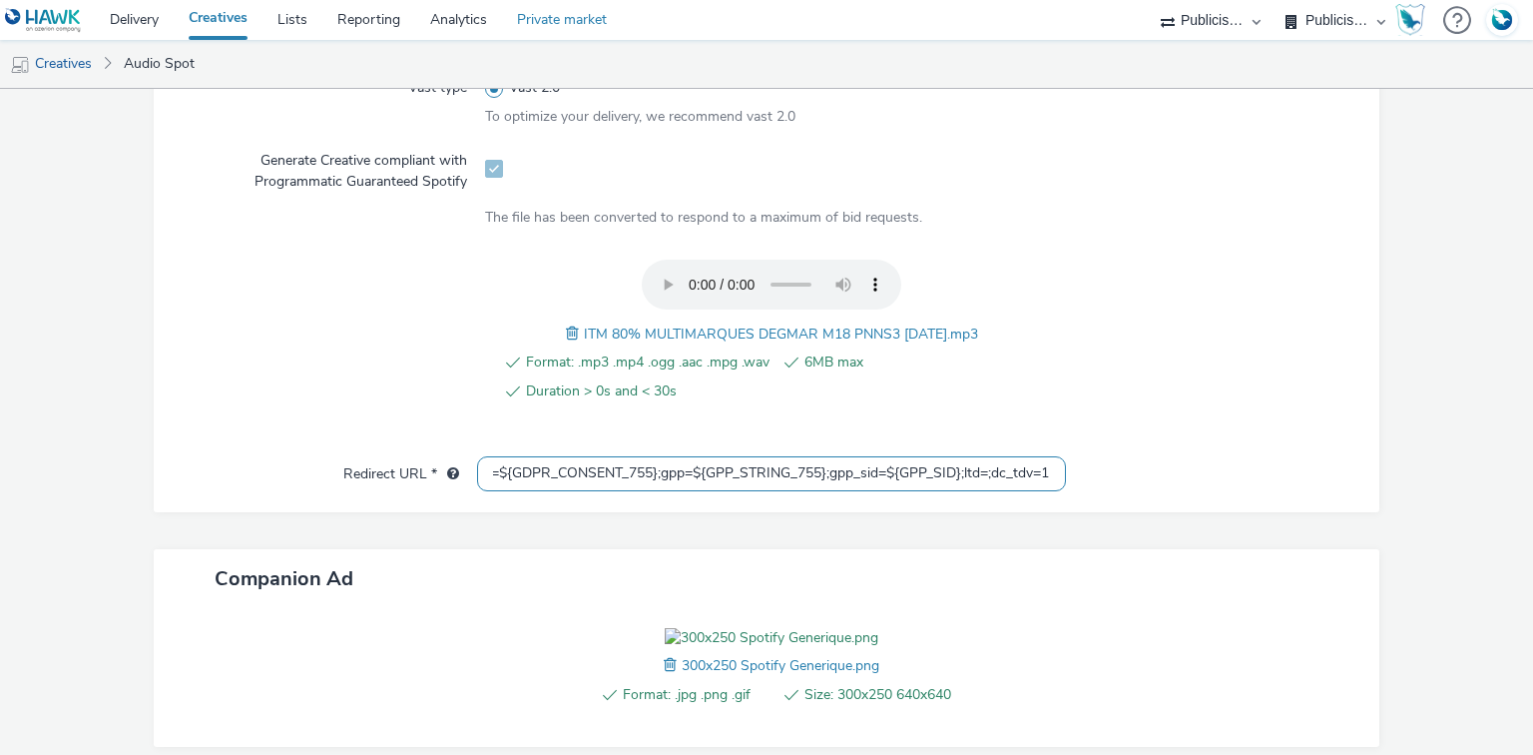
type input "https://ad.doubleclick.net/ddm/trackclk/N1477227.5175845SPOTIFY/B34019909.42863…"
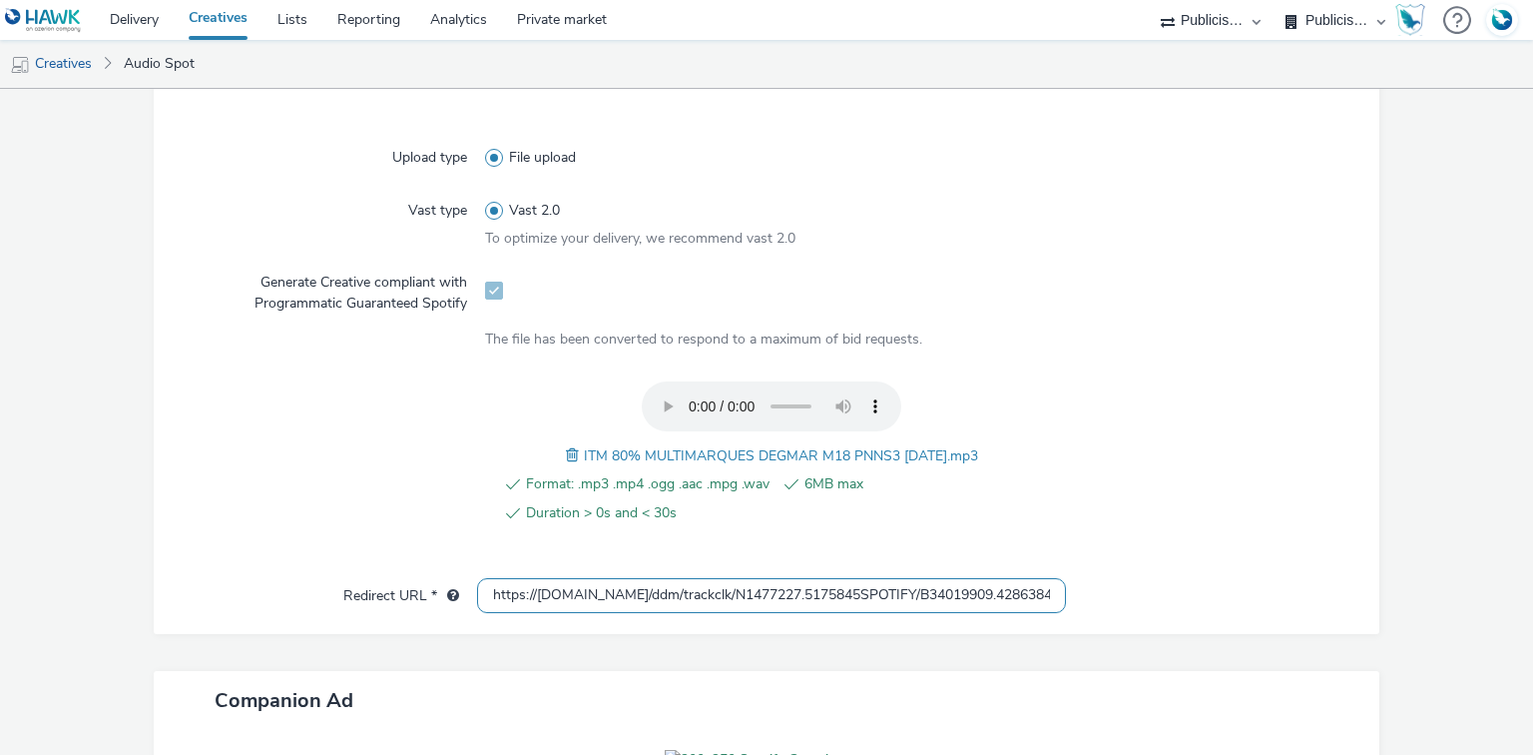
scroll to position [878, 0]
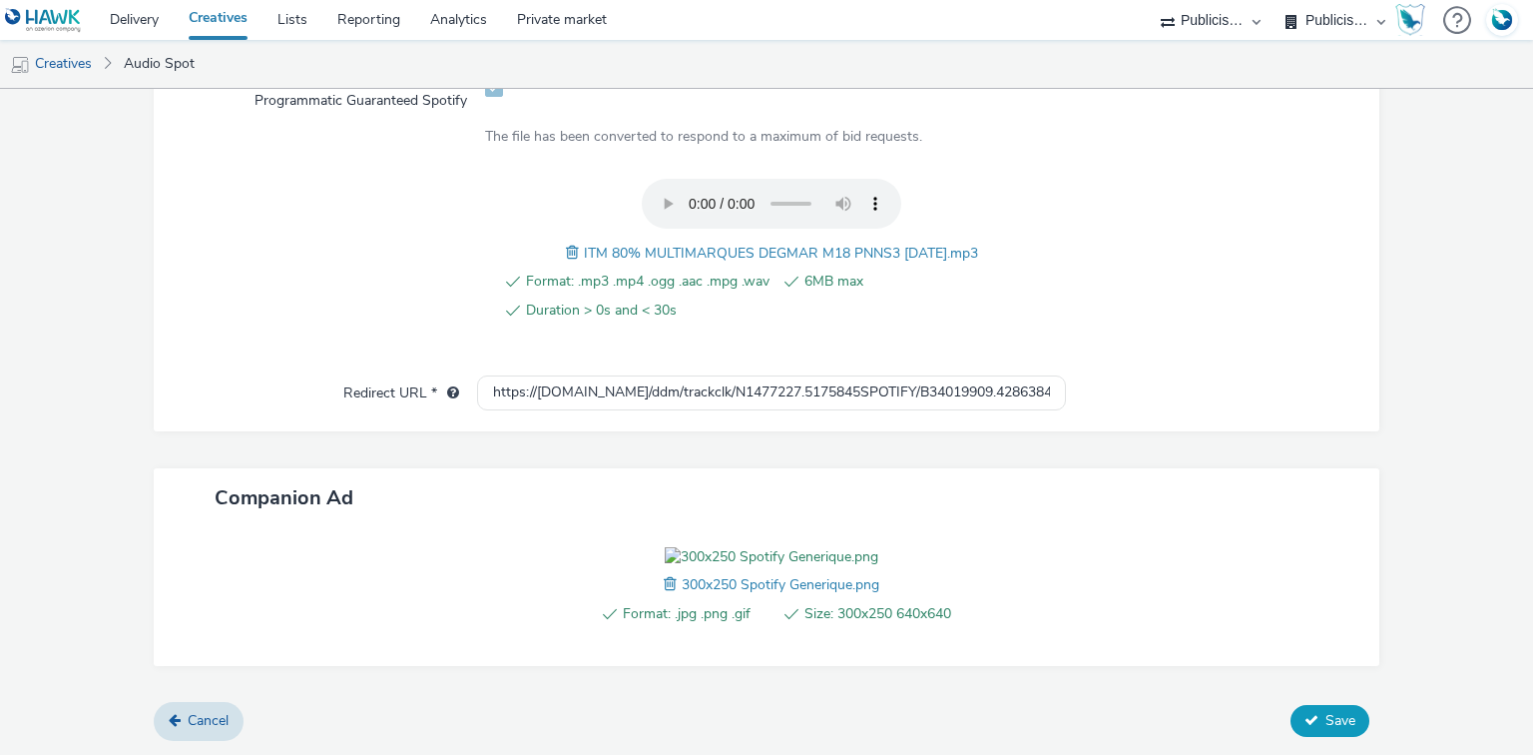
click at [1325, 730] on span "Save" at bounding box center [1340, 720] width 30 height 19
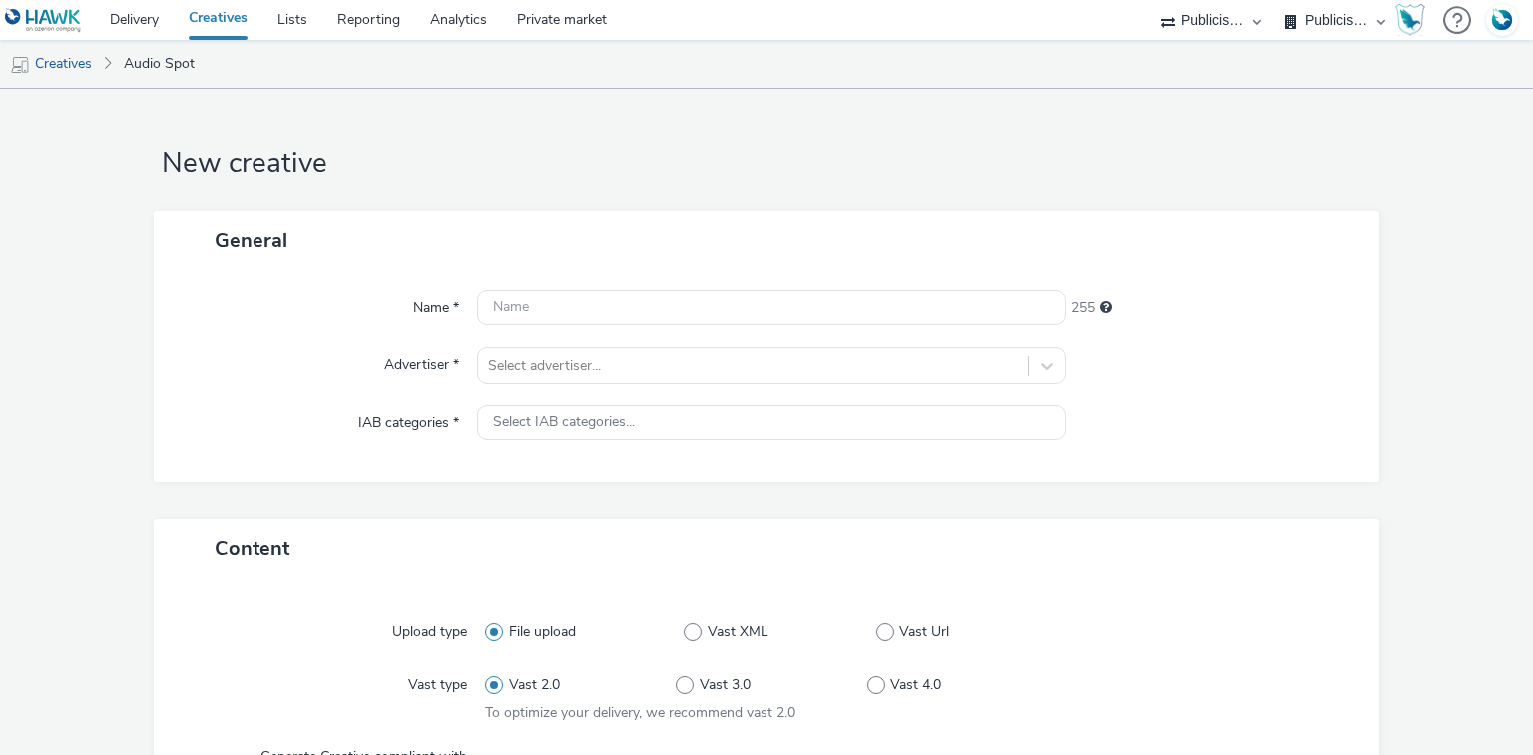
select select "d07aba32-d775-4fed-a722-f10c6504dd64"
select select "f97d6638-e0a1-4f7a-bf46-55015878e29e"
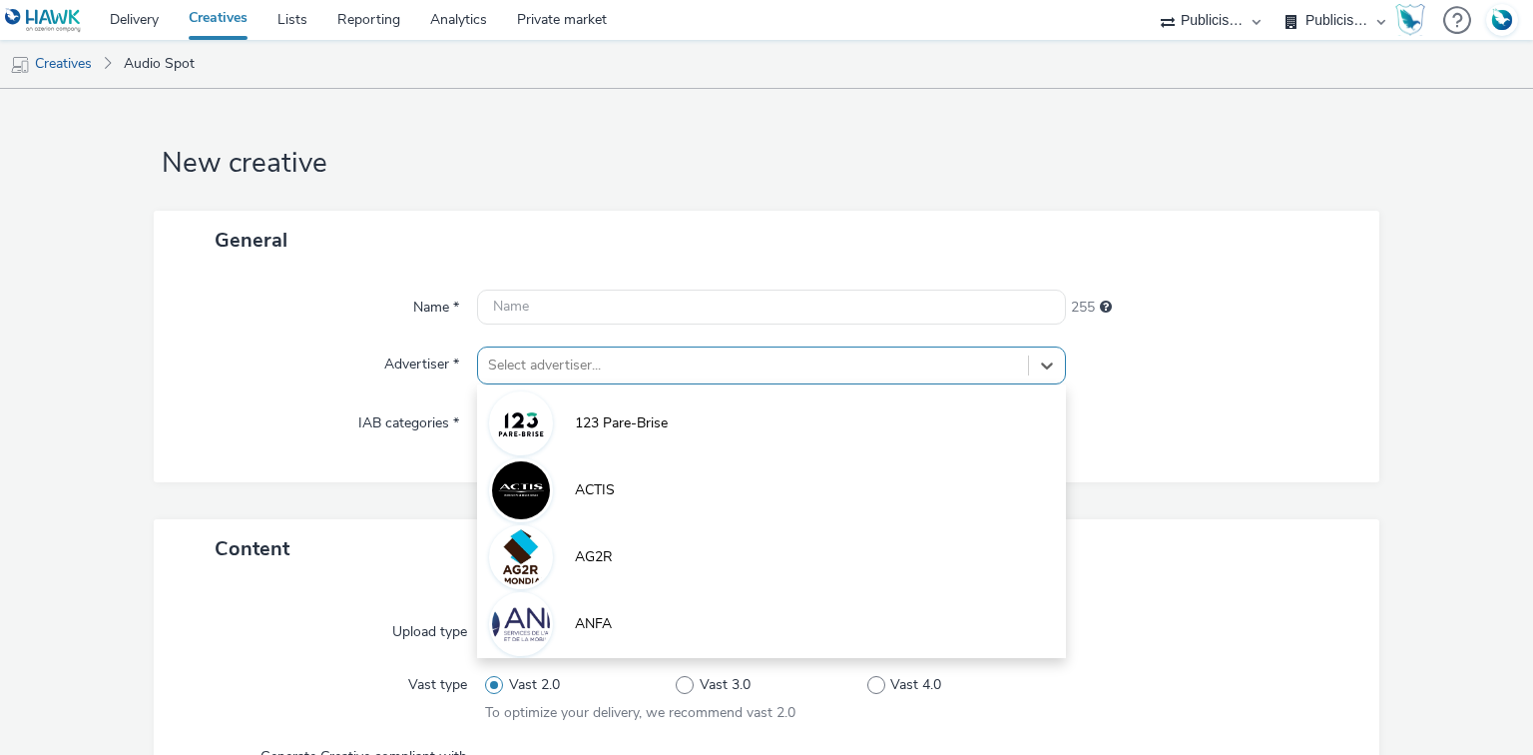
click at [527, 377] on div "option 123 Pare-Brise focused, 1 of 10. 10 results available. Use Up and Down t…" at bounding box center [771, 365] width 588 height 38
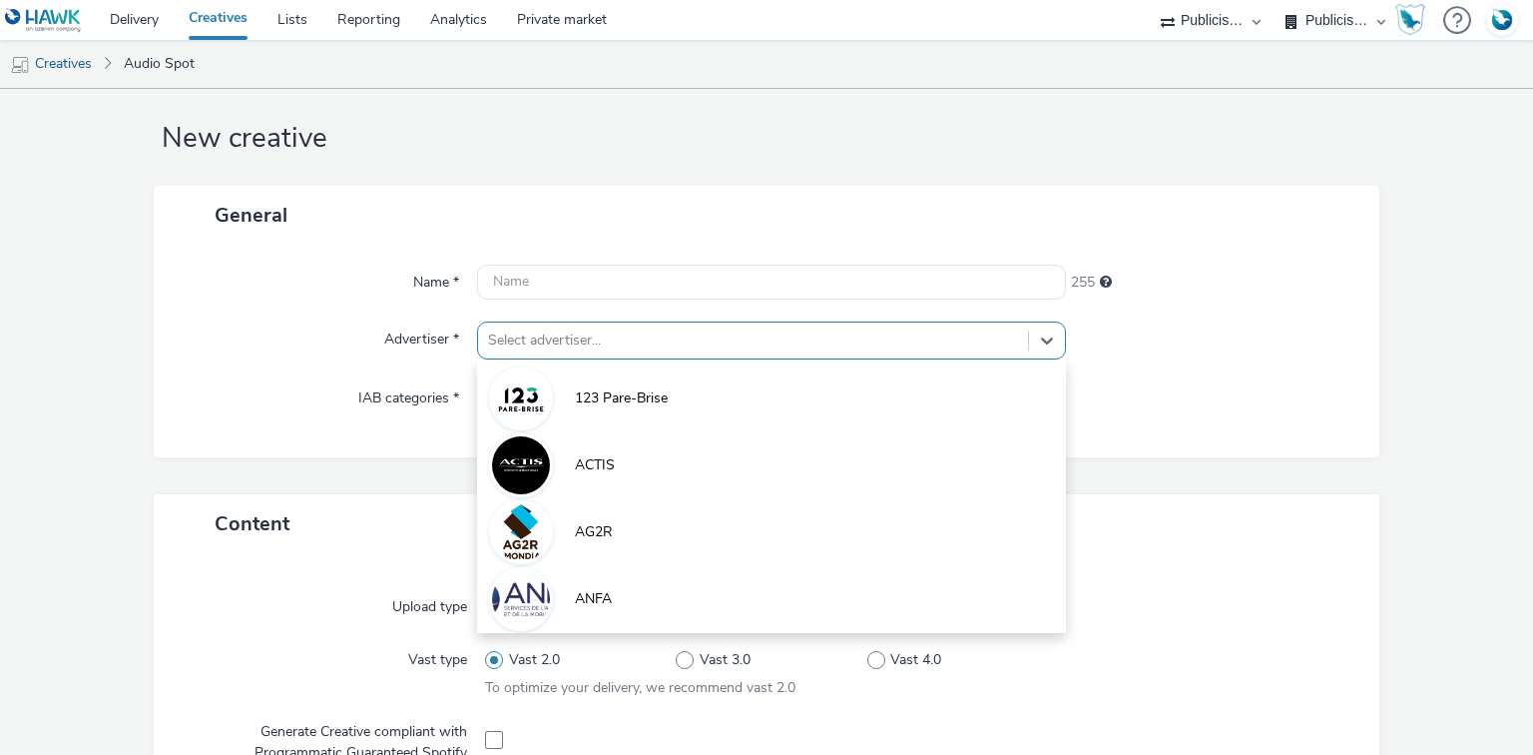
paste input "interm"
type input "interm"
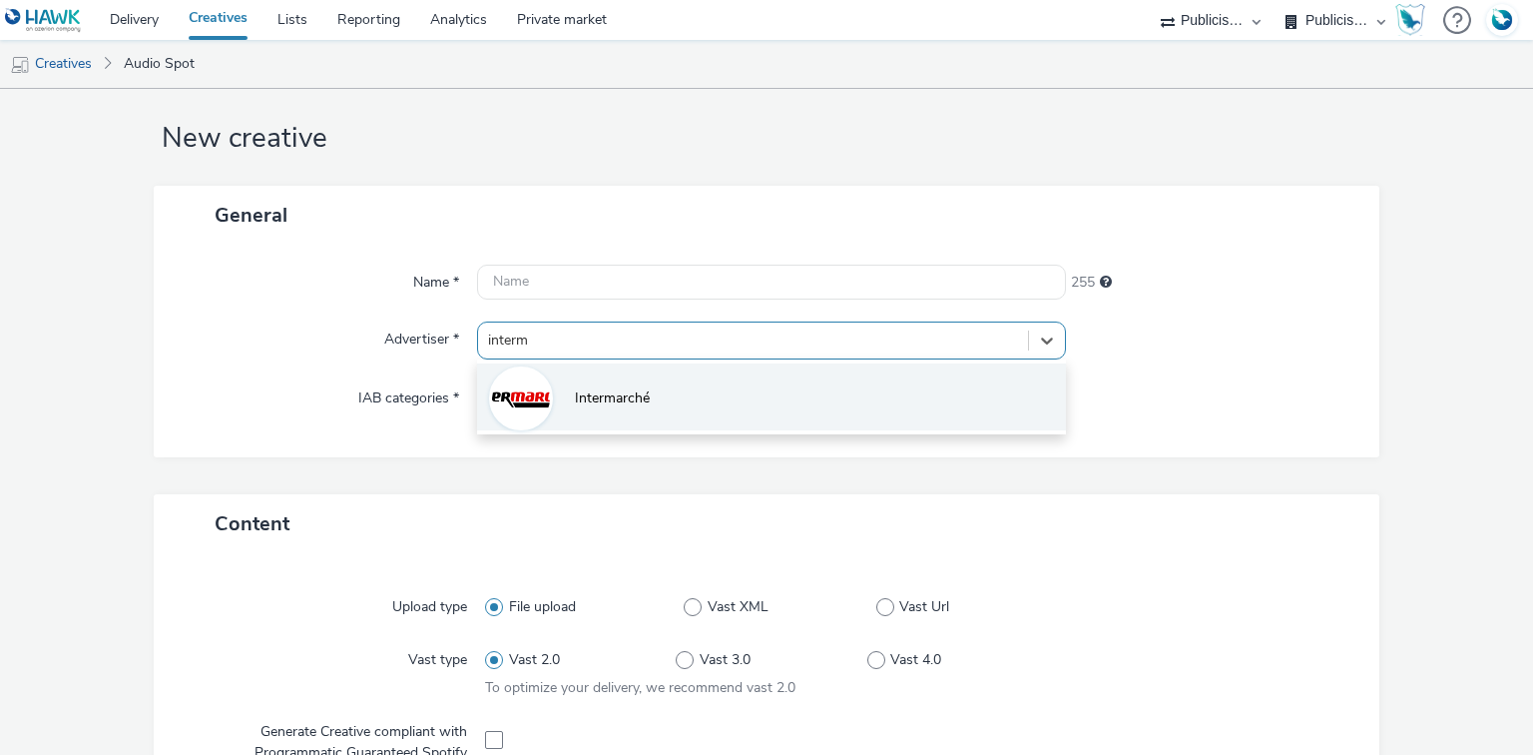
click at [527, 397] on img at bounding box center [521, 398] width 58 height 58
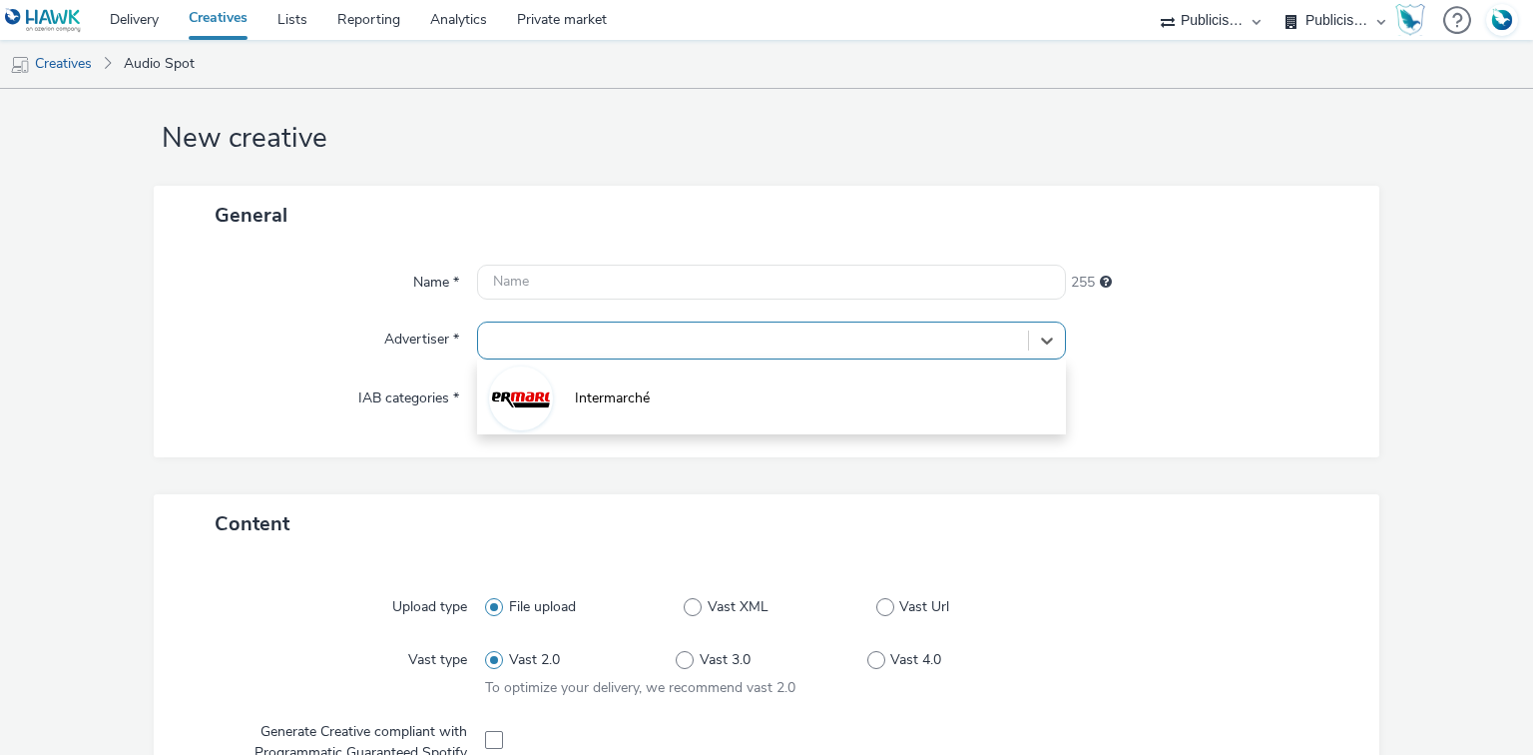
type input "[URL][DOMAIN_NAME]"
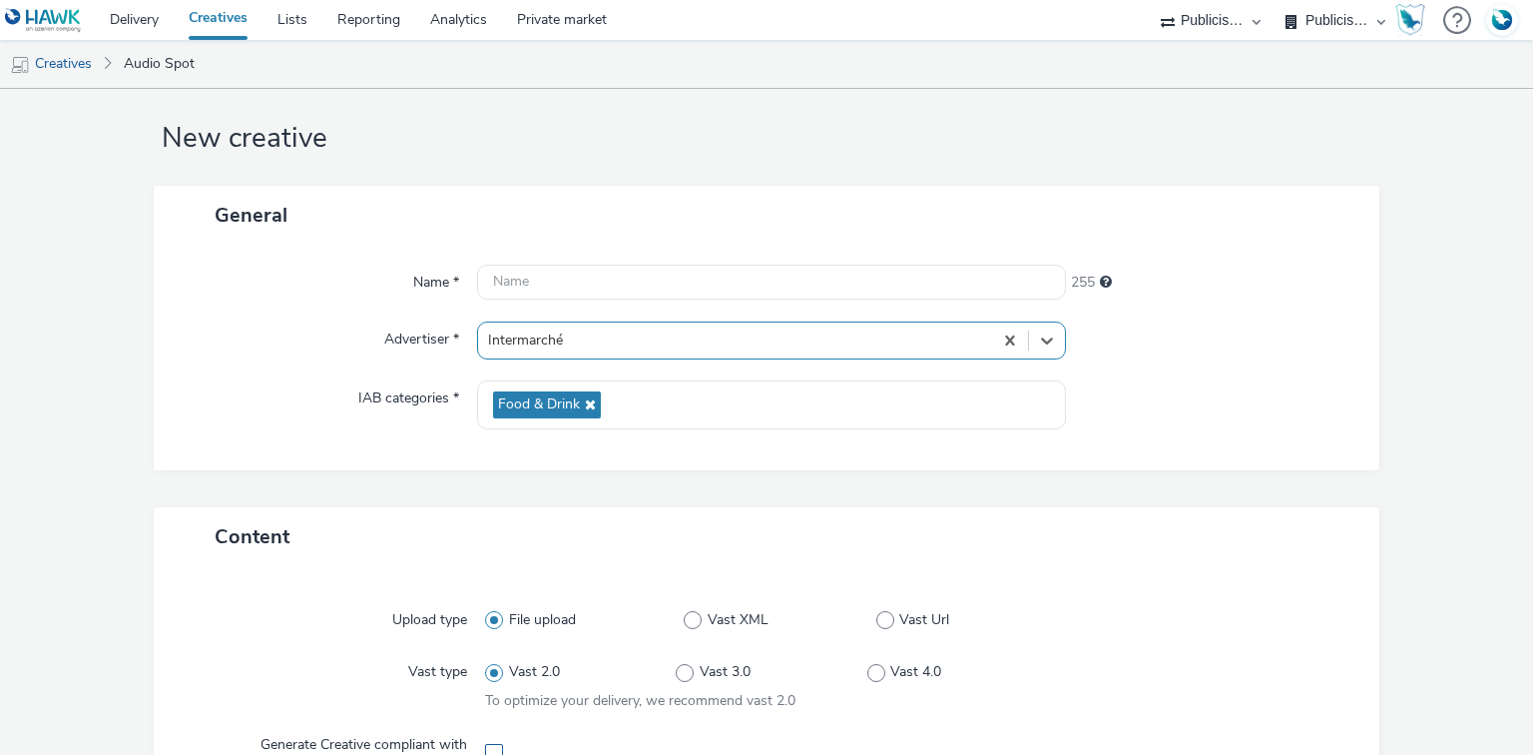
click at [491, 750] on span at bounding box center [494, 753] width 18 height 18
checkbox input "true"
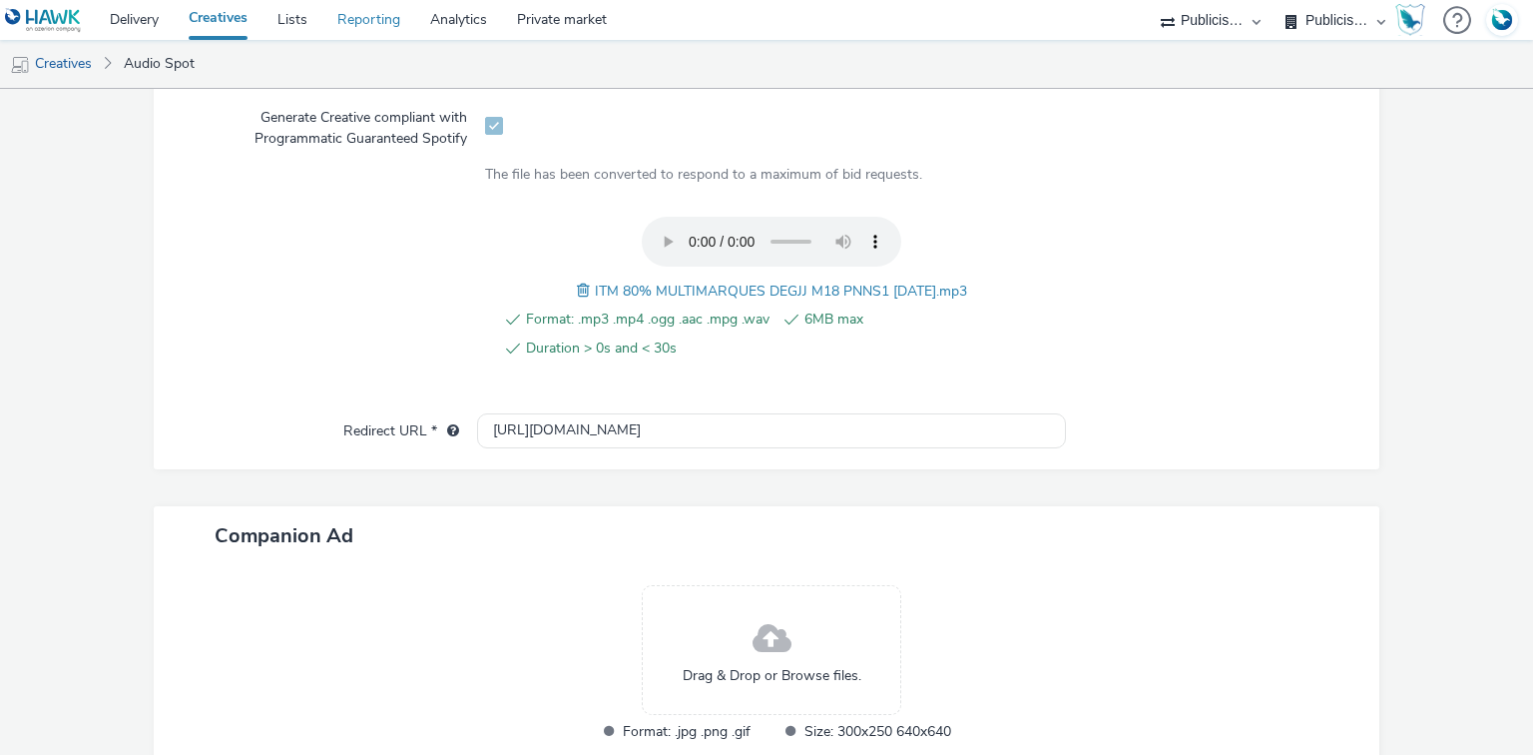
scroll to position [771, 0]
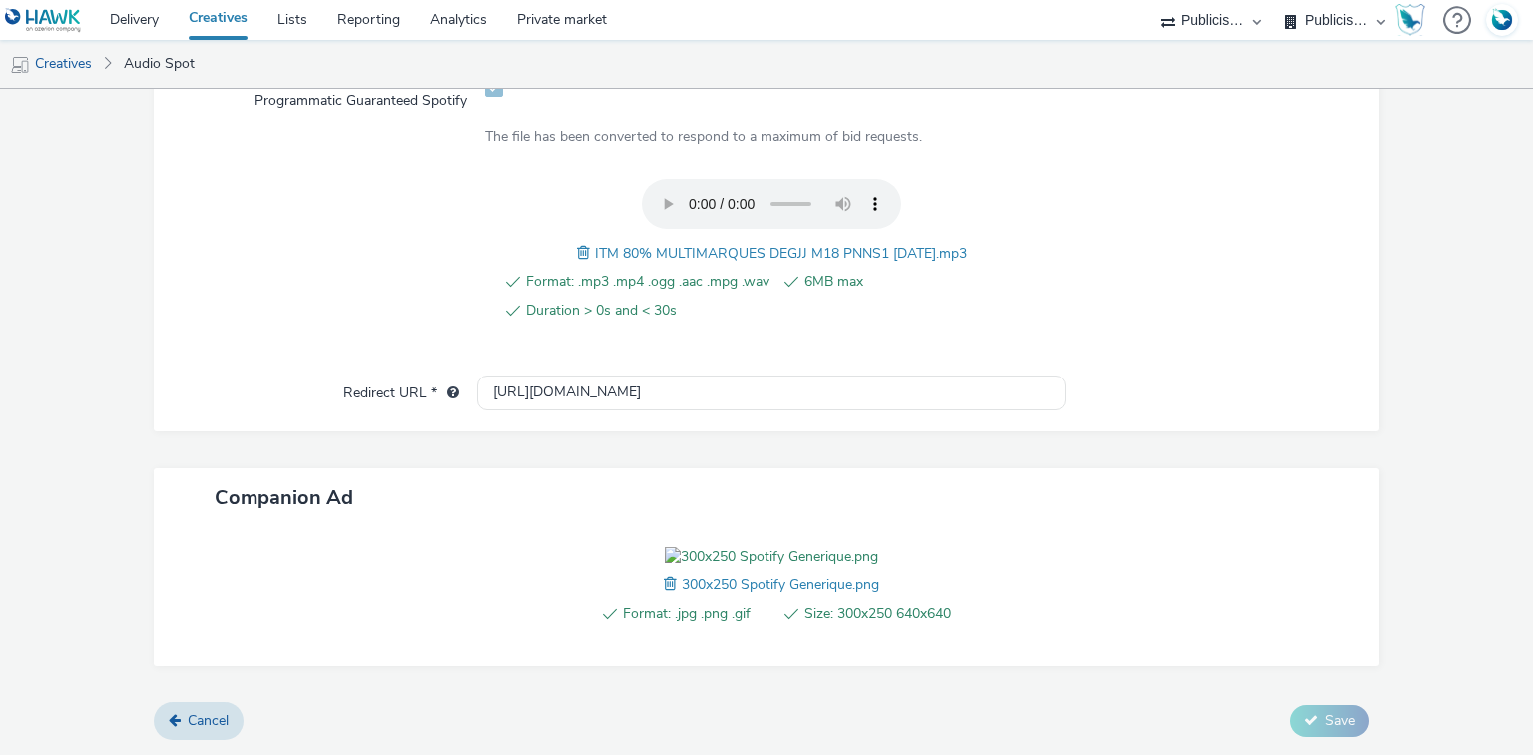
click at [709, 244] on span "ITM 80% MULTIMARQUES DEGJJ M18 PNNS1 12.09.25.mp3" at bounding box center [781, 253] width 372 height 19
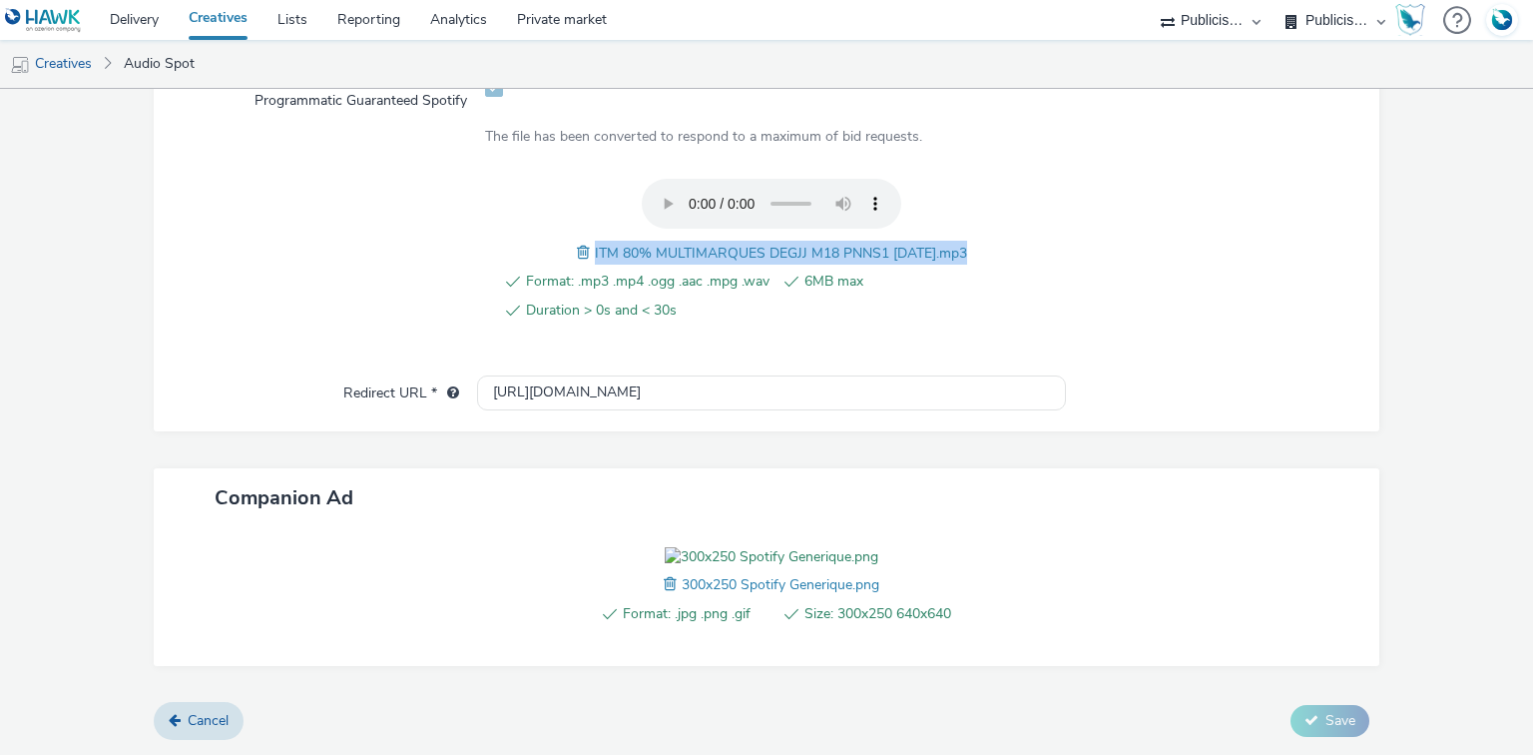
click at [709, 244] on span "ITM 80% MULTIMARQUES DEGJJ M18 PNNS1 12.09.25.mp3" at bounding box center [781, 253] width 372 height 19
copy span "ITM 80% MULTIMARQUES DEGJJ M18 PNNS1 12.09.25.mp3"
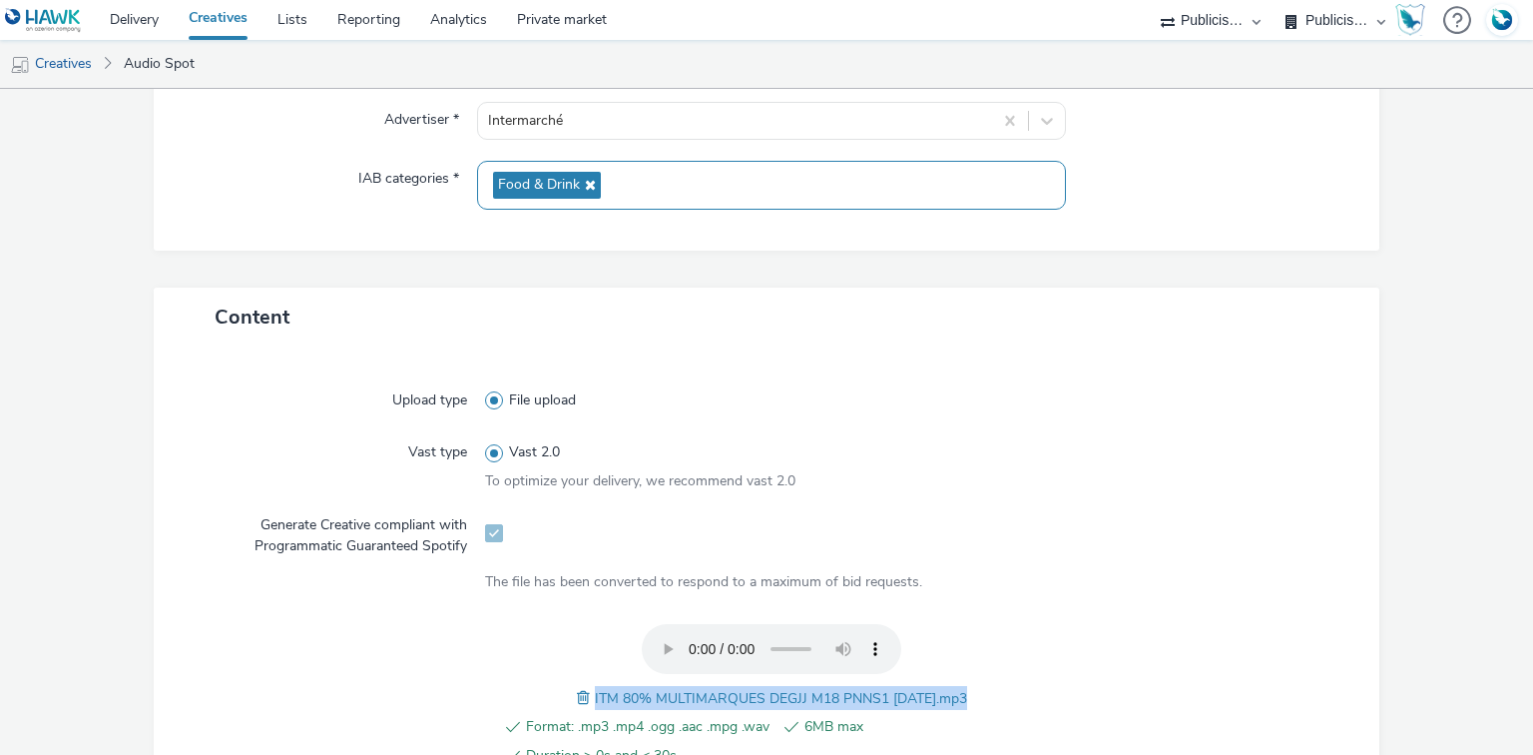
scroll to position [212, 0]
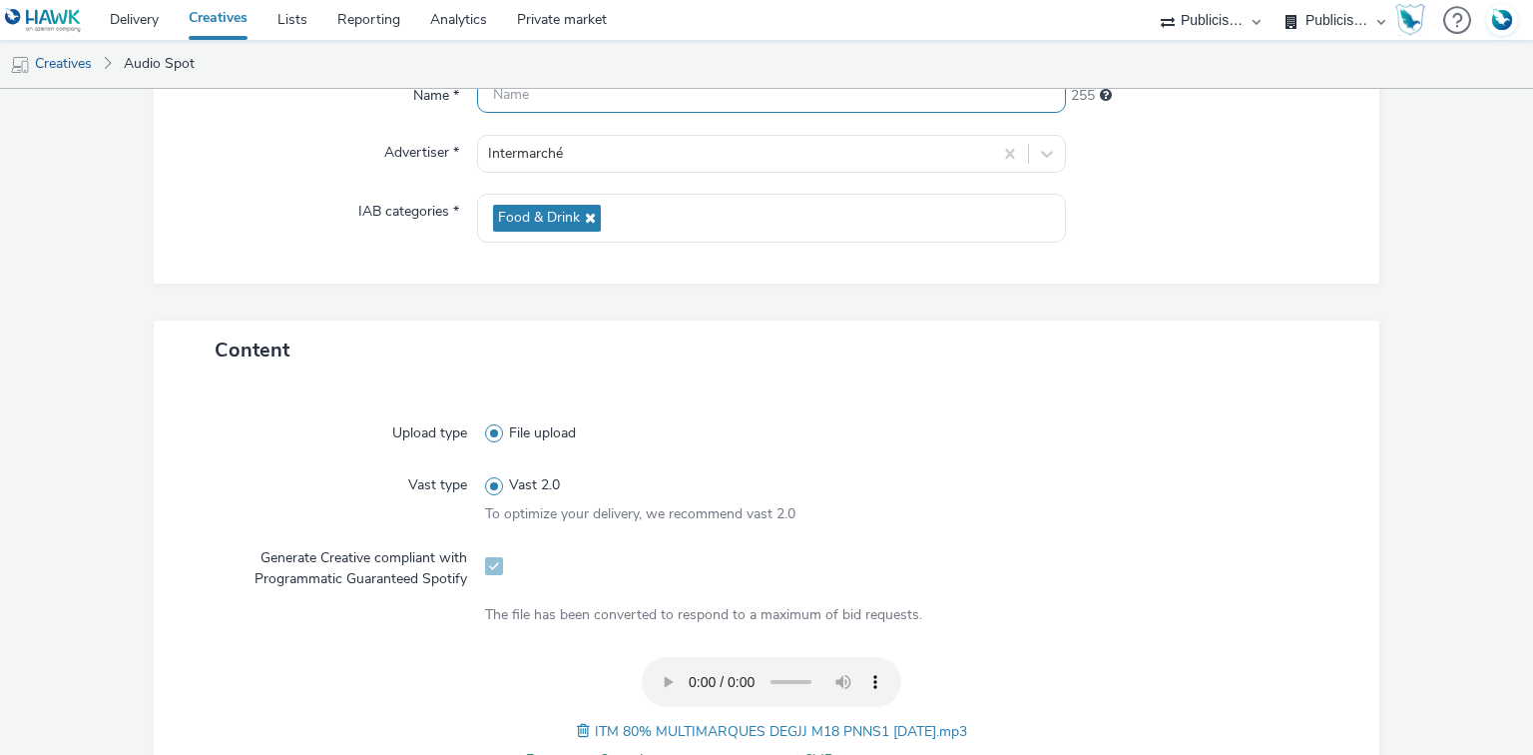
click at [534, 100] on input "text" at bounding box center [771, 95] width 588 height 35
paste input "ITM 80% MULTIMARQUES DEGJJ M18 PNNS1 12.09.25.mp3"
paste input "_Spotify"
type input "ITM 80% MULTIMARQUES DEGJJ M18 PNNS1 12.09.25_Spotify"
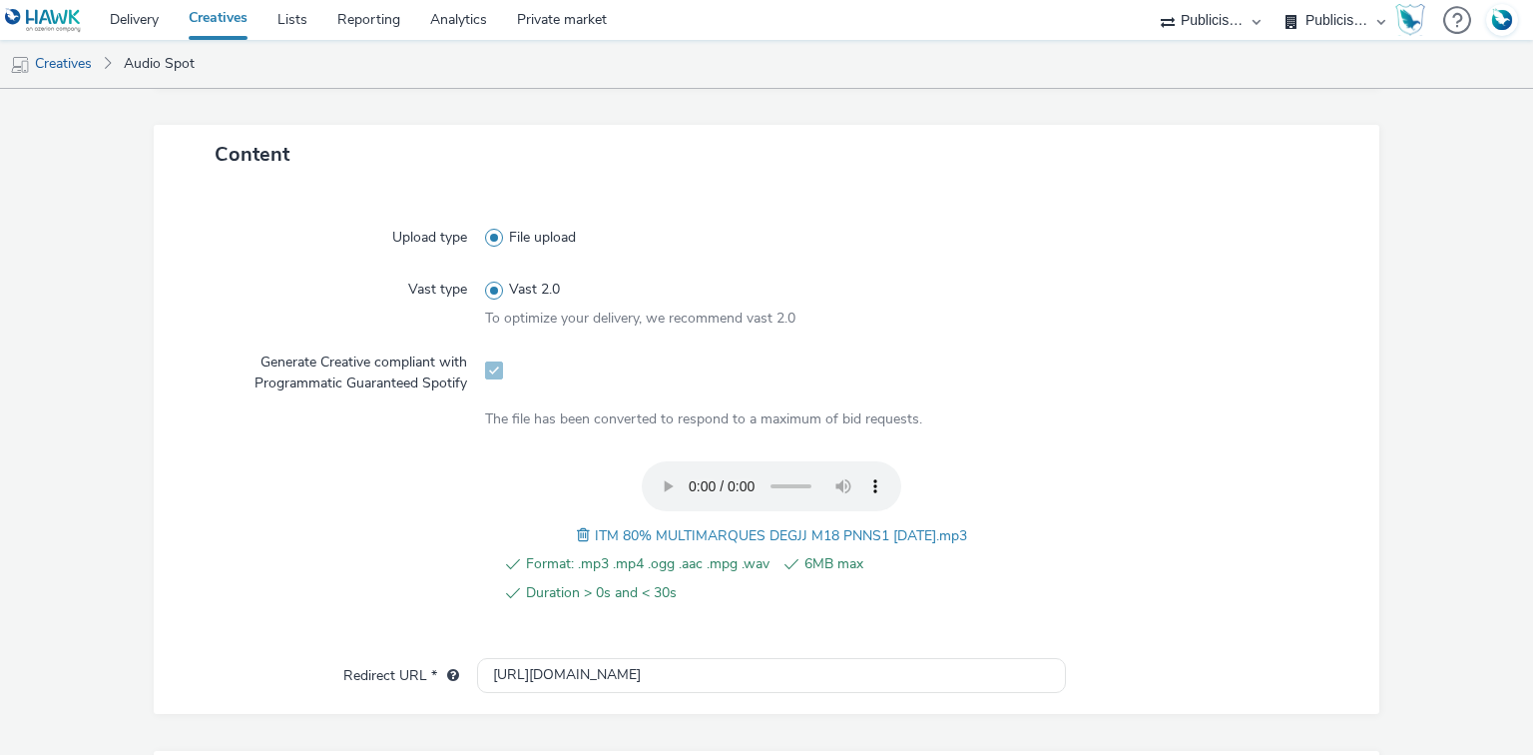
scroll to position [769, 0]
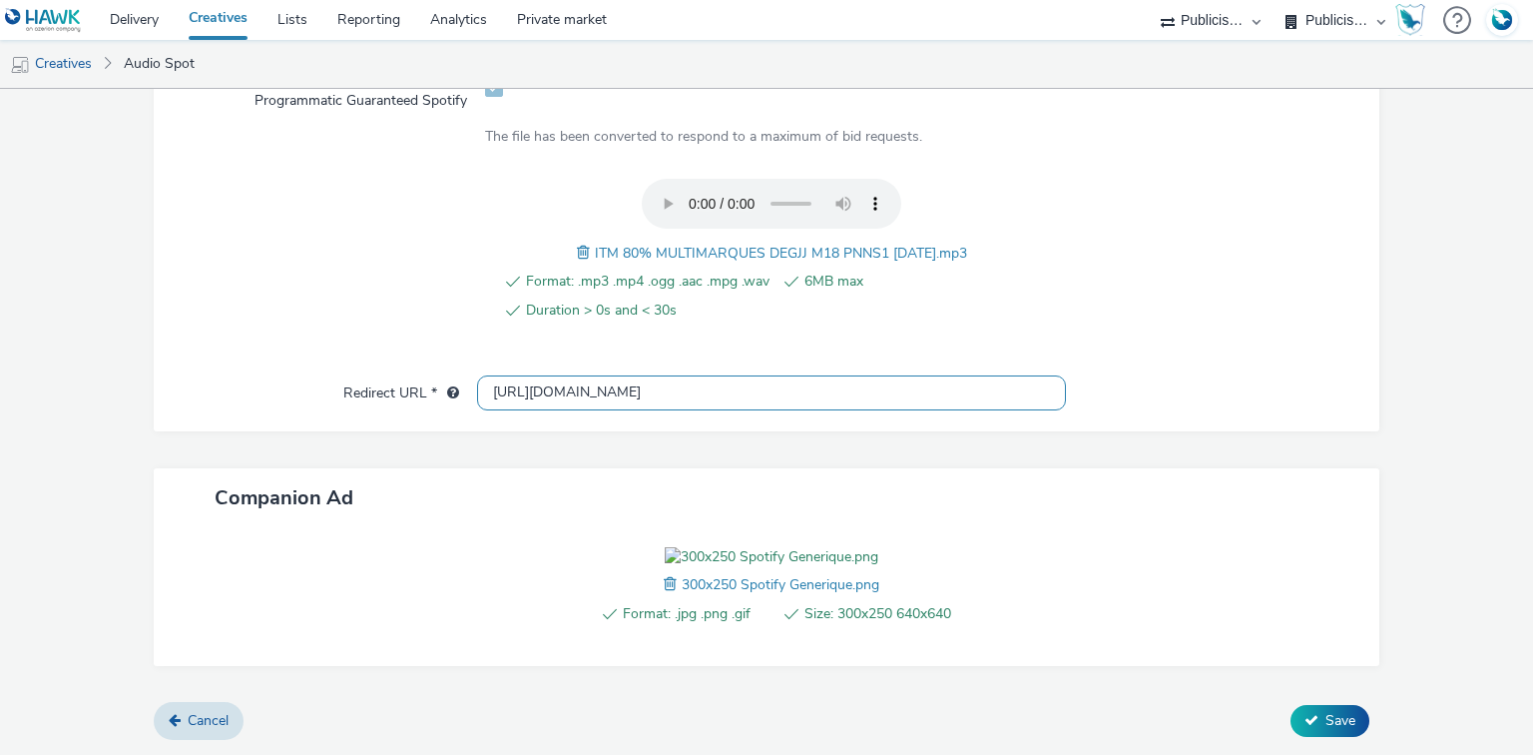
click at [582, 375] on input "[URL][DOMAIN_NAME]" at bounding box center [771, 392] width 588 height 35
click at [582, 375] on input "http://intermarche.com" at bounding box center [771, 392] width 588 height 35
paste input "s://ad.doubleclick.net/ddm/trackclk/N1477227.5175845SPOTIFY/B34019909.428638497…"
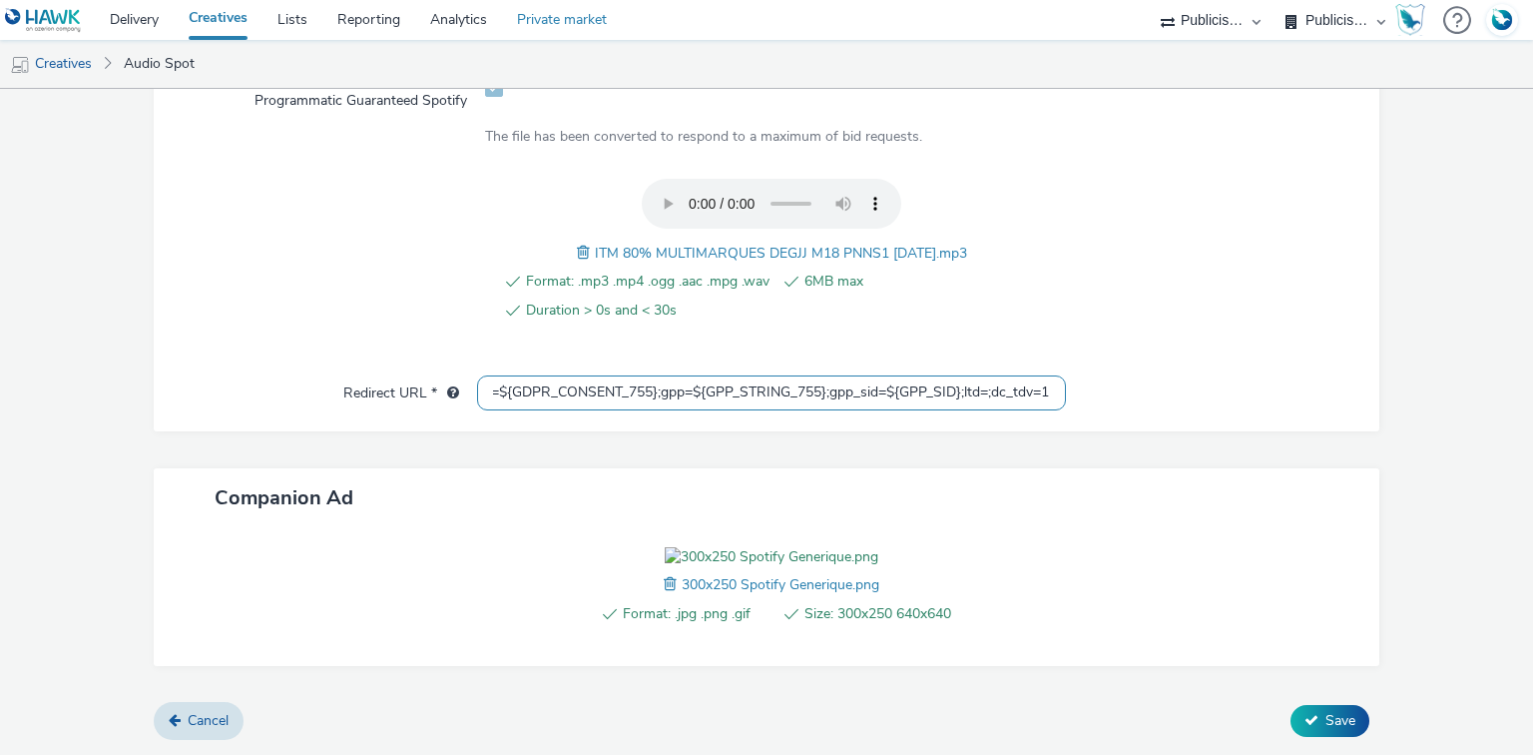
type input "https://ad.doubleclick.net/ddm/trackclk/N1477227.5175845SPOTIFY/B34019909.42863…"
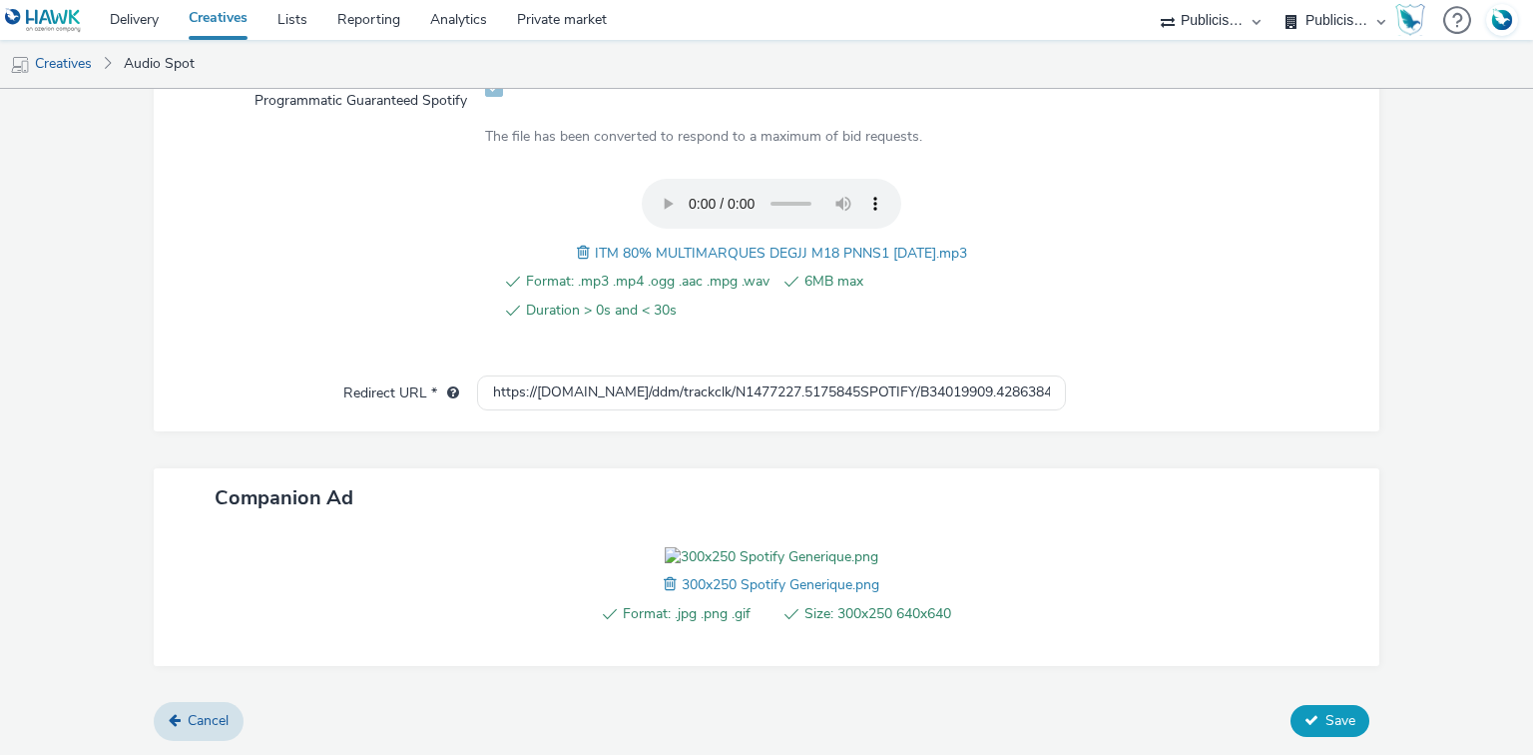
click at [1325, 726] on span "Save" at bounding box center [1340, 720] width 30 height 19
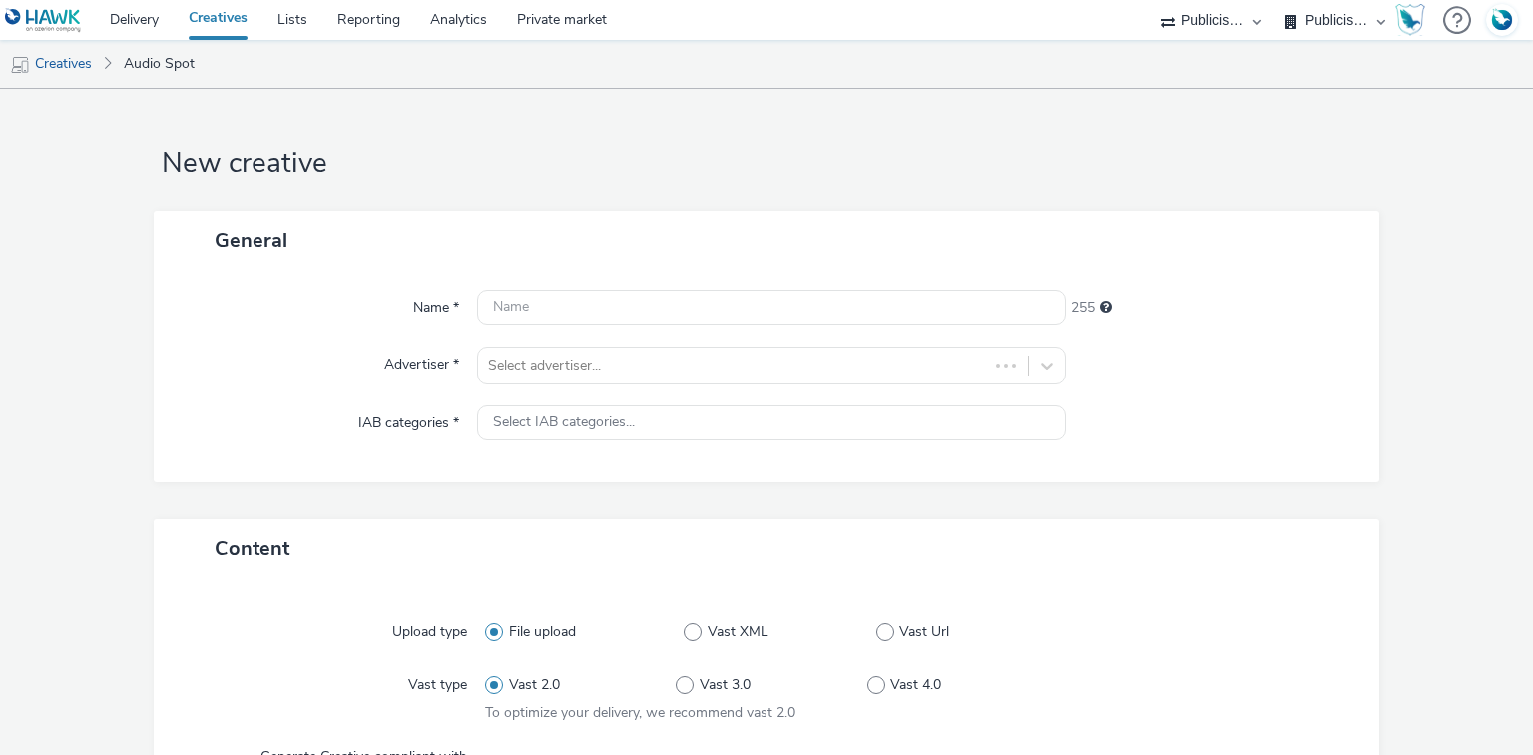
select select "d07aba32-d775-4fed-a722-f10c6504dd64"
select select "f97d6638-e0a1-4f7a-bf46-55015878e29e"
click at [554, 367] on div at bounding box center [752, 365] width 529 height 24
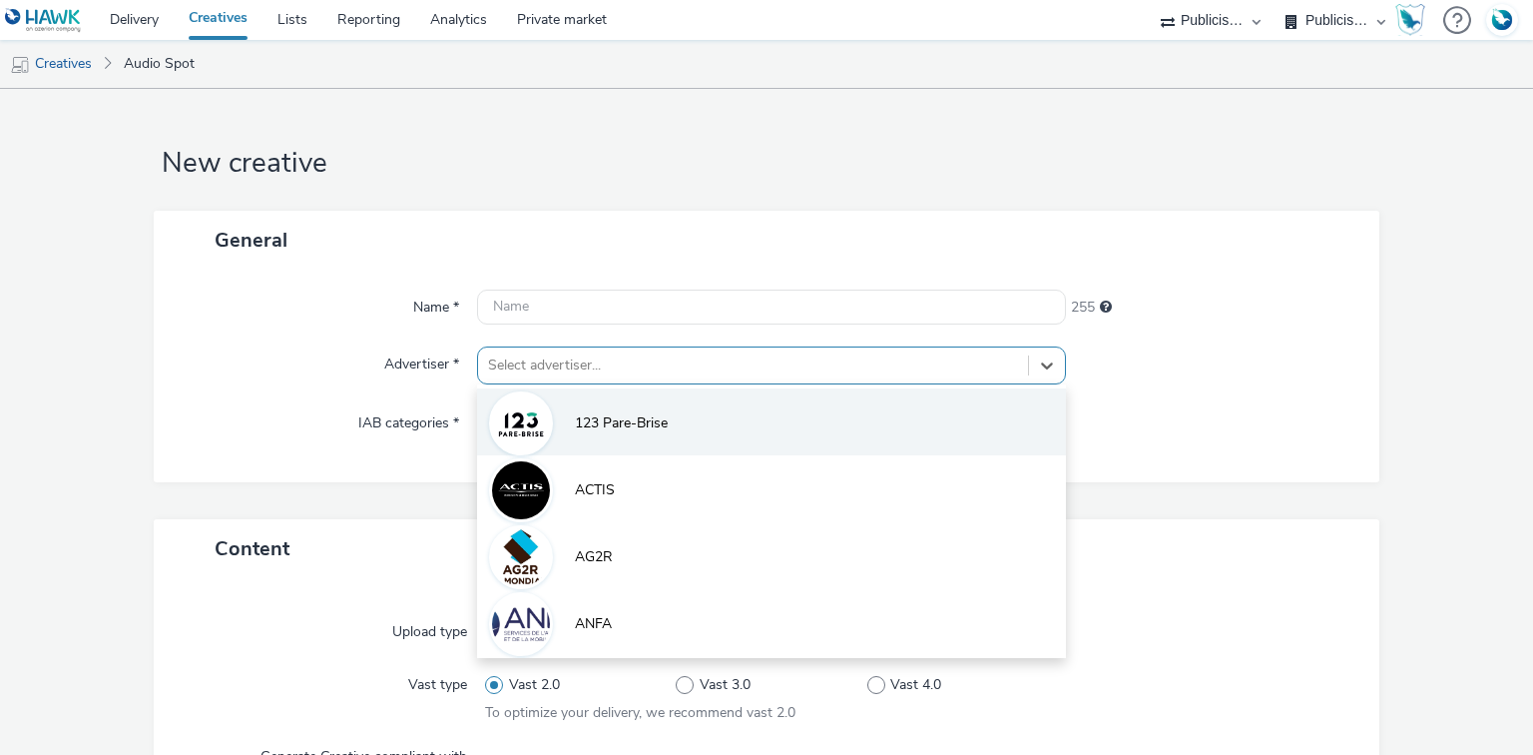
scroll to position [25, 0]
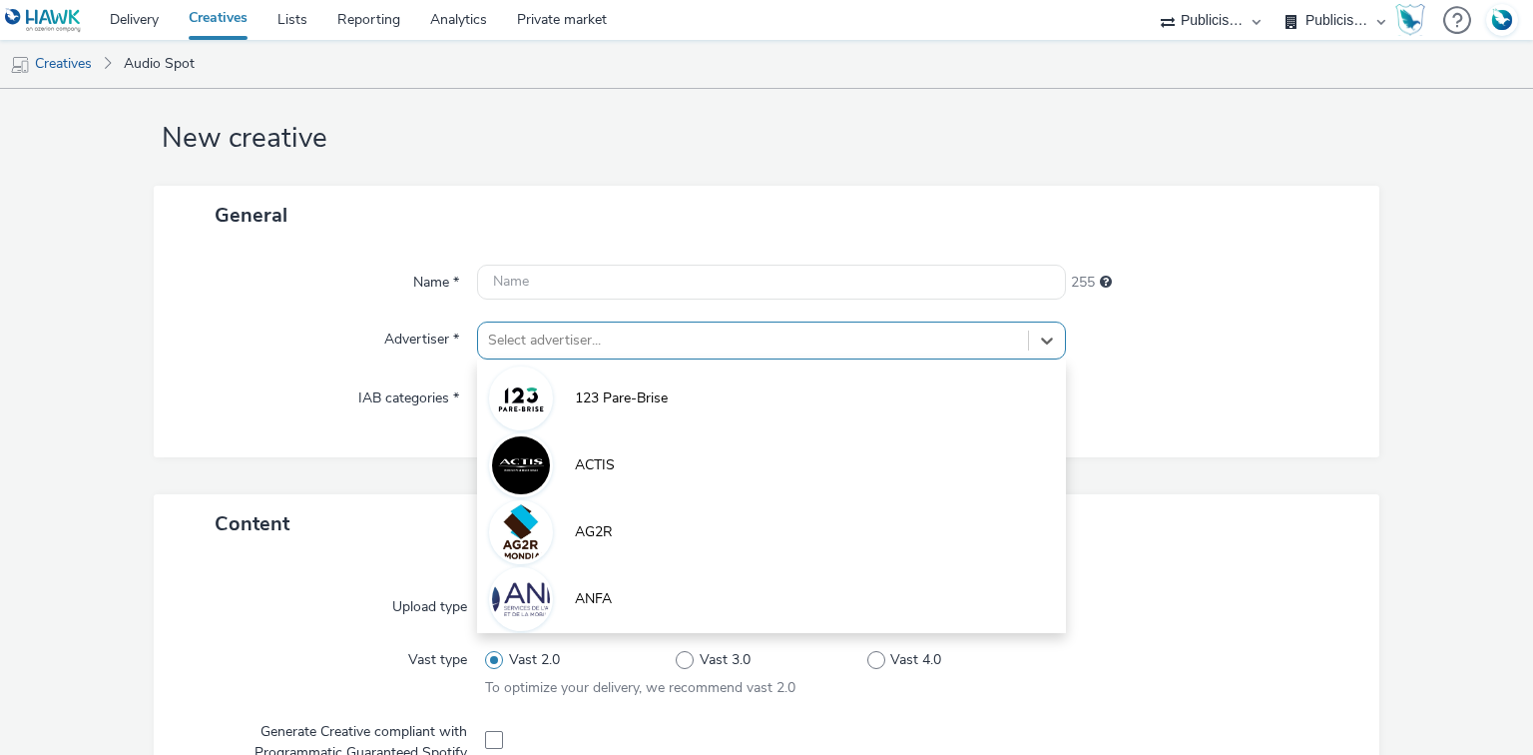
paste input "interm"
type input "interm"
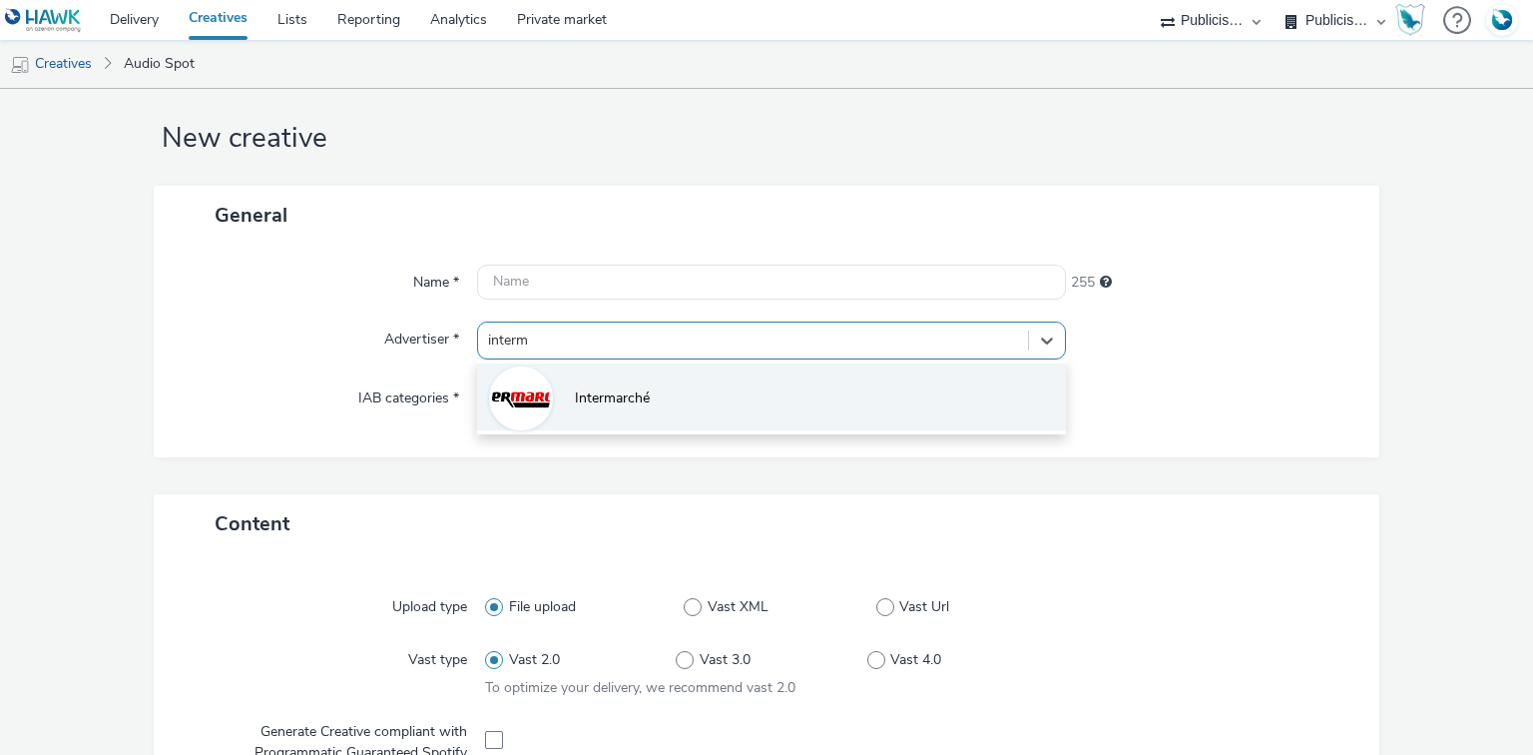
click at [543, 417] on li "Intermarché" at bounding box center [771, 396] width 588 height 67
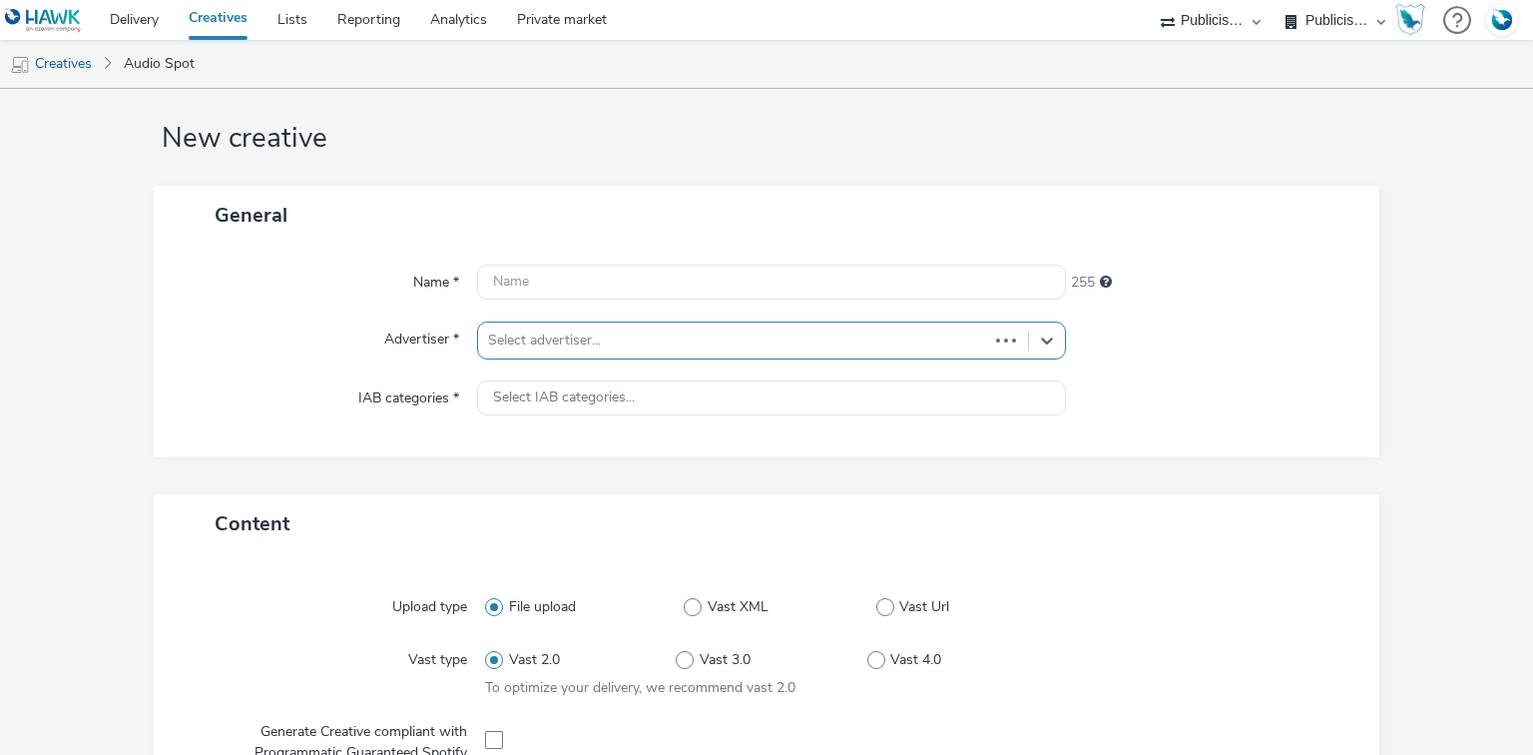
type input "[URL][DOMAIN_NAME]"
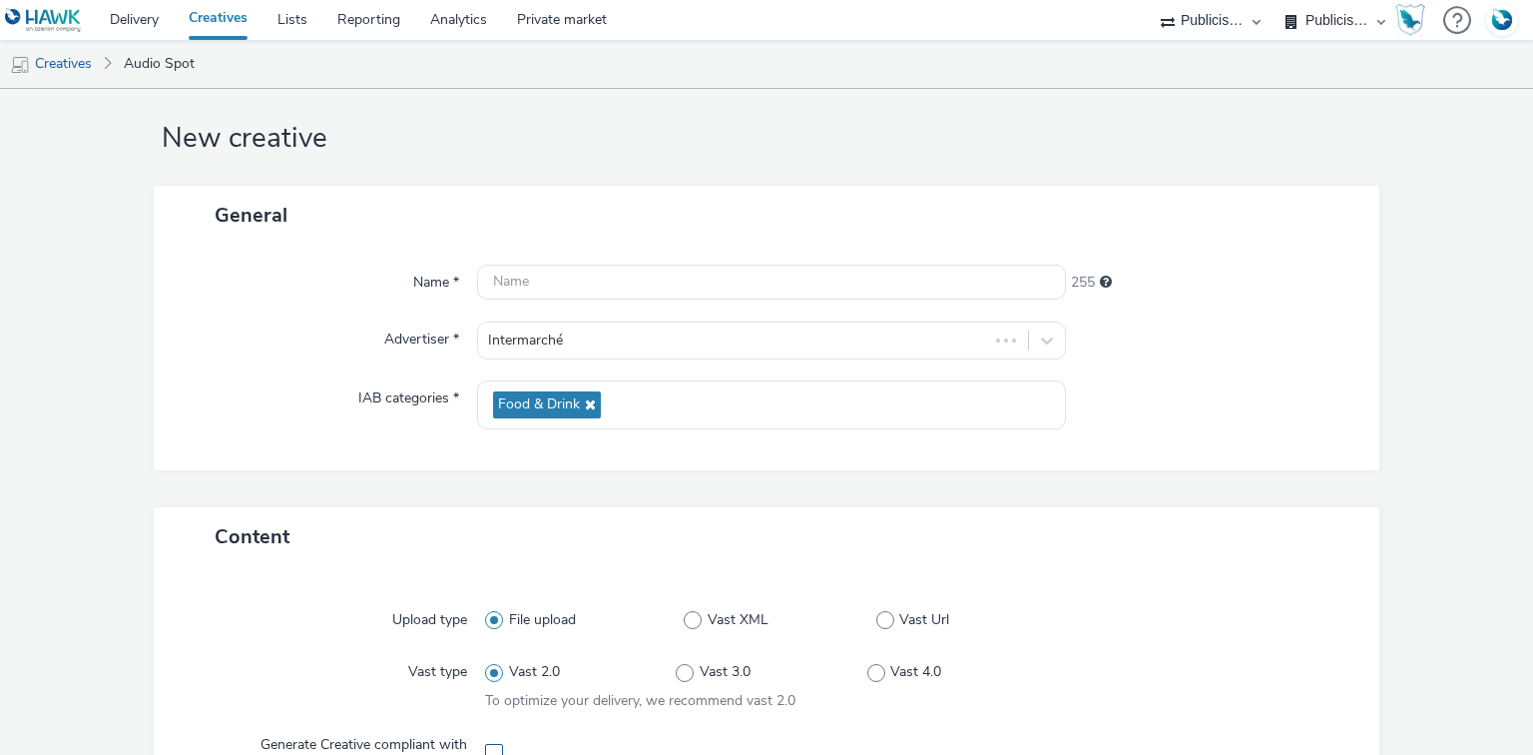
click at [489, 744] on span at bounding box center [494, 753] width 18 height 18
checkbox input "true"
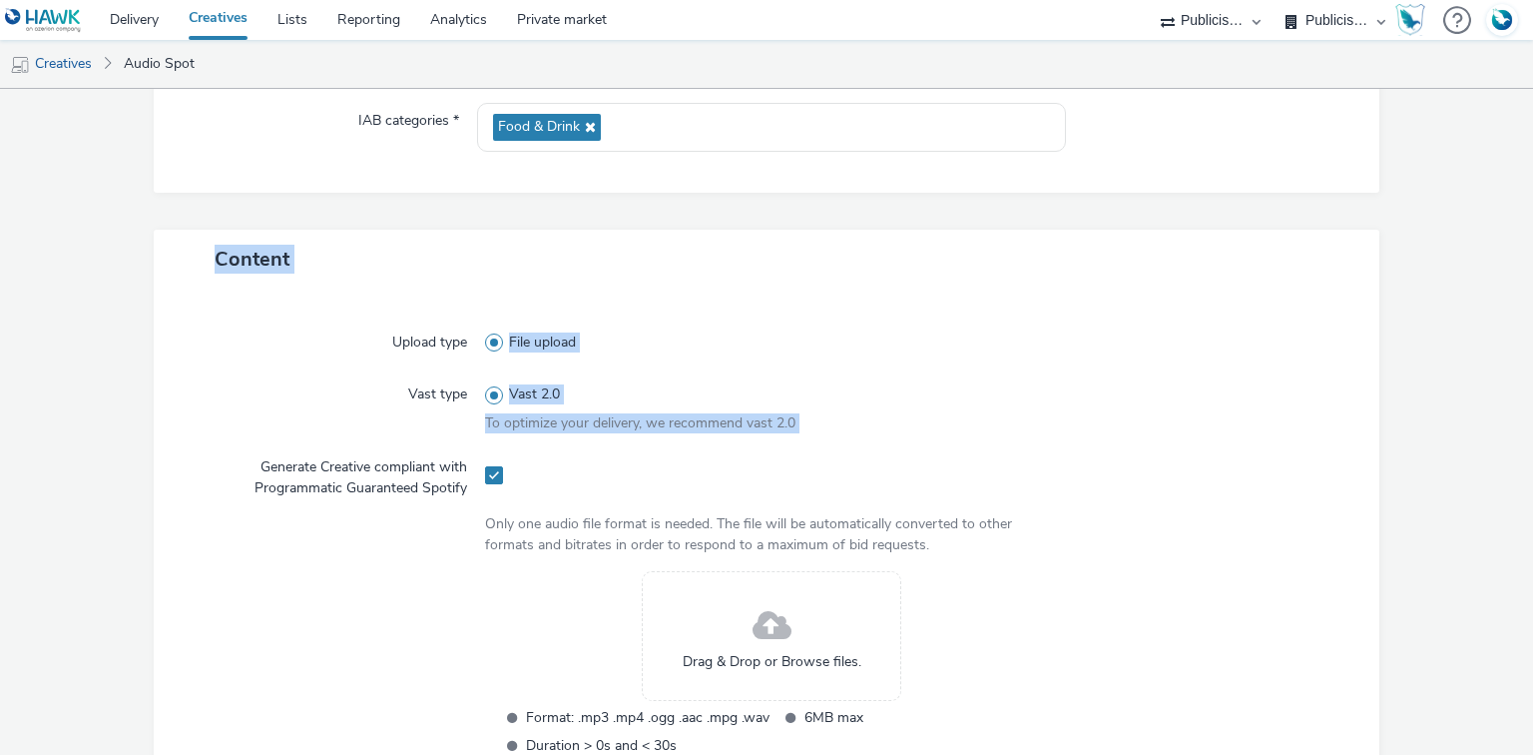
scroll to position [607, 0]
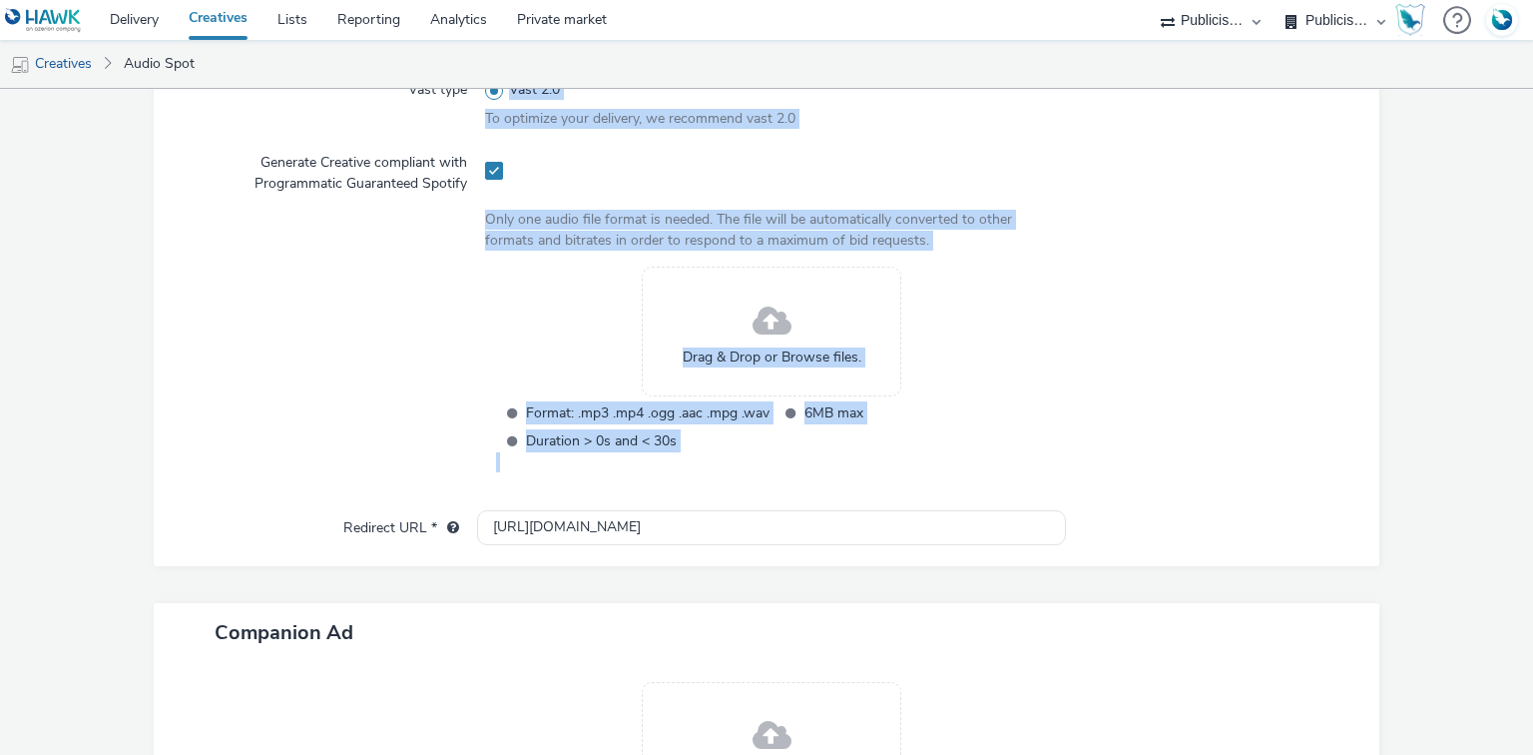
drag, startPoint x: 658, startPoint y: 188, endPoint x: 1178, endPoint y: 347, distance: 544.0
click at [1178, 347] on form "New creative General Name * 255 Advertiser * Intermarché IAB categories * Food …" at bounding box center [766, 227] width 1533 height 1491
click at [1178, 345] on div at bounding box center [1201, 372] width 286 height 212
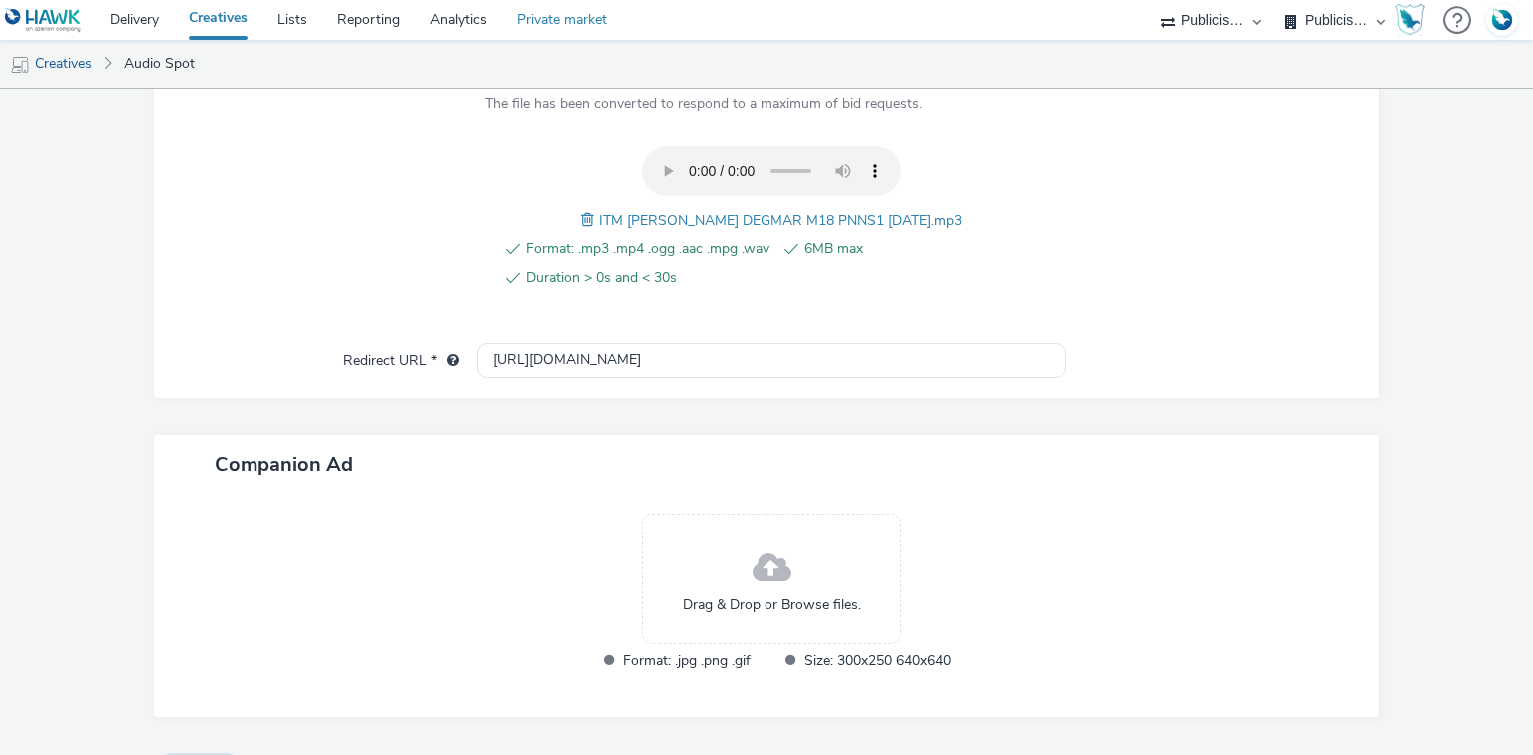
scroll to position [771, 0]
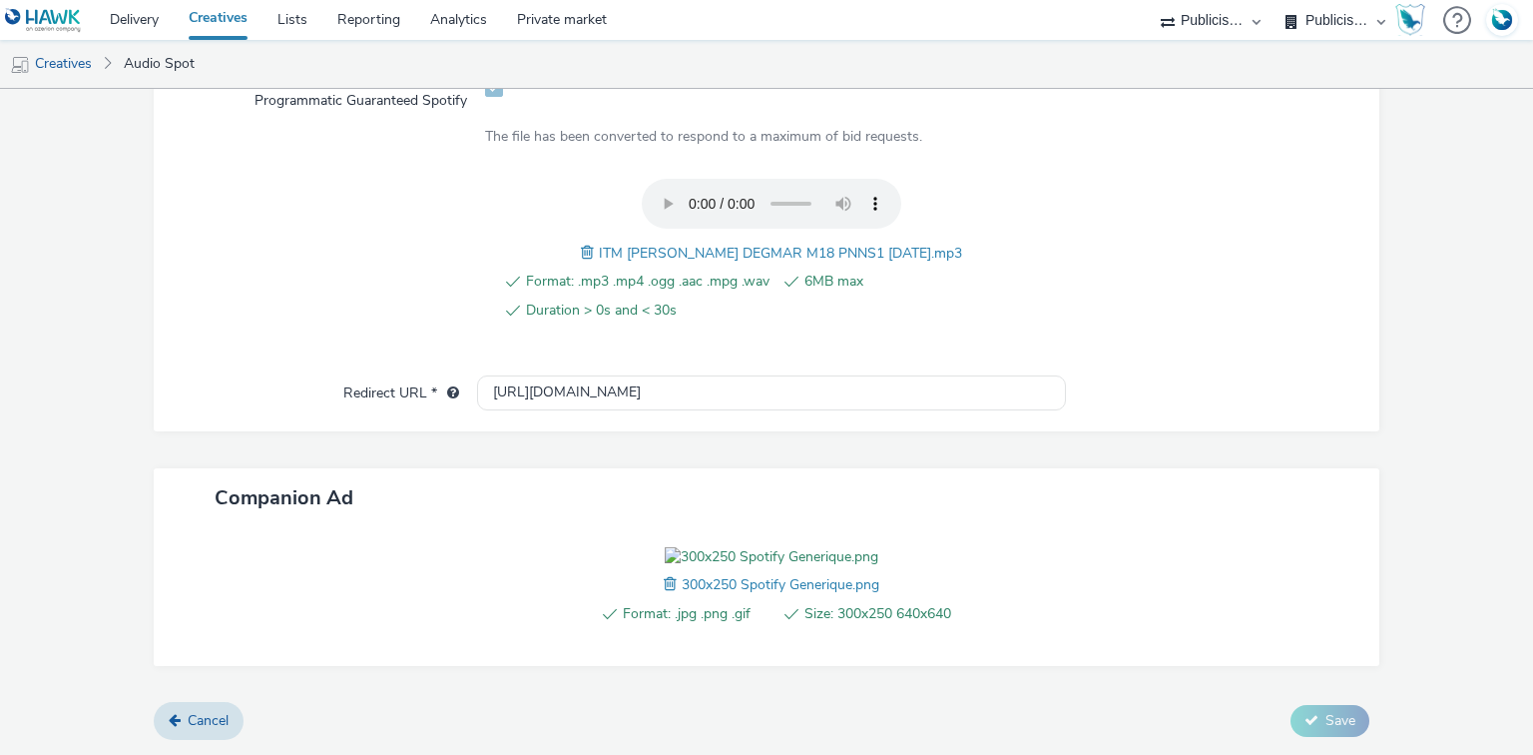
click at [675, 244] on span "ITM [PERSON_NAME] DEGMAR M18 PNNS1 [DATE].mp3" at bounding box center [780, 253] width 363 height 19
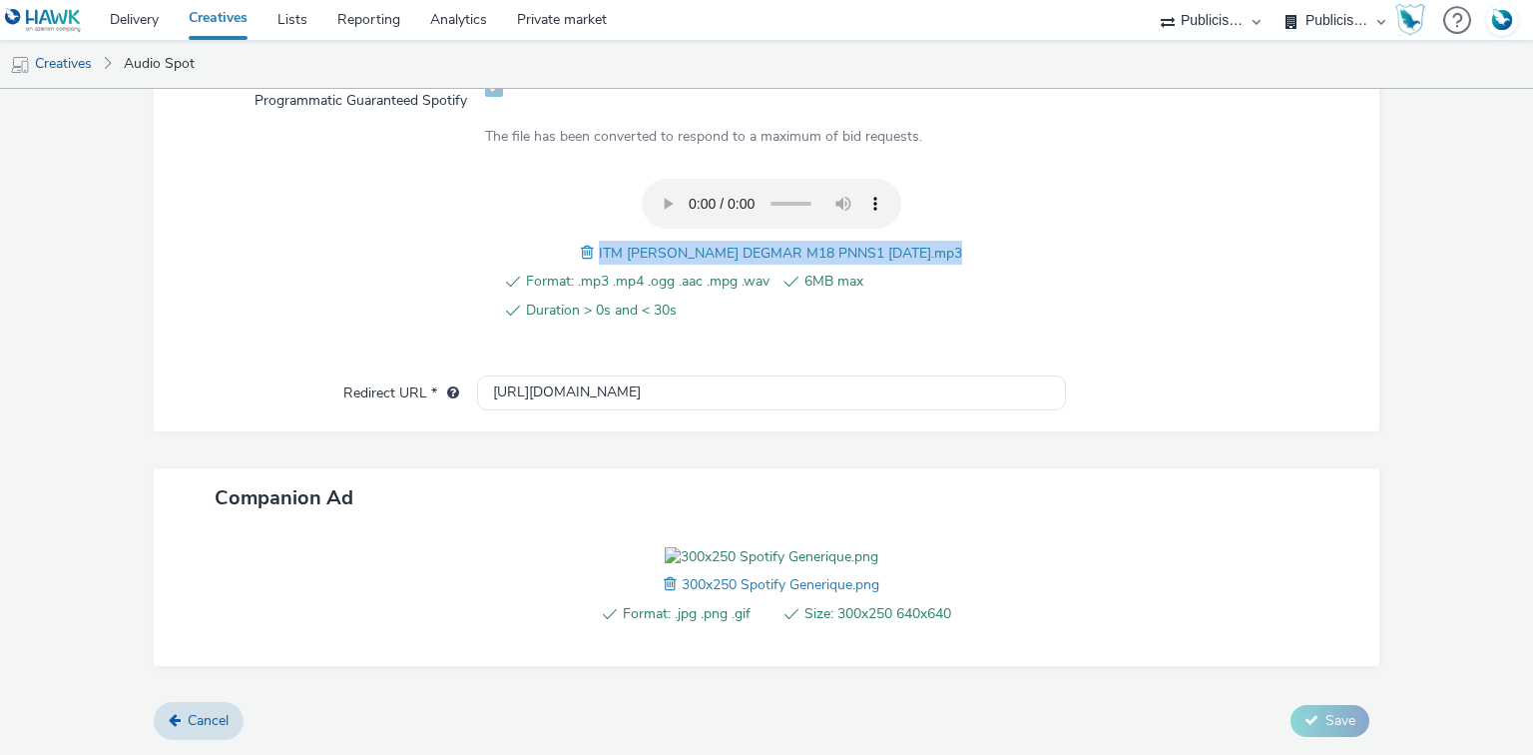
click at [675, 244] on span "ITM [PERSON_NAME] DEGMAR M18 PNNS1 [DATE].mp3" at bounding box center [780, 253] width 363 height 19
copy span "ITM [PERSON_NAME] DEGMAR M18 PNNS1 [DATE].mp3"
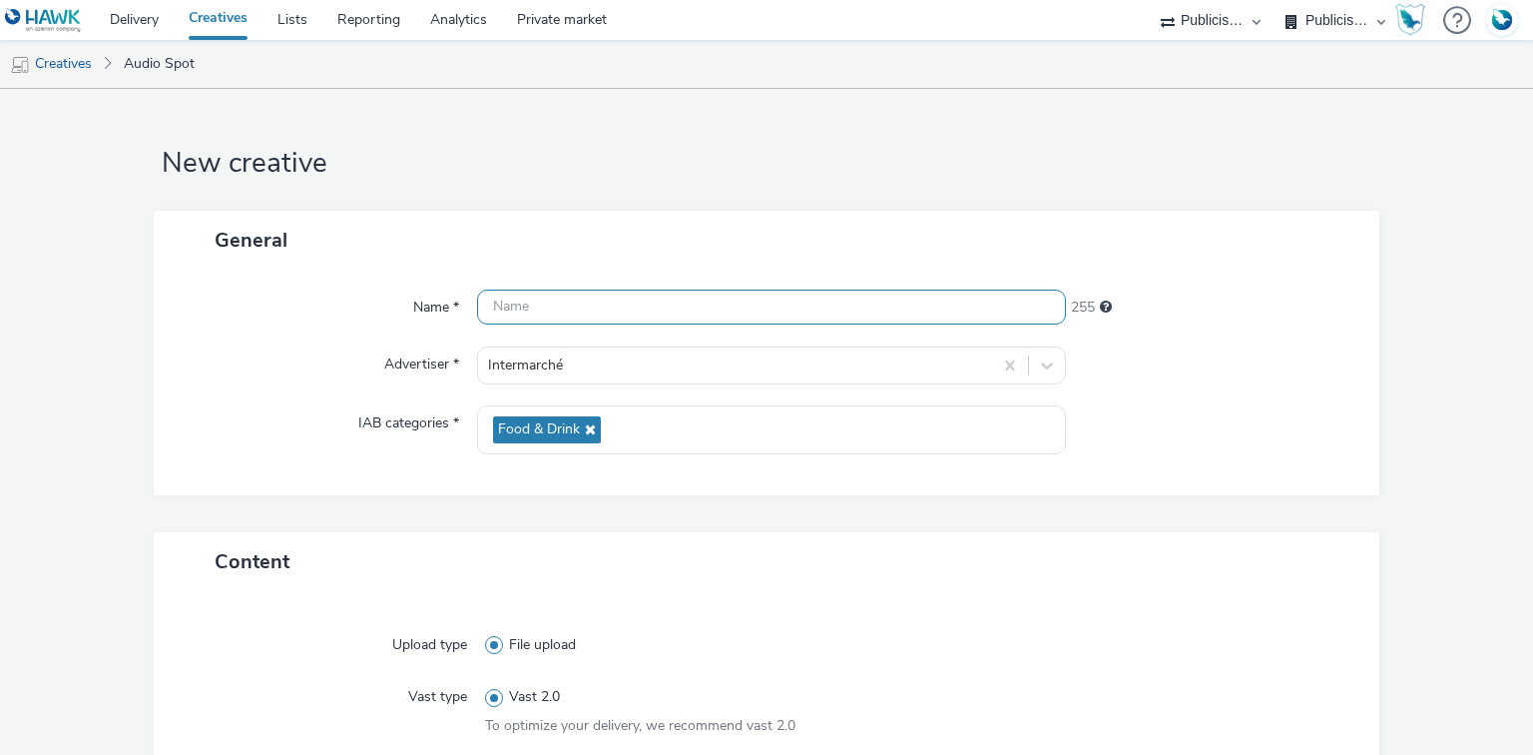
scroll to position [0, 0]
click at [533, 314] on input "text" at bounding box center [771, 306] width 588 height 35
paste input "ITM [PERSON_NAME] DEGMAR M18 PNNS1 [DATE].mp3"
paste input "_Spotify"
type input "ITM [PERSON_NAME] DEGMAR M18 PNNS1 [DATE]_Spotify"
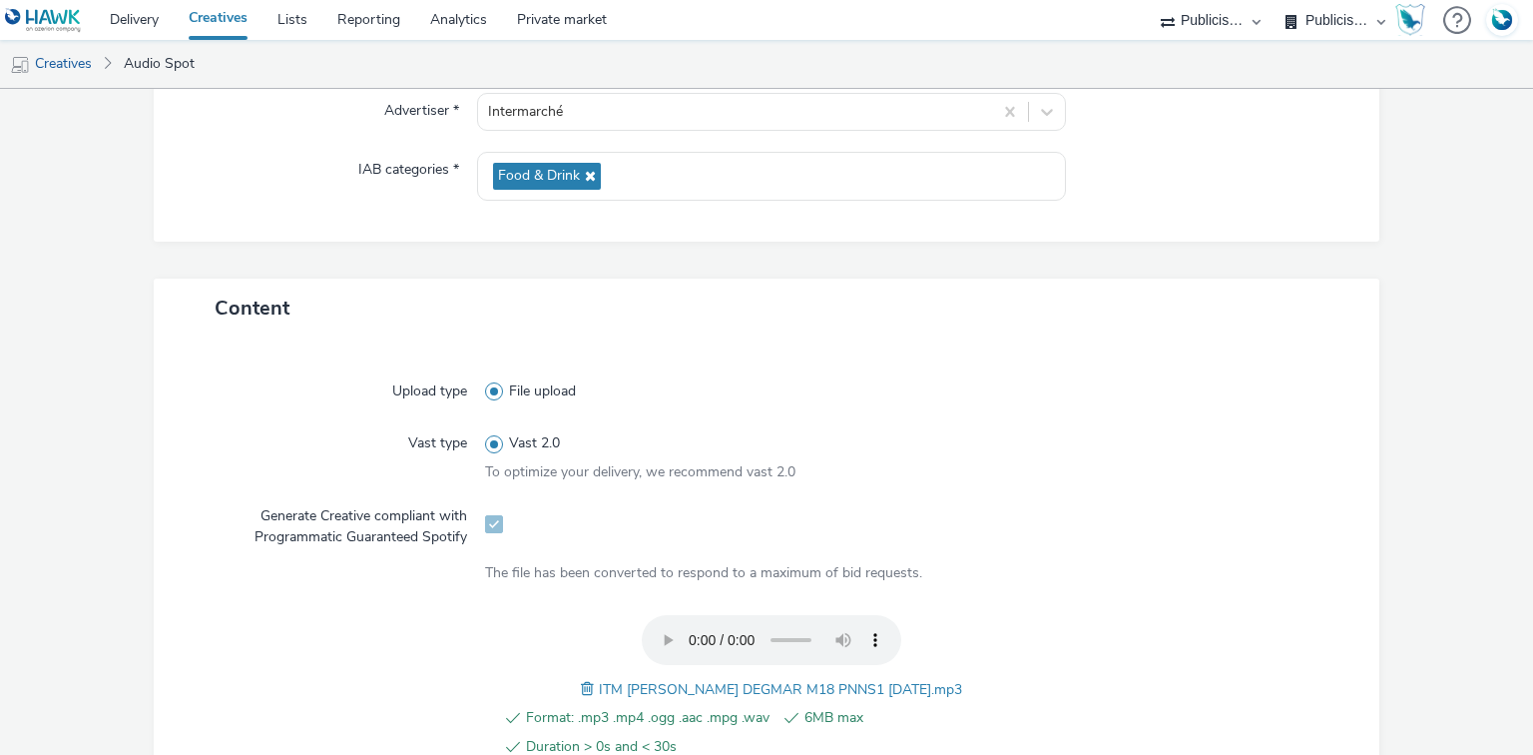
scroll to position [479, 0]
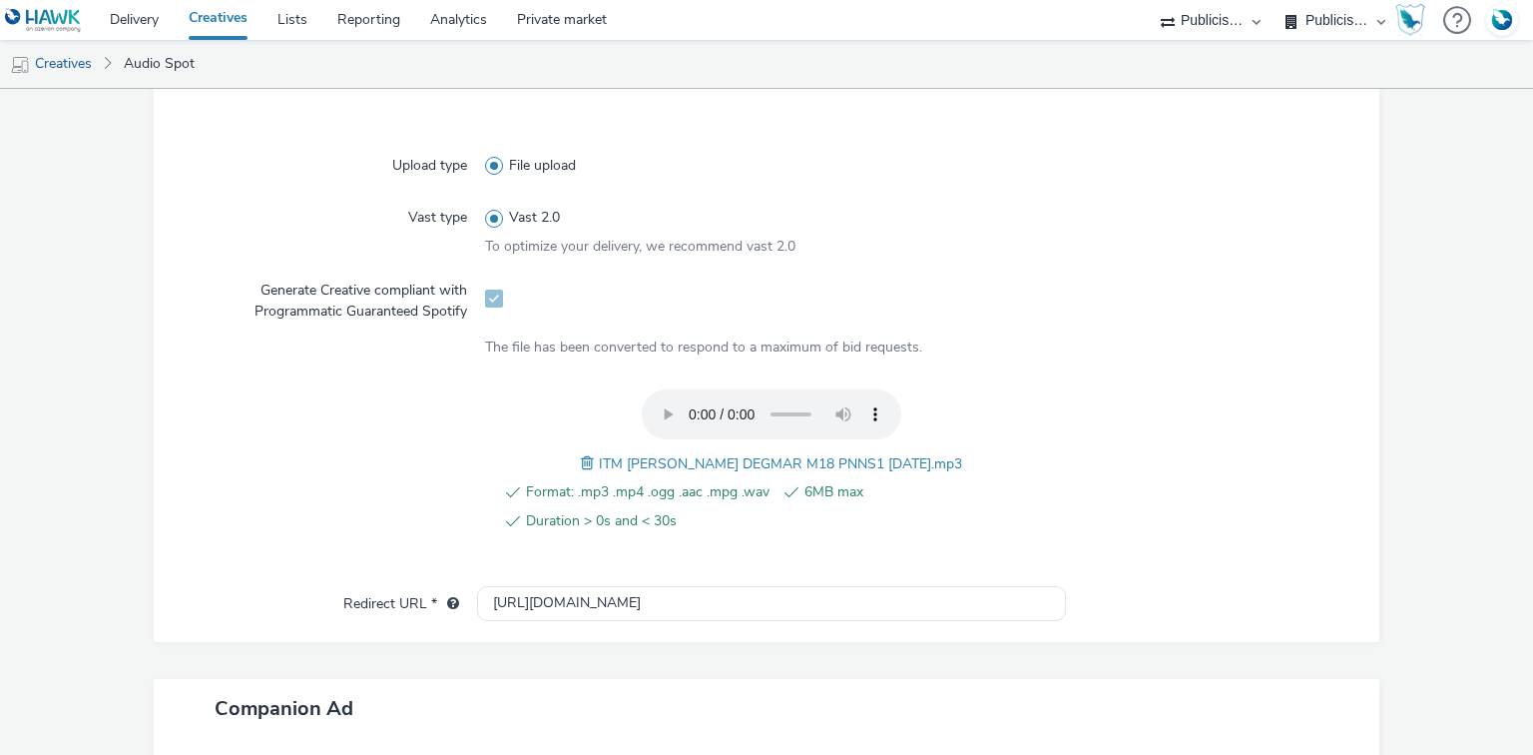
click at [517, 579] on div "Upload type File upload Vast type Vast 2.0 To optimize your delivery, we recomm…" at bounding box center [767, 359] width 1187 height 454
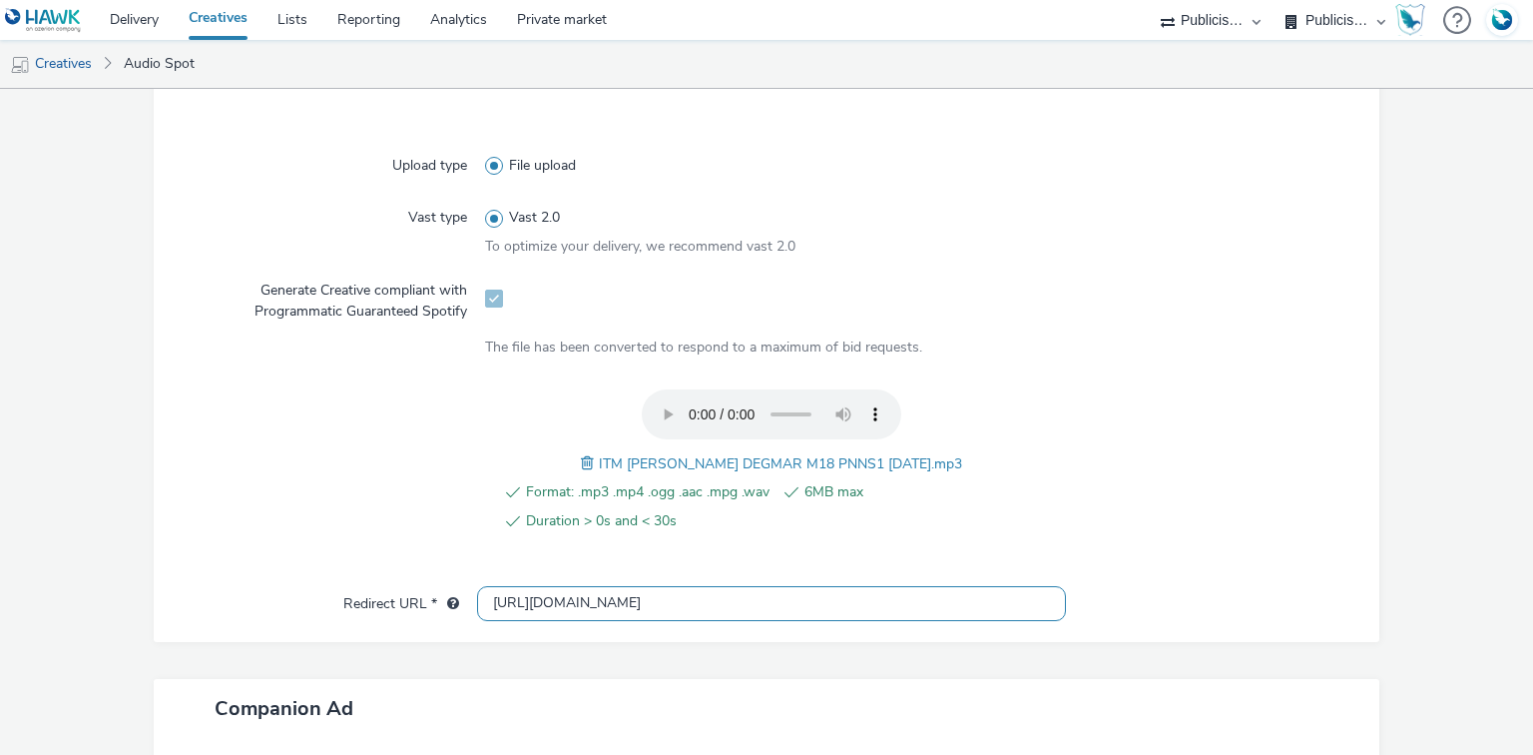
click at [532, 612] on input "[URL][DOMAIN_NAME]" at bounding box center [771, 603] width 588 height 35
paste input "s://[DOMAIN_NAME]/ddm/trackclk/N1477227.5175845SPOTIFY/B34019909.428638497;dc_t…"
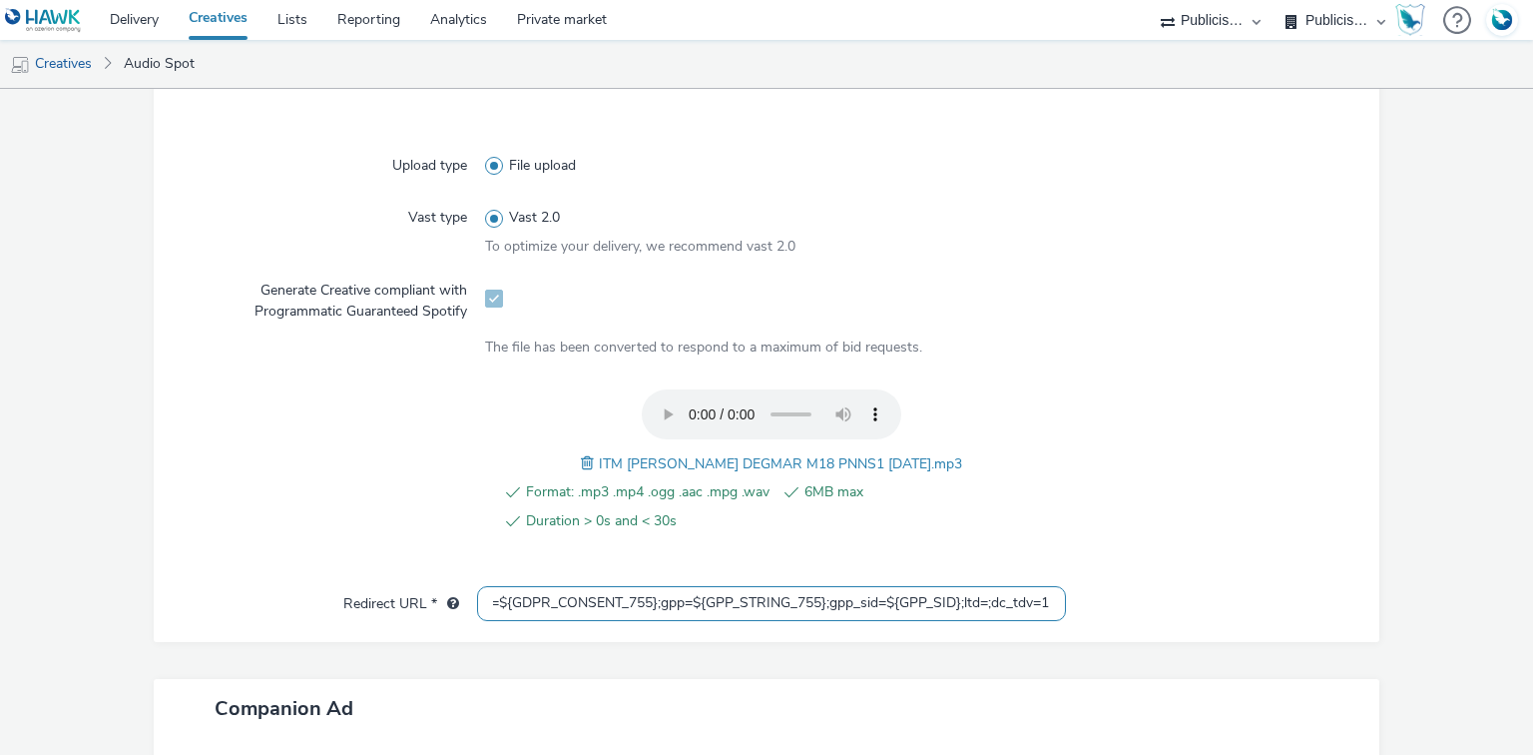
type input "https://[DOMAIN_NAME]/ddm/trackclk/N1477227.5175845SPOTIFY/B34019909.428638497;…"
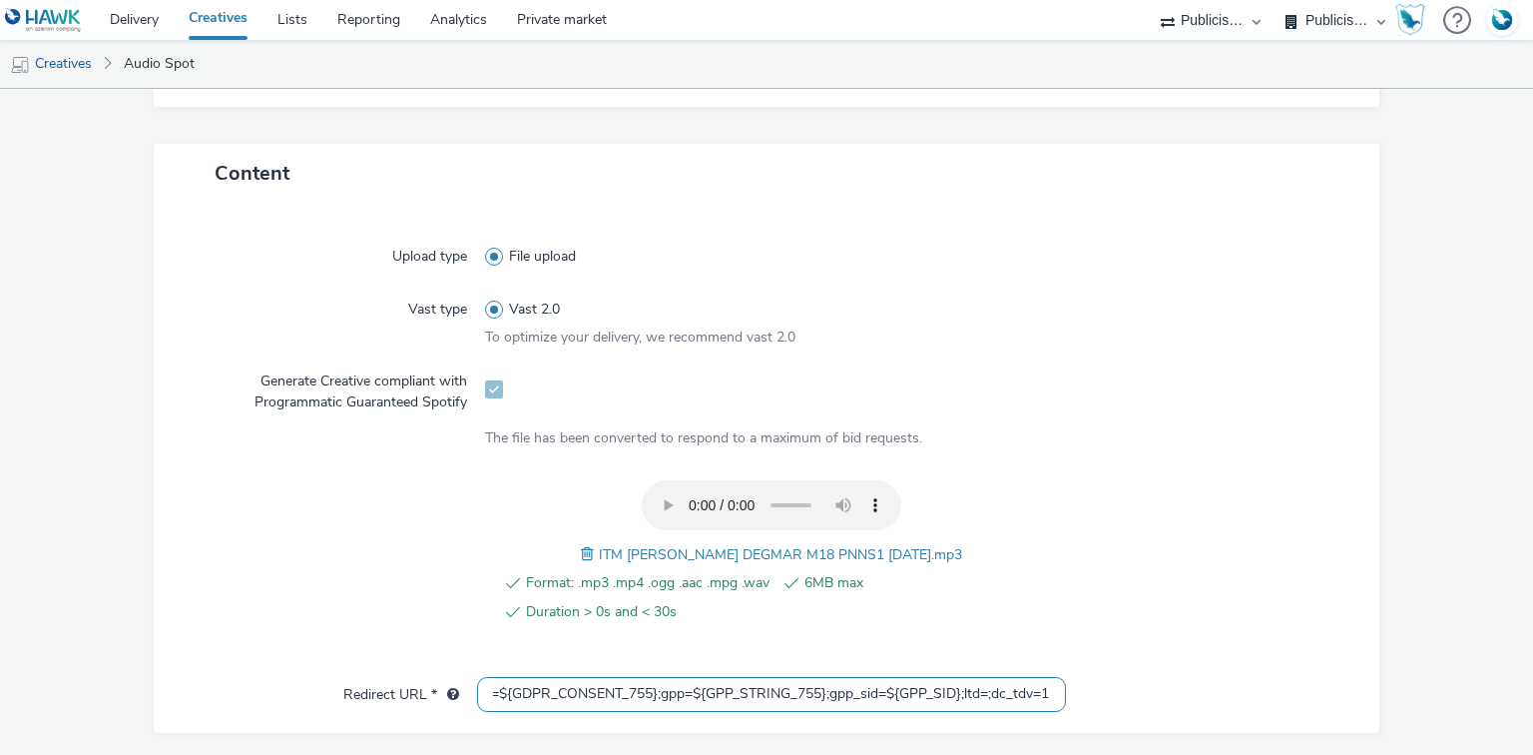
scroll to position [0, 0]
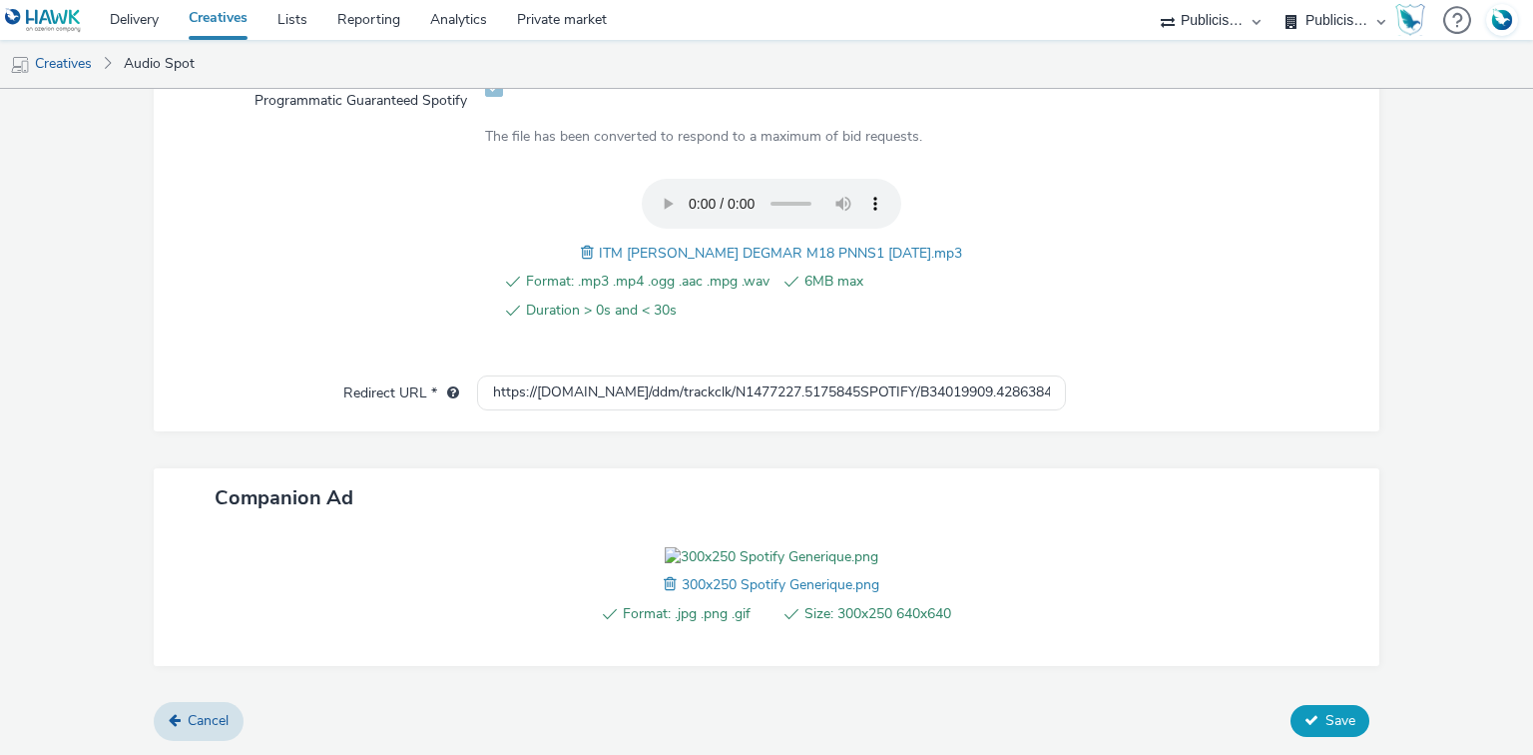
click at [1325, 726] on span "Save" at bounding box center [1340, 720] width 30 height 19
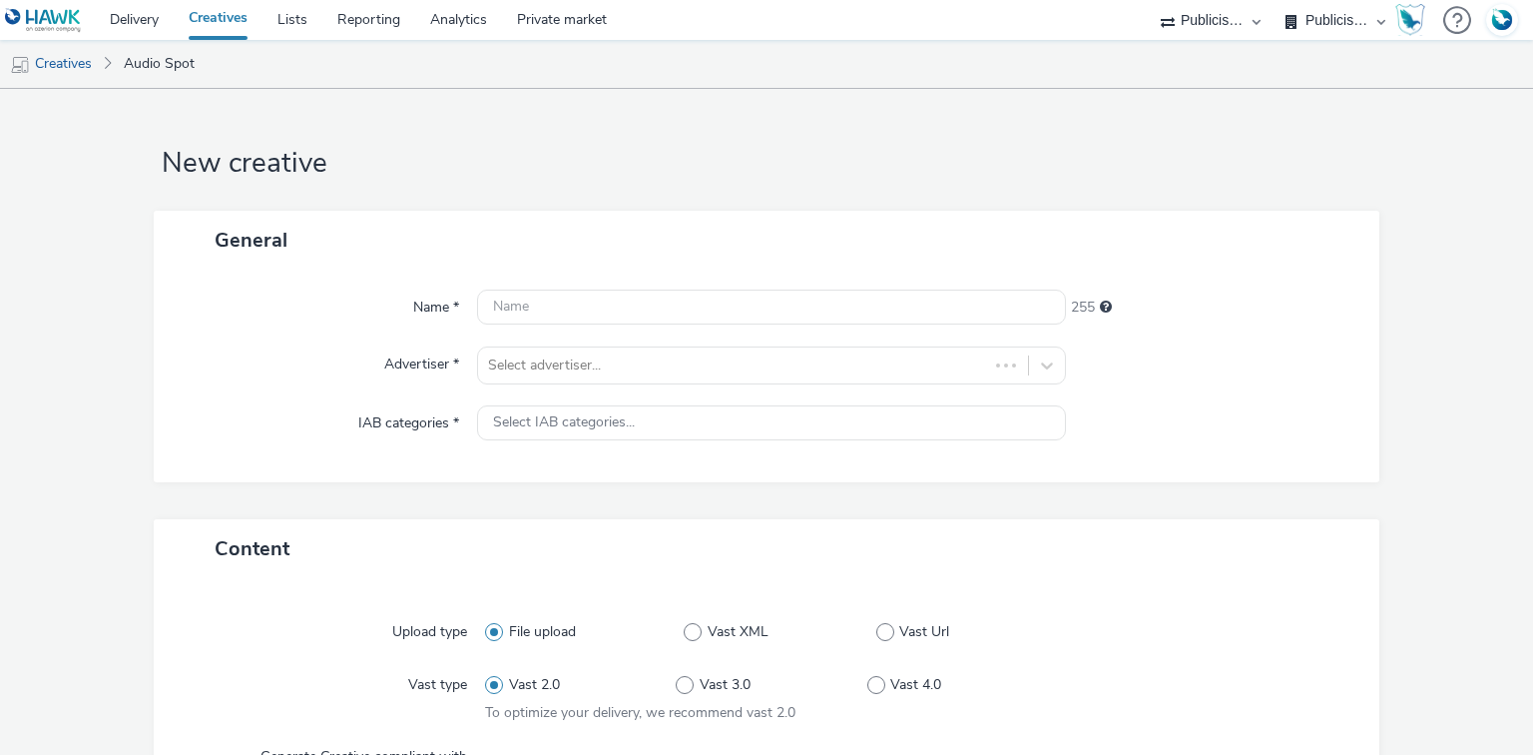
select select "d07aba32-d775-4fed-a722-f10c6504dd64"
select select "f97d6638-e0a1-4f7a-bf46-55015878e29e"
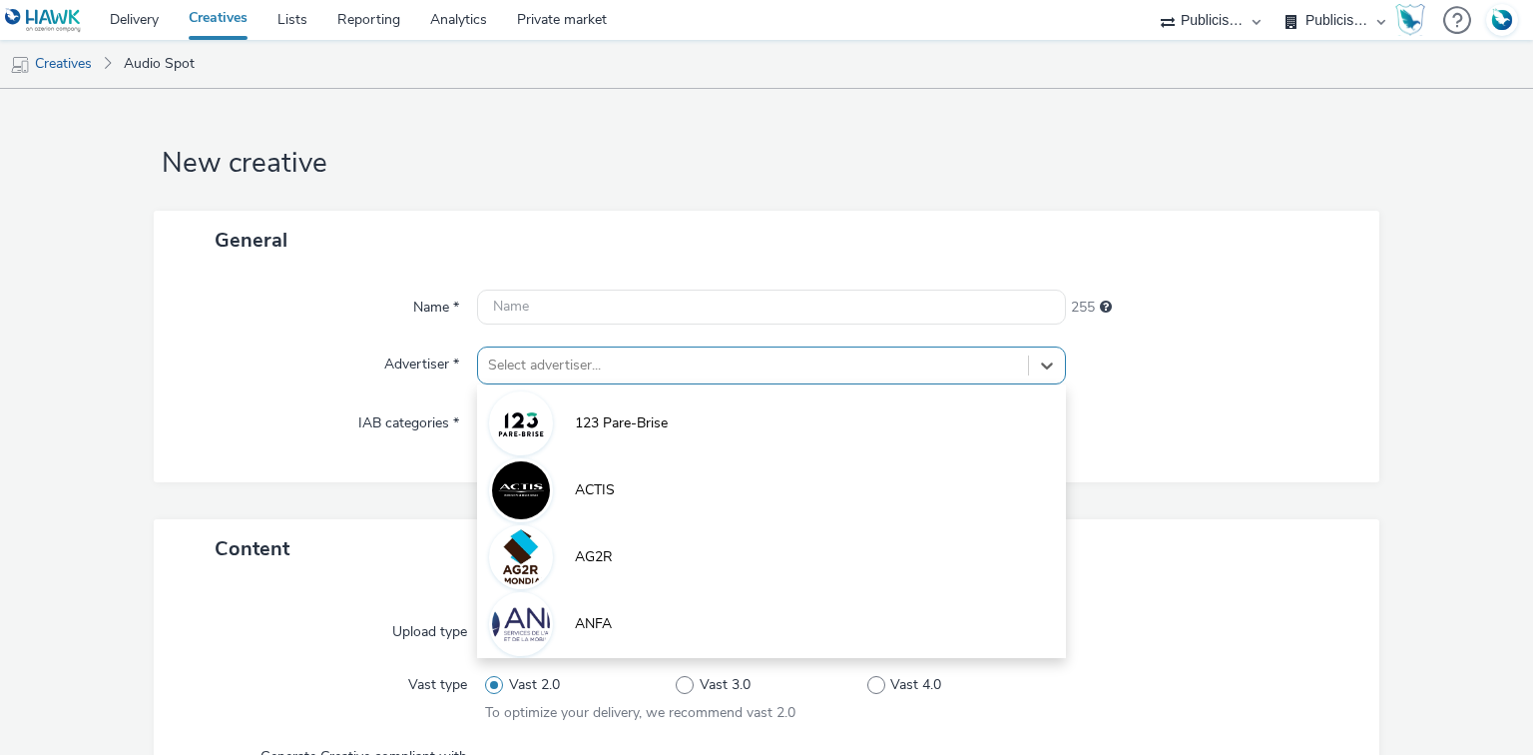
click at [547, 371] on div "option 123 Pare-Brise focused, 1 of 10. 10 results available. Use Up and Down t…" at bounding box center [771, 365] width 588 height 38
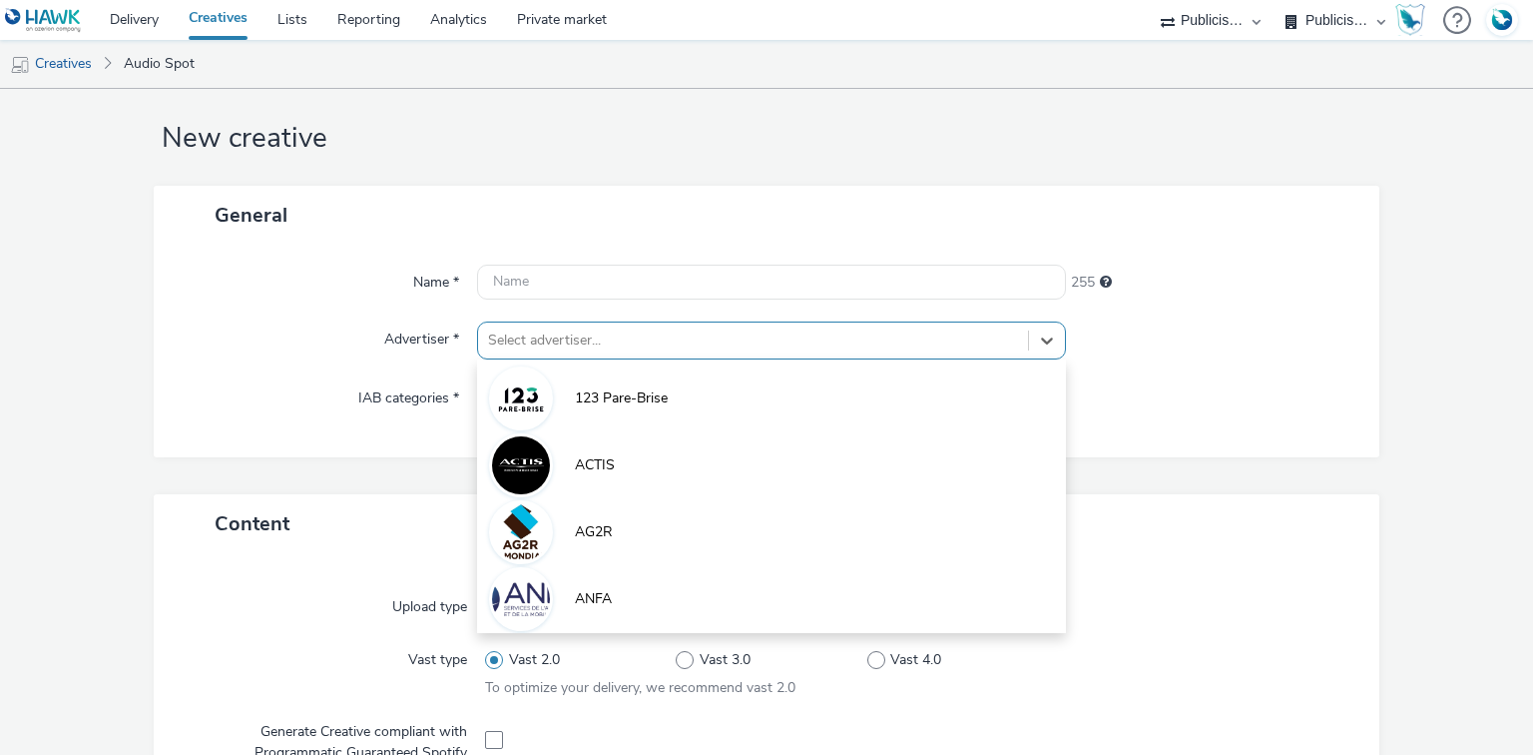
paste input "interm"
type input "interm"
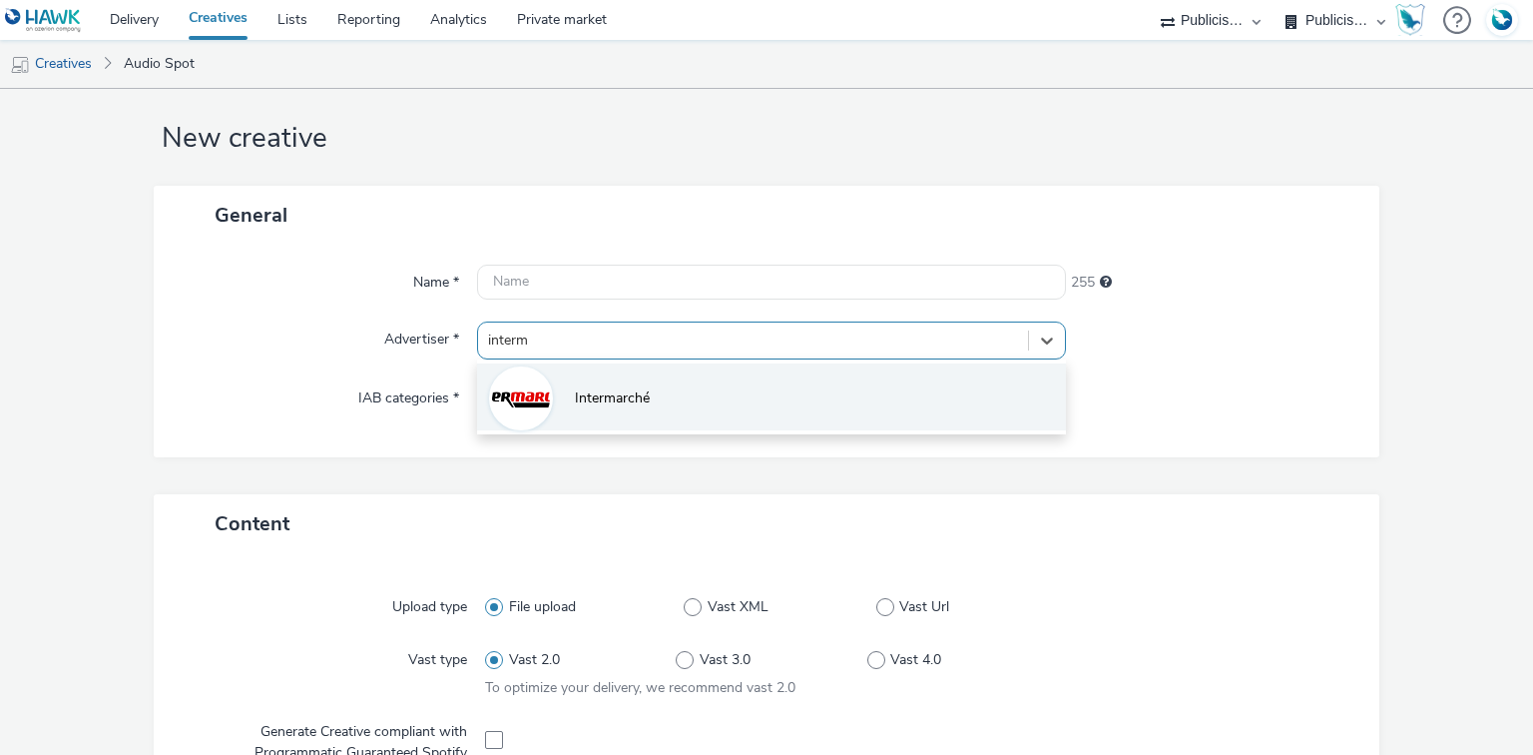
click at [550, 386] on li "Intermarché" at bounding box center [771, 396] width 588 height 67
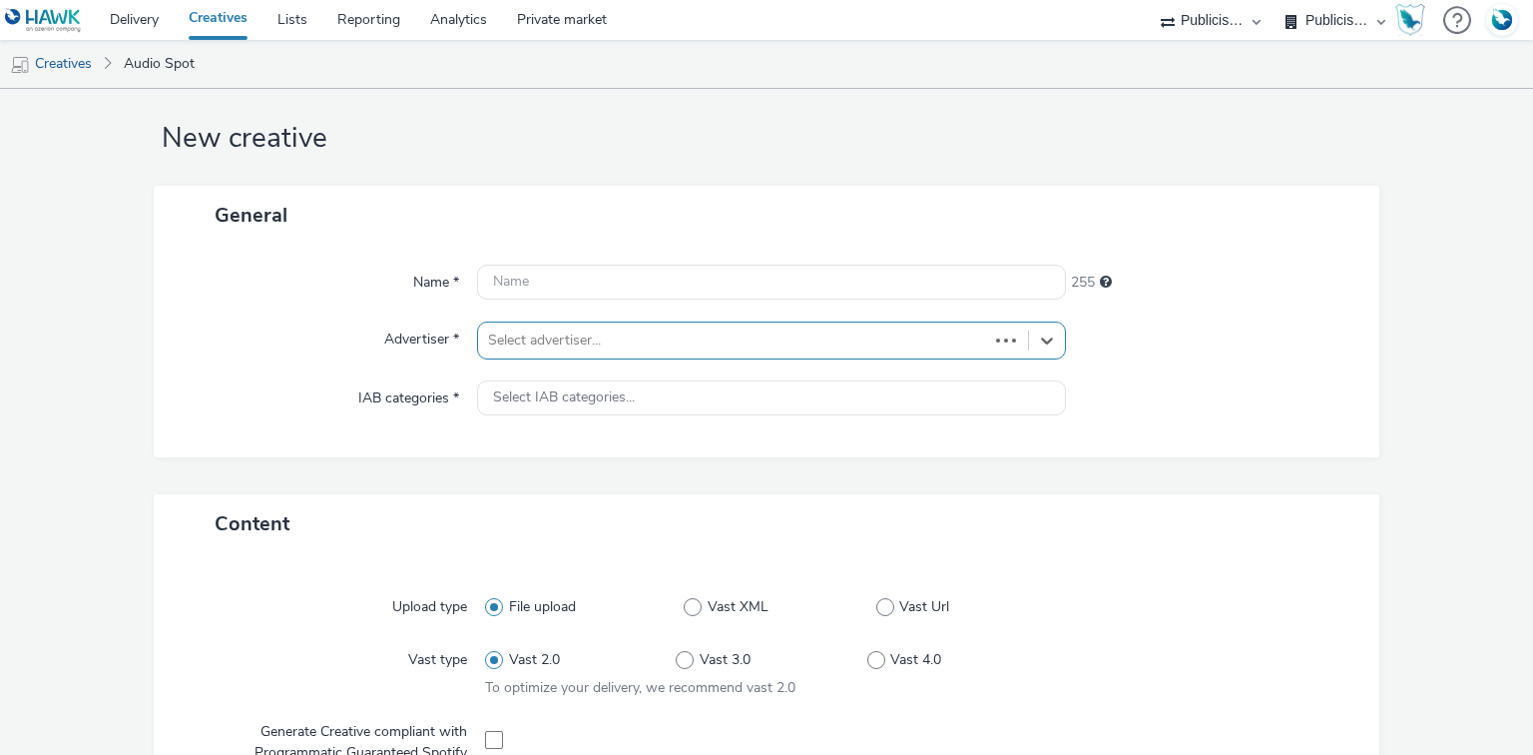
type input "[URL][DOMAIN_NAME]"
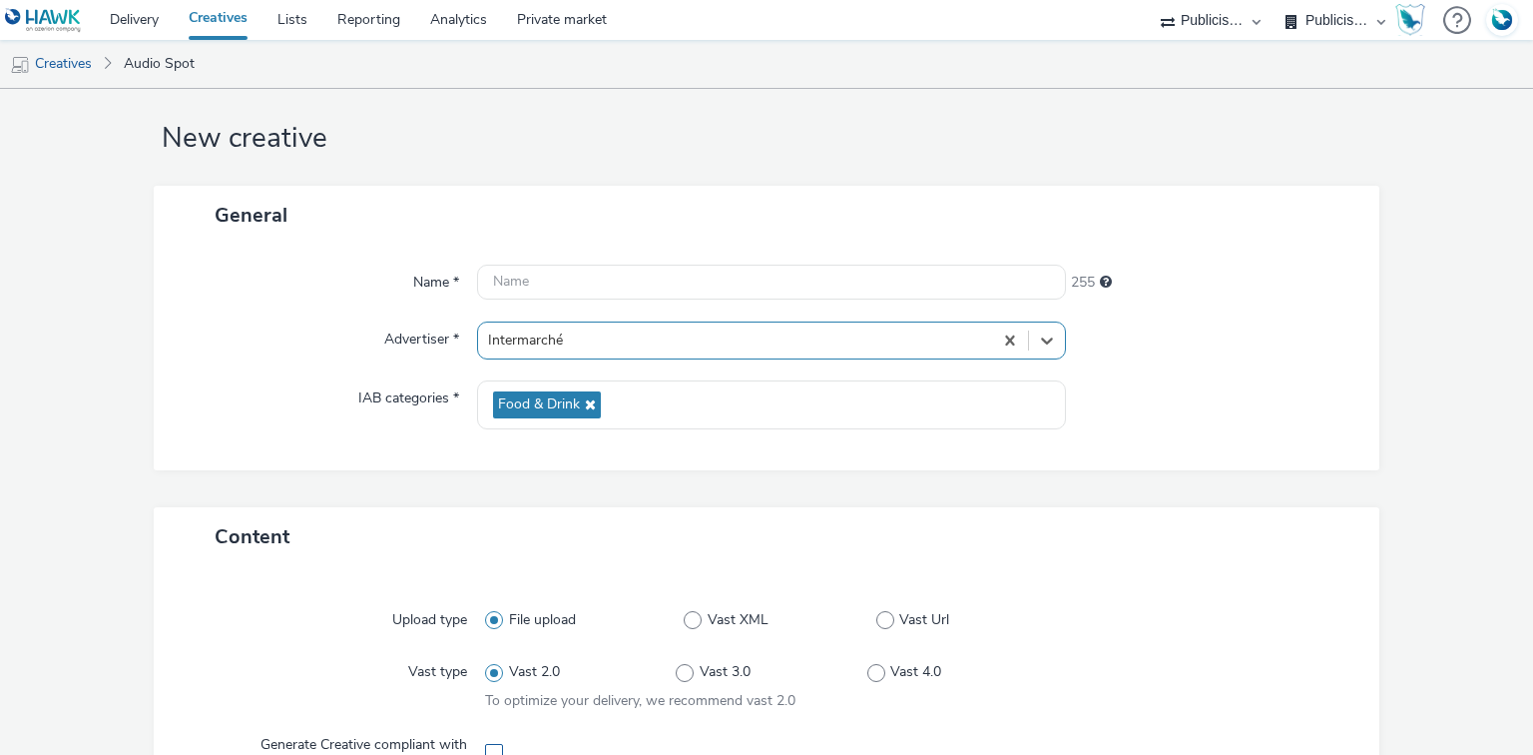
click at [493, 749] on span at bounding box center [494, 753] width 18 height 18
checkbox input "true"
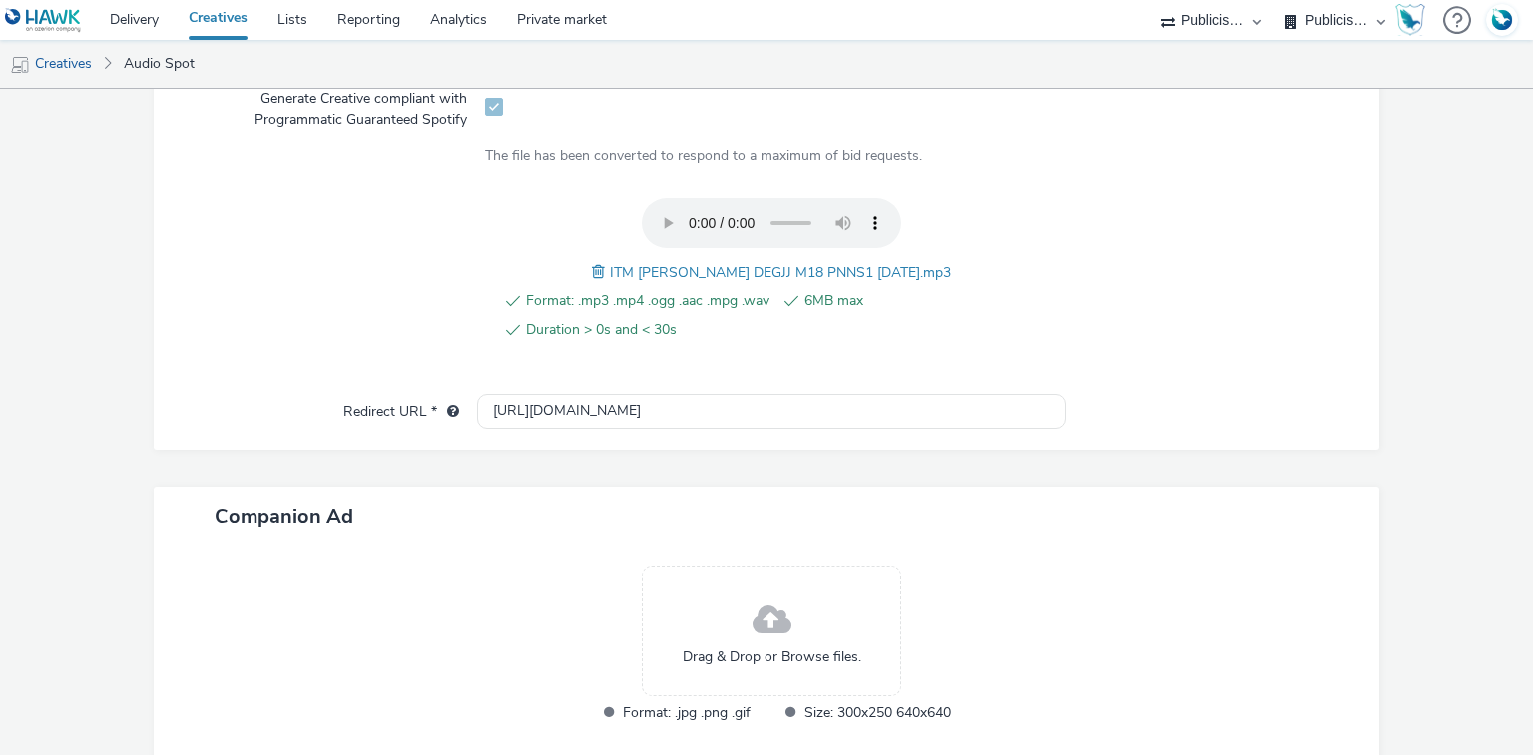
scroll to position [771, 0]
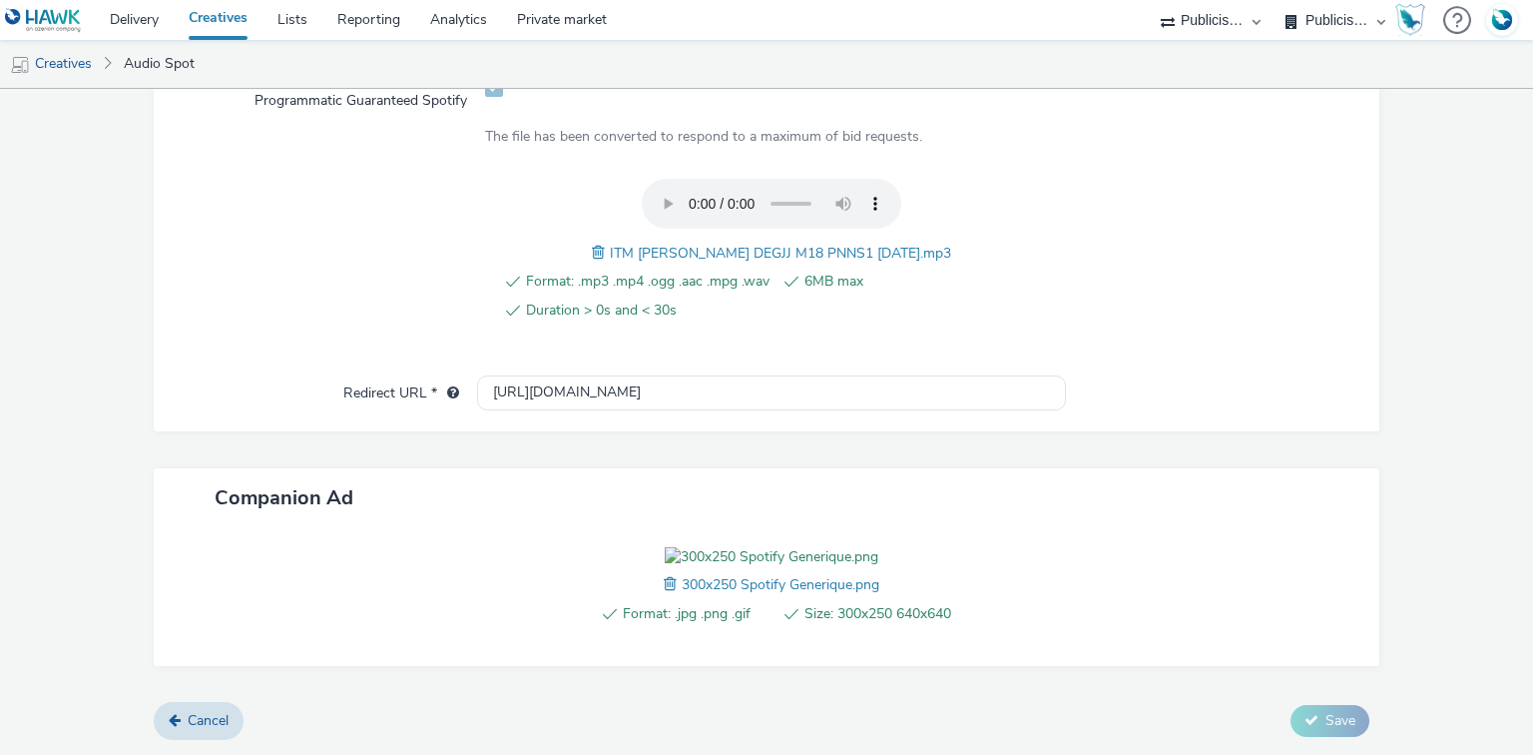
click at [695, 244] on span "ITM [PERSON_NAME] DEGJJ M18 PNNS1 [DATE].mp3" at bounding box center [780, 253] width 341 height 19
copy span "ITM [PERSON_NAME] DEGJJ M18 PNNS1 [DATE].mp3"
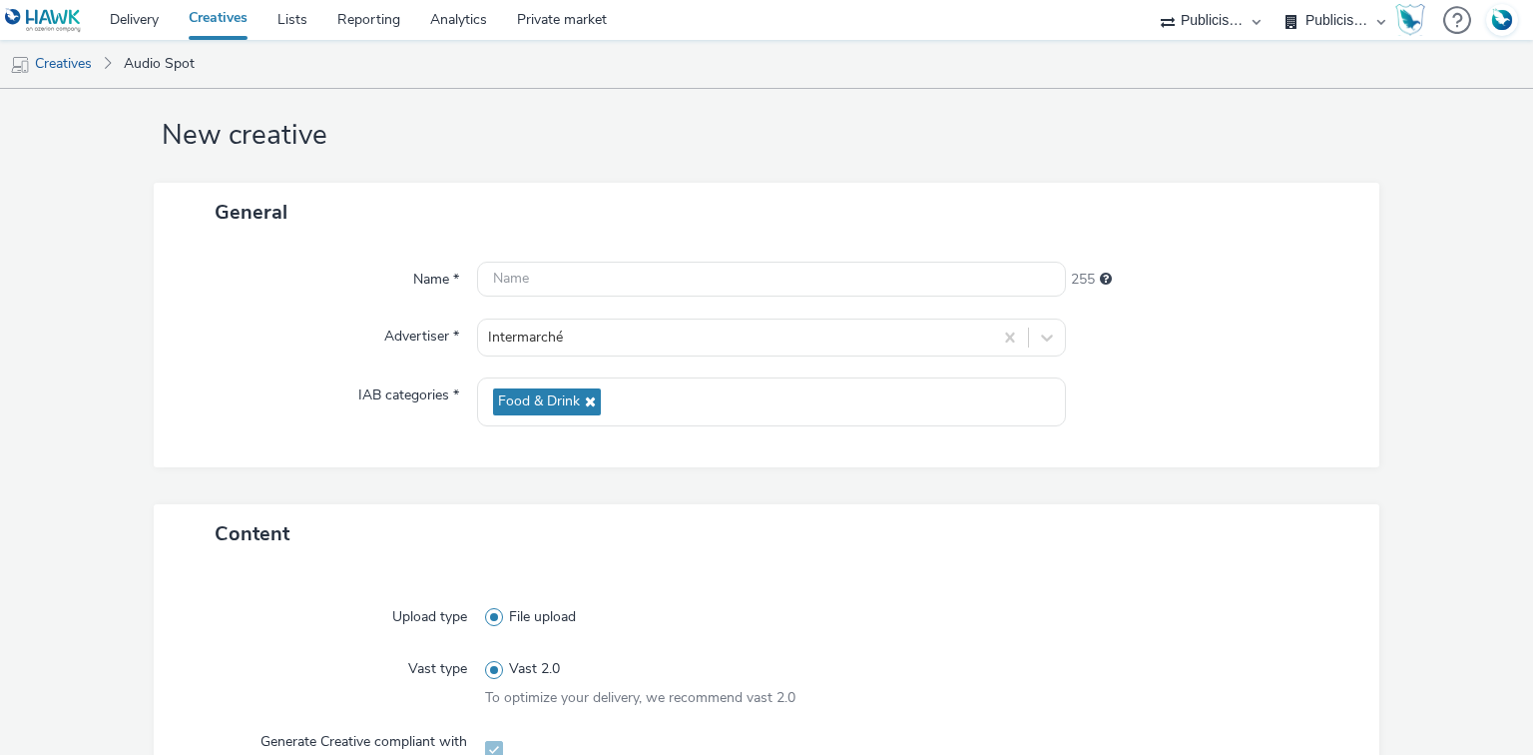
scroll to position [0, 0]
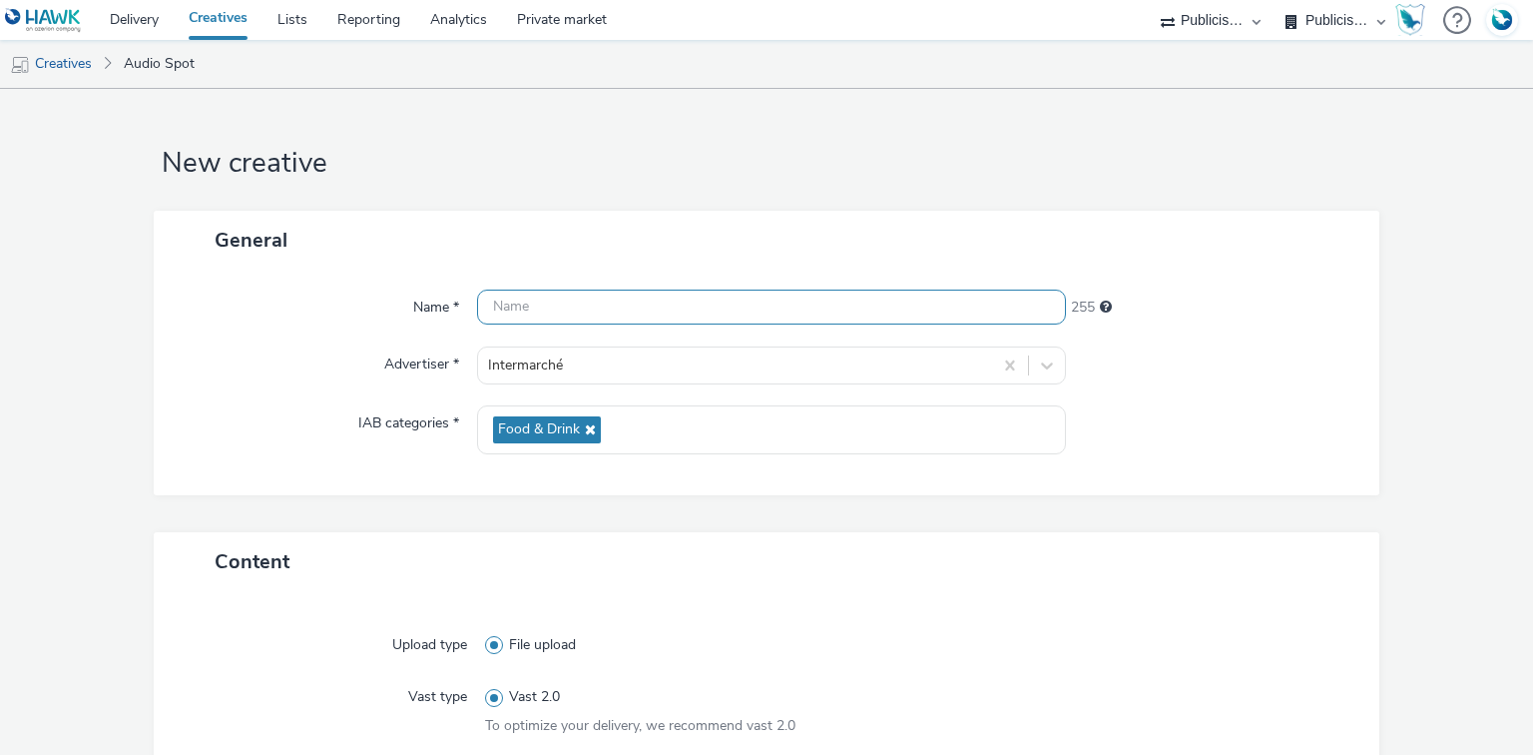
click at [531, 314] on input "text" at bounding box center [771, 306] width 588 height 35
paste input "ITM [PERSON_NAME] DEGJJ M18 PNNS1 [DATE].mp3"
paste input "_Spotify"
type input "ITM [PERSON_NAME] DEGJJ M18 PNNS1 [DATE]_Spotify"
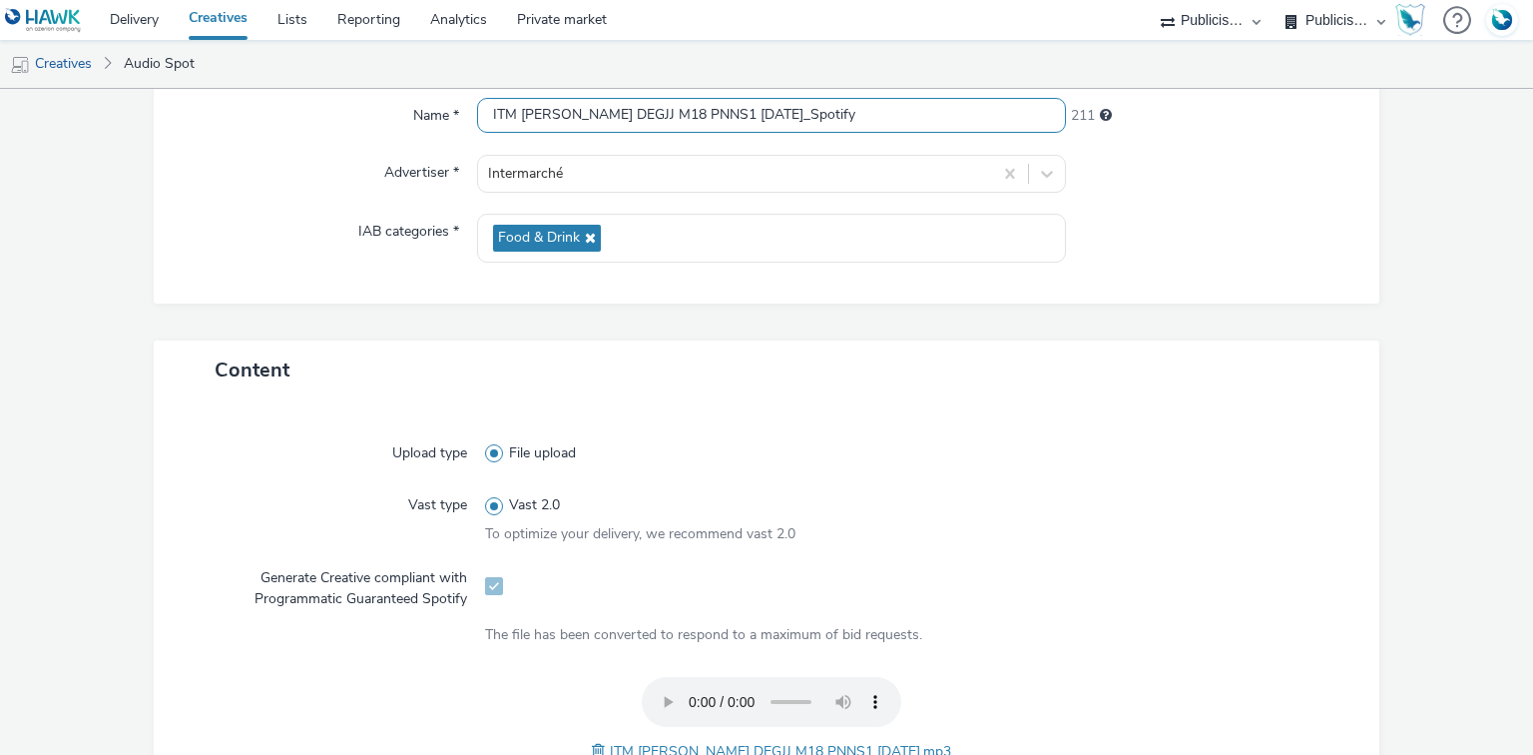
scroll to position [559, 0]
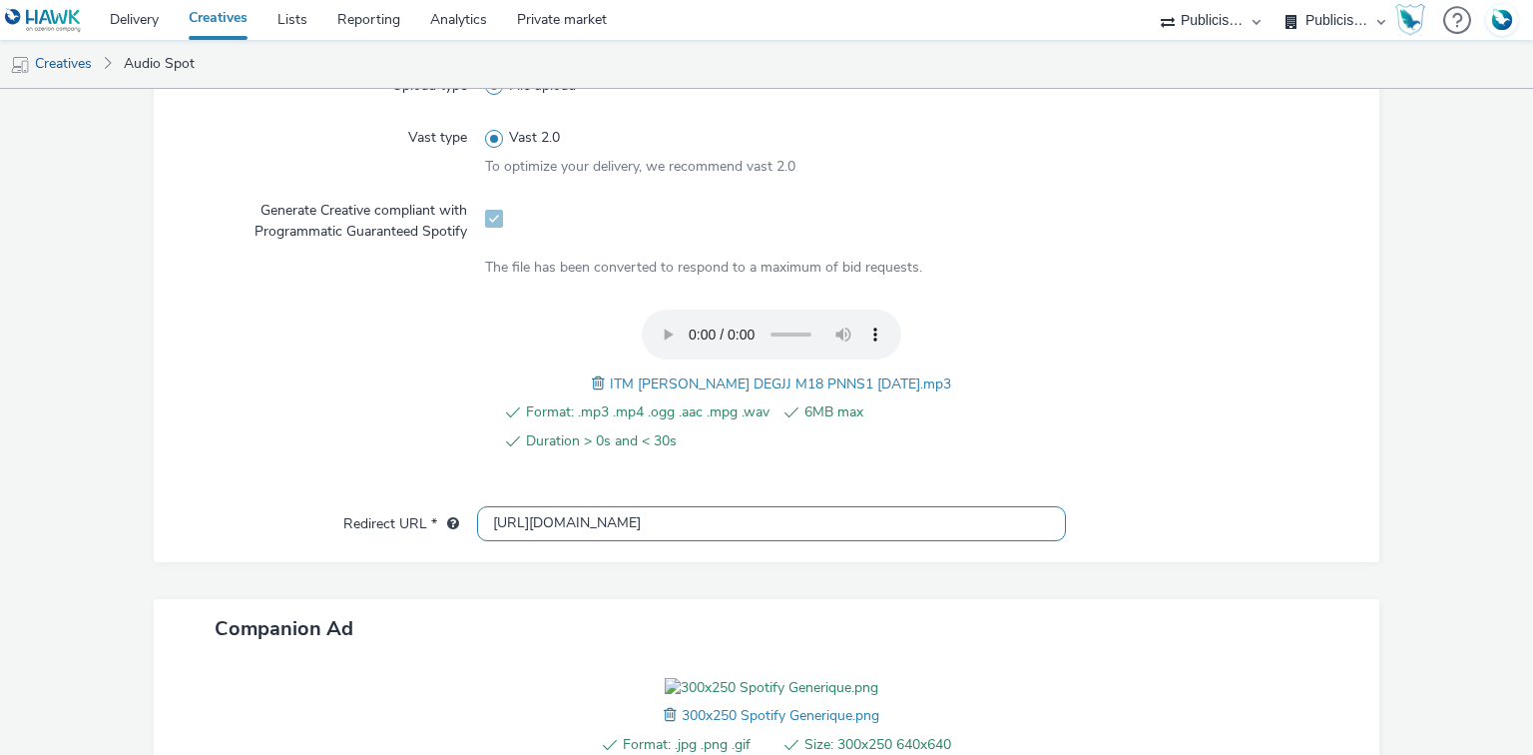
click at [536, 531] on input "[URL][DOMAIN_NAME]" at bounding box center [771, 523] width 588 height 35
paste input "s://[DOMAIN_NAME]/ddm/trackclk/N1477227.5175845SPOTIFY/B34019909.428638497;dc_t…"
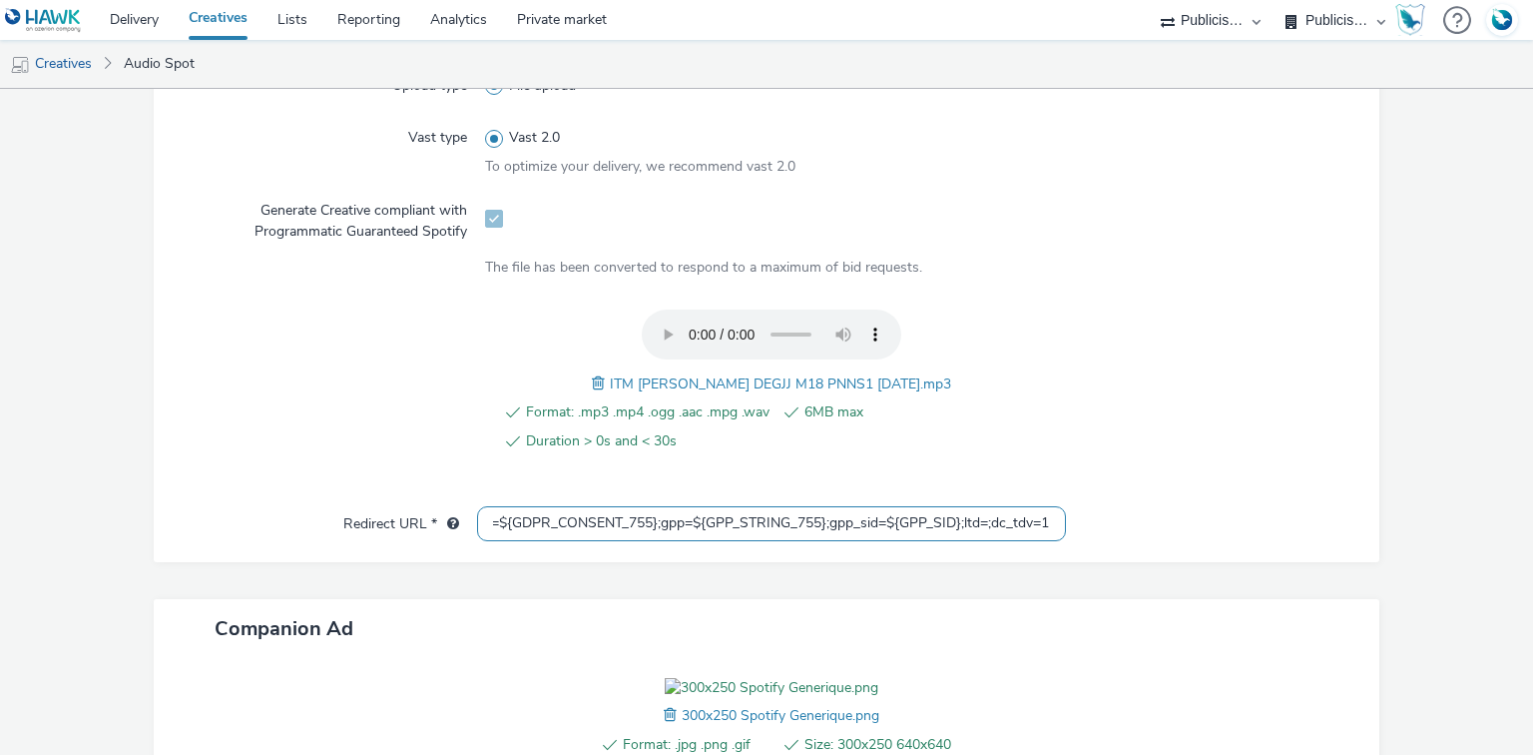
type input "https://[DOMAIN_NAME]/ddm/trackclk/N1477227.5175845SPOTIFY/B34019909.428638497;…"
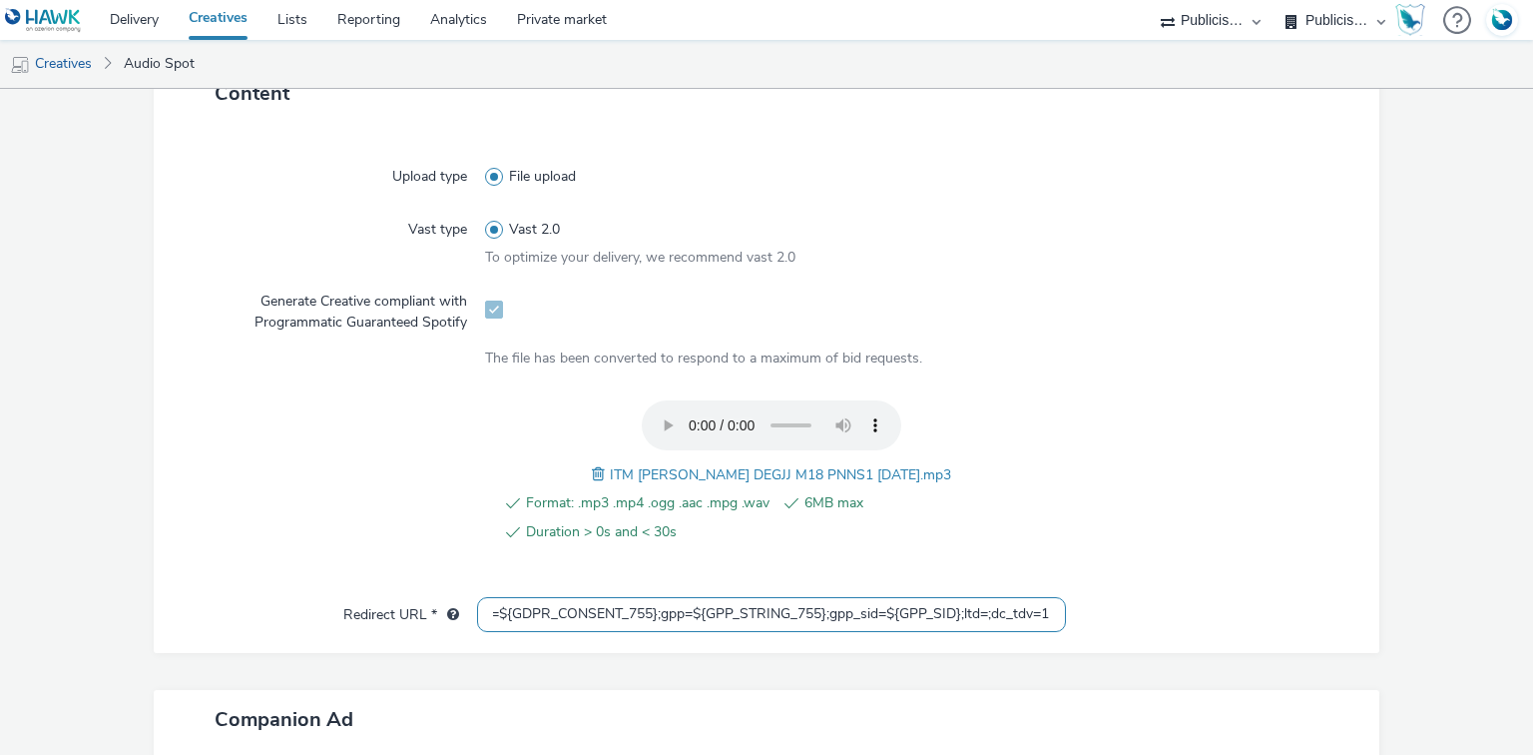
scroll to position [0, 0]
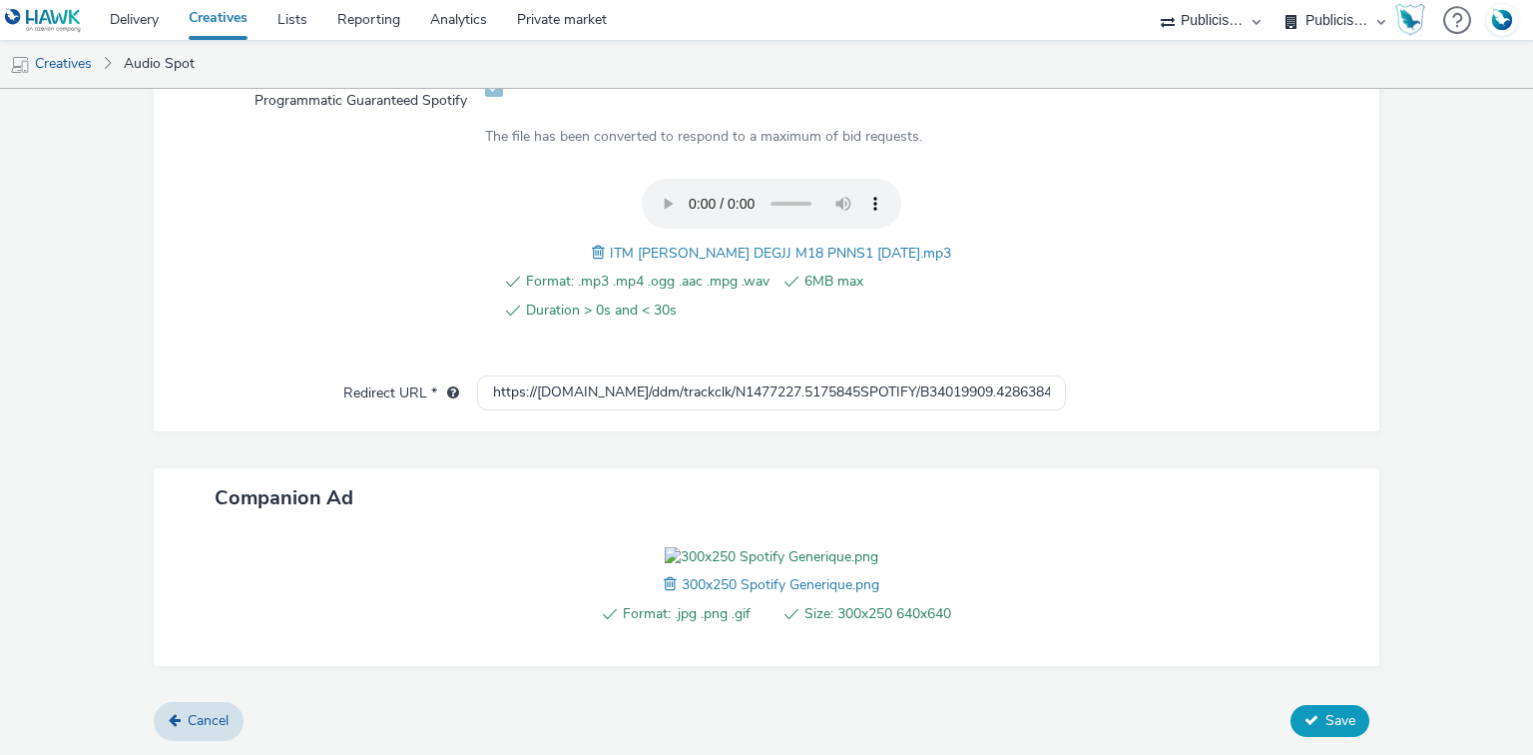
click at [1304, 727] on icon at bounding box center [1311, 720] width 14 height 14
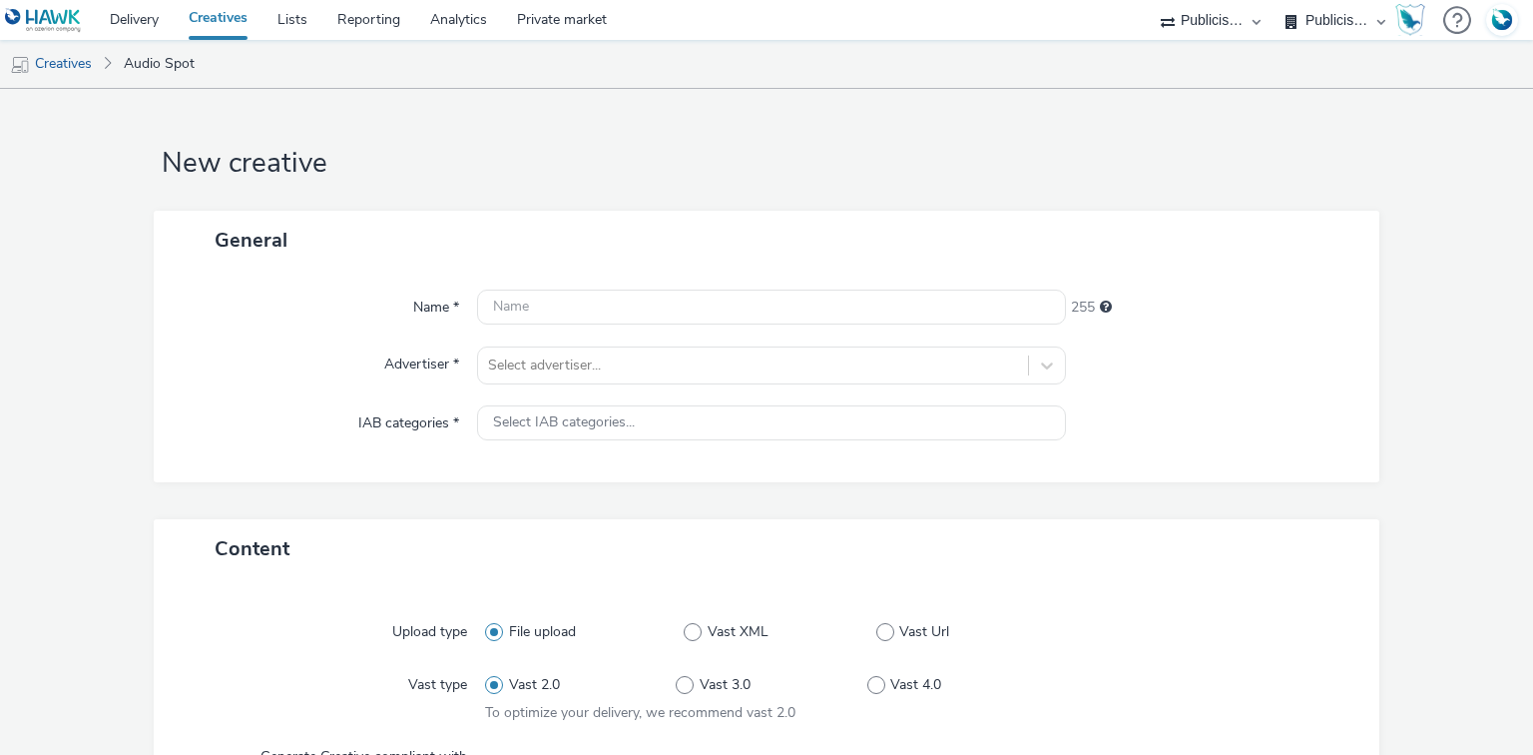
select select "d07aba32-d775-4fed-a722-f10c6504dd64"
select select "f97d6638-e0a1-4f7a-bf46-55015878e29e"
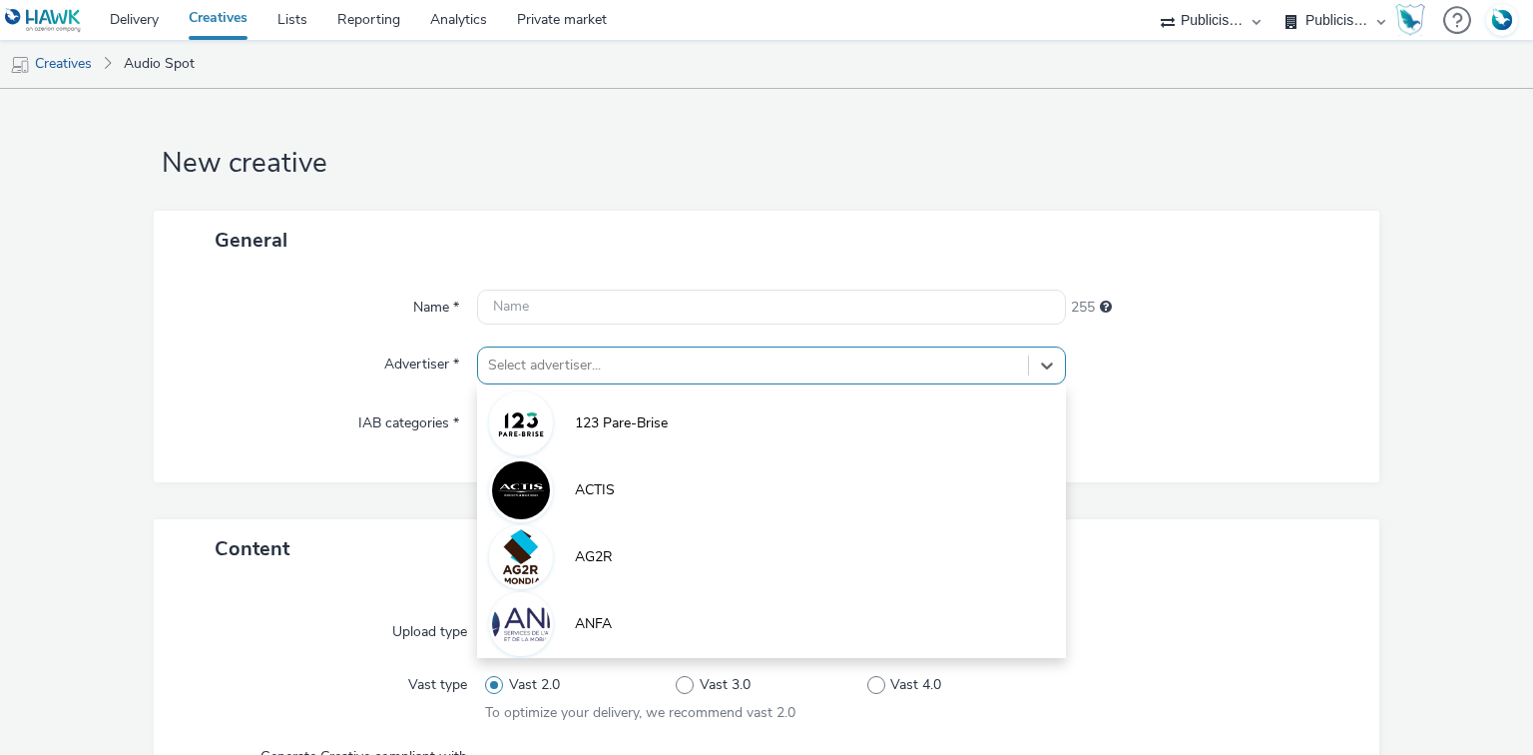
click at [649, 375] on div "option 123 Pare-Brise focused, 1 of 10. 10 results available. Use Up and Down t…" at bounding box center [771, 365] width 588 height 38
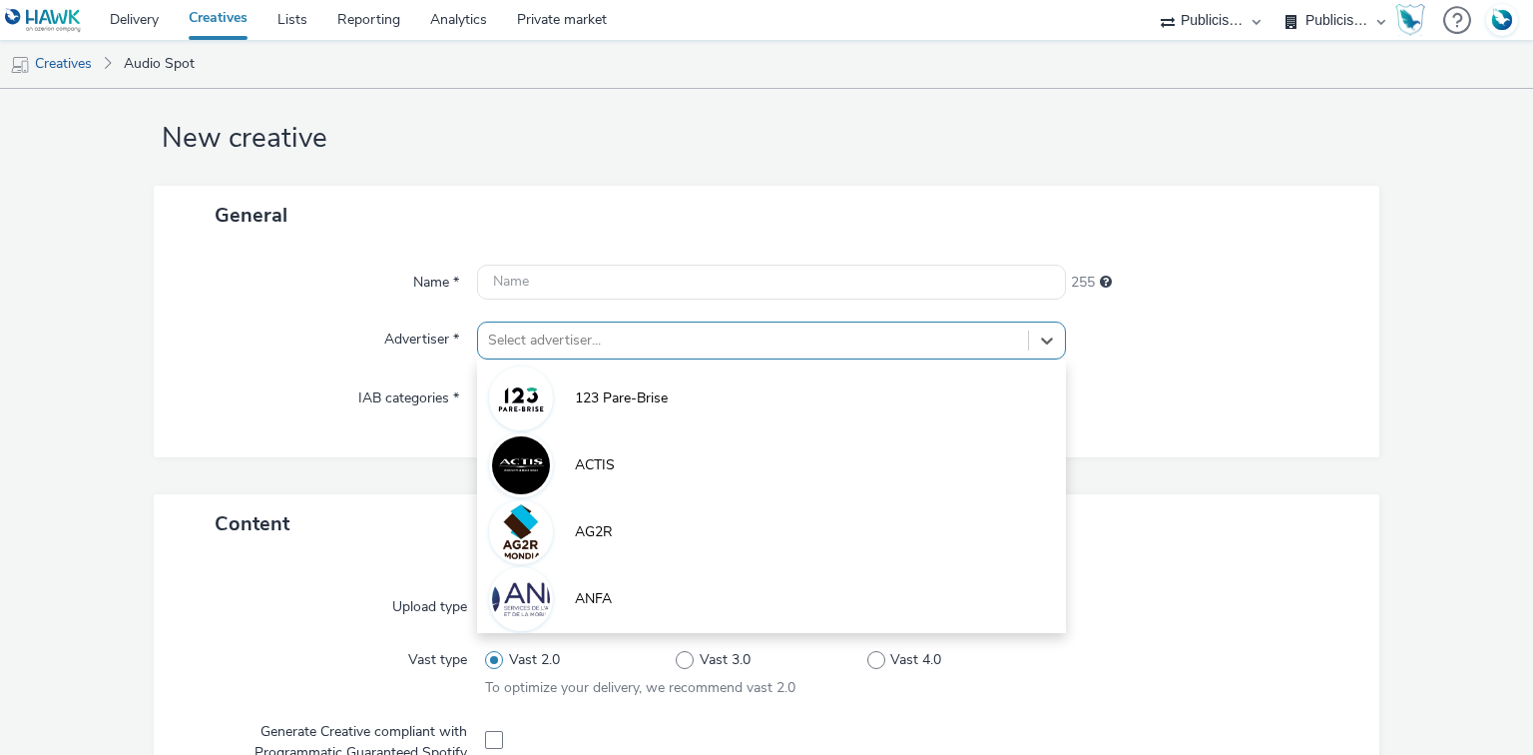
paste input "interm"
type input "interm"
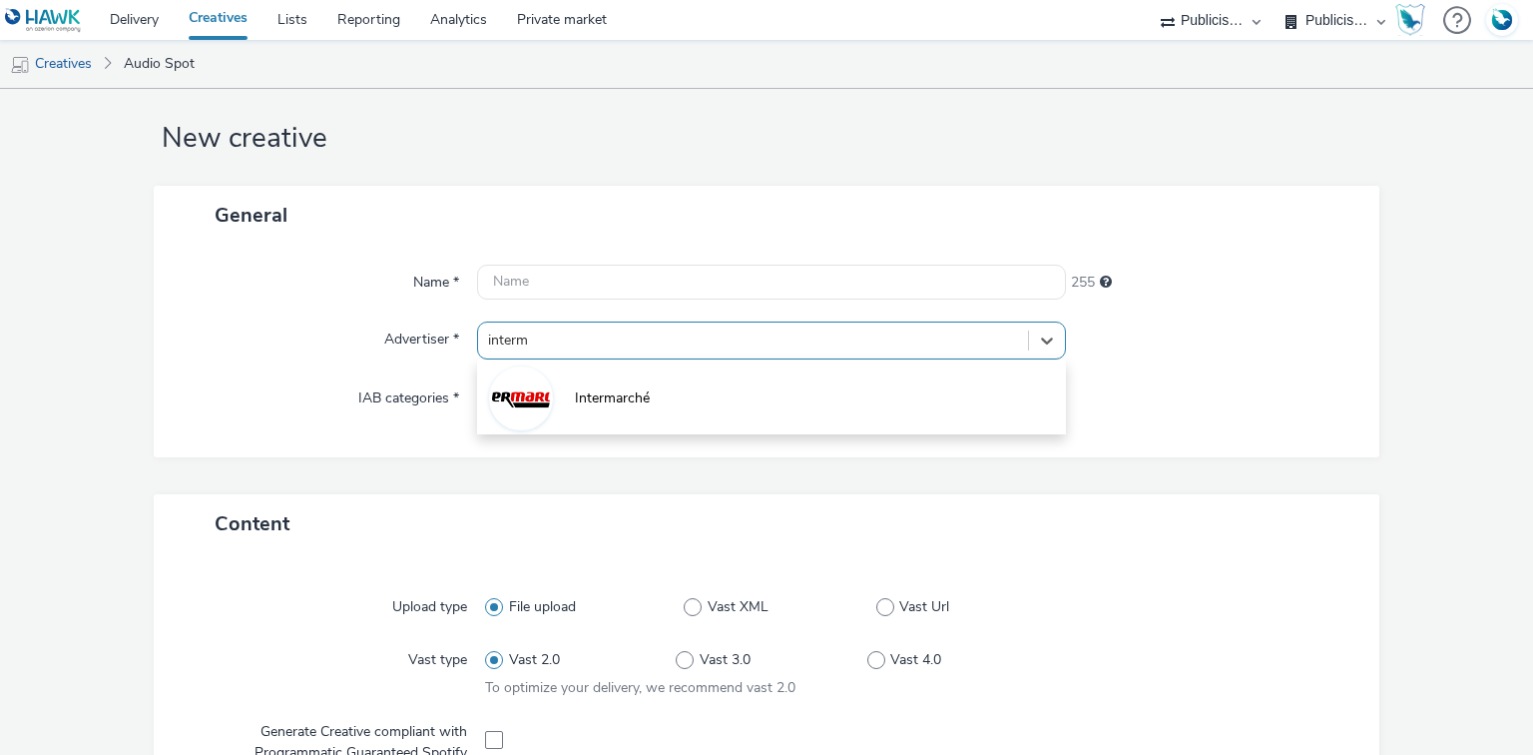
click at [638, 375] on li "Intermarché" at bounding box center [771, 396] width 588 height 67
type input "[URL][DOMAIN_NAME]"
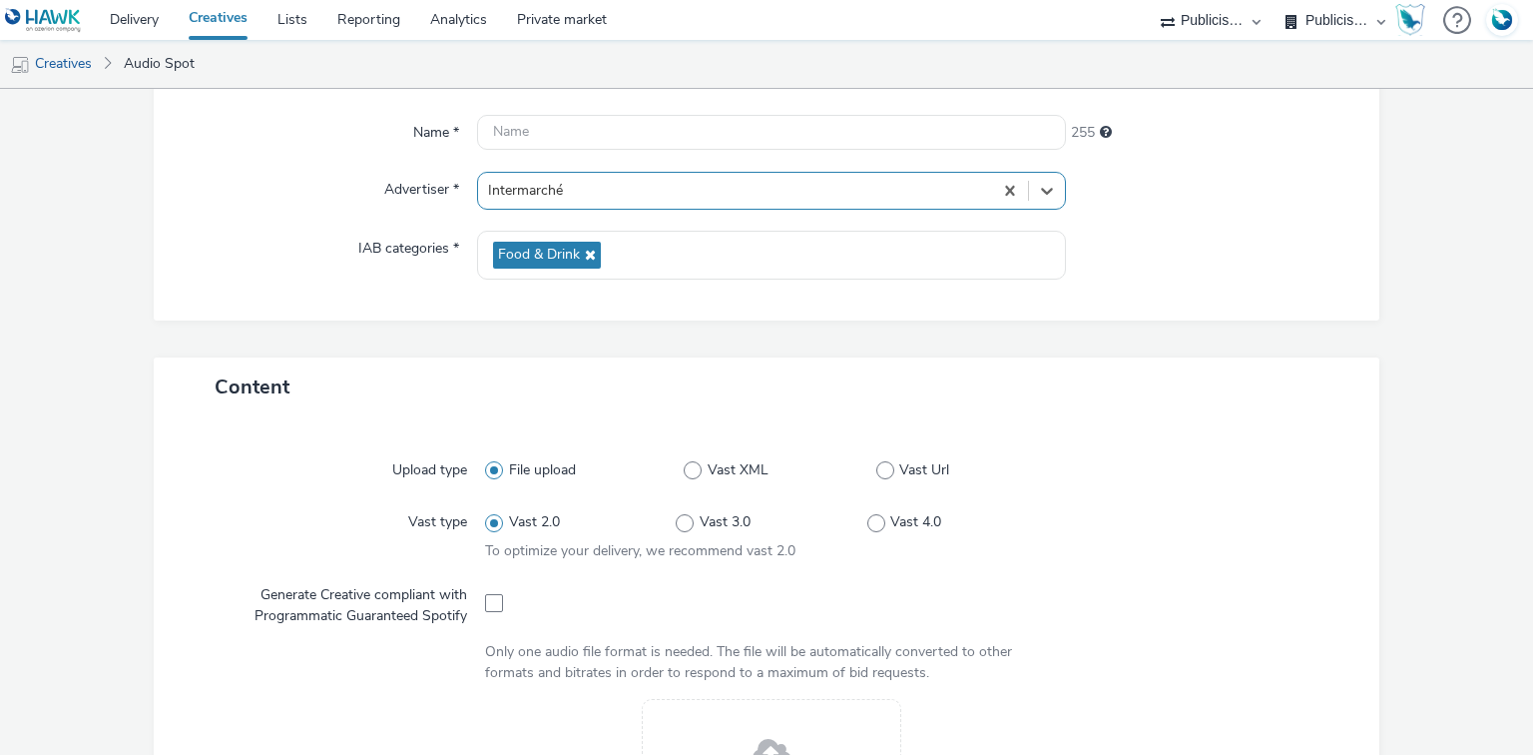
scroll to position [424, 0]
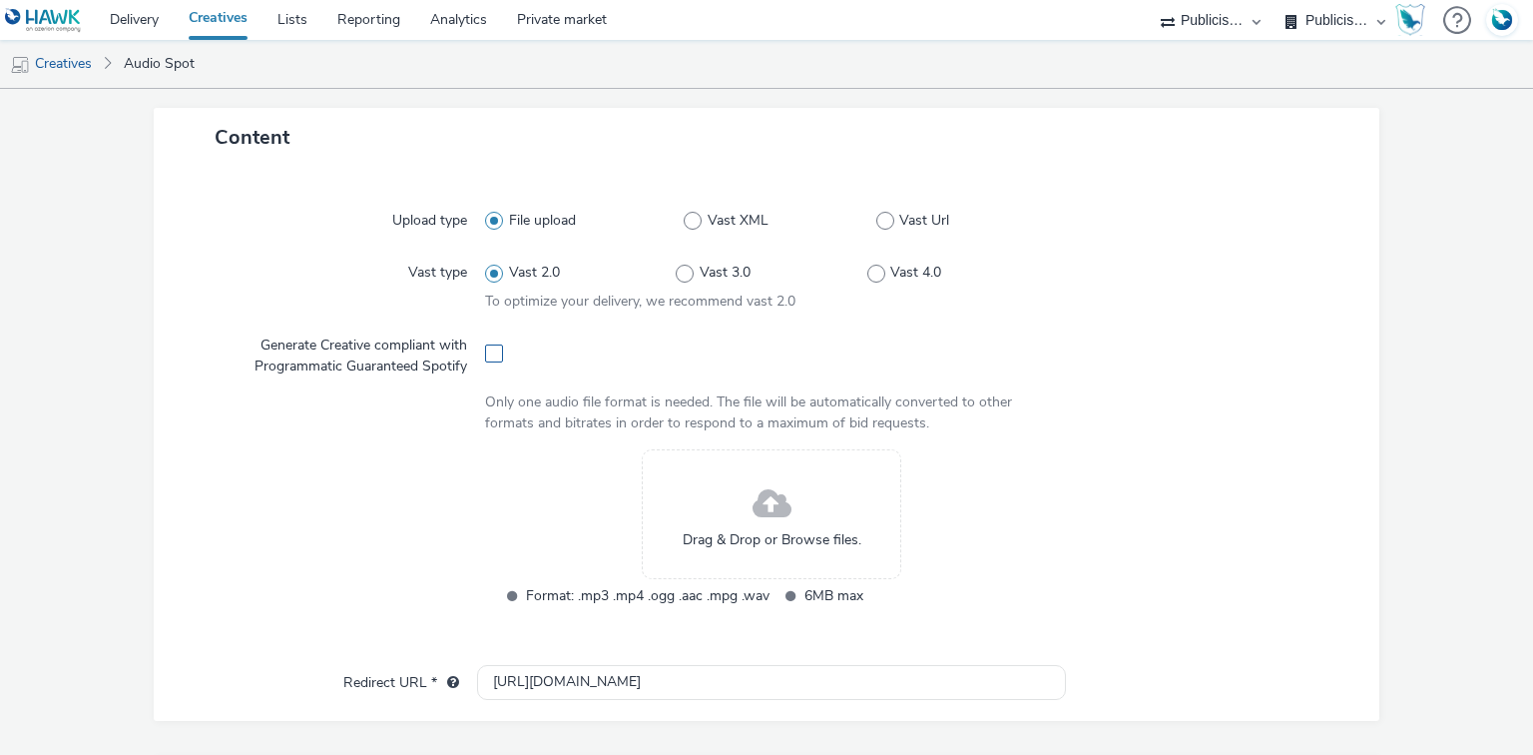
click at [488, 355] on span at bounding box center [494, 353] width 18 height 18
checkbox input "true"
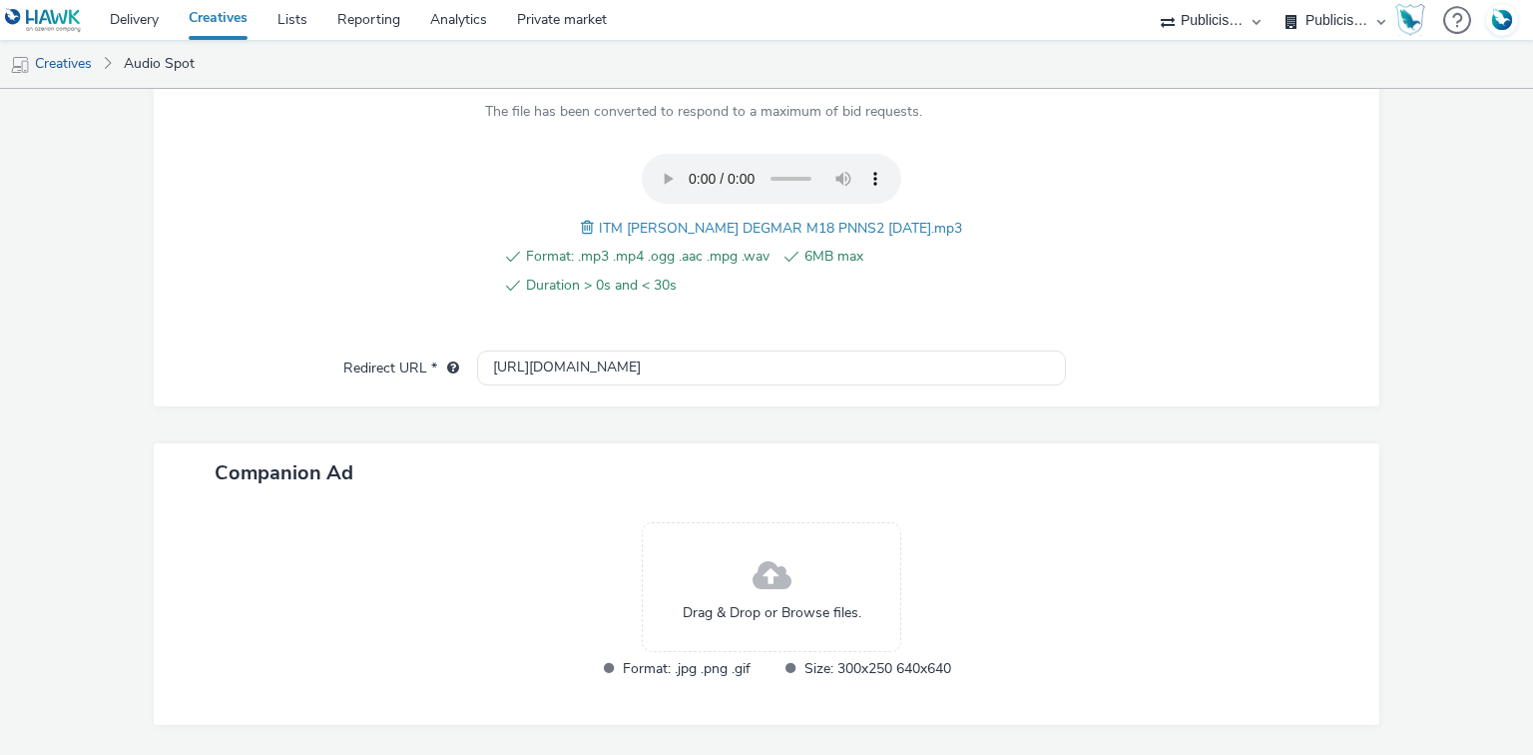
scroll to position [771, 0]
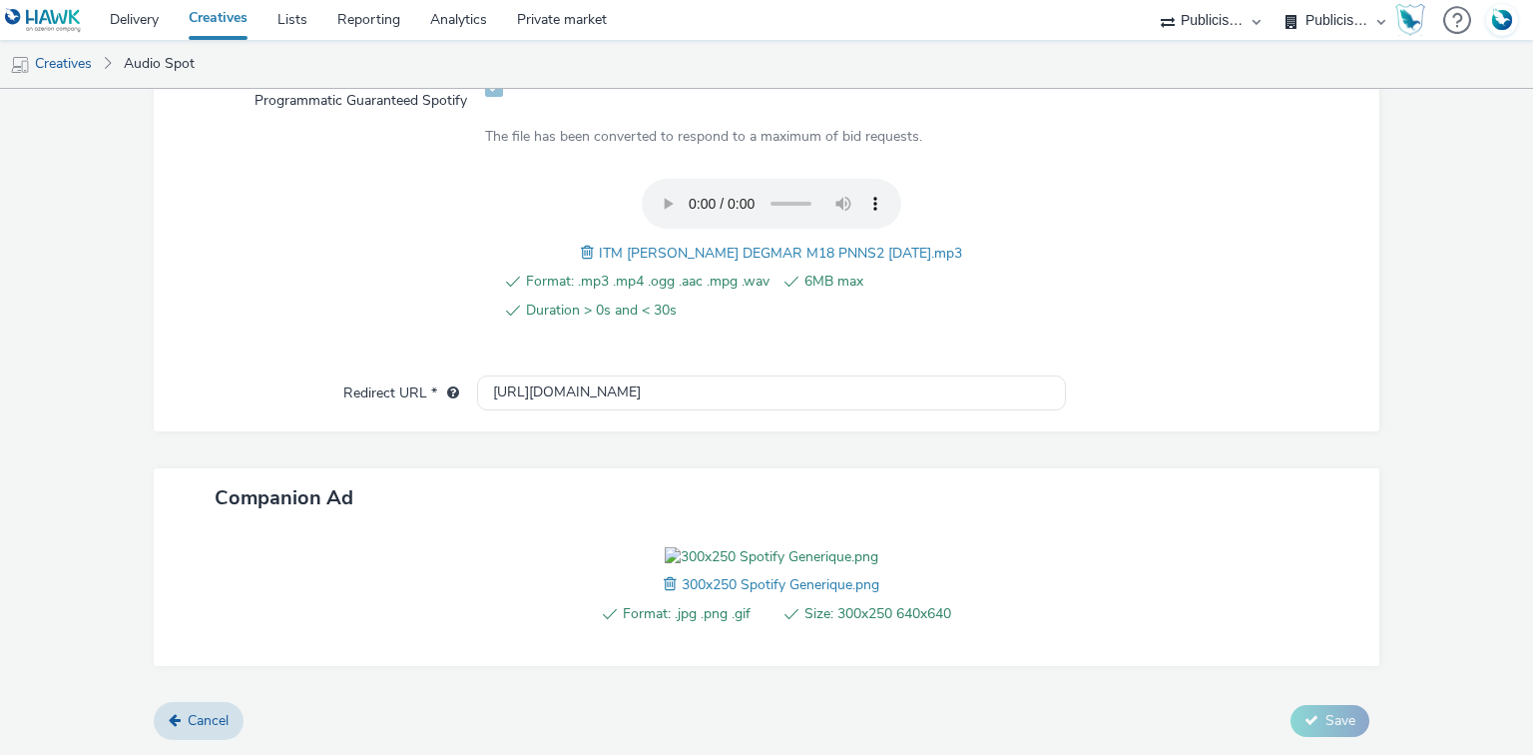
click at [682, 244] on span "ITM [PERSON_NAME] DEGMAR M18 PNNS2 [DATE].mp3" at bounding box center [780, 253] width 363 height 19
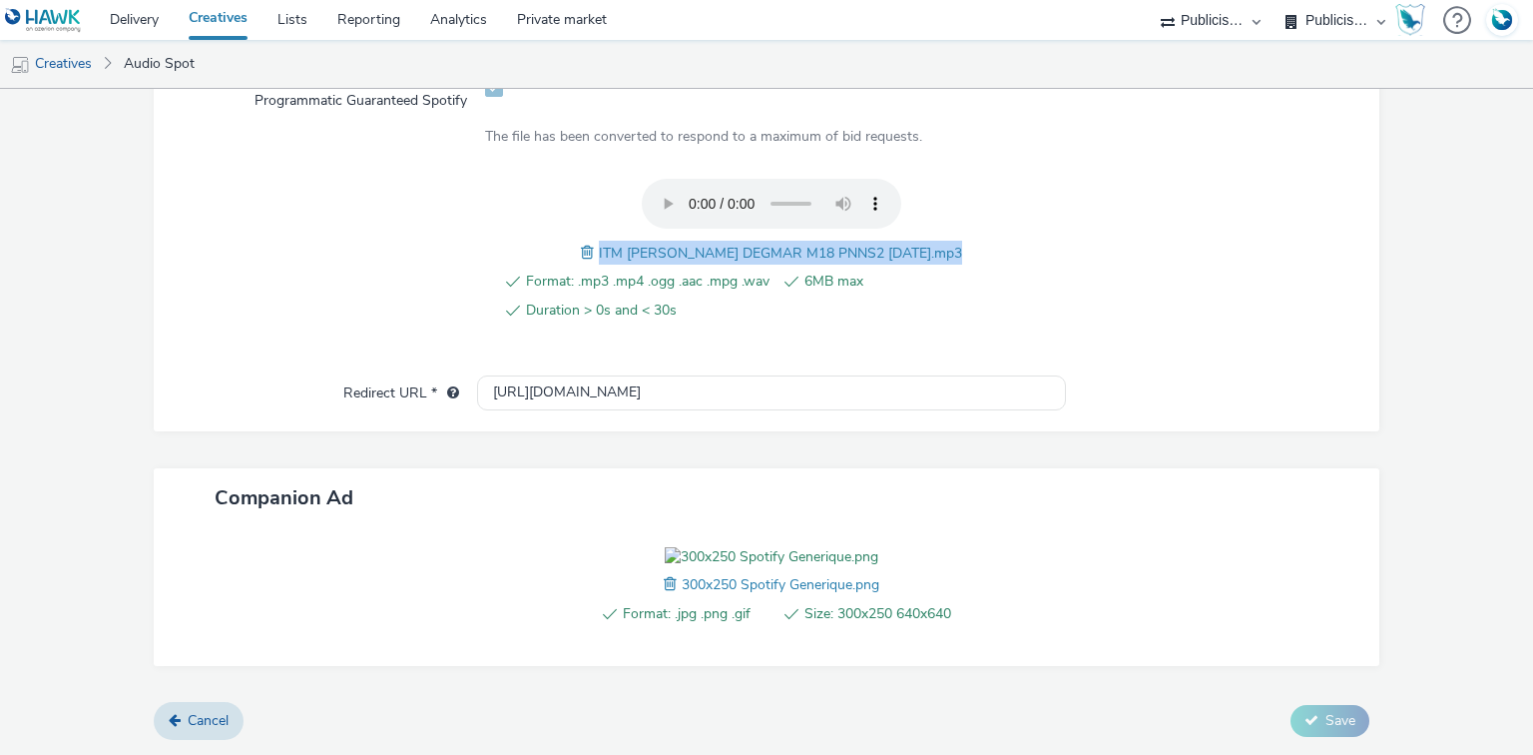
click at [682, 244] on span "ITM [PERSON_NAME] DEGMAR M18 PNNS2 [DATE].mp3" at bounding box center [780, 253] width 363 height 19
copy span "ITM [PERSON_NAME] DEGMAR M18 PNNS2 [DATE].mp3"
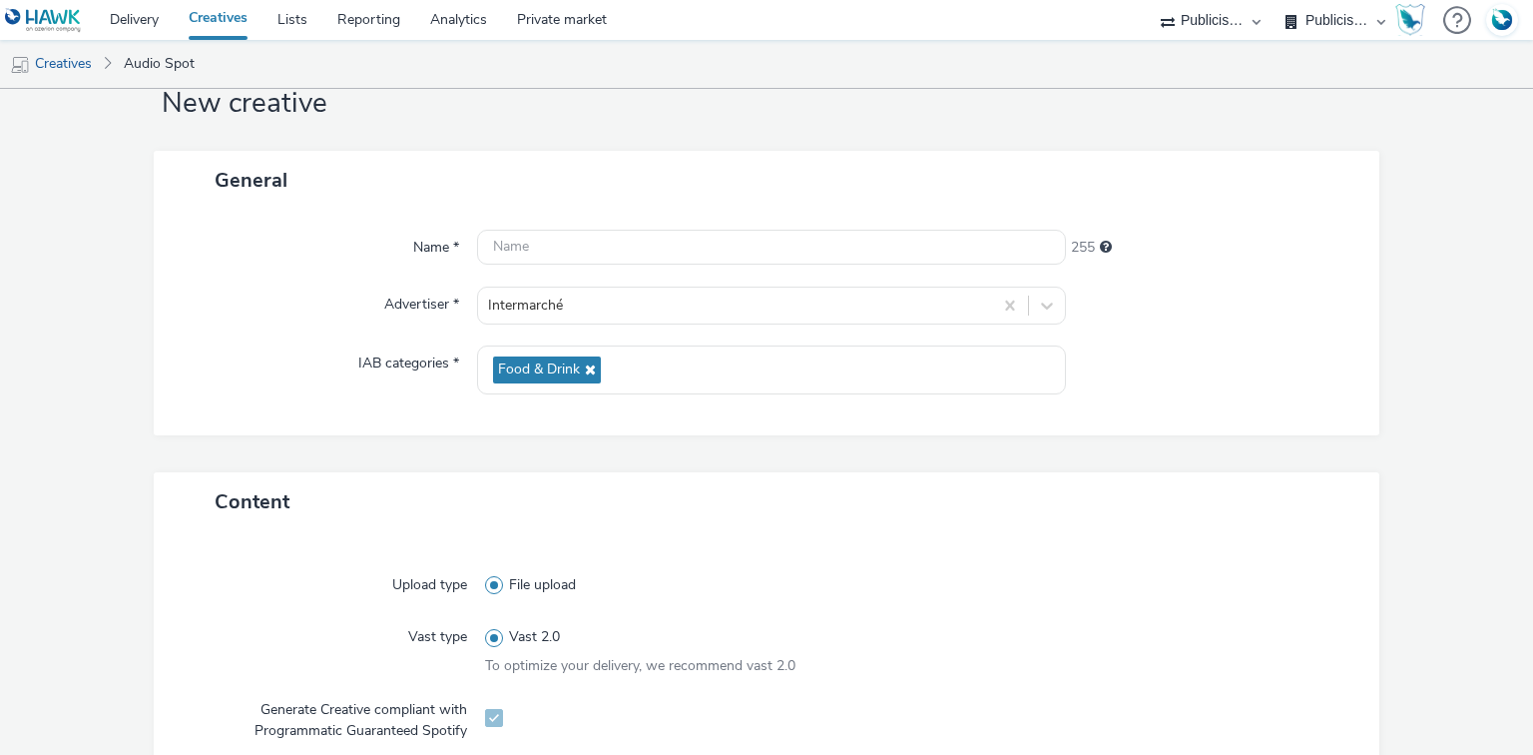
scroll to position [52, 0]
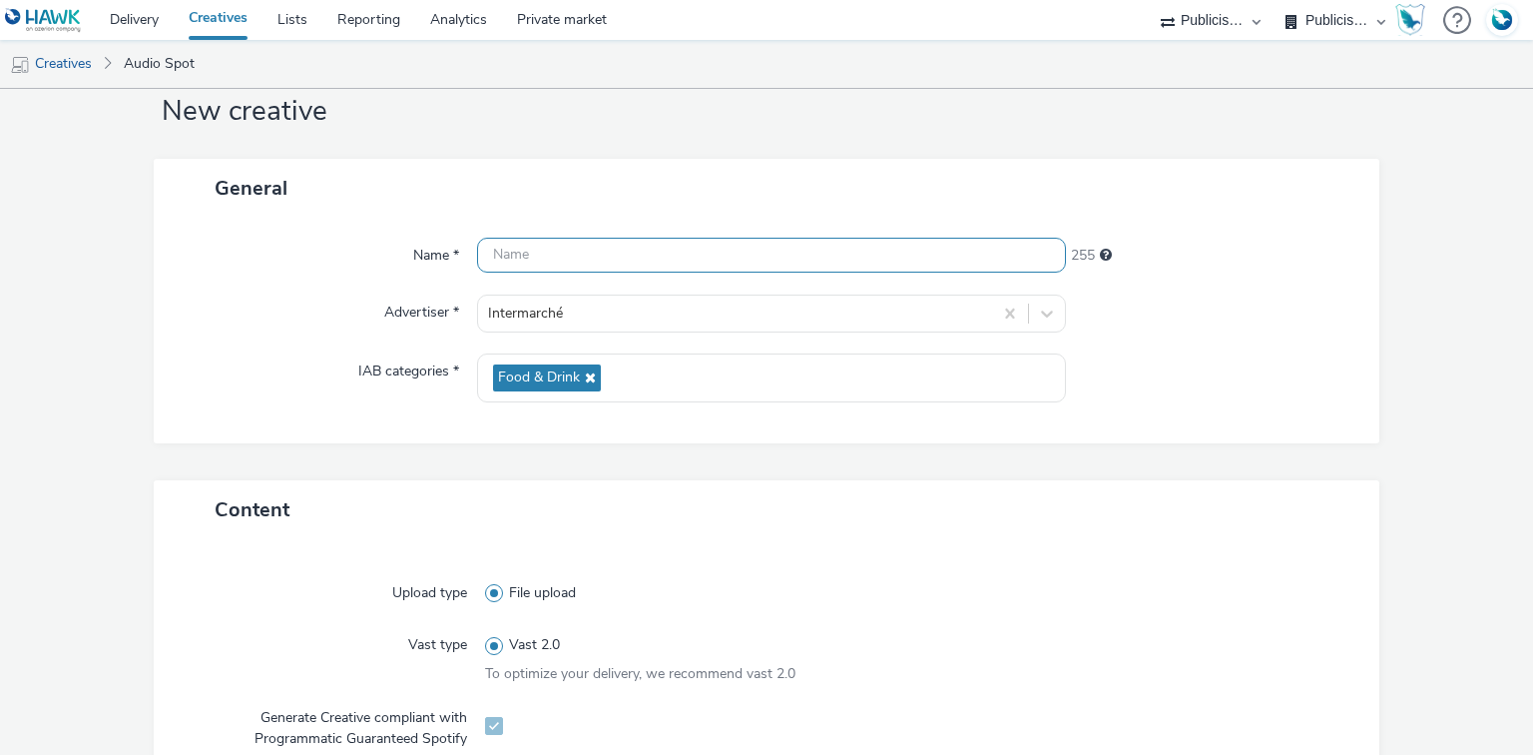
click at [579, 253] on input "text" at bounding box center [771, 255] width 588 height 35
paste input "ITM [PERSON_NAME] DEGMAR M18 PNNS2 [DATE].mp3"
paste input "_Spotify"
type input "ITM DANETTE DEGMAR M18 PNNS2 12.09.25_Spotify"
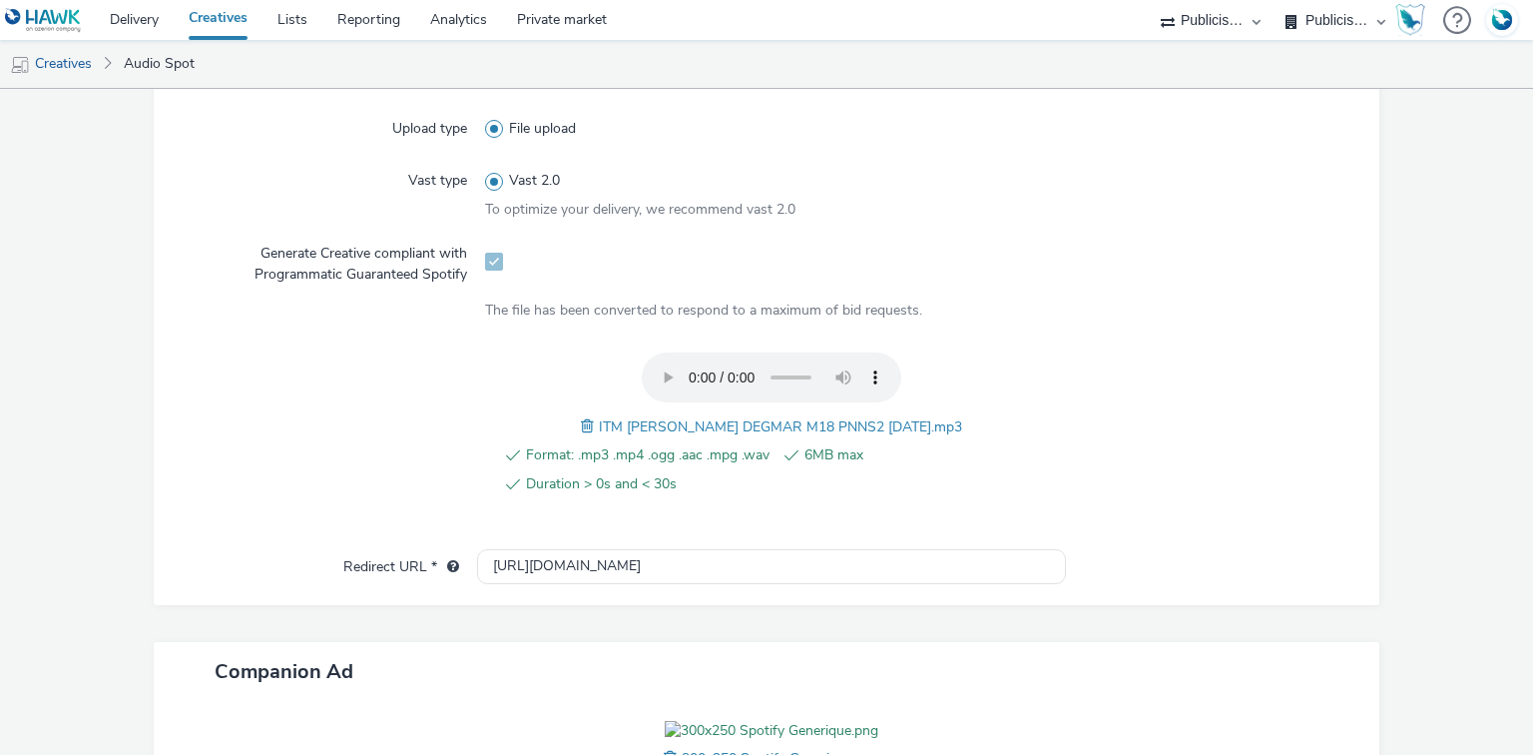
scroll to position [531, 0]
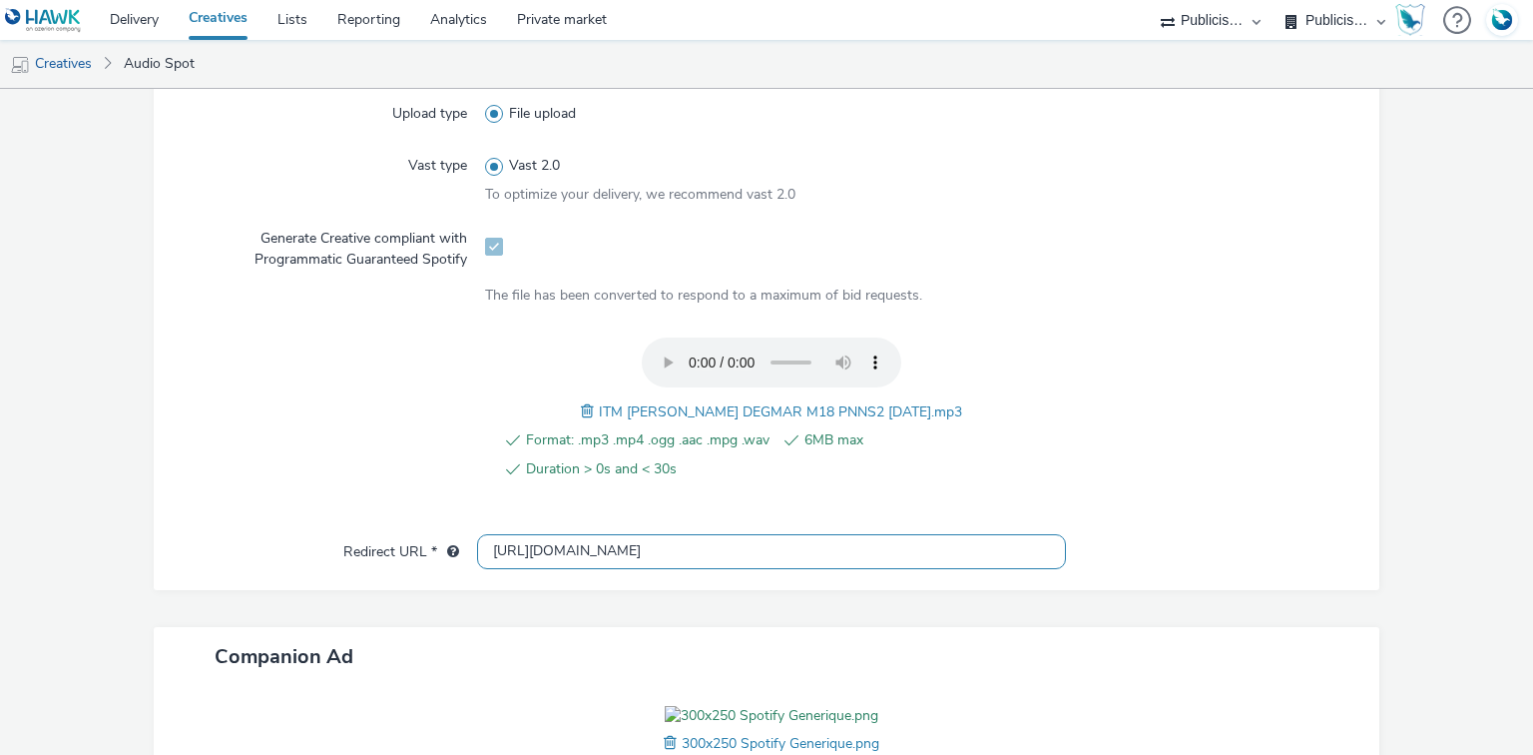
click at [535, 563] on input "[URL][DOMAIN_NAME]" at bounding box center [771, 551] width 588 height 35
paste input "s://[DOMAIN_NAME]/ddm/trackclk/N1477227.5175845SPOTIFY/B34019909.428638497;dc_t…"
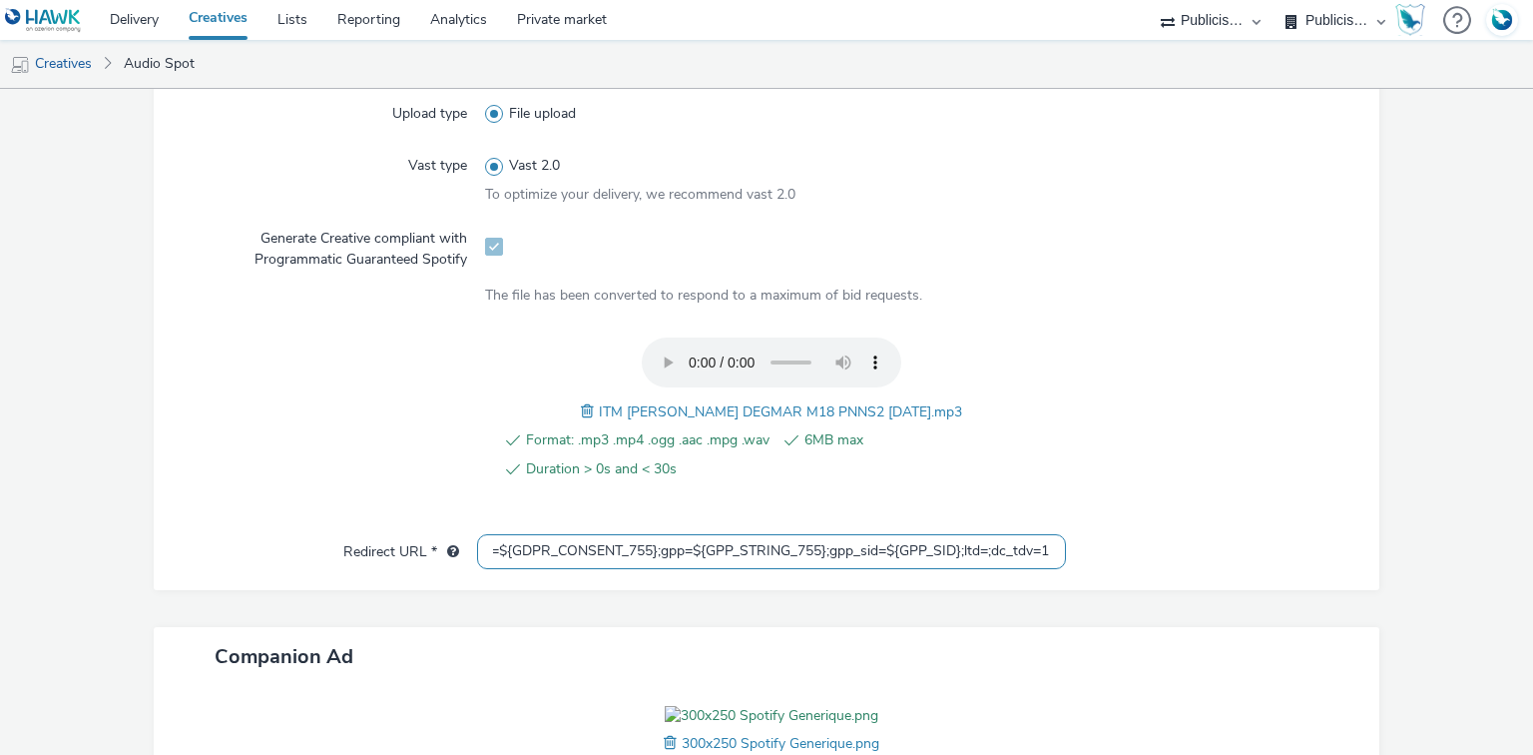
type input "https://[DOMAIN_NAME]/ddm/trackclk/N1477227.5175845SPOTIFY/B34019909.428638497;…"
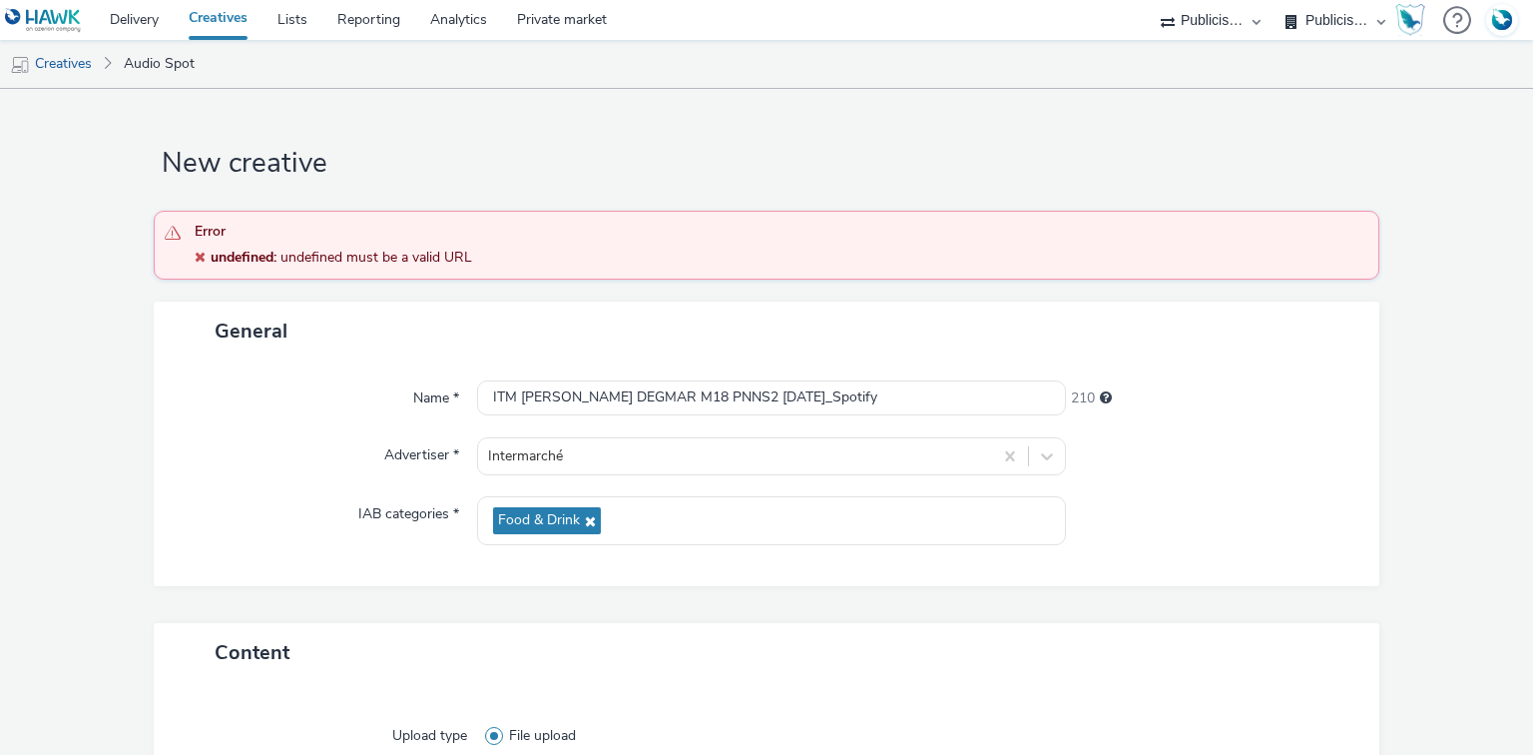
scroll to position [0, 0]
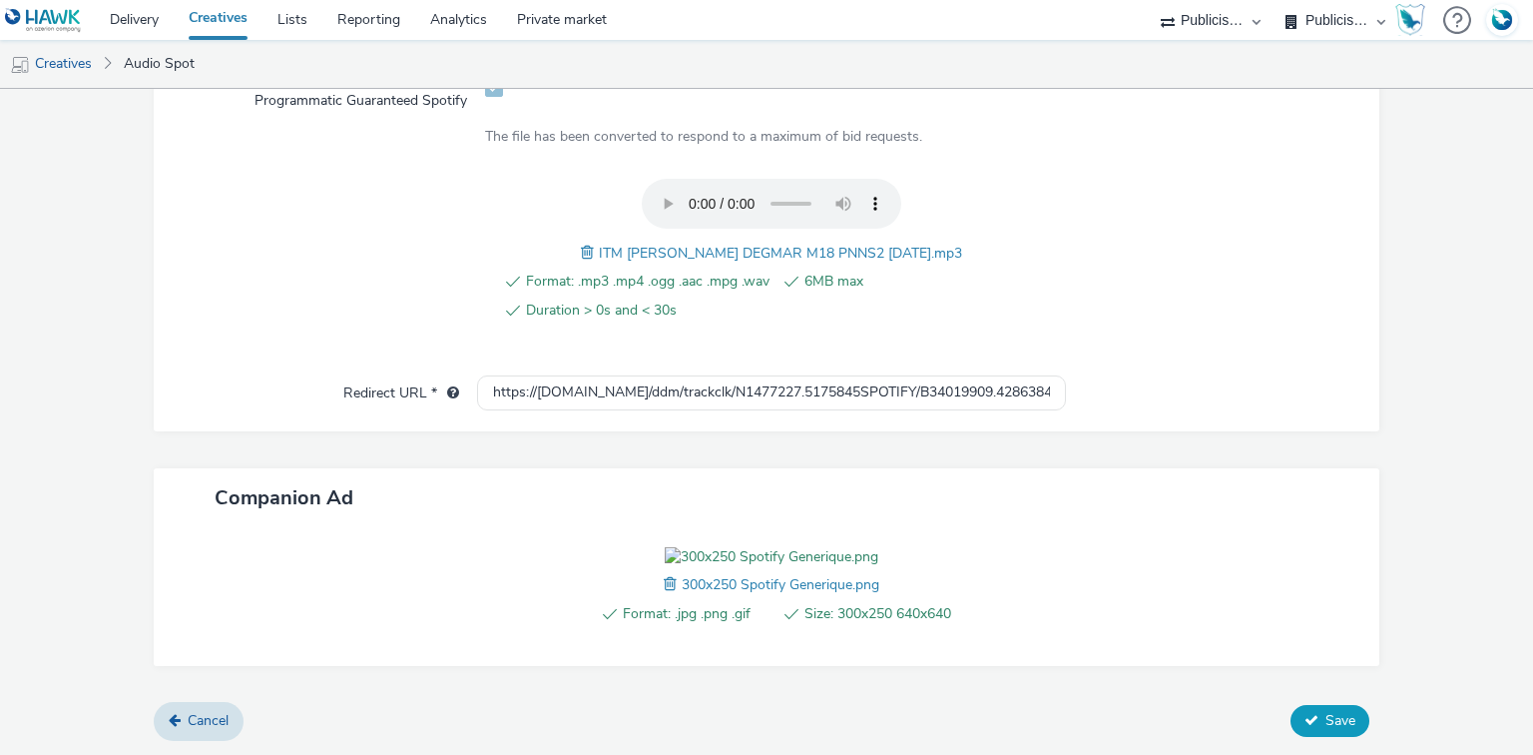
click at [1316, 735] on button "Save" at bounding box center [1330, 721] width 79 height 32
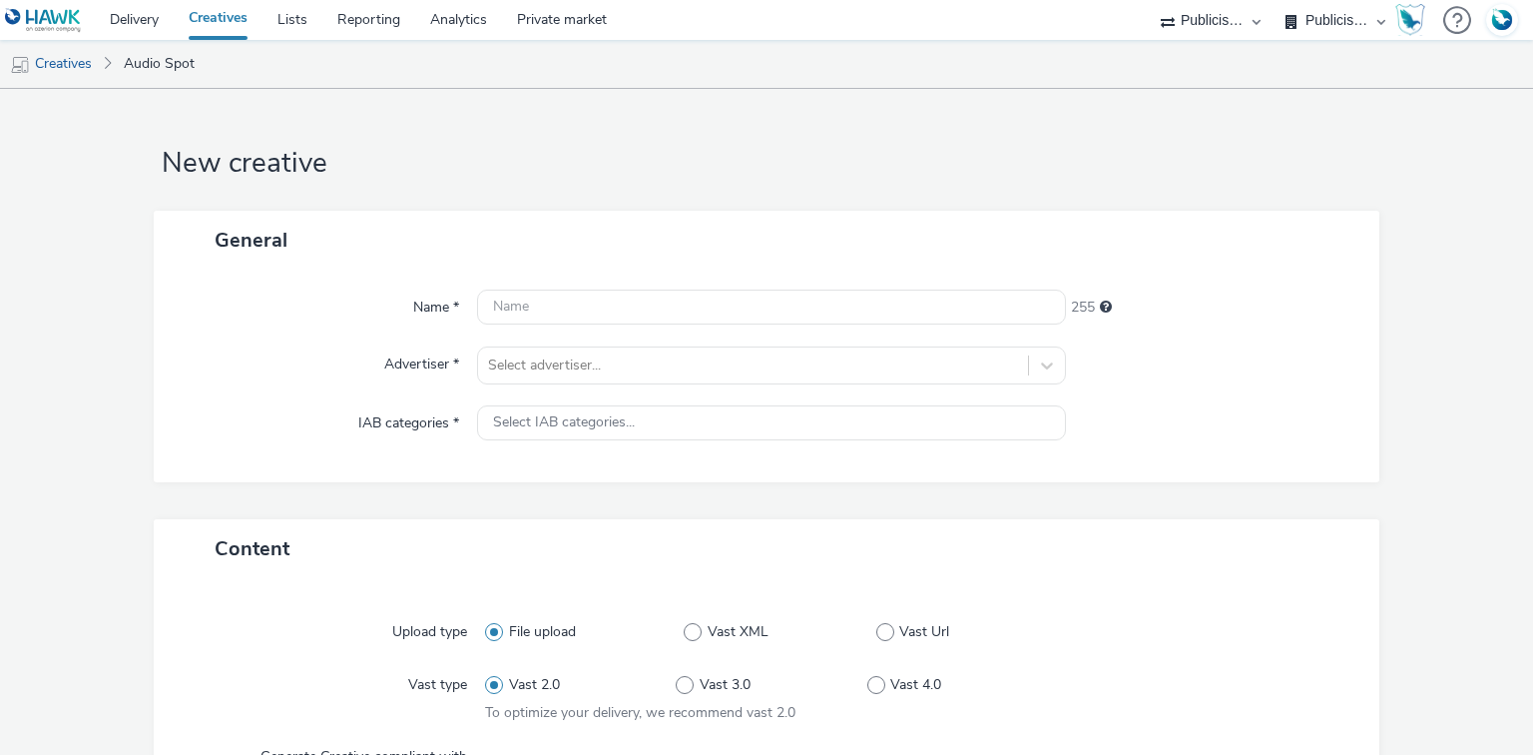
select select "d07aba32-d775-4fed-a722-f10c6504dd64"
select select "f97d6638-e0a1-4f7a-bf46-55015878e29e"
click at [657, 361] on div at bounding box center [752, 365] width 529 height 24
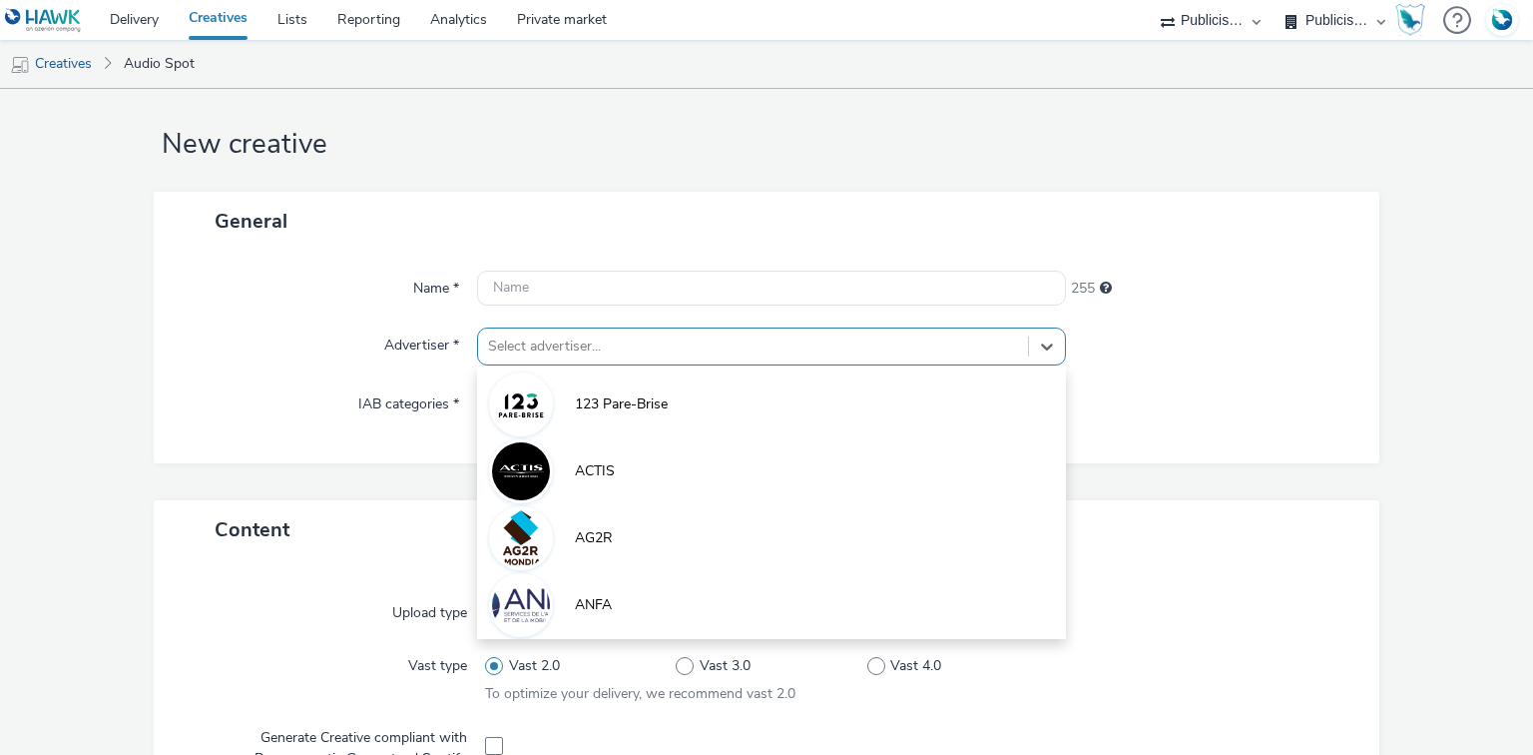
scroll to position [25, 0]
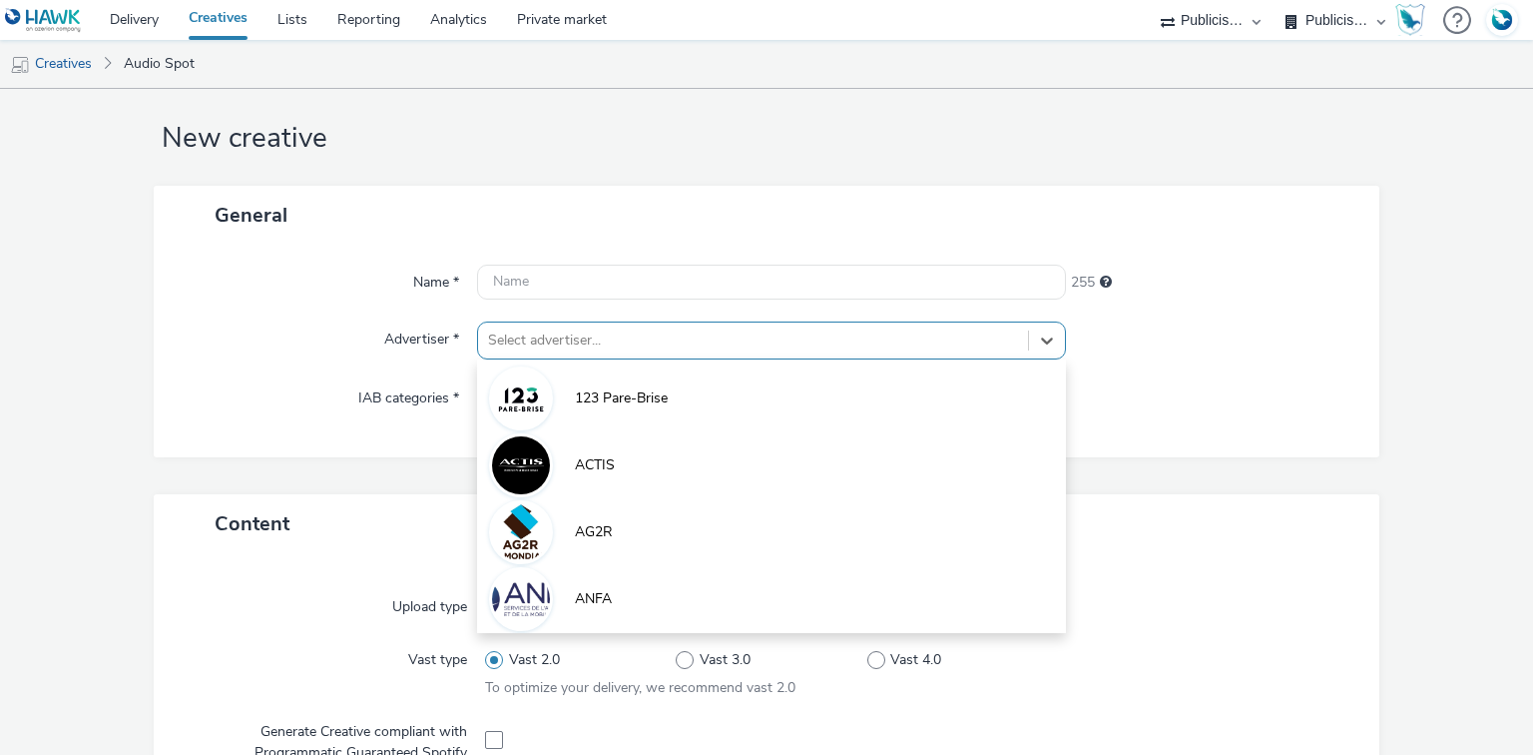
paste input "interm"
type input "interm"
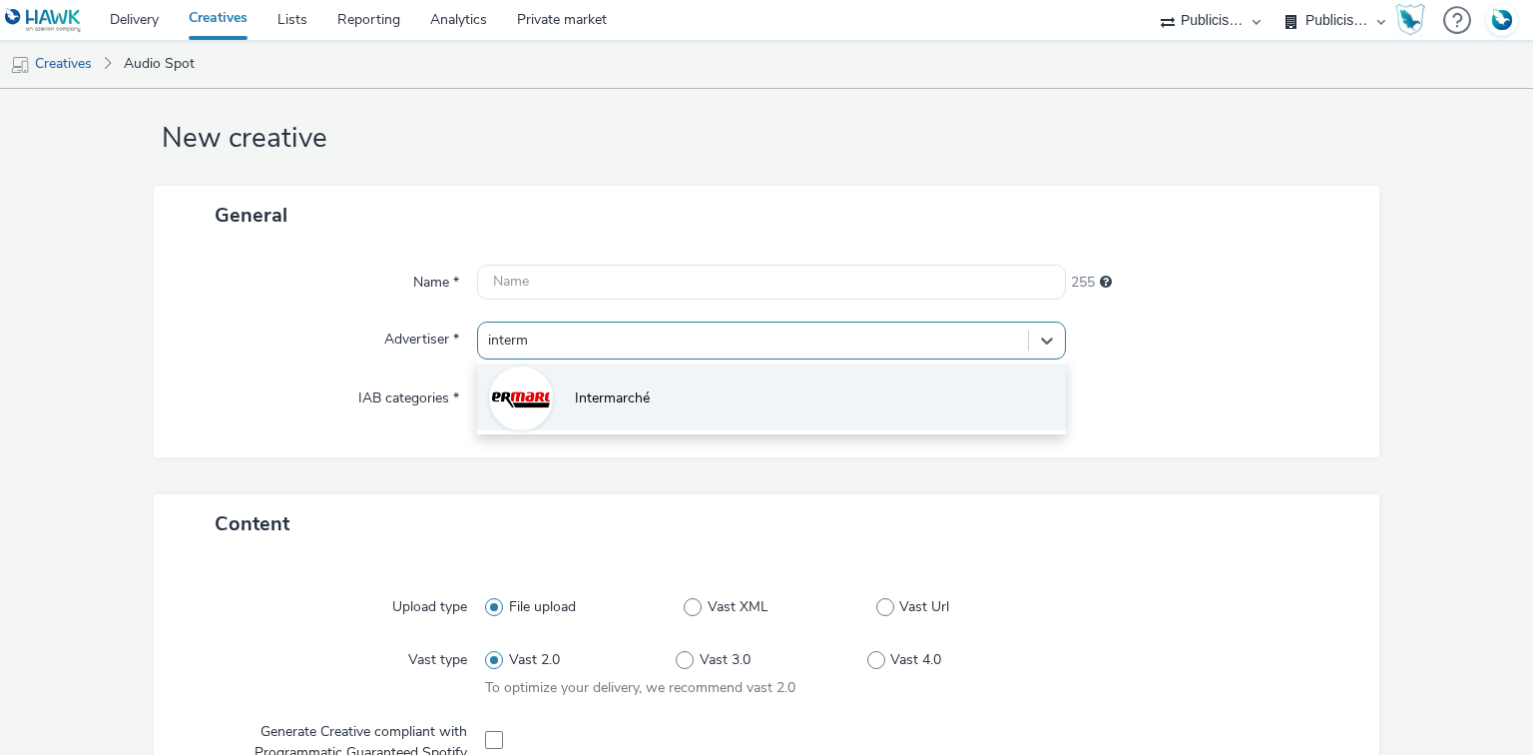
click at [634, 411] on li "Intermarché" at bounding box center [771, 396] width 588 height 67
type input "[URL][DOMAIN_NAME]"
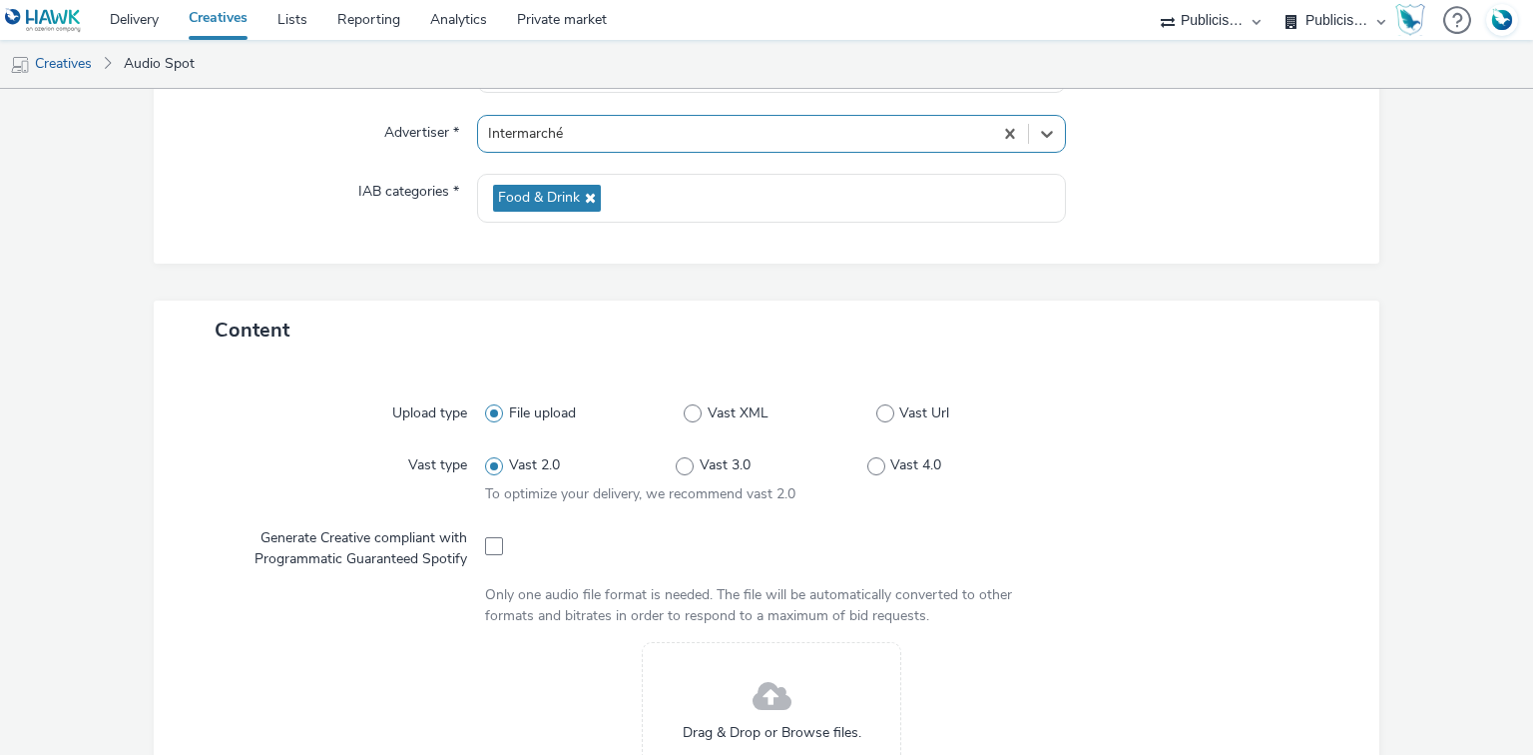
scroll to position [264, 0]
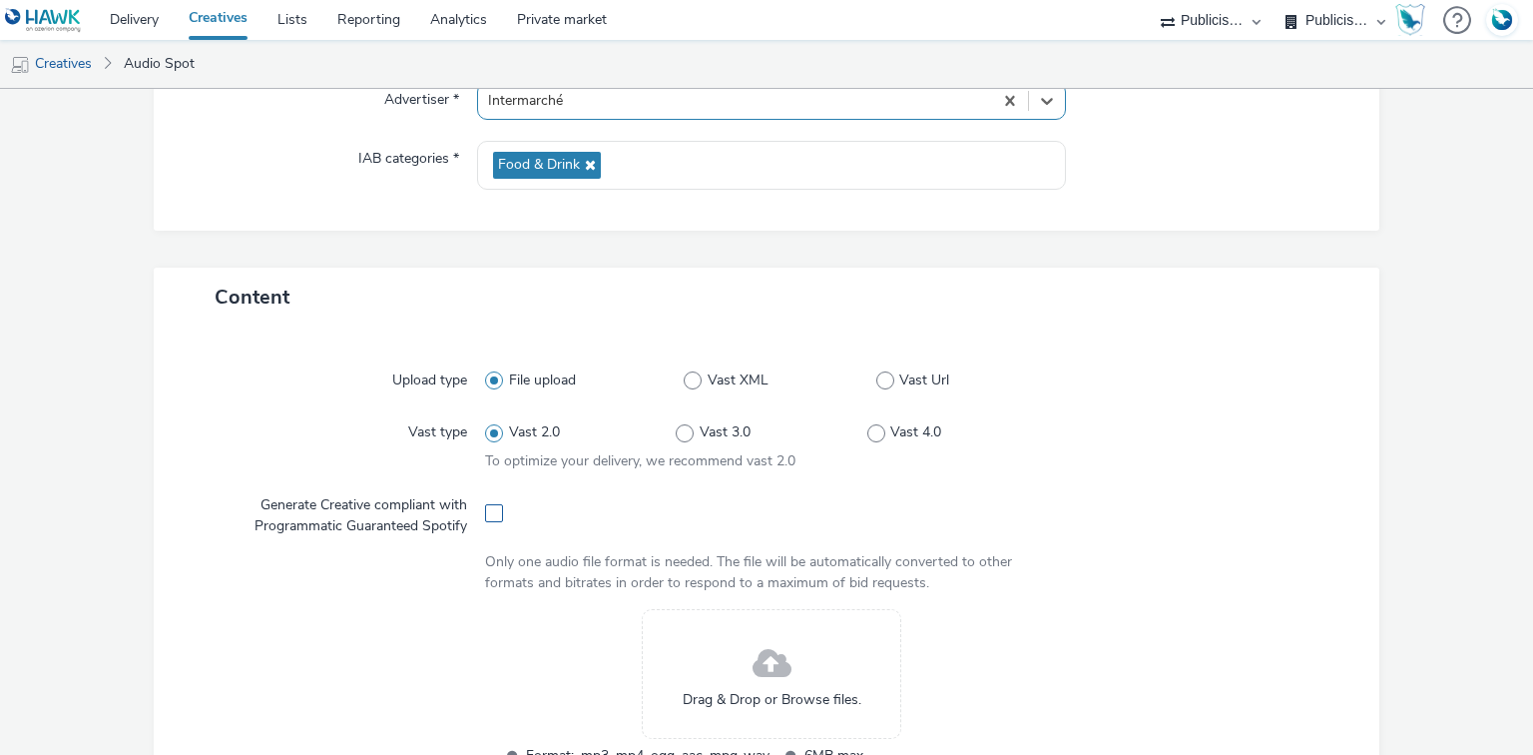
click at [491, 513] on span at bounding box center [494, 513] width 18 height 18
checkbox input "true"
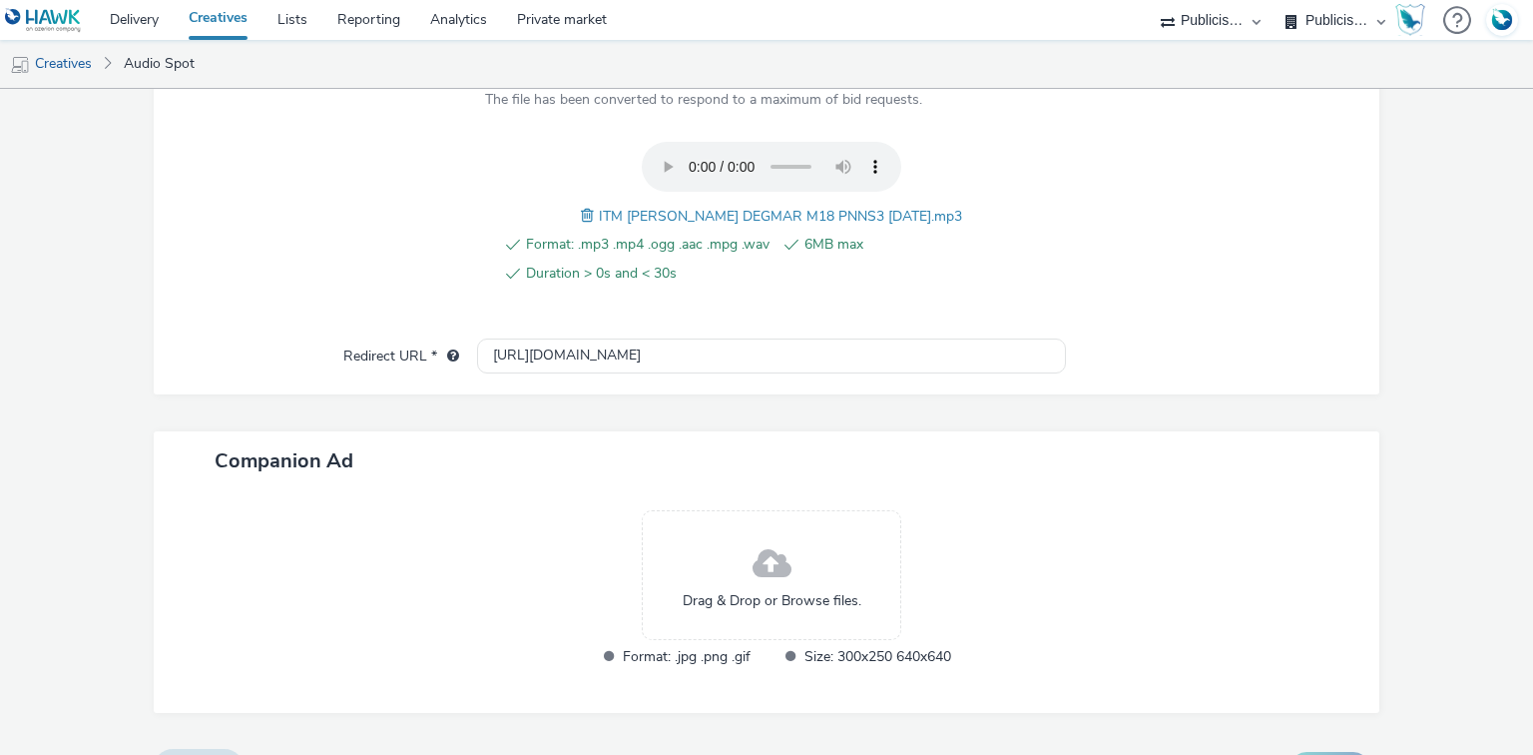
scroll to position [771, 0]
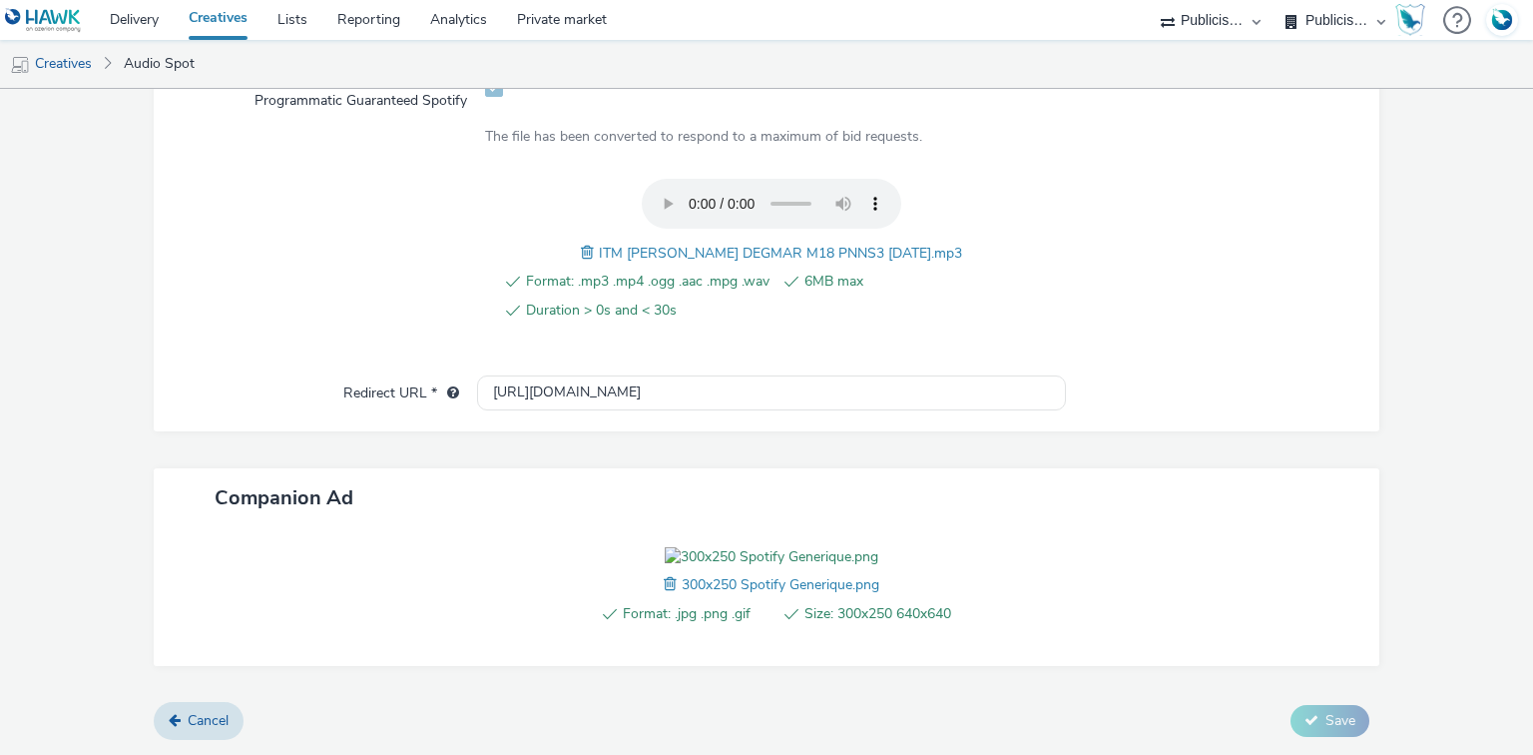
click at [665, 244] on span "ITM [PERSON_NAME] DEGMAR M18 PNNS3 [DATE].mp3" at bounding box center [780, 253] width 363 height 19
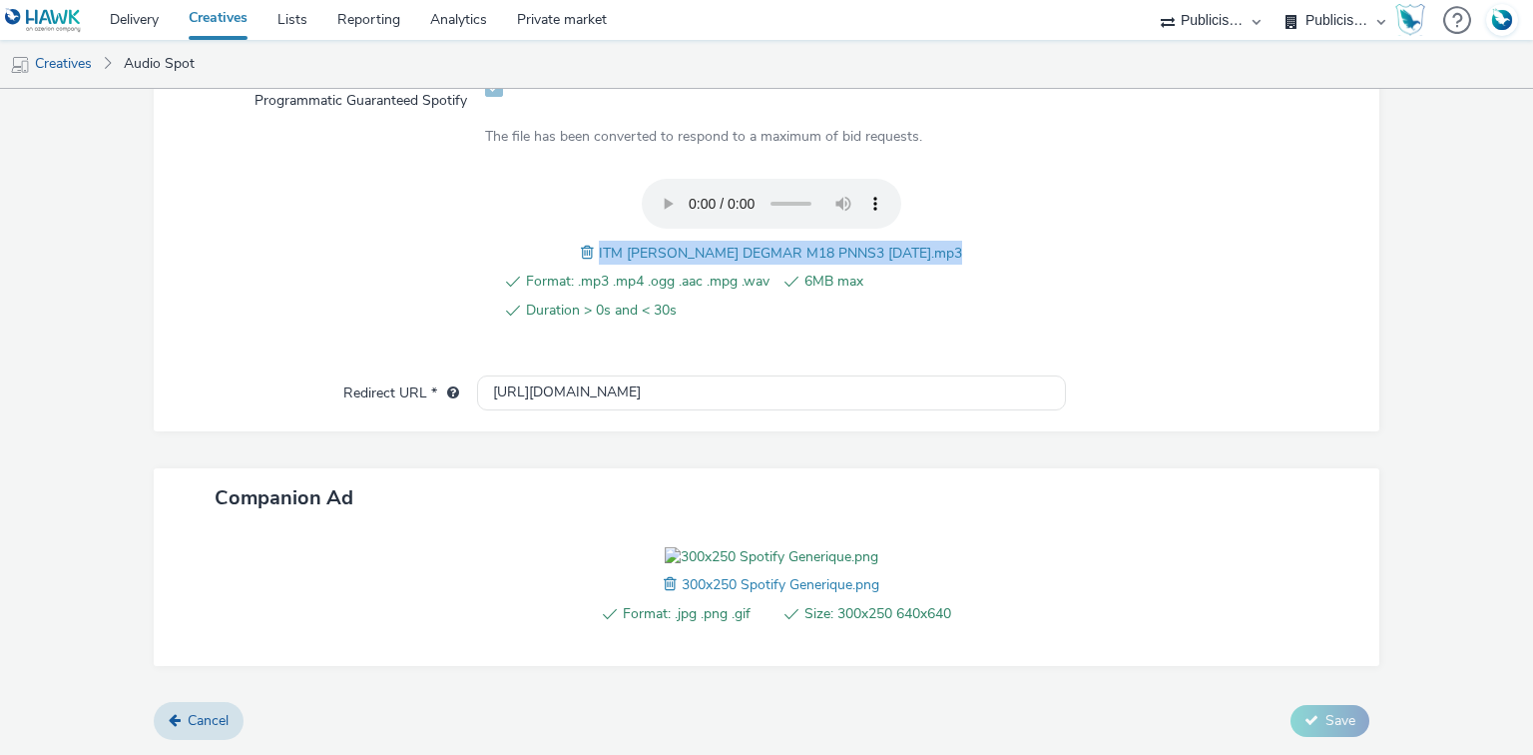
click at [665, 244] on span "ITM [PERSON_NAME] DEGMAR M18 PNNS3 [DATE].mp3" at bounding box center [780, 253] width 363 height 19
copy span "ITM [PERSON_NAME] DEGMAR M18 PNNS3 [DATE].mp3"
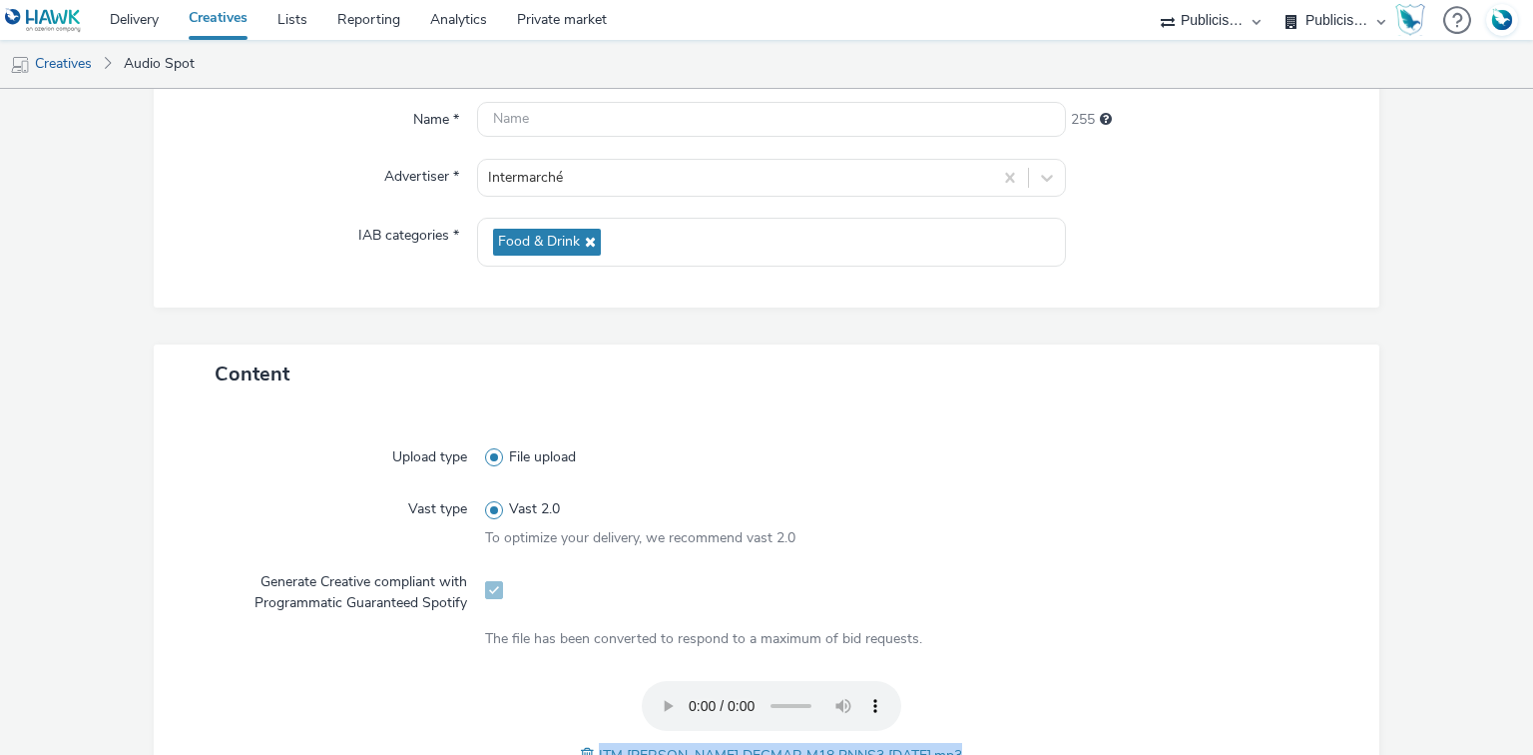
scroll to position [0, 0]
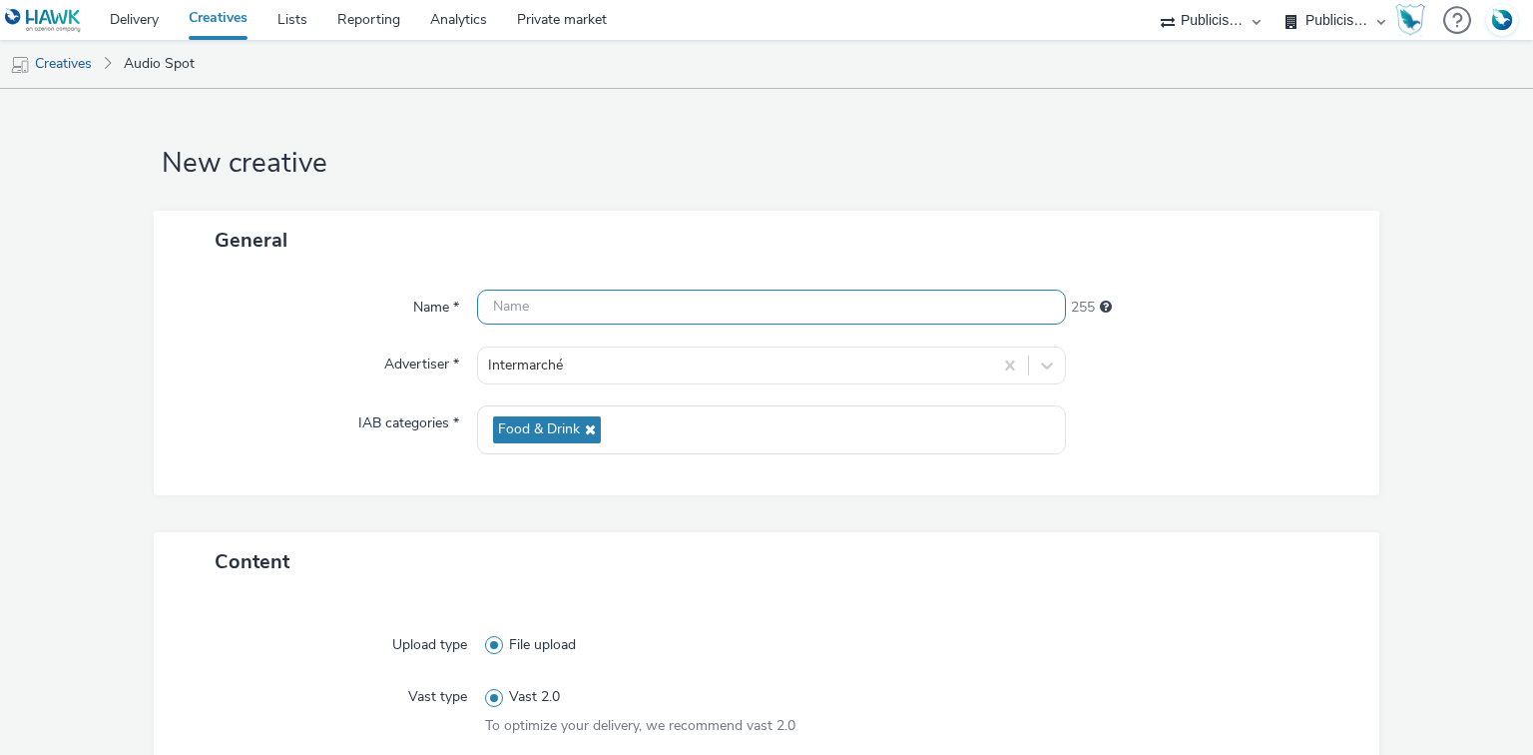
click at [602, 298] on input "text" at bounding box center [771, 306] width 588 height 35
paste input "ITM [PERSON_NAME] DEGMAR M18 PNNS3 [DATE].mp3"
paste input "_Spotify"
type input "ITM [PERSON_NAME] DEGMAR M18 PNNS3 [DATE]_Spotify"
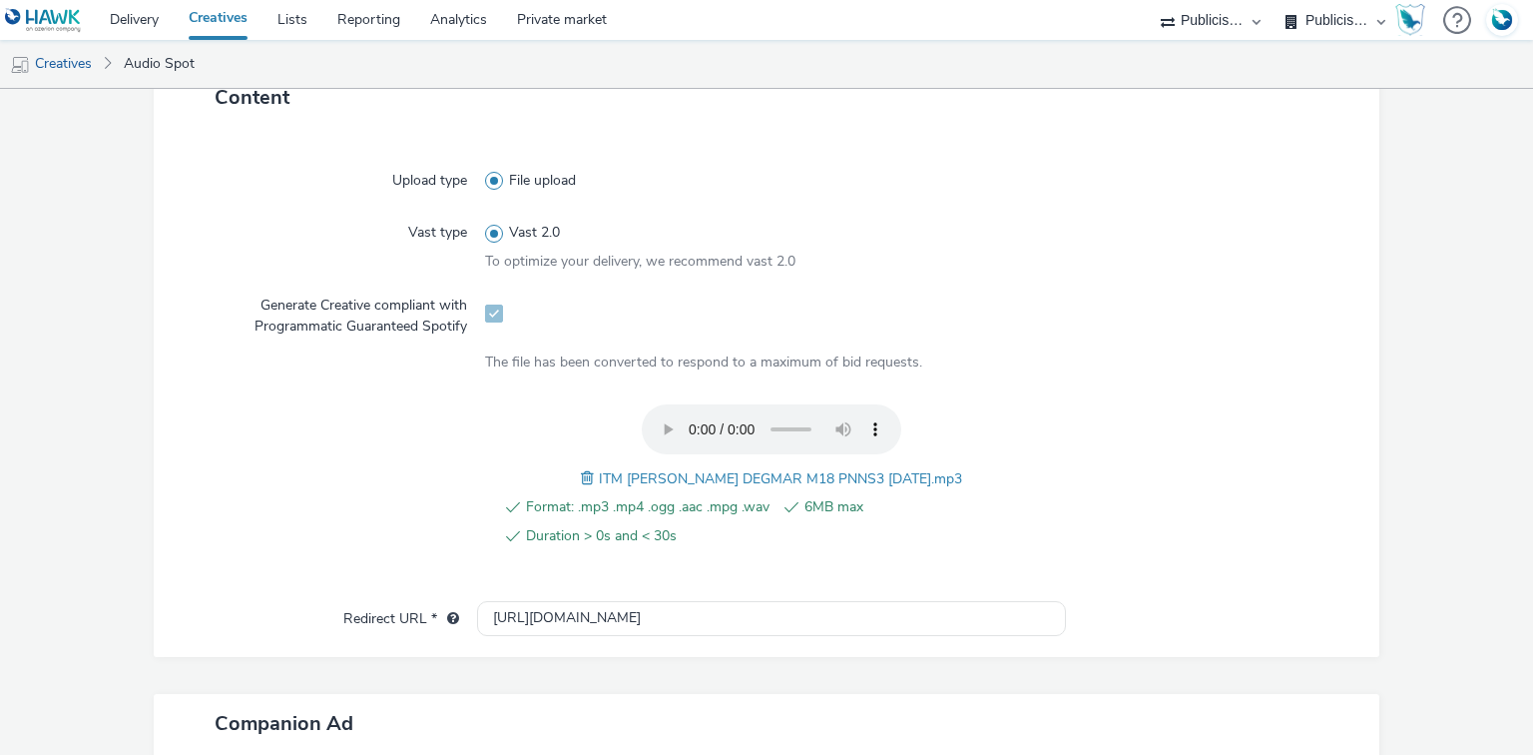
scroll to position [639, 0]
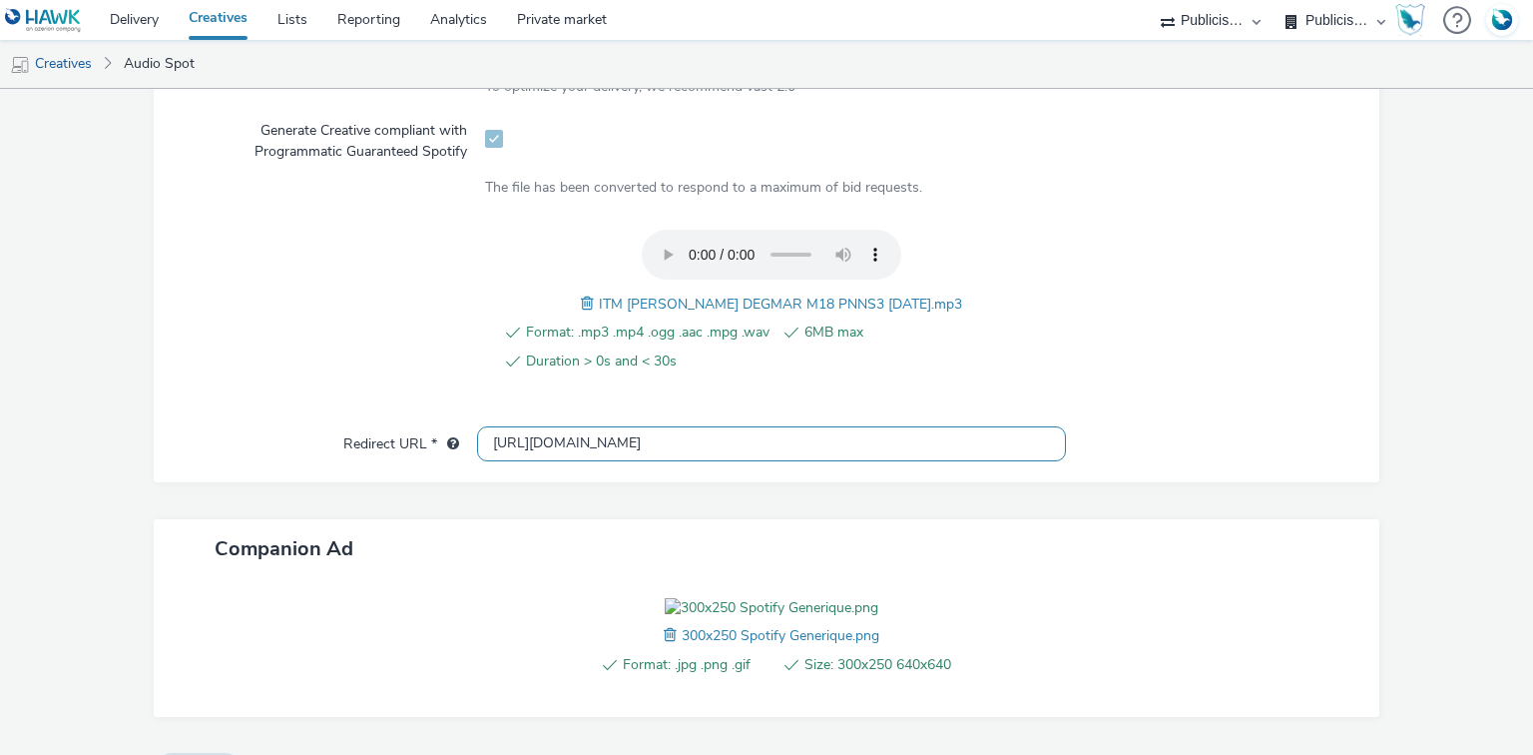
click at [534, 437] on input "[URL][DOMAIN_NAME]" at bounding box center [771, 443] width 588 height 35
click at [535, 438] on input "[URL][DOMAIN_NAME]" at bounding box center [771, 443] width 588 height 35
paste input "s://[DOMAIN_NAME]/ddm/trackclk/N1477227.5175845SPOTIFY/B34019909.428638497;dc_t…"
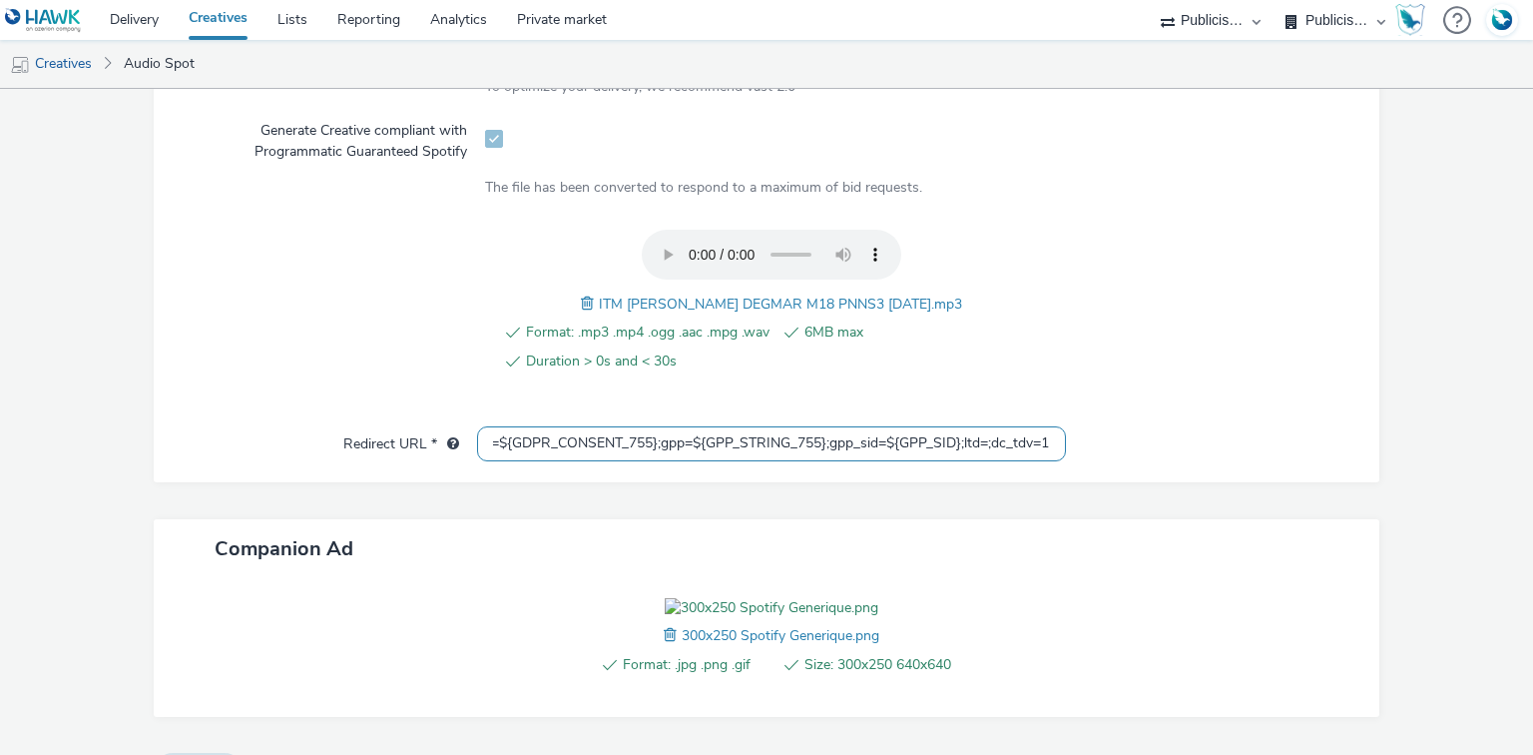
type input "https://[DOMAIN_NAME]/ddm/trackclk/N1477227.5175845SPOTIFY/B34019909.428638497;…"
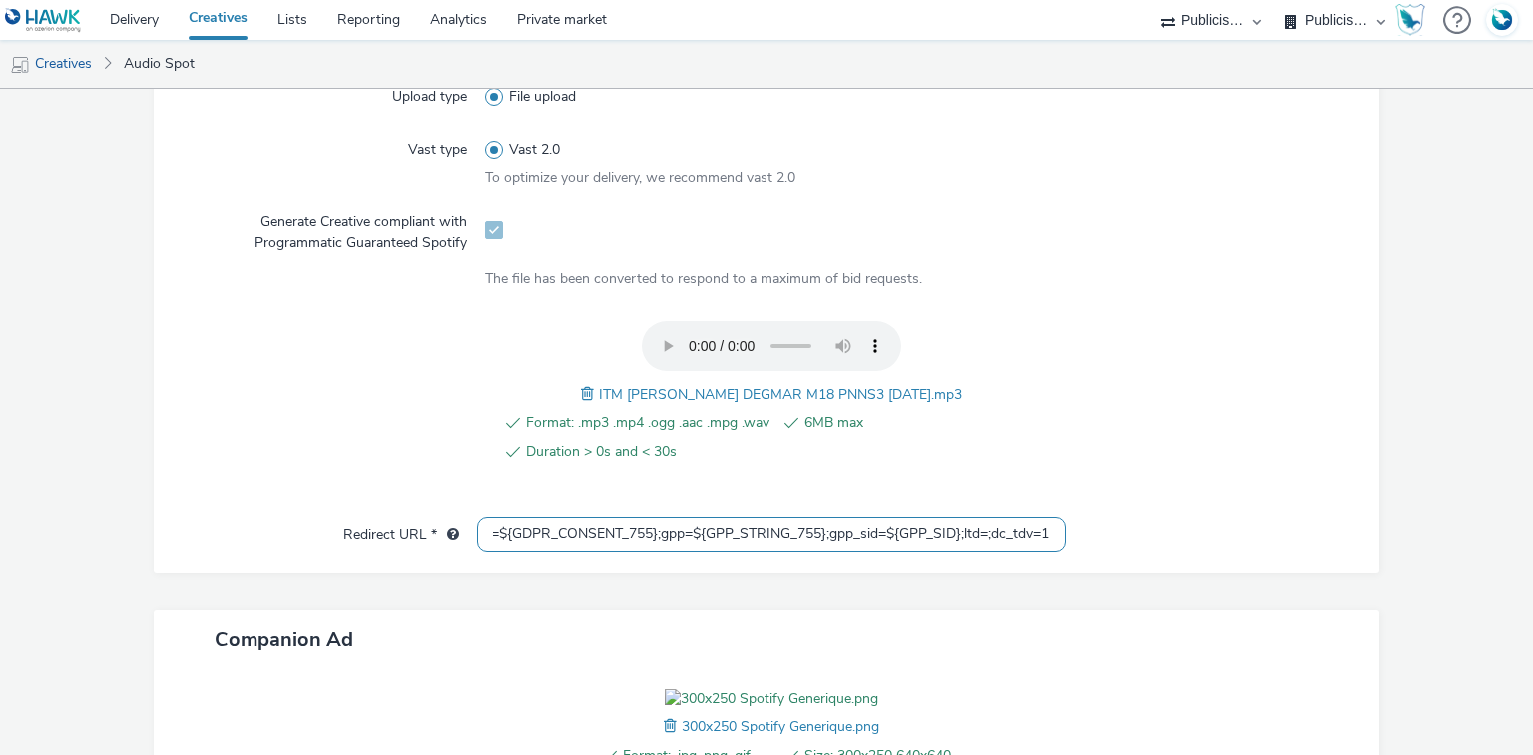
scroll to position [0, 0]
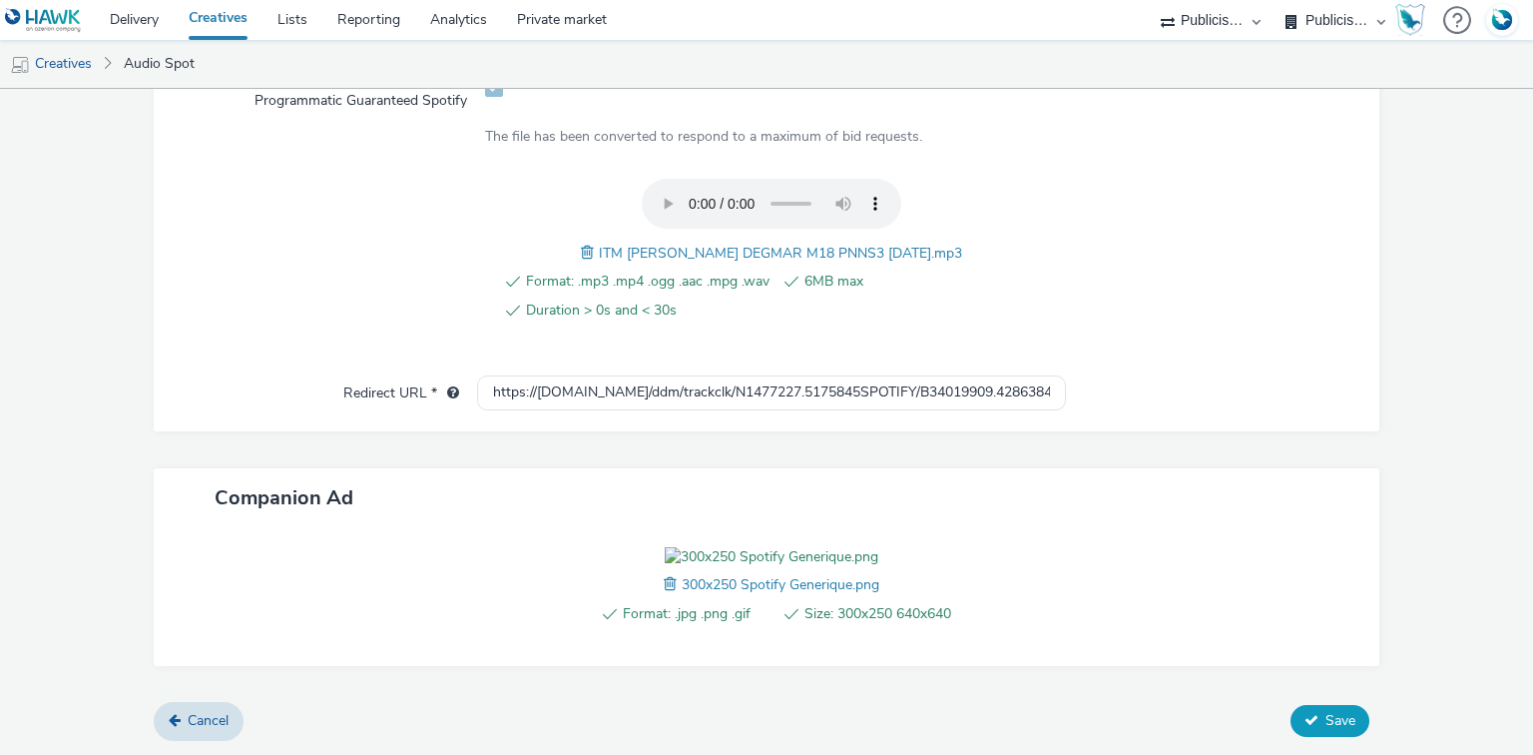
click at [1329, 725] on span "Save" at bounding box center [1340, 720] width 30 height 19
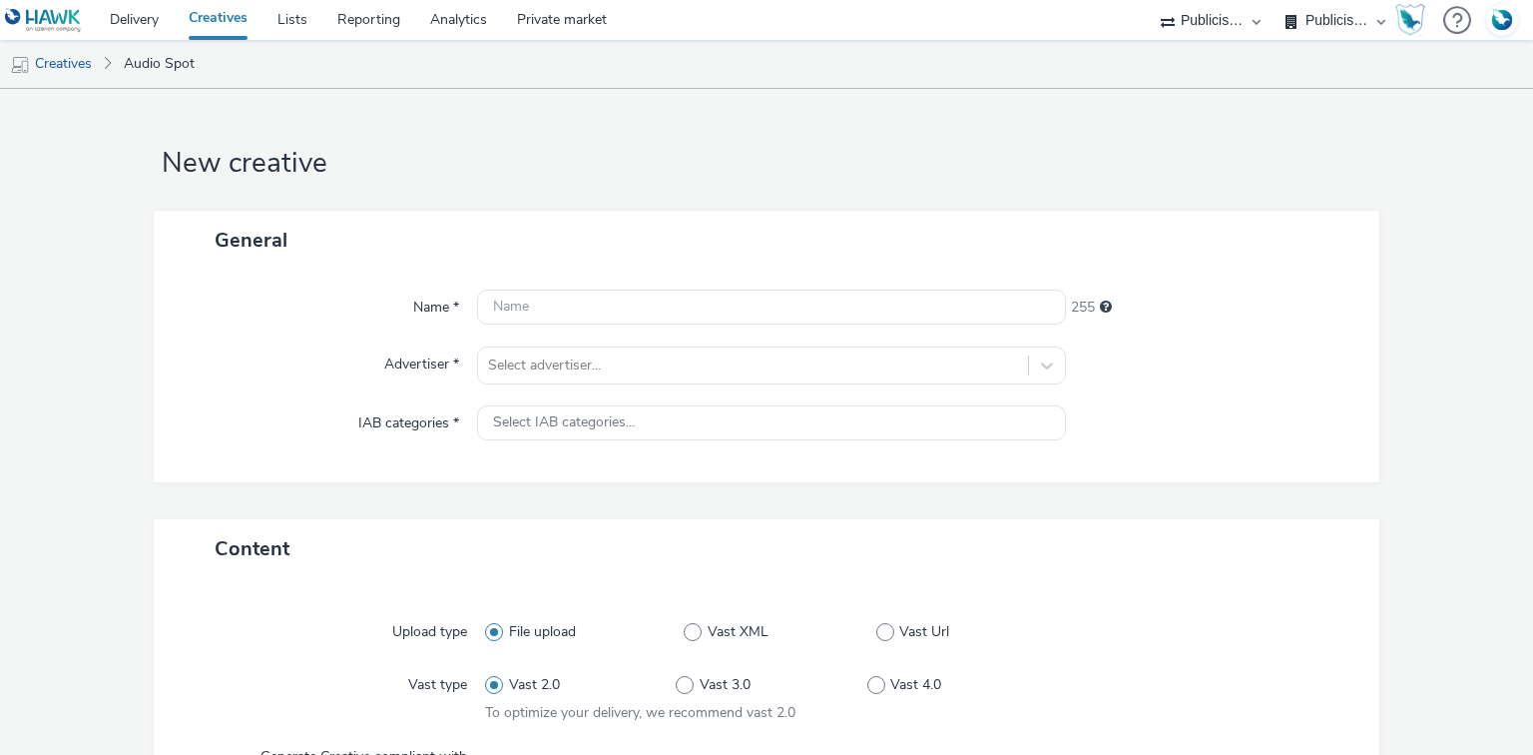
select select "d07aba32-d775-4fed-a722-f10c6504dd64"
select select "f97d6638-e0a1-4f7a-bf46-55015878e29e"
click at [551, 370] on div "Select advertiser..." at bounding box center [771, 365] width 588 height 38
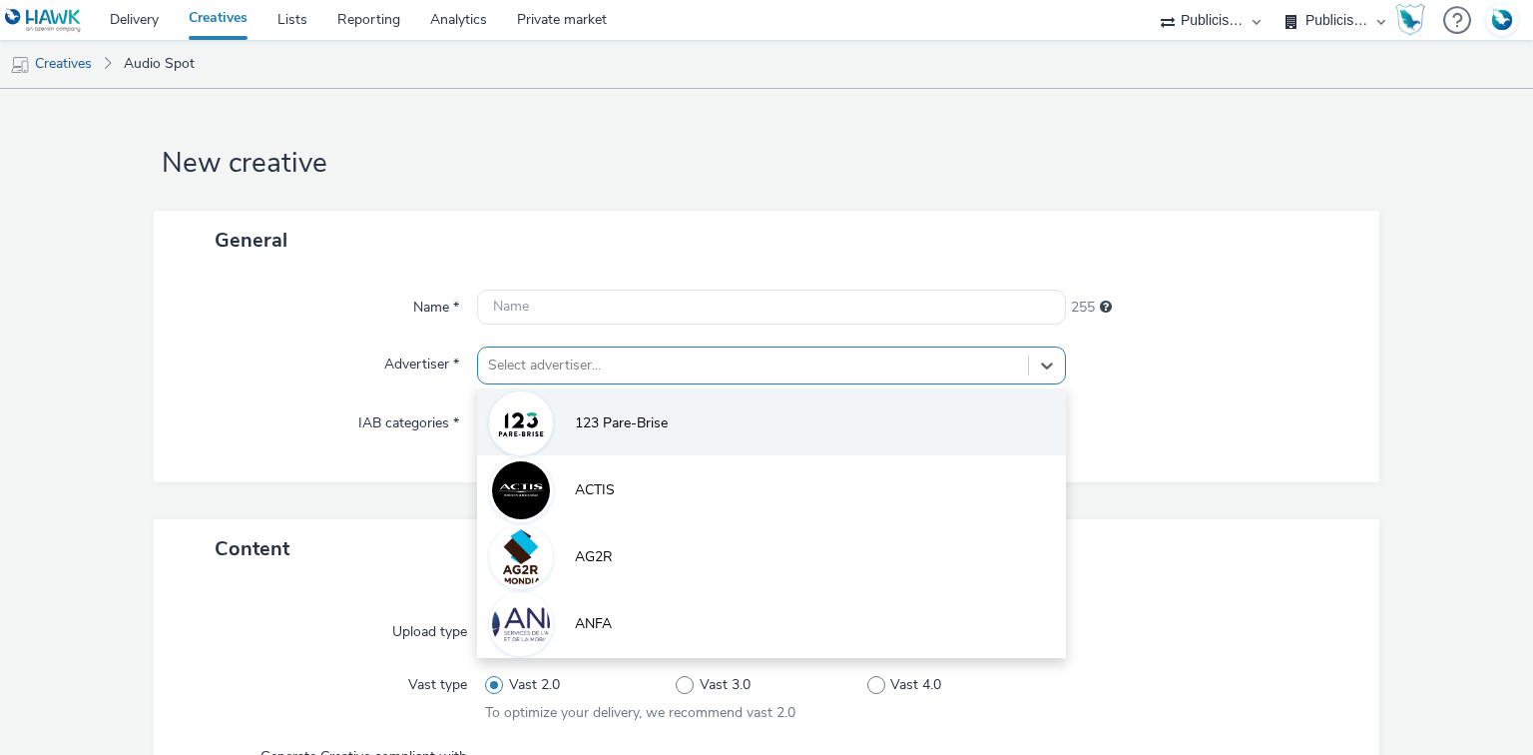
scroll to position [25, 0]
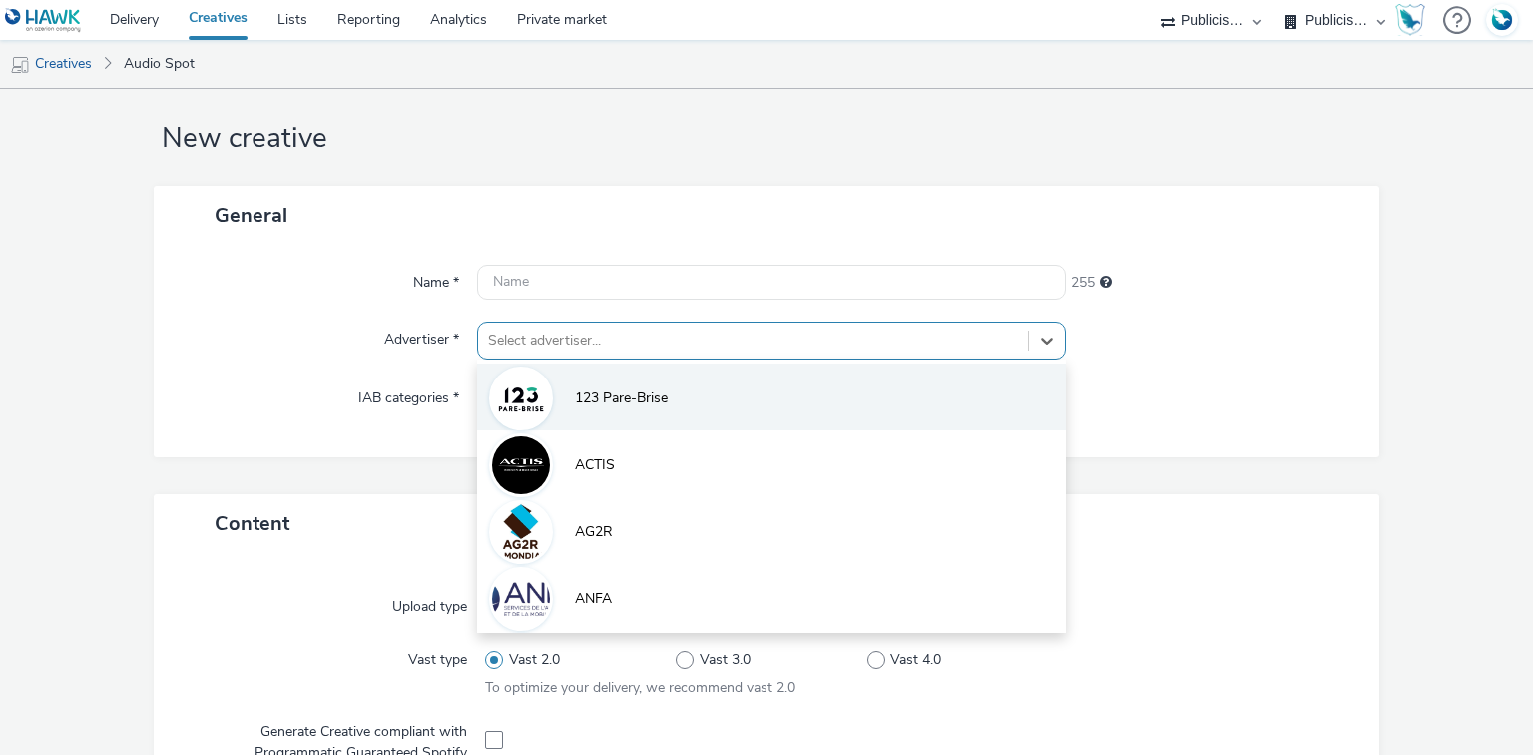
paste input "interm"
type input "interm"
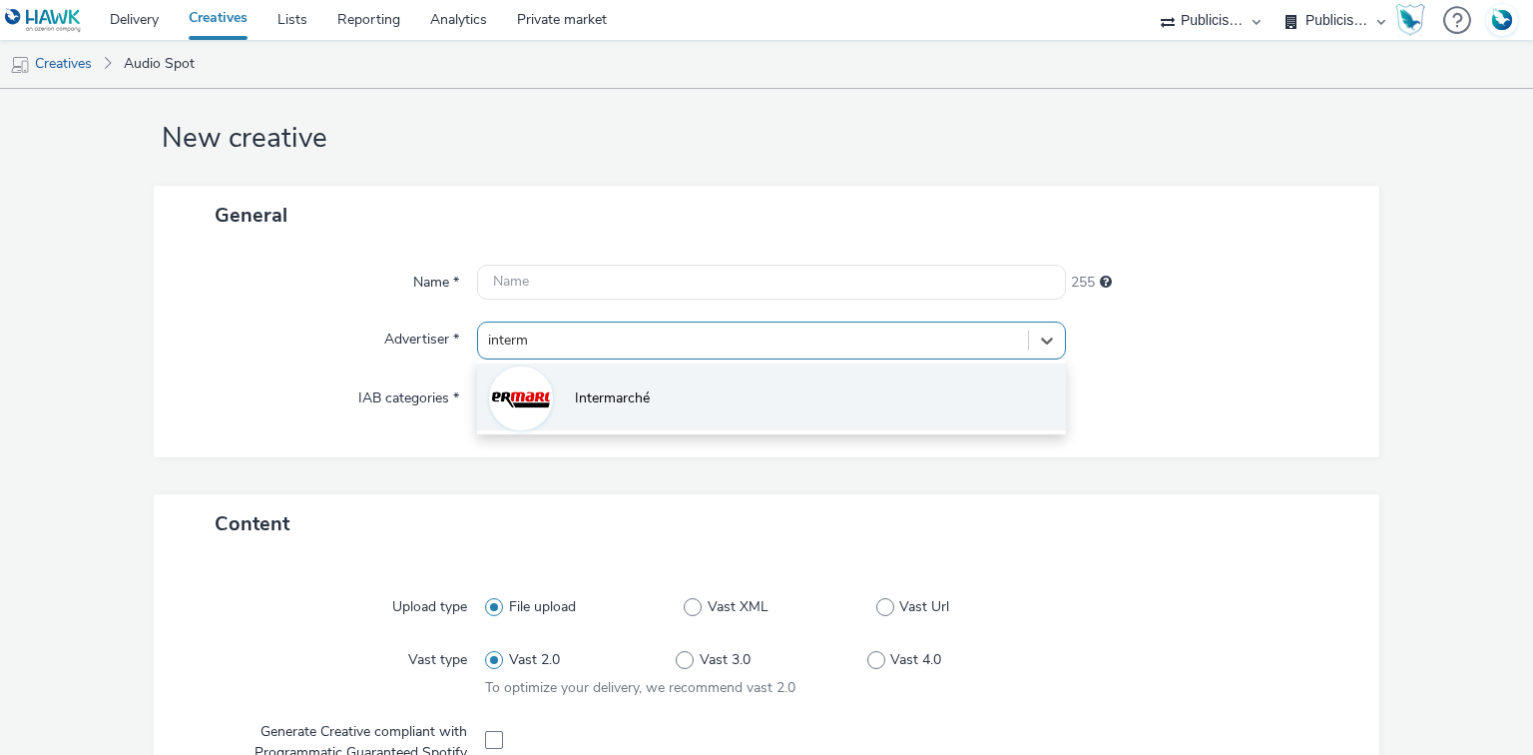
click at [547, 389] on div at bounding box center [521, 398] width 64 height 64
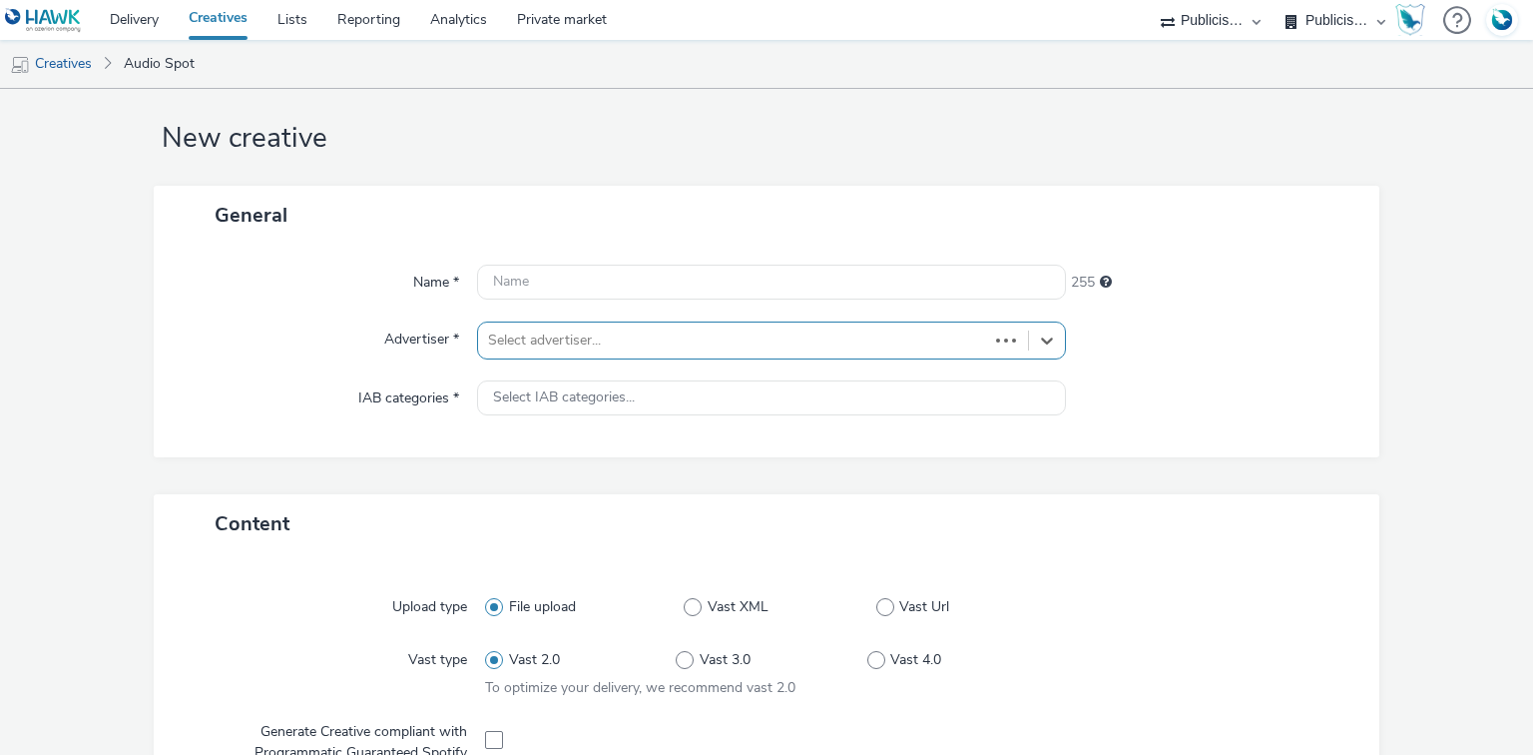
type input "[URL][DOMAIN_NAME]"
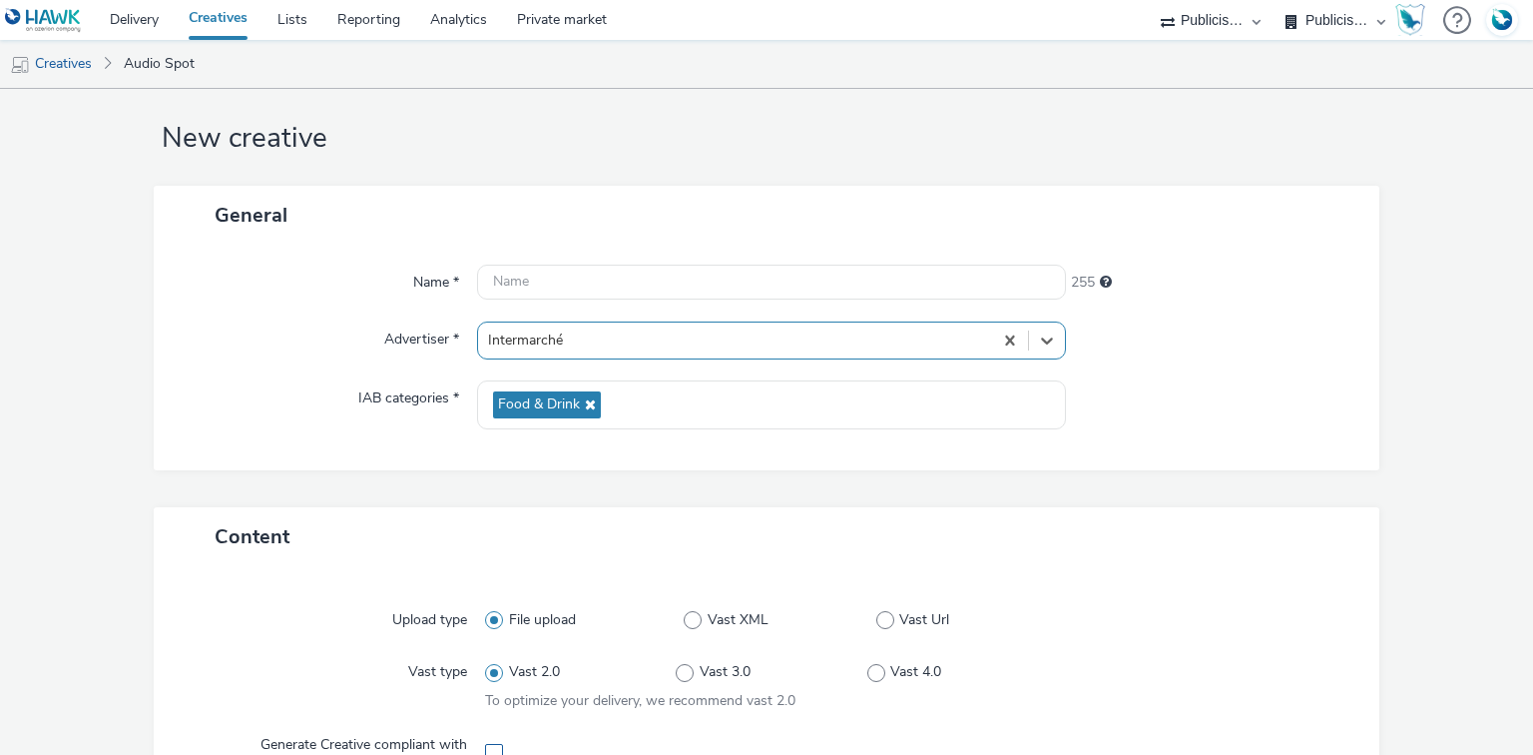
click at [492, 748] on span at bounding box center [494, 753] width 18 height 18
checkbox input "true"
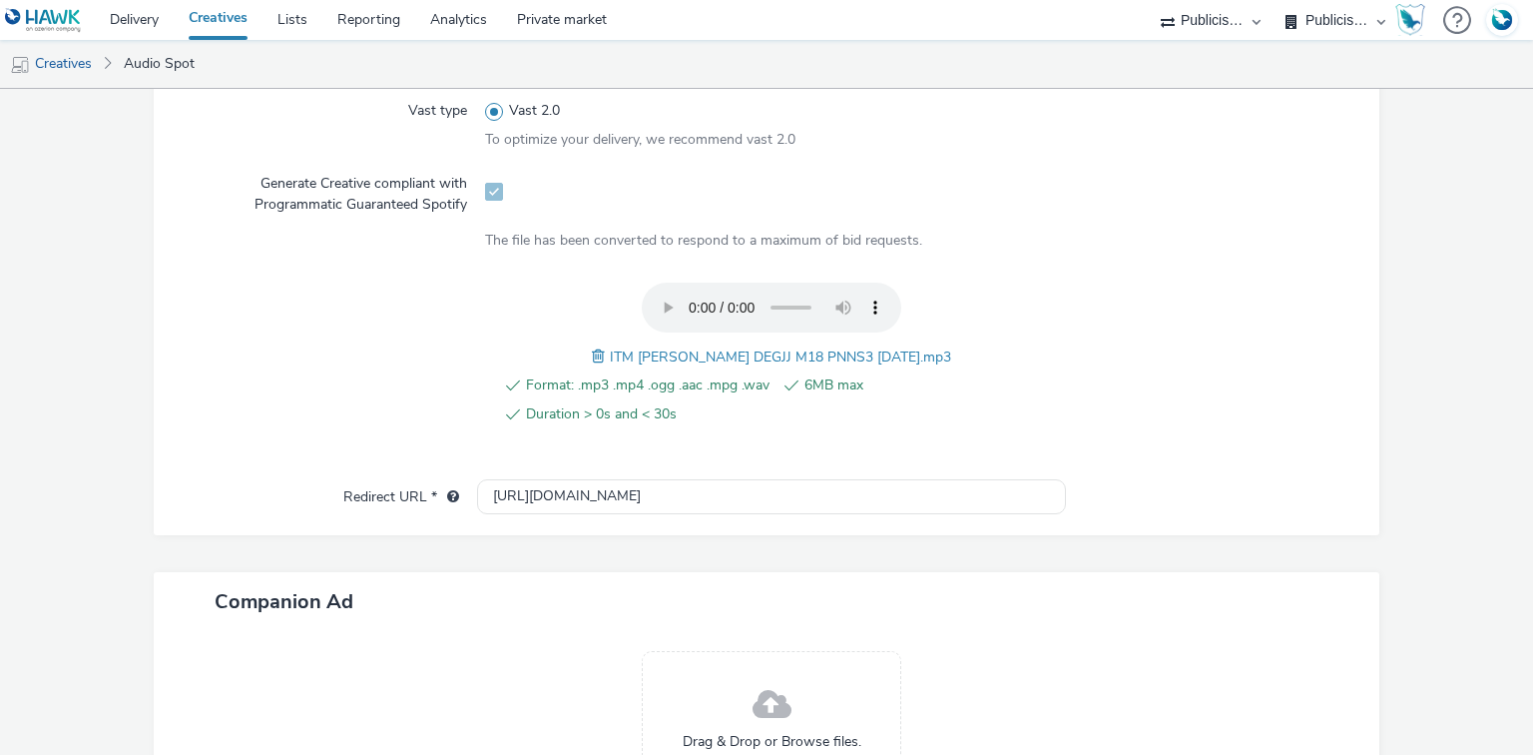
scroll to position [771, 0]
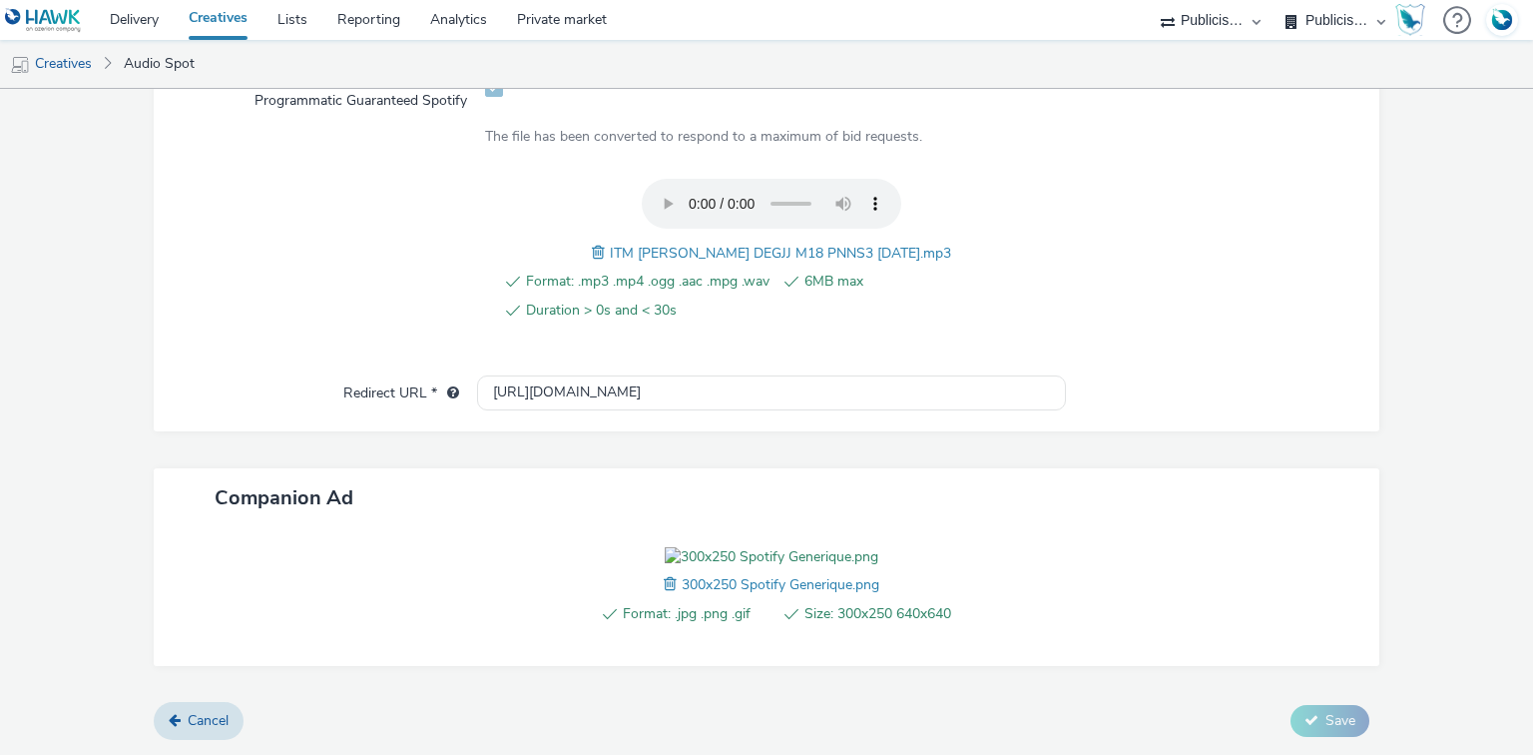
click at [659, 244] on span "ITM DANETTE DEGJJ M18 PNNS3 12.09.25.mp3" at bounding box center [780, 253] width 341 height 19
copy span "ITM DANETTE DEGJJ M18 PNNS3 12.09.25.mp3"
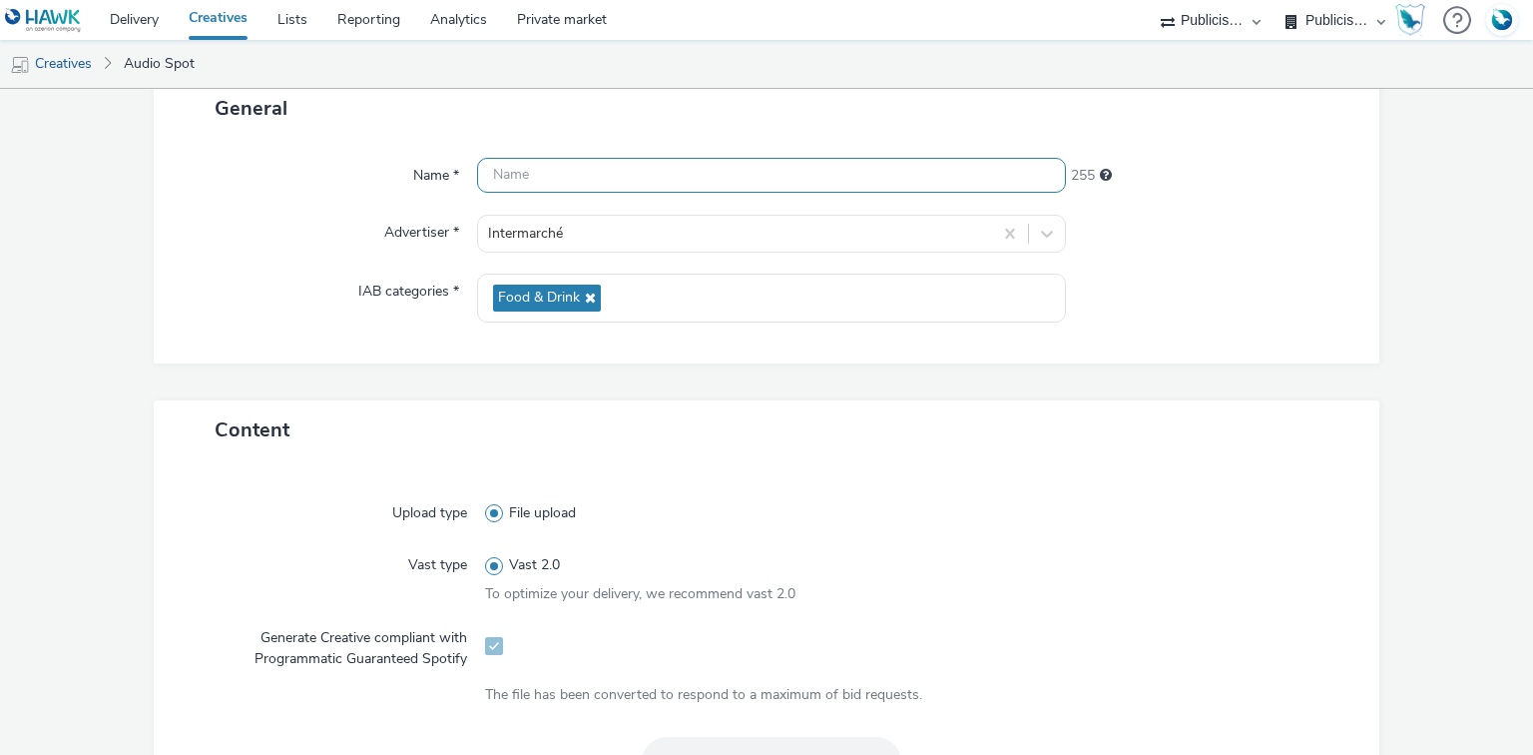
scroll to position [0, 0]
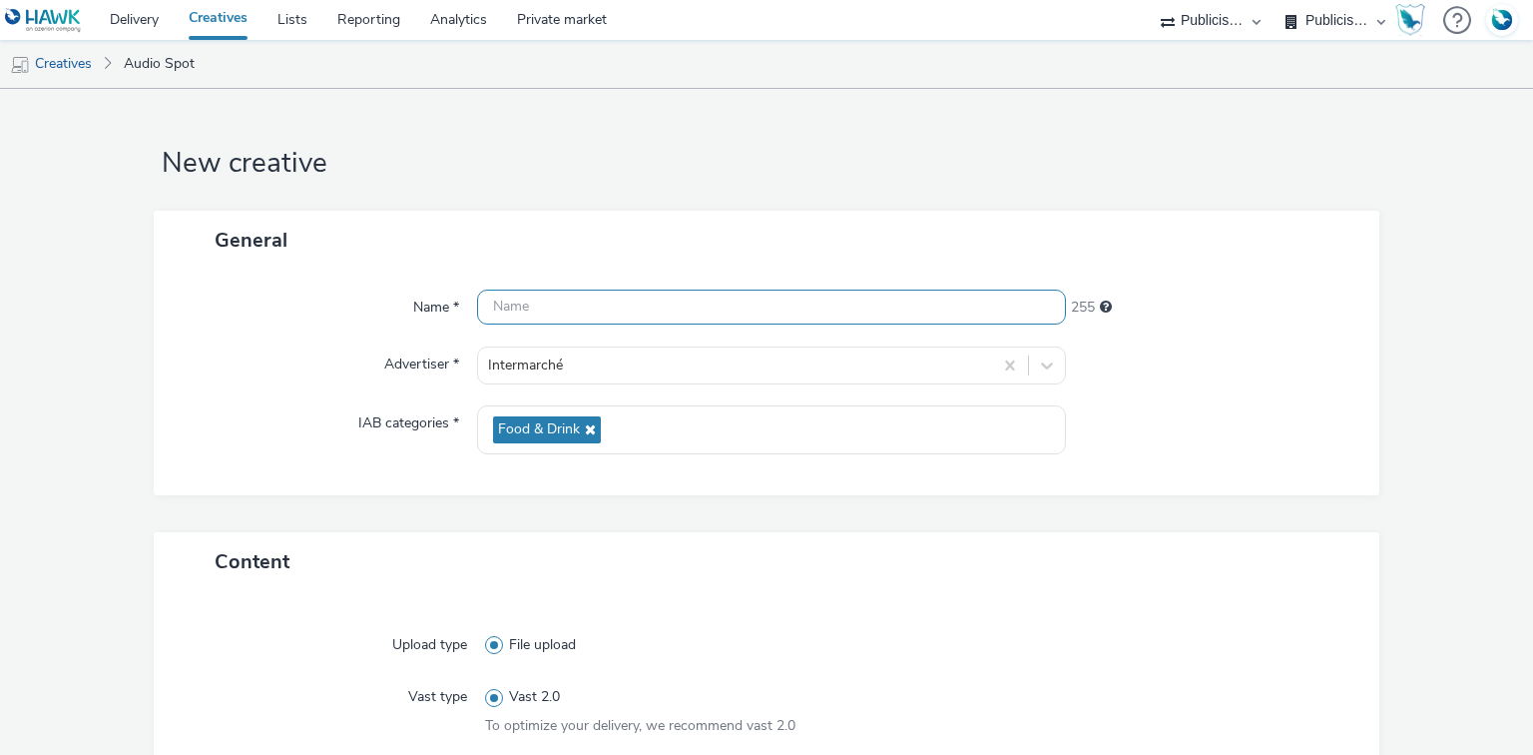
click at [521, 307] on input "text" at bounding box center [771, 306] width 588 height 35
paste input "ITM DANETTE DEGJJ M18 PNNS3 12.09.25.mp3"
paste input "_Spotify"
type input "ITM DANETTE DEGJJ M18 PNNS3 12.09.25_Spotify"
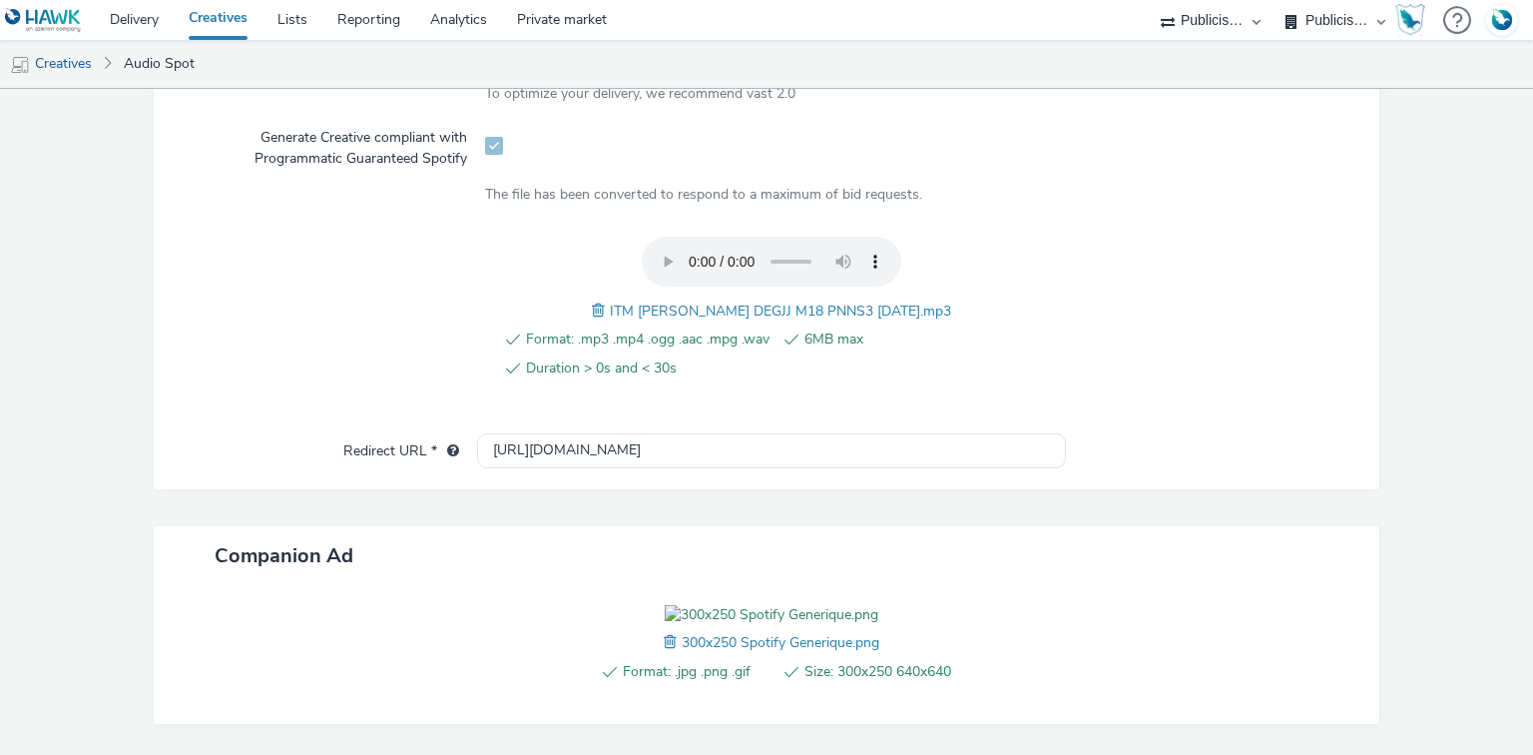
scroll to position [801, 0]
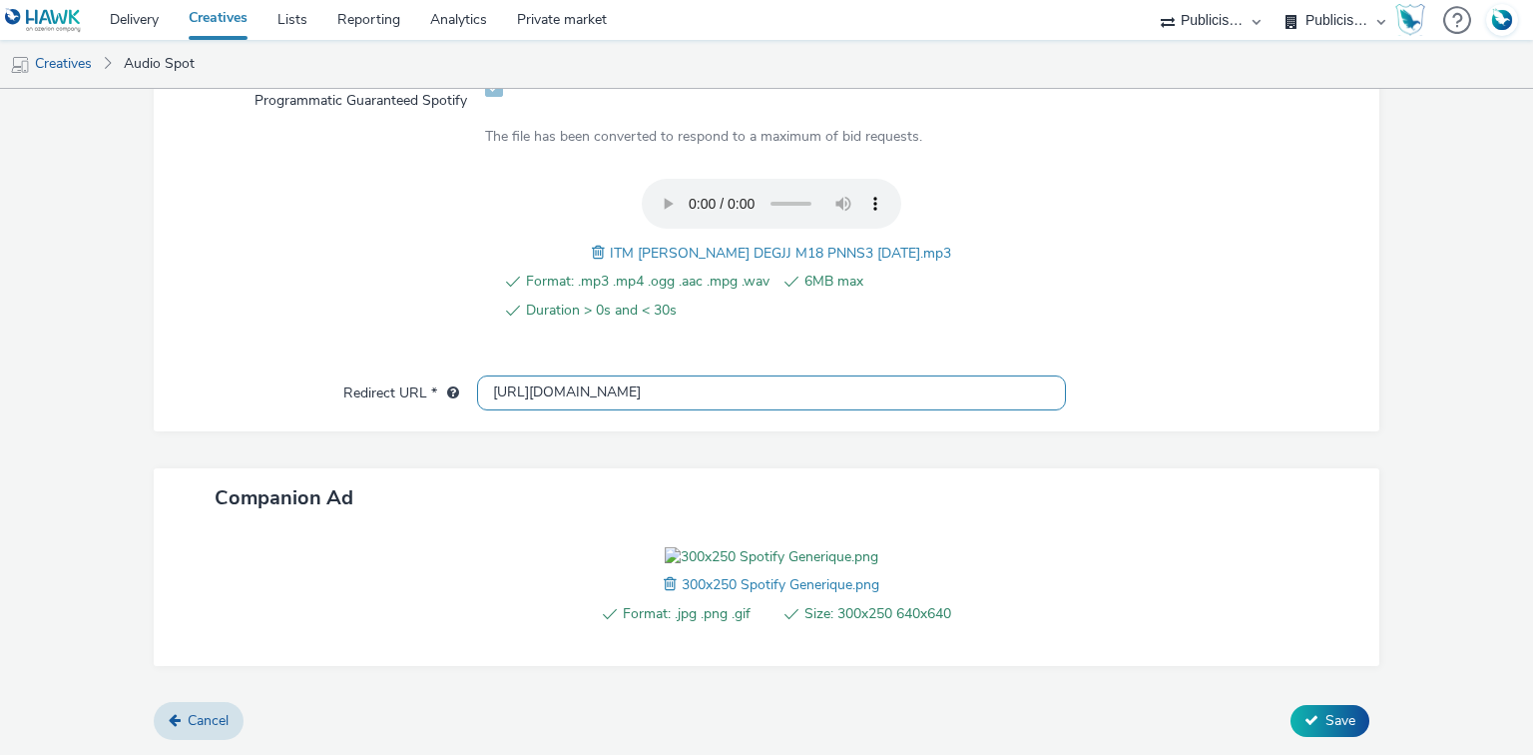
click at [551, 375] on input "[URL][DOMAIN_NAME]" at bounding box center [771, 392] width 588 height 35
paste input "s://[DOMAIN_NAME]/ddm/trackclk/N1477227.5175845SPOTIFY/B34019909.428638497;dc_t…"
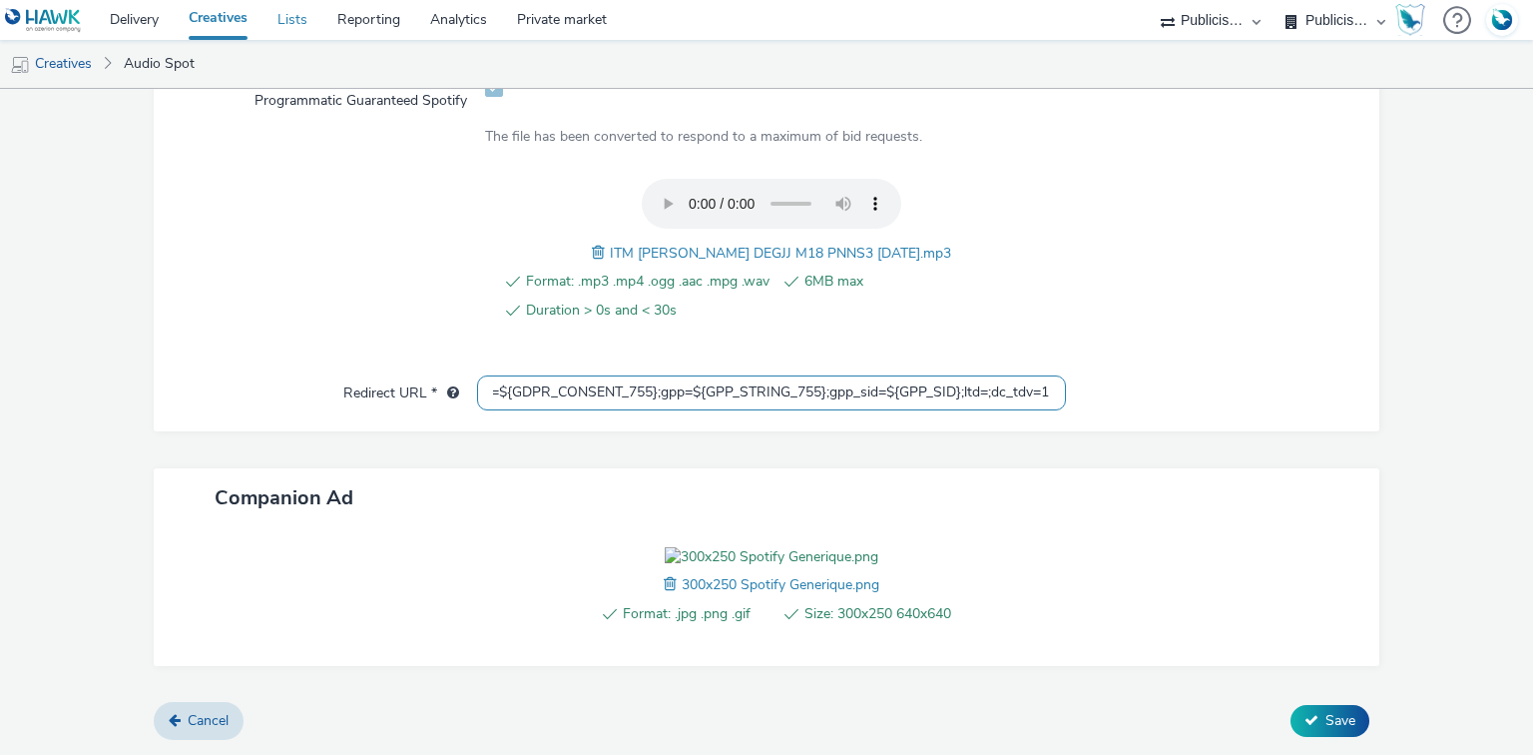
type input "https://[DOMAIN_NAME]/ddm/trackclk/N1477227.5175845SPOTIFY/B34019909.428638497;…"
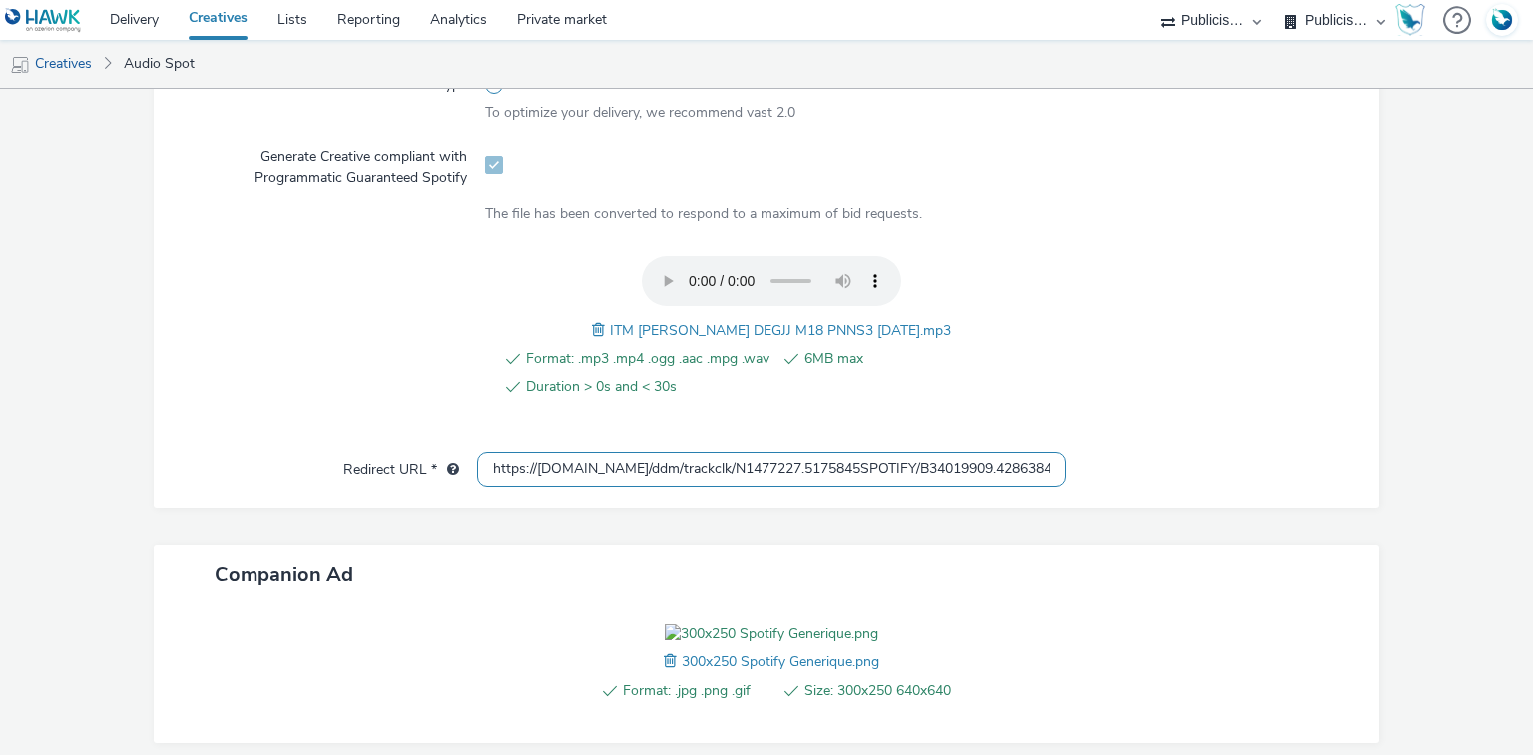
scroll to position [890, 0]
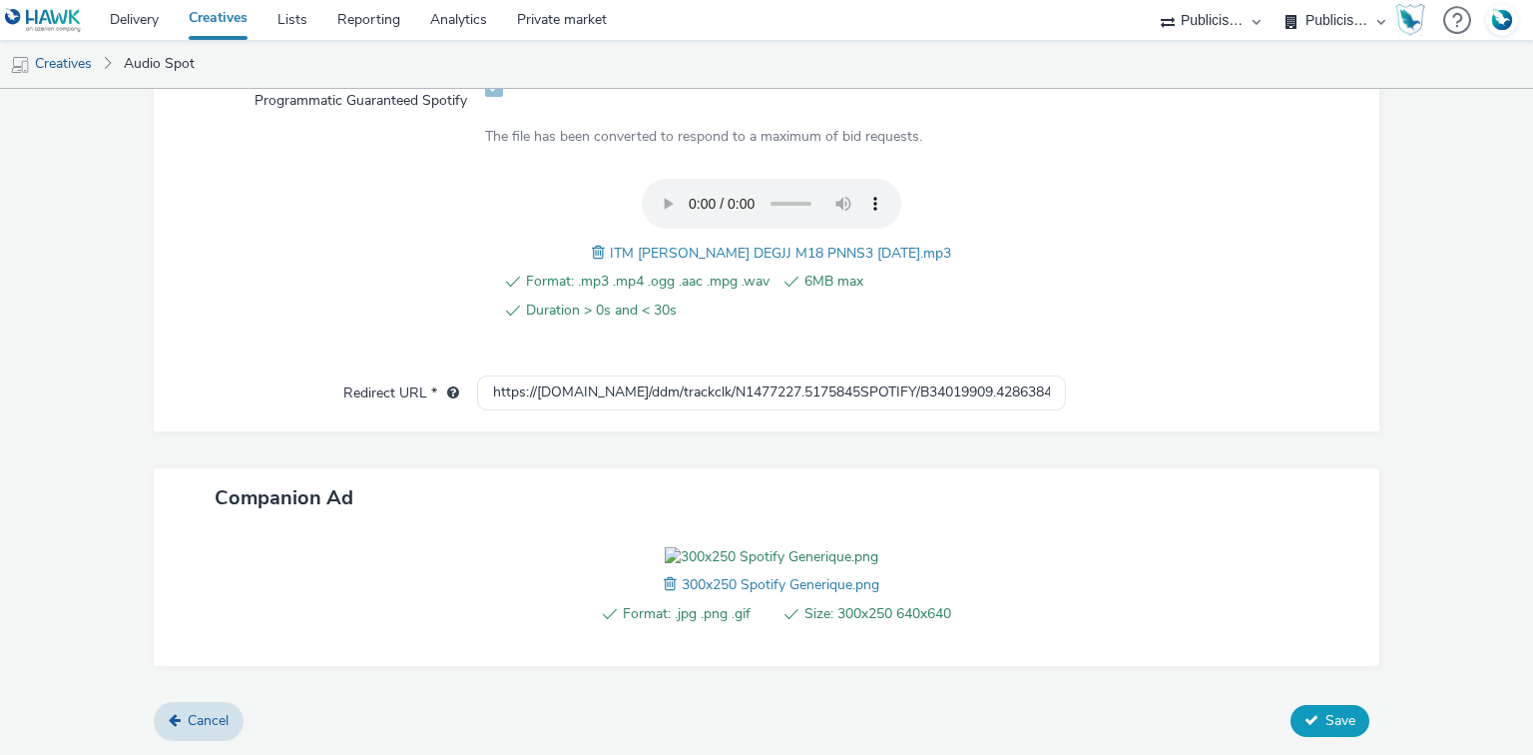
click at [1304, 719] on icon at bounding box center [1311, 720] width 14 height 14
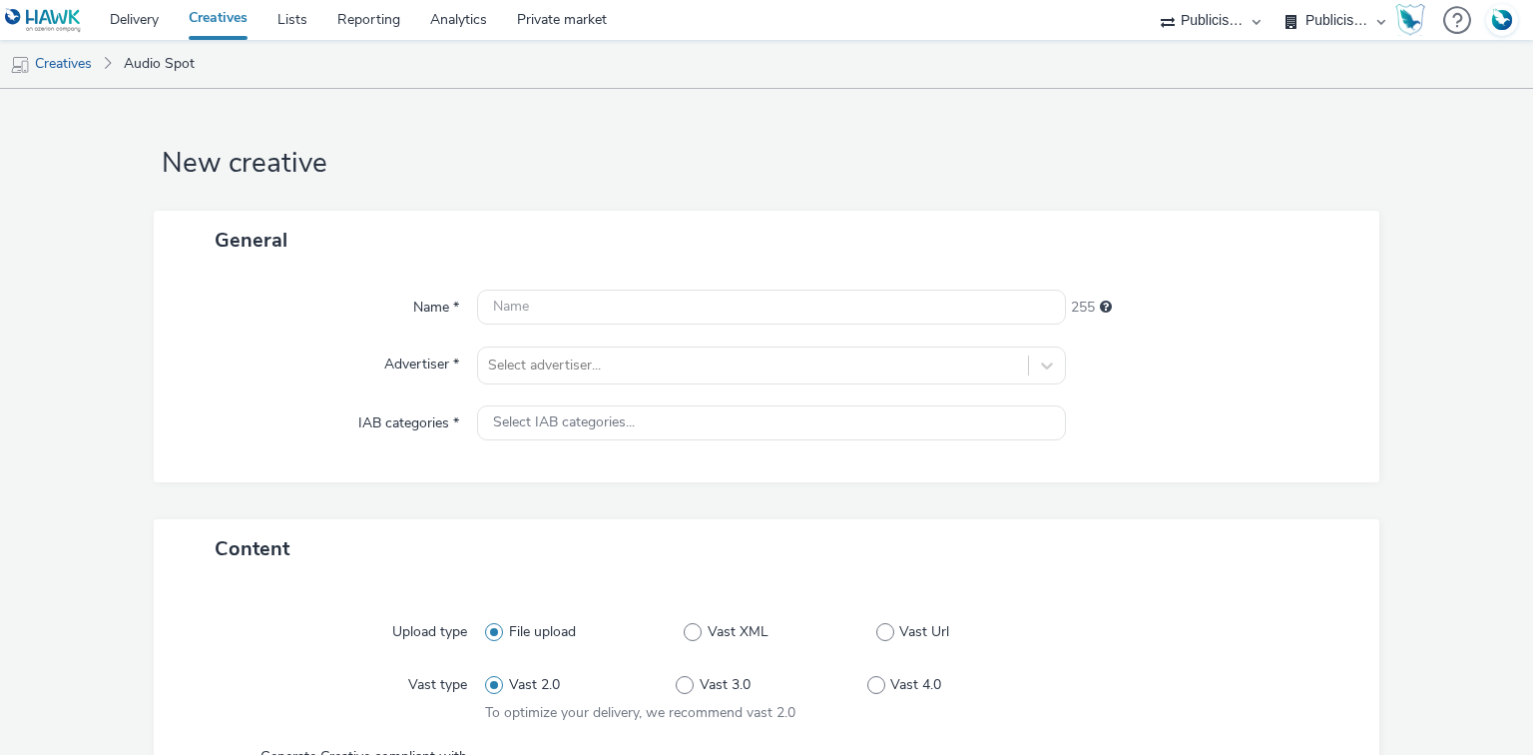
select select "d07aba32-d775-4fed-a722-f10c6504dd64"
select select "f97d6638-e0a1-4f7a-bf46-55015878e29e"
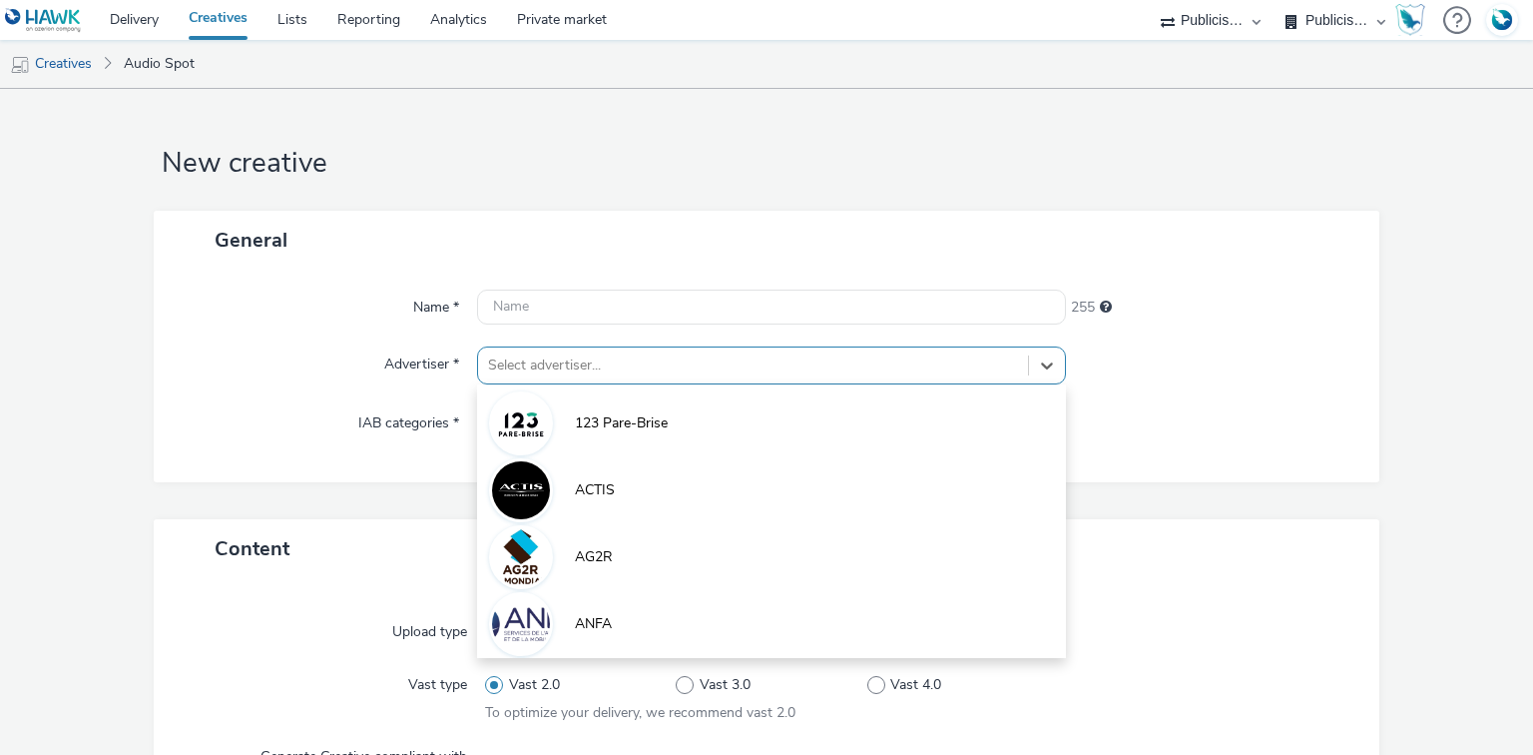
click at [576, 380] on div "option 123 Pare-Brise focused, 1 of 10. 10 results available. Use Up and Down t…" at bounding box center [771, 365] width 588 height 38
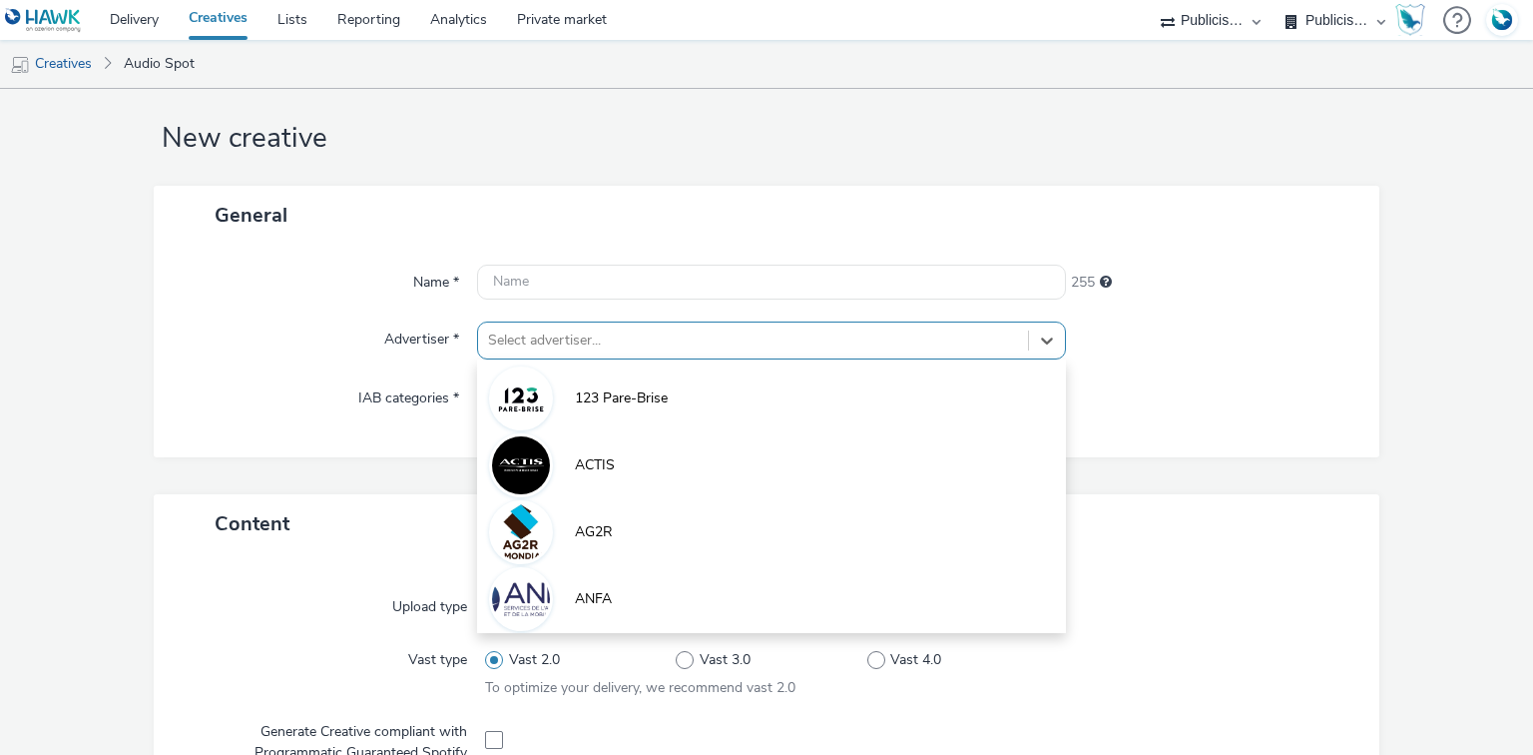
paste input "interm"
type input "interm"
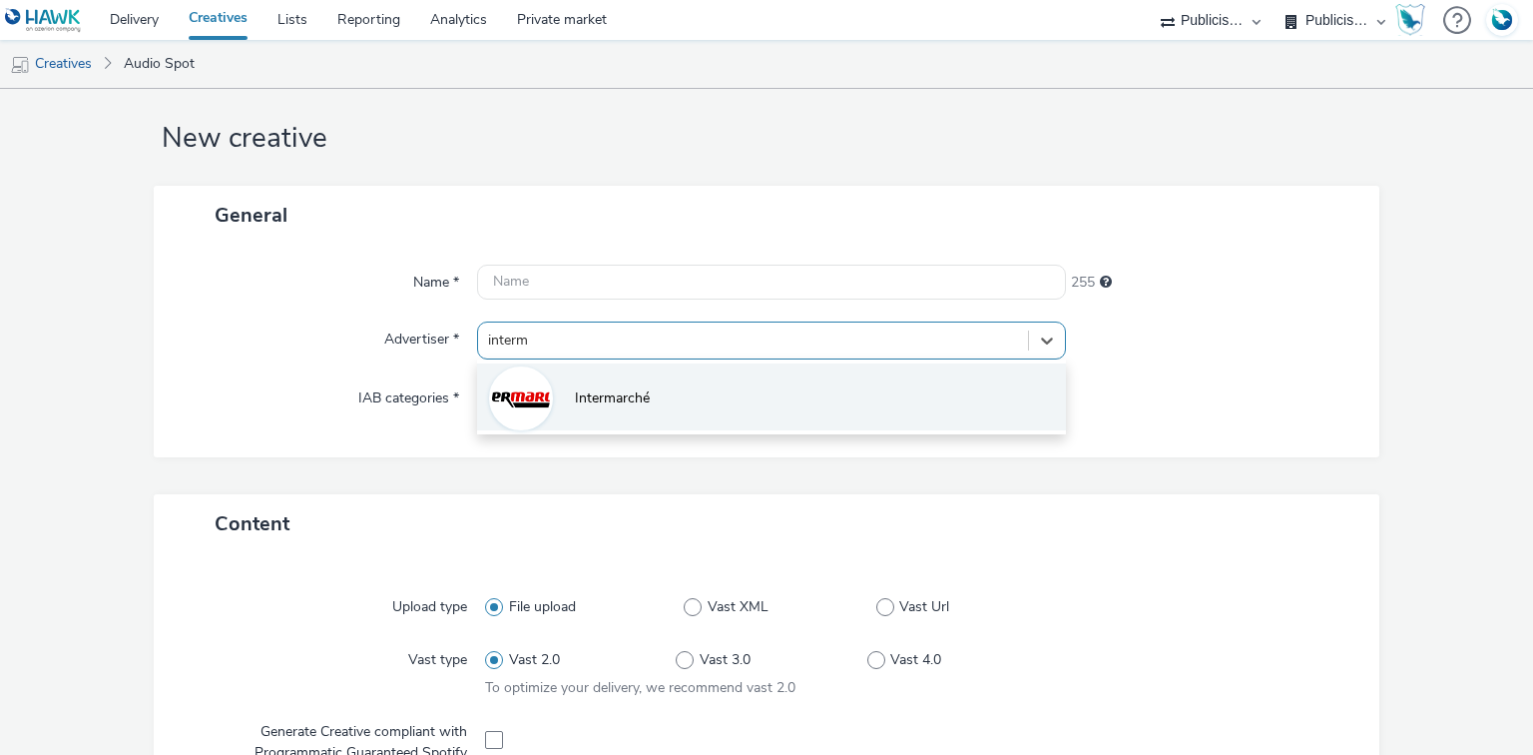
click at [588, 391] on span "Intermarché" at bounding box center [612, 398] width 75 height 20
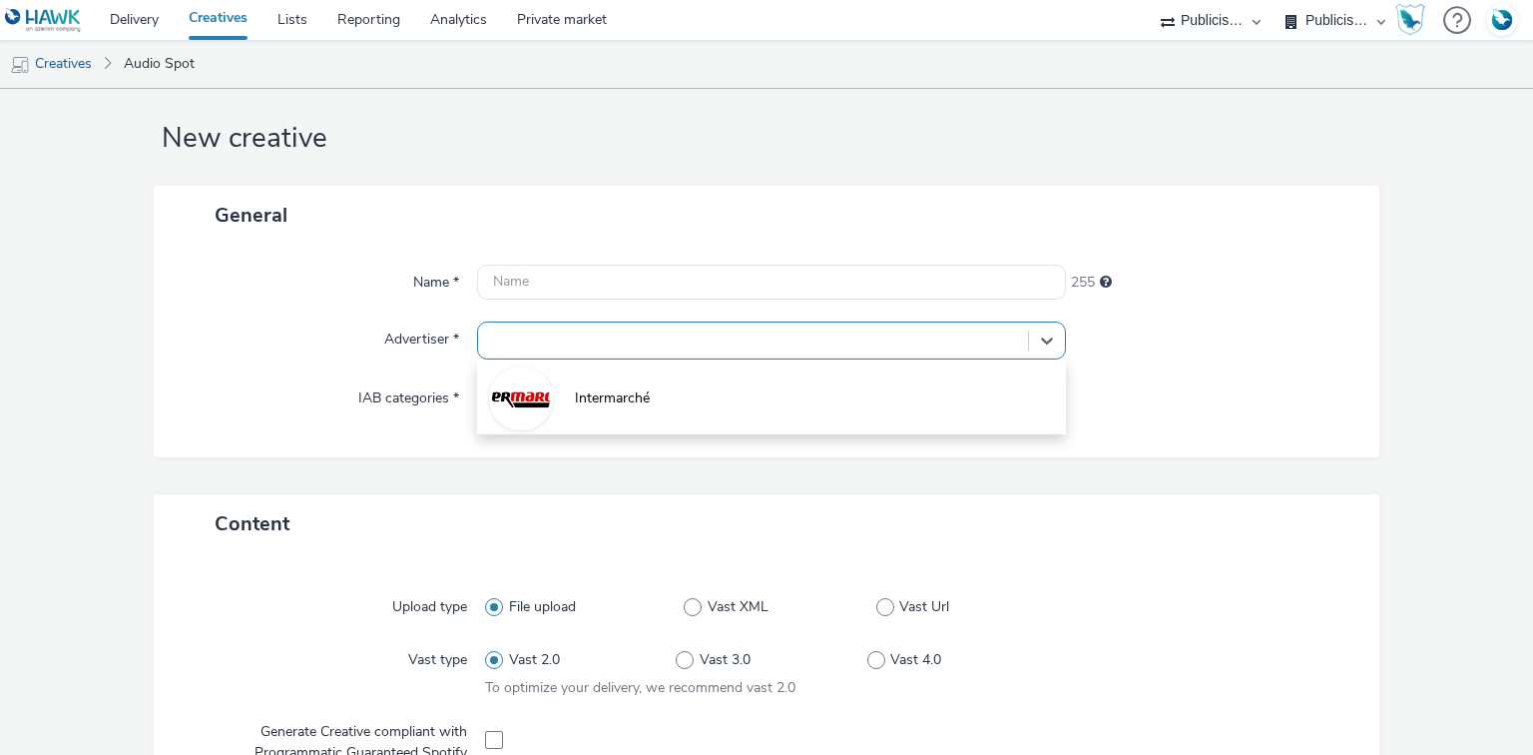
type input "[URL][DOMAIN_NAME]"
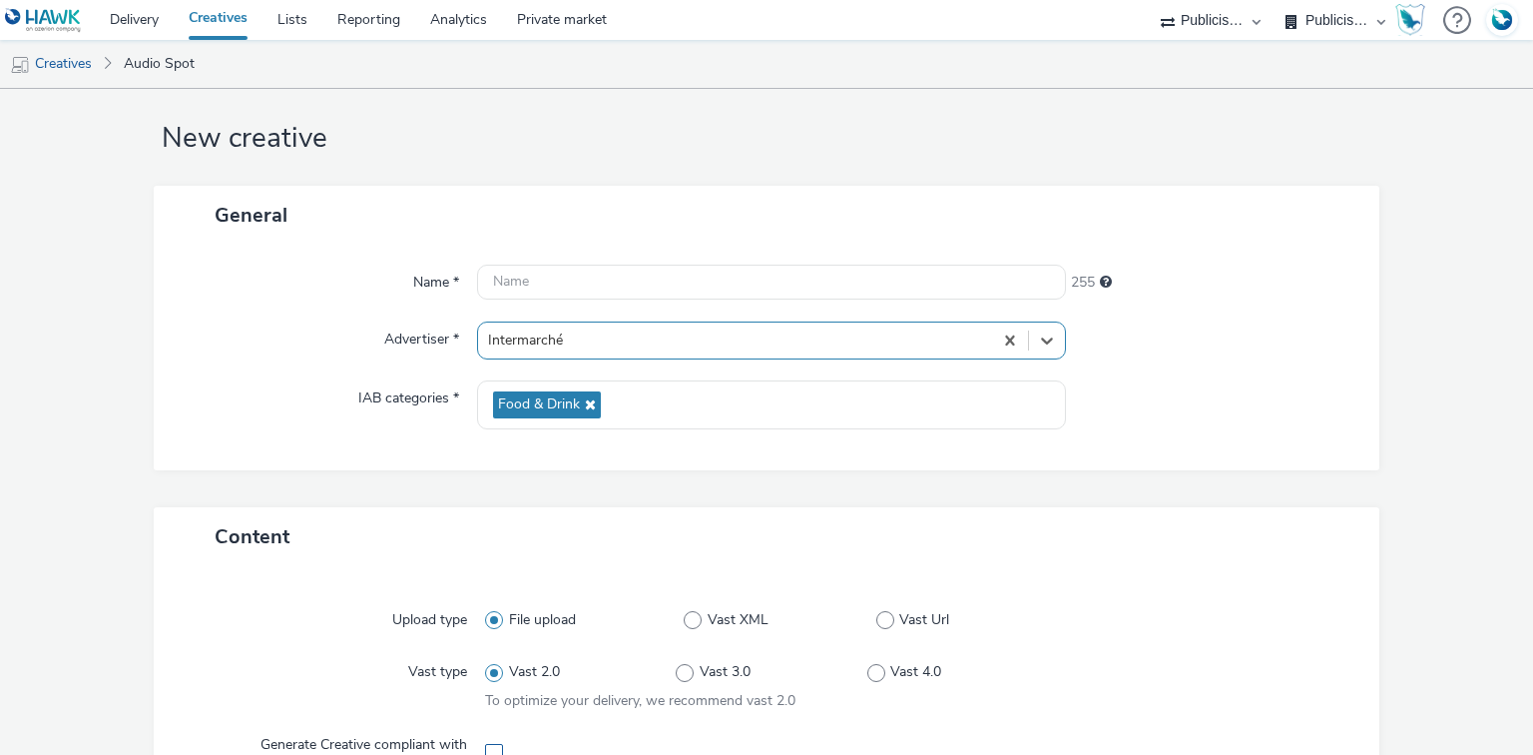
click at [487, 745] on span at bounding box center [494, 753] width 18 height 18
checkbox input "true"
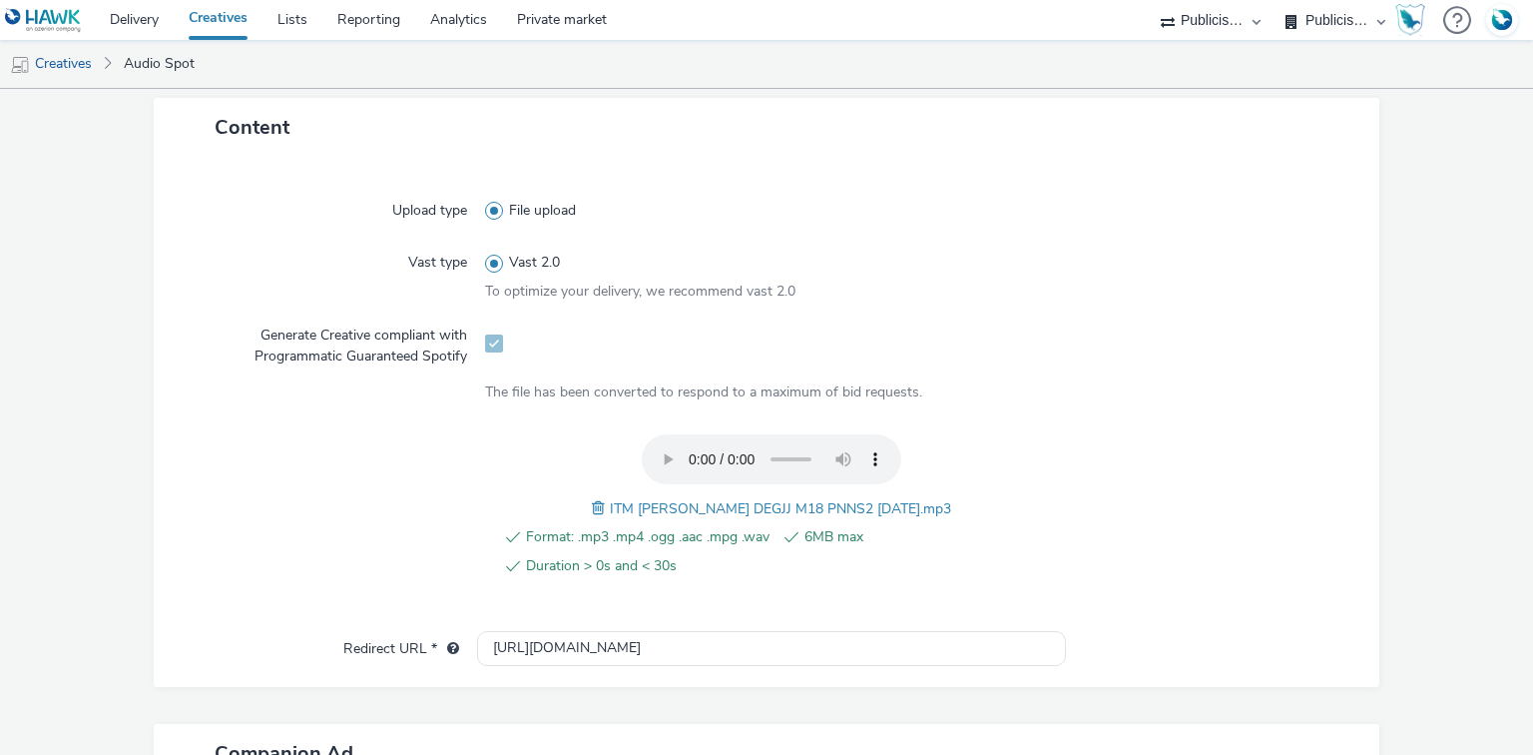
scroll to position [771, 0]
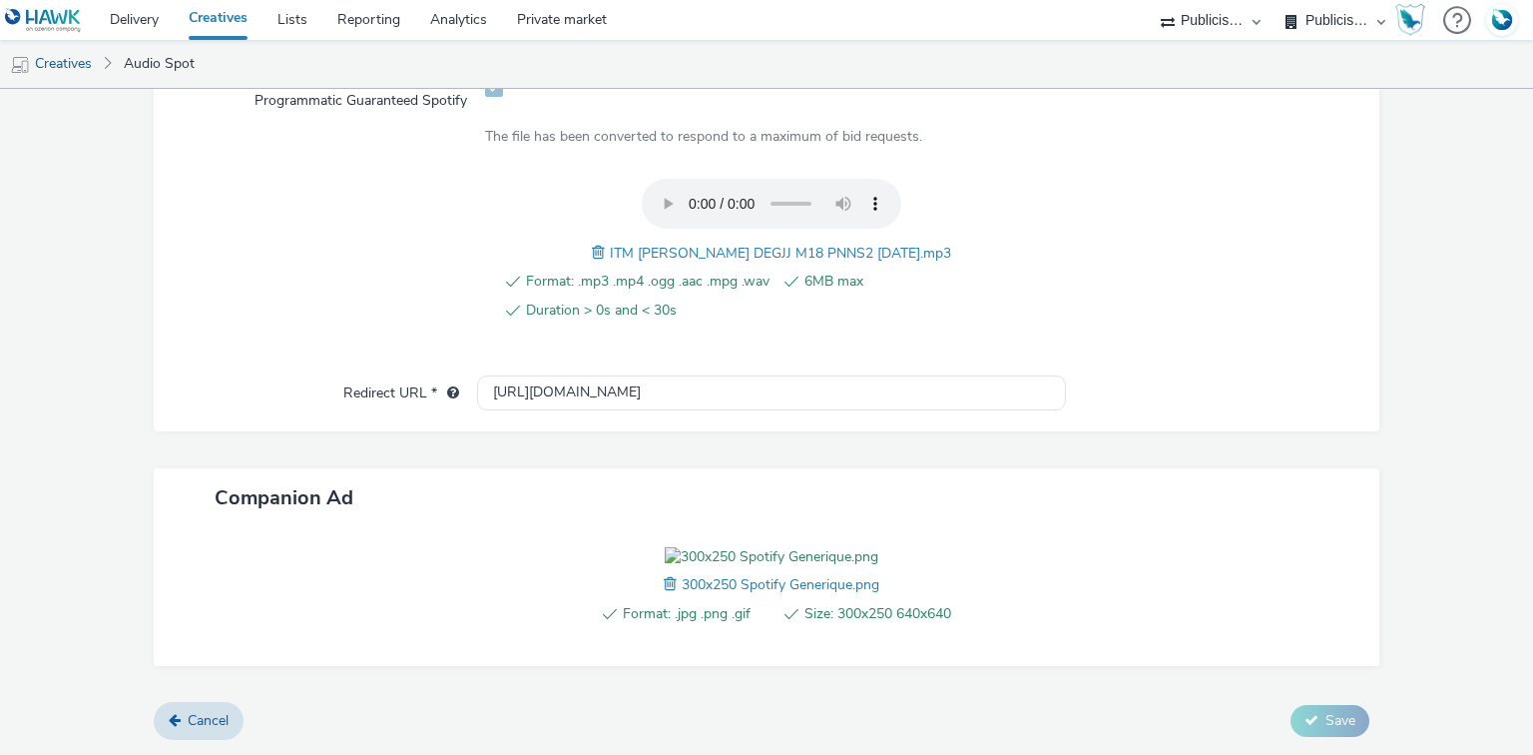
click at [661, 244] on span "ITM [PERSON_NAME] DEGJJ M18 PNNS2 [DATE].mp3" at bounding box center [780, 253] width 341 height 19
copy span "ITM [PERSON_NAME] DEGJJ M18 PNNS2 [DATE].mp3"
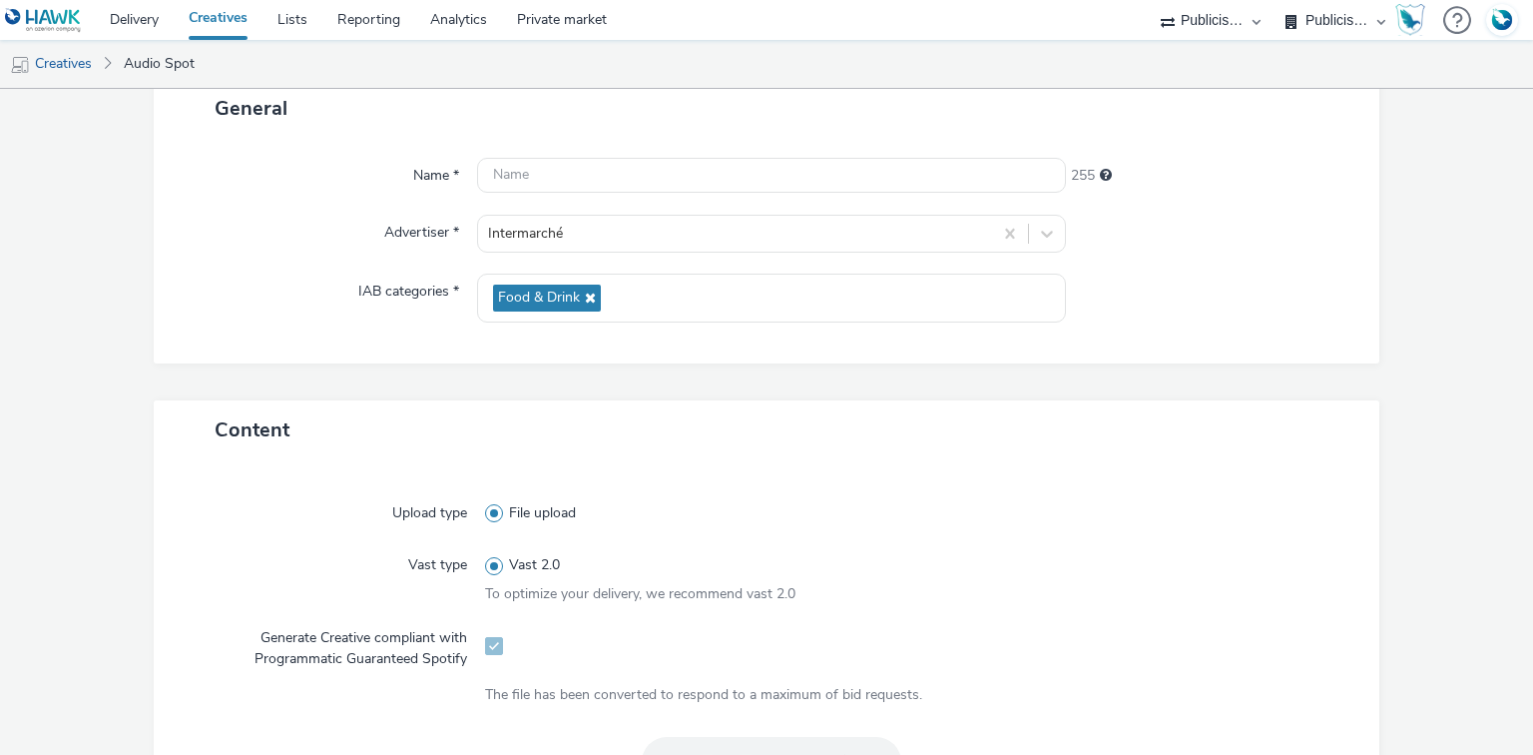
scroll to position [0, 0]
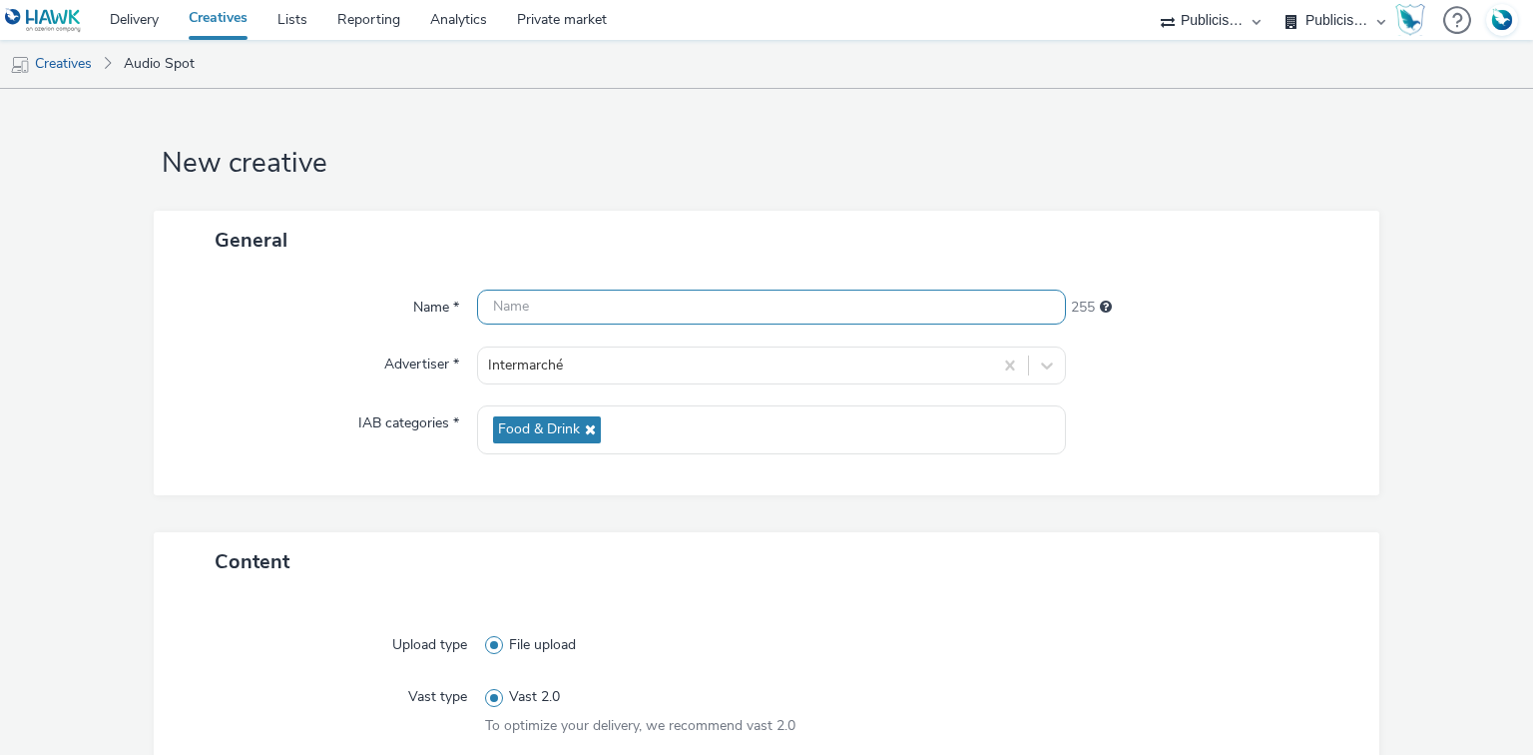
click at [553, 299] on input "text" at bounding box center [771, 306] width 588 height 35
paste input "ITM [PERSON_NAME] DEGJJ M18 PNNS2 [DATE].mp3"
paste input "_Spotify"
type input "ITM [PERSON_NAME] DEGJJ M18 PNNS2 [DATE]_Spotify"
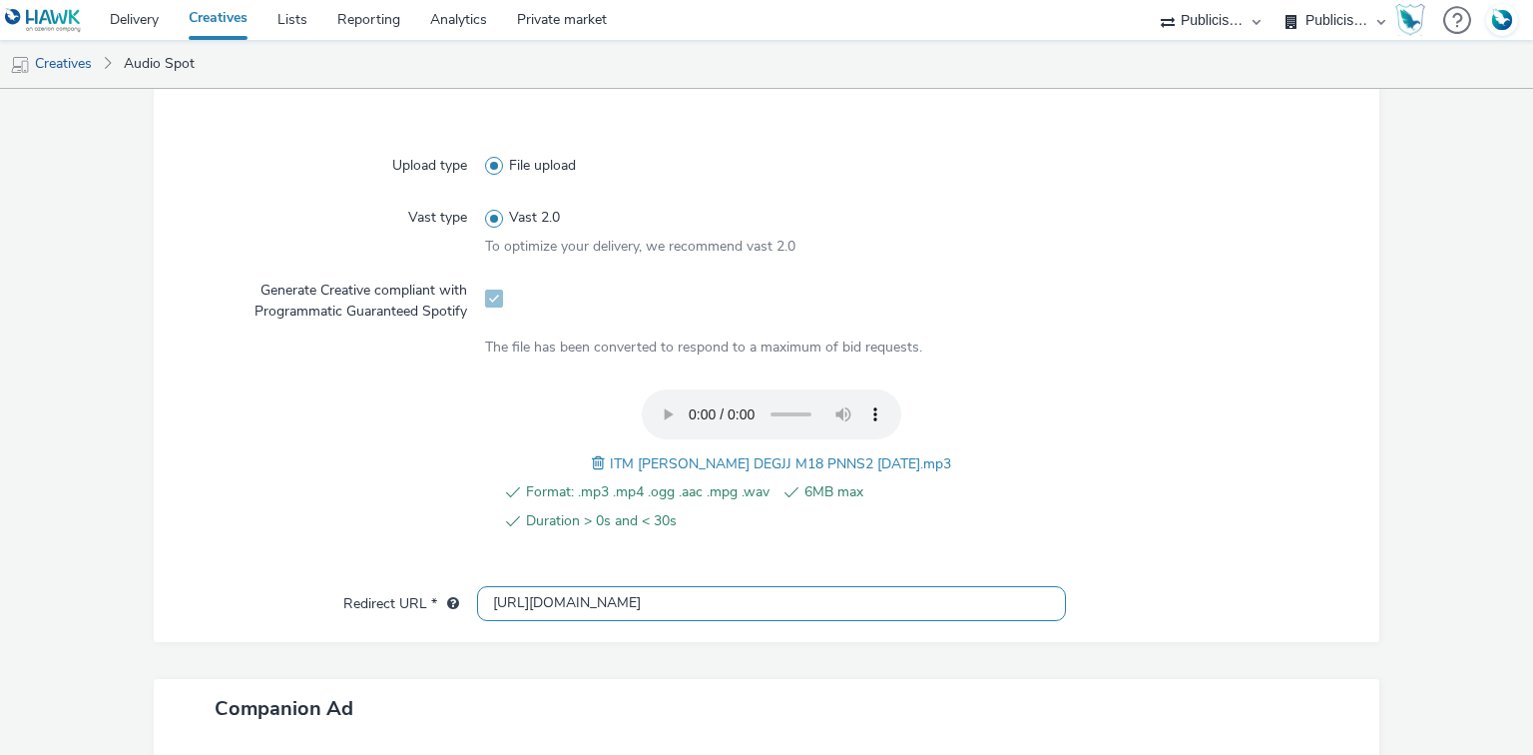
click at [563, 607] on input "[URL][DOMAIN_NAME]" at bounding box center [771, 603] width 588 height 35
click at [563, 607] on input "http://intermarche.com" at bounding box center [771, 603] width 588 height 35
paste input "s://ad.doubleclick.net/ddm/trackclk/N1477227.5175845SPOTIFY/B34019909.428638497…"
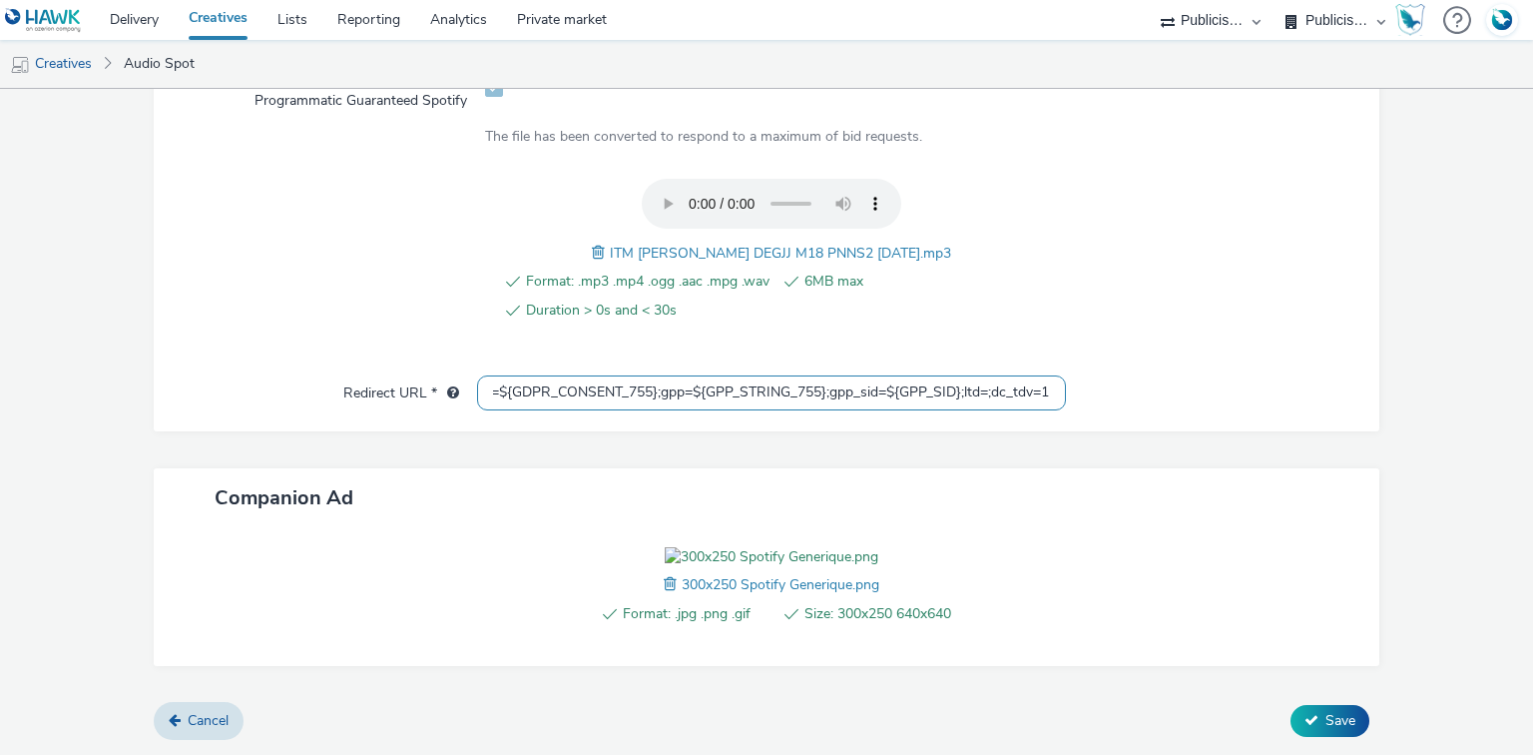
scroll to position [801, 0]
type input "https://ad.doubleclick.net/ddm/trackclk/N1477227.5175845SPOTIFY/B34019909.42863…"
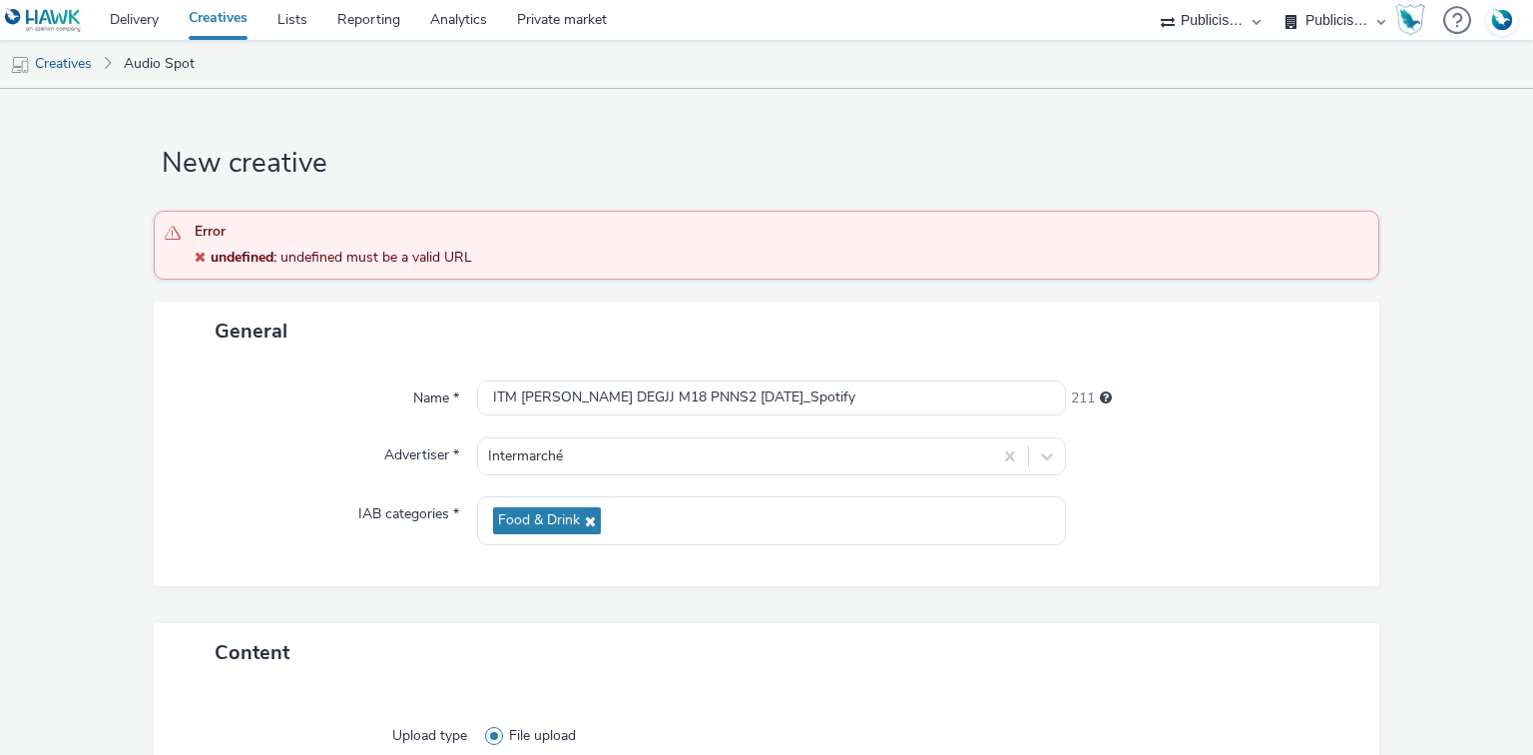
scroll to position [0, 0]
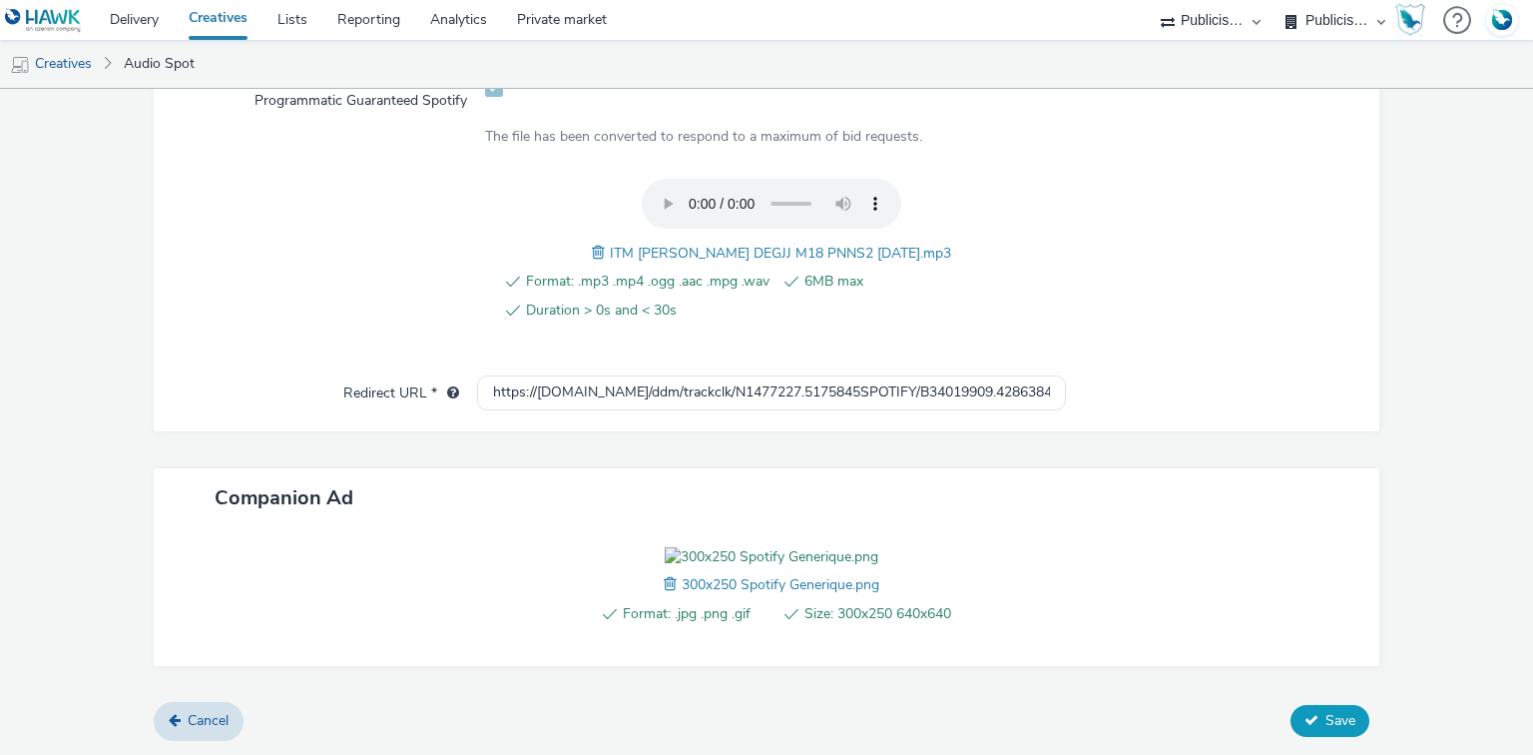
click at [1325, 722] on span "Save" at bounding box center [1340, 720] width 30 height 19
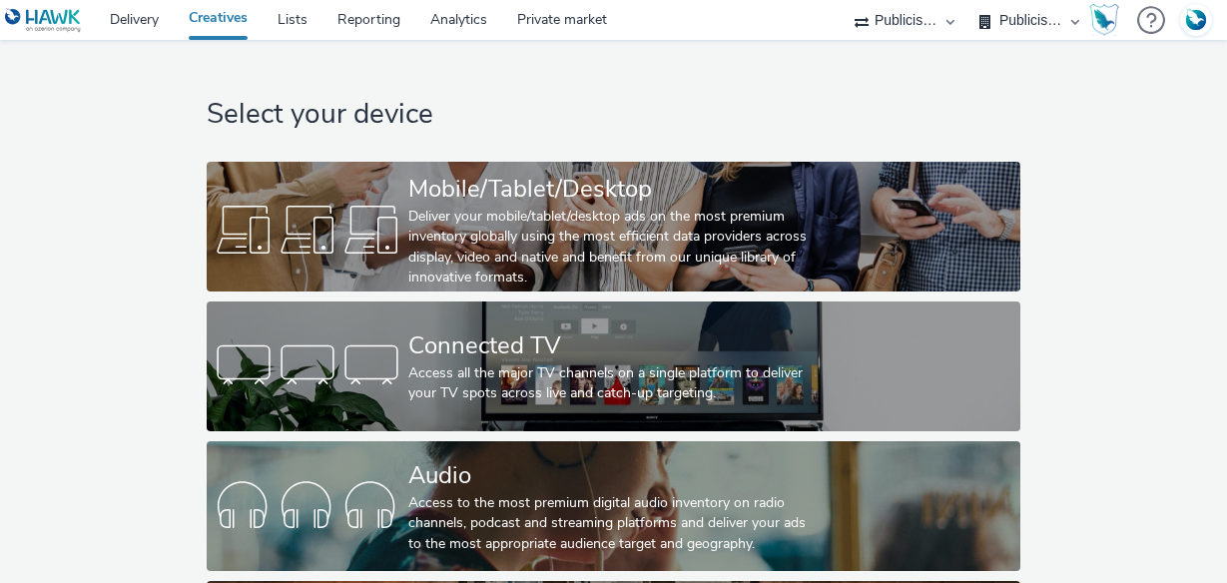
select select "d07aba32-d775-4fed-a722-f10c6504dd64"
select select "f97d6638-e0a1-4f7a-bf46-55015878e29e"
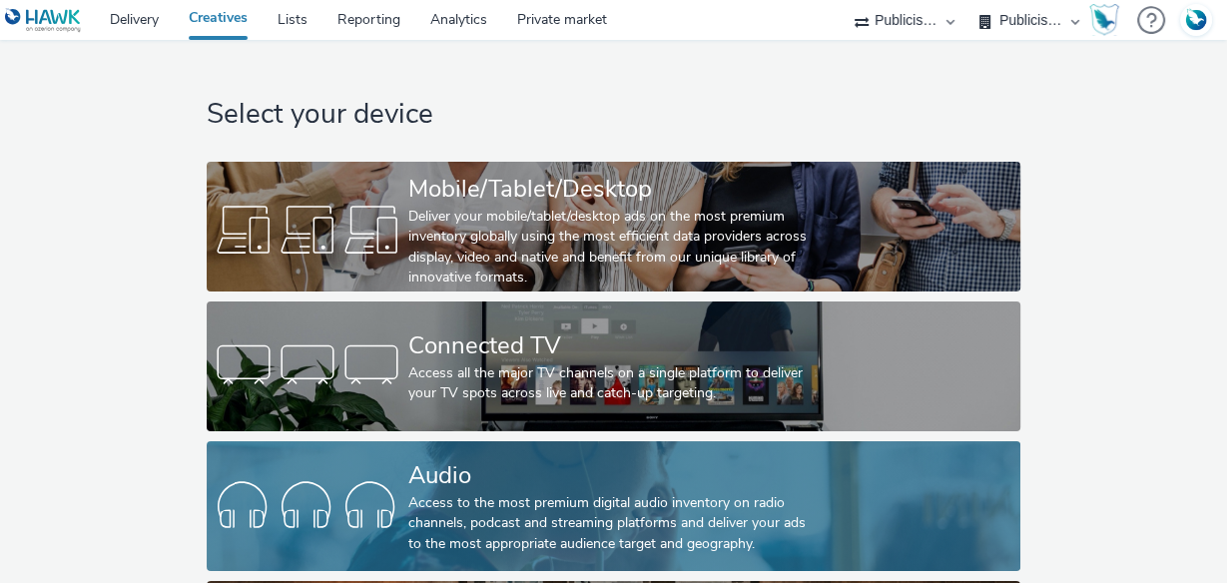
click at [528, 491] on div "Audio" at bounding box center [609, 475] width 402 height 35
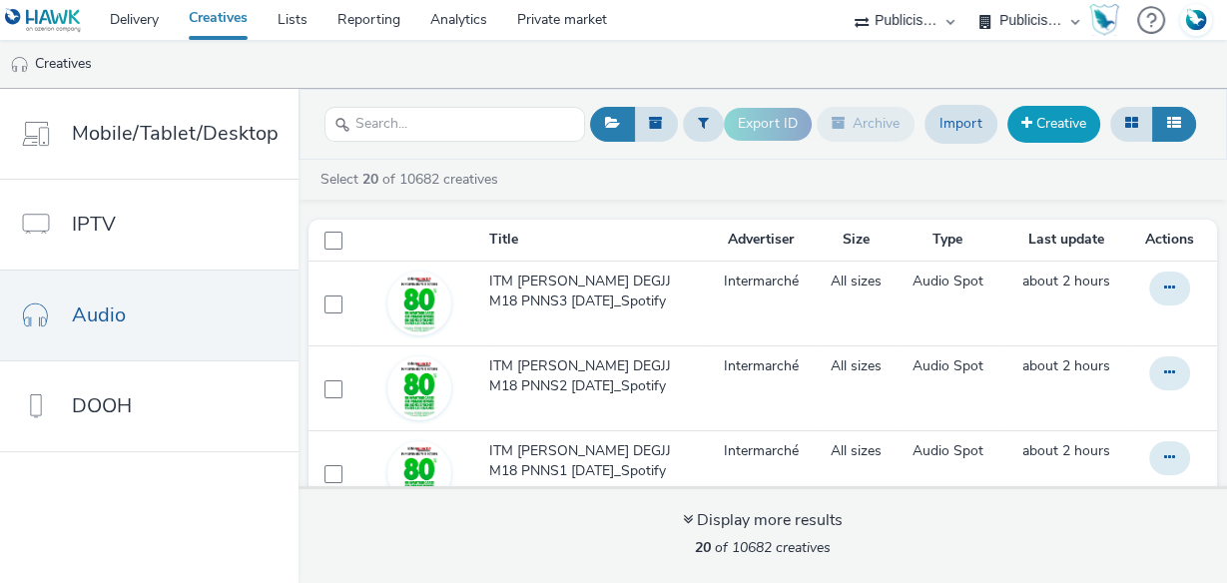
click at [1055, 123] on link "Creative" at bounding box center [1053, 124] width 93 height 36
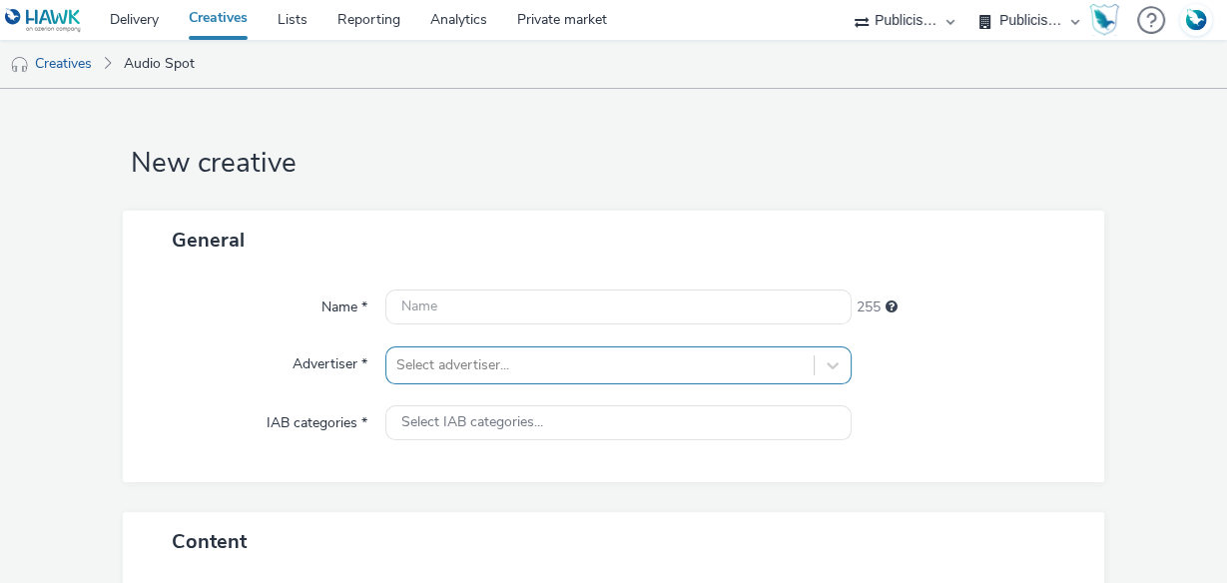
click at [498, 370] on div "Select advertiser..." at bounding box center [618, 365] width 466 height 38
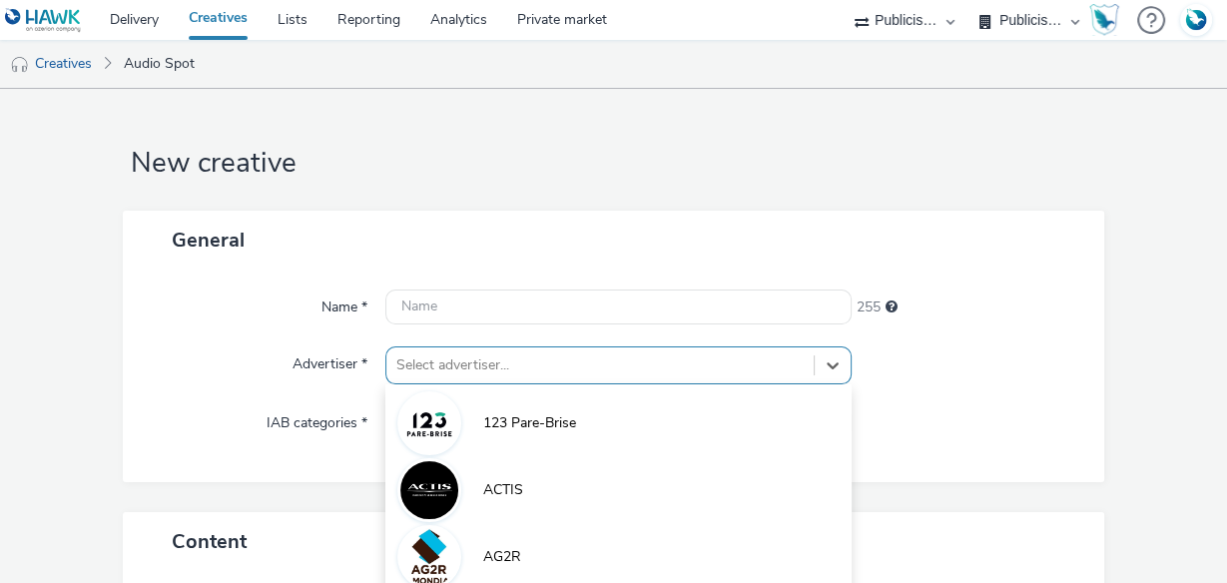
scroll to position [197, 0]
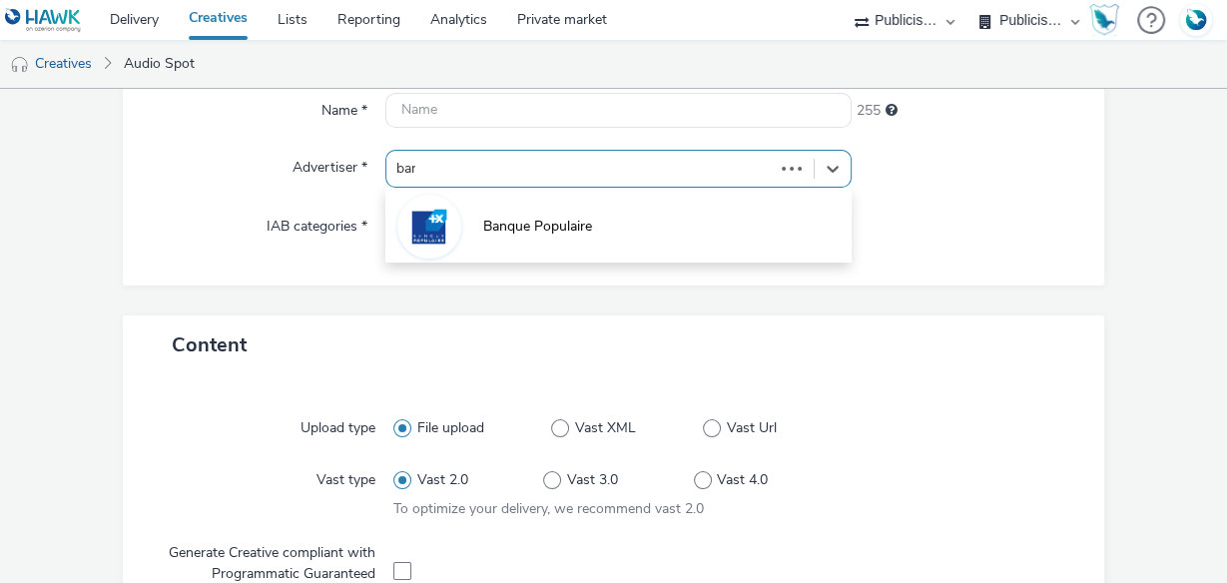
type input "banq"
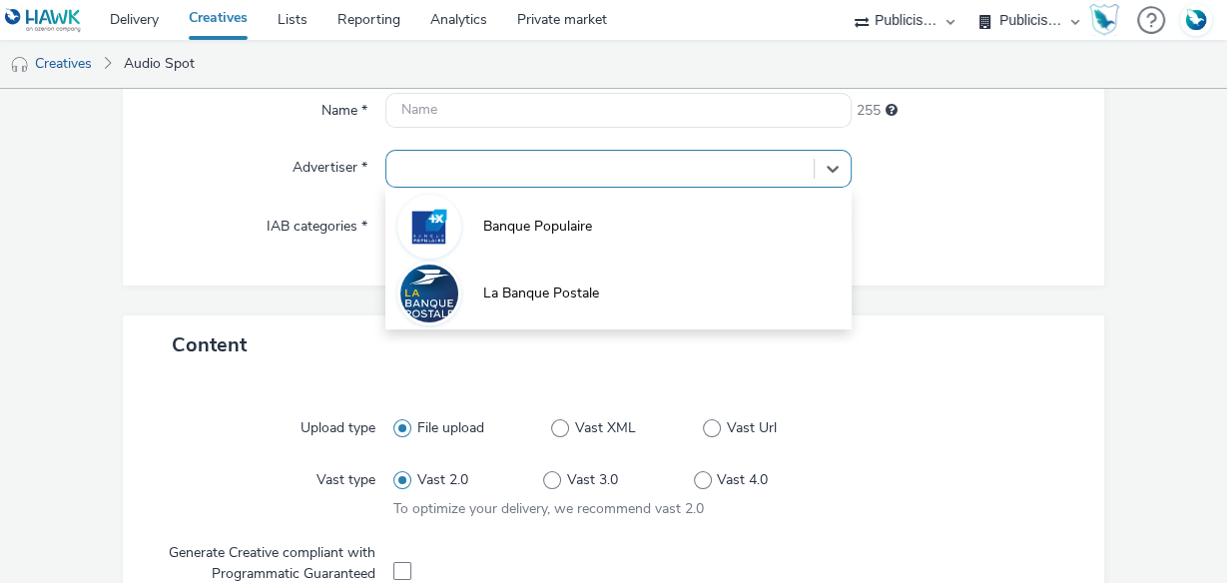
click at [527, 184] on div at bounding box center [618, 169] width 466 height 38
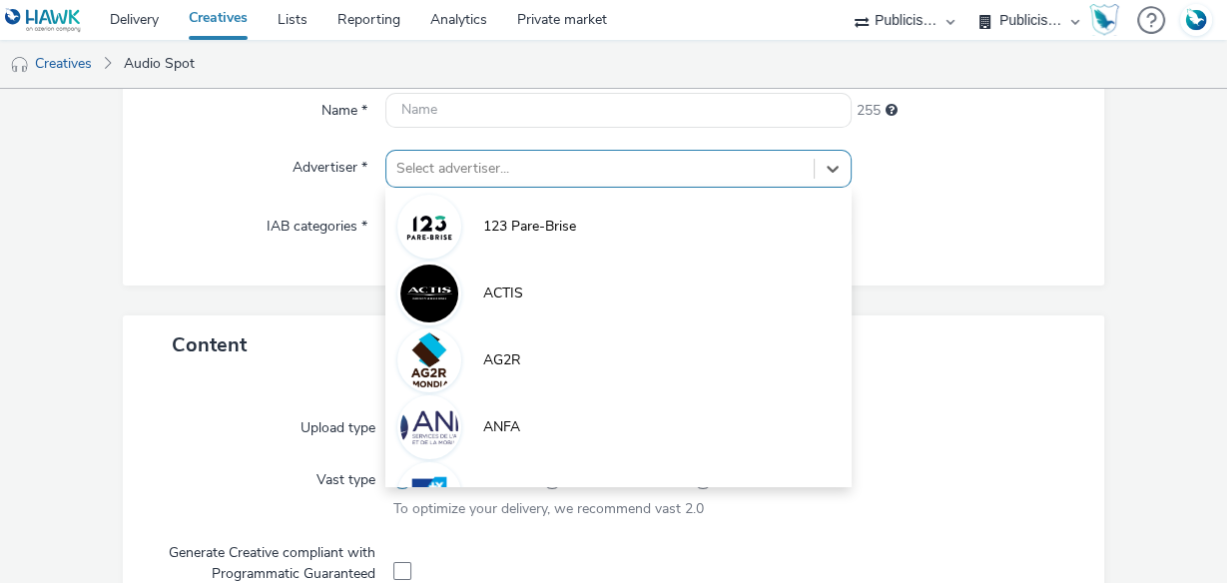
click at [504, 168] on div at bounding box center [599, 169] width 407 height 24
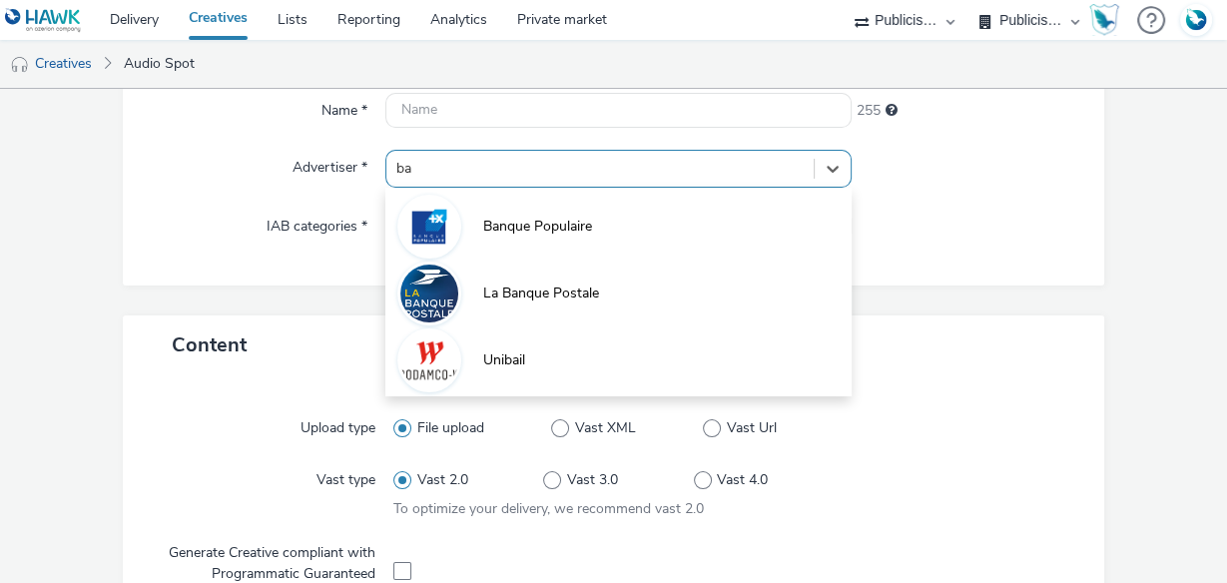
type input "ban"
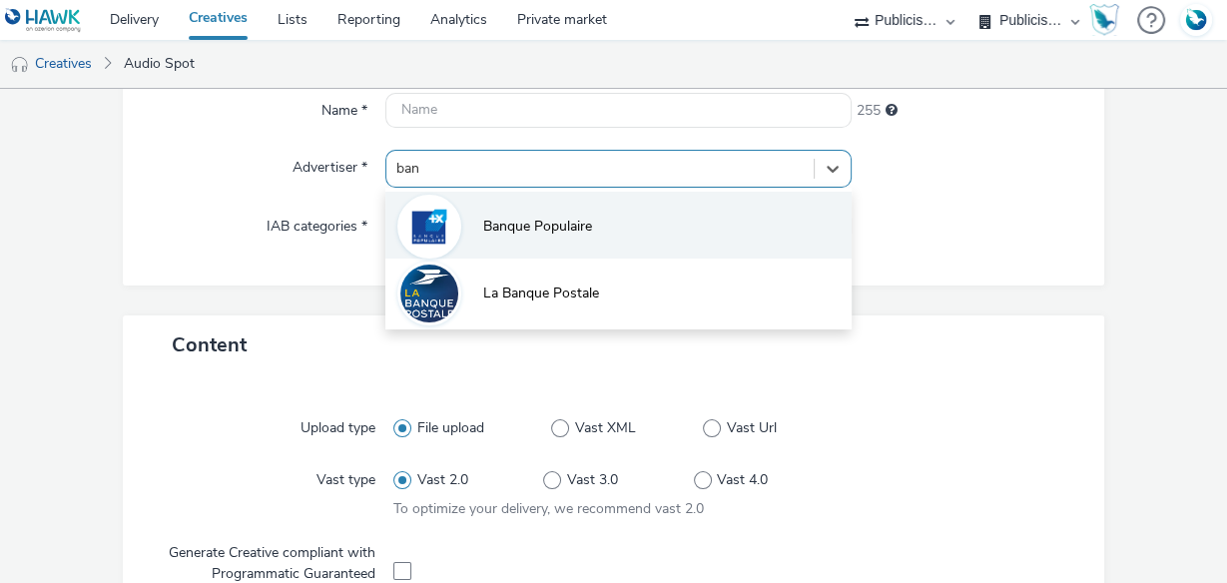
click at [567, 235] on span "Banque Populaire" at bounding box center [537, 227] width 109 height 20
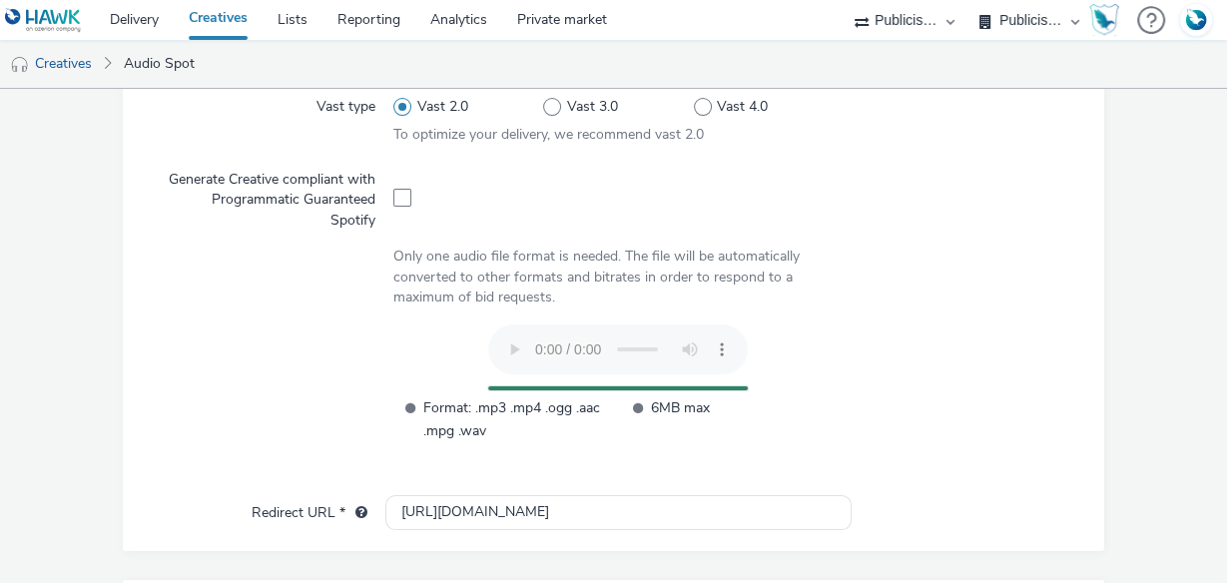
scroll to position [596, 0]
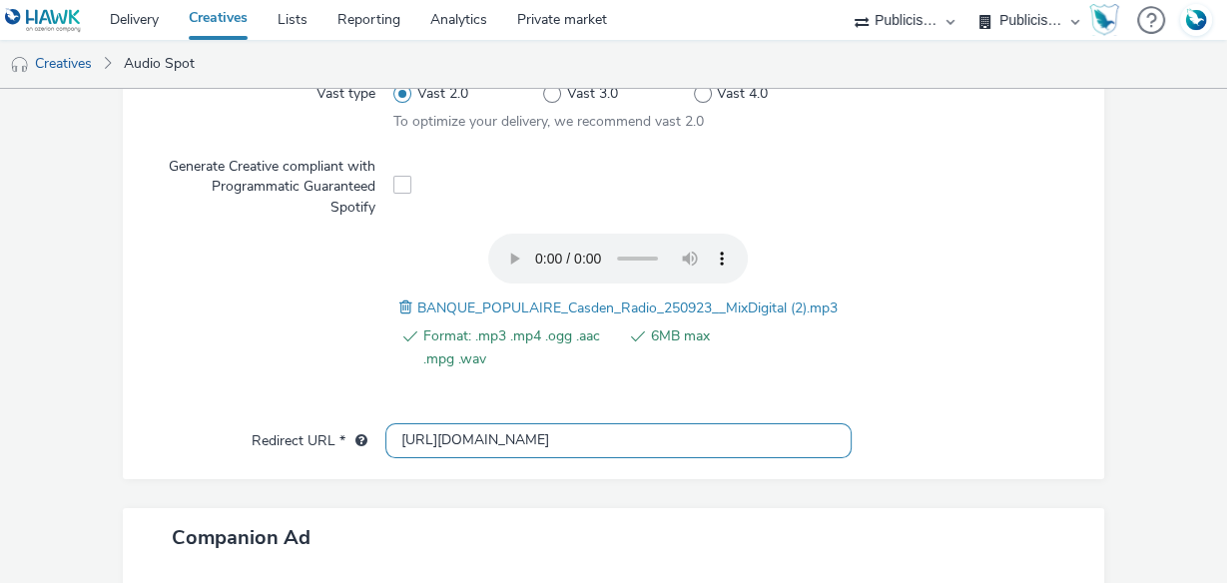
click at [422, 440] on input "[URL][DOMAIN_NAME]" at bounding box center [618, 440] width 466 height 35
type input "[URL][DOMAIN_NAME]"
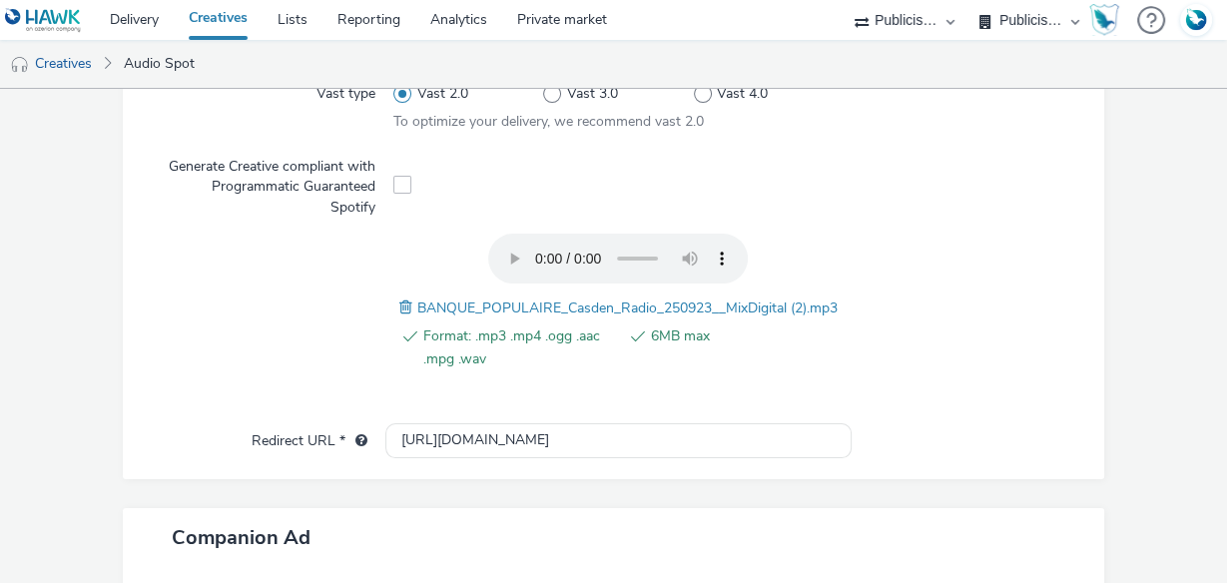
click at [461, 305] on span "BANQUE_POPULAIRE_Casden_Radio_250923__MixDigital (2).mp3" at bounding box center [627, 307] width 420 height 19
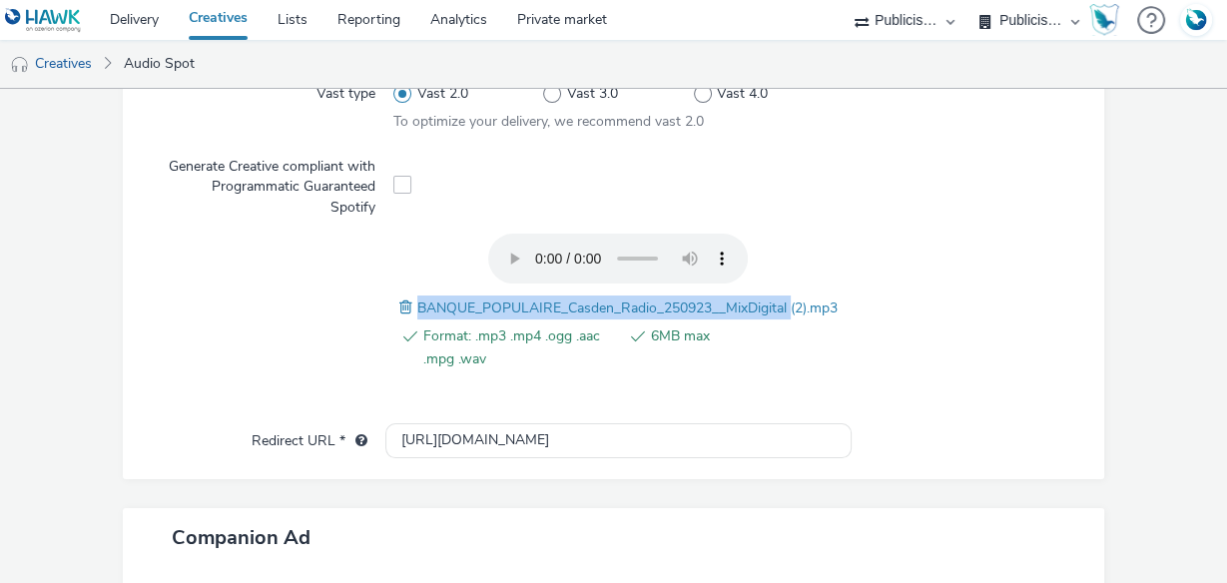
click at [461, 305] on span "BANQUE_POPULAIRE_Casden_Radio_250923__MixDigital (2).mp3" at bounding box center [627, 307] width 420 height 19
copy span "BANQUE_POPULAIRE_Casden_Radio_250923__MixDigital"
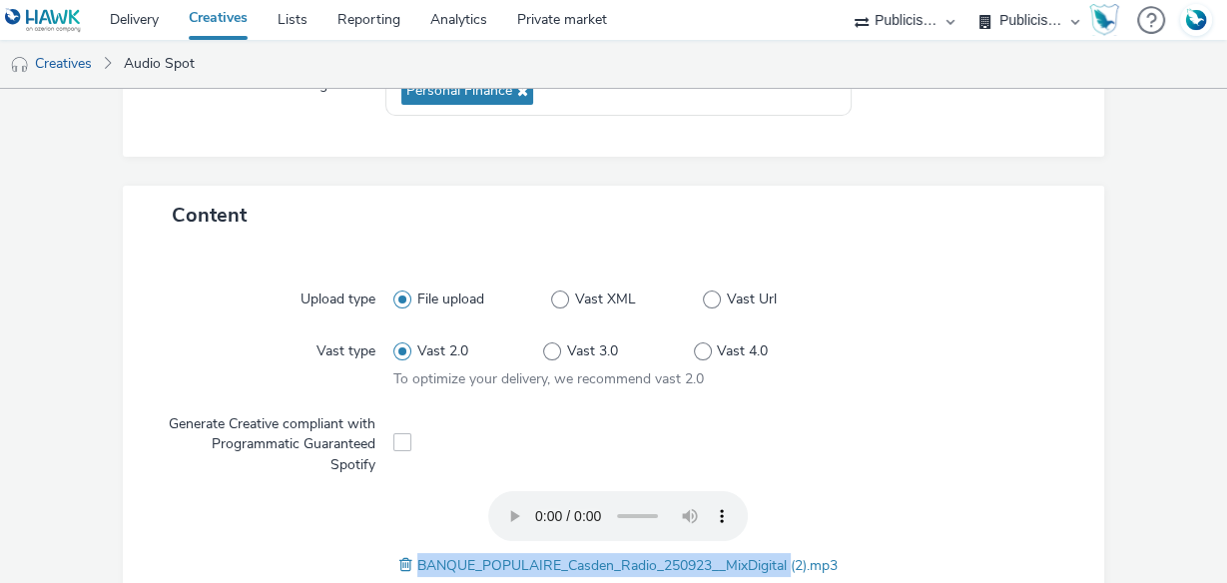
scroll to position [117, 0]
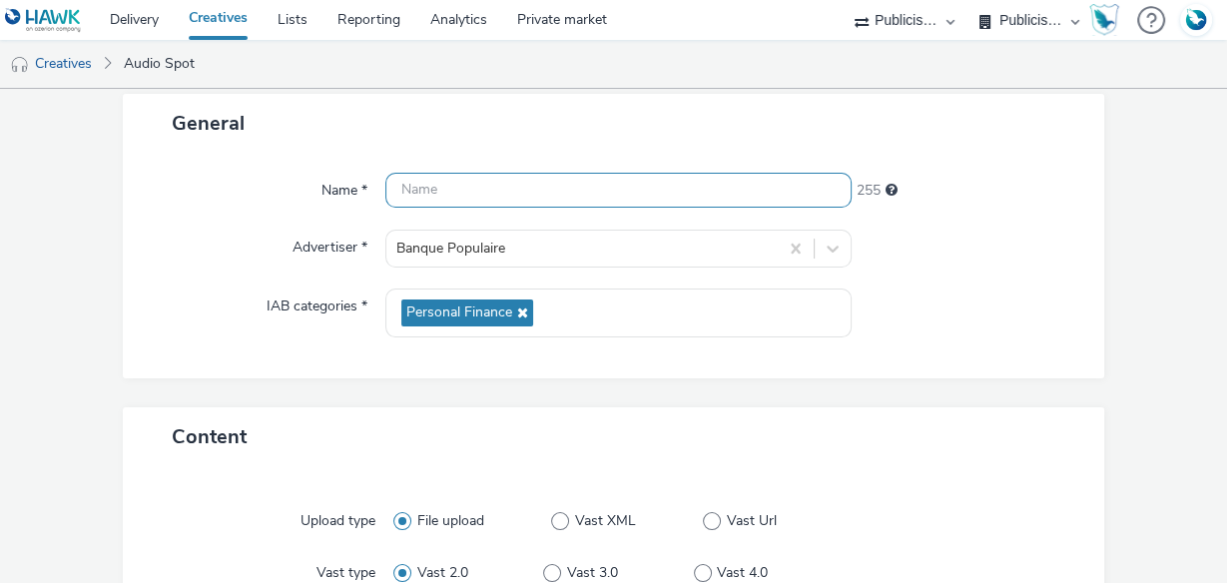
click at [415, 190] on input "text" at bounding box center [618, 190] width 466 height 35
paste input "BANQUE_POPULAIRE_Casden_Radio_250923__MixDigital"
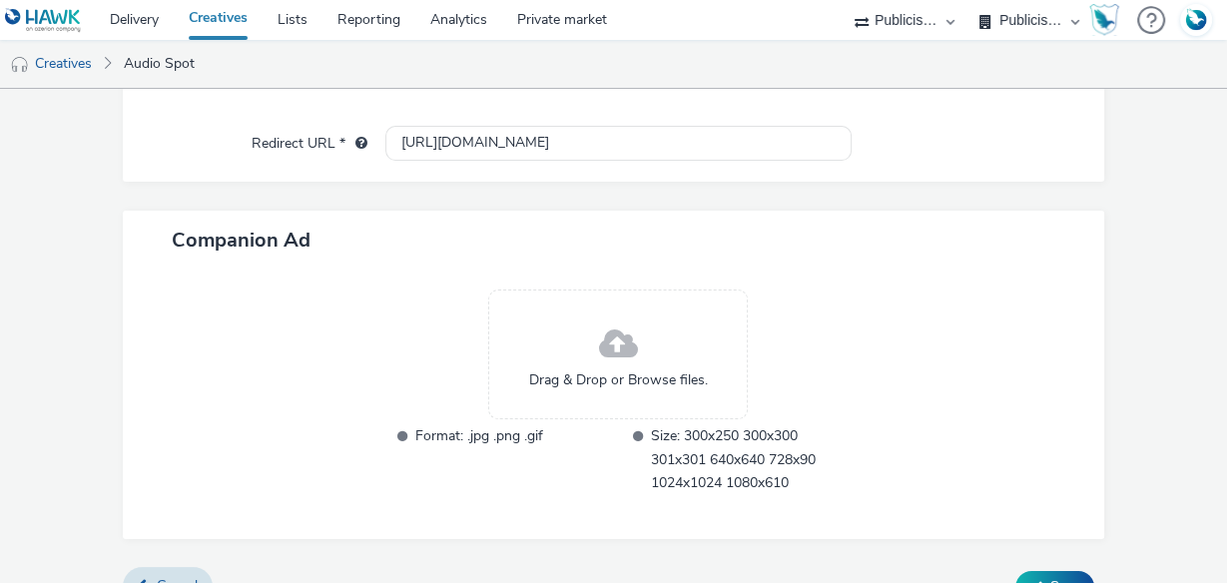
scroll to position [927, 0]
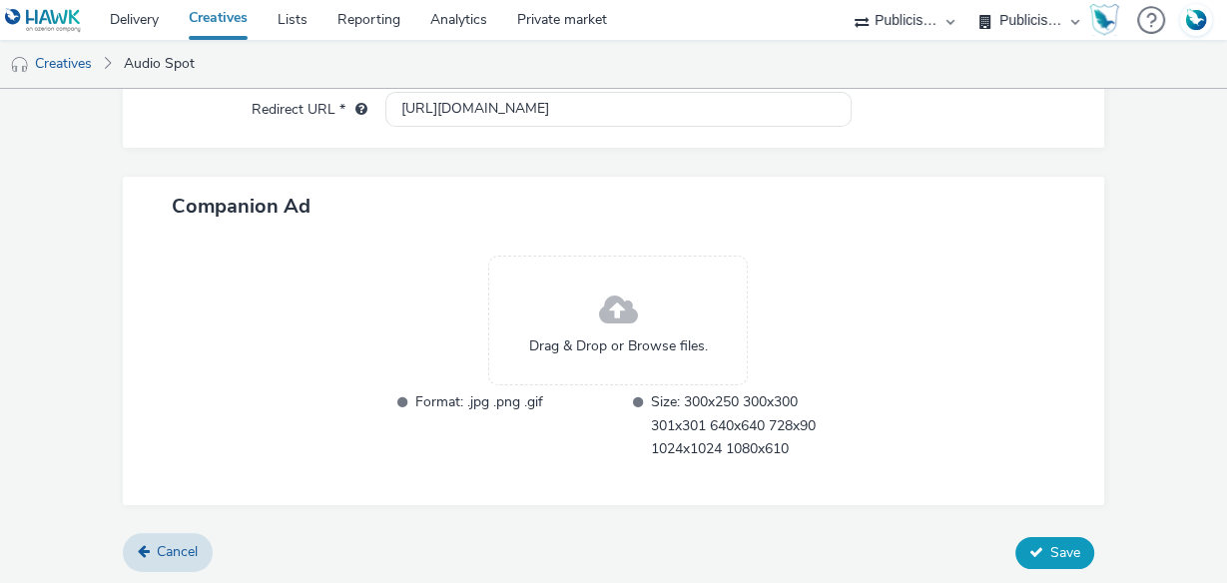
type input "BANQUE_POPULAIRE_Casden_Radio_250923__MixDigital"
click at [1066, 559] on button "Save" at bounding box center [1054, 553] width 79 height 32
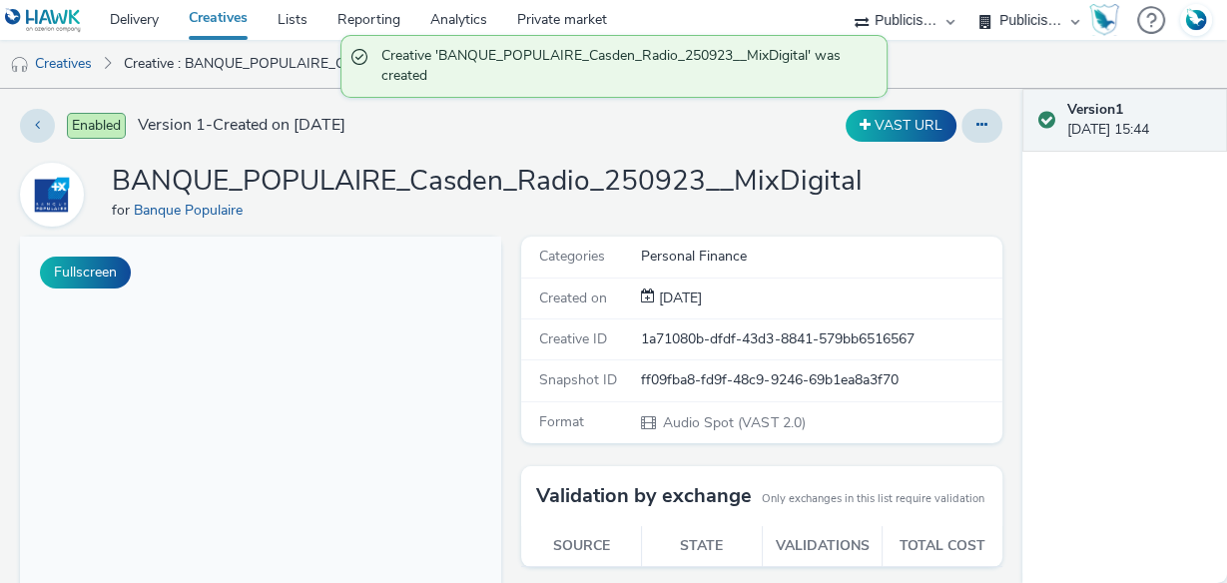
click at [212, 21] on link "Creatives" at bounding box center [218, 20] width 89 height 40
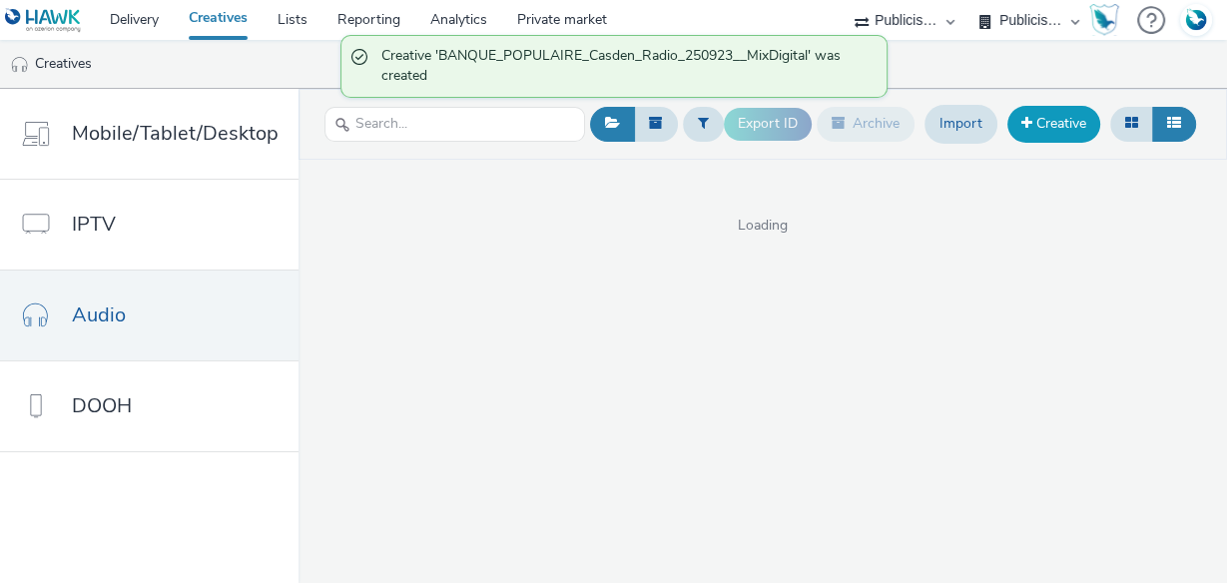
click at [1062, 119] on link "Creative" at bounding box center [1053, 124] width 93 height 36
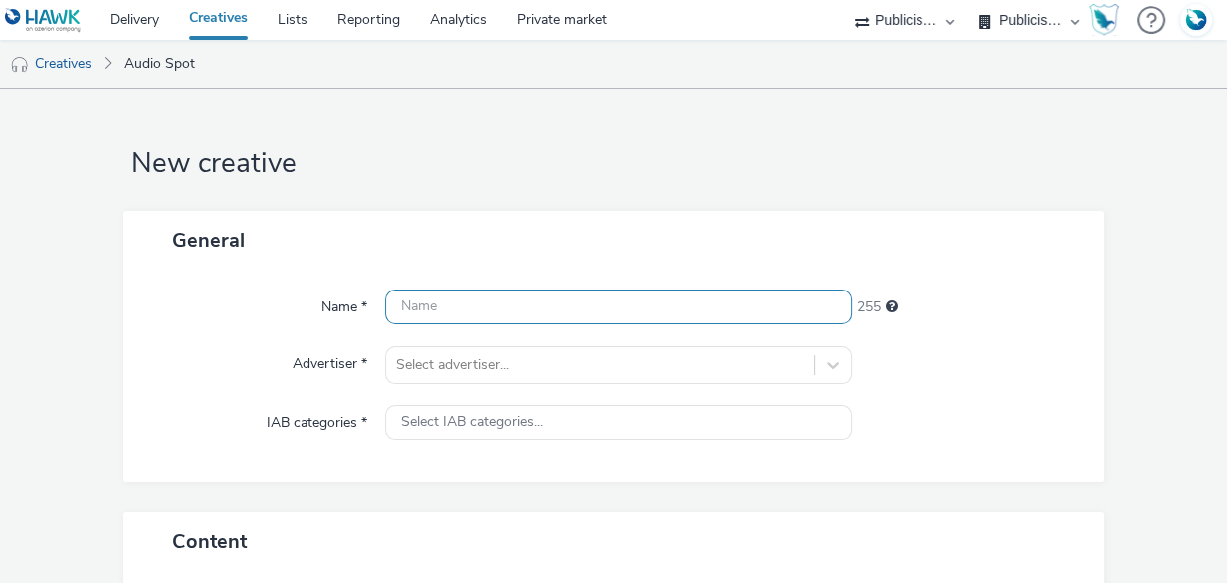
click at [566, 304] on input "text" at bounding box center [618, 306] width 466 height 35
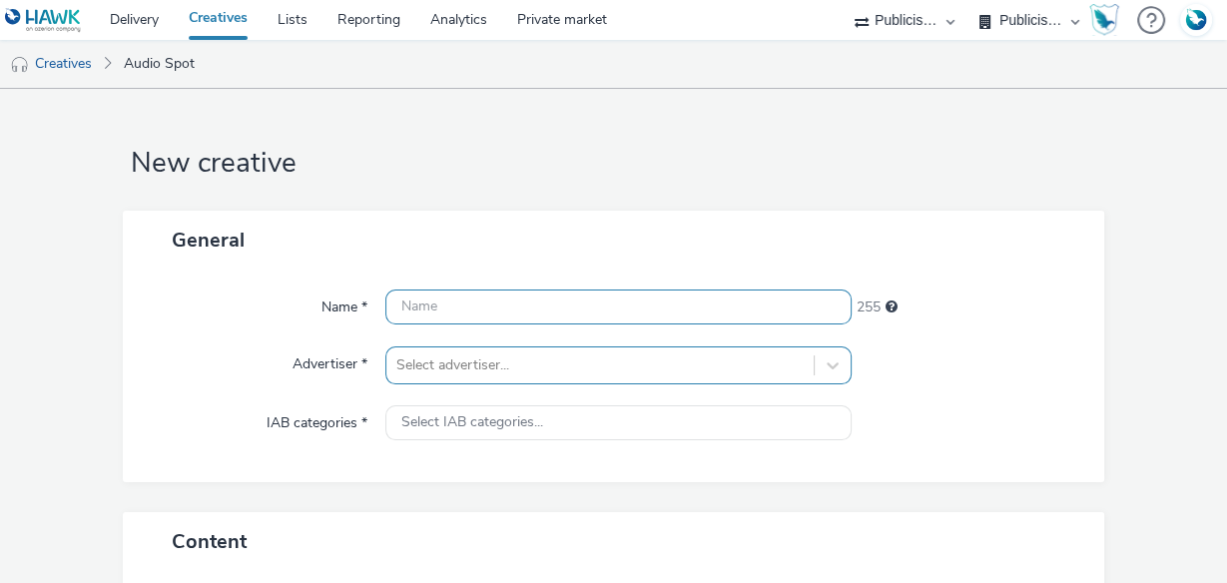
paste input "BANQUE_POPULAIRE_Casden_Radio_250923__MixDigital"
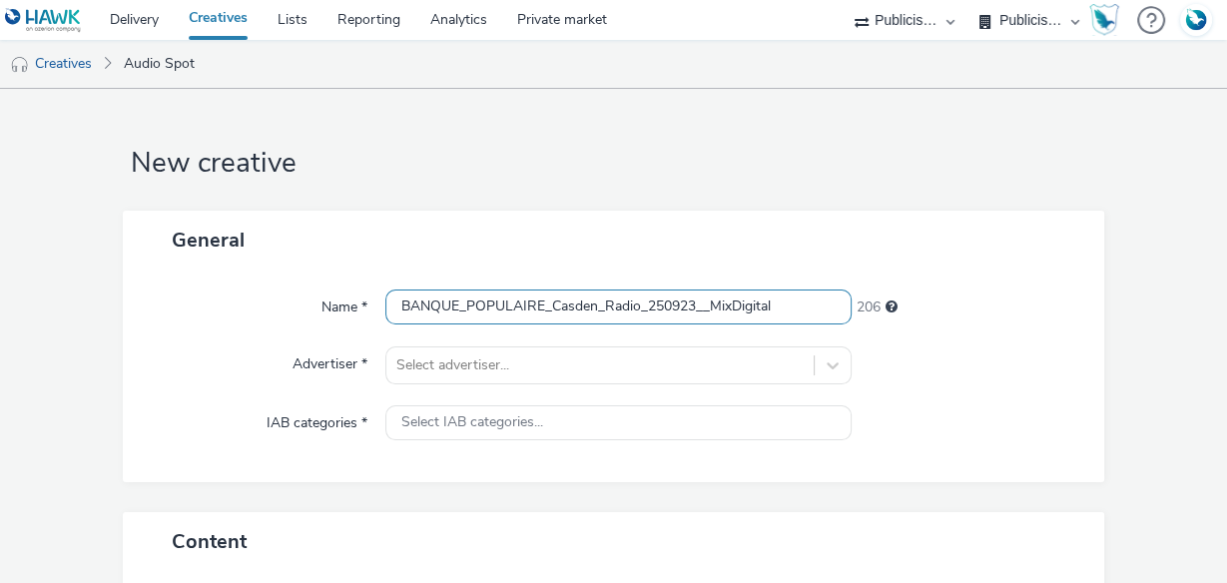
type input "BANQUE_POPULAIRE_Casden_Radio_250923__MixDigital"
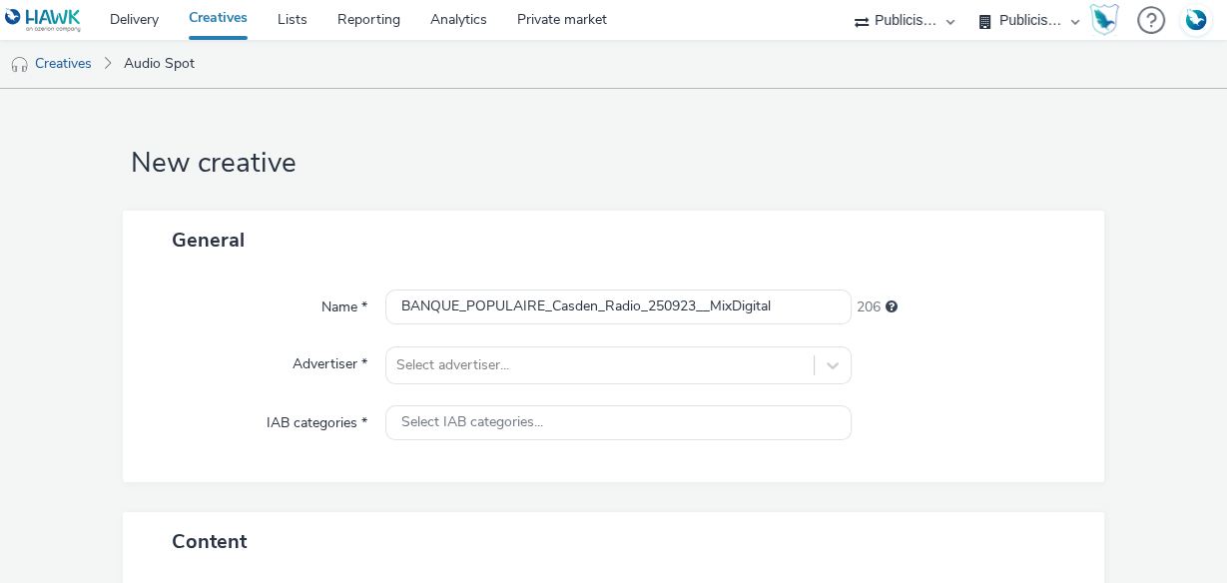
click at [516, 383] on div "Name * BANQUE_POPULAIRE_Casden_Radio_250923__MixDigital 206 Advertiser * Select…" at bounding box center [613, 375] width 981 height 213
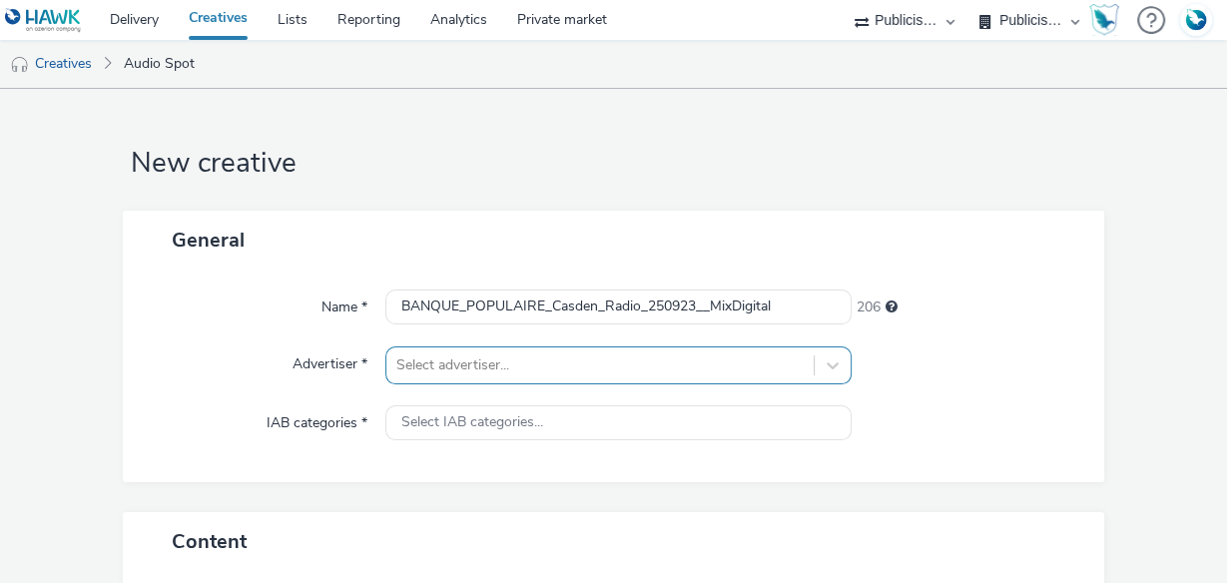
click at [508, 372] on div "Select advertiser..." at bounding box center [618, 365] width 466 height 38
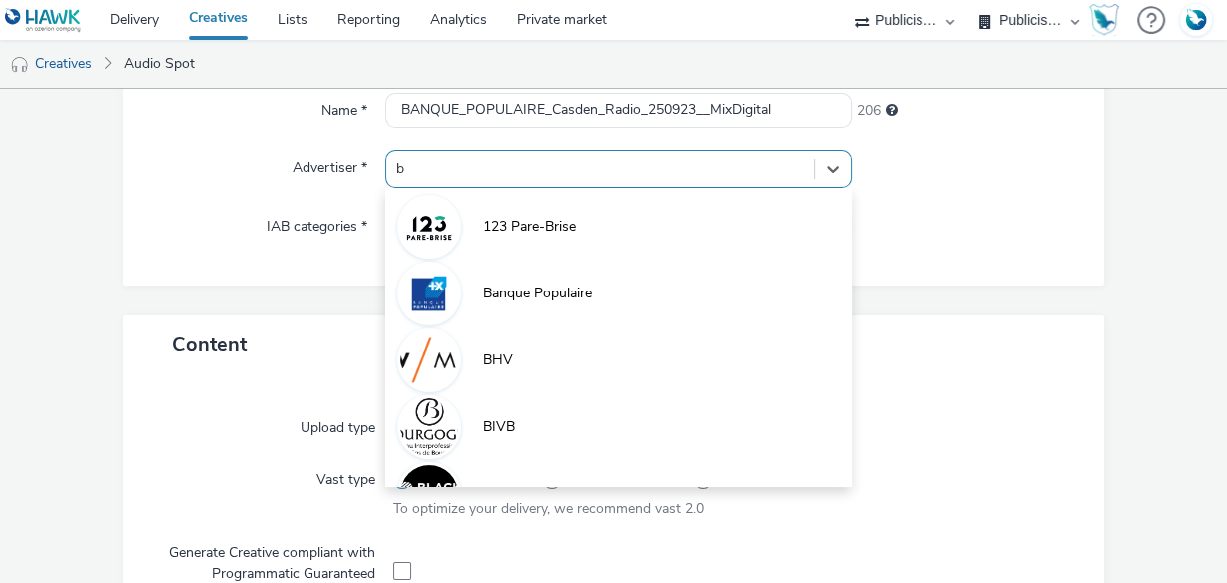
type input "ba"
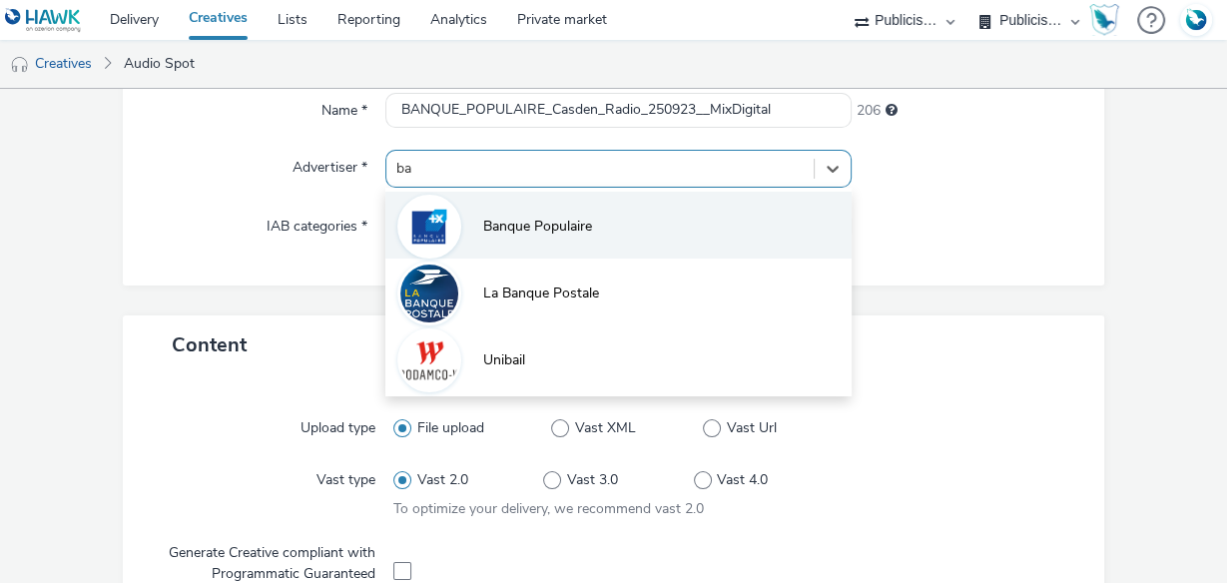
click at [516, 235] on span "Banque Populaire" at bounding box center [537, 227] width 109 height 20
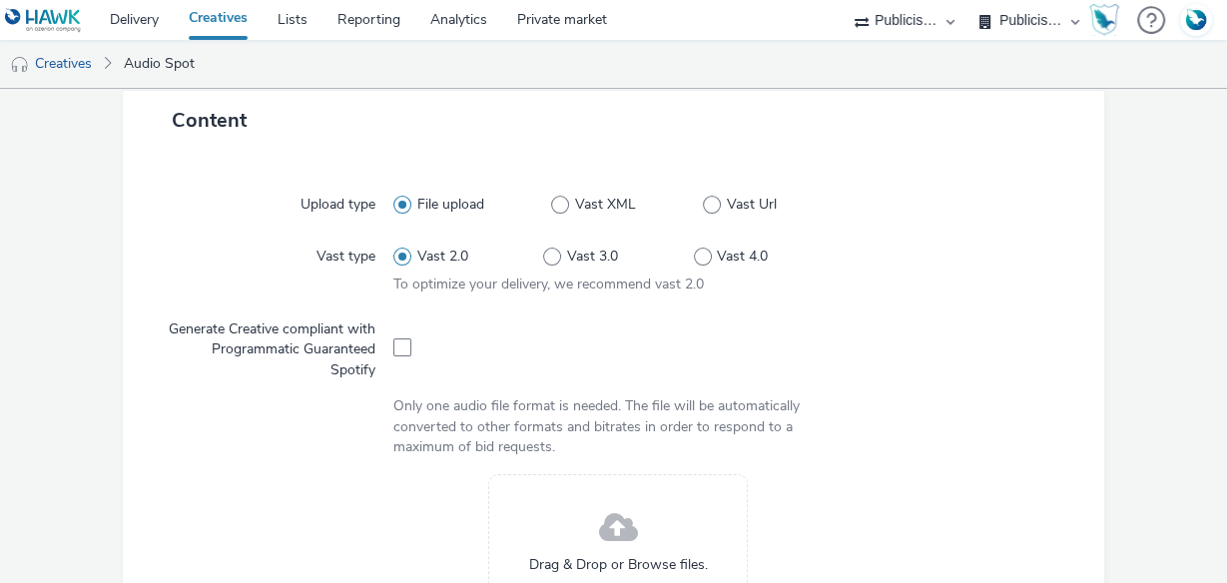
scroll to position [596, 0]
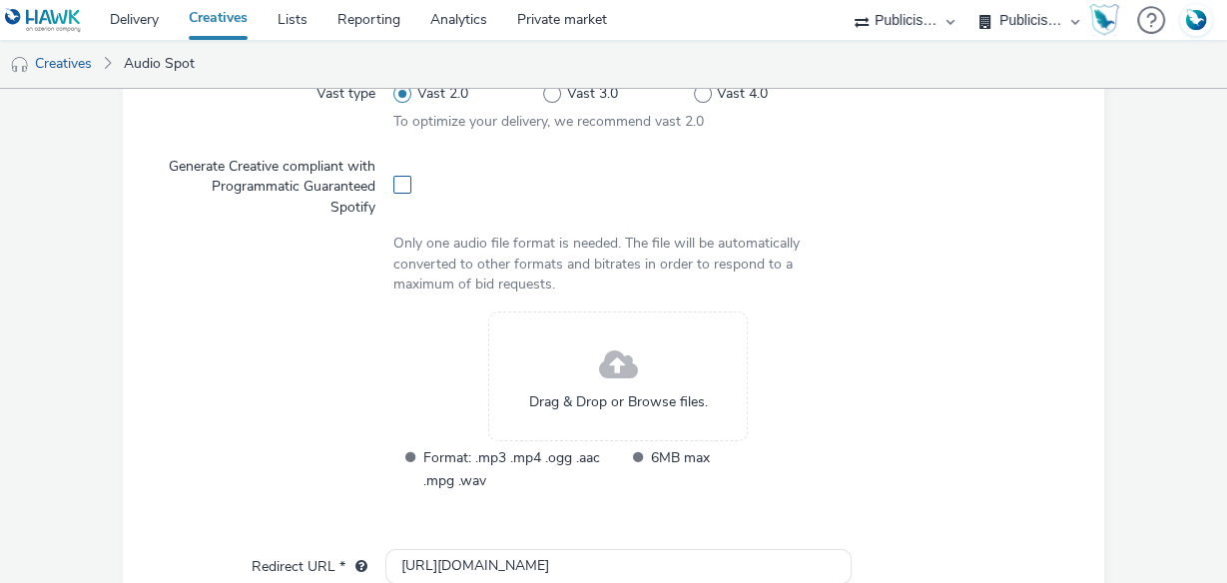
click at [399, 187] on span at bounding box center [402, 185] width 18 height 18
checkbox input "true"
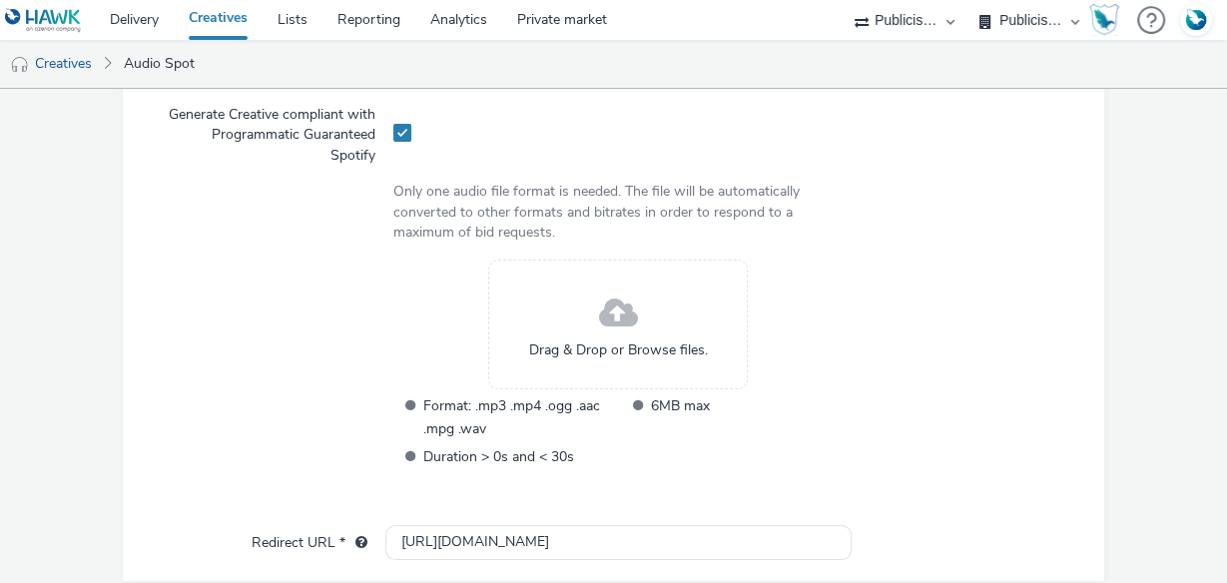
scroll to position [676, 0]
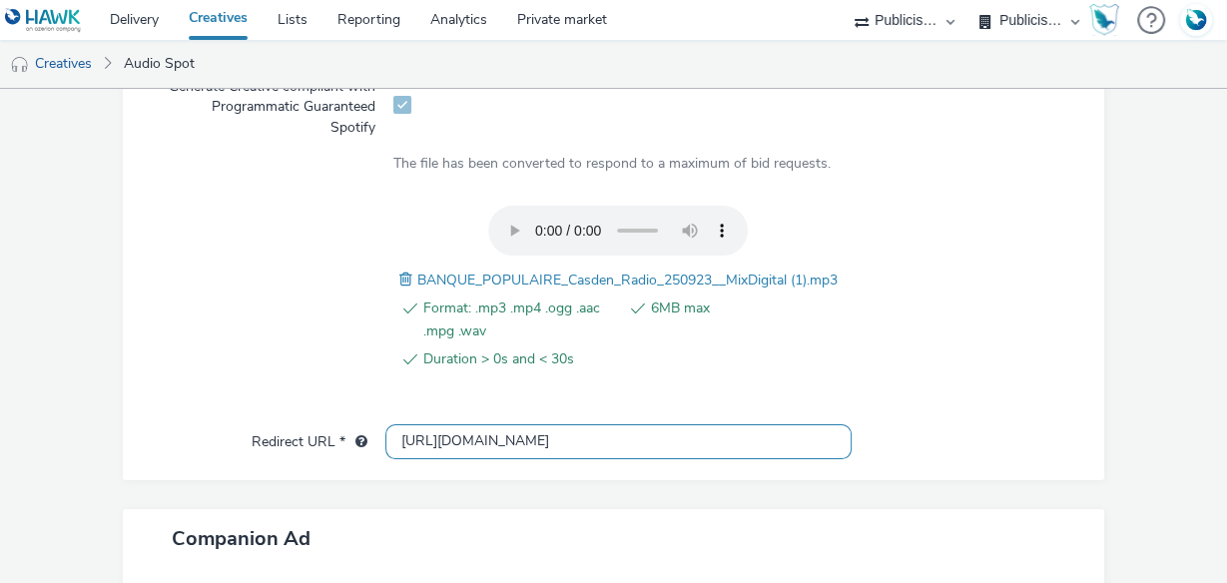
click at [452, 440] on input "[URL][DOMAIN_NAME]" at bounding box center [618, 441] width 466 height 35
paste input "s://[DOMAIN_NAME][URL]"
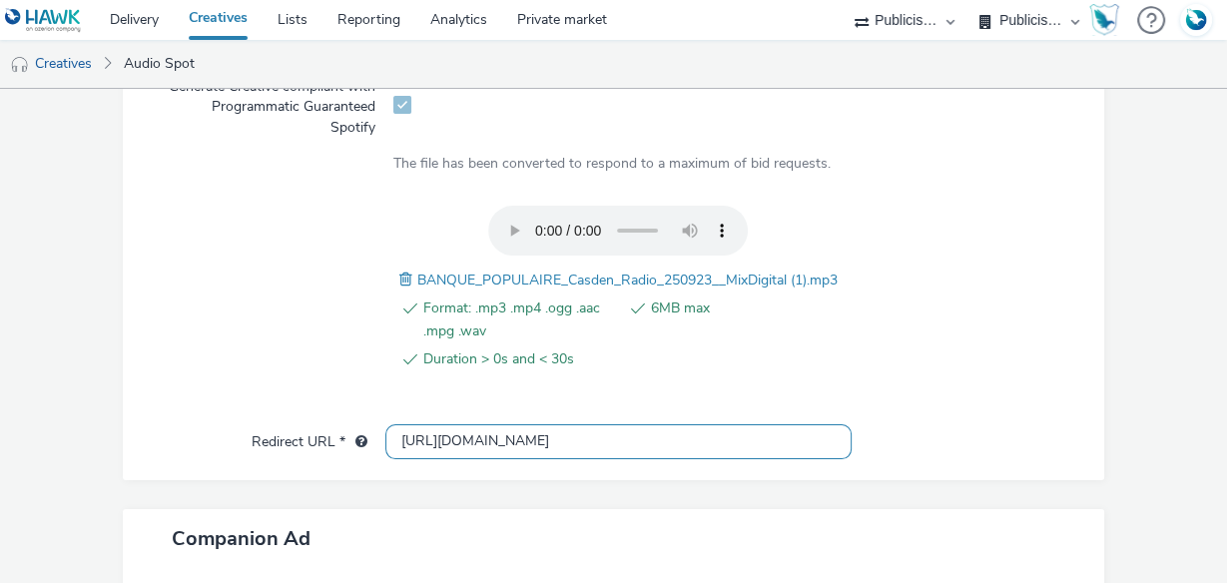
type input "[URL][DOMAIN_NAME]"
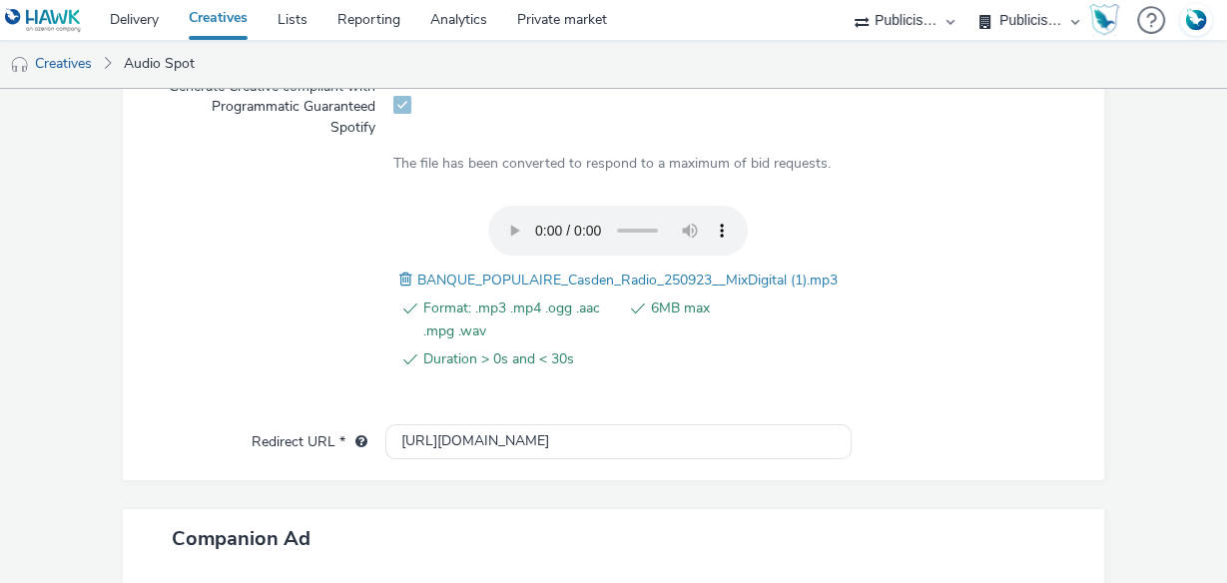
click at [957, 312] on div at bounding box center [955, 299] width 225 height 187
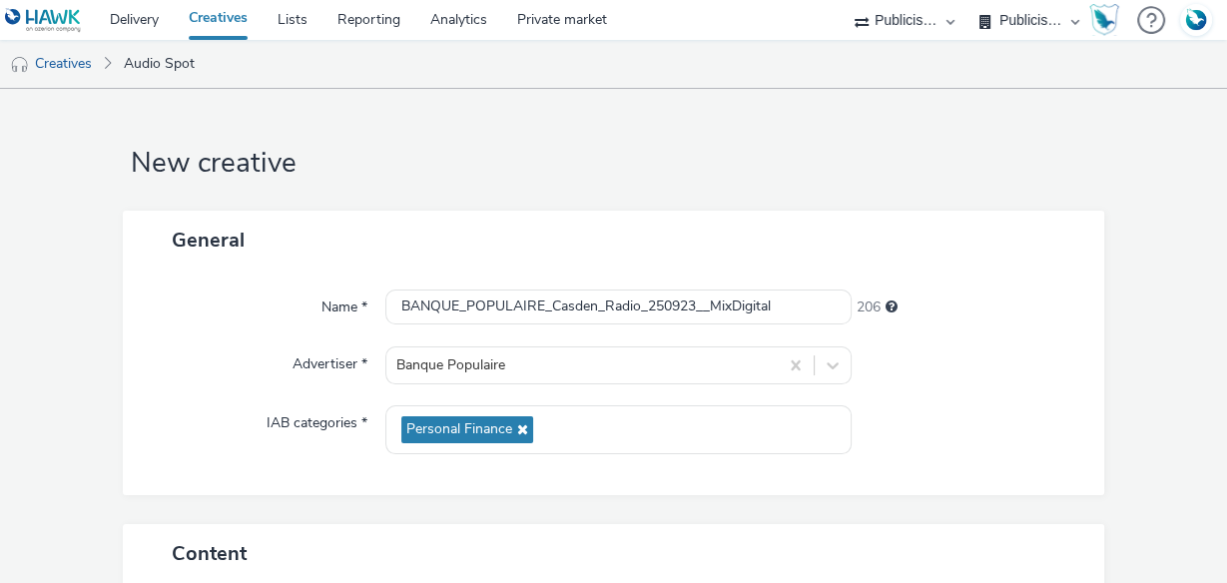
scroll to position [0, 0]
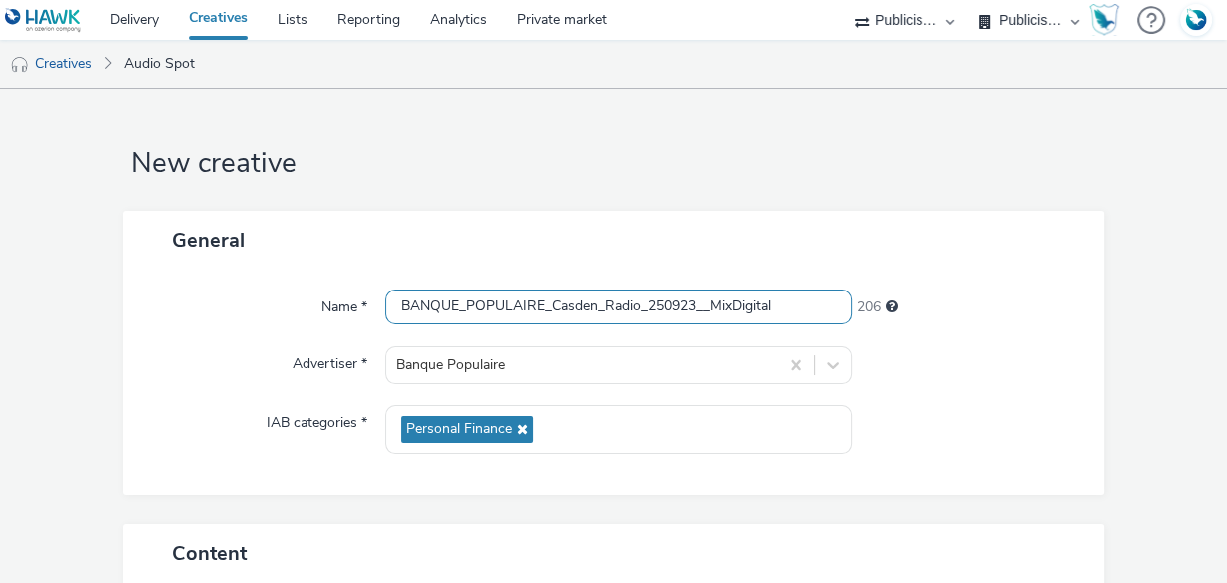
click at [791, 303] on input "BANQUE_POPULAIRE_Casden_Radio_250923__MixDigital" at bounding box center [618, 306] width 466 height 35
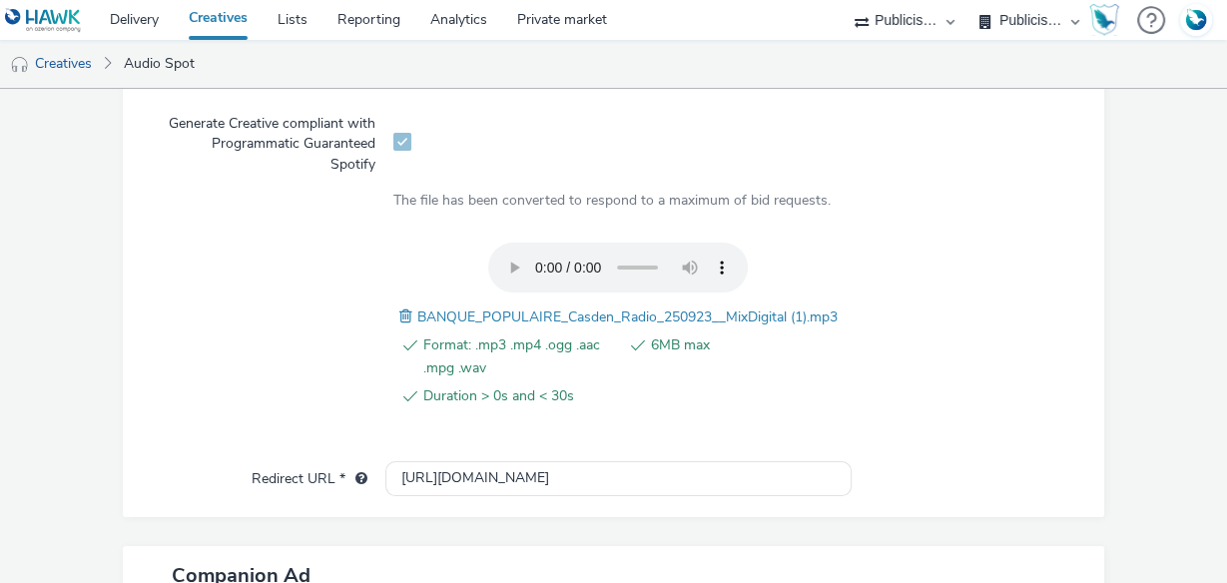
scroll to position [993, 0]
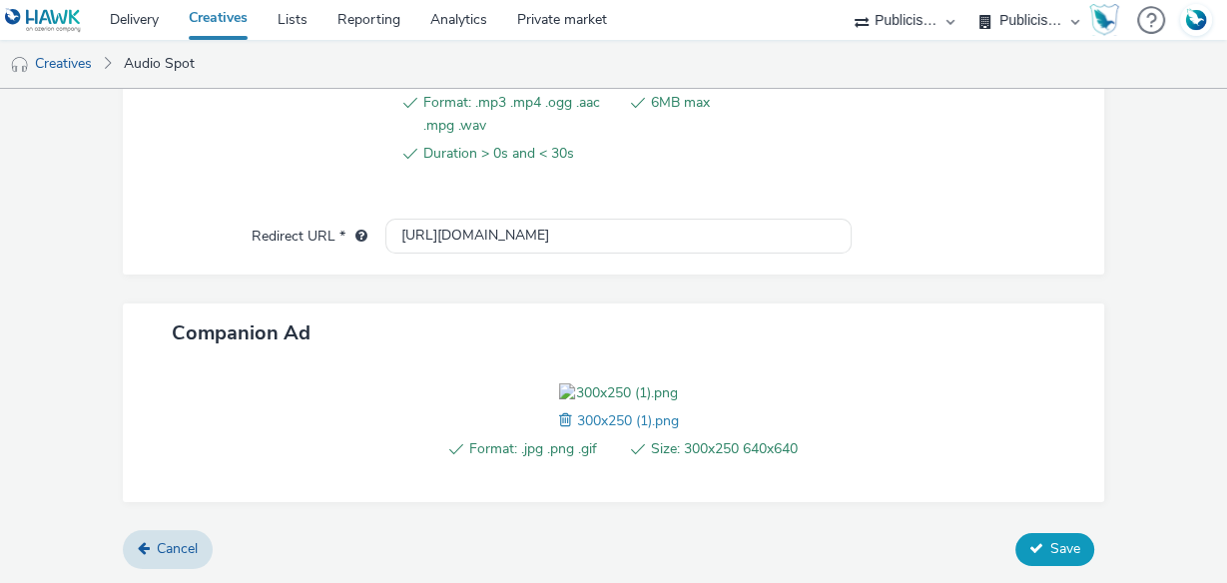
type input "BANQUE_POPULAIRE_Casden_Radio_250923__MixDigital_Spotify"
click at [1029, 550] on icon at bounding box center [1036, 548] width 14 height 14
